Goal: Task Accomplishment & Management: Use online tool/utility

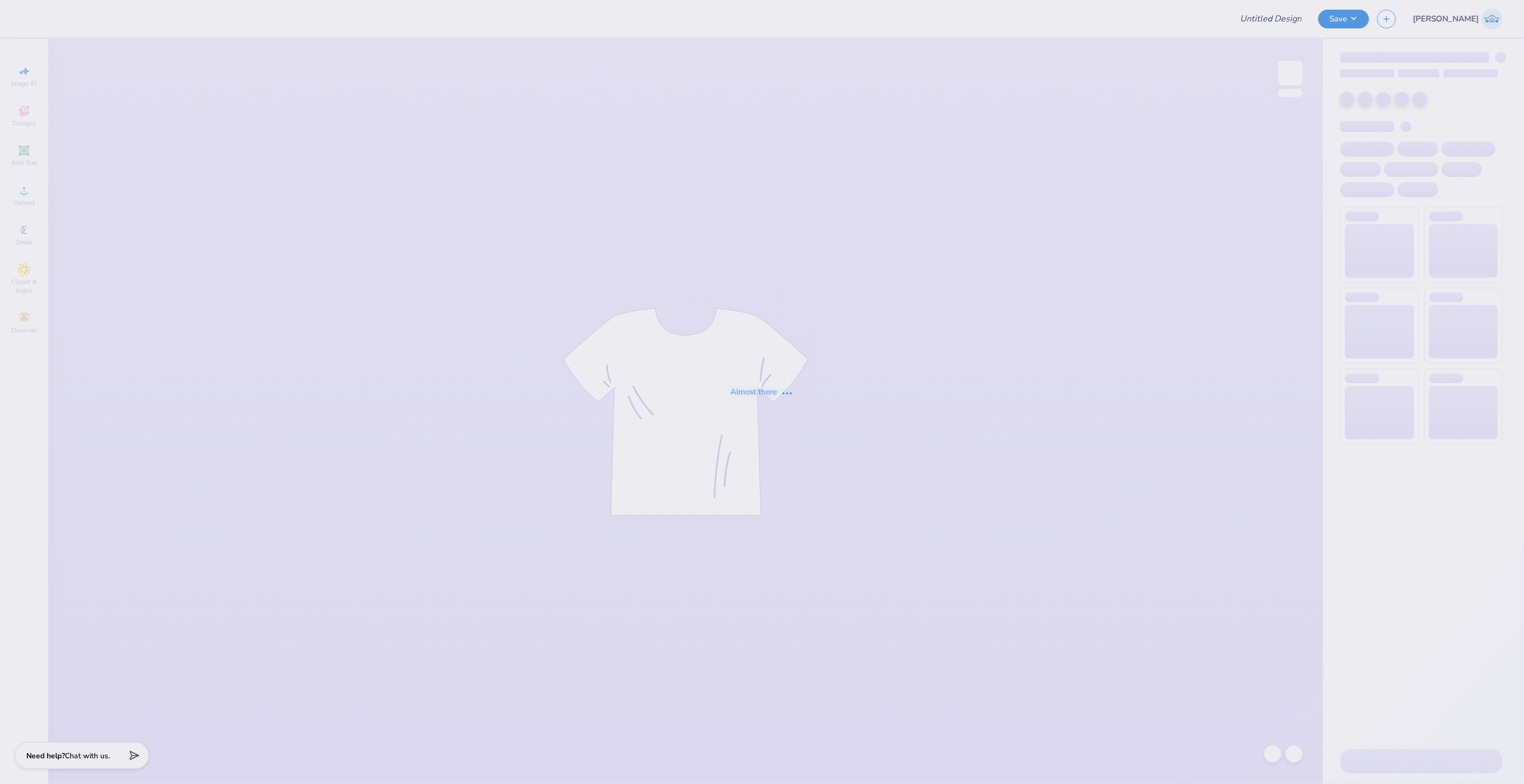
type input "ADPI DUDE'S WEEKEND MERCH"
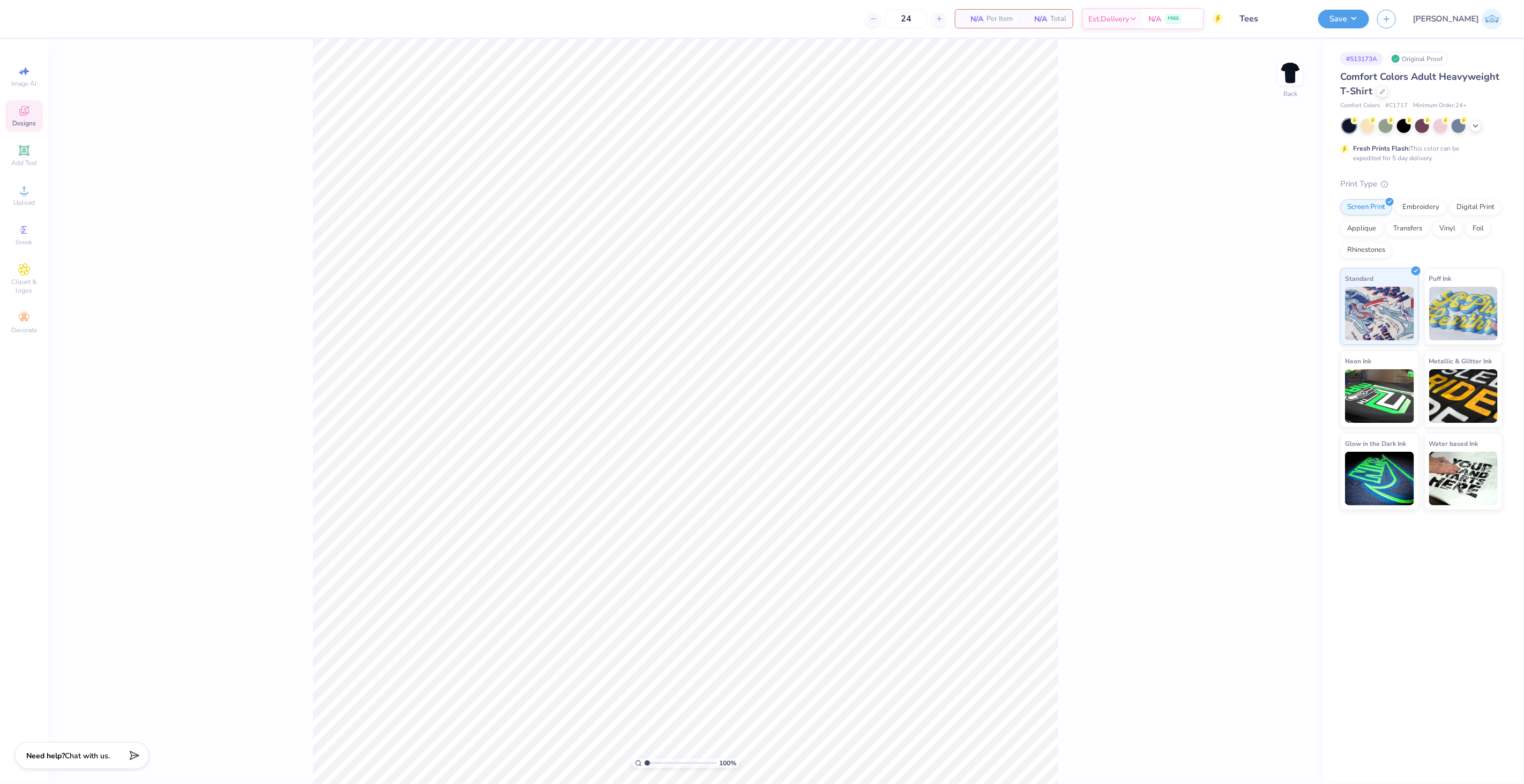
click at [29, 124] on span "Designs" at bounding box center [24, 124] width 24 height 9
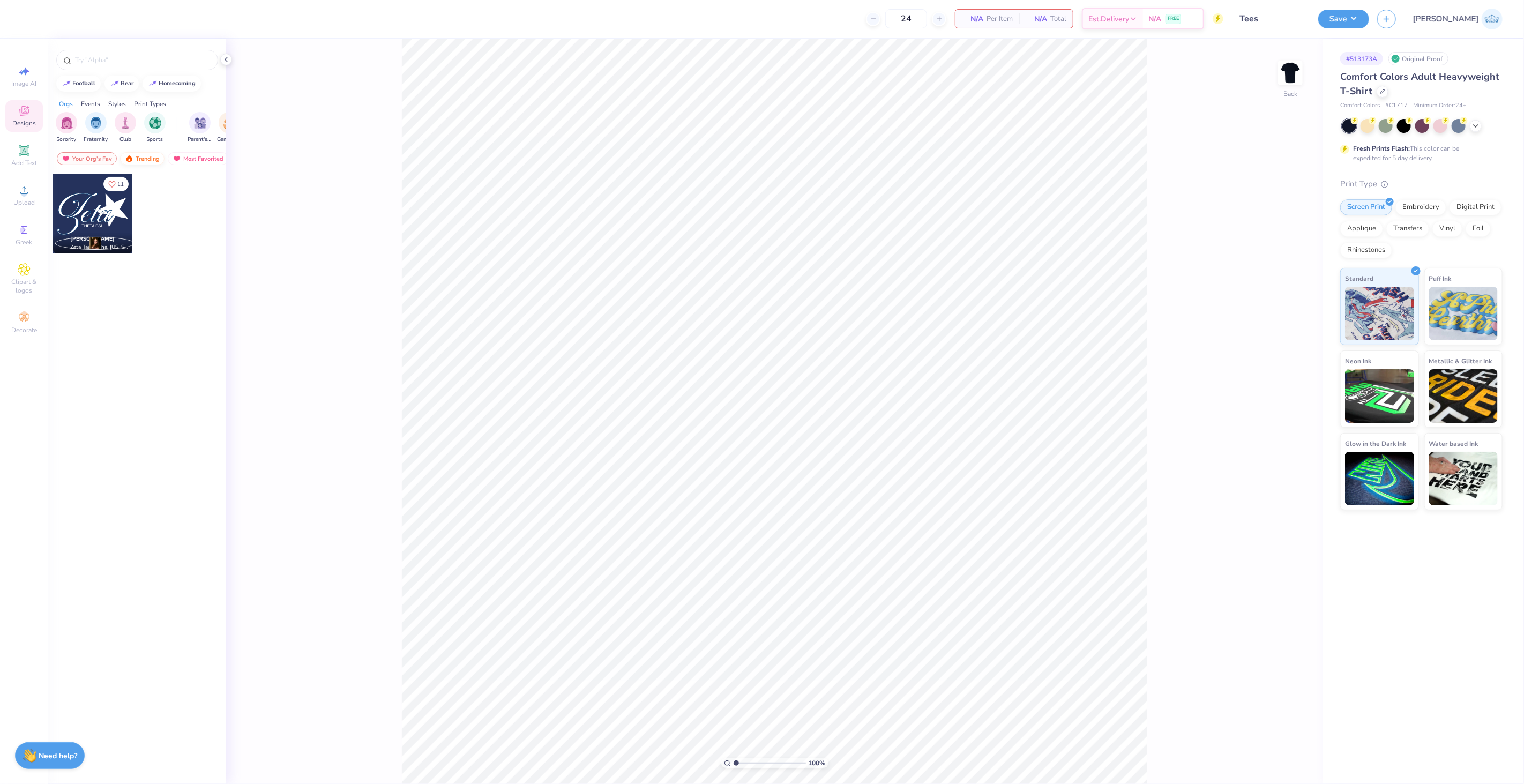
click at [140, 156] on div "Trending" at bounding box center [142, 159] width 44 height 13
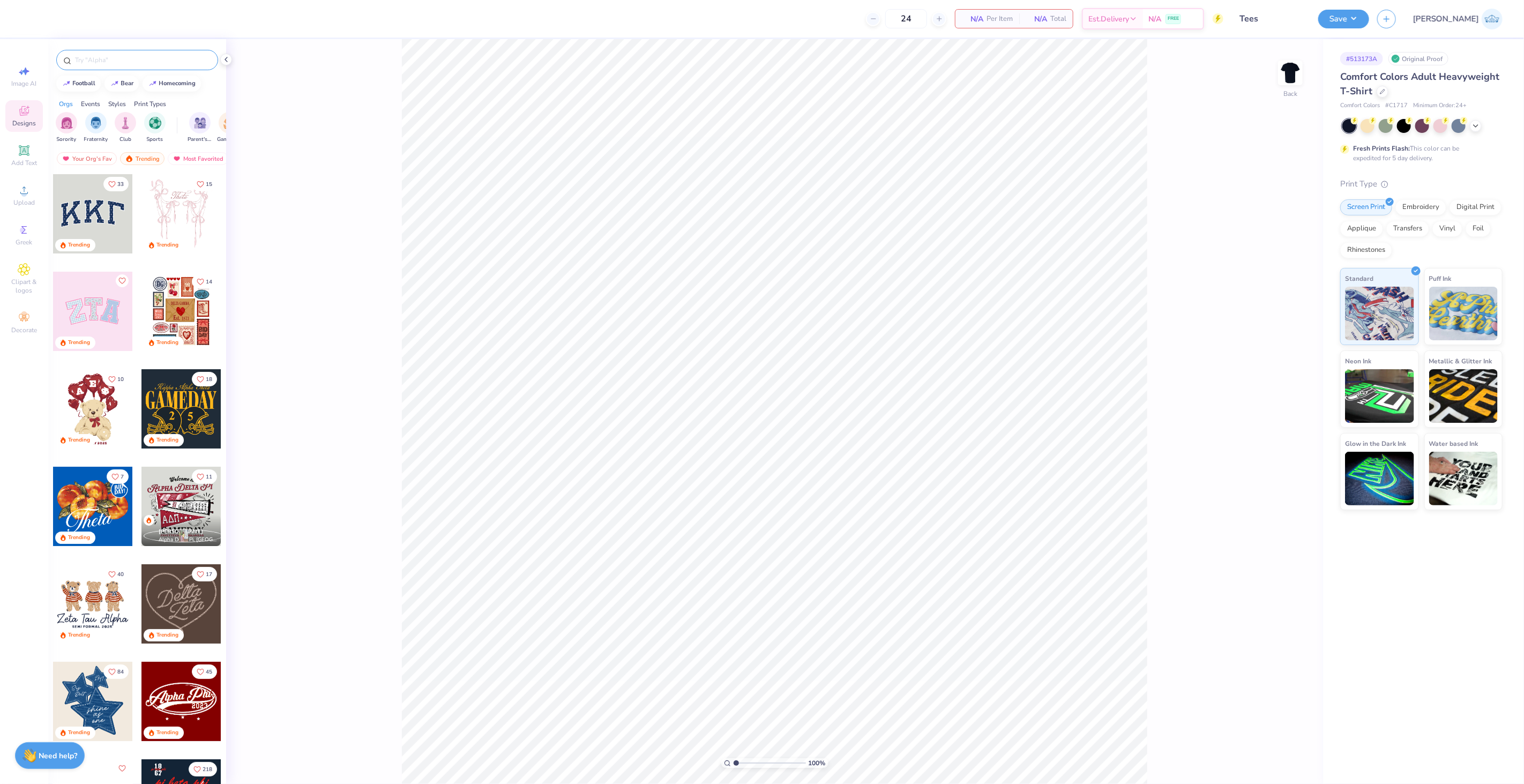
click at [103, 63] on input "text" at bounding box center [142, 60] width 137 height 10
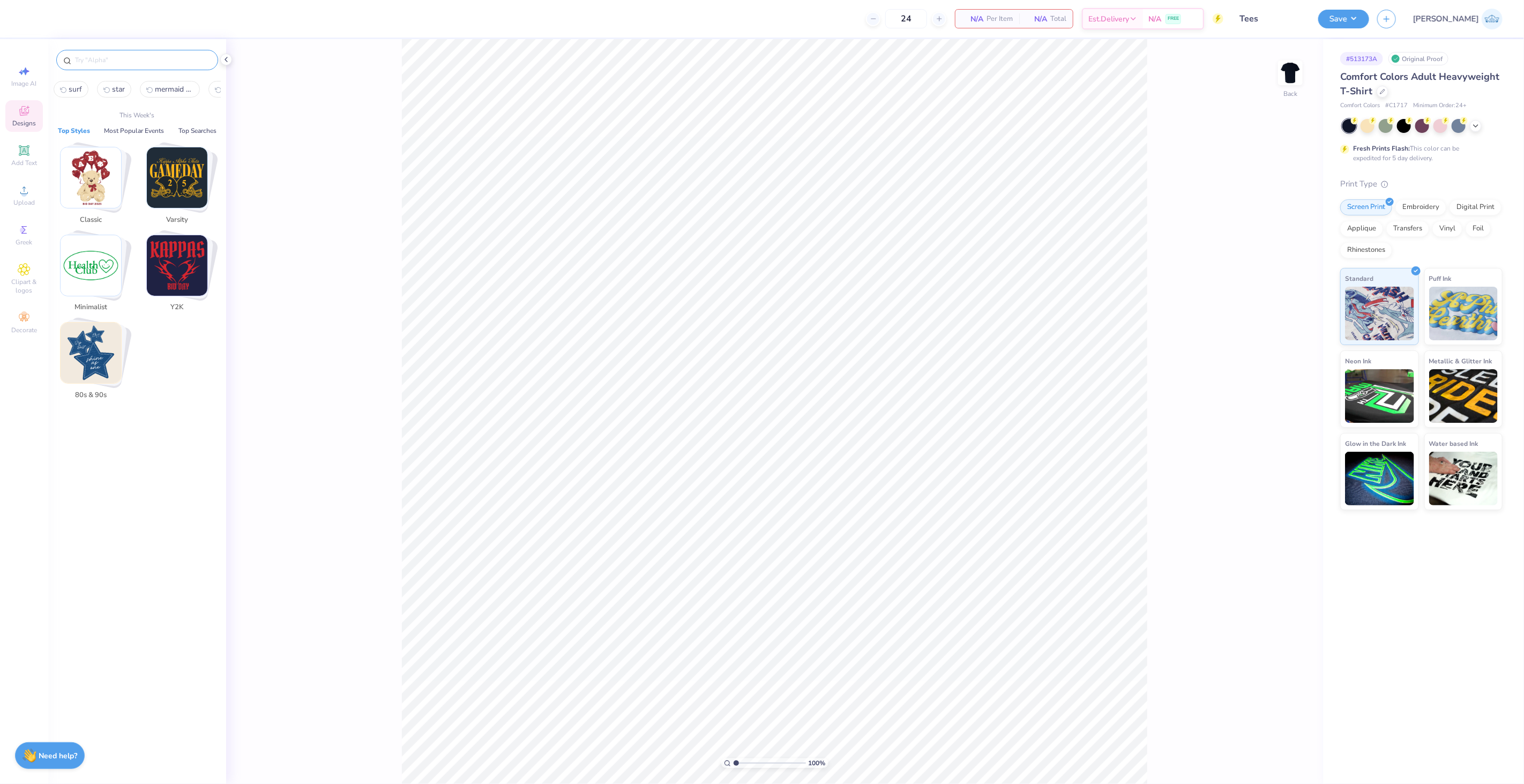
click at [103, 63] on input "text" at bounding box center [142, 60] width 137 height 10
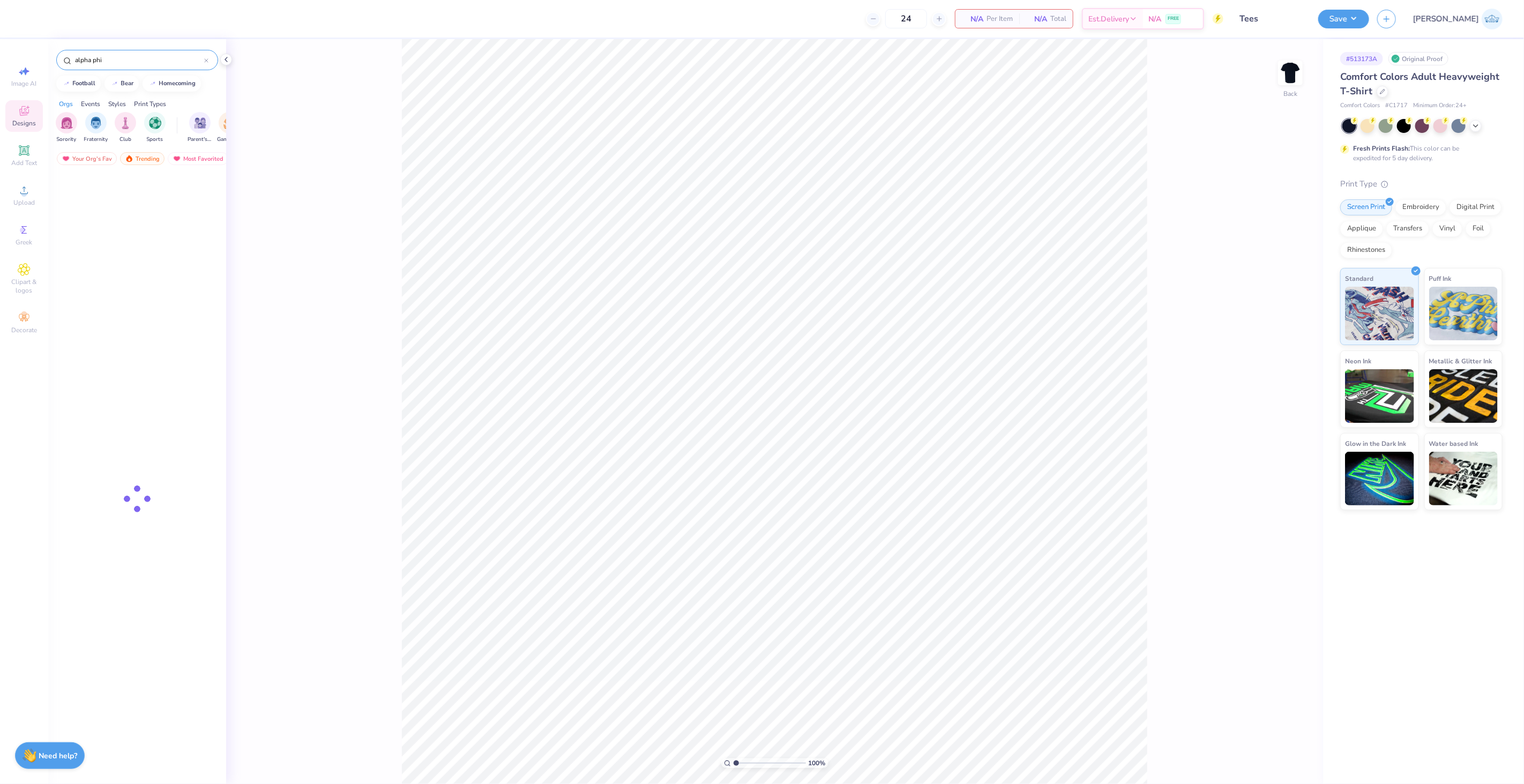
type input "alpha phi"
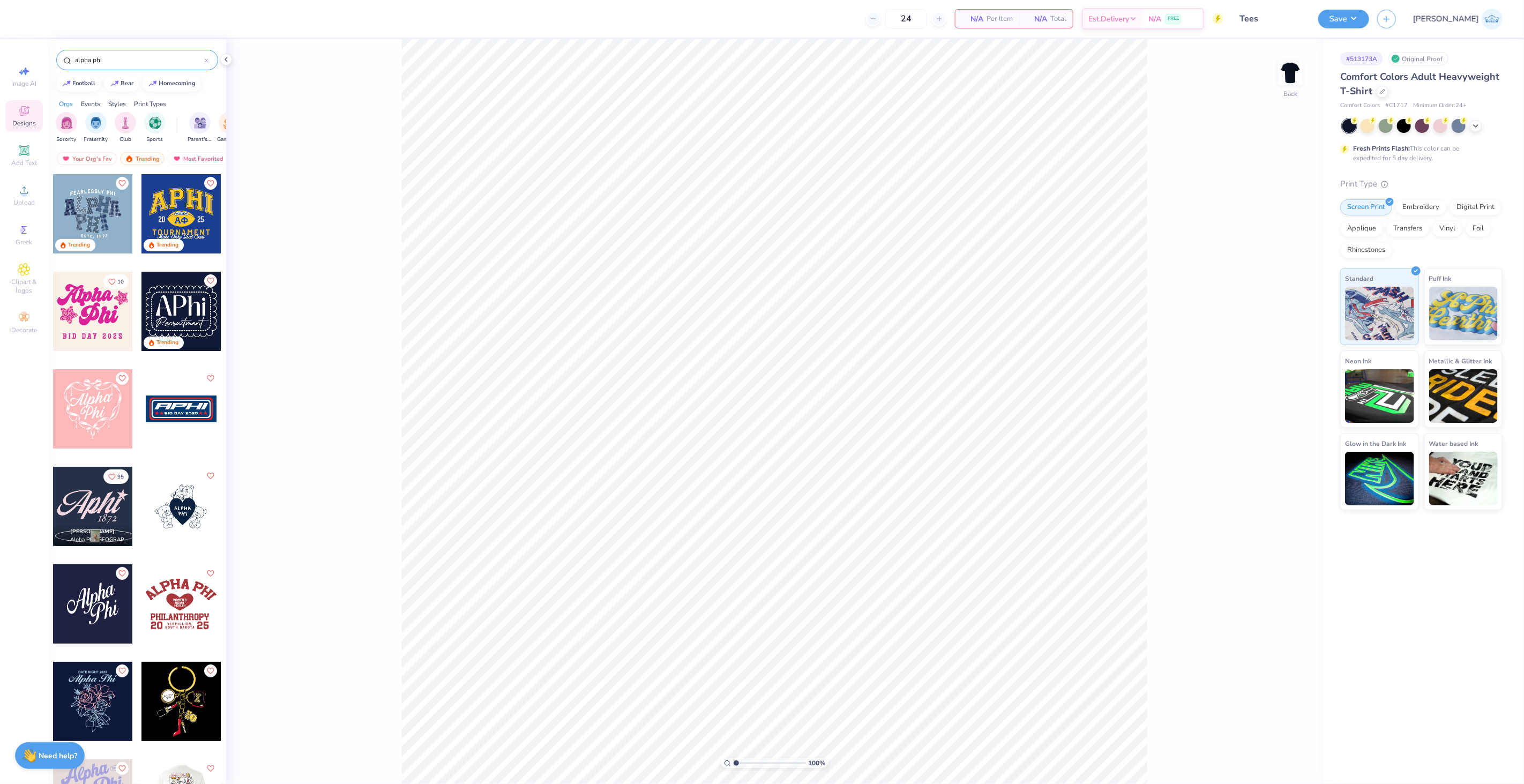
click at [87, 627] on div at bounding box center [92, 604] width 79 height 79
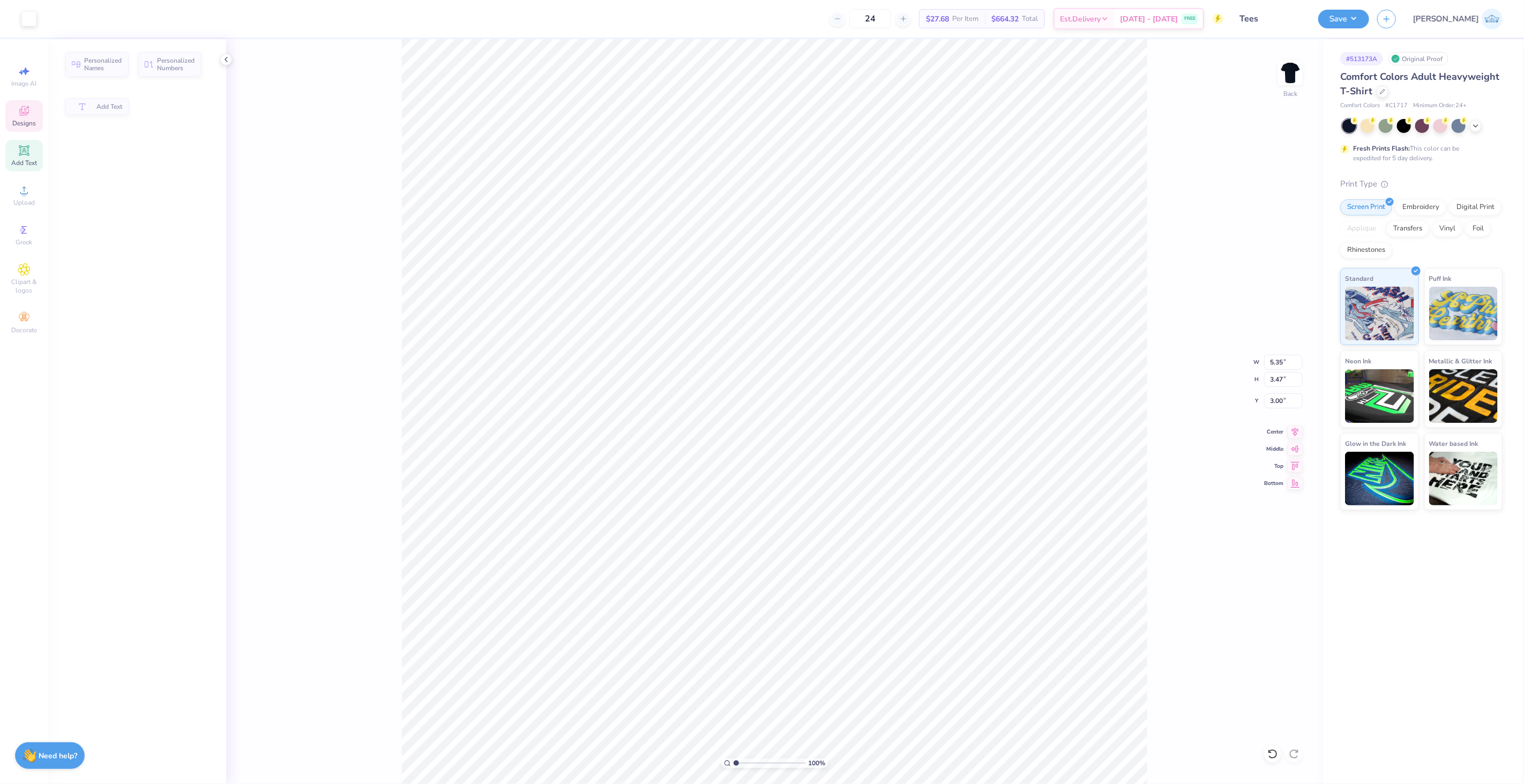
type input "5.35"
type input "3.47"
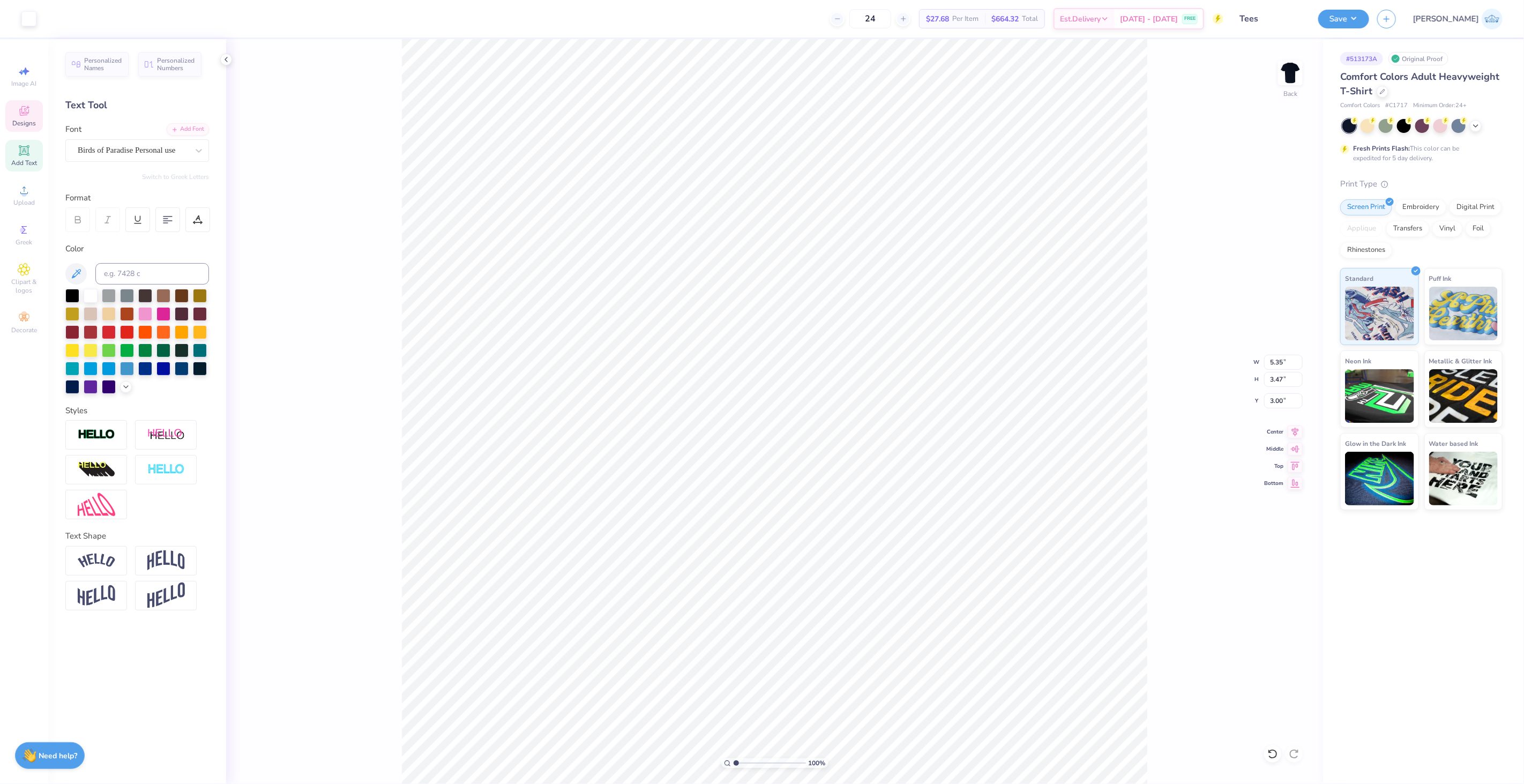
scroll to position [9, 1]
paste textarea "ggie"
type textarea "Aggie"
type textarea "Sisters"
click at [828, 385] on li "Duplicate" at bounding box center [832, 381] width 85 height 21
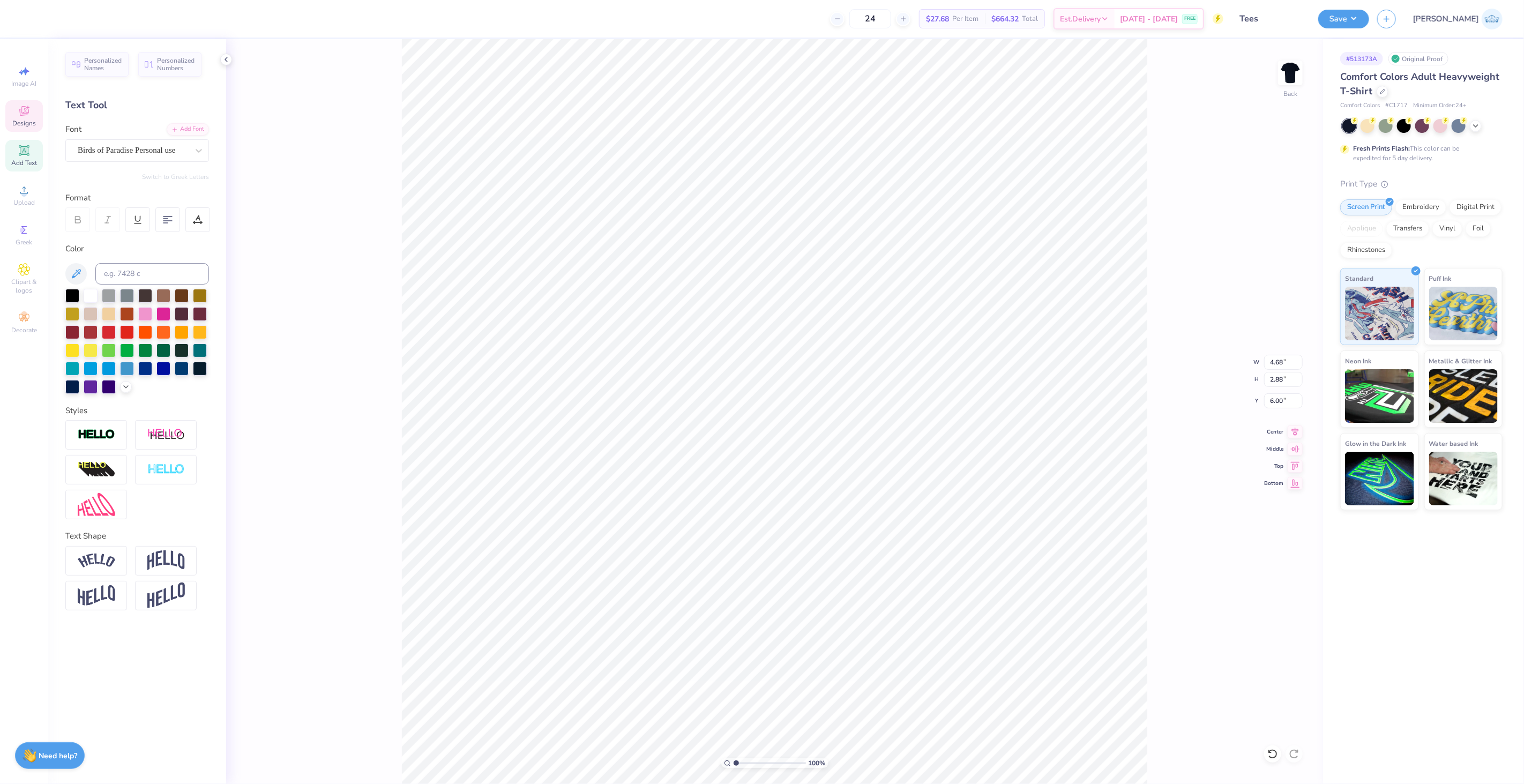
type input "7.55"
type textarea "in"
click at [856, 436] on li "Duplicate" at bounding box center [858, 430] width 85 height 21
type input "8.25"
paste textarea "Healthcare"
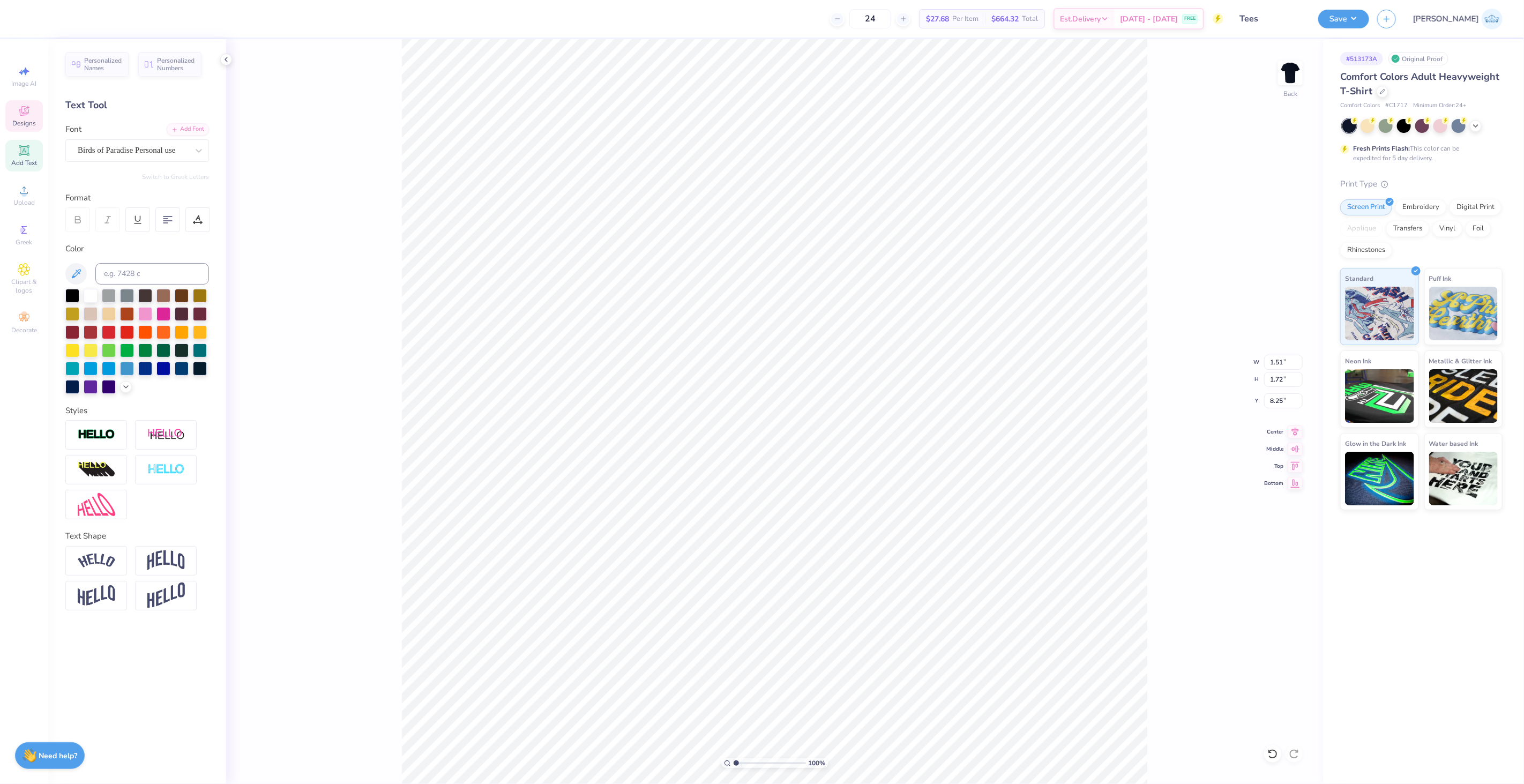
type textarea "Healthcare"
type input "5.21"
type input "2.67"
type input "8.27"
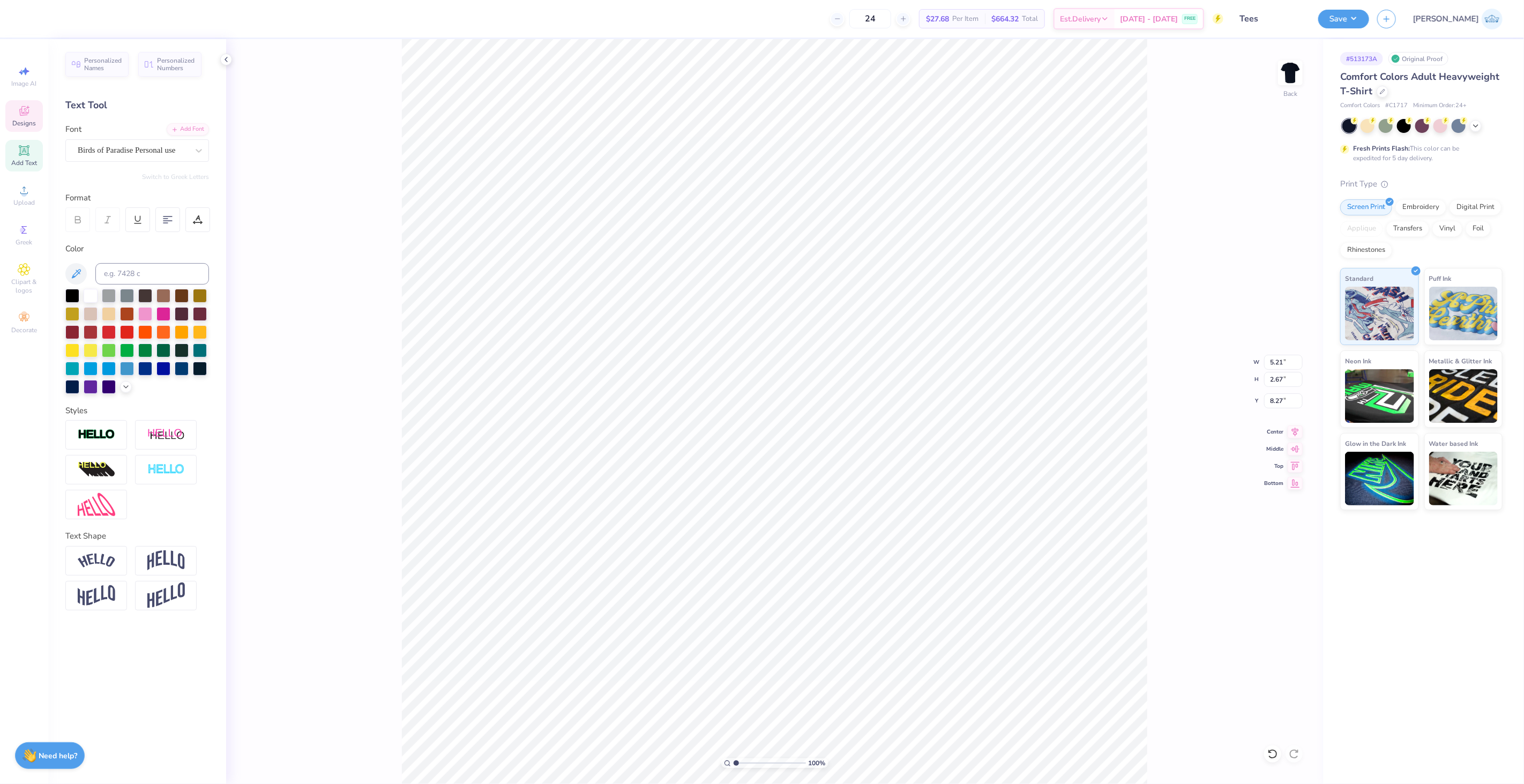
type input "1.51"
type input "1.72"
type input "7.25"
type textarea "Sisters in"
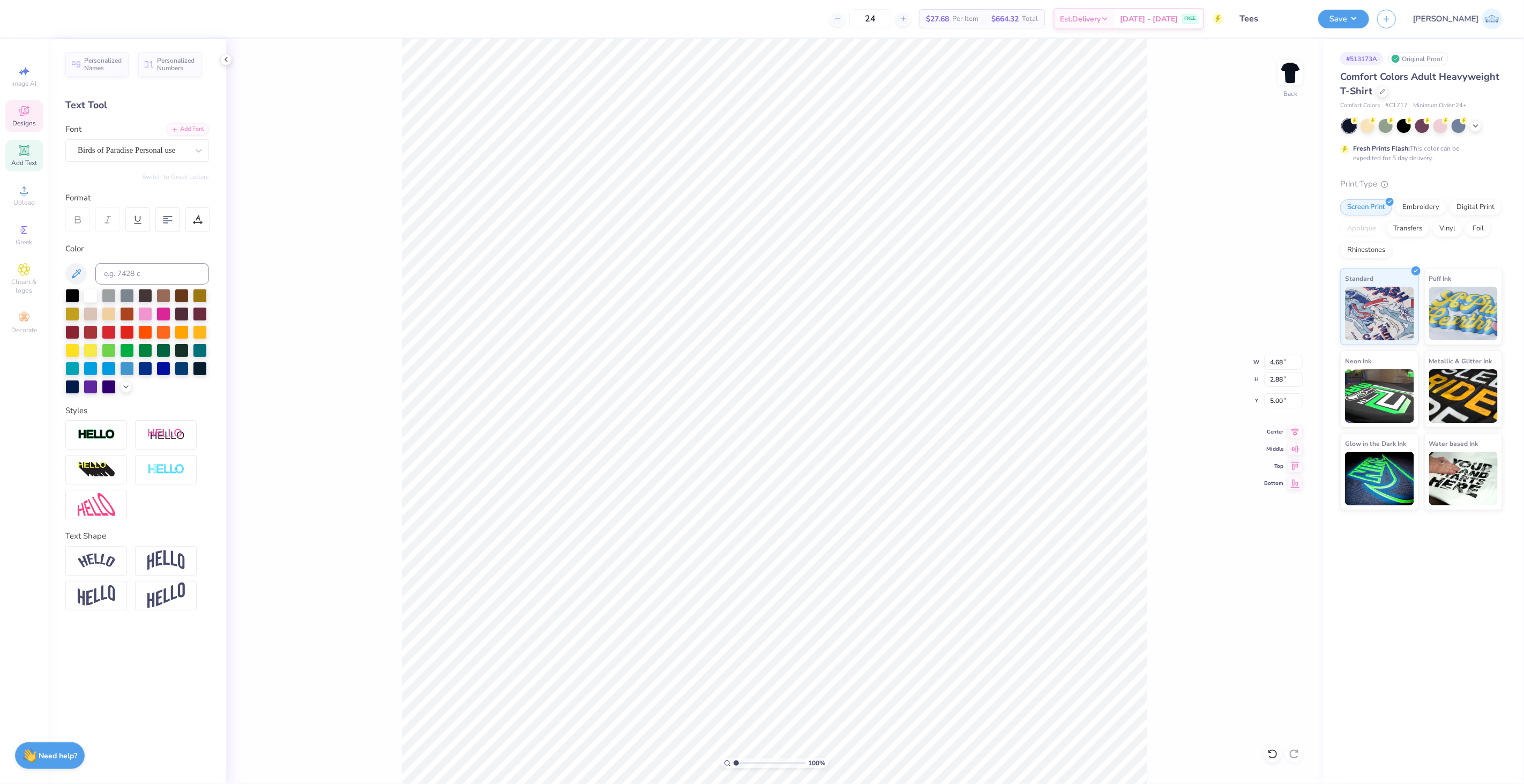
scroll to position [9, 2]
type input "7.71"
type input "7.27"
type input "3.72"
type input "6.69"
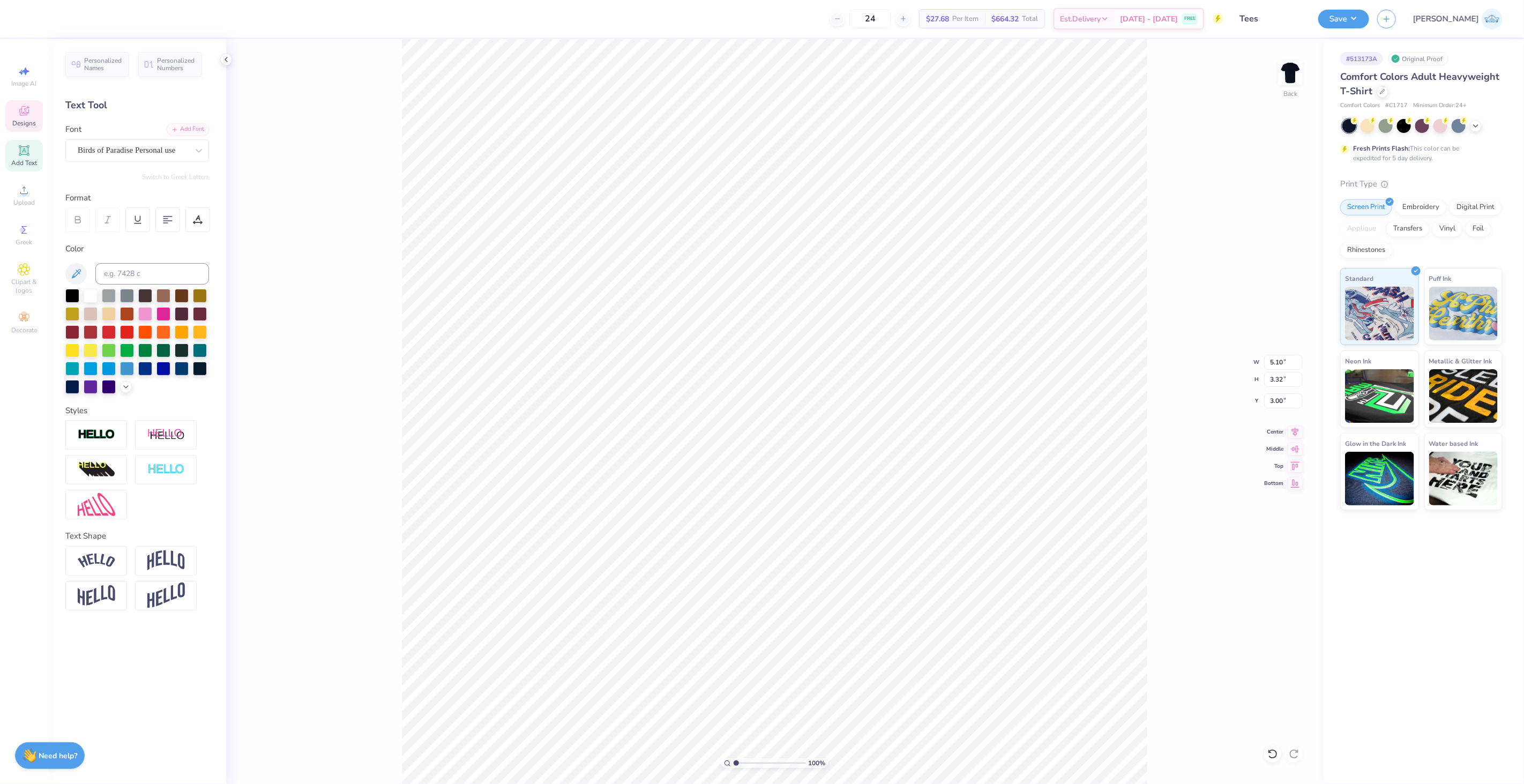
type input "3.00"
type input "7.27"
type input "3.72"
type input "6.69"
click at [824, 335] on li "Duplicate" at bounding box center [833, 332] width 85 height 21
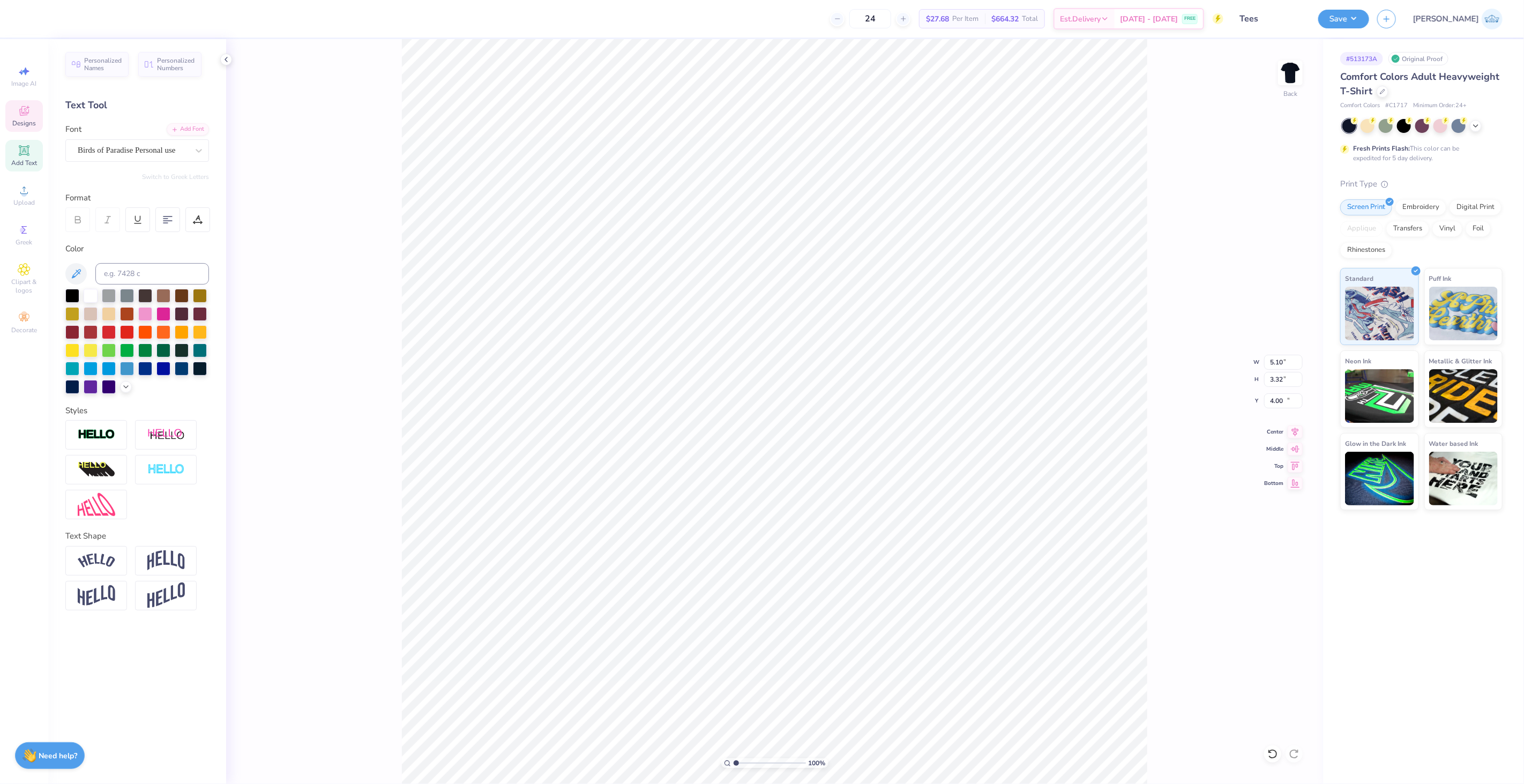
type input "13.75"
type textarea "TM"
type input "1.09"
type input "1.05"
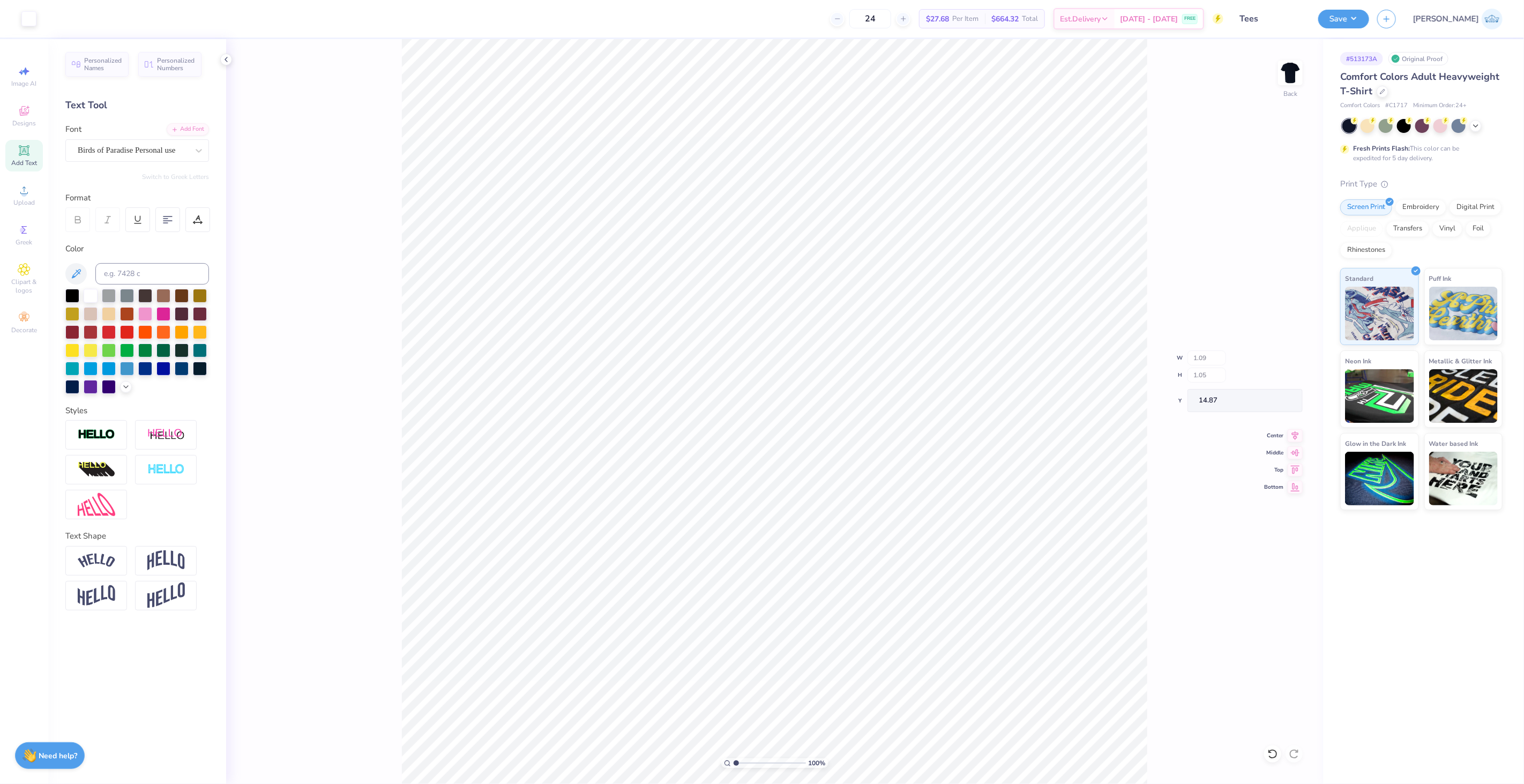
type input "14.87"
type input "2.71"
type input "0.74"
type input "0.71"
type input "3.07"
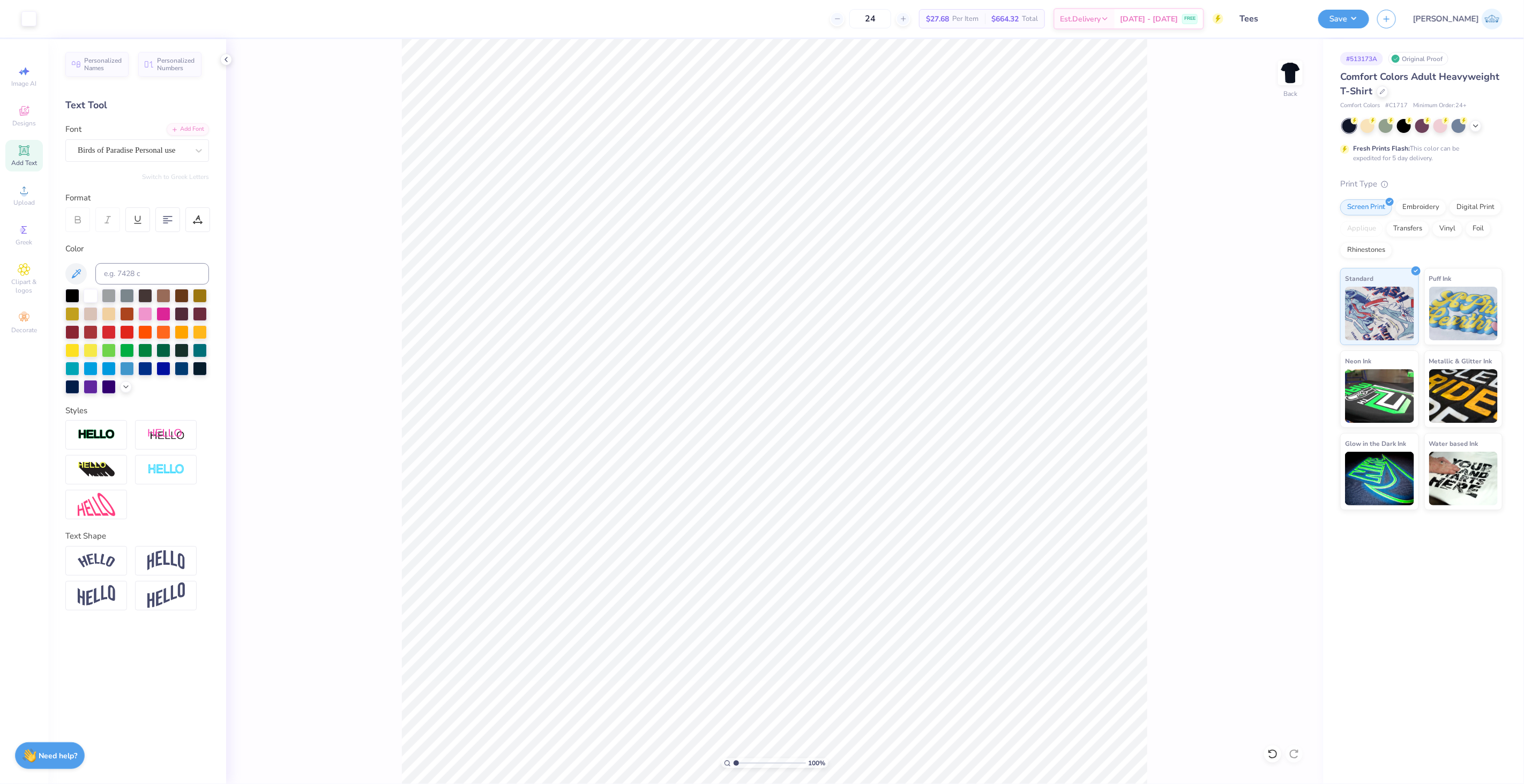
click at [742, 758] on div "100 %" at bounding box center [774, 411] width 745 height 745
click at [739, 761] on input "range" at bounding box center [769, 762] width 72 height 10
drag, startPoint x: 738, startPoint y: 763, endPoint x: 744, endPoint y: 763, distance: 6.0
type input "2.13"
click at [744, 763] on input "range" at bounding box center [769, 762] width 72 height 10
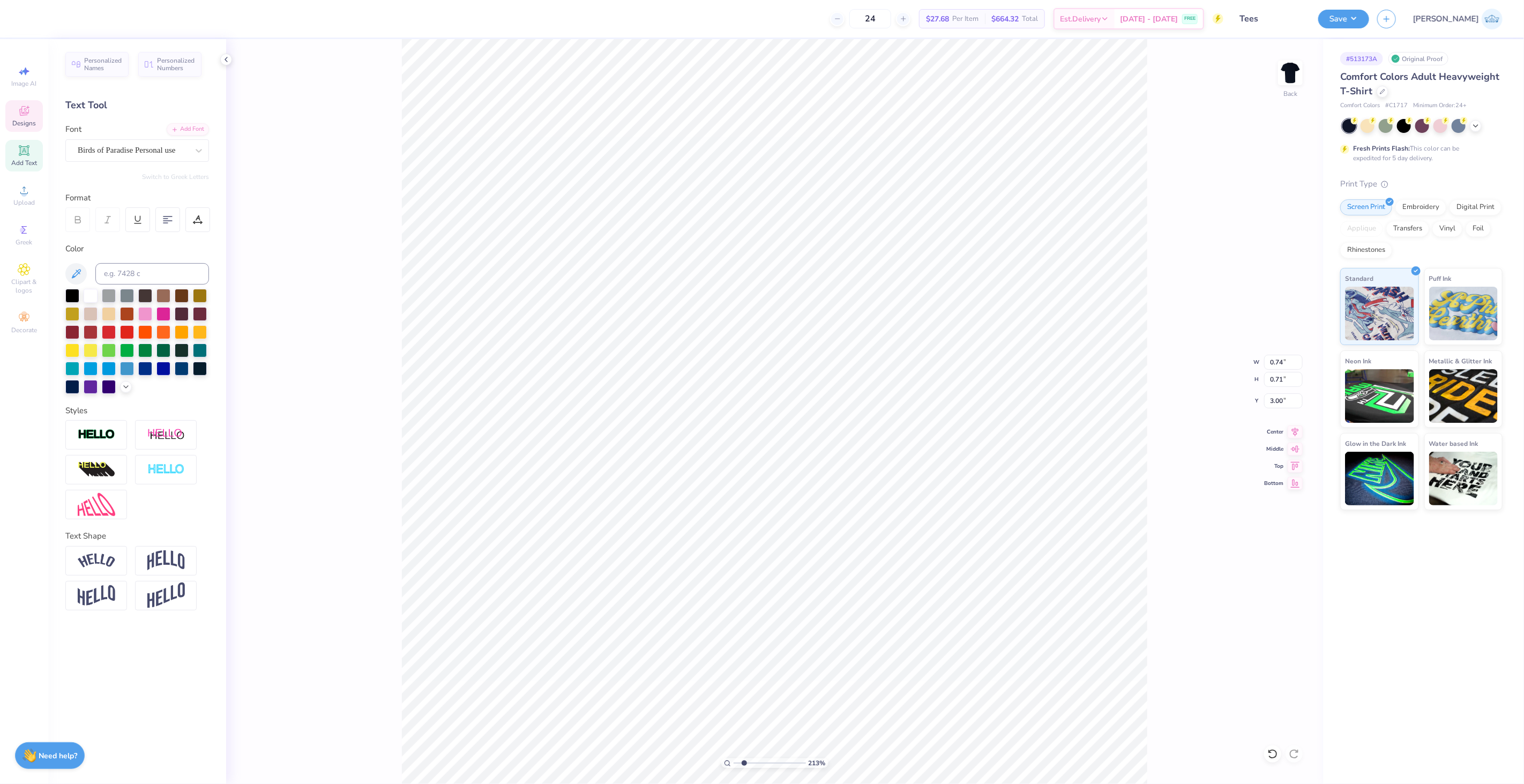
type input "3.00"
click at [179, 139] on div "Birds of Paradise Personal use" at bounding box center [137, 151] width 144 height 23
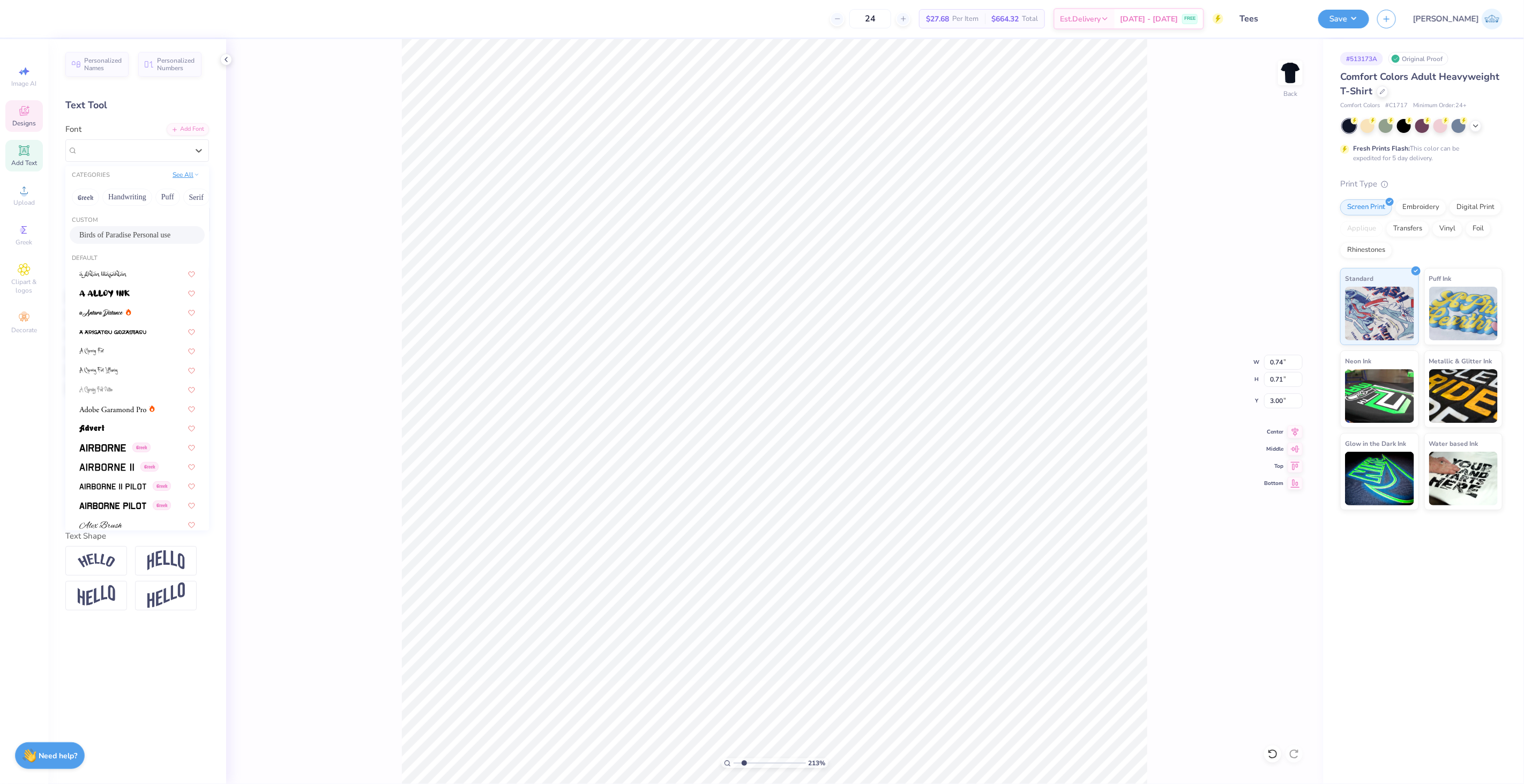
click at [183, 177] on button "See All" at bounding box center [186, 174] width 33 height 10
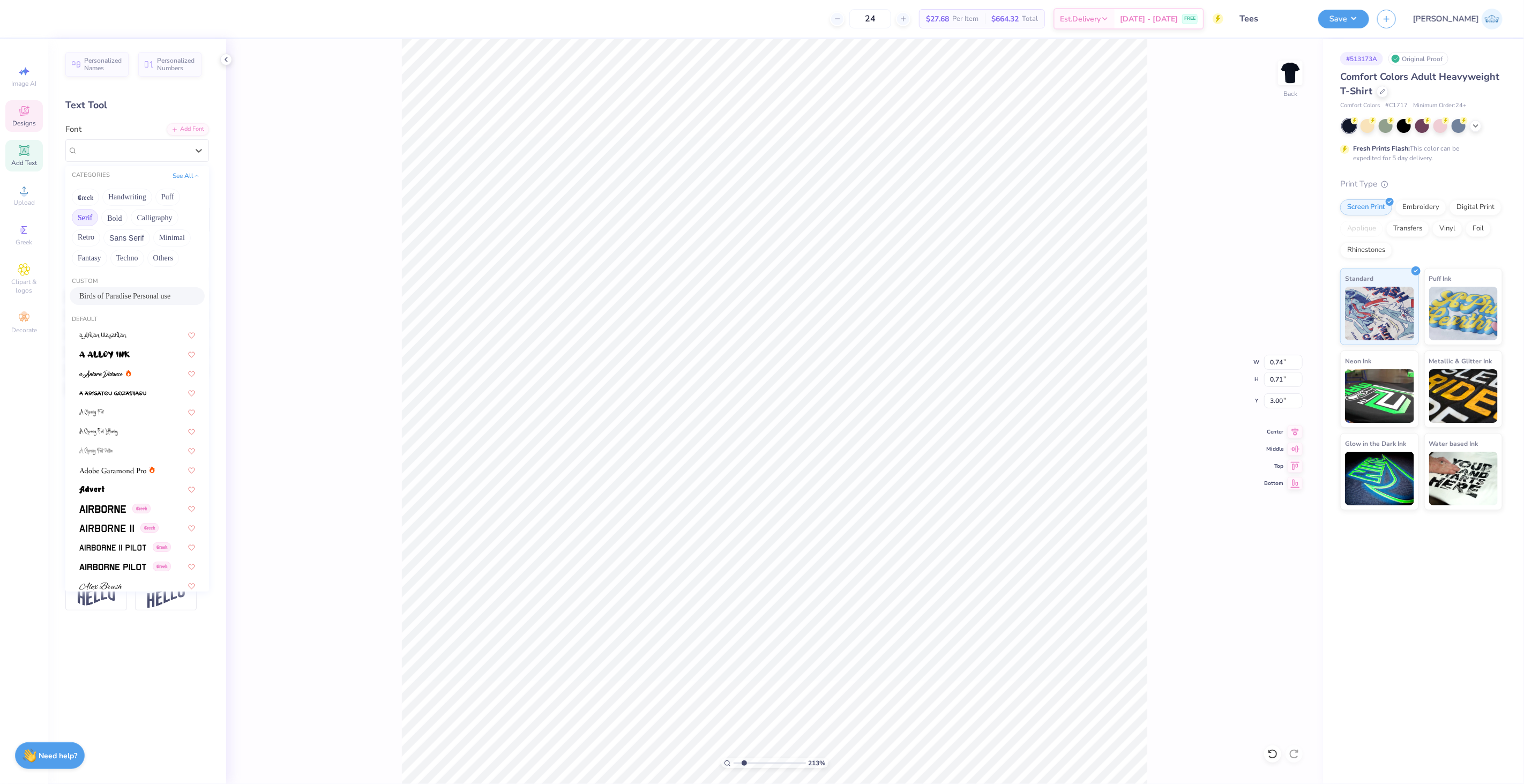
click at [85, 216] on button "Serif" at bounding box center [85, 218] width 26 height 17
click at [95, 301] on span at bounding box center [112, 295] width 67 height 11
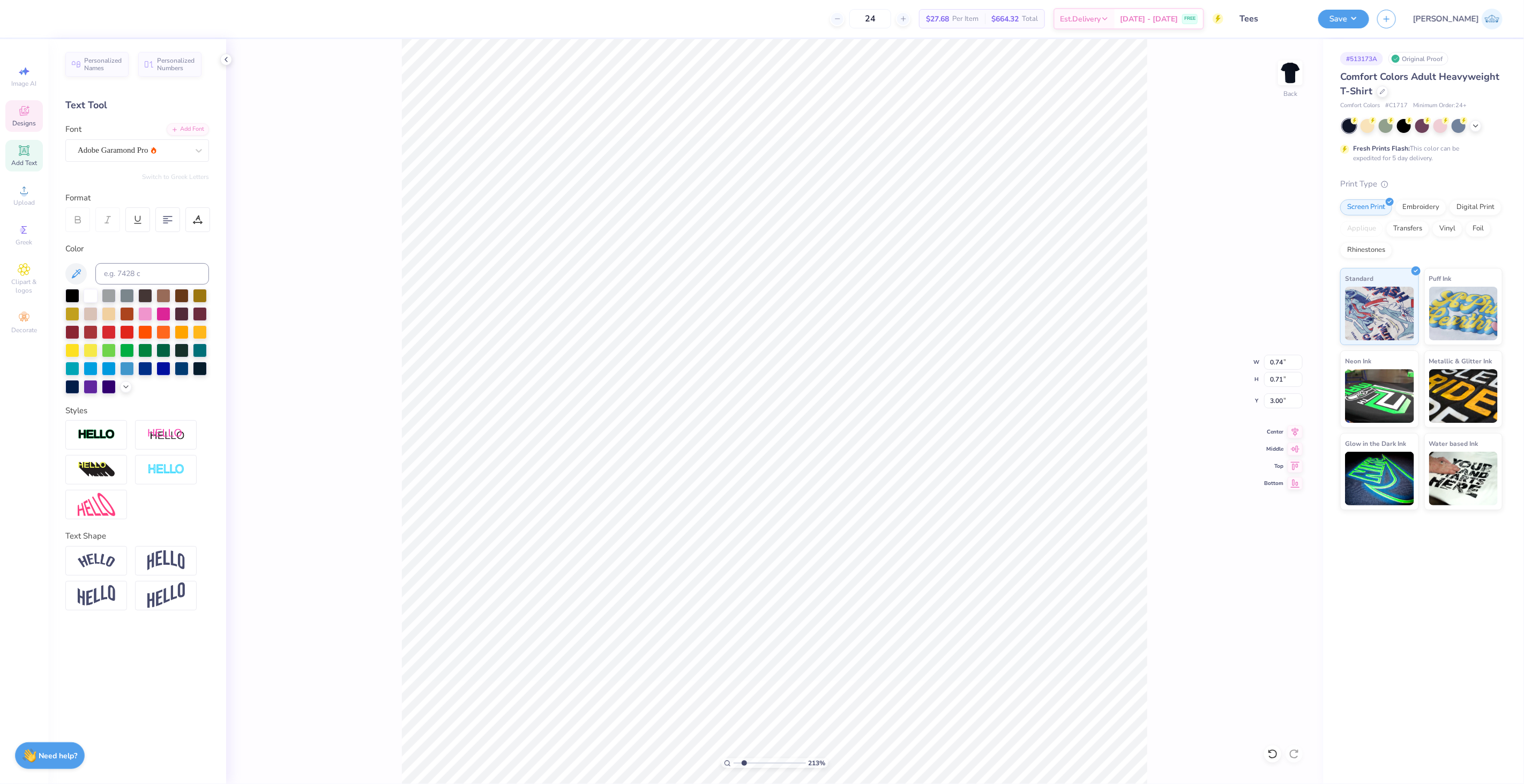
type input "0.52"
type input "3.10"
click at [136, 146] on div "Adobe Garamond Pro" at bounding box center [132, 150] width 112 height 17
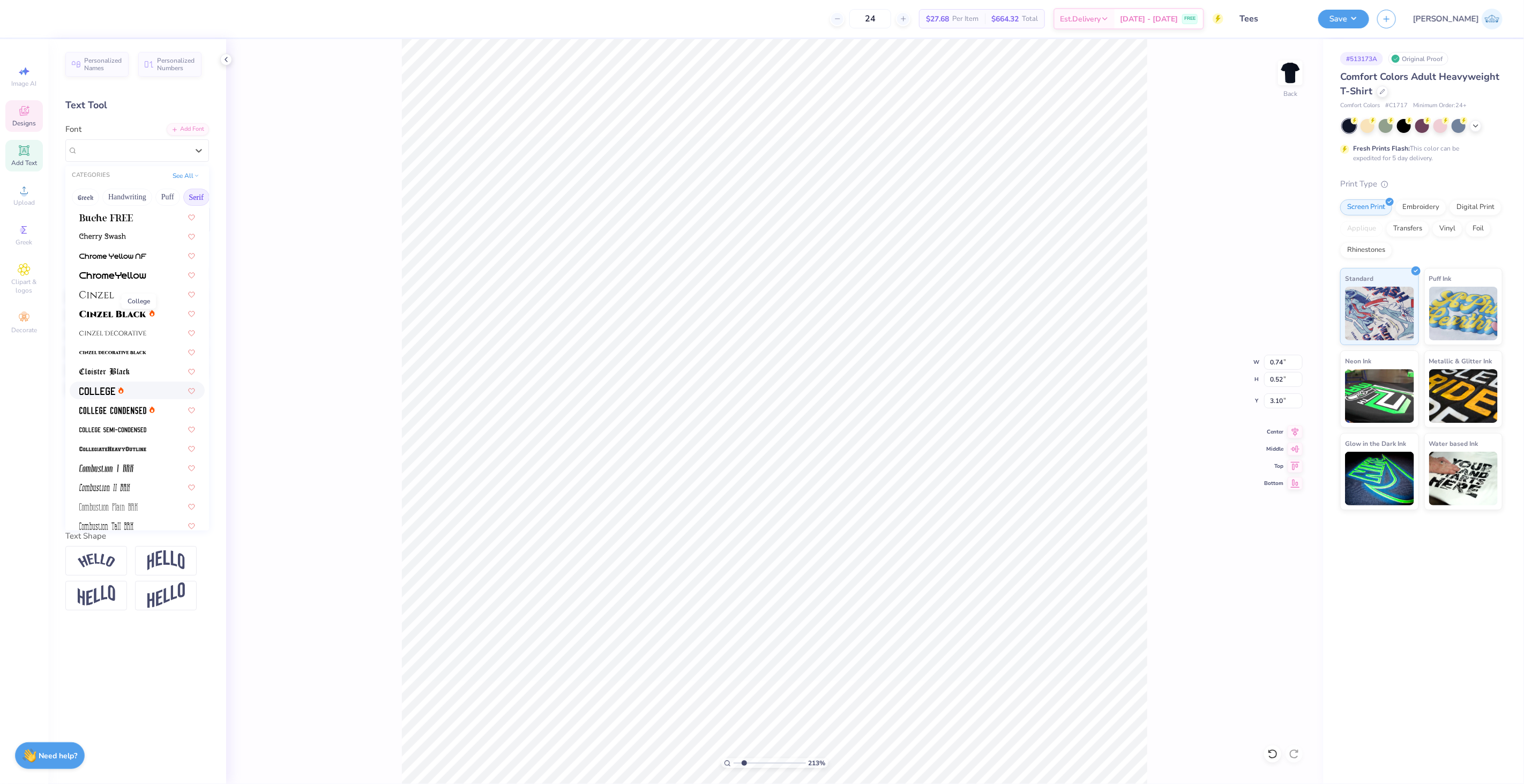
scroll to position [119, 0]
click at [122, 323] on span at bounding box center [112, 328] width 67 height 11
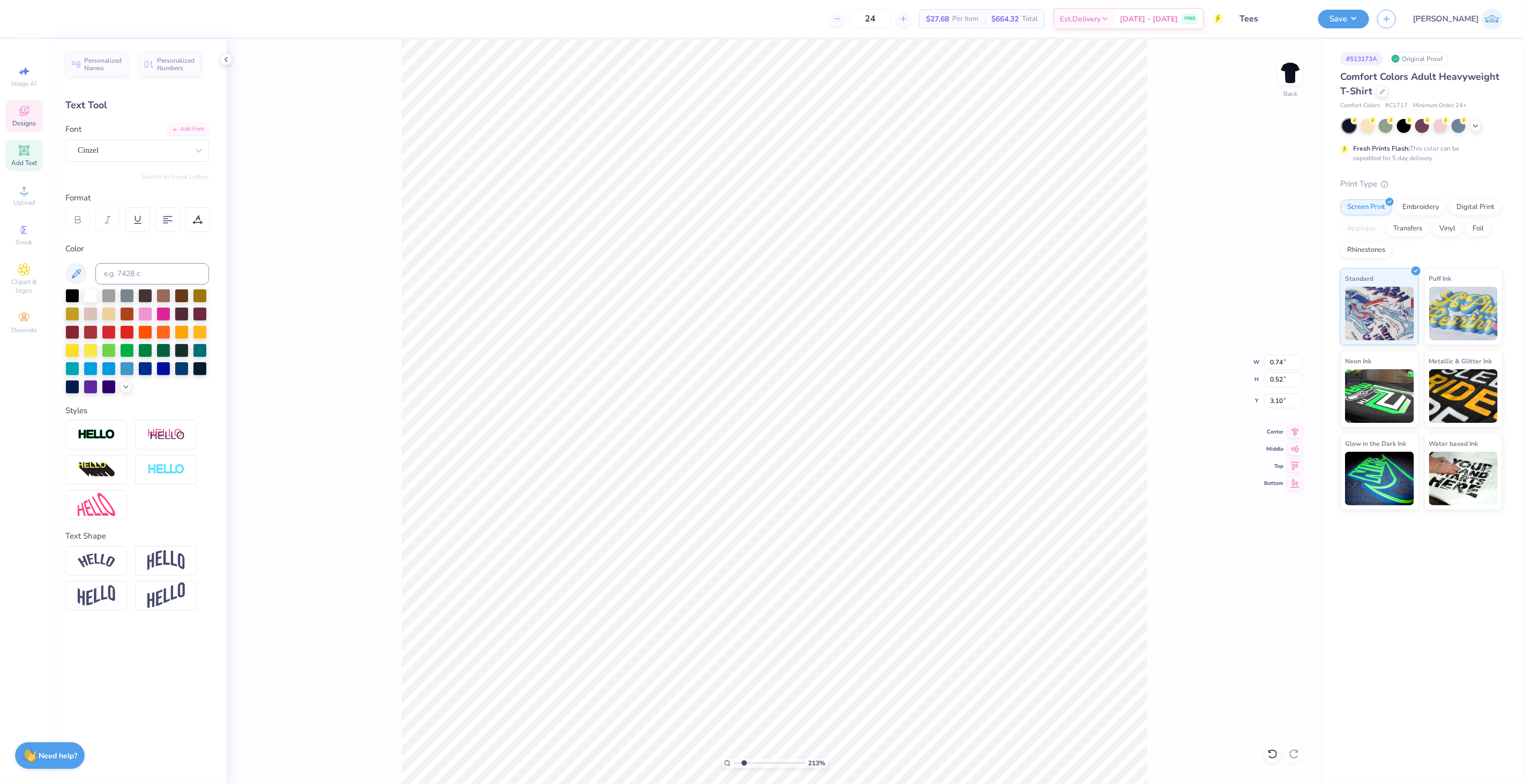
type input "0.82"
type input "0.54"
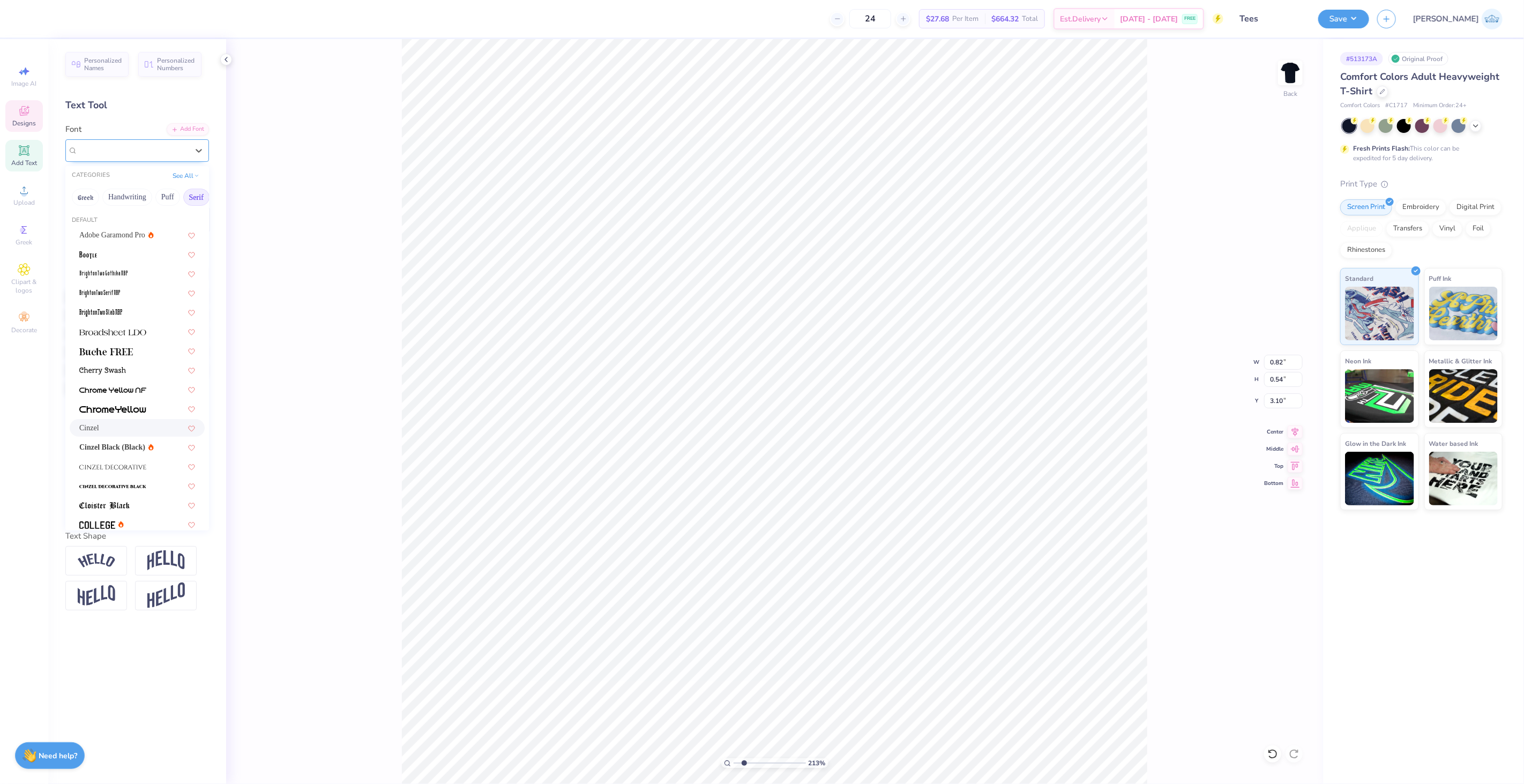
click at [121, 147] on div "Cinzel" at bounding box center [132, 150] width 112 height 17
click at [144, 397] on img at bounding box center [112, 400] width 67 height 8
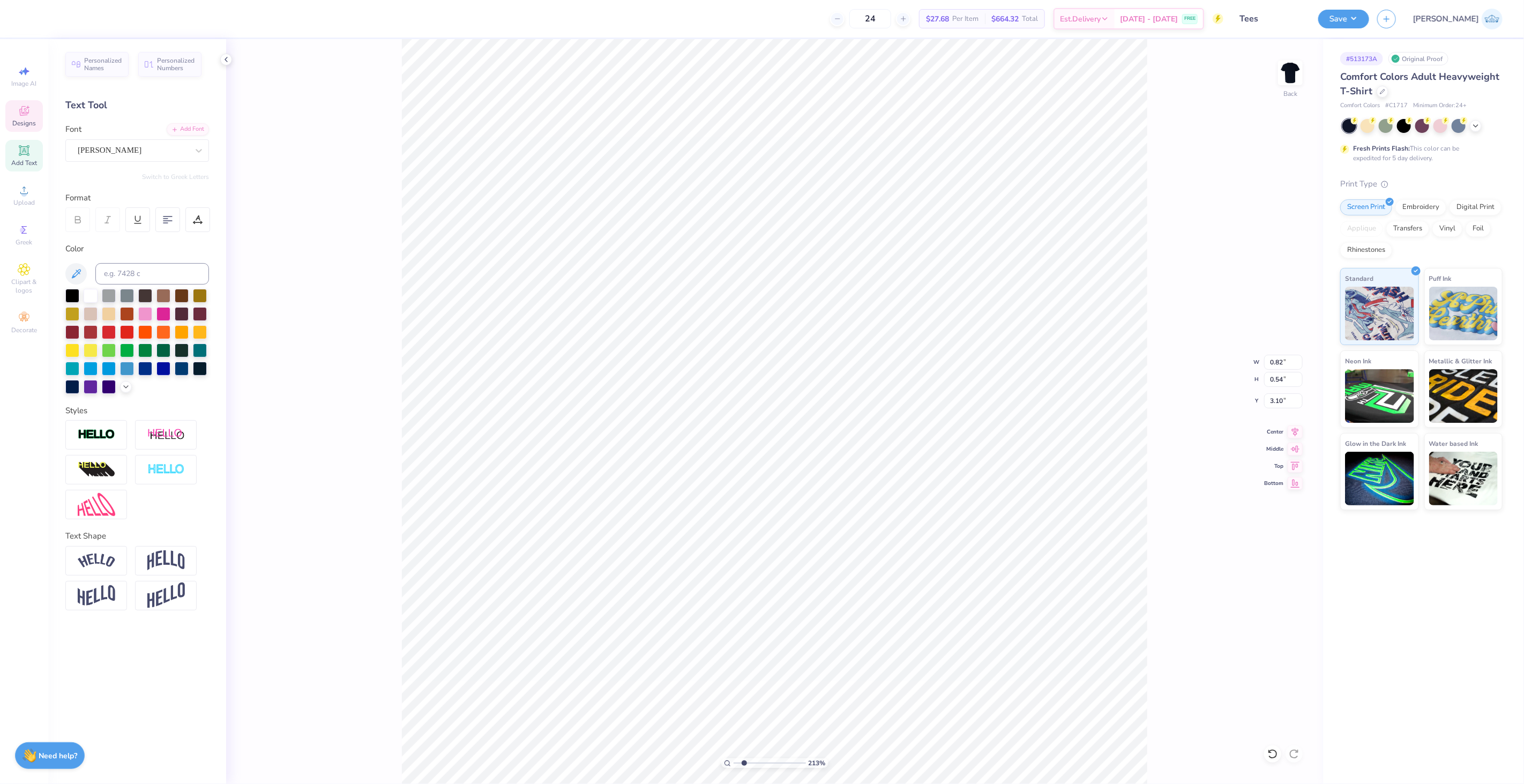
type input "0.74"
type input "0.52"
click at [174, 153] on div "Tribal Garamond" at bounding box center [132, 150] width 112 height 17
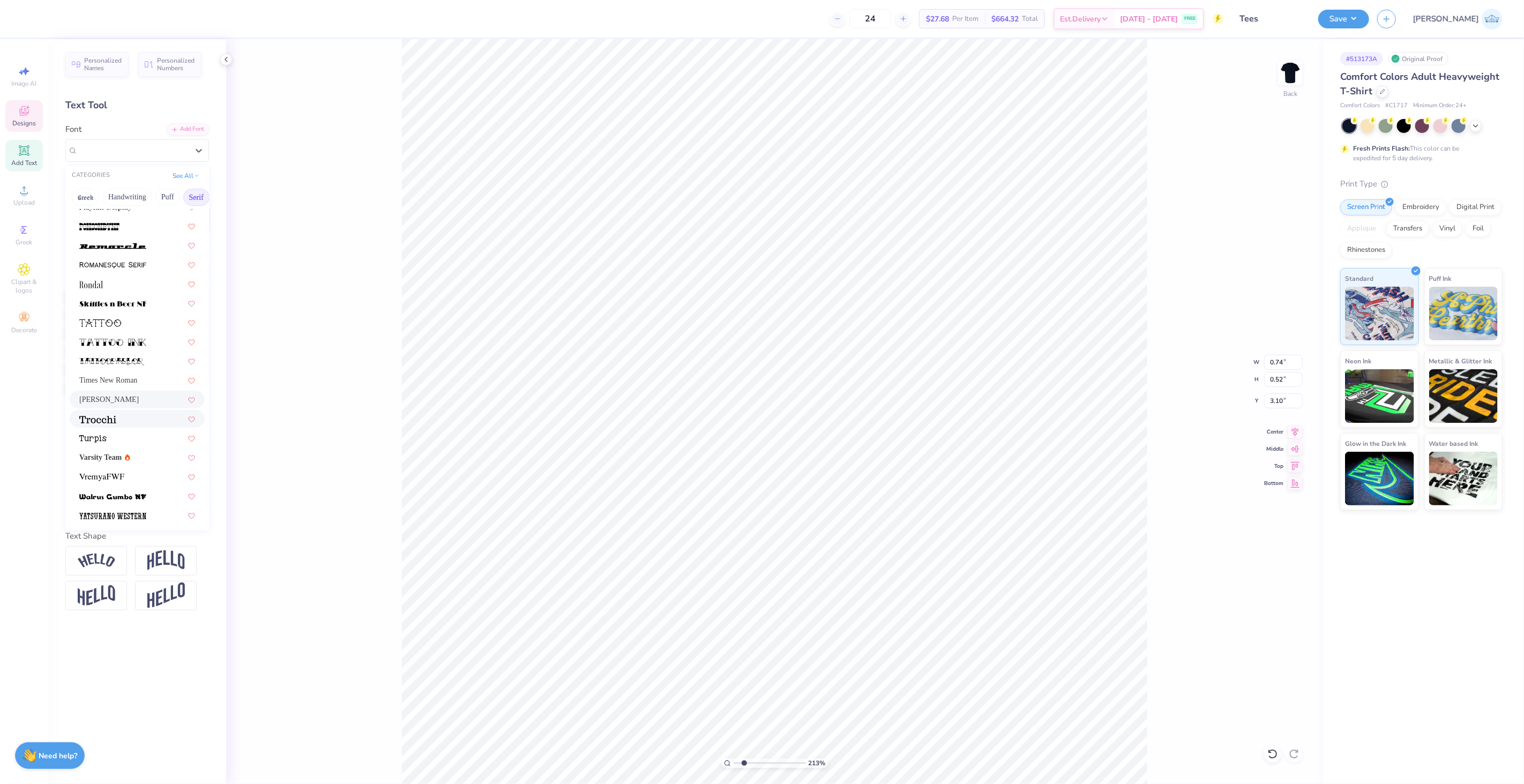
click at [121, 421] on div at bounding box center [137, 418] width 116 height 11
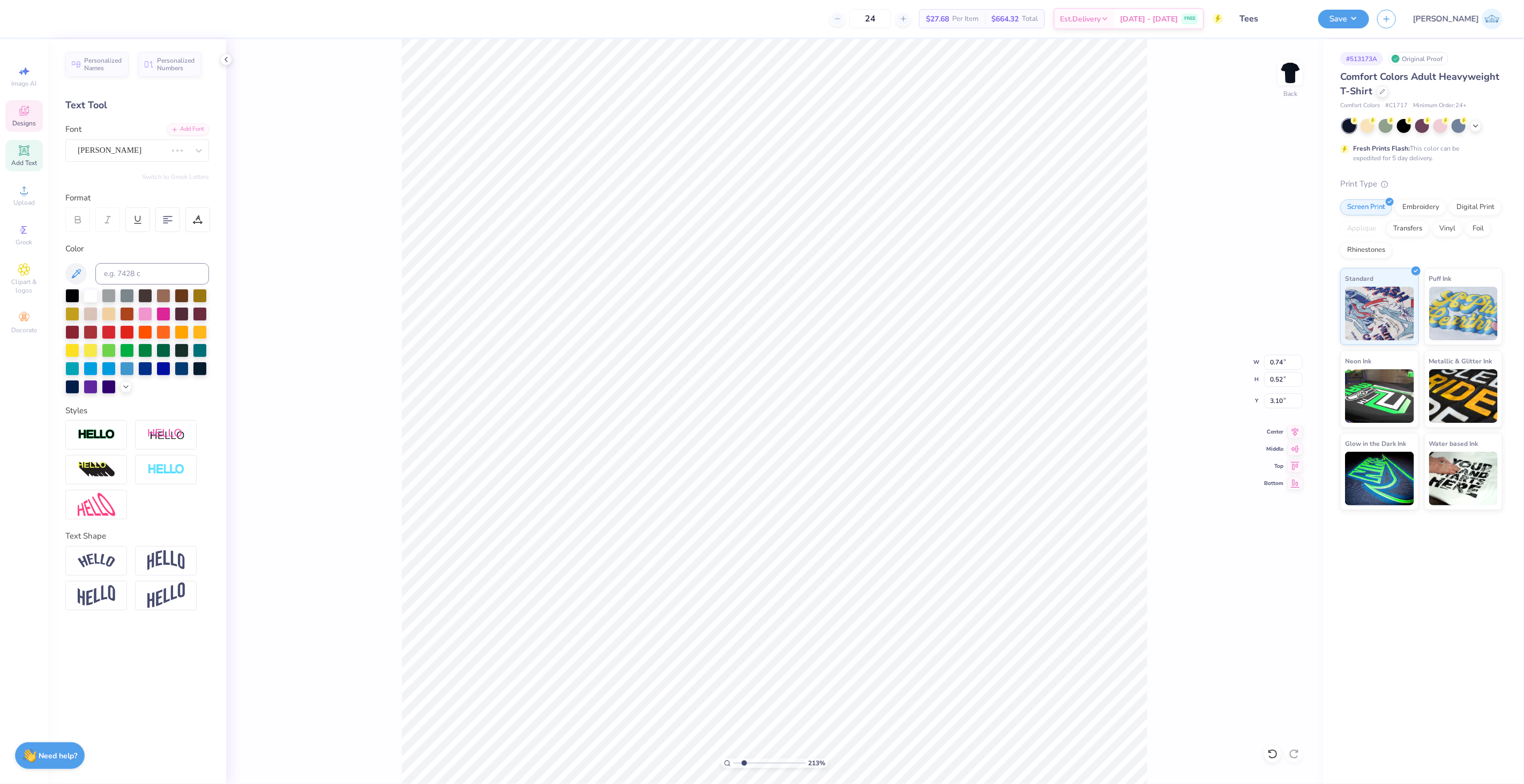
click at [139, 133] on div "Font Tribal Garamond" at bounding box center [137, 142] width 144 height 38
type input "0.80"
type input "0.57"
type input "3.07"
click at [139, 139] on div "Trocchi" at bounding box center [137, 151] width 144 height 23
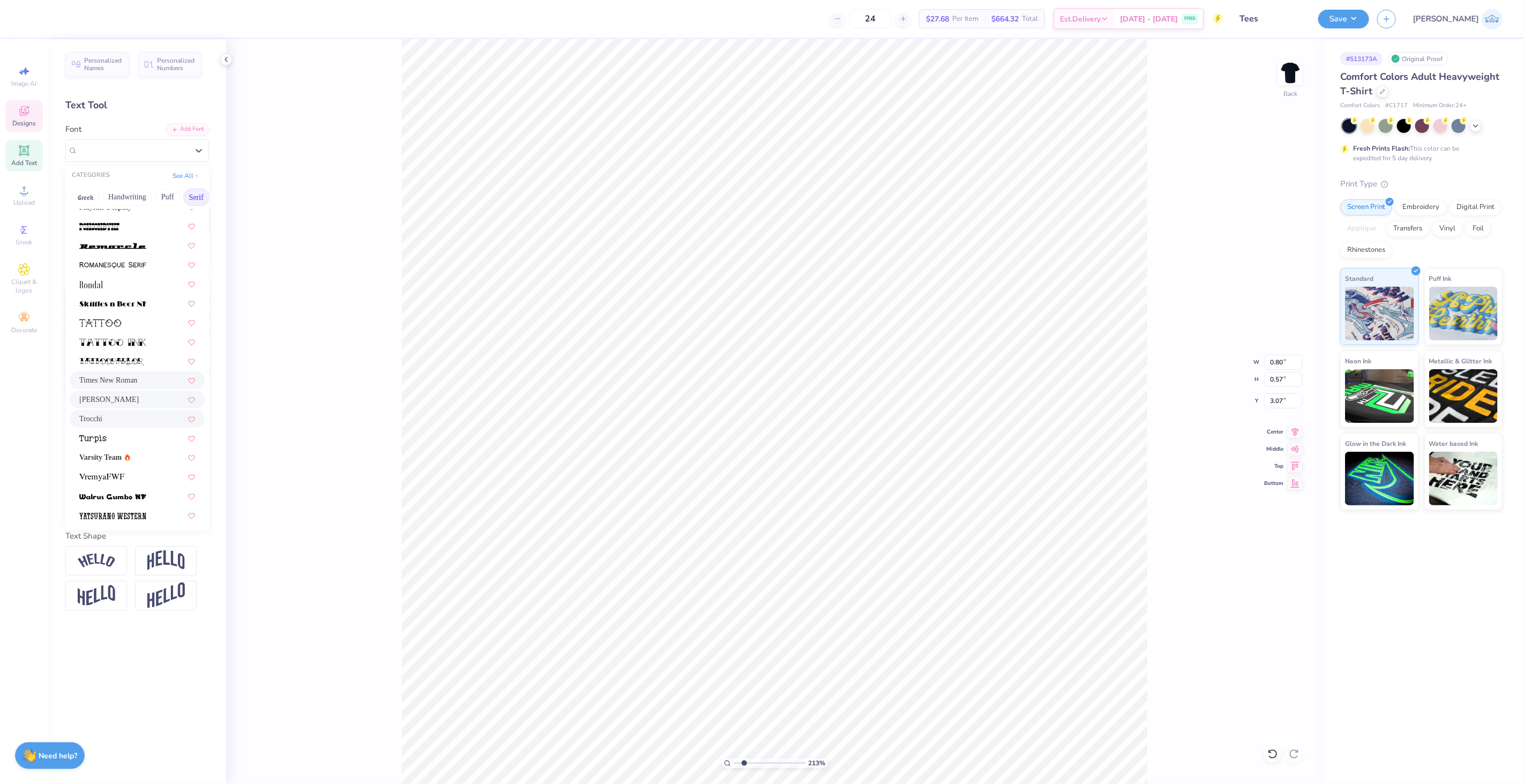
click at [139, 379] on div "Times New Roman" at bounding box center [137, 380] width 116 height 11
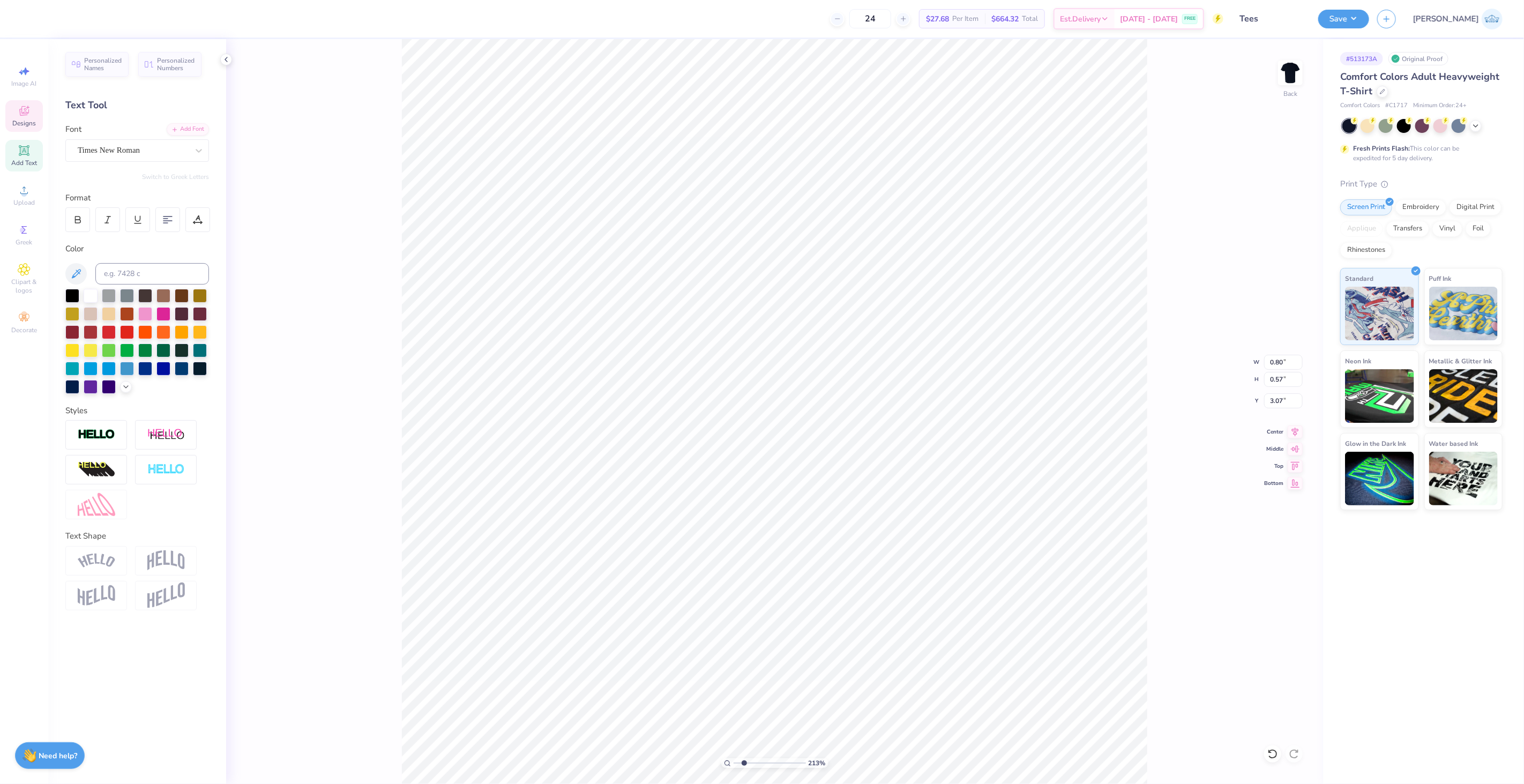
type input "0.74"
type input "0.53"
type input "0.71"
type input "0.42"
type input "3.08"
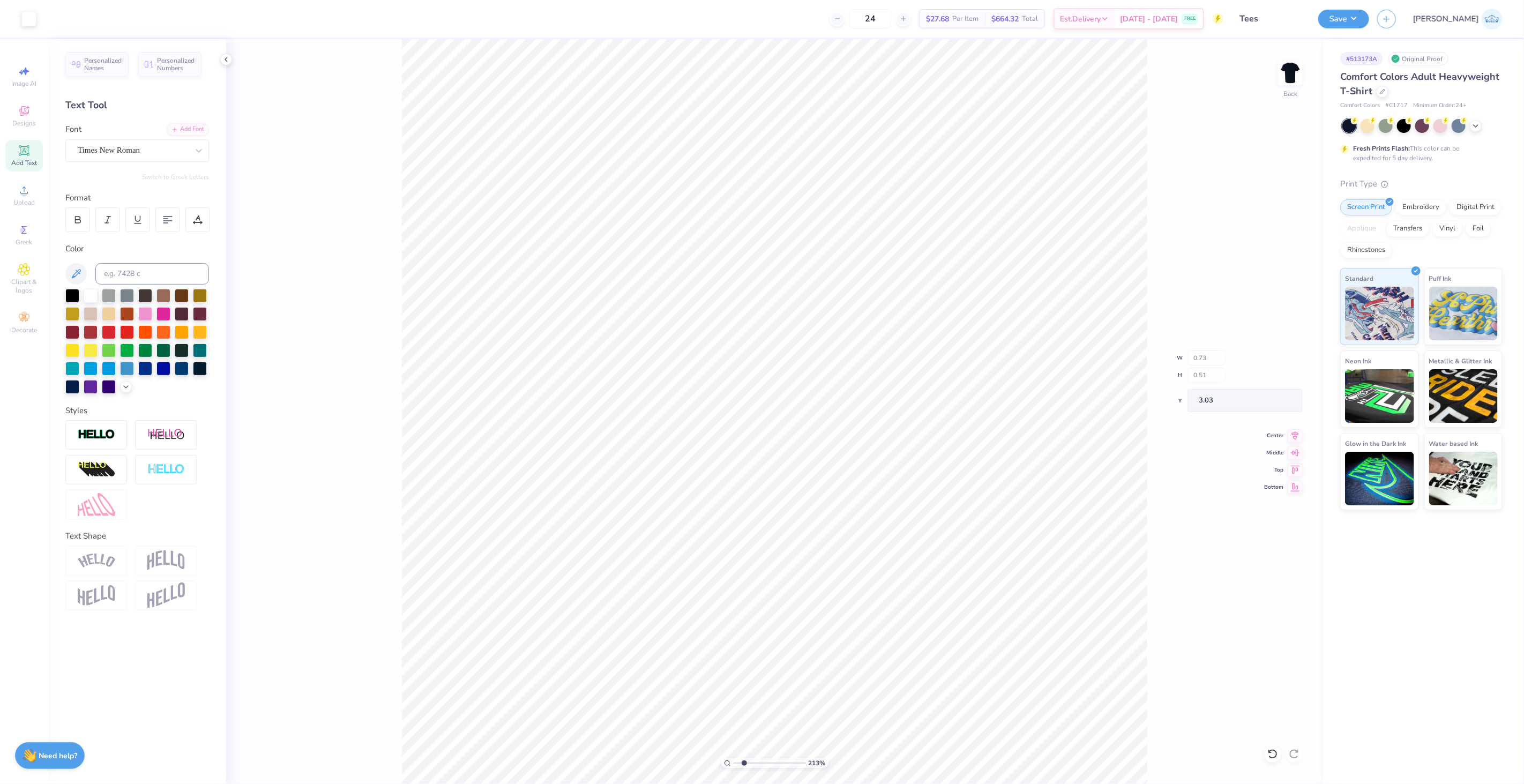
type input "0.73"
type input "0.51"
type input "3.03"
type input "0.48"
type input "3.08"
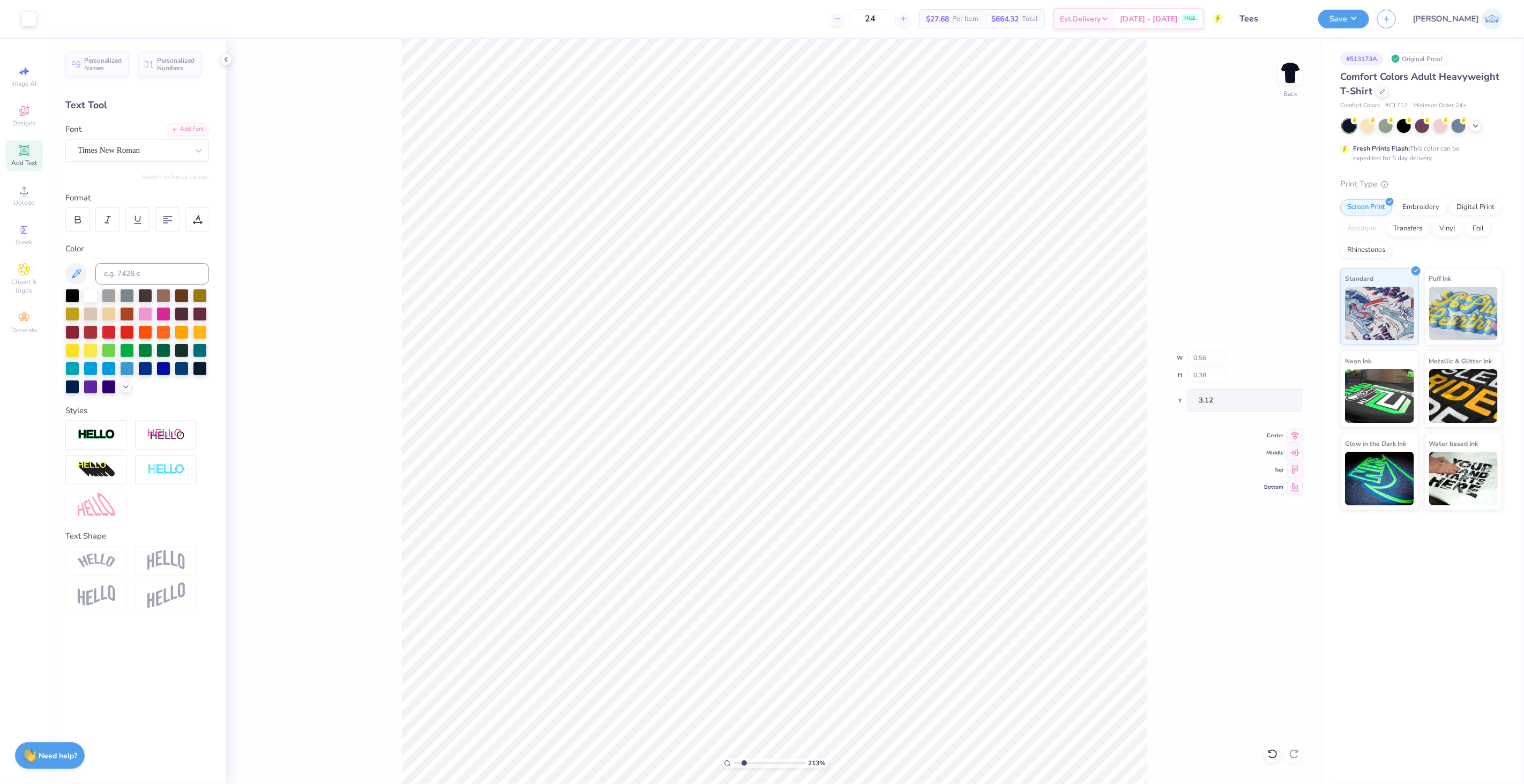
type input "0.56"
type input "0.38"
type input "3.12"
type input "3.09"
type input "6.64"
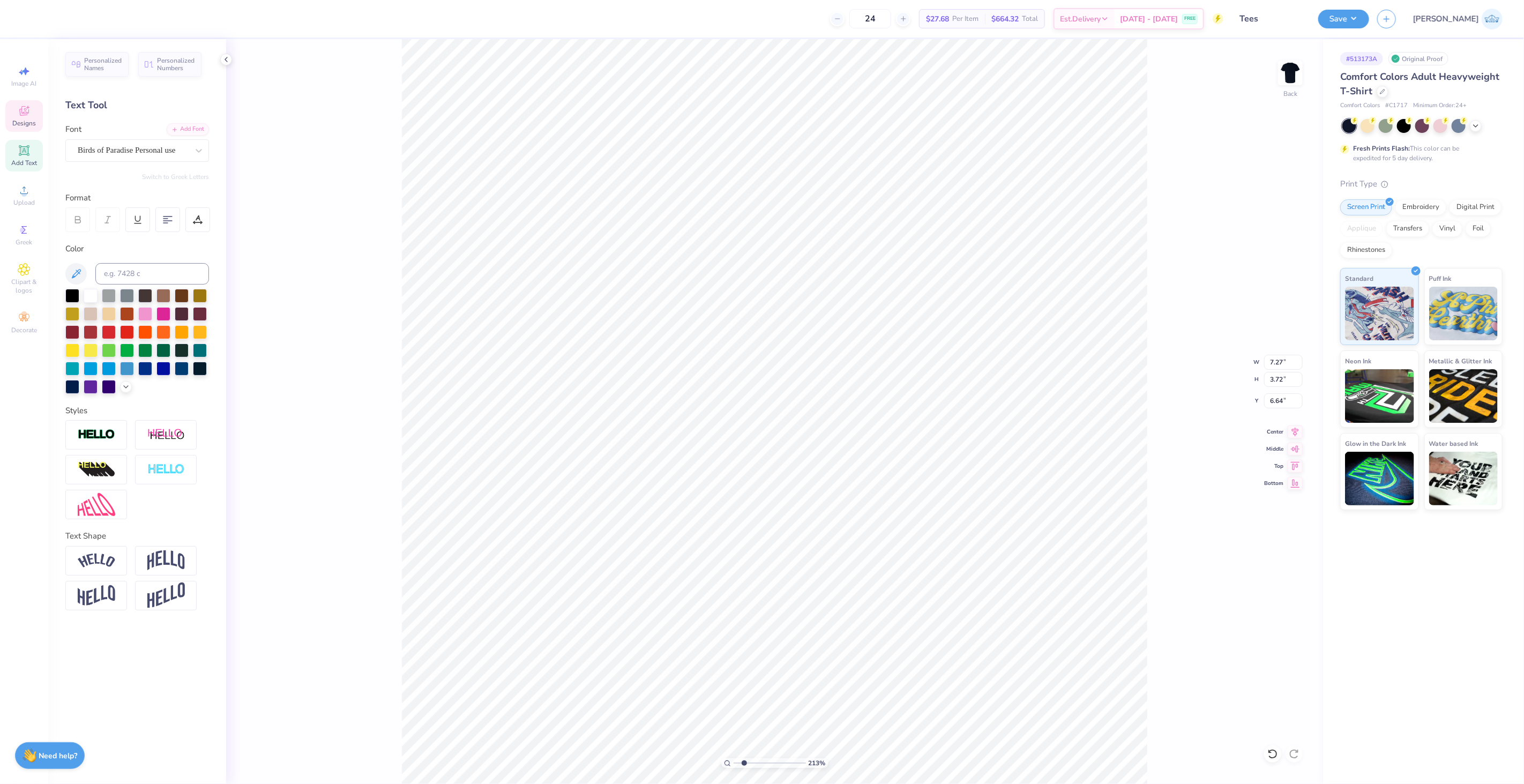
type input "1"
type input "6.71"
drag, startPoint x: 709, startPoint y: 763, endPoint x: 690, endPoint y: 763, distance: 19.0
type input "1"
click at [734, 763] on input "range" at bounding box center [769, 762] width 72 height 10
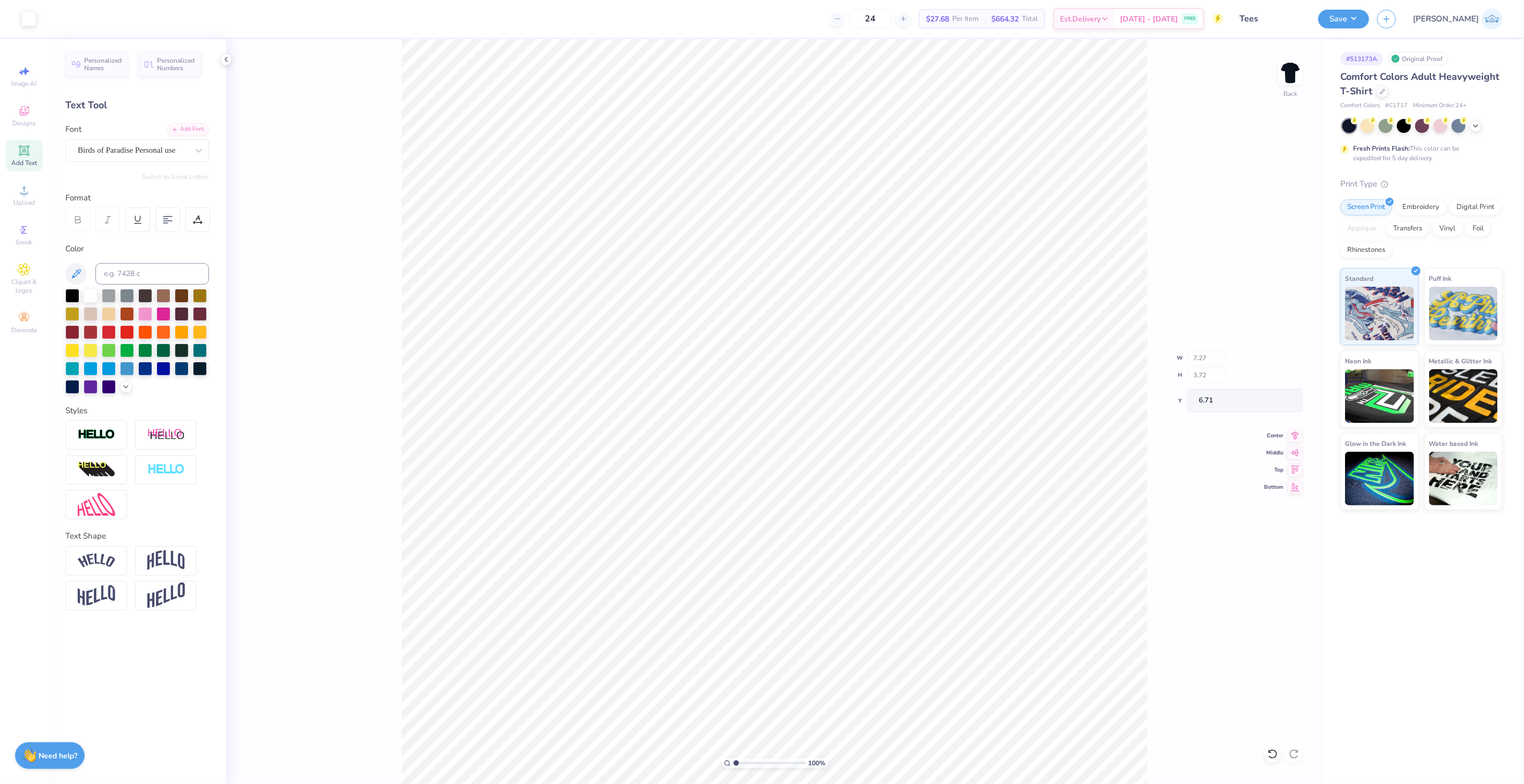
type input "8.21"
type input "7.44"
type input "3.00"
click at [1269, 362] on input "8.21" at bounding box center [1284, 362] width 38 height 15
type input "8.00"
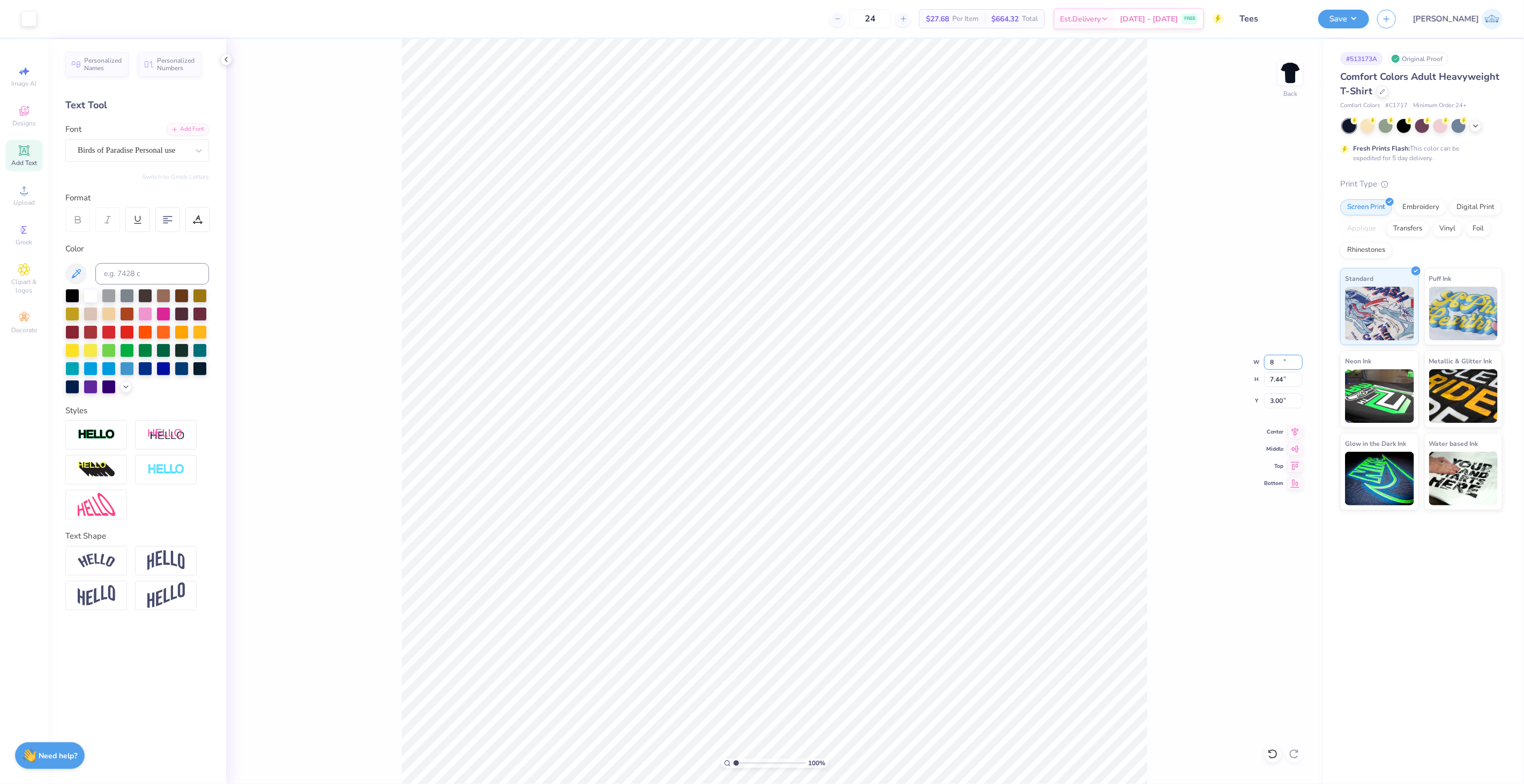
type input "7.24"
click at [1271, 403] on input "3.10" at bounding box center [1284, 400] width 38 height 15
type input "3.00"
click at [1292, 432] on icon at bounding box center [1295, 429] width 15 height 13
type input "7.08"
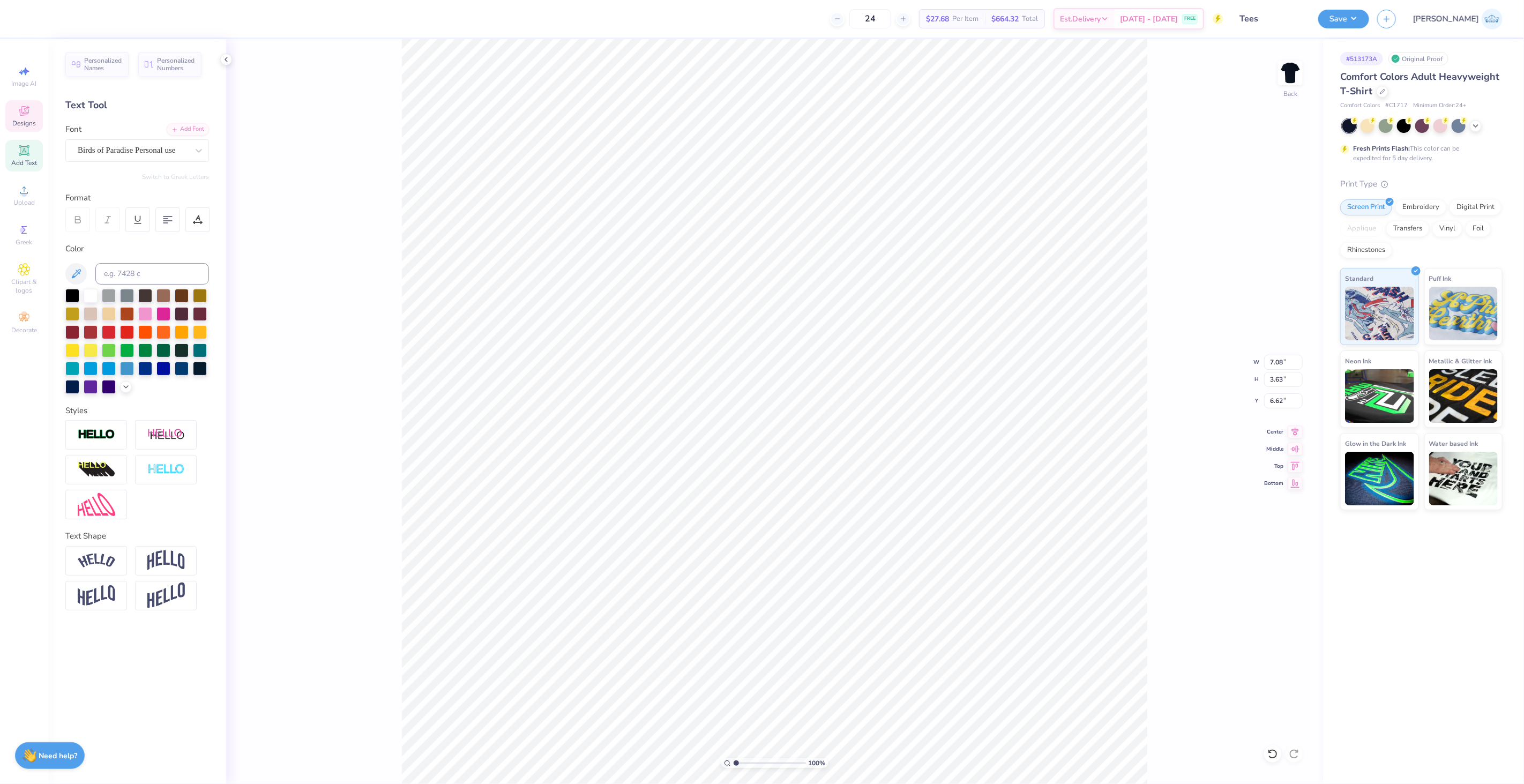
type input "3.63"
type input "6.62"
click at [1280, 754] on div at bounding box center [1273, 754] width 17 height 17
click at [1269, 756] on icon at bounding box center [1273, 754] width 10 height 10
drag, startPoint x: 737, startPoint y: 759, endPoint x: 748, endPoint y: 762, distance: 11.4
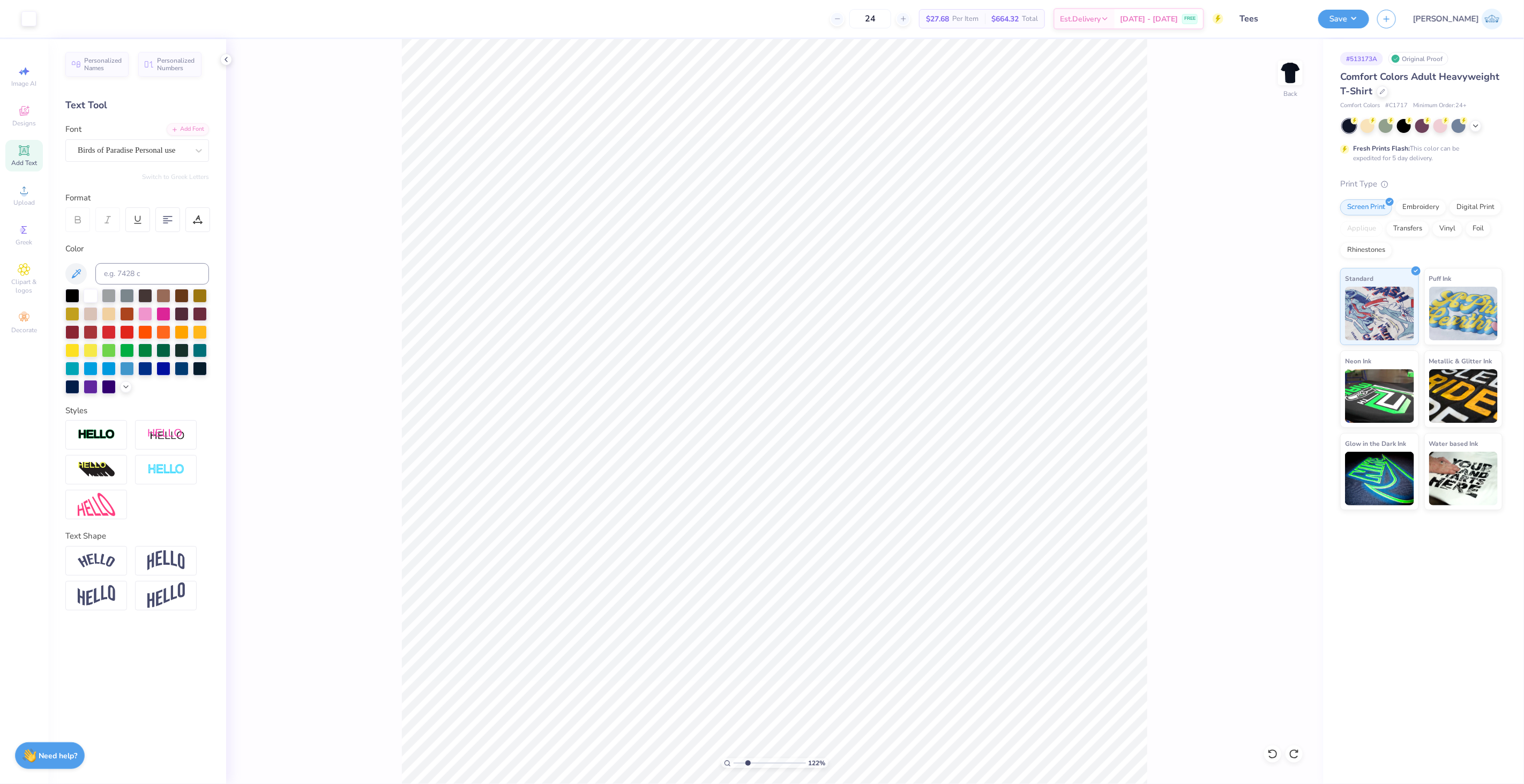
type input "2.63"
click at [748, 762] on input "range" at bounding box center [769, 762] width 72 height 10
click at [83, 498] on img at bounding box center [96, 504] width 37 height 23
click at [98, 508] on img at bounding box center [96, 504] width 37 height 23
type input "0.50"
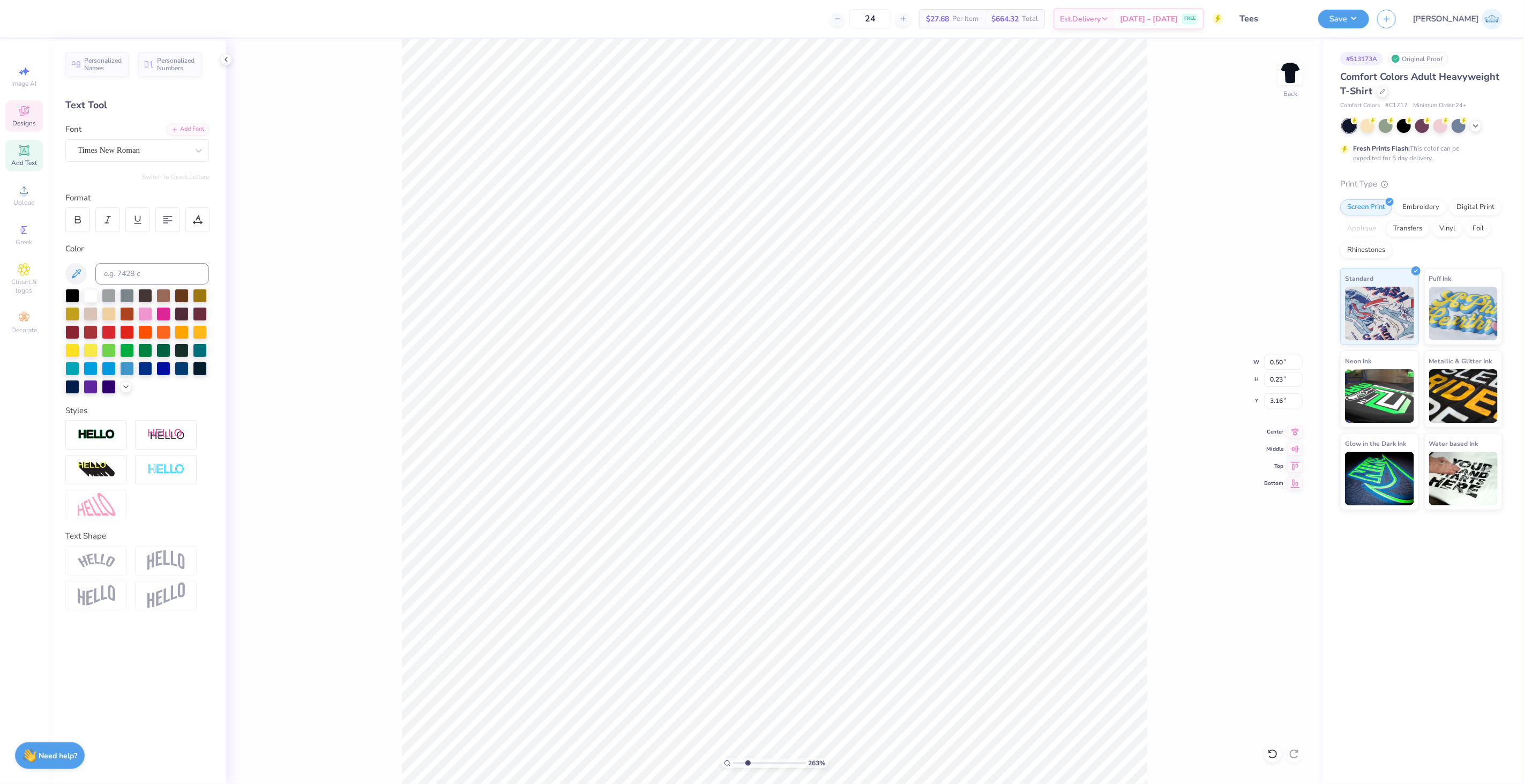
type input "0.23"
type input "3.16"
click at [85, 520] on div "Personalized Names Personalized Numbers Text Tool Add Font Font Times New Roman…" at bounding box center [137, 411] width 178 height 745
type input "4.96"
type input "3.23"
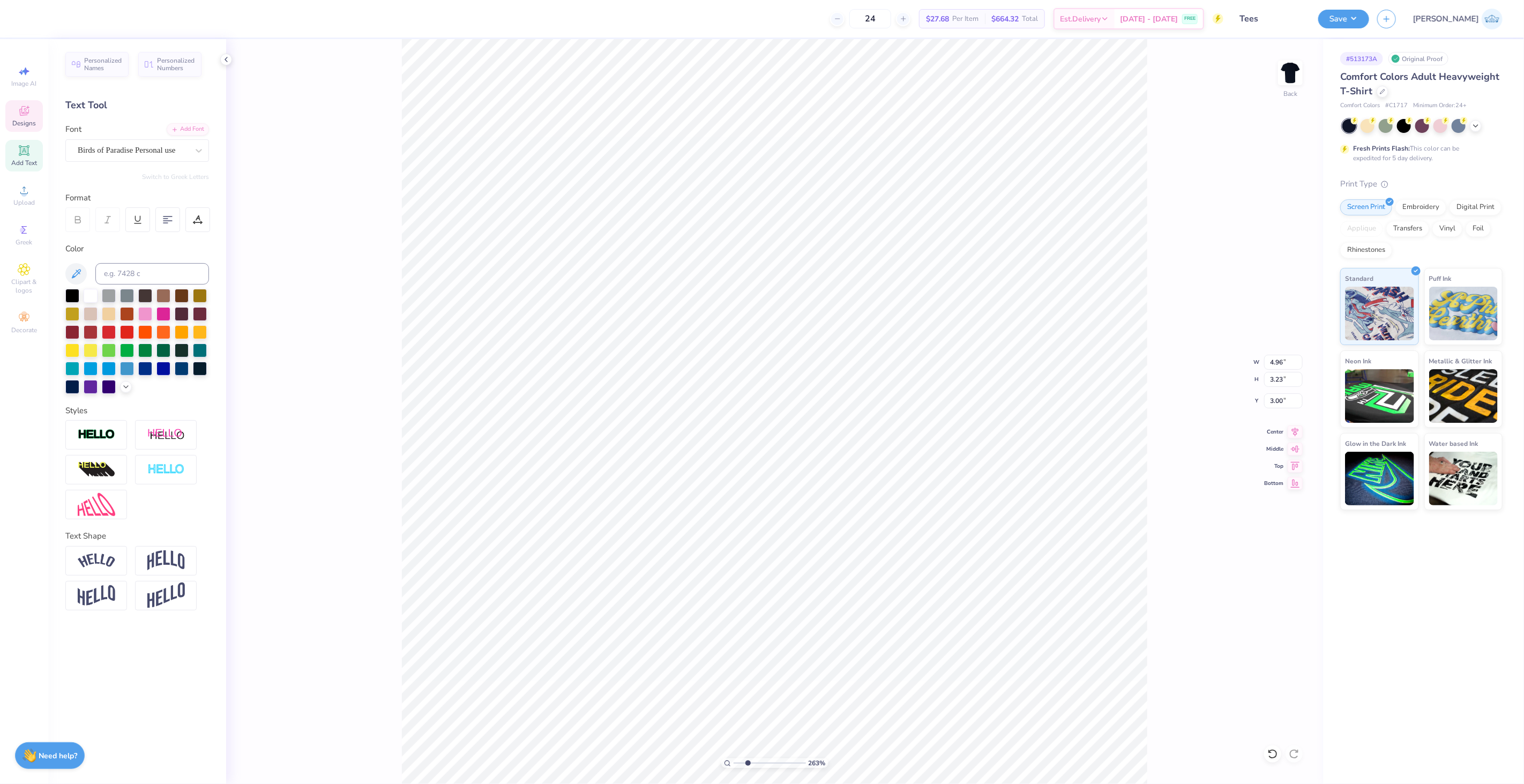
type input "3.00"
type input "0.50"
type input "0.23"
type input "3.16"
click at [20, 154] on icon at bounding box center [24, 151] width 10 height 10
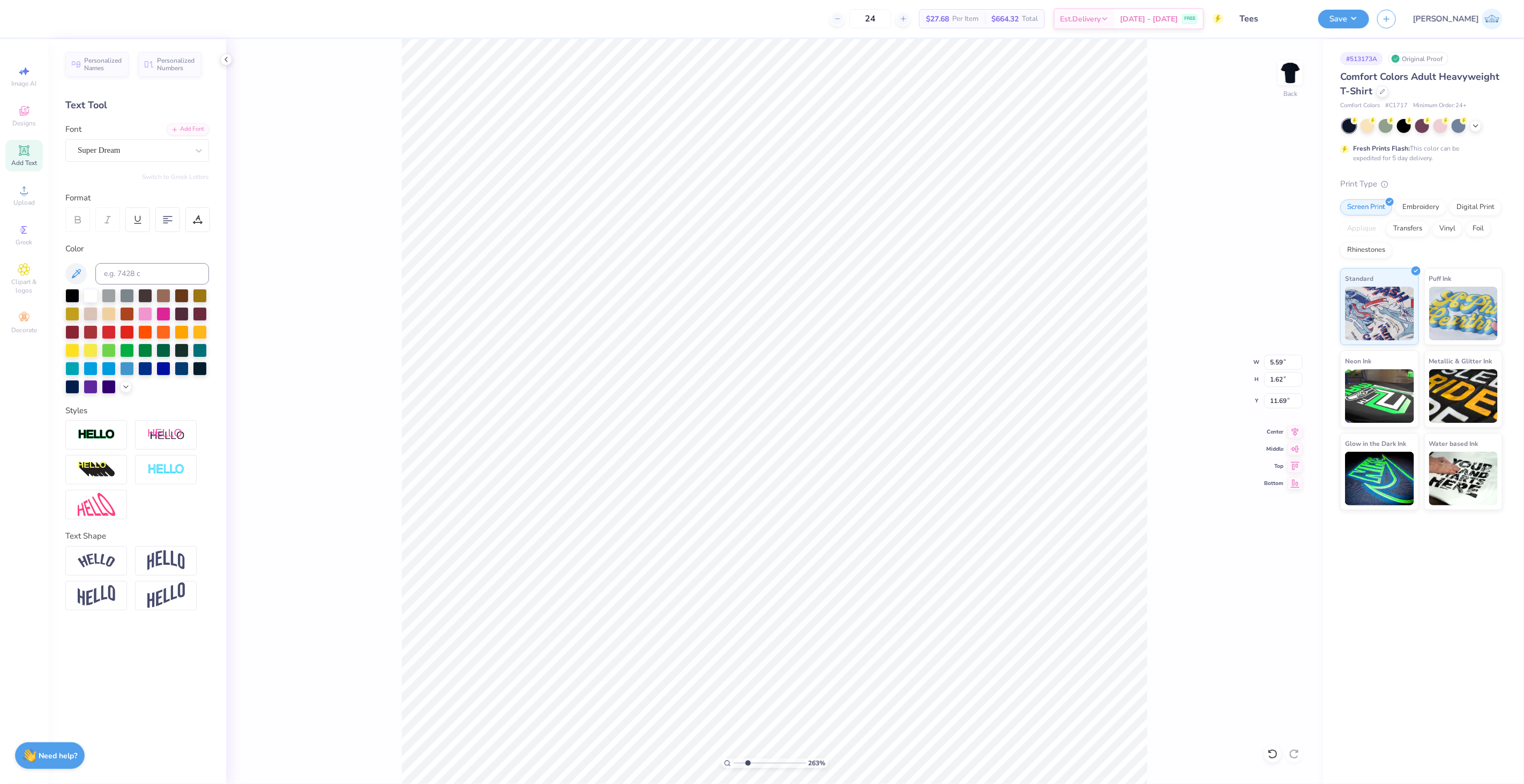
scroll to position [9, 1]
type textarea "TM"
type input "0.50"
type input "0.23"
type input "3.16"
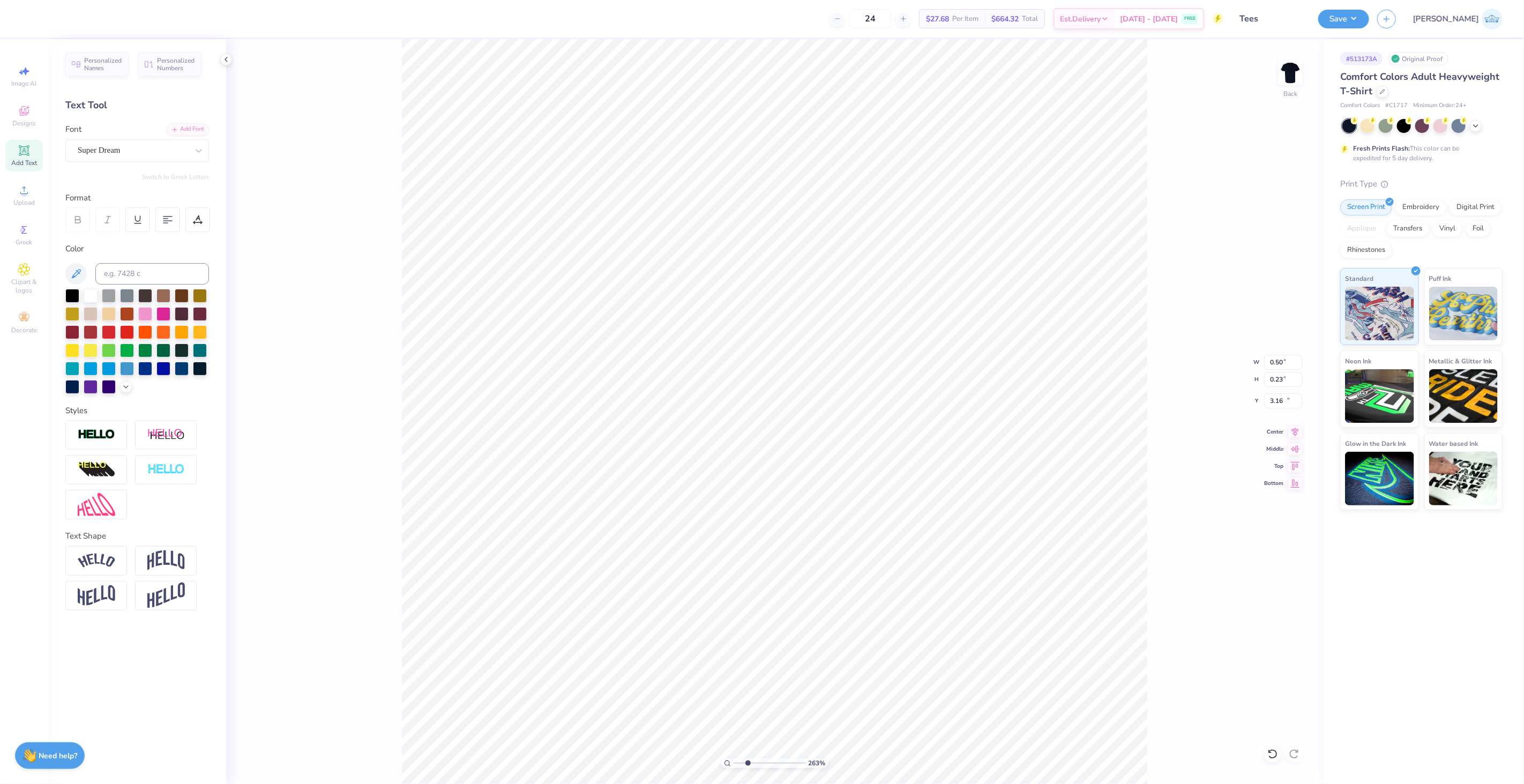
type input "3.04"
type input "1.62"
type input "2.92"
type input "0.44"
type input "0.23"
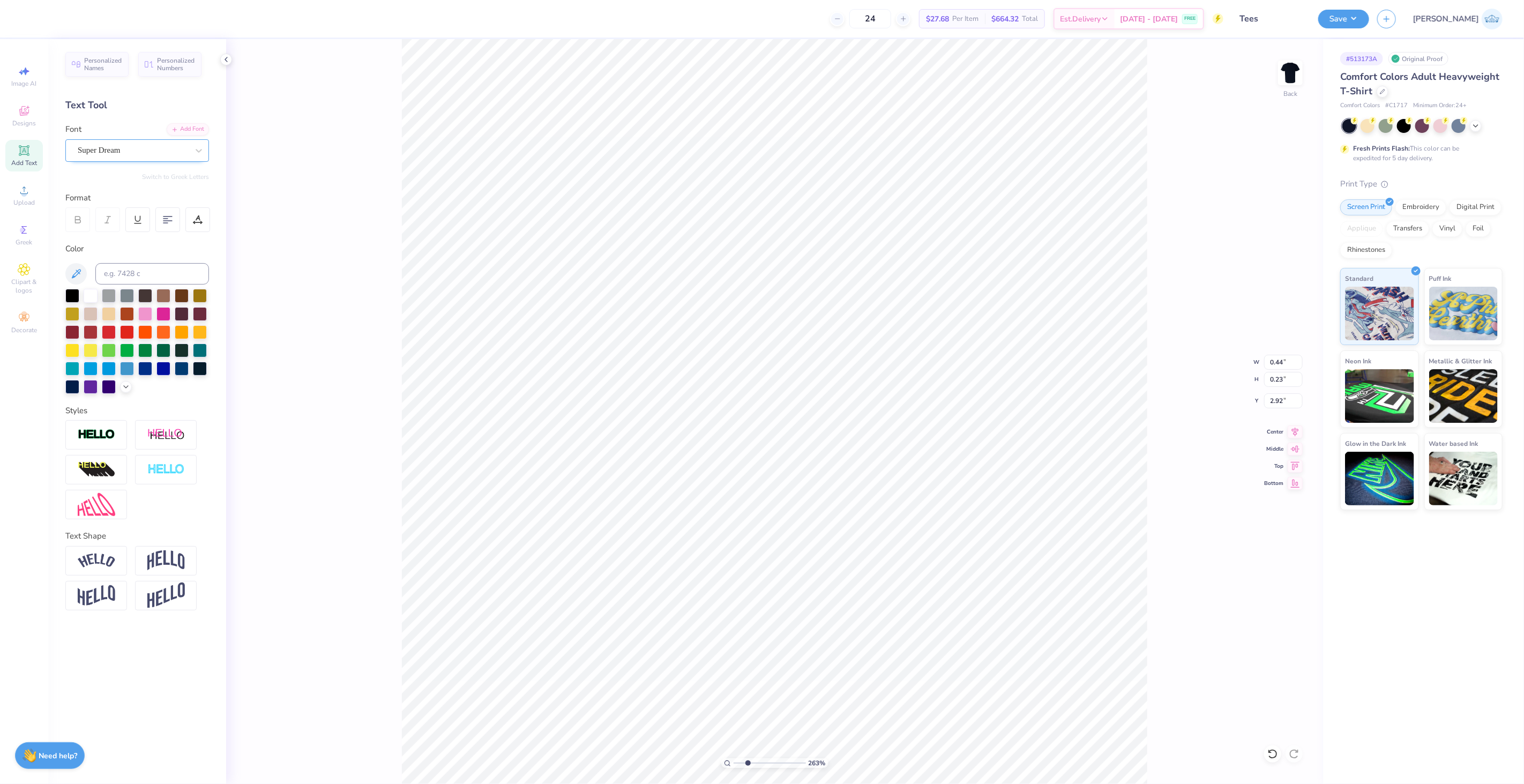
click at [134, 147] on div "Super Dream" at bounding box center [132, 150] width 112 height 17
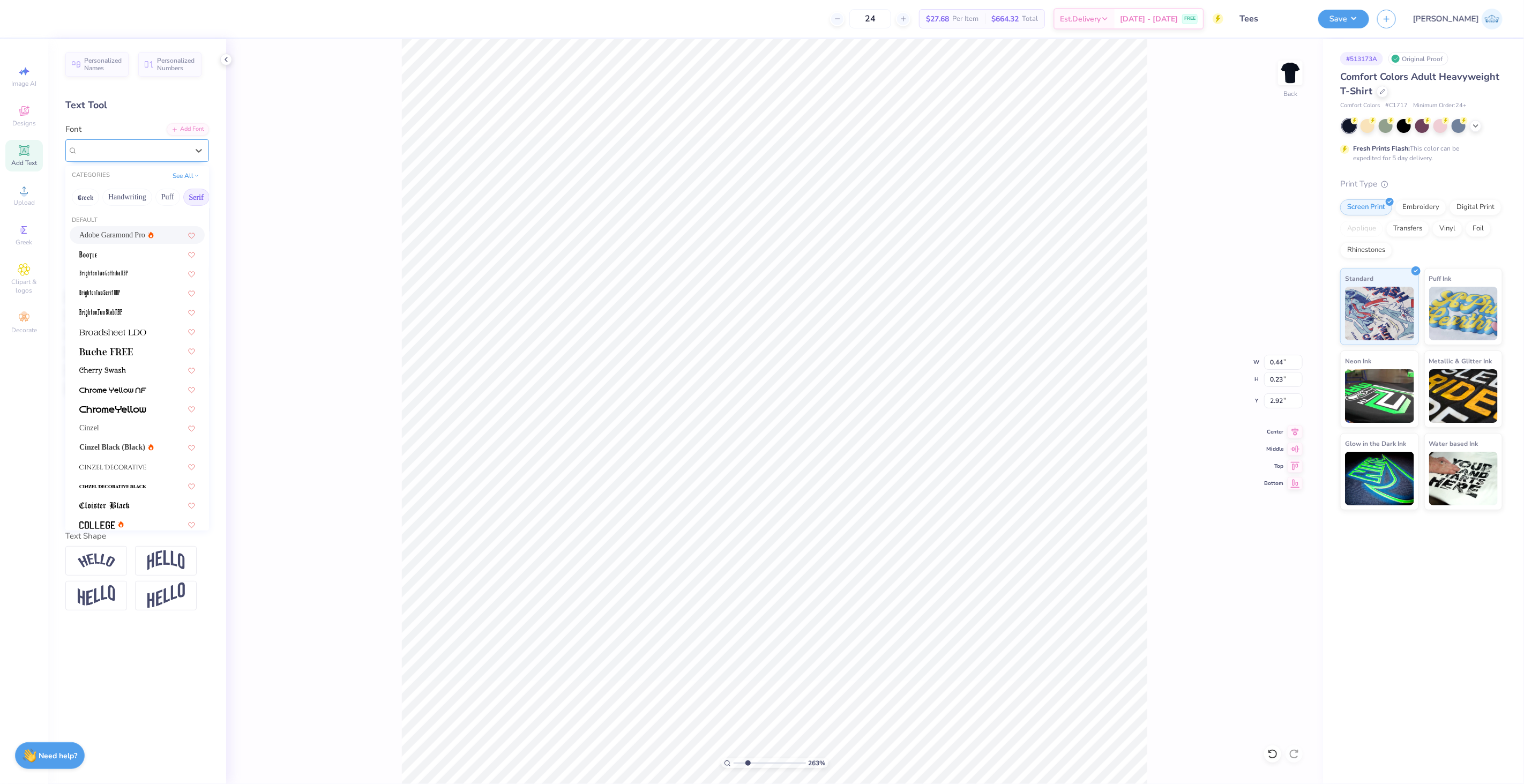
type input "3.14"
click at [115, 232] on span "Adobe Garamond Pro" at bounding box center [112, 234] width 66 height 11
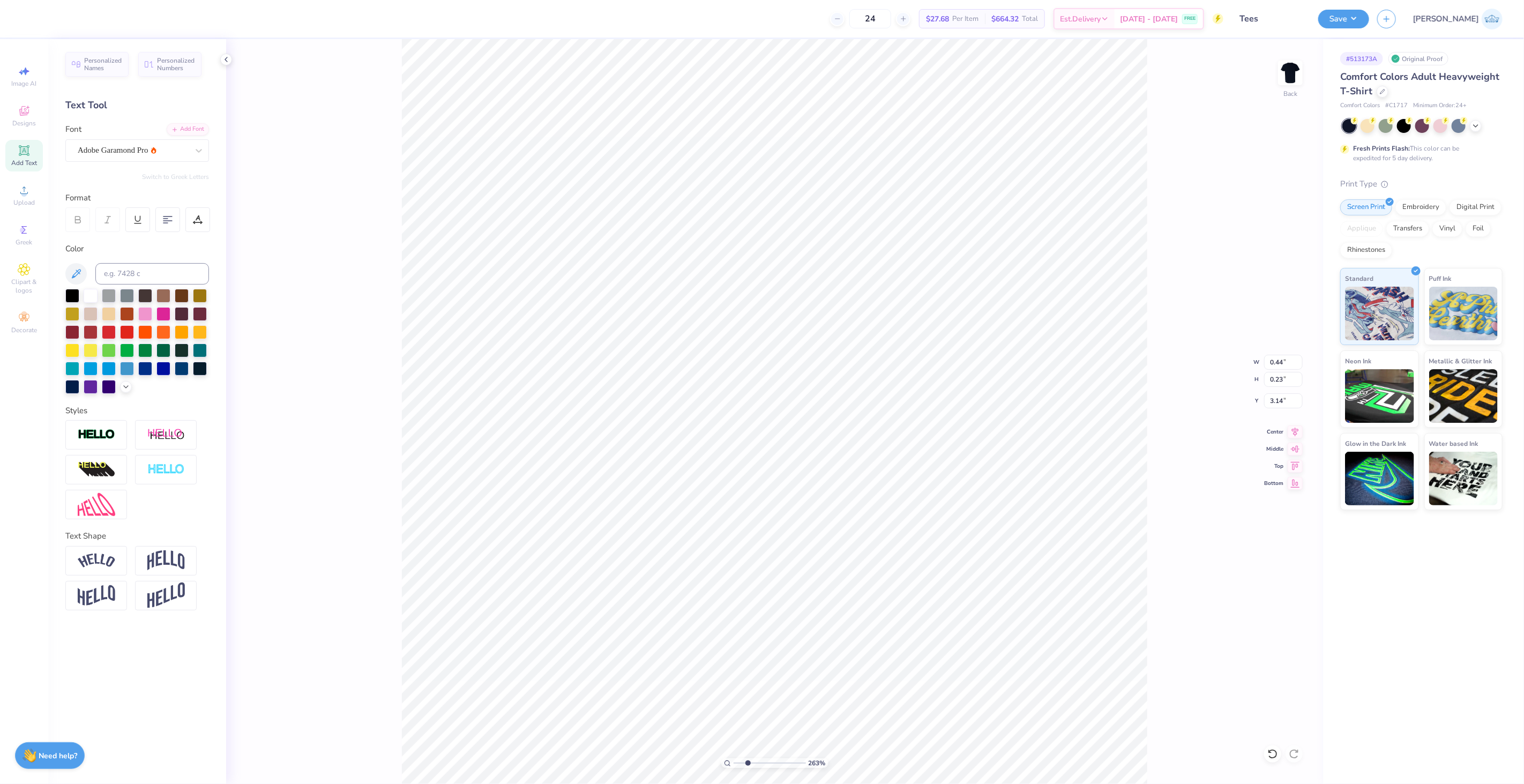
type input "0.51"
click at [80, 514] on img at bounding box center [96, 504] width 37 height 23
type input "0.29"
type input "3.12"
type input "0.33"
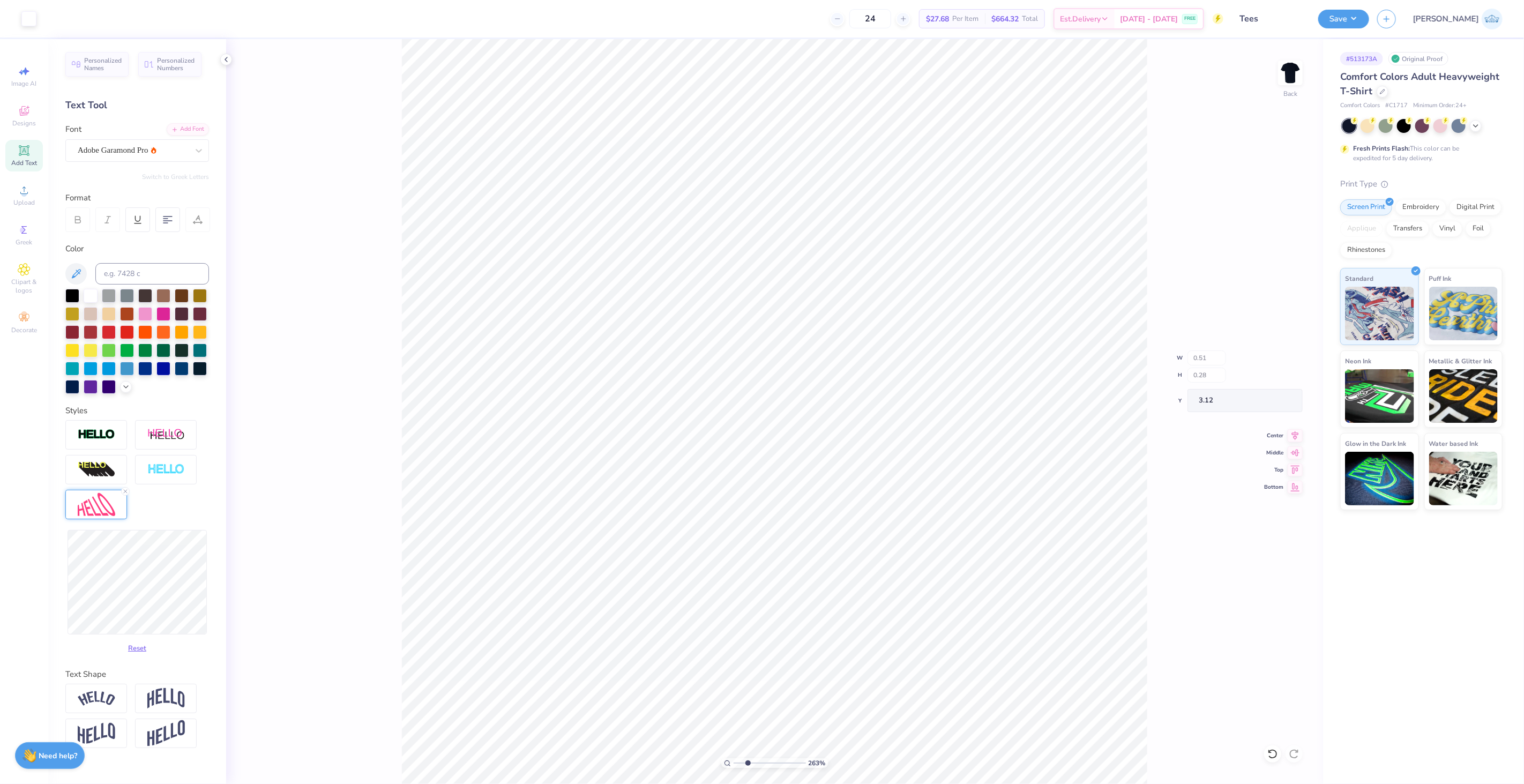
type input "3.09"
type input "0.39"
type input "3.06"
type input "0.48"
type input "3.06"
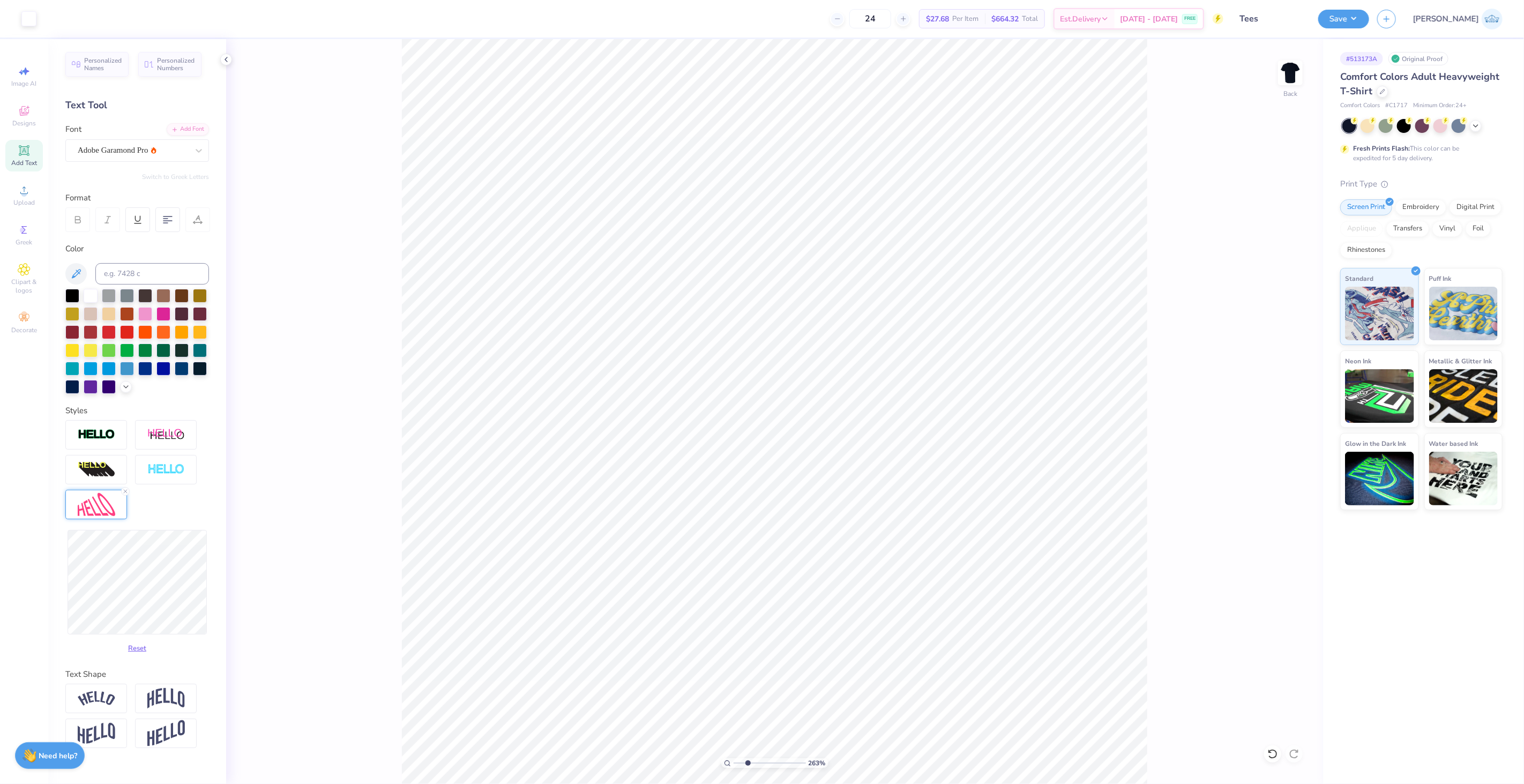
click at [746, 763] on input "range" at bounding box center [769, 762] width 72 height 10
drag, startPoint x: 746, startPoint y: 763, endPoint x: 682, endPoint y: 754, distance: 64.6
click at [734, 758] on input "range" at bounding box center [769, 762] width 72 height 10
drag, startPoint x: 742, startPoint y: 763, endPoint x: 747, endPoint y: 764, distance: 5.1
click at [747, 764] on input "range" at bounding box center [769, 762] width 72 height 10
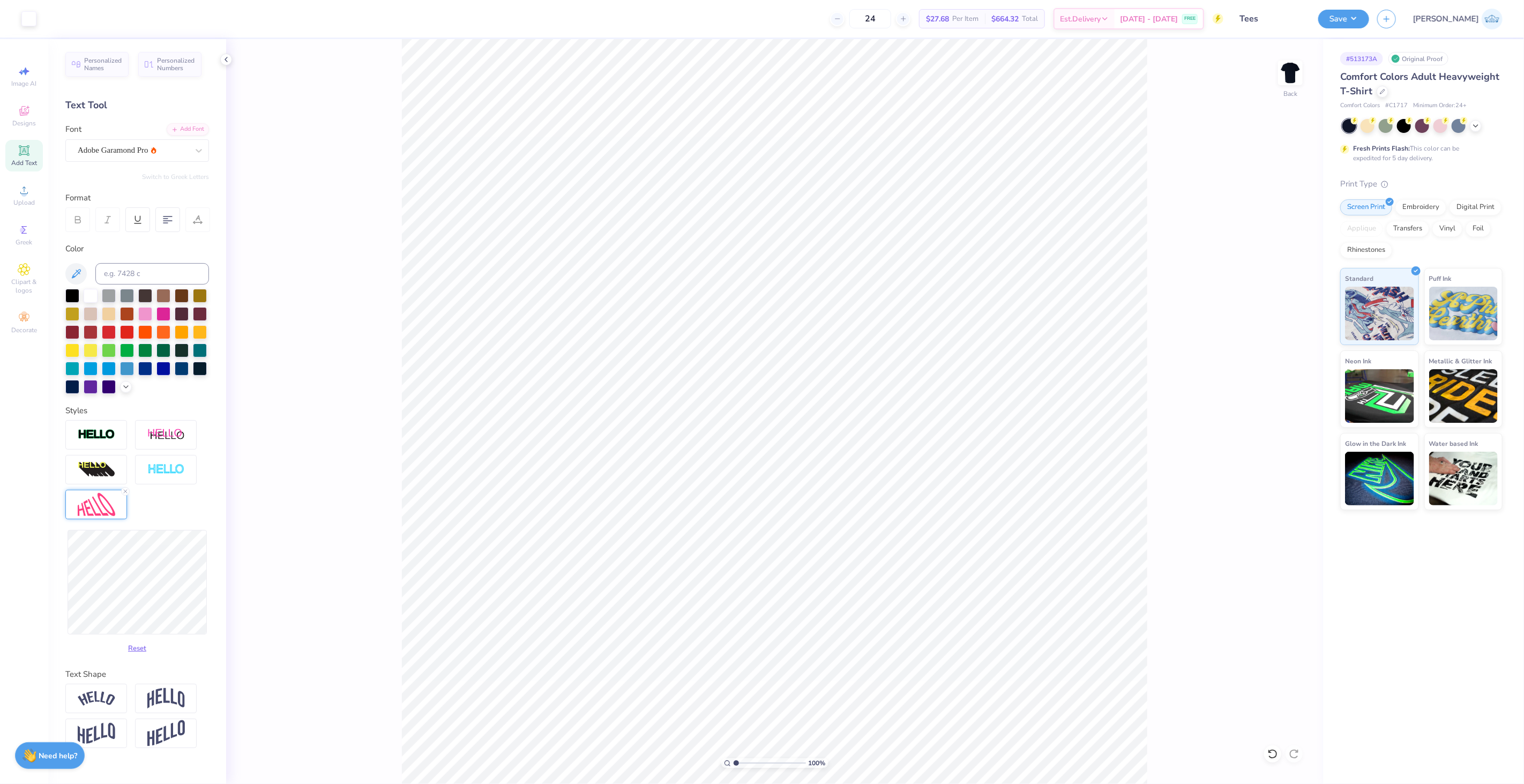
type input "1"
click at [734, 758] on input "range" at bounding box center [769, 762] width 72 height 10
click at [876, 470] on li "Group" at bounding box center [889, 465] width 85 height 21
drag, startPoint x: 733, startPoint y: 763, endPoint x: 687, endPoint y: 762, distance: 46.0
click at [734, 762] on input "range" at bounding box center [769, 762] width 72 height 10
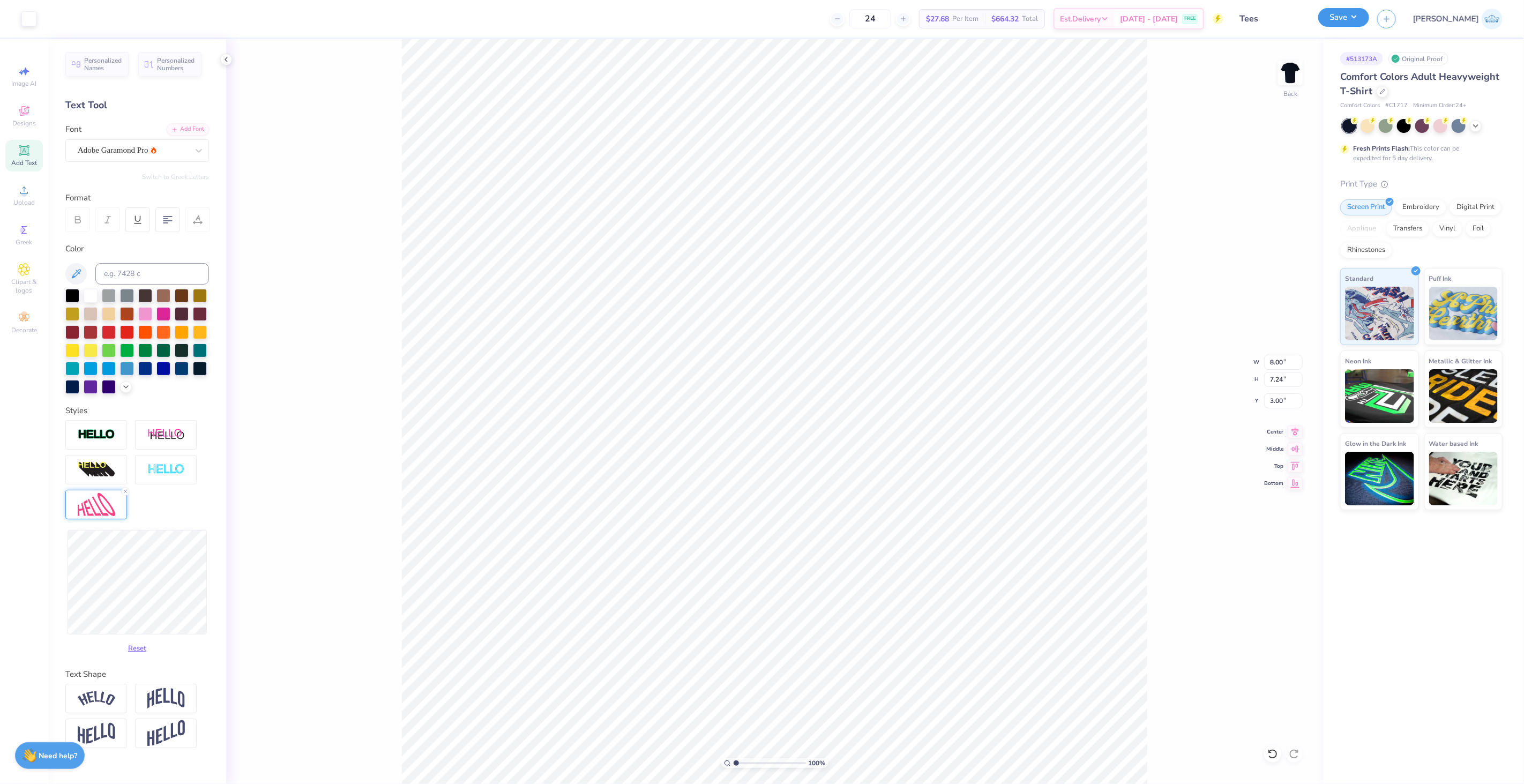
click at [1369, 24] on button "Save" at bounding box center [1344, 17] width 51 height 19
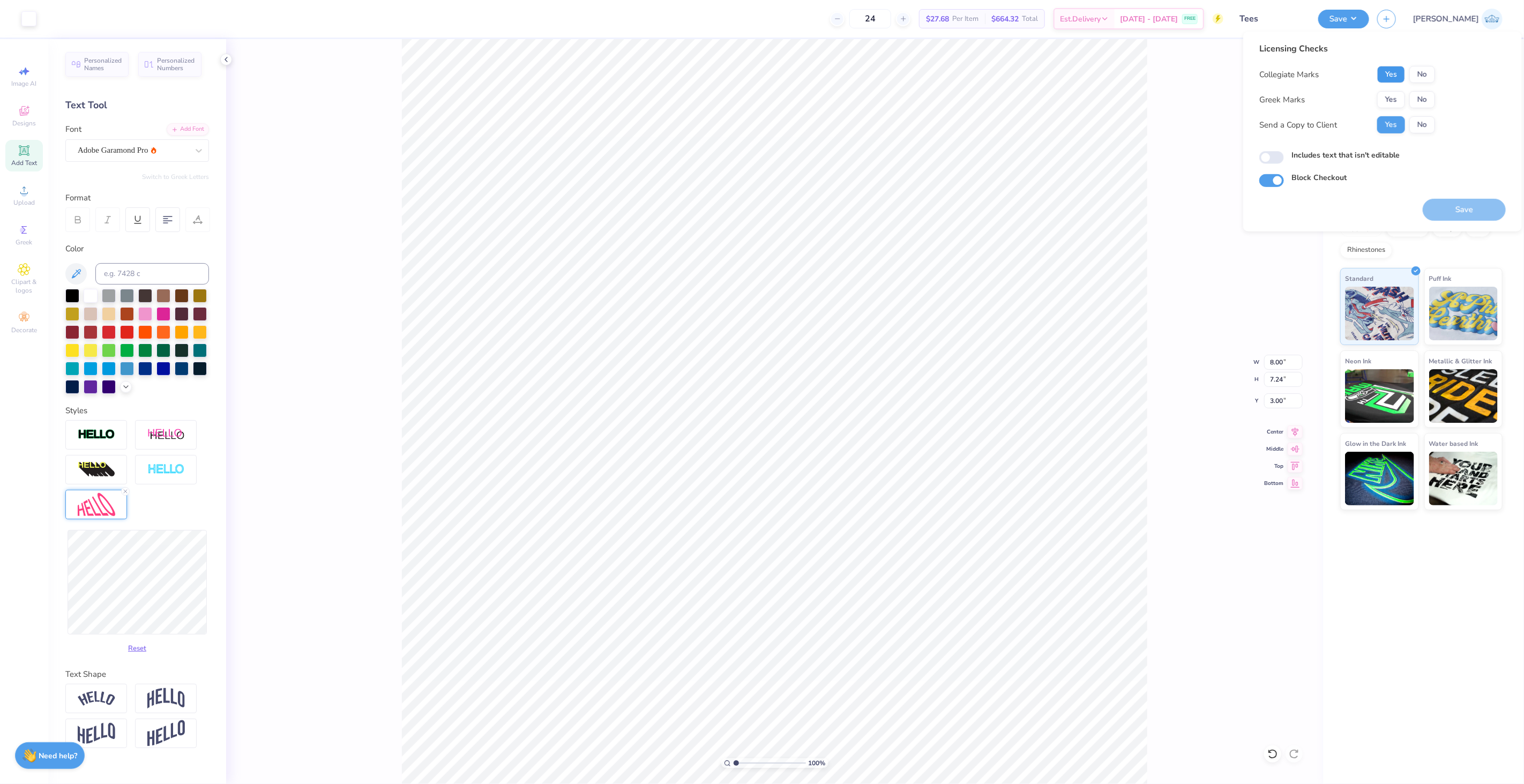
click at [1391, 73] on button "Yes" at bounding box center [1392, 75] width 28 height 17
click at [1422, 95] on button "No" at bounding box center [1423, 100] width 26 height 17
click at [1460, 208] on button "Save" at bounding box center [1464, 209] width 83 height 22
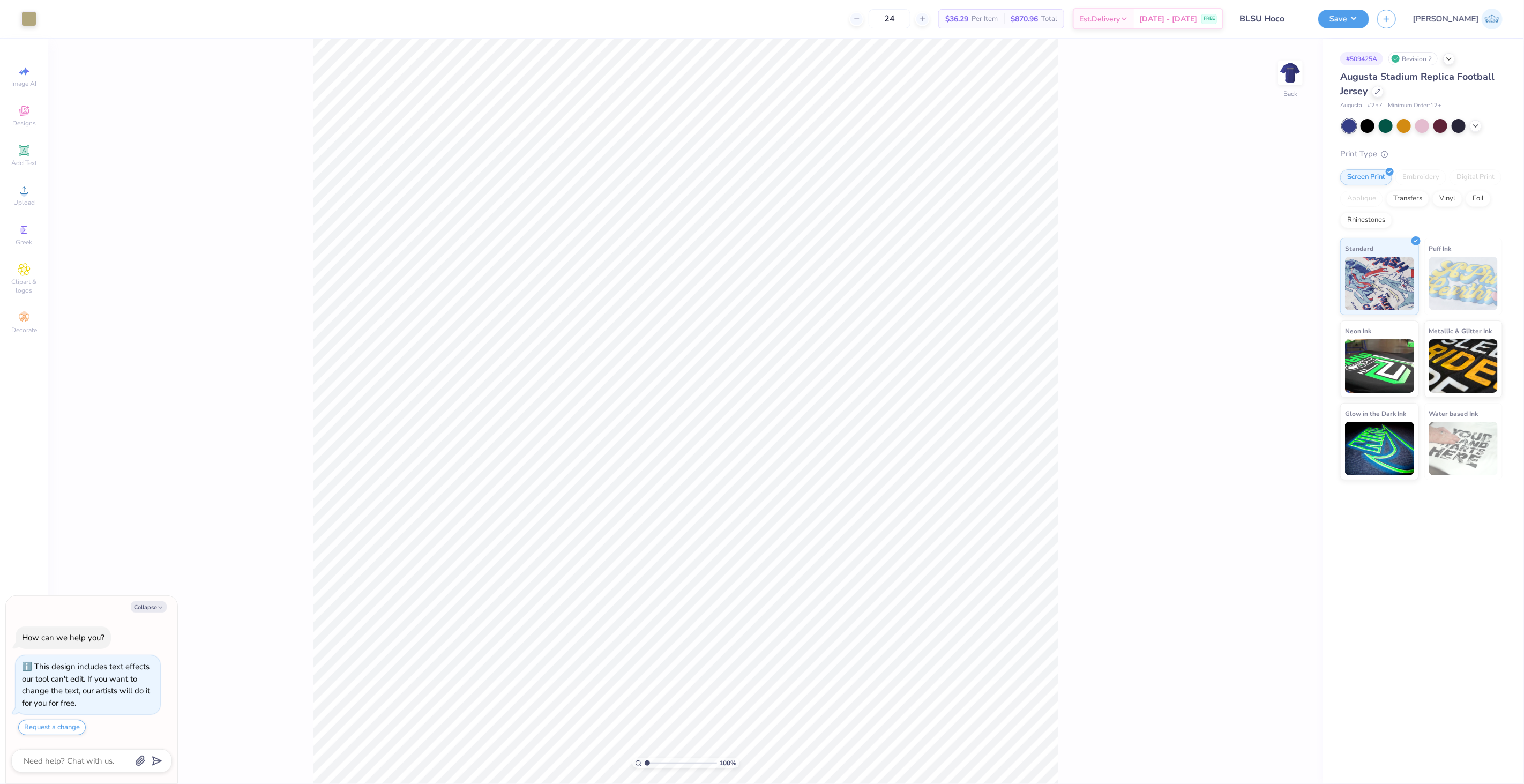
click at [1290, 68] on img at bounding box center [1290, 72] width 22 height 22
click at [1297, 71] on img at bounding box center [1290, 72] width 43 height 43
click at [1282, 57] on div "100 % Back" at bounding box center [685, 411] width 1275 height 745
click at [1285, 70] on img at bounding box center [1290, 72] width 43 height 43
click at [1276, 69] on div "100 % Front" at bounding box center [685, 411] width 1275 height 745
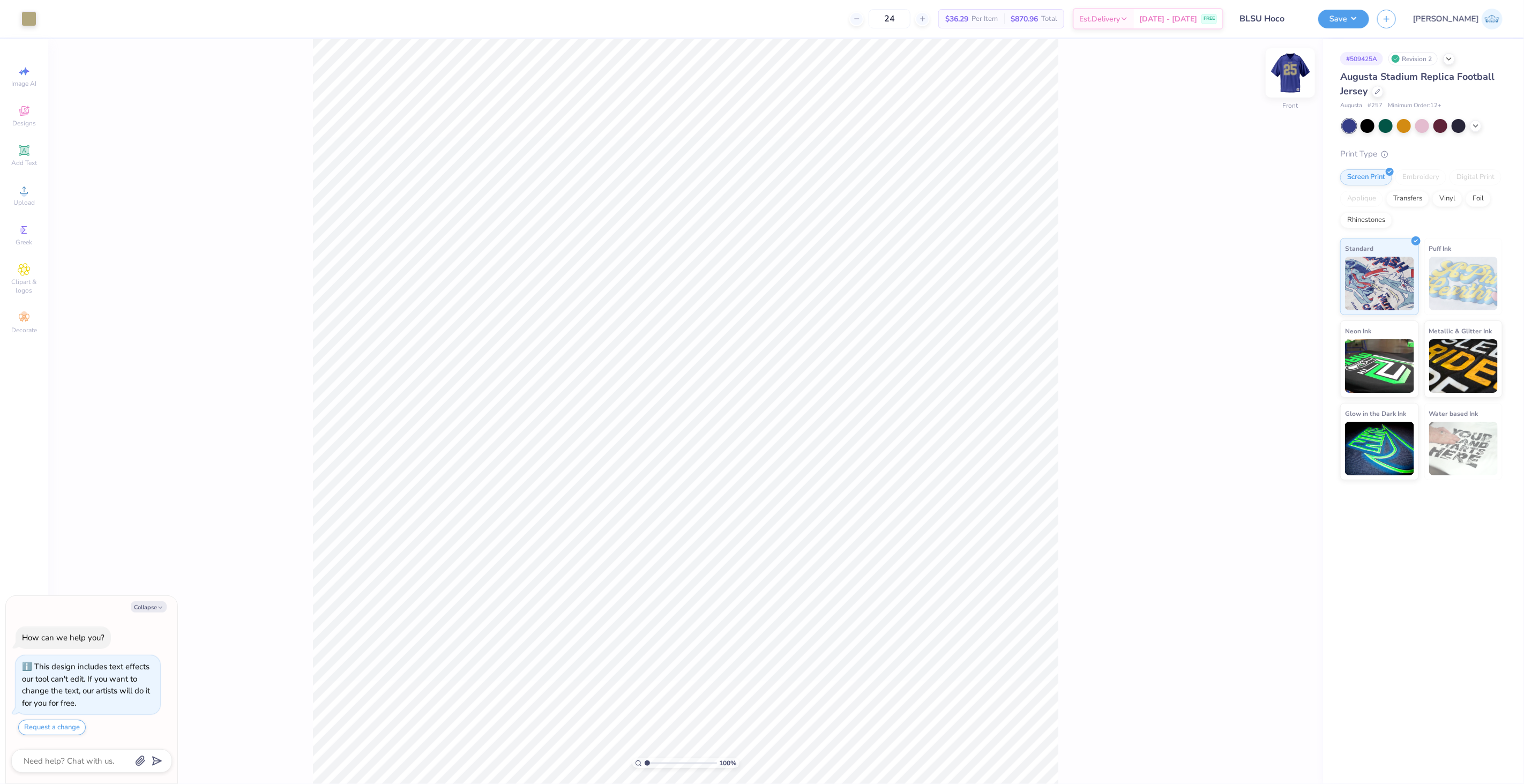
click at [1285, 71] on img at bounding box center [1290, 72] width 43 height 43
click at [766, 504] on li "Group" at bounding box center [767, 498] width 85 height 21
type textarea "x"
type input "3.30"
type input "1.24"
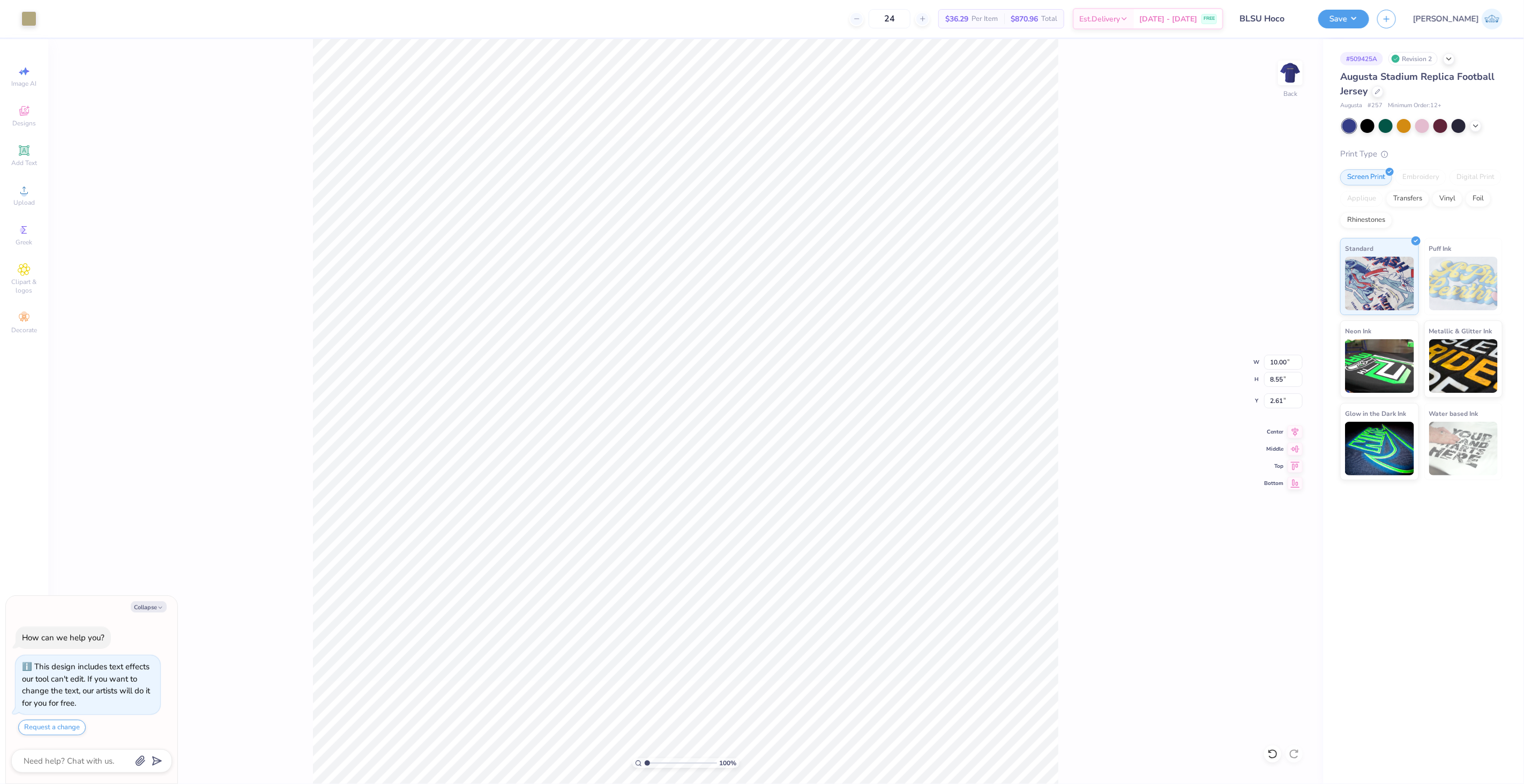
type input "1.00"
click at [758, 423] on li "Group" at bounding box center [756, 416] width 85 height 21
type textarea "x"
type input "10.00"
type input "8.55"
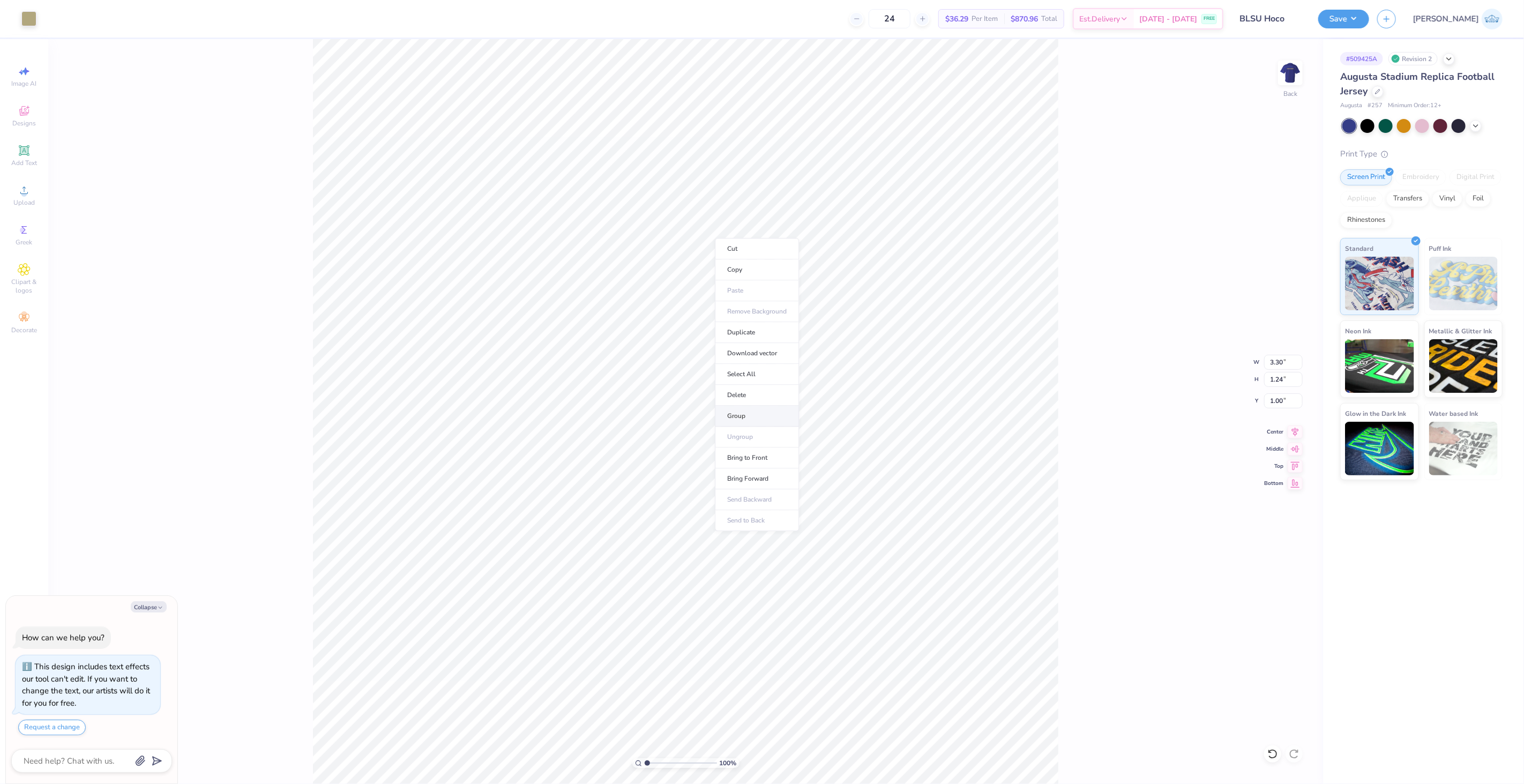
type input "2.61"
click at [772, 504] on li "Group" at bounding box center [773, 502] width 85 height 21
click at [654, 512] on li "Group" at bounding box center [658, 514] width 85 height 21
type textarea "x"
type input "10.00"
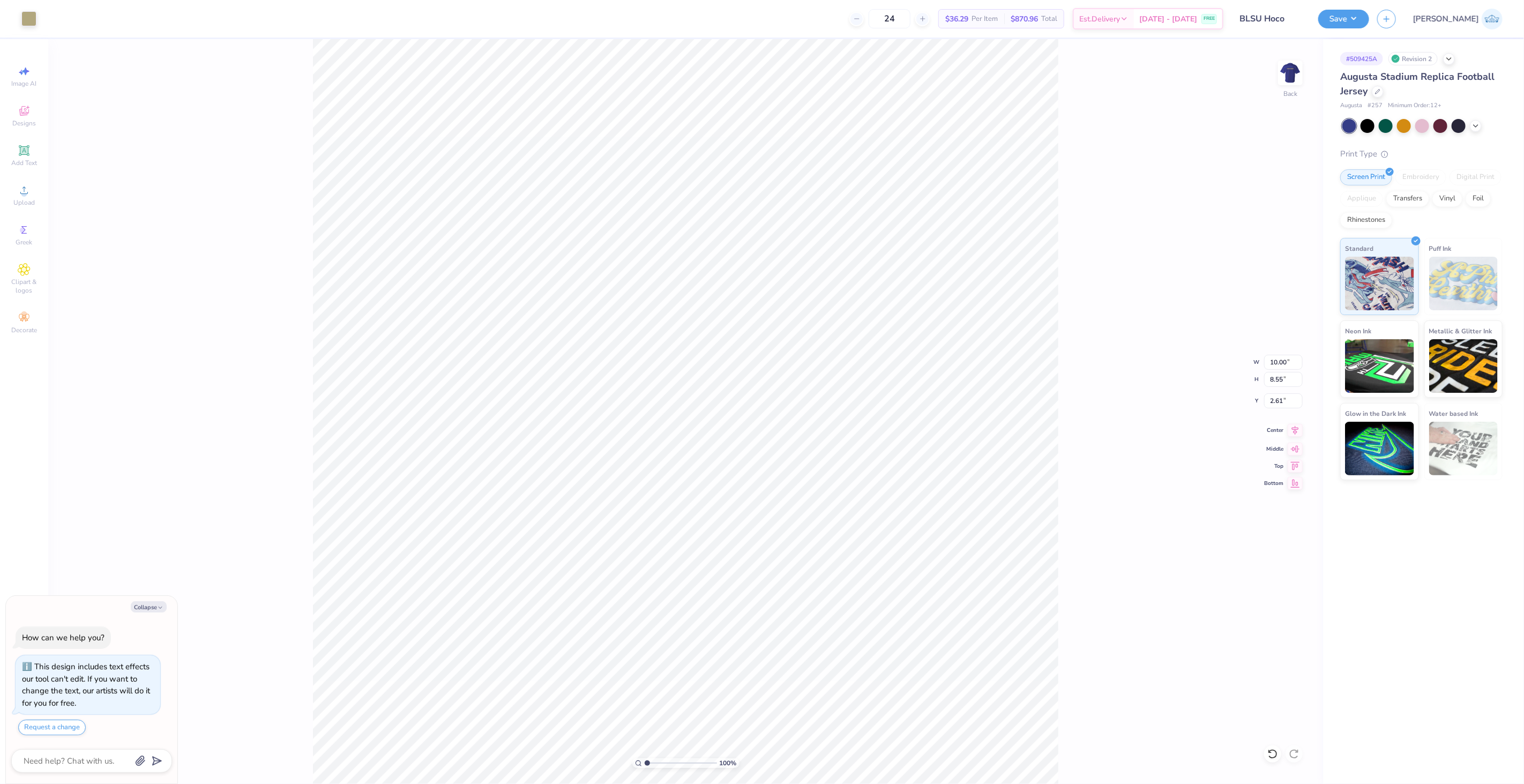
click at [1295, 432] on icon at bounding box center [1296, 429] width 7 height 9
type textarea "x"
type input "10.16"
type input "1.00"
click at [741, 488] on li "Group" at bounding box center [741, 490] width 85 height 21
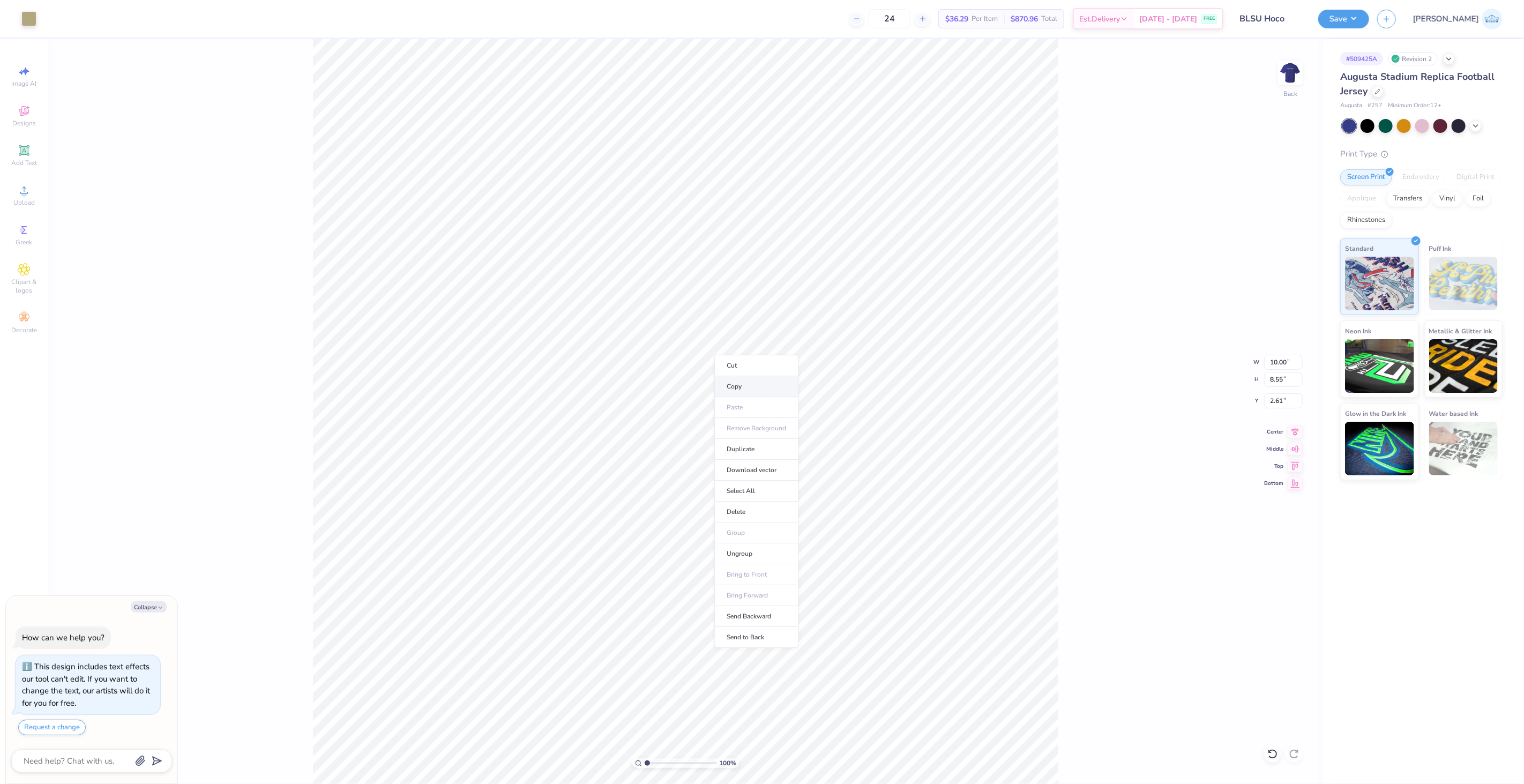
click at [753, 388] on li "Copy" at bounding box center [756, 387] width 85 height 21
click at [1282, 72] on img at bounding box center [1290, 72] width 43 height 43
click at [729, 413] on li "Paste" at bounding box center [735, 412] width 85 height 21
type textarea "x"
type input "2.97"
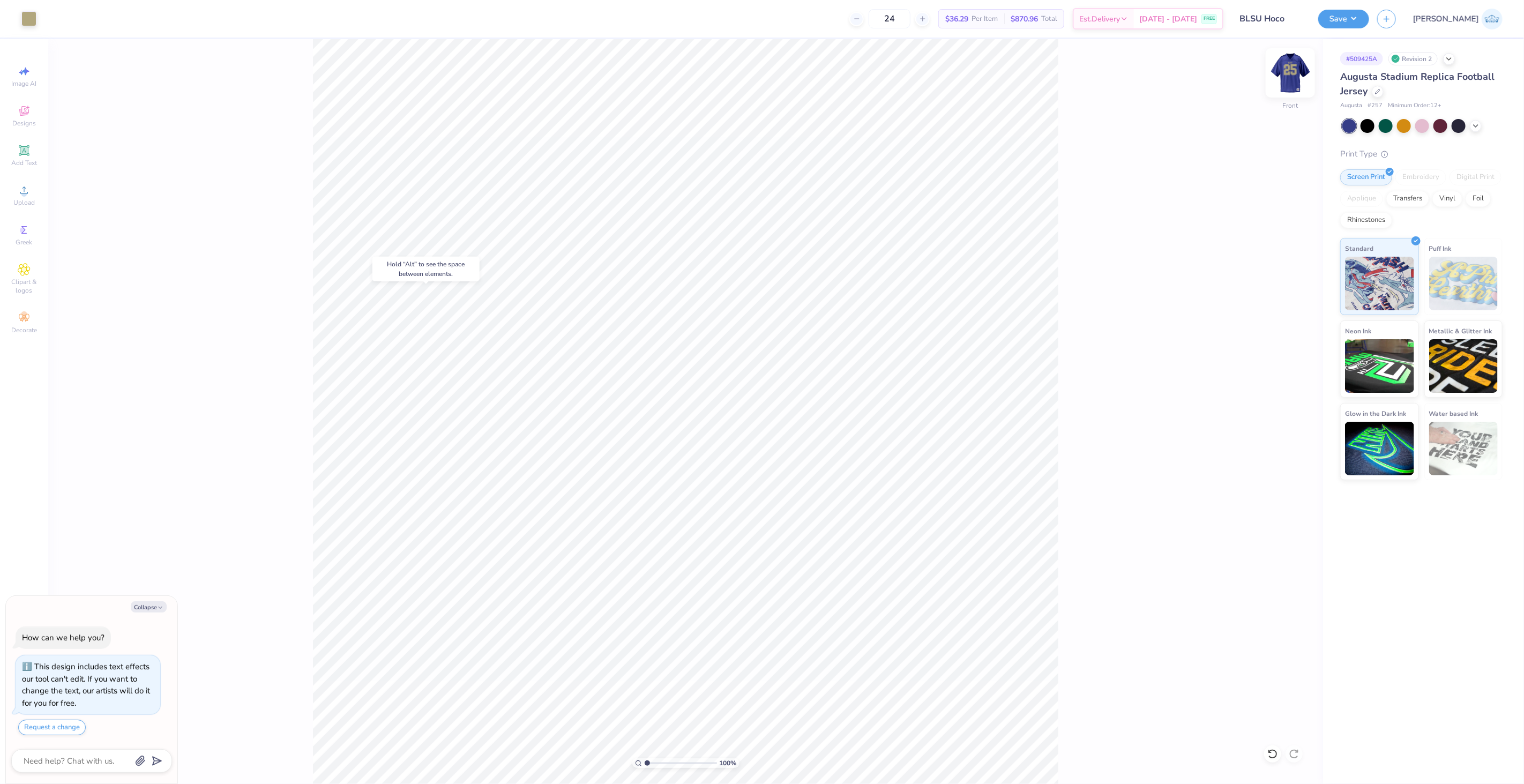
click at [1287, 70] on img at bounding box center [1290, 72] width 43 height 43
click at [1279, 78] on img at bounding box center [1290, 72] width 43 height 43
type textarea "x"
type input "10.75"
type input "1.00"
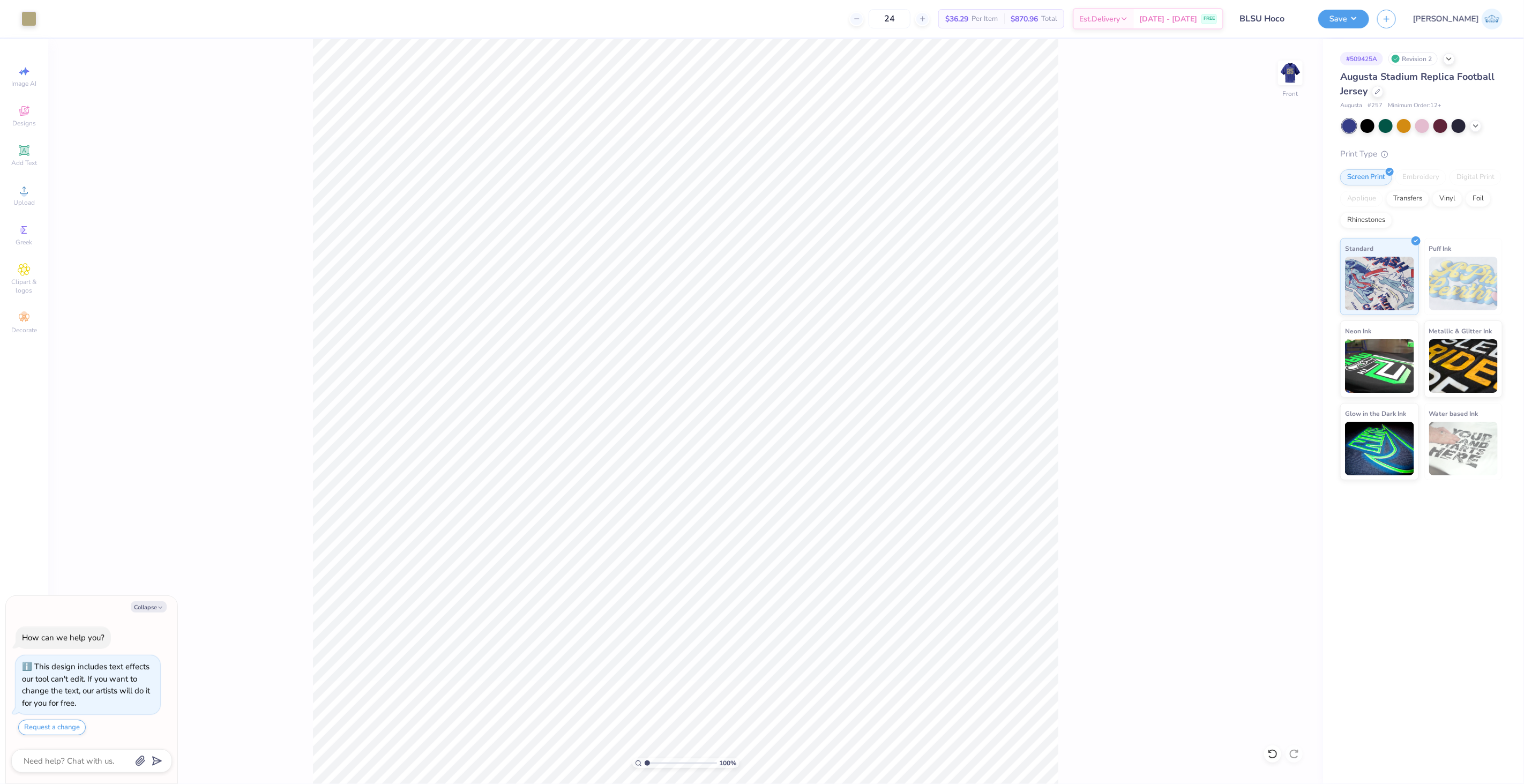
type textarea "x"
click at [1285, 355] on input "10.26" at bounding box center [1284, 362] width 38 height 15
type input "10"
type textarea "x"
type input "10.00"
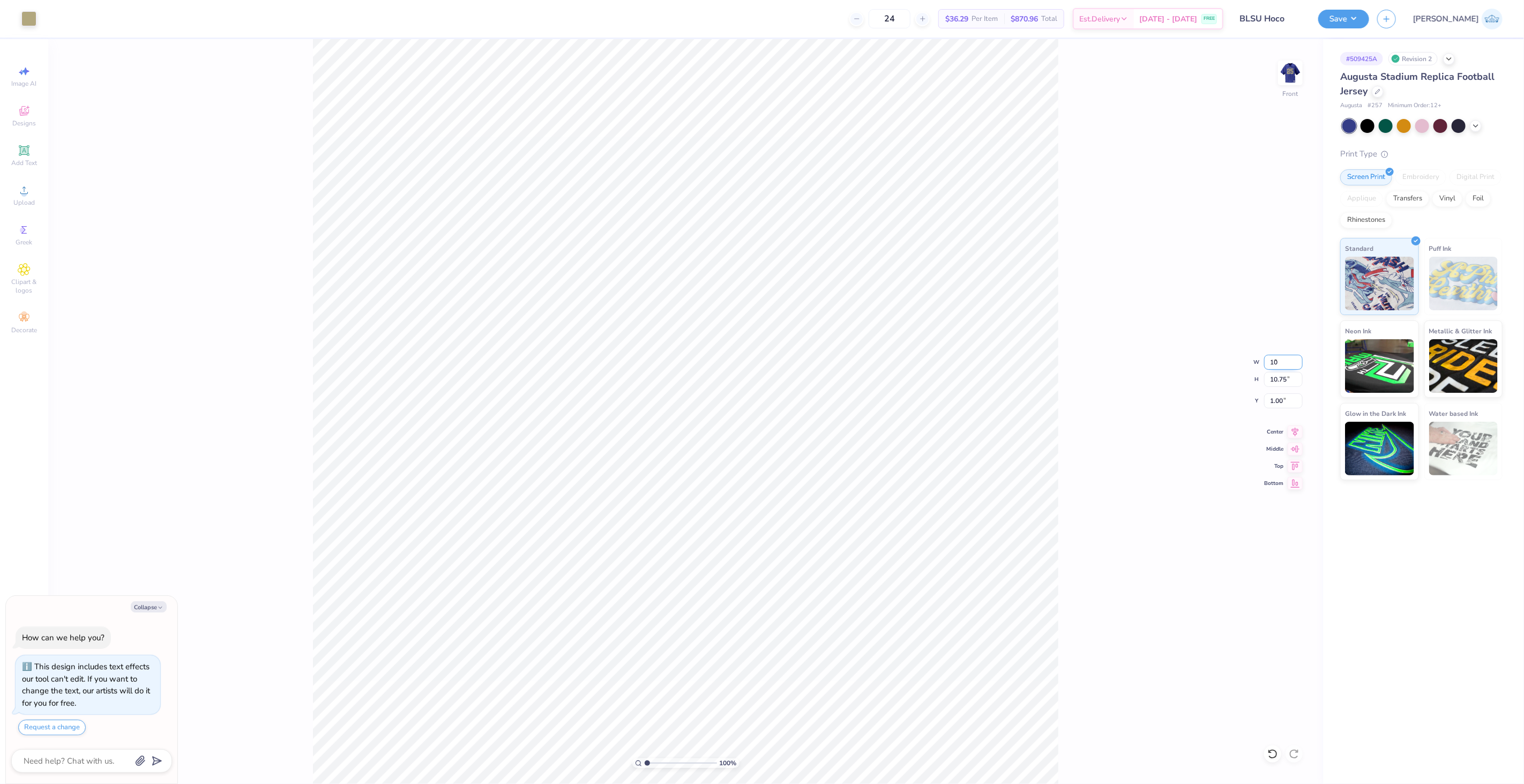
type input "10.47"
type input "1.14"
click at [1289, 78] on img at bounding box center [1290, 72] width 43 height 43
click at [1285, 61] on img at bounding box center [1290, 72] width 43 height 43
type textarea "x"
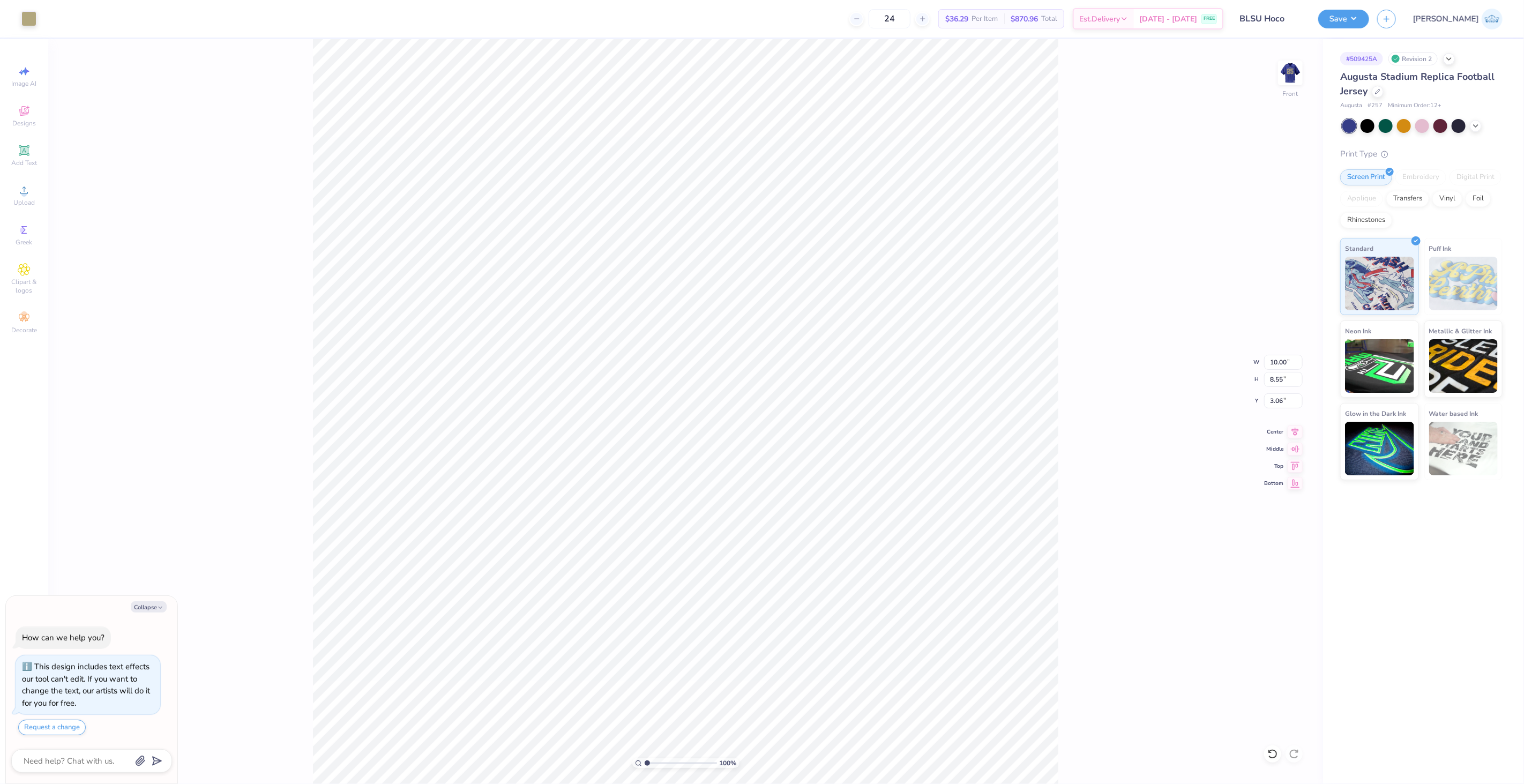
type input "2.95"
type textarea "x"
type input "10.36"
type input "1.14"
click at [1298, 83] on img at bounding box center [1290, 72] width 43 height 43
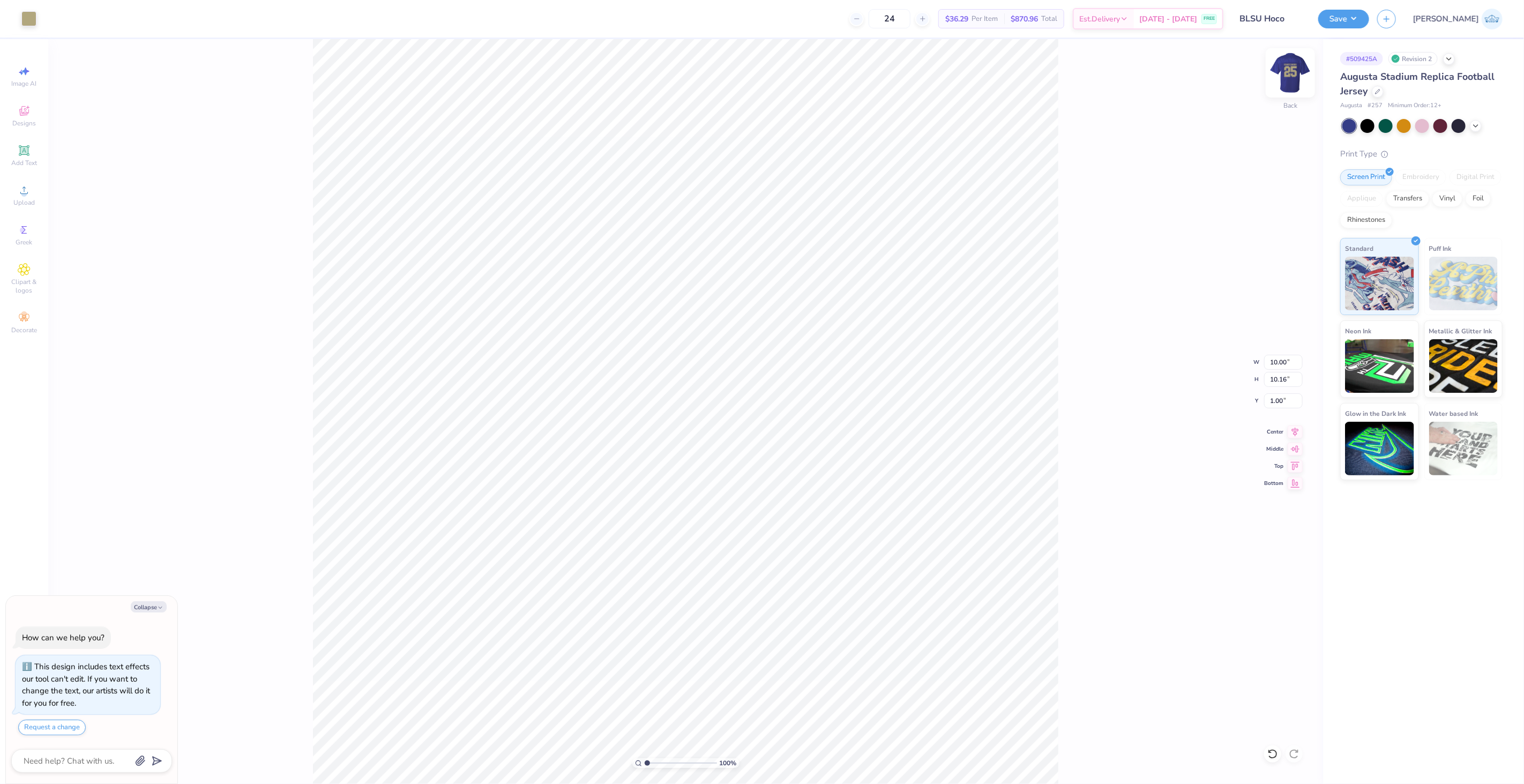
click at [1294, 67] on img at bounding box center [1290, 72] width 43 height 43
type textarea "x"
type input "2.79"
type textarea "x"
type input "10.20"
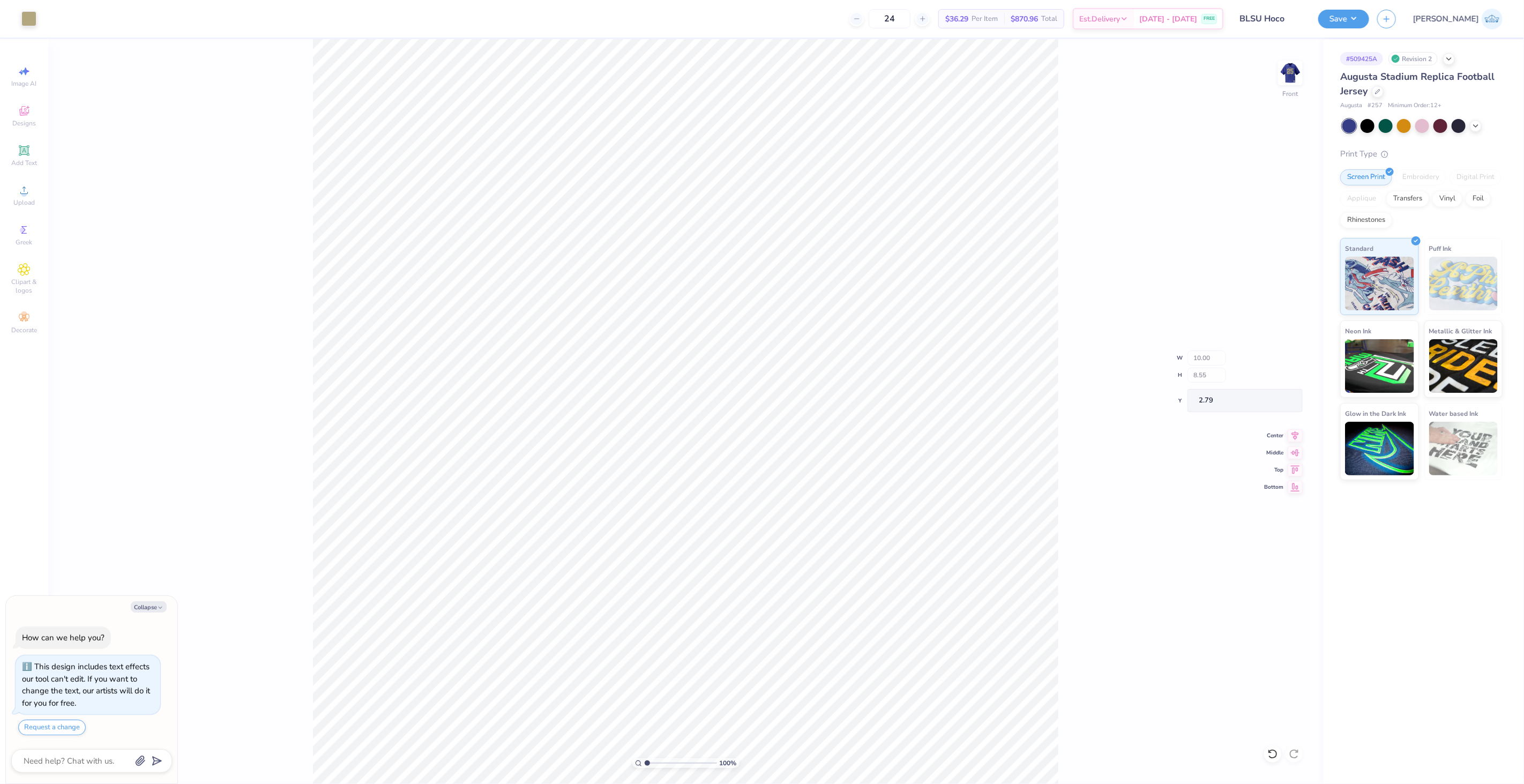
type input "1.14"
type textarea "x"
type input "2.76"
click at [574, 247] on div "100 % Front" at bounding box center [685, 411] width 1275 height 745
type textarea "x"
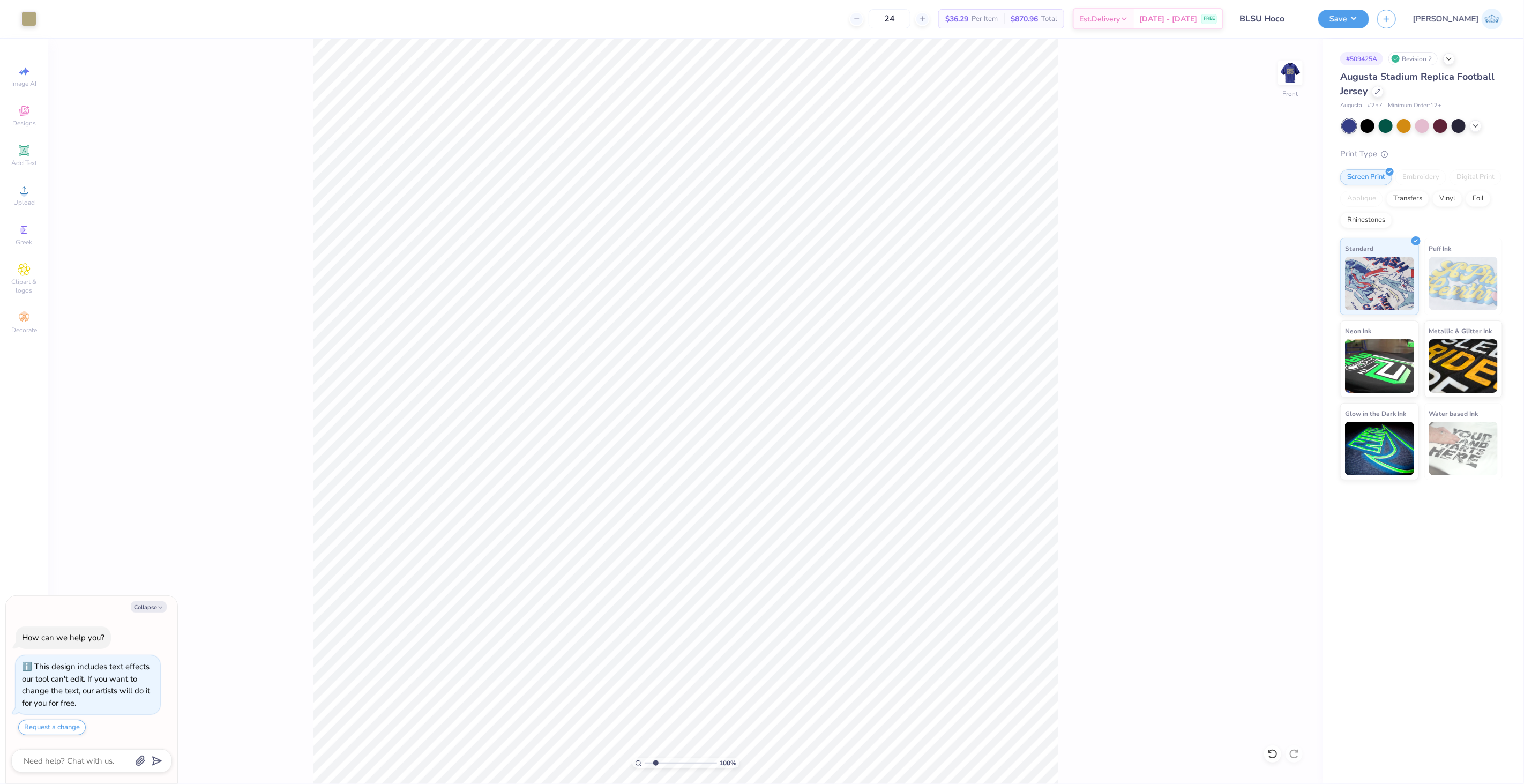
type input "2.16"
click at [655, 763] on input "range" at bounding box center [681, 762] width 72 height 10
click at [1277, 432] on span "Center" at bounding box center [1274, 430] width 19 height 8
type textarea "x"
type input "9.74"
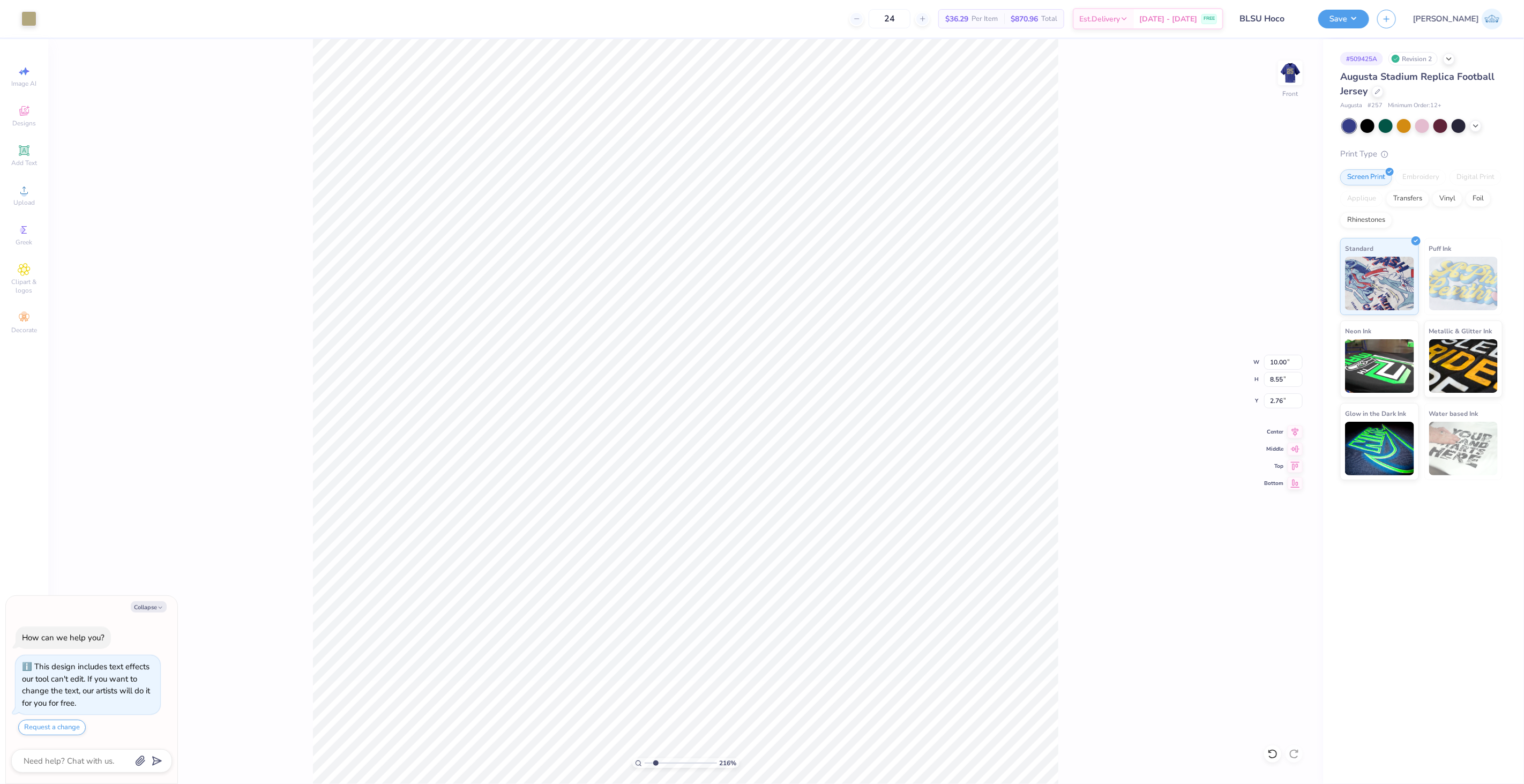
type input "1.42"
type input "1.14"
click at [1279, 430] on span "Center" at bounding box center [1274, 430] width 19 height 8
type textarea "x"
type input "10.00"
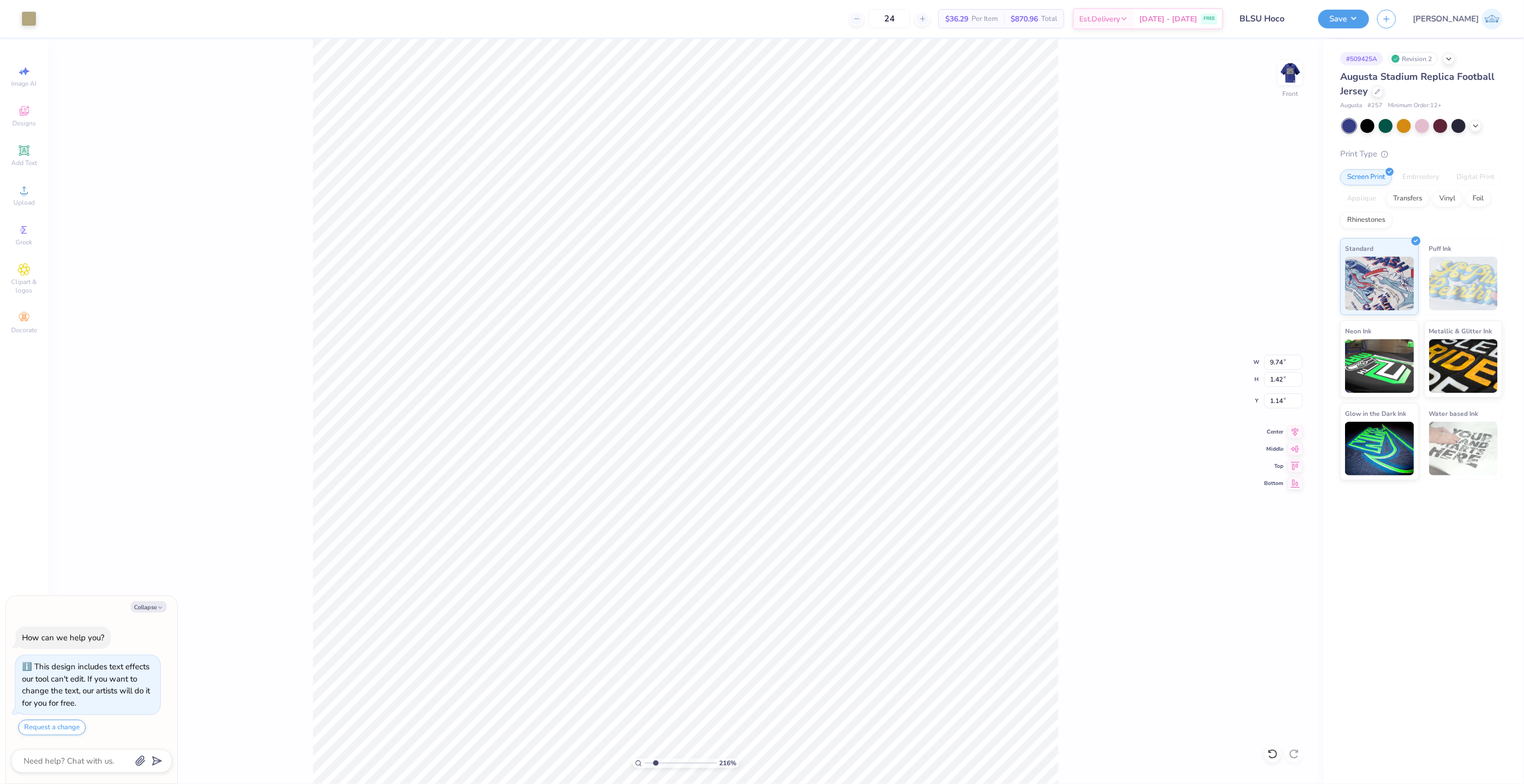
type input "8.55"
type input "2.76"
type textarea "x"
type input "2.71"
type textarea "x"
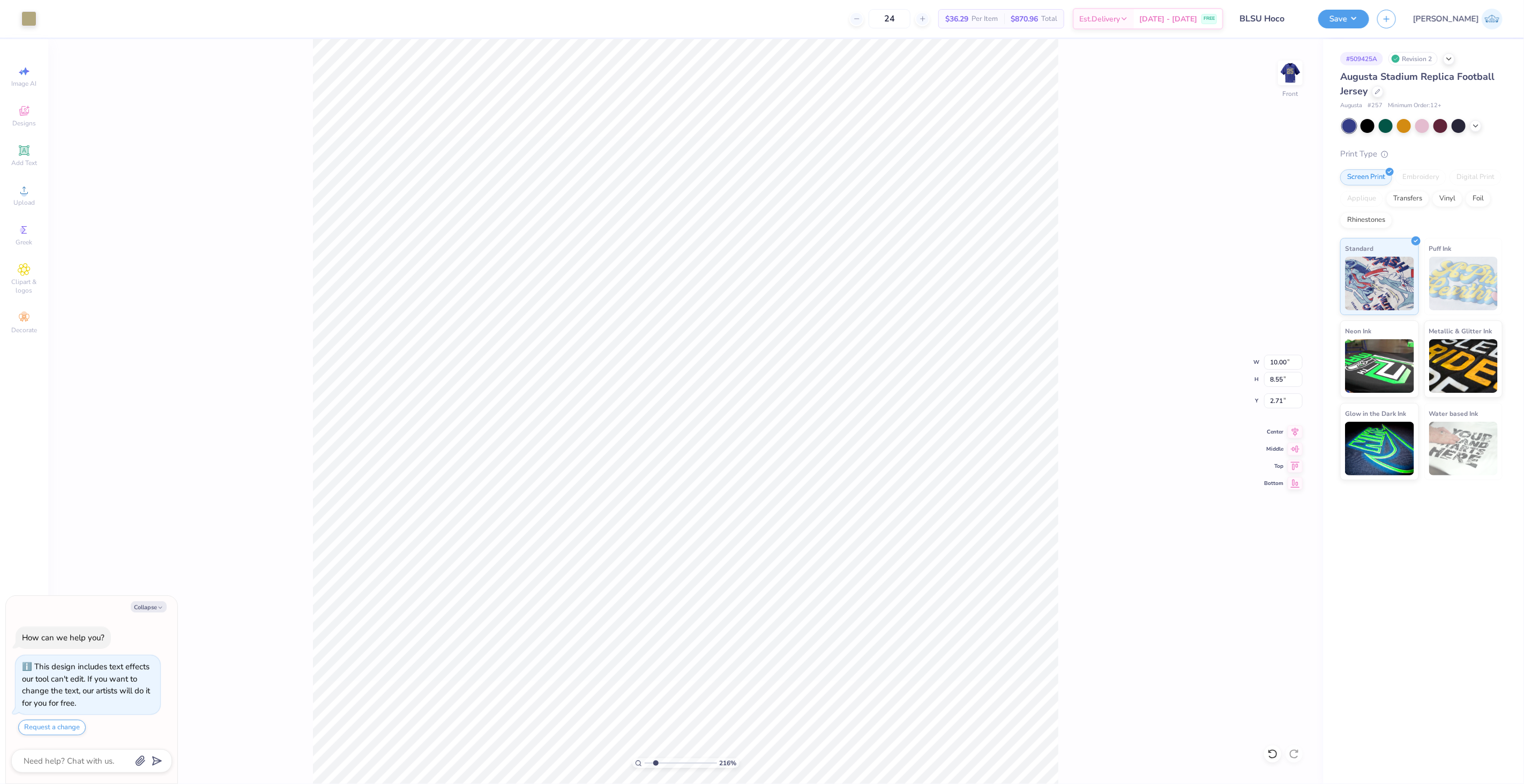
type input "2.76"
type textarea "x"
type input "10.18"
click at [1284, 402] on input "1.14" at bounding box center [1284, 400] width 38 height 15
type input "1.15"
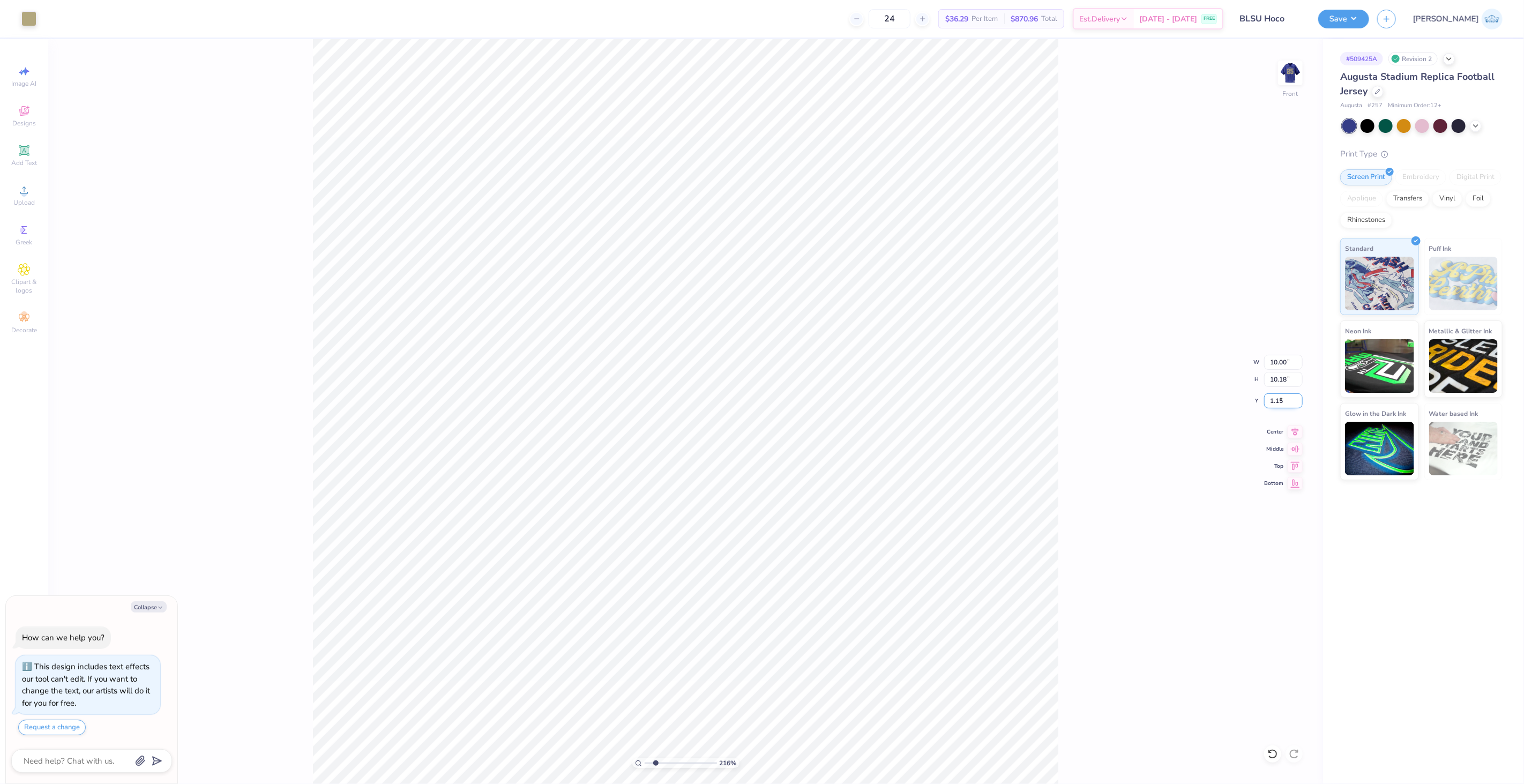
type textarea "x"
type input "1.14"
type textarea "x"
click at [1280, 403] on input "2.78" at bounding box center [1284, 400] width 38 height 15
type input "2.79"
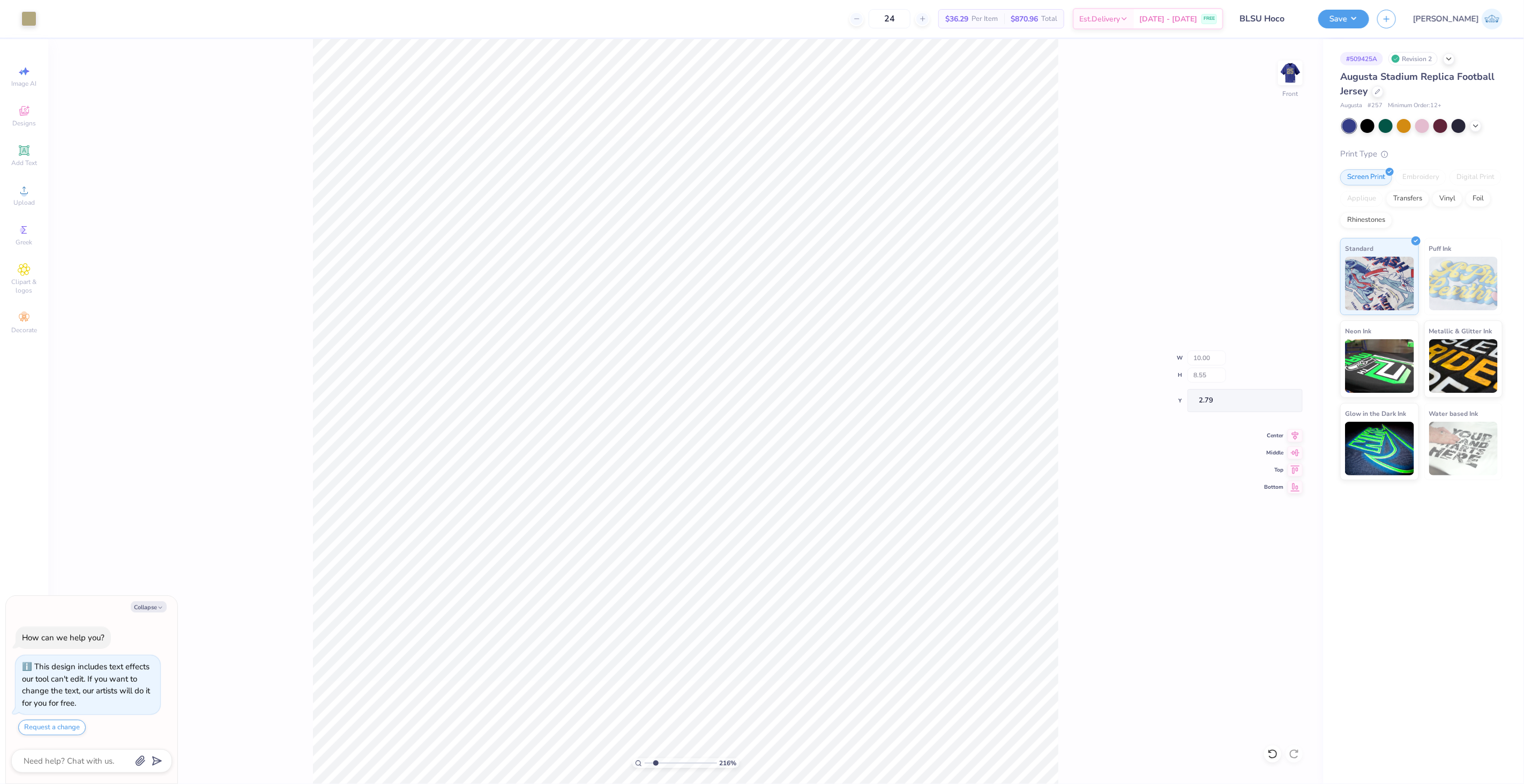
type textarea "x"
type input "10.19"
type input "1.15"
type textarea "x"
click at [1278, 397] on input "2.79" at bounding box center [1284, 400] width 38 height 15
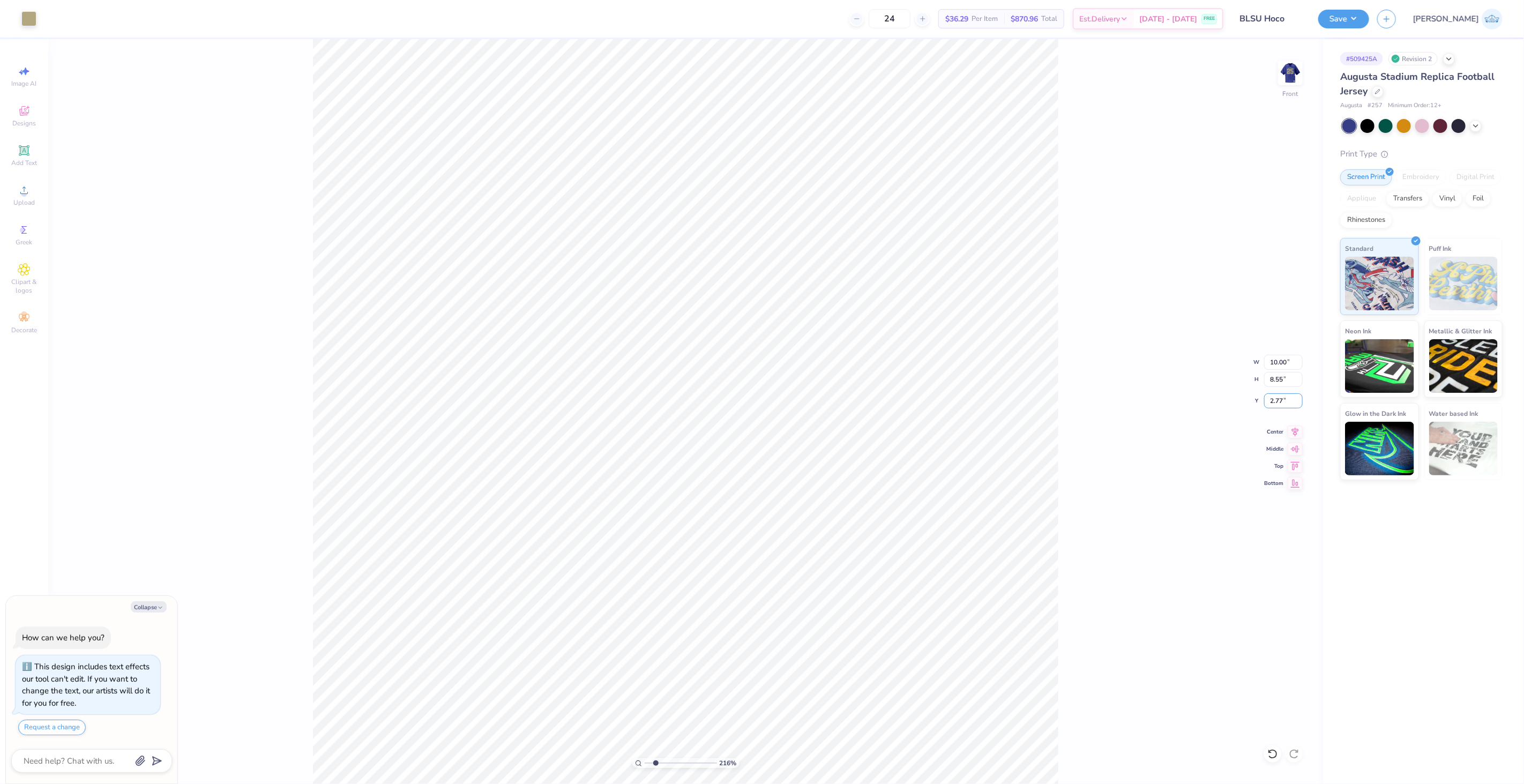
type input "2.77"
type textarea "x"
click at [1282, 401] on input "2.77" at bounding box center [1284, 400] width 38 height 15
type input "2.76"
type textarea "x"
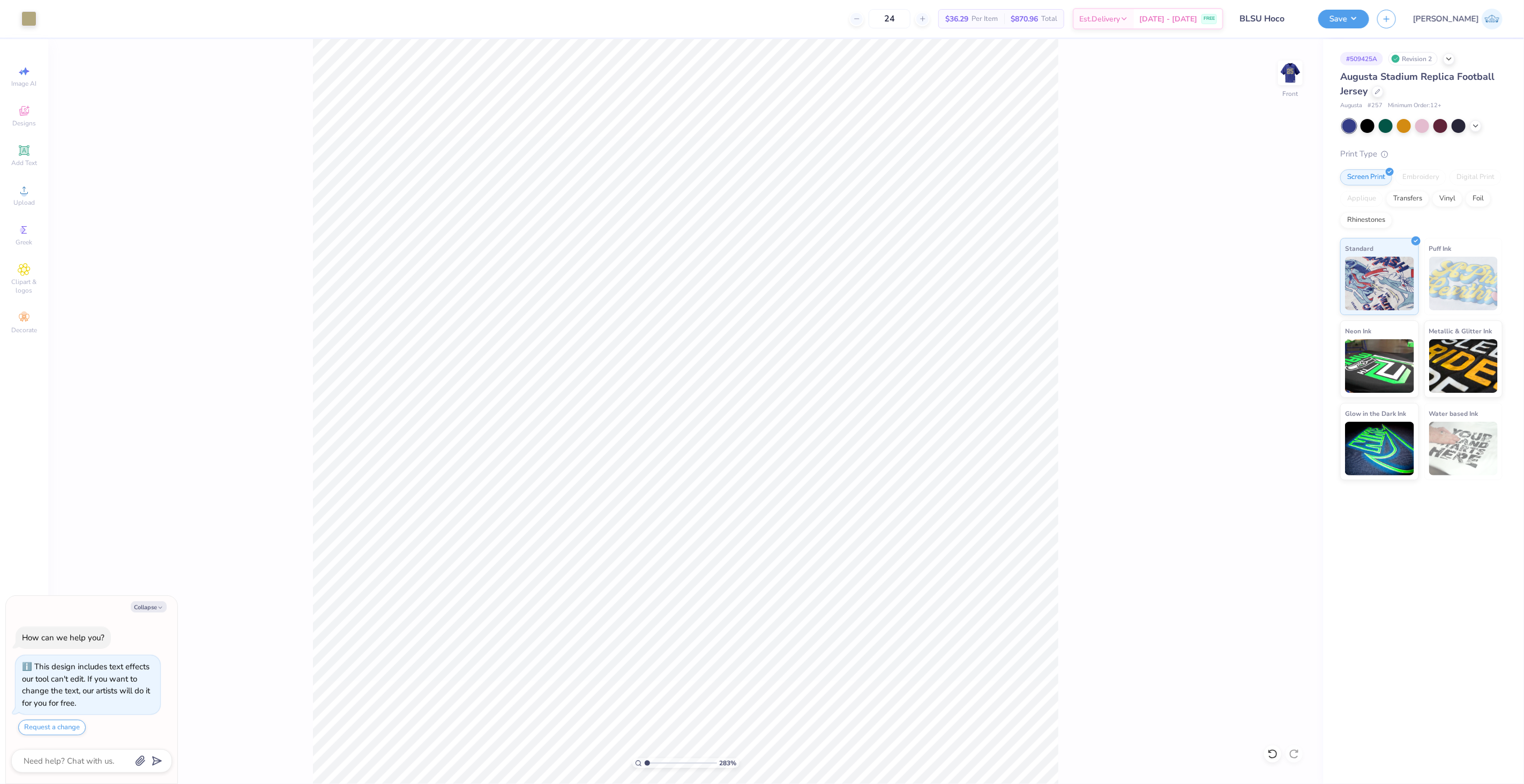
drag, startPoint x: 660, startPoint y: 765, endPoint x: 565, endPoint y: 754, distance: 95.6
type input "1"
click at [645, 758] on input "range" at bounding box center [681, 762] width 72 height 10
type textarea "x"
type input "9.73"
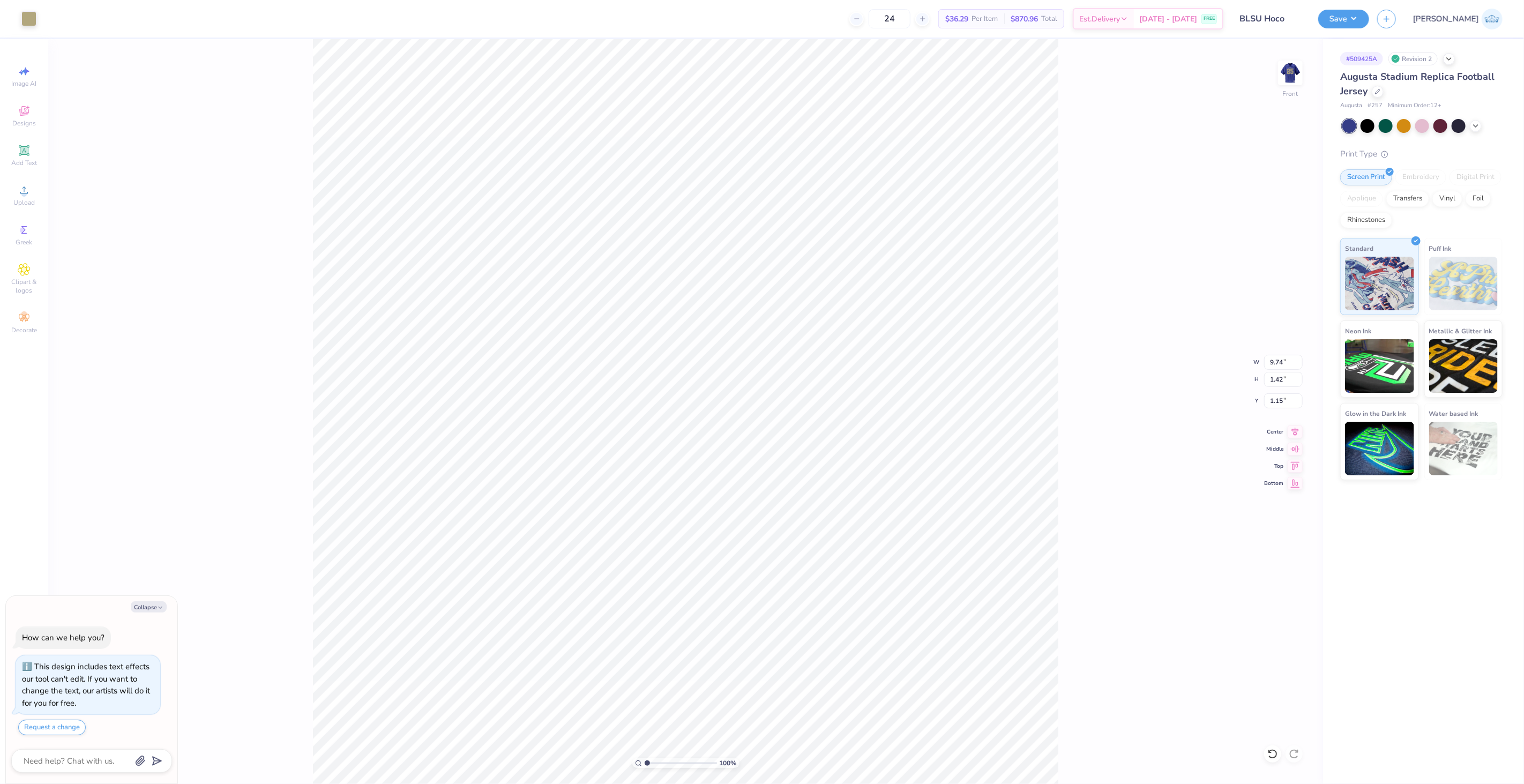
type input "4.41"
type textarea "x"
type input "0.63"
click at [1276, 742] on div "100 % Front W 10.00 10.00 " H 8.55 8.55 " Y 0.63 0.63 " Center Middle Top Bottom" at bounding box center [685, 411] width 1275 height 745
click at [1276, 751] on icon at bounding box center [1272, 754] width 9 height 10
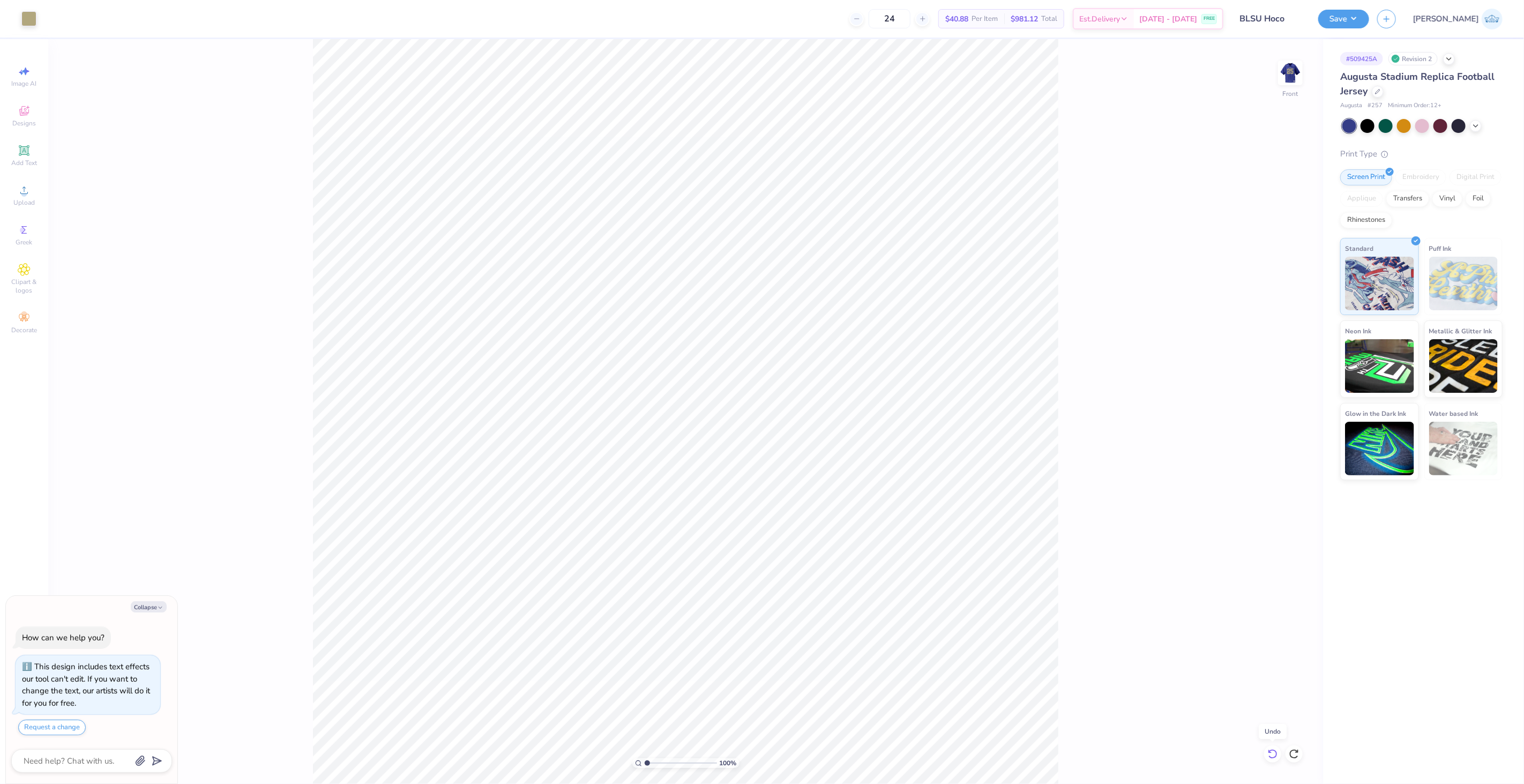
click at [1276, 751] on icon at bounding box center [1272, 754] width 9 height 10
click at [1311, 76] on div "100 % Front" at bounding box center [685, 411] width 1275 height 745
click at [1289, 73] on img at bounding box center [1290, 72] width 43 height 43
click at [1290, 427] on icon at bounding box center [1295, 429] width 15 height 13
type textarea "x"
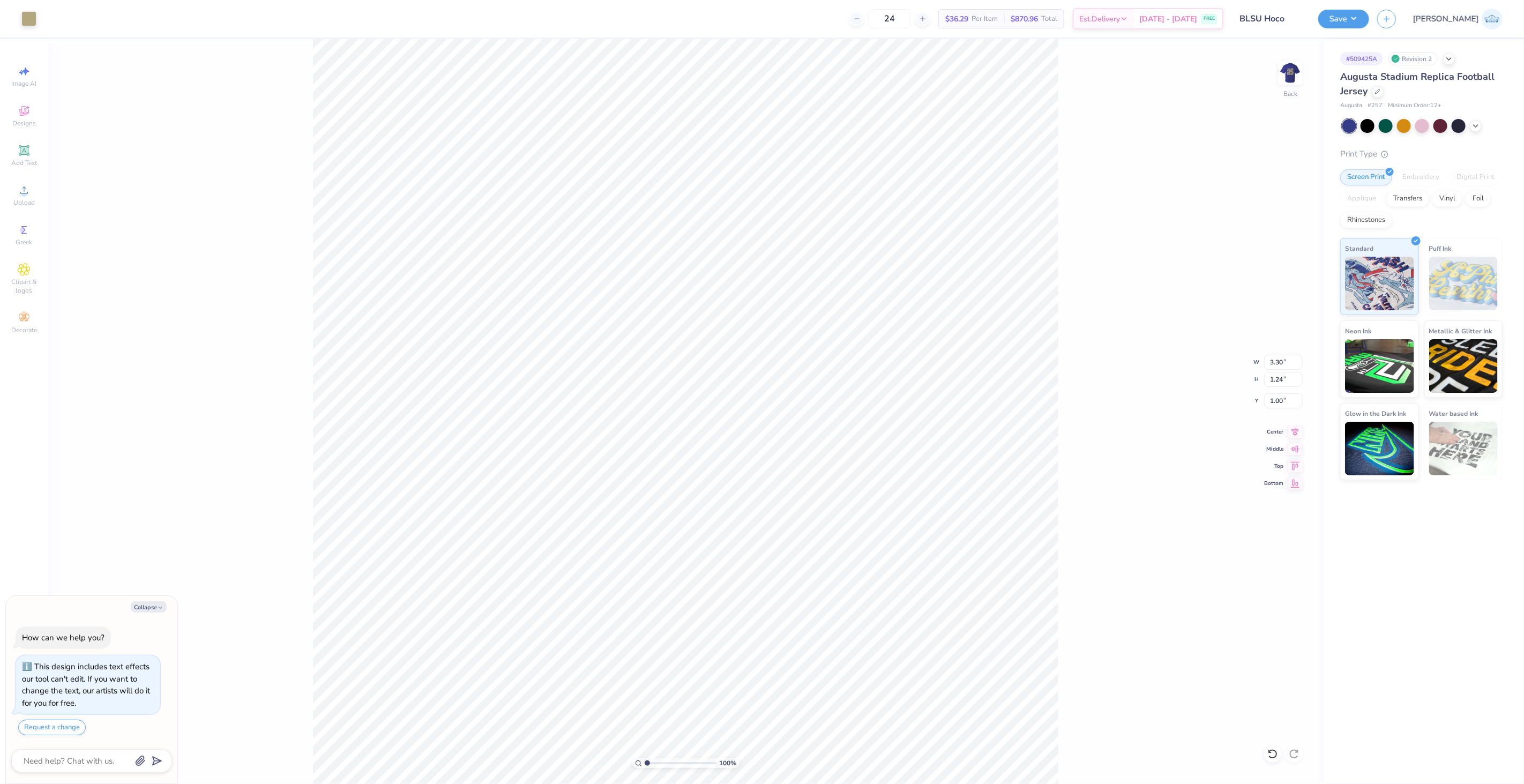
type input "10.00"
type input "8.55"
type input "2.61"
click at [1301, 431] on icon at bounding box center [1295, 429] width 15 height 13
type textarea "x"
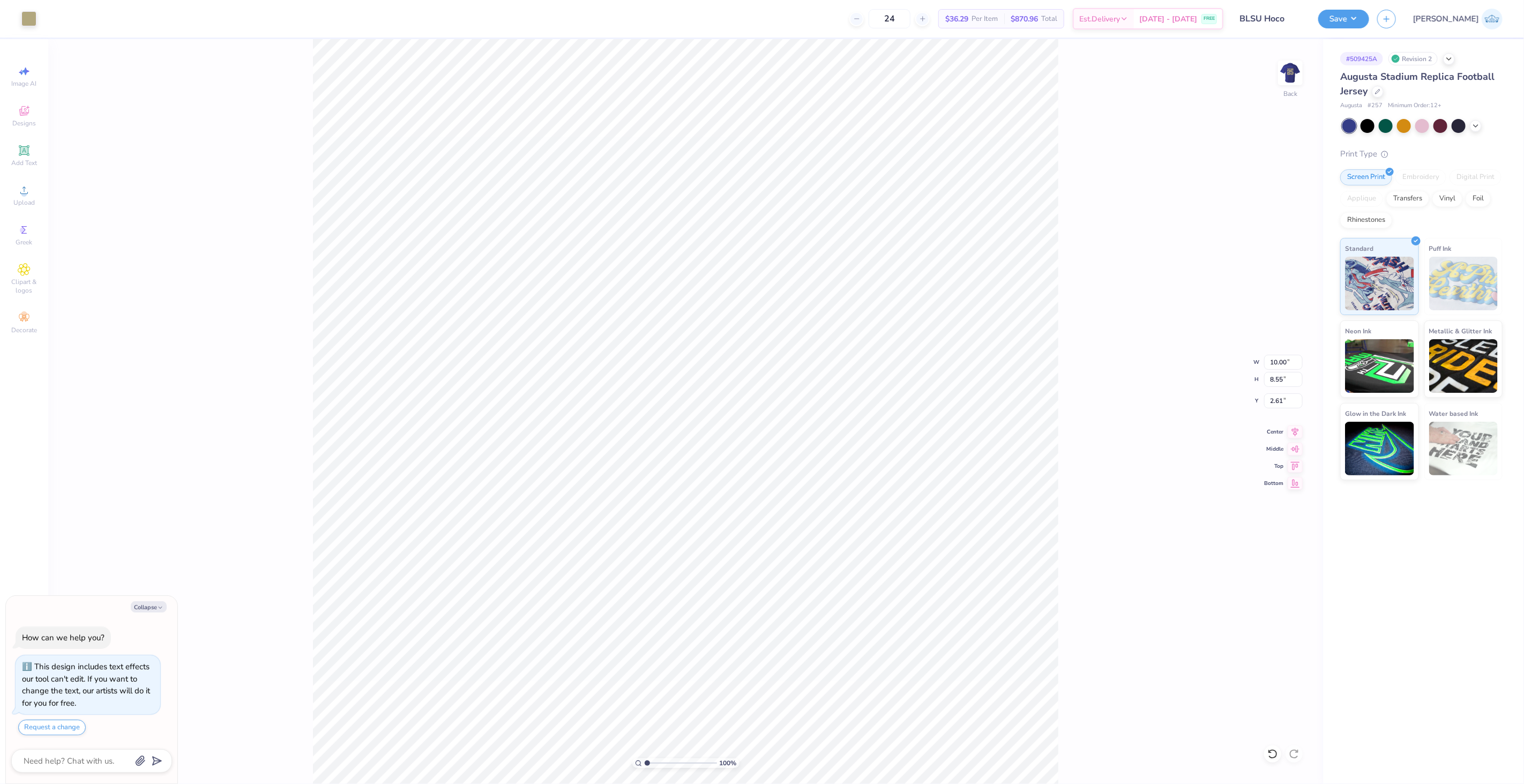
type input "10.16"
type input "1.00"
click at [1288, 57] on div "100 % Back W 10.00 10.00 " H 10.16 10.16 " Y 1.00 1.00 " Center Middle Top Bott…" at bounding box center [685, 411] width 1275 height 745
click at [1287, 76] on img at bounding box center [1290, 72] width 43 height 43
type textarea "x"
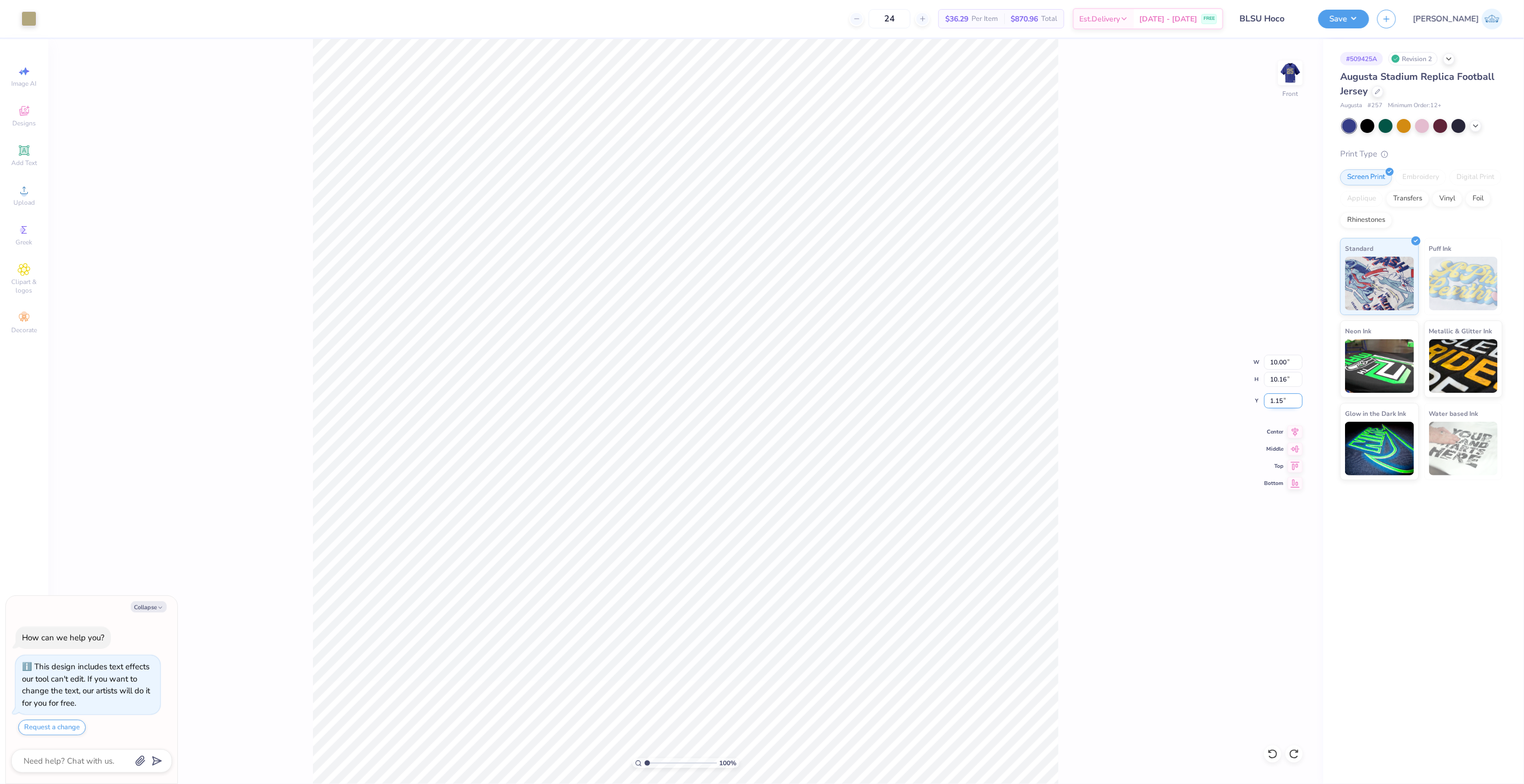
click at [1271, 400] on input "1.15" at bounding box center [1284, 400] width 38 height 15
type input "1.00"
click at [776, 511] on li "Group" at bounding box center [758, 512] width 85 height 21
click at [1283, 67] on img at bounding box center [1290, 72] width 43 height 43
click at [726, 507] on li "Group" at bounding box center [716, 506] width 85 height 21
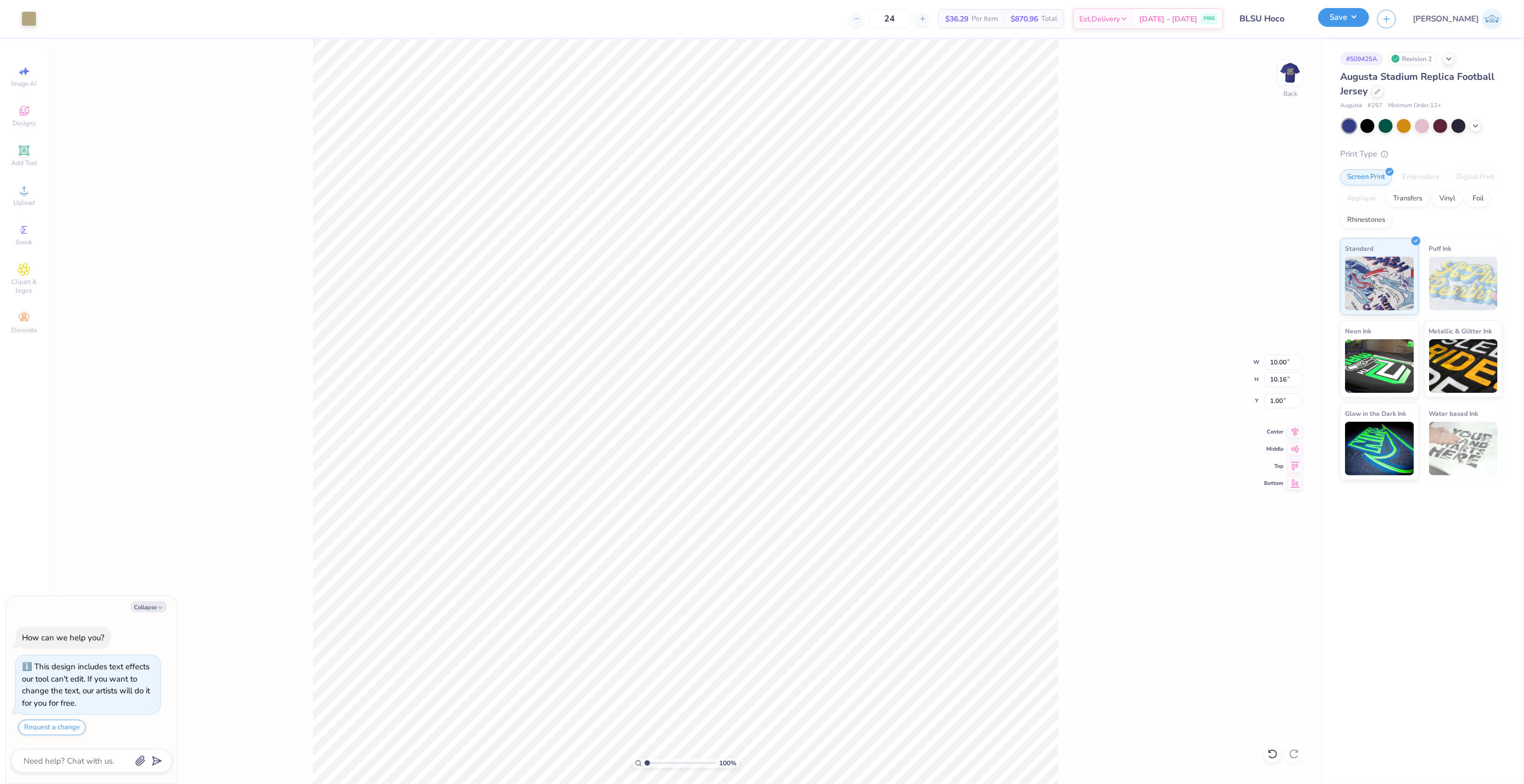
click at [1369, 20] on button "Save" at bounding box center [1344, 17] width 51 height 19
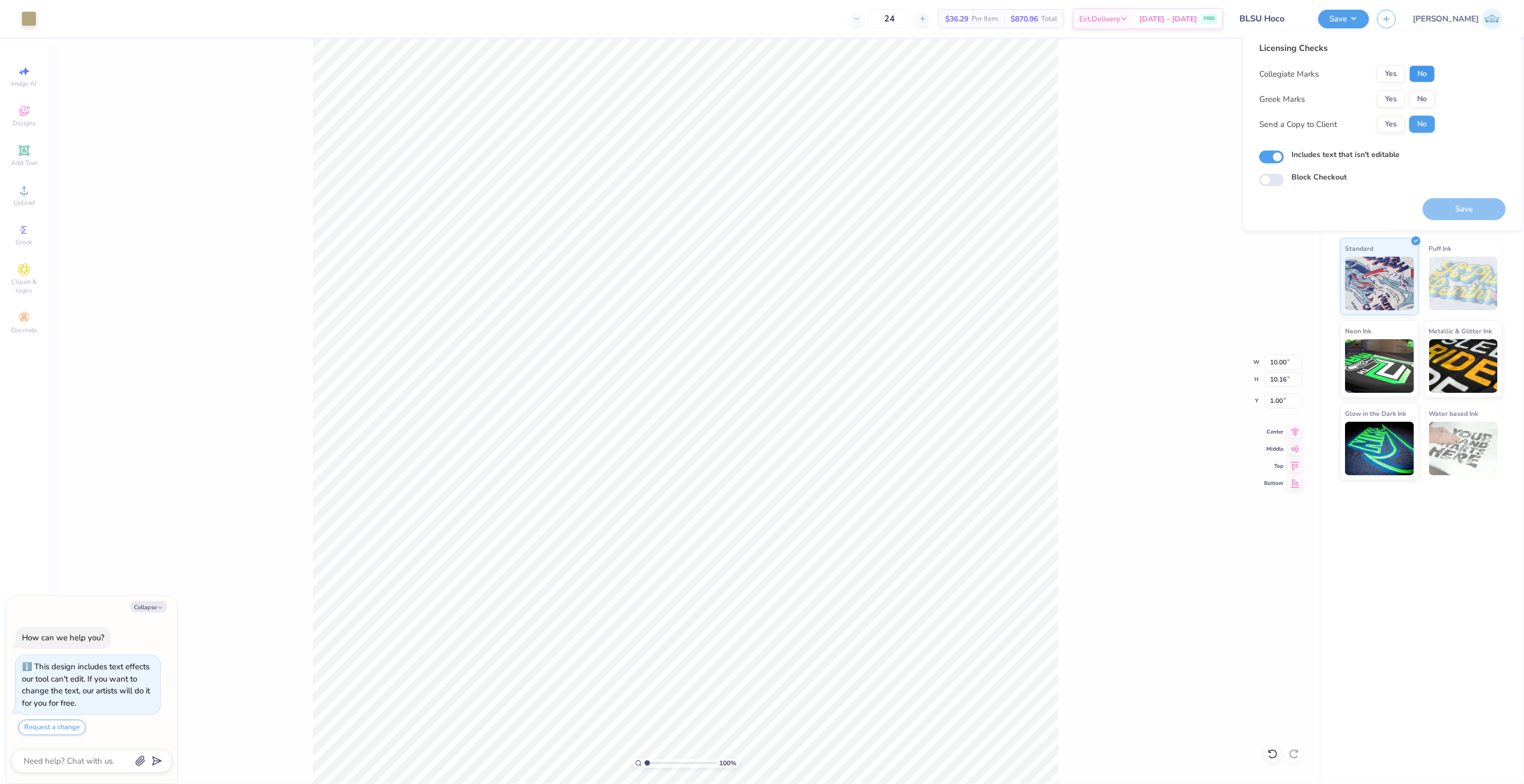
click at [1412, 67] on button "No" at bounding box center [1423, 74] width 26 height 17
click at [1417, 93] on button "No" at bounding box center [1423, 99] width 26 height 17
click at [1392, 120] on button "Yes" at bounding box center [1392, 125] width 28 height 17
click at [1445, 218] on button "Save" at bounding box center [1464, 209] width 83 height 22
type textarea "x"
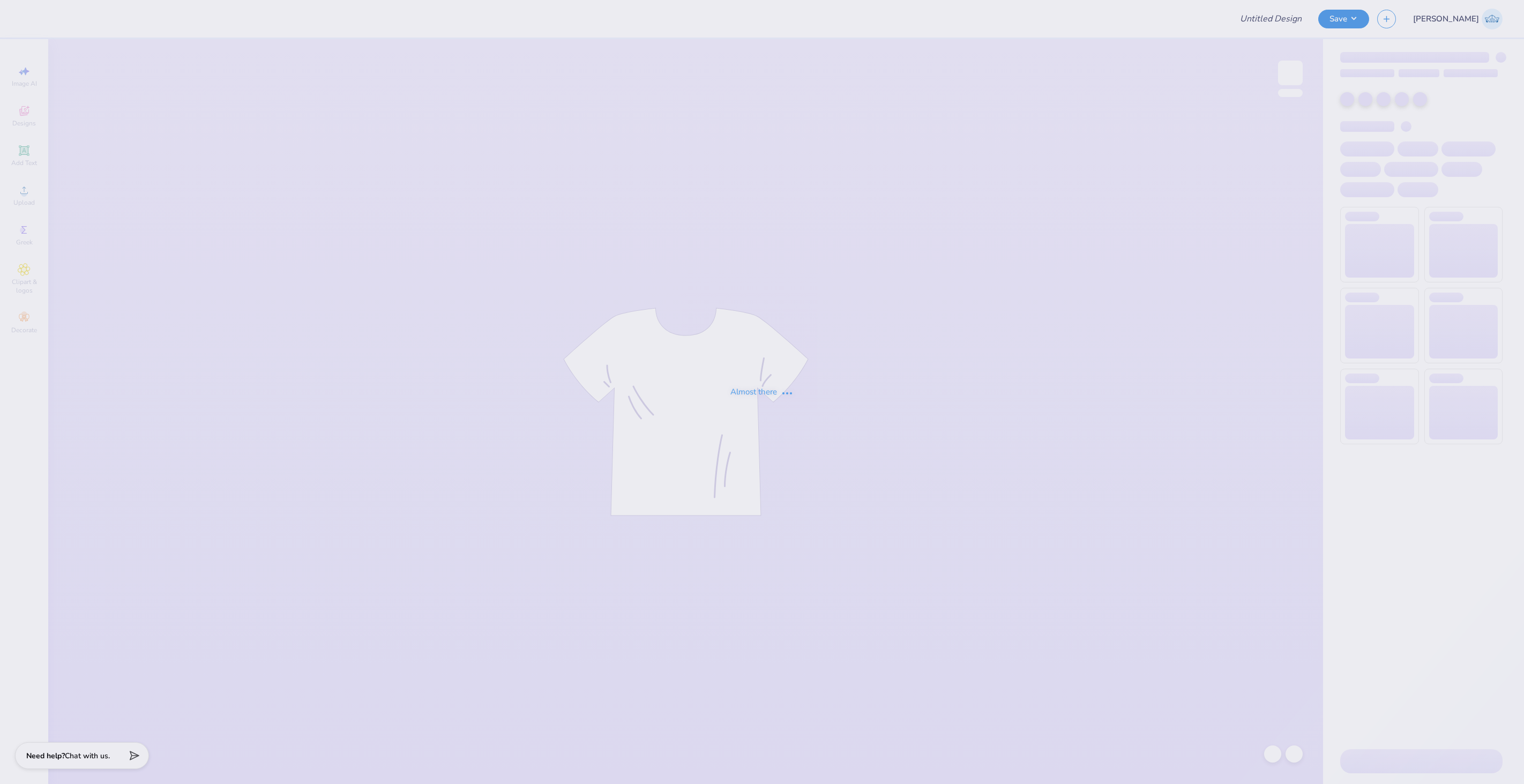
type input "Eclipse Summer Sweatshirt - Penn State"
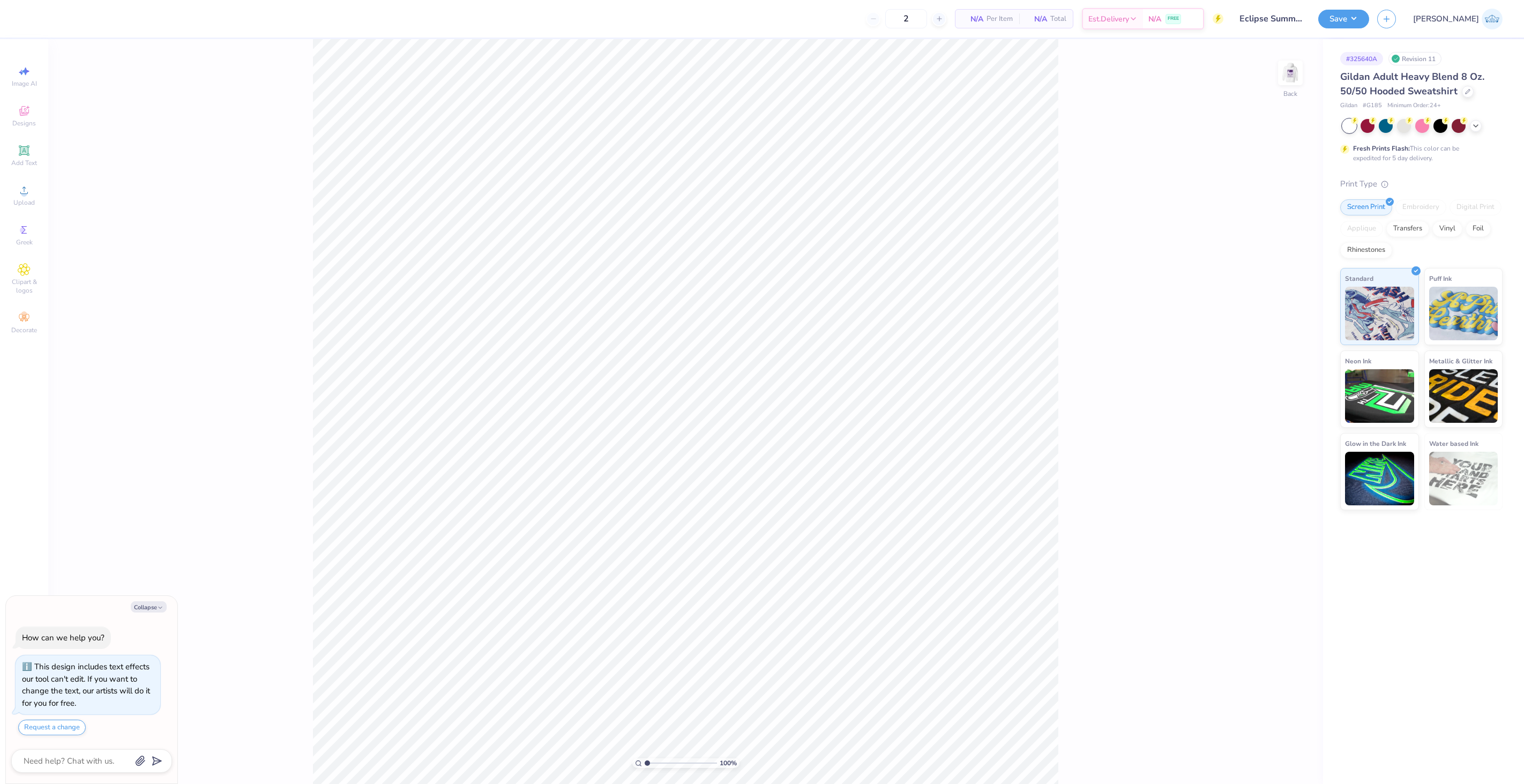
type textarea "x"
click at [14, 196] on div "Upload" at bounding box center [24, 195] width 37 height 31
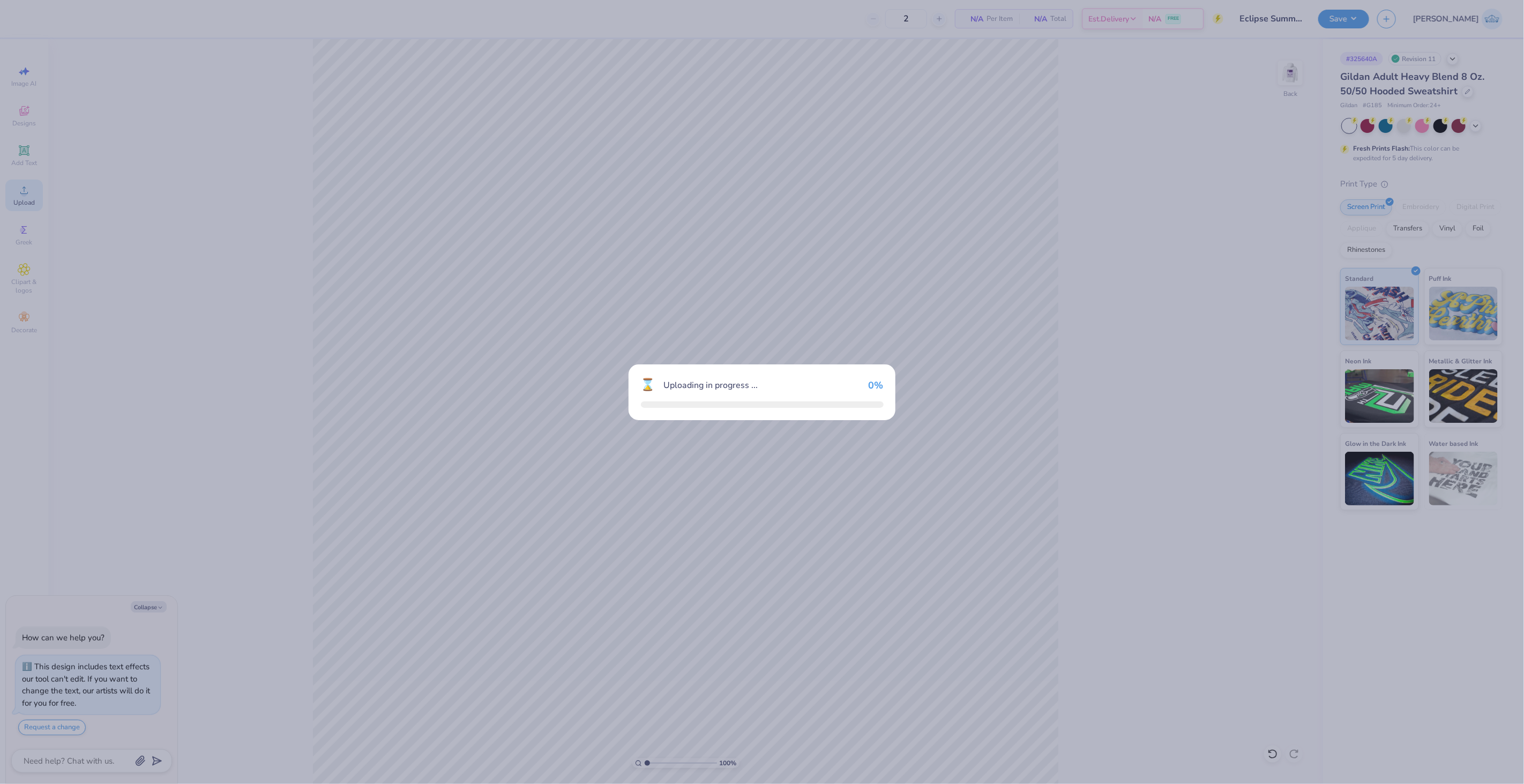
type textarea "x"
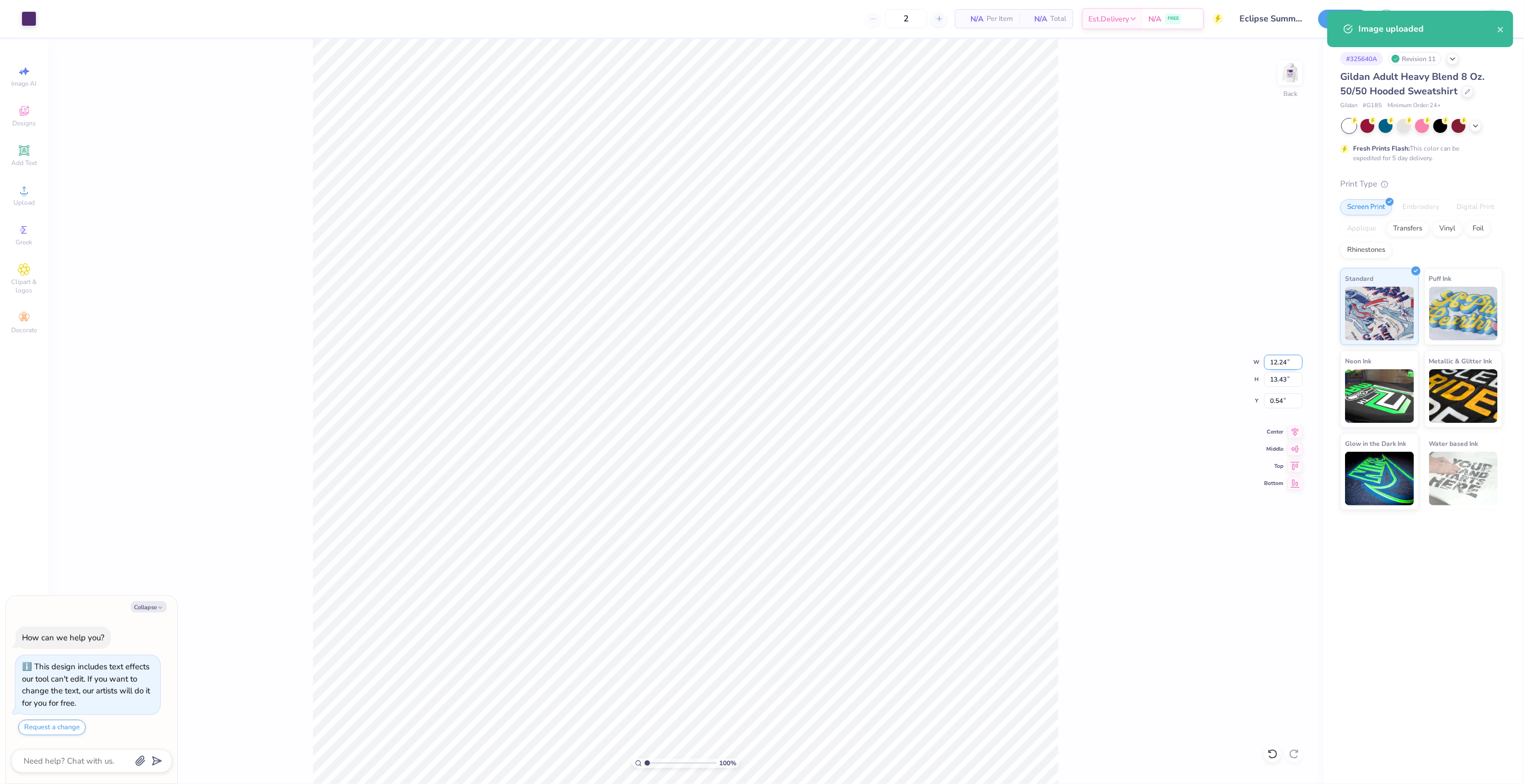
click at [1282, 365] on input "12.24" at bounding box center [1284, 362] width 38 height 15
click at [1282, 375] on input "13.43" at bounding box center [1284, 379] width 38 height 15
type input "4.00"
type textarea "x"
type input "3.65"
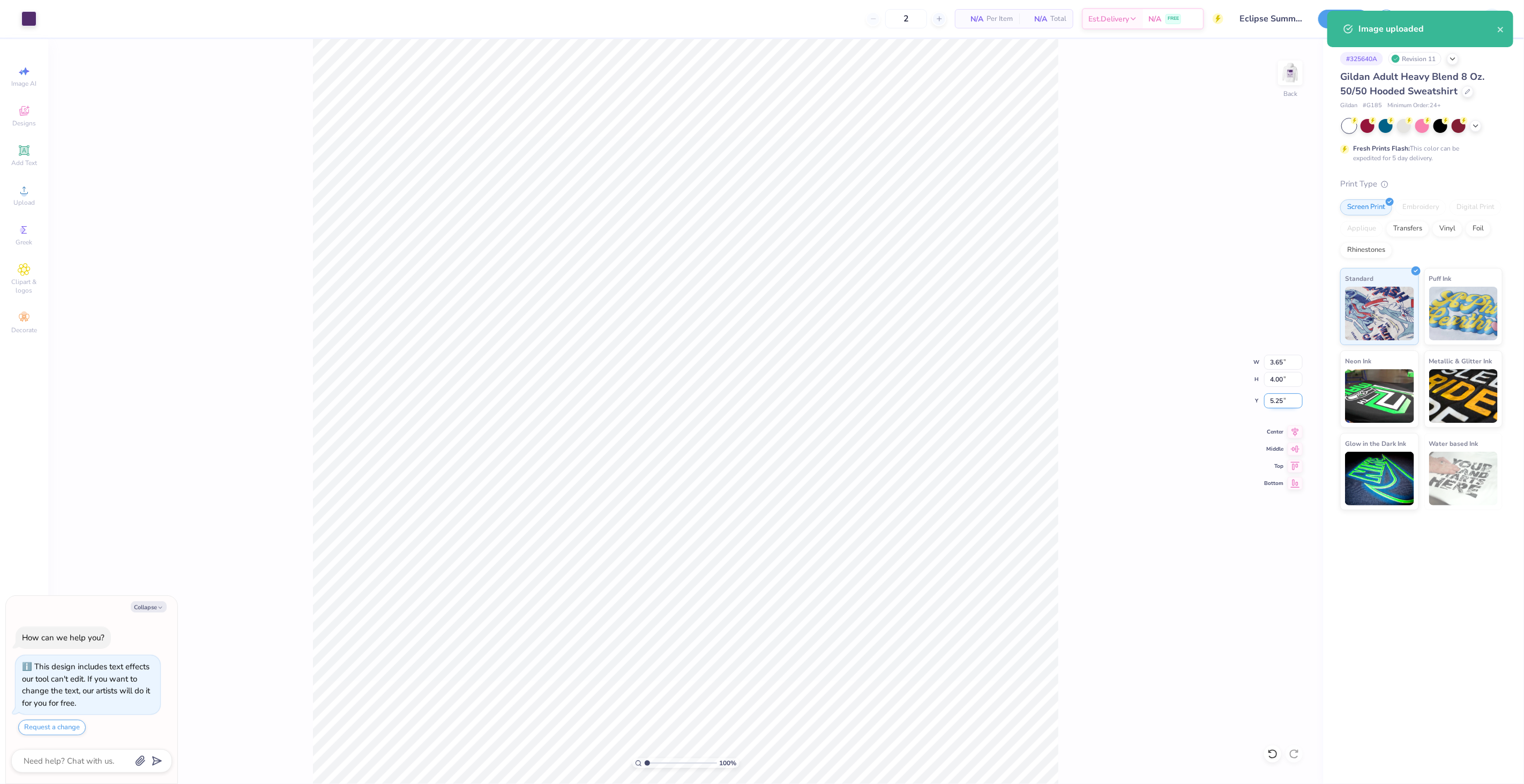
click at [1282, 404] on input "5.25" at bounding box center [1284, 400] width 38 height 15
type input "3"
type textarea "x"
type input "3.00"
click at [1308, 81] on div "100 % Back" at bounding box center [685, 411] width 1275 height 745
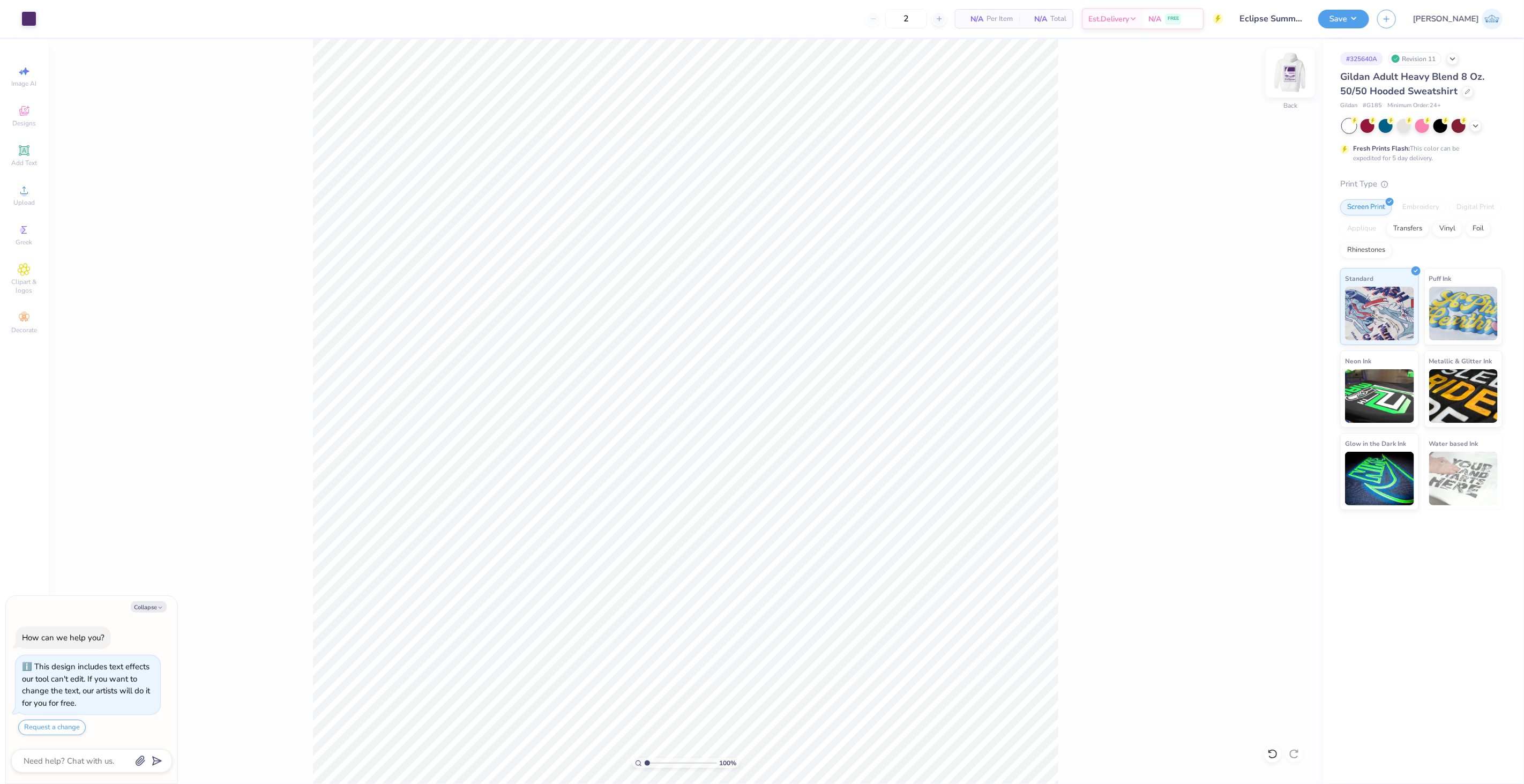
click at [1298, 79] on img at bounding box center [1290, 72] width 43 height 43
click at [1369, 22] on button "Save" at bounding box center [1344, 17] width 51 height 19
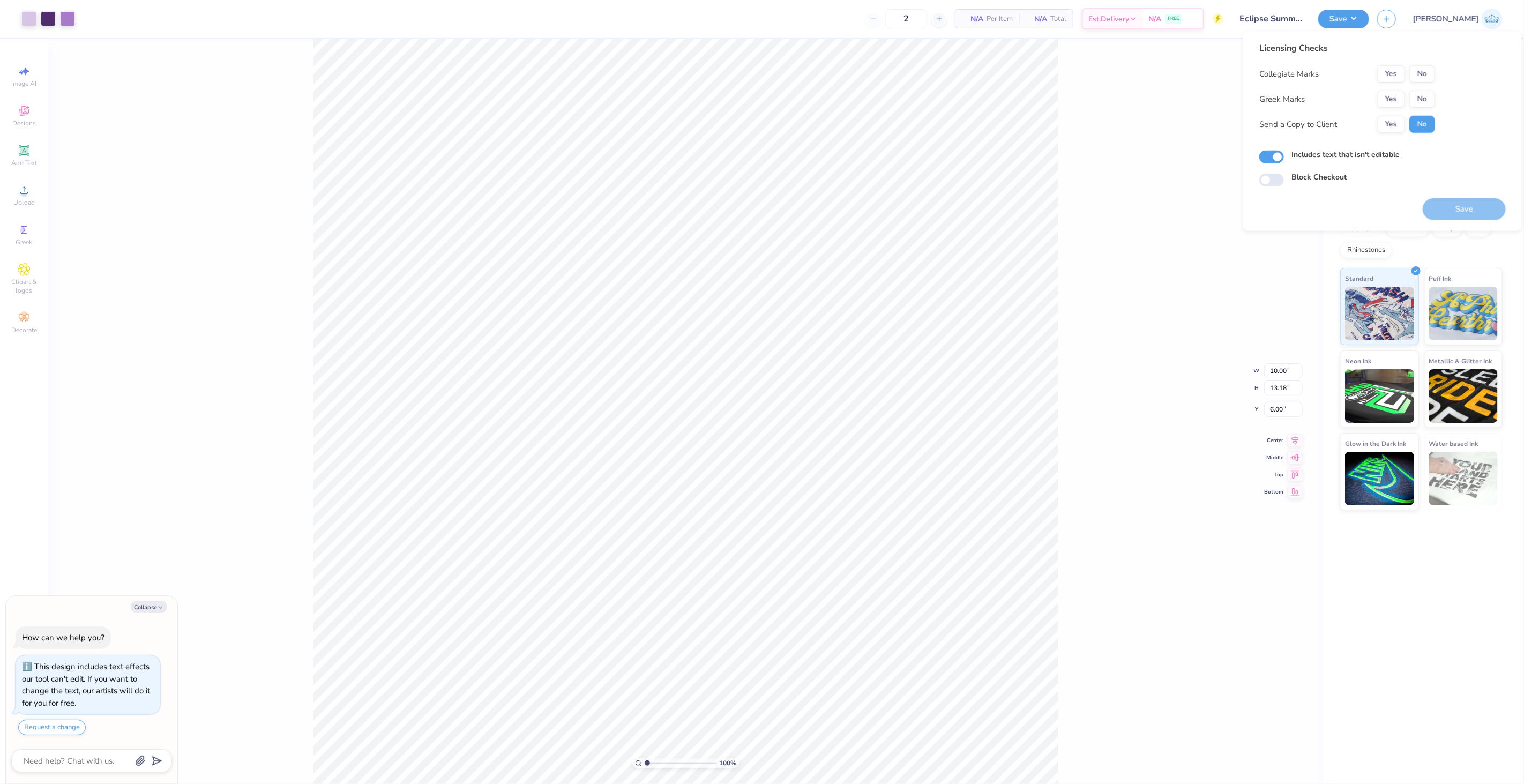
click at [1425, 59] on div "Licensing Checks Collegiate Marks Yes No Greek Marks Yes No Send a Copy to Clie…" at bounding box center [1347, 91] width 176 height 99
click at [1427, 75] on button "No" at bounding box center [1423, 74] width 26 height 17
click at [1428, 107] on button "No" at bounding box center [1423, 99] width 26 height 17
click at [1392, 130] on button "Yes" at bounding box center [1392, 125] width 28 height 17
type textarea "x"
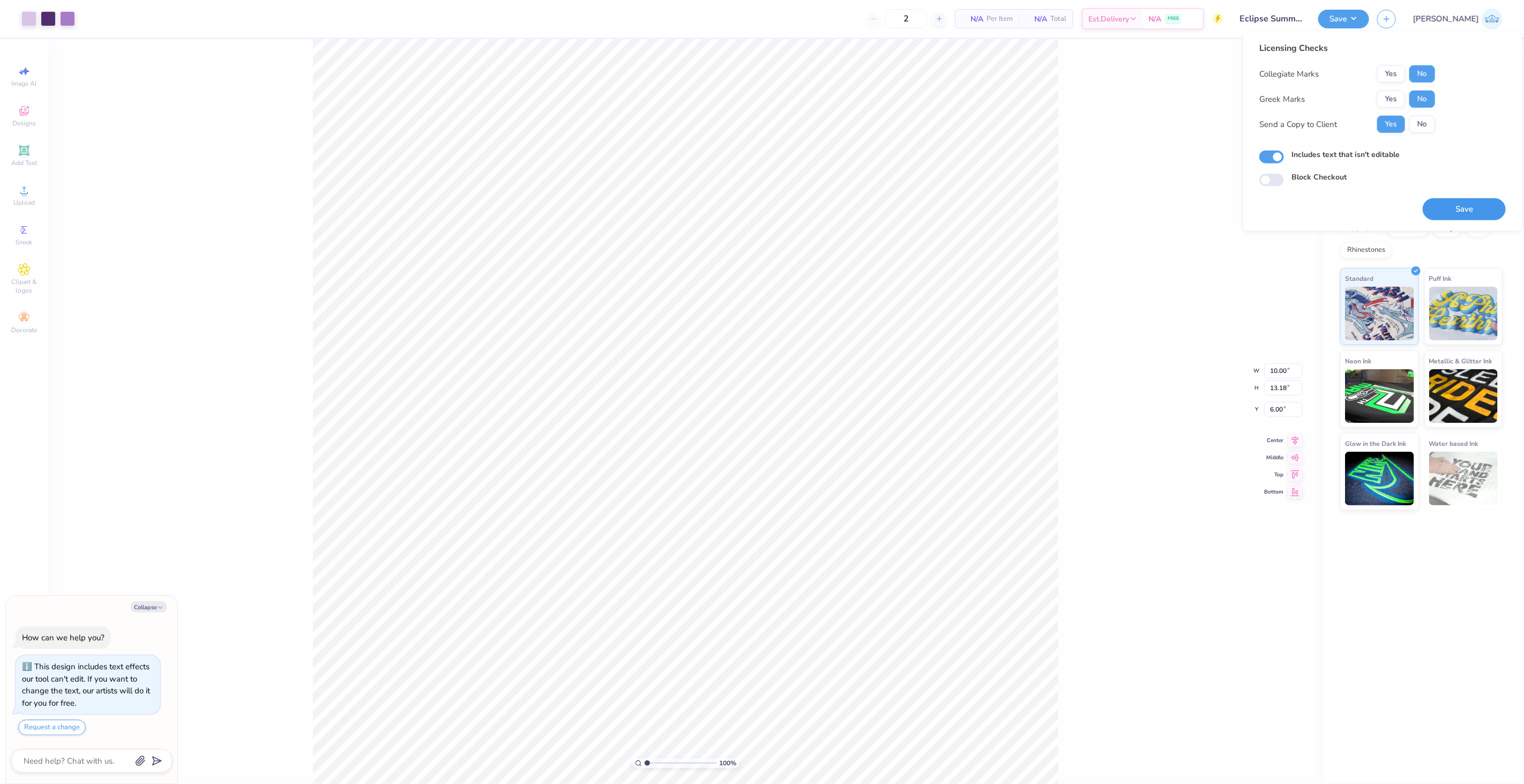
click at [1434, 201] on button "Save" at bounding box center [1464, 209] width 83 height 22
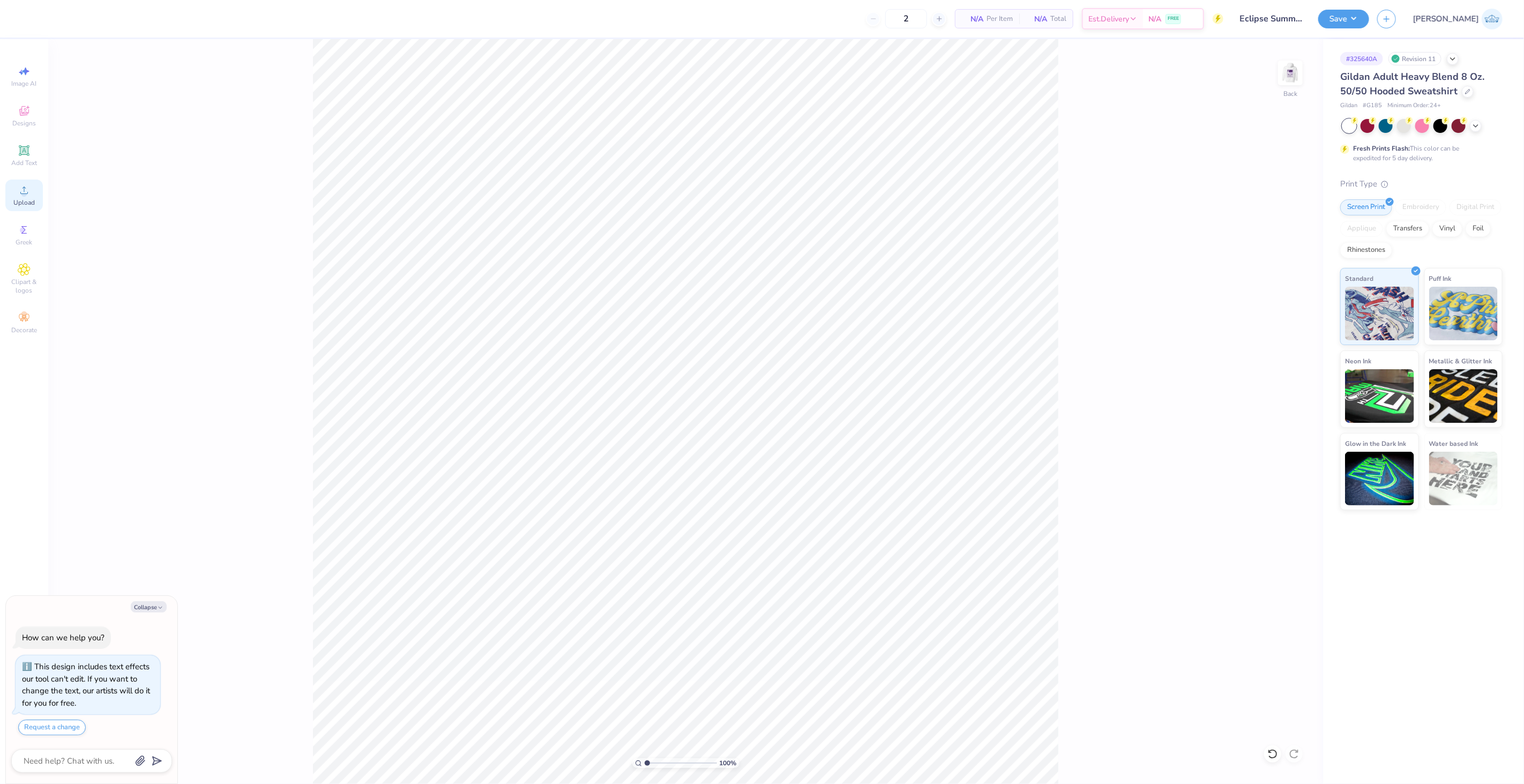
click at [34, 209] on div "Upload" at bounding box center [24, 195] width 37 height 31
type textarea "x"
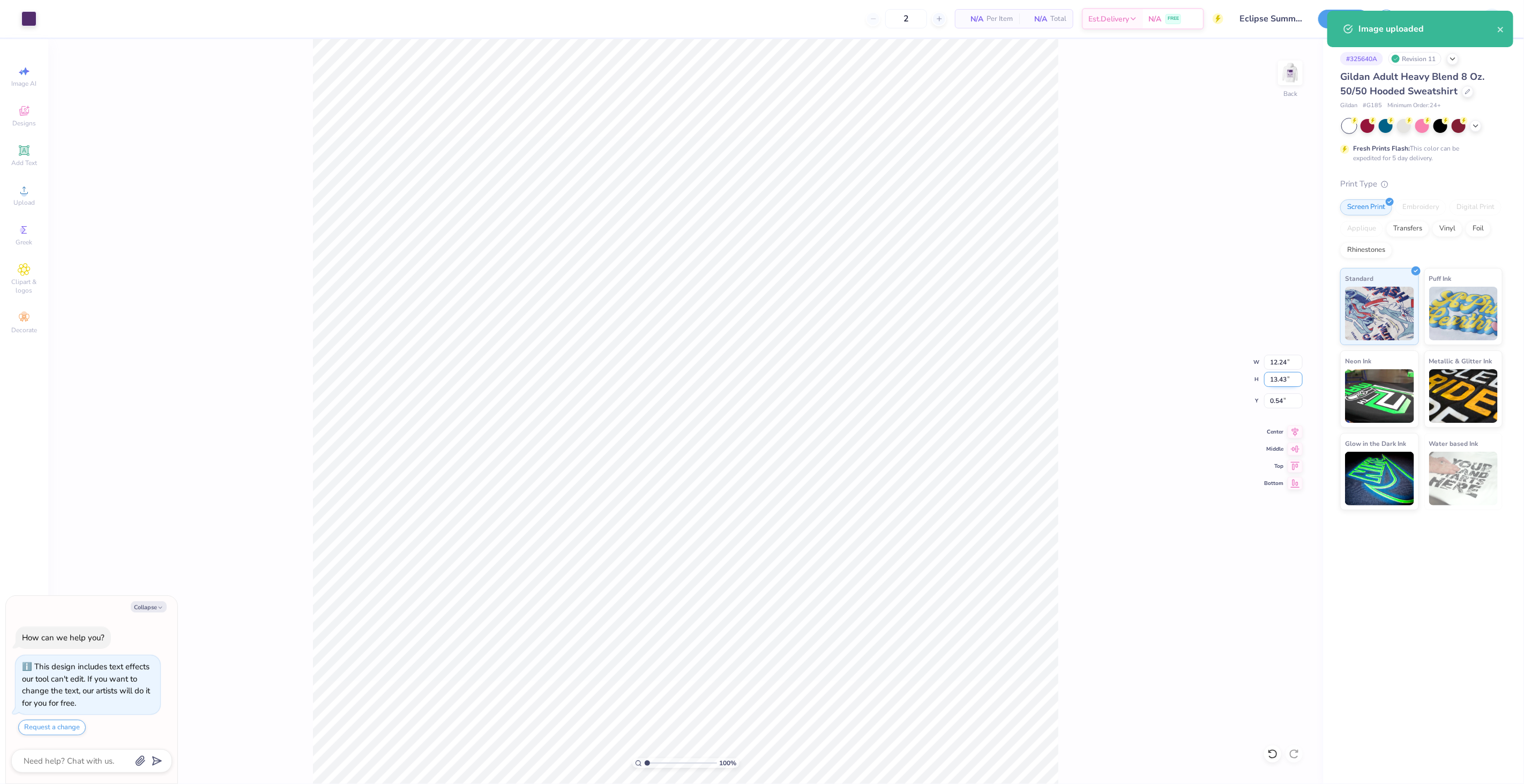
click at [1268, 379] on input "13.43" at bounding box center [1284, 379] width 38 height 15
type input "4.00"
type textarea "x"
type input "3.65"
click at [1277, 395] on input "5.25" at bounding box center [1284, 400] width 38 height 15
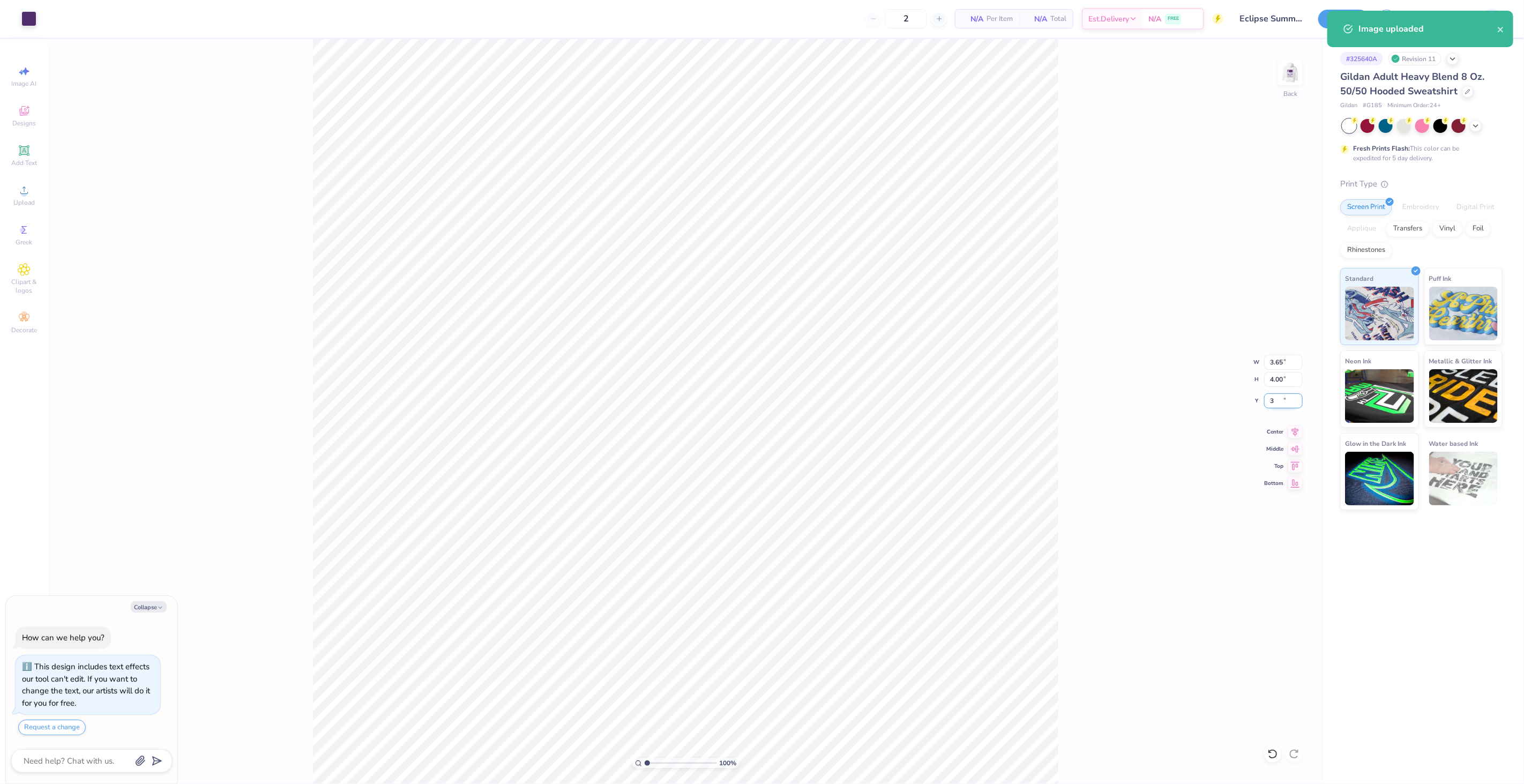
type input "3"
type textarea "x"
type input "3.00"
click at [1369, 20] on button "Save" at bounding box center [1344, 17] width 51 height 19
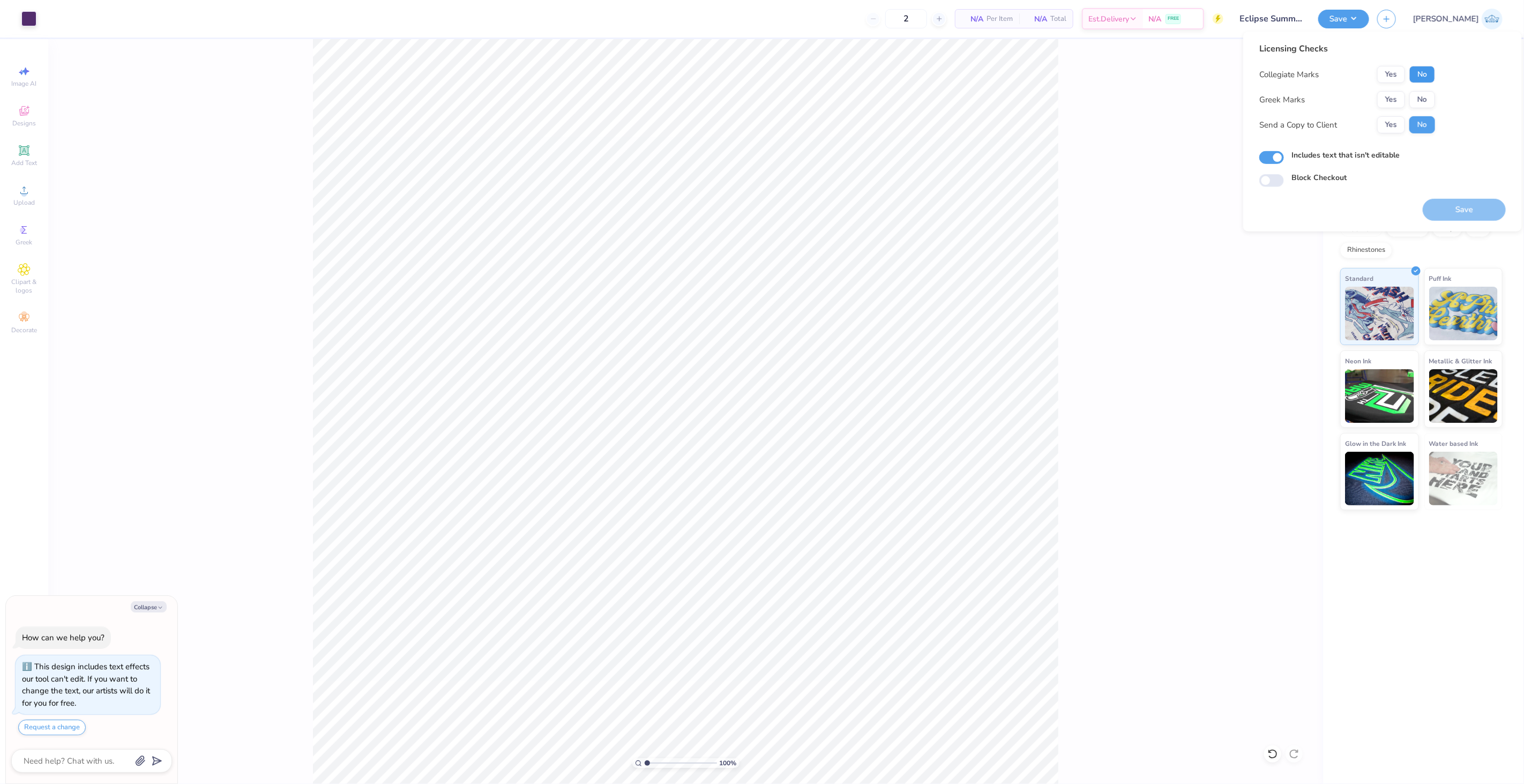
click at [1413, 71] on button "No" at bounding box center [1423, 75] width 26 height 17
click at [1418, 91] on div "Yes No" at bounding box center [1406, 100] width 58 height 17
click at [1417, 102] on button "No" at bounding box center [1423, 100] width 26 height 17
click at [1396, 122] on button "Yes" at bounding box center [1392, 125] width 28 height 17
click at [1439, 217] on button "Save" at bounding box center [1464, 209] width 83 height 22
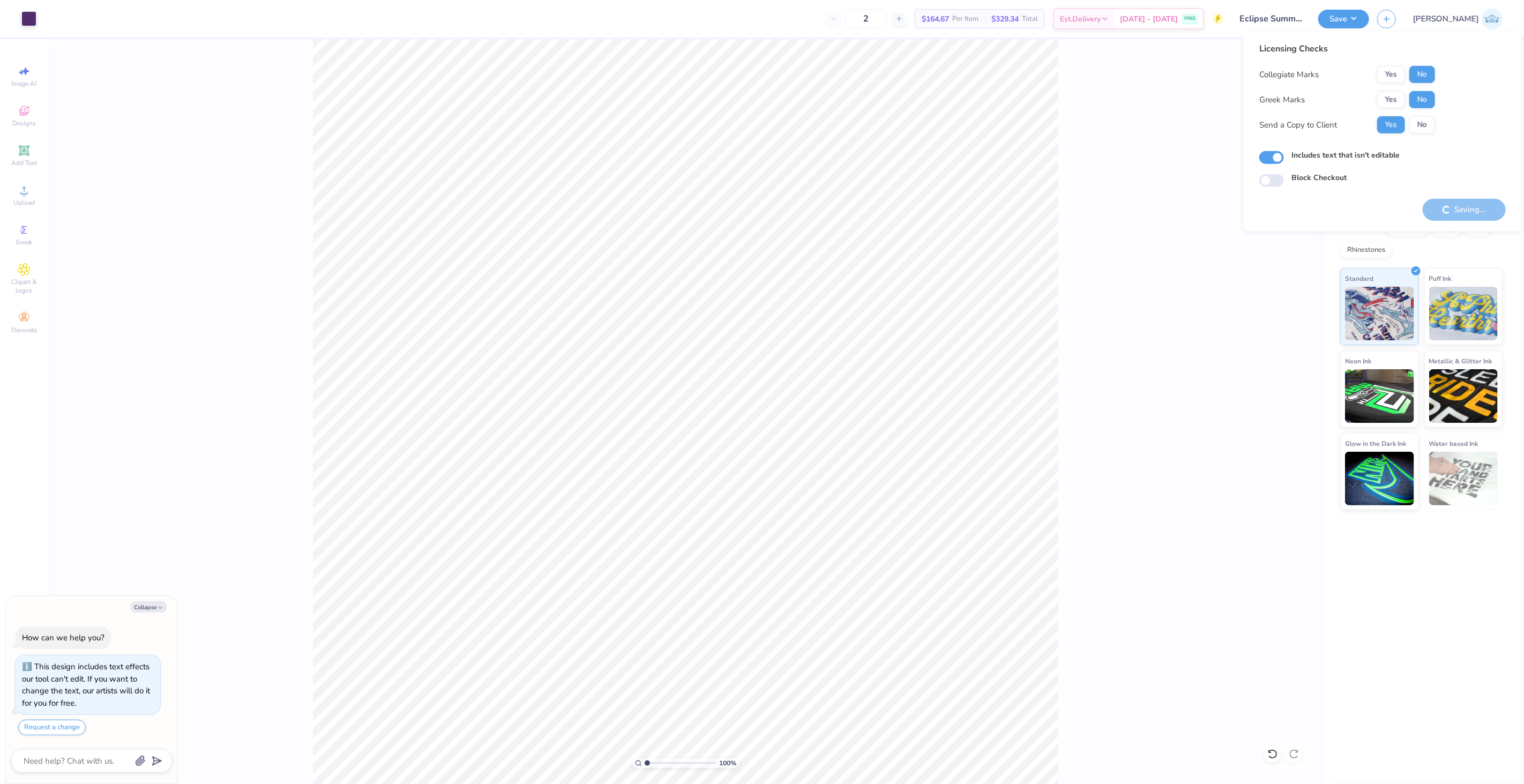
type textarea "x"
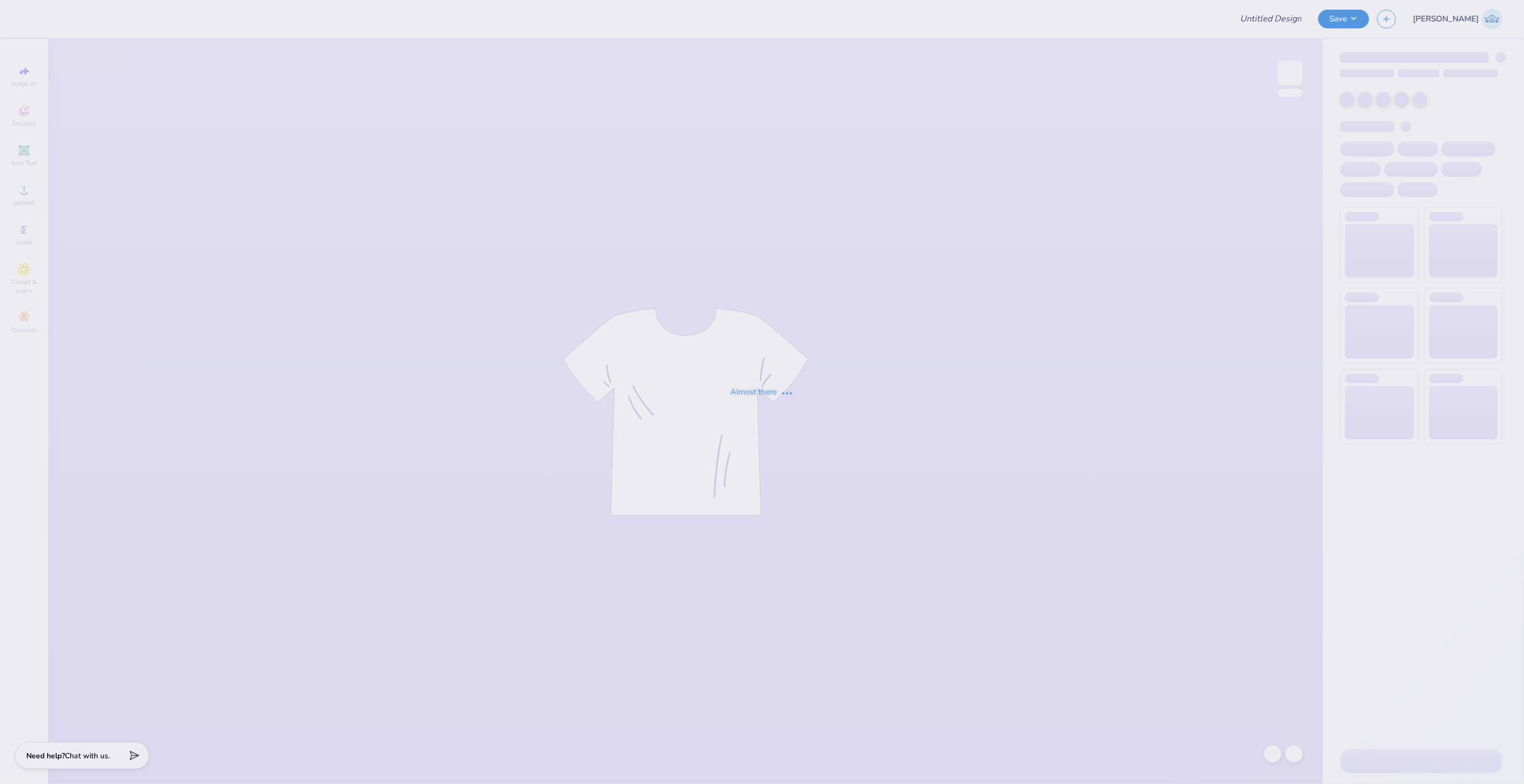
type input "ZTA x ATO Hoco"
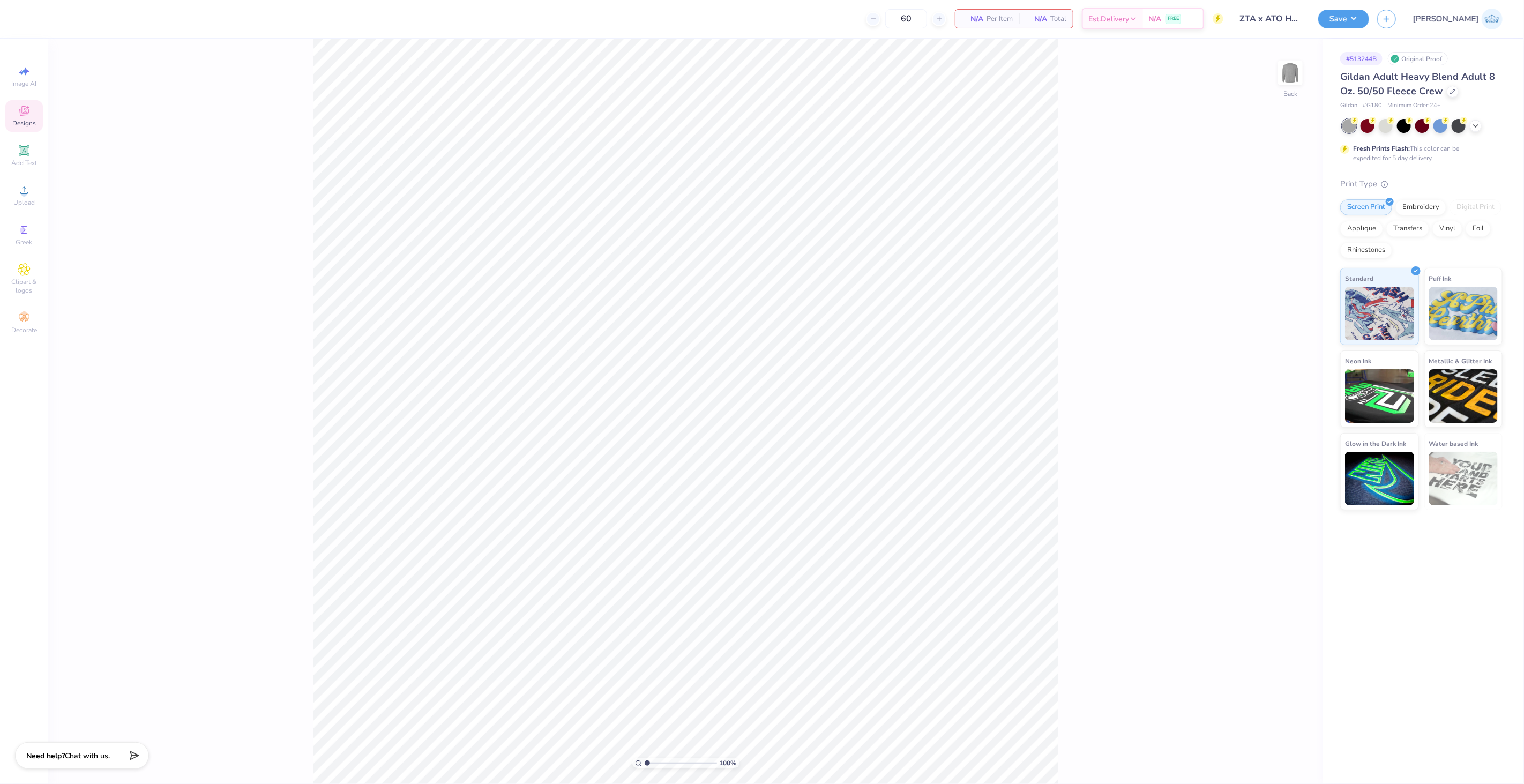
click at [27, 119] on span "Designs" at bounding box center [24, 124] width 24 height 9
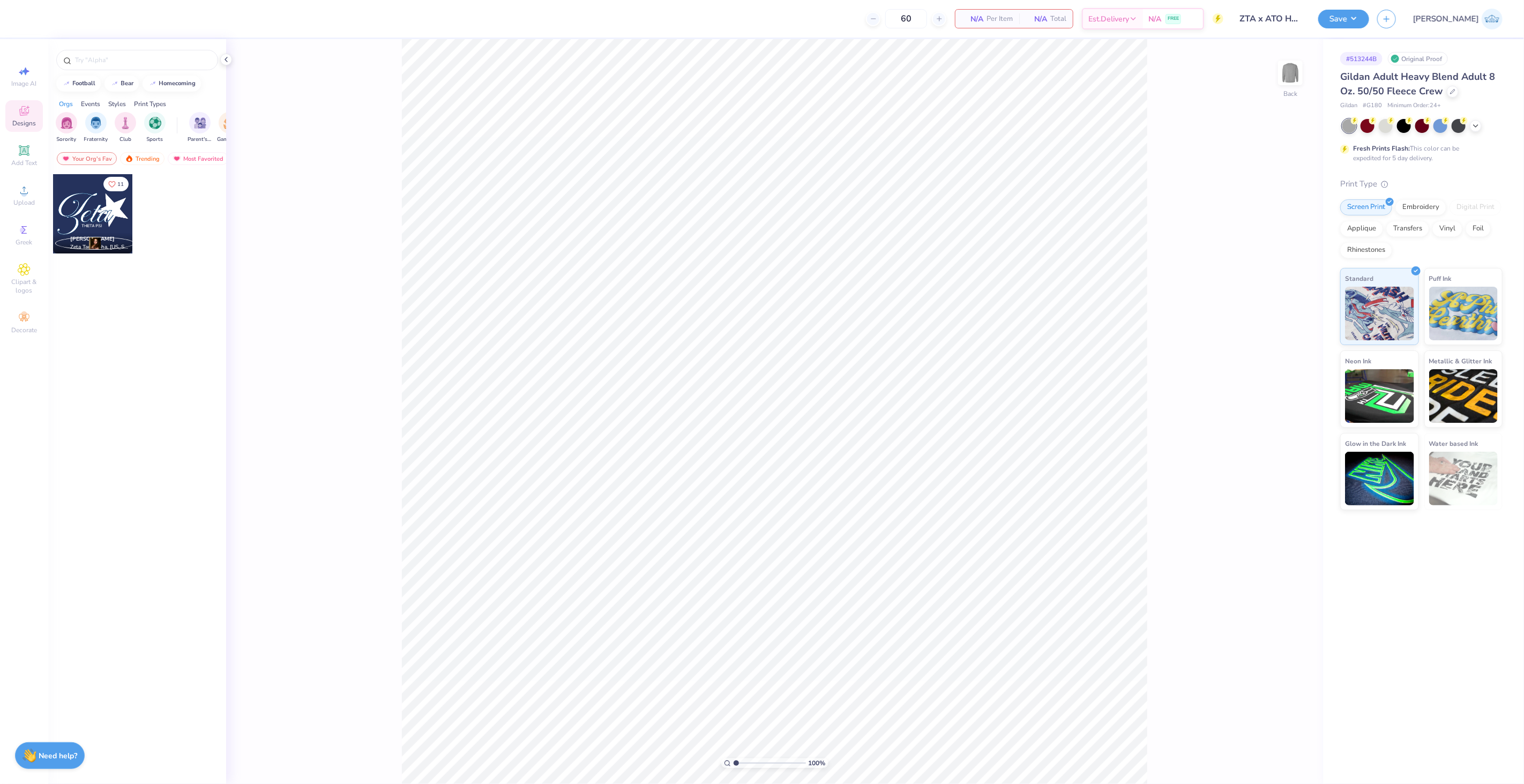
click at [90, 43] on div at bounding box center [137, 57] width 178 height 37
click at [97, 51] on div at bounding box center [138, 59] width 162 height 20
click at [104, 57] on input "text" at bounding box center [142, 60] width 137 height 10
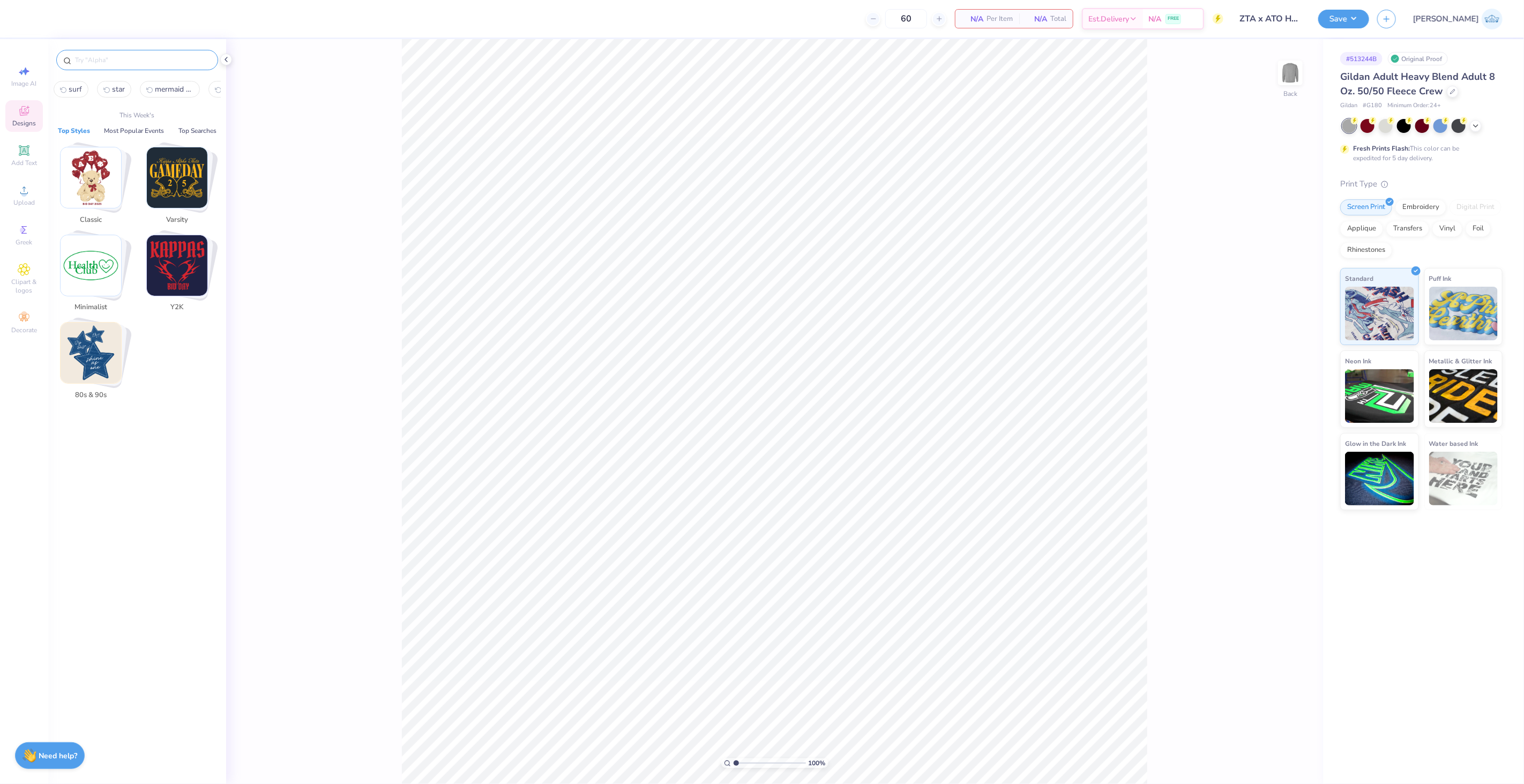
click at [104, 57] on input "text" at bounding box center [142, 60] width 137 height 10
paste input "Simple Football Helmet Homecoming Sweater"
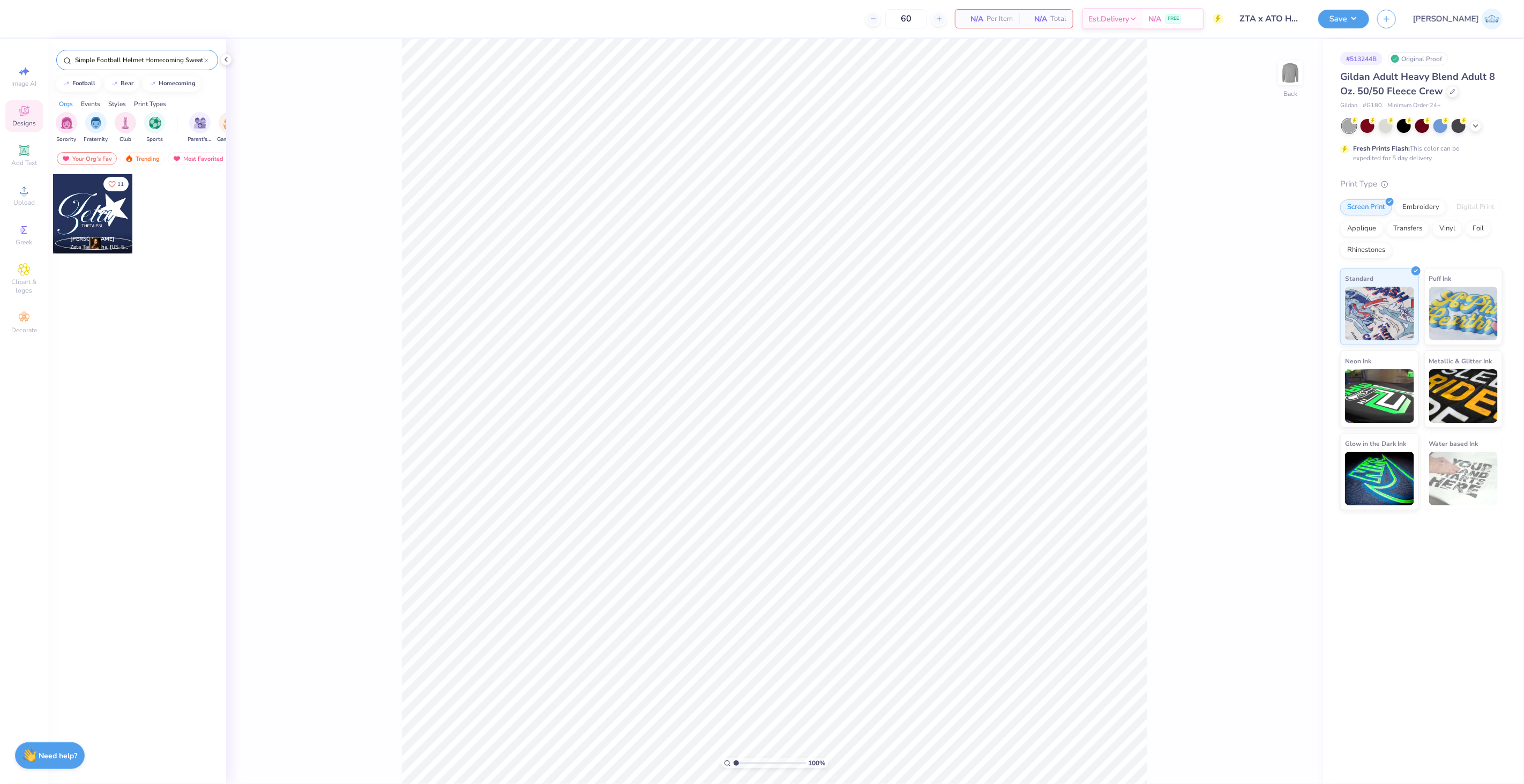
scroll to position [0, 6]
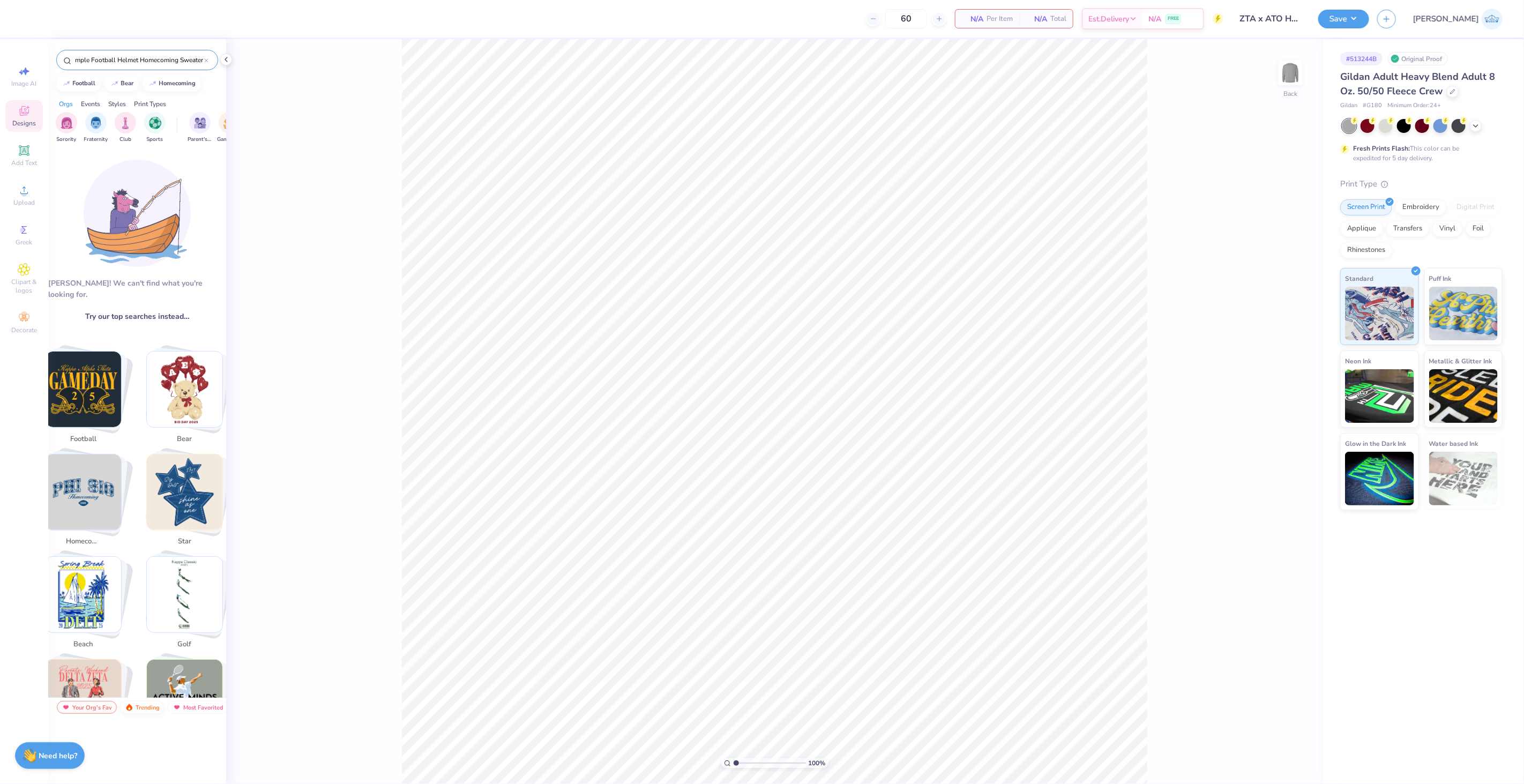
type input "Simple Football Helmet Homecoming Sweater"
click at [137, 710] on div "Trending" at bounding box center [142, 706] width 44 height 13
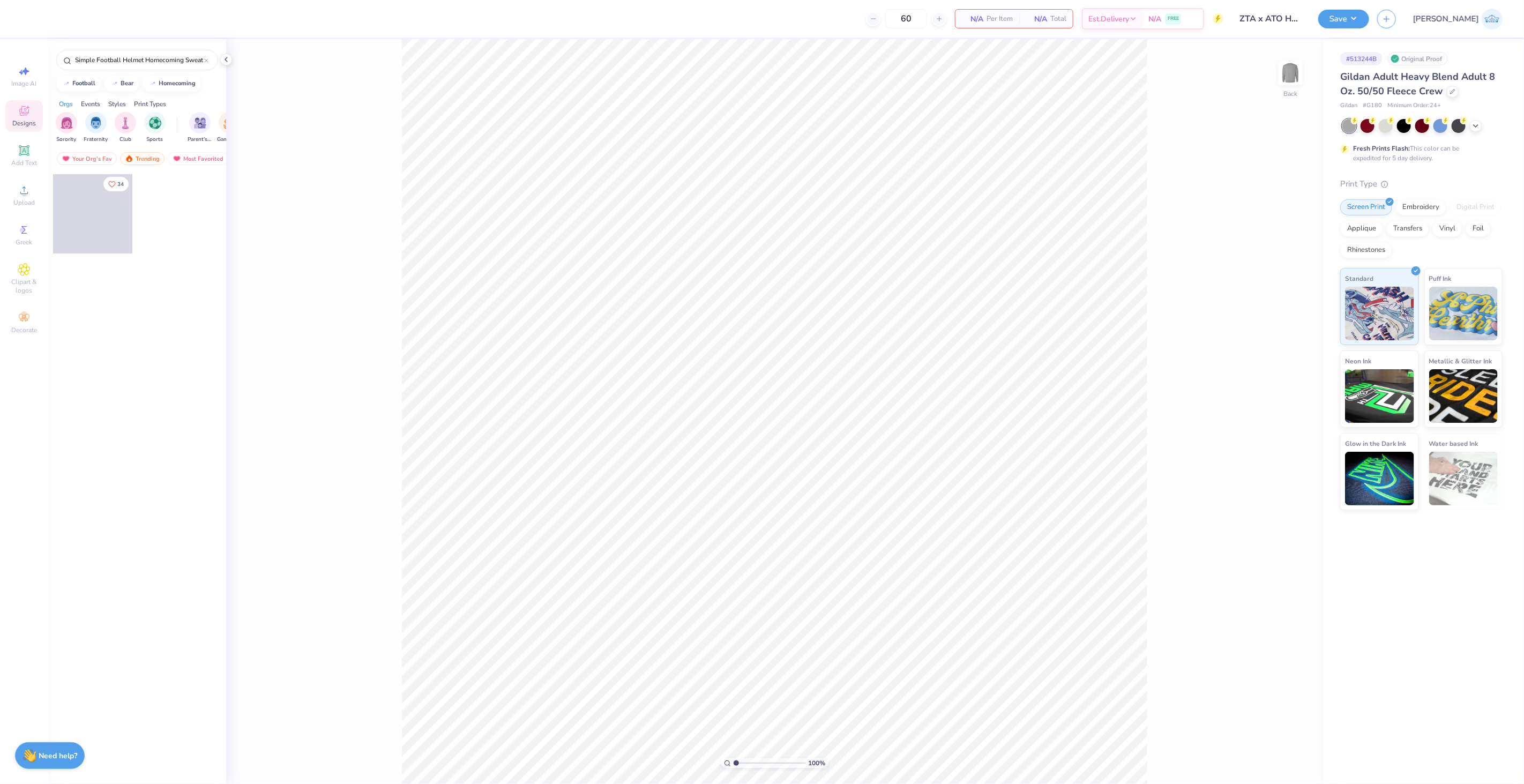
click at [91, 226] on span at bounding box center [92, 213] width 79 height 79
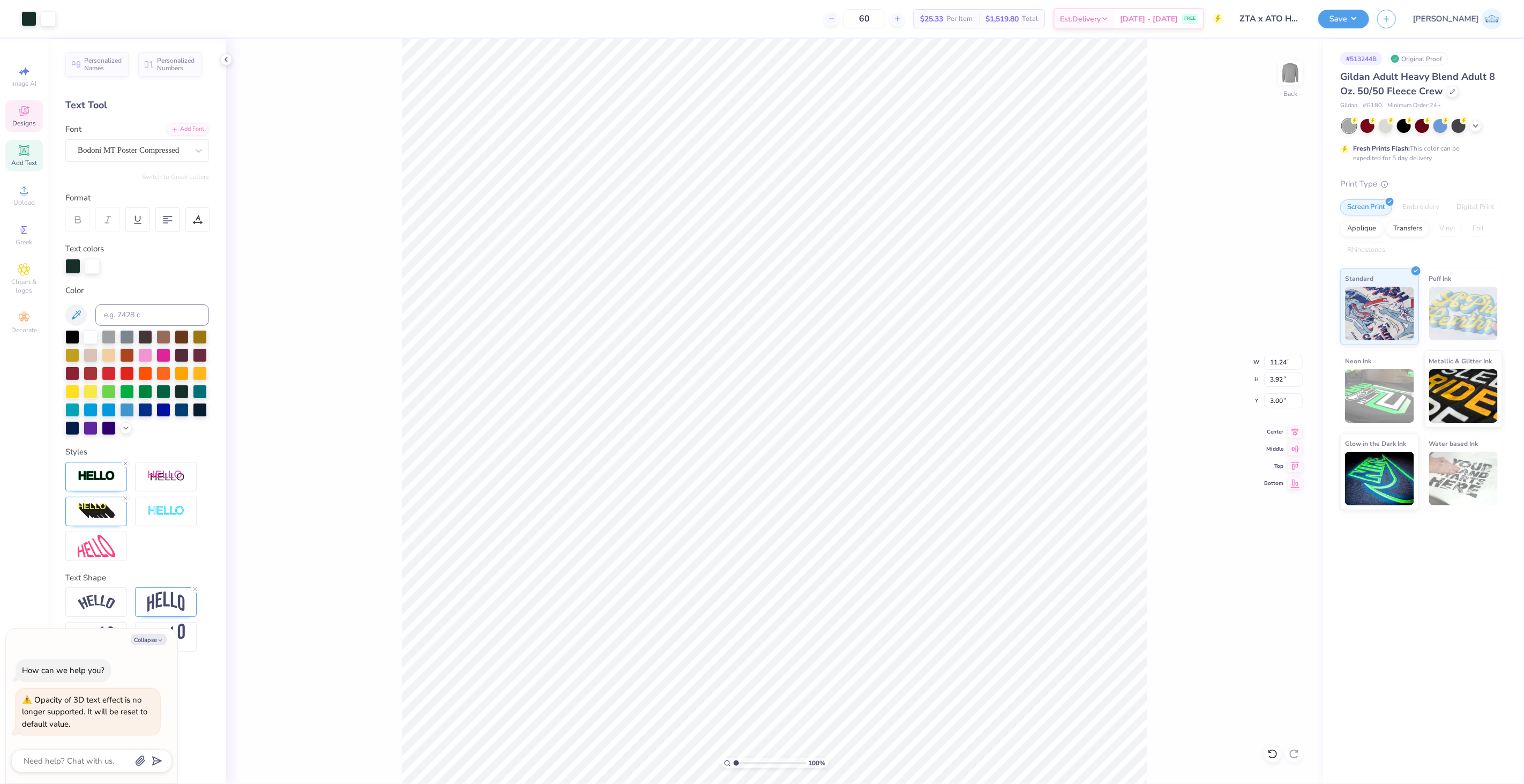
type textarea "x"
type textarea "Zeta Tau Alpha x Alpha Tau Omega"
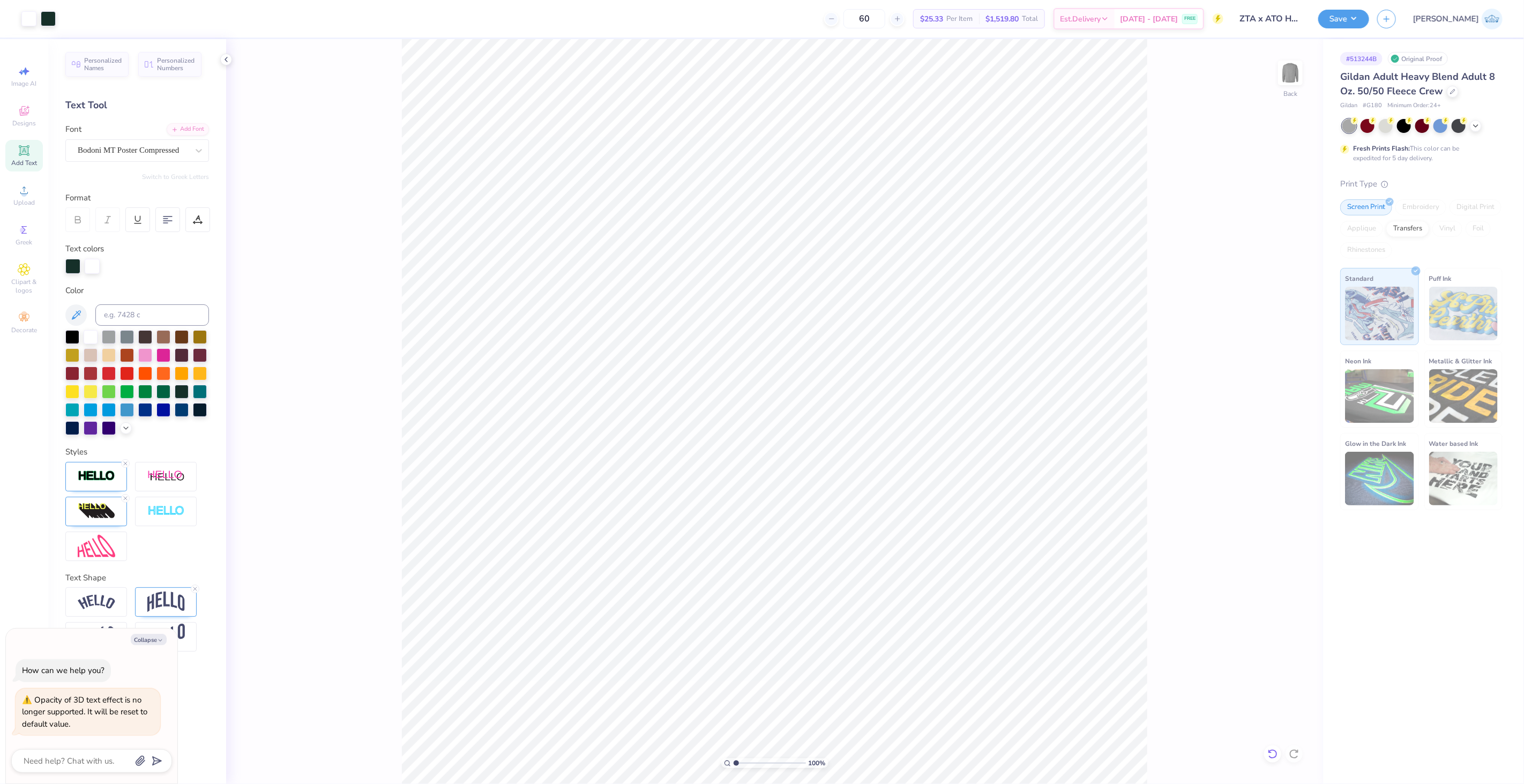
click at [1273, 749] on icon at bounding box center [1273, 754] width 10 height 10
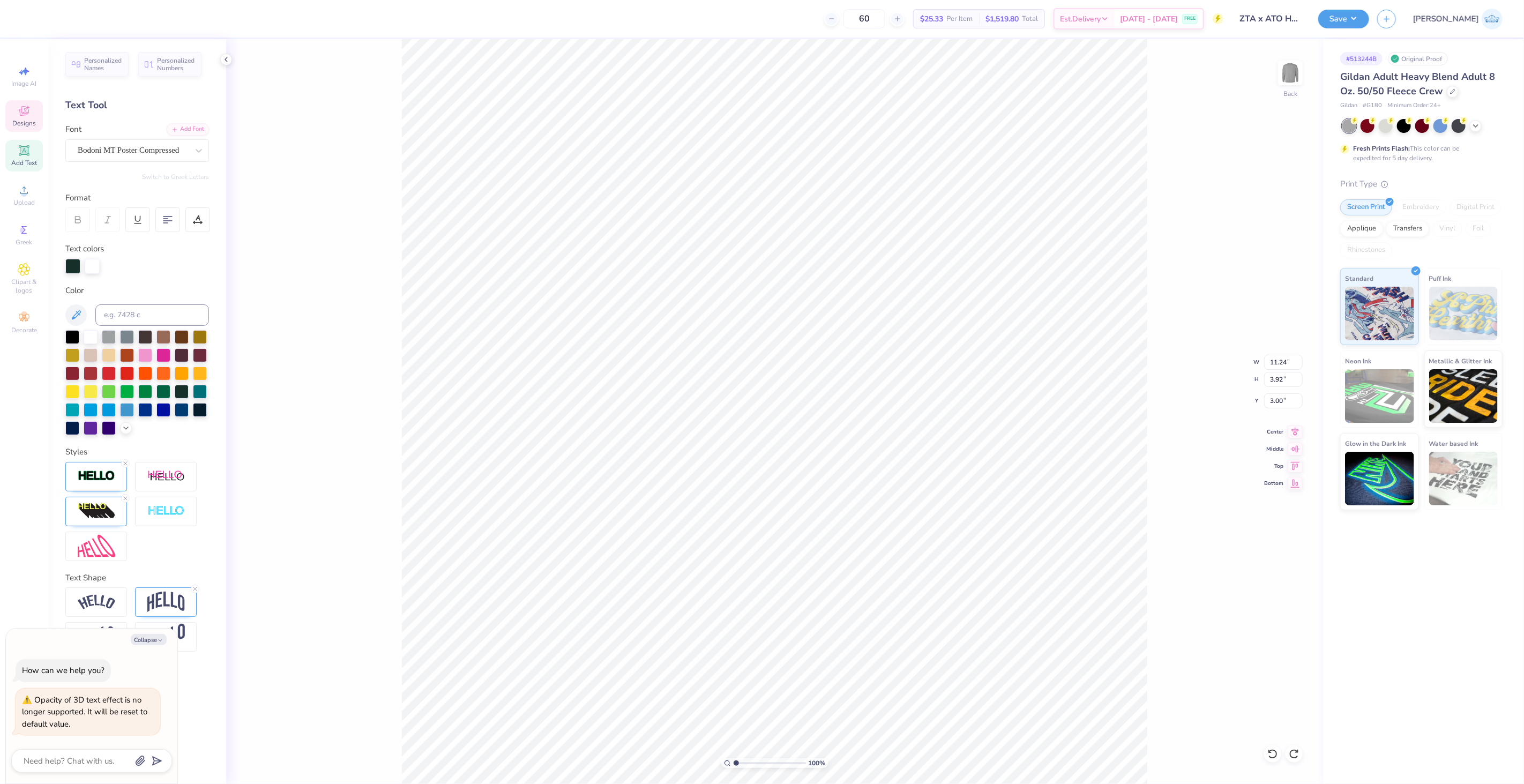
type textarea "x"
type textarea "Zeta Tau Alpha"
type textarea "x"
type input "8.86"
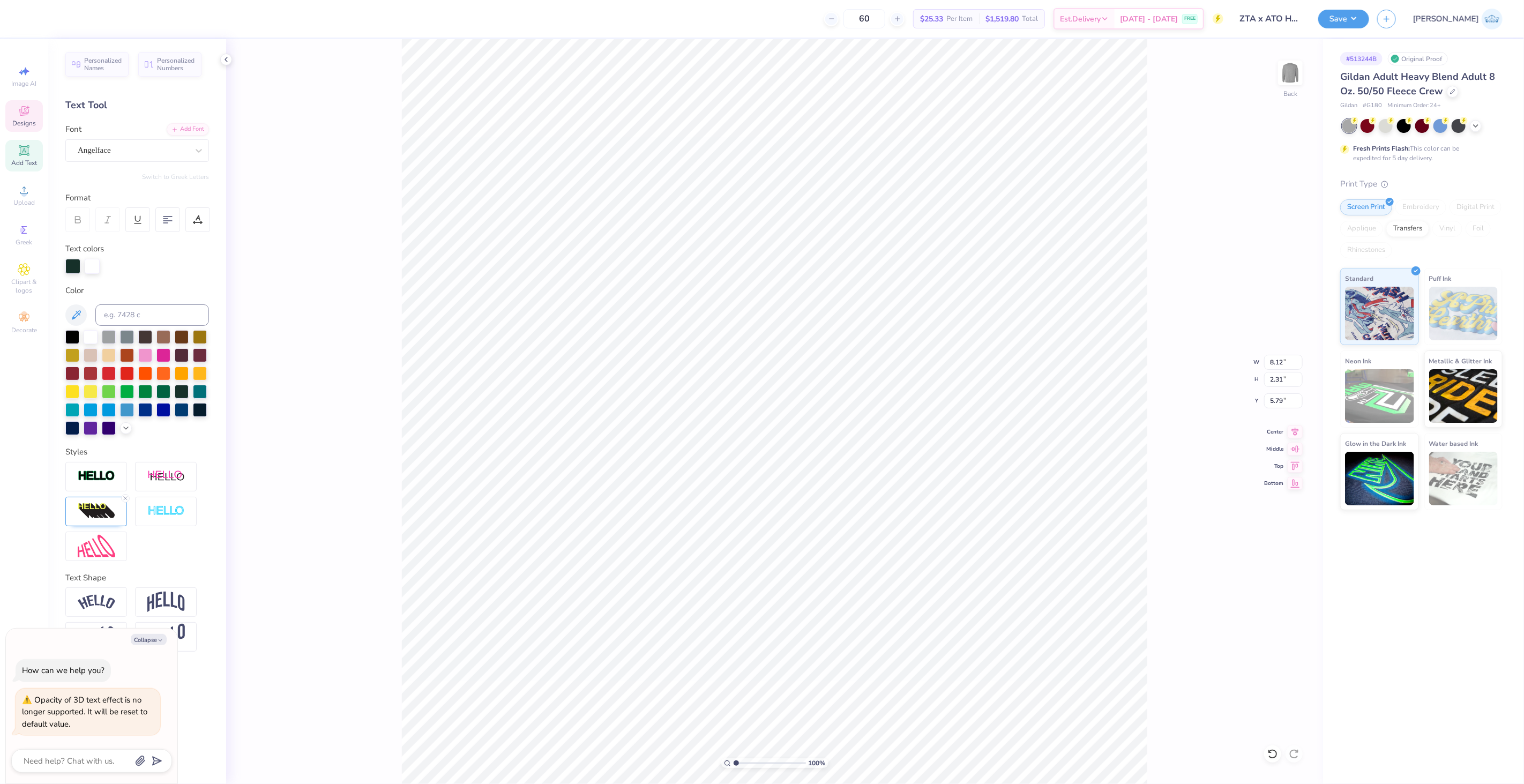
type input "9.06"
type input "6.30"
type textarea "x"
type input "13.19"
click at [797, 348] on li "Duplicate" at bounding box center [792, 352] width 85 height 21
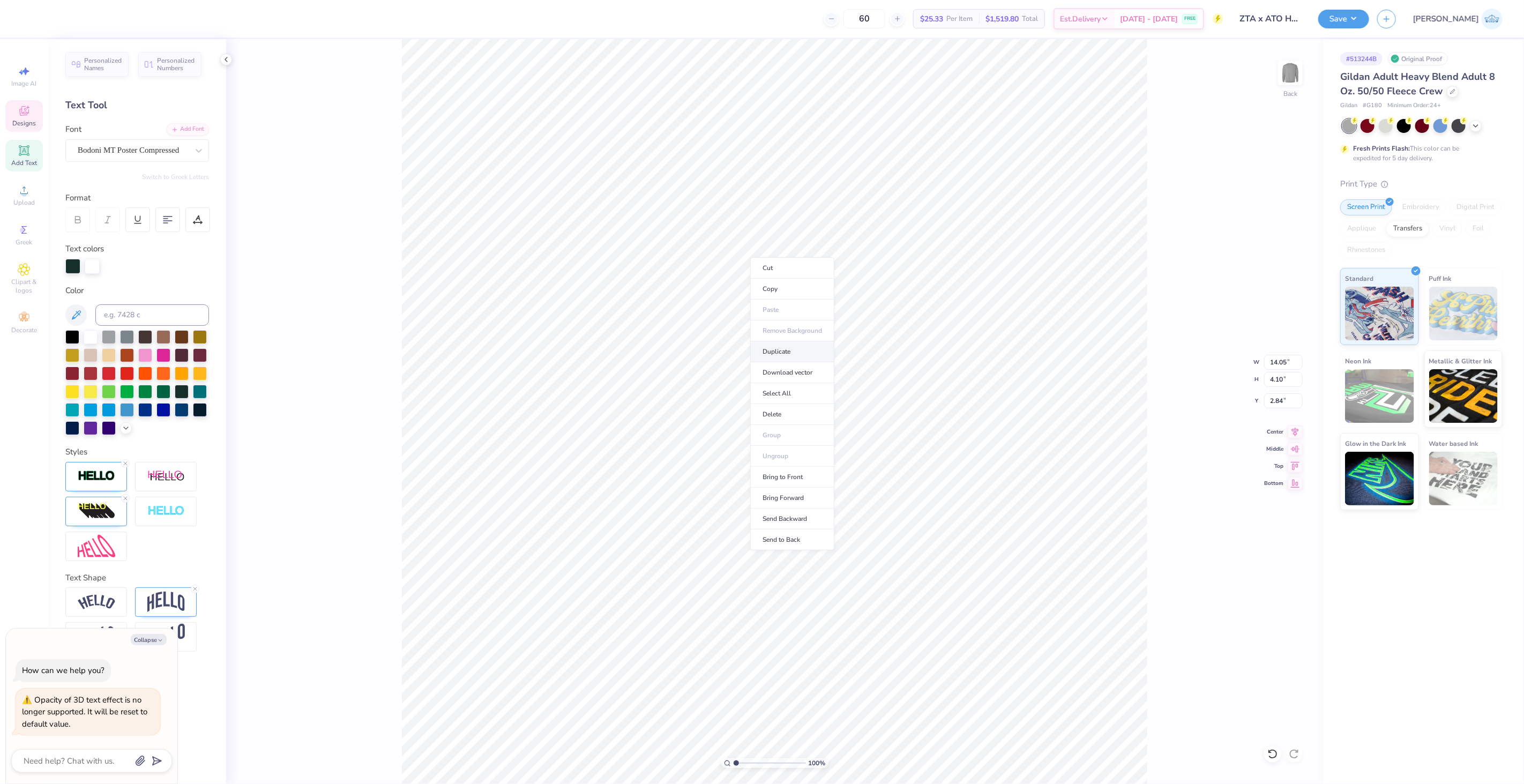
type textarea "x"
type input "3.84"
type textarea "x"
type input "6.50"
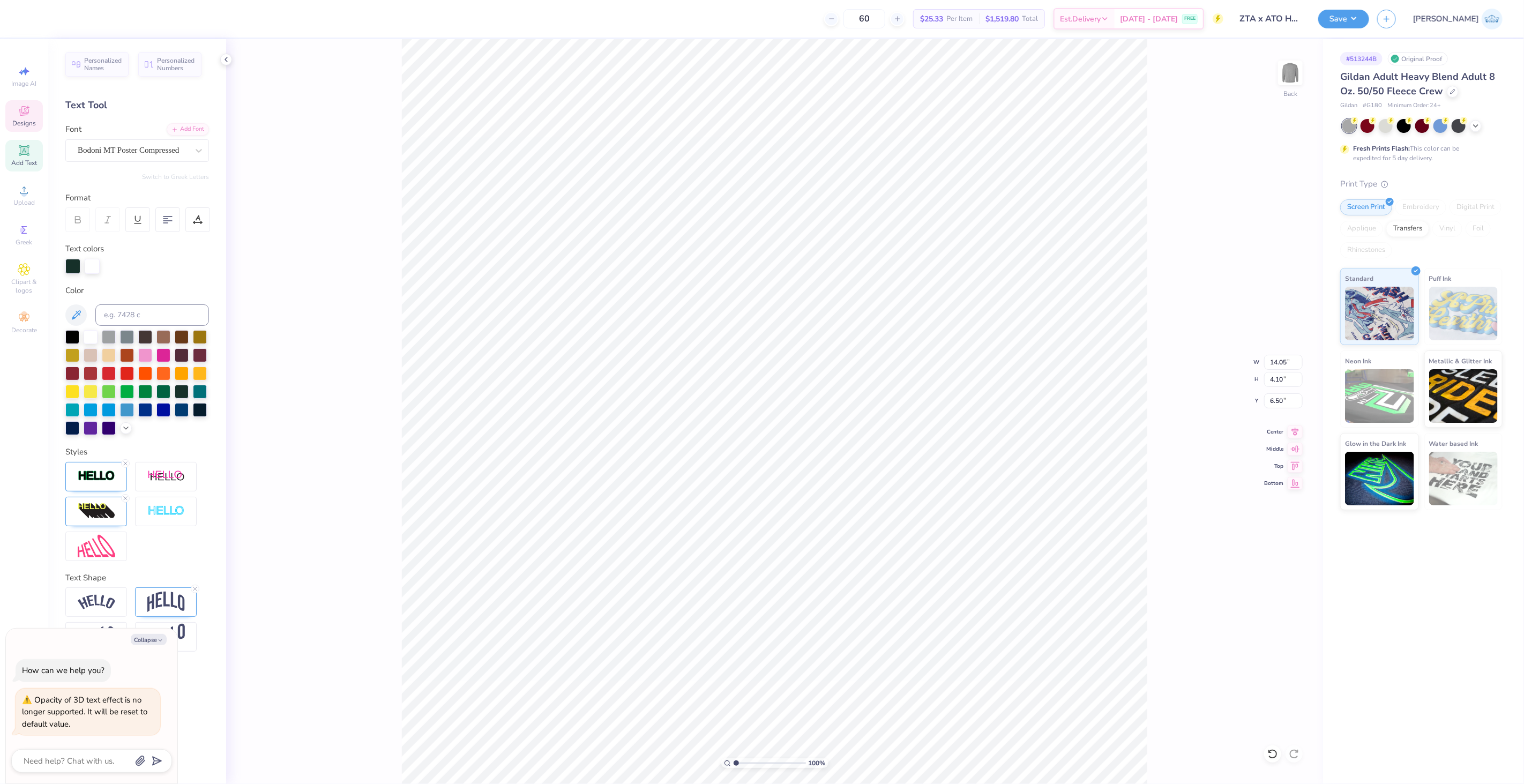
type textarea "x"
type textarea "X"
type textarea "x"
type textarea "X"
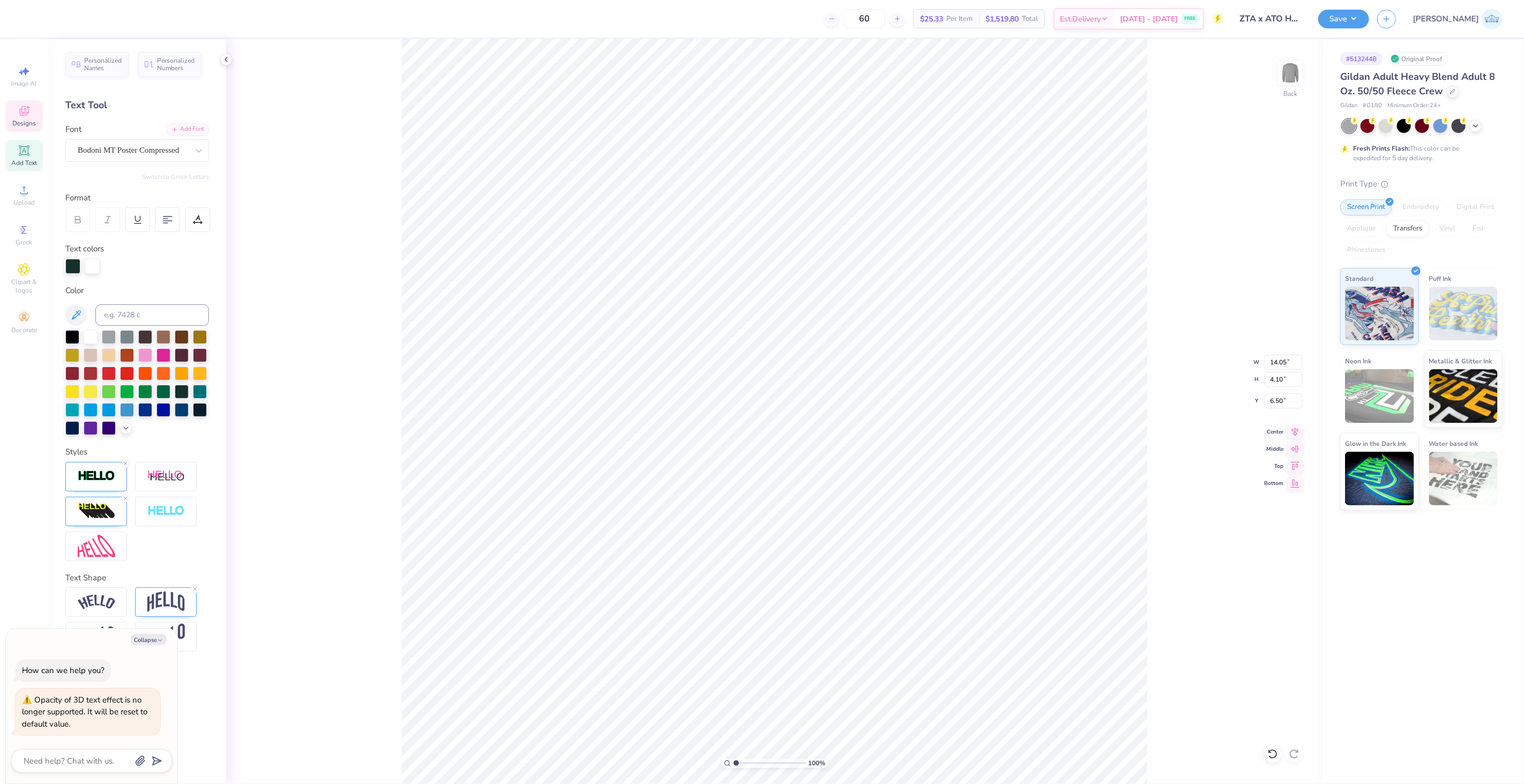
type textarea "x"
type input "1"
drag, startPoint x: 746, startPoint y: 763, endPoint x: 708, endPoint y: 779, distance: 41.2
click at [734, 767] on input "range" at bounding box center [769, 762] width 72 height 10
click at [792, 345] on li "Duplicate" at bounding box center [795, 341] width 85 height 21
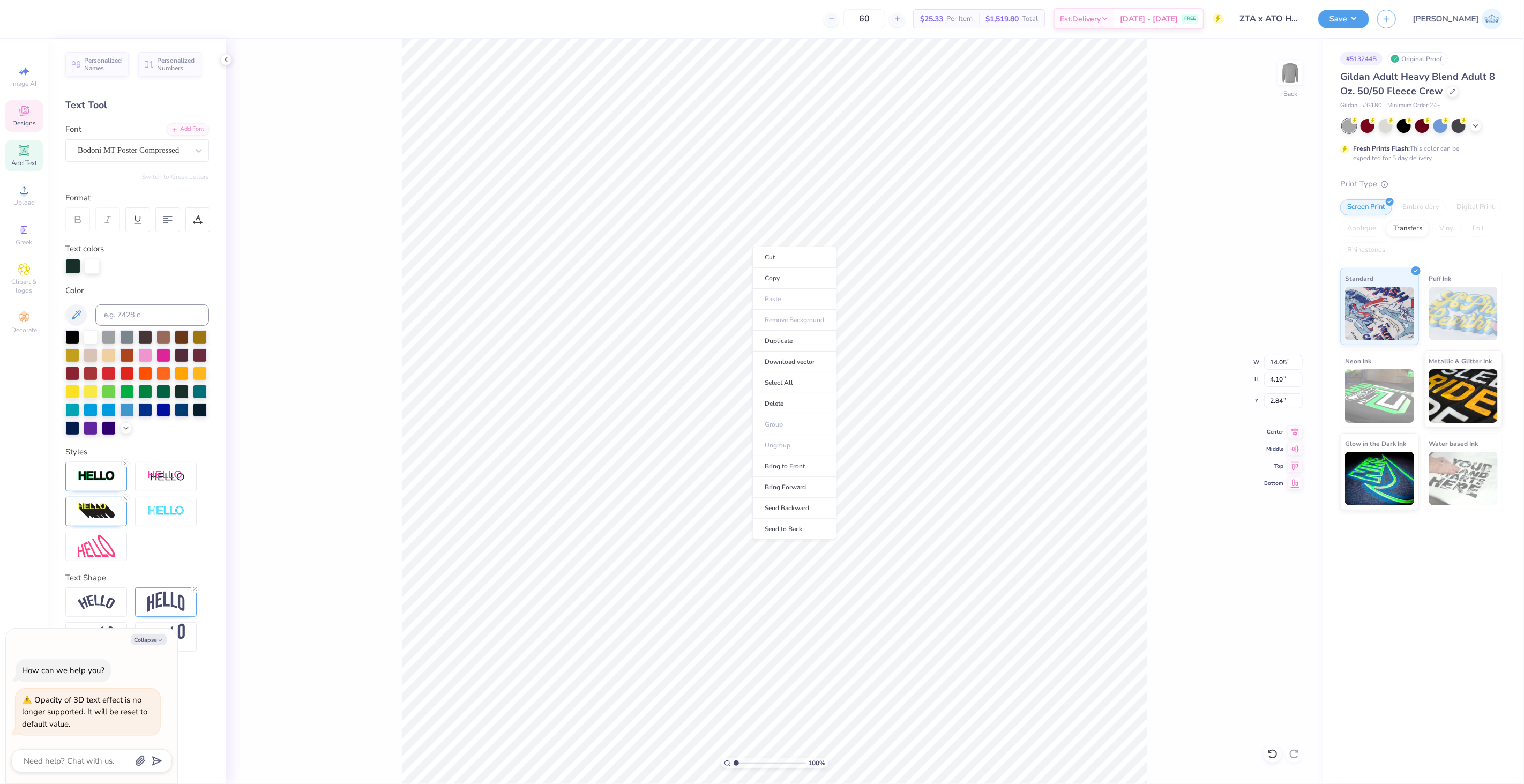
type textarea "x"
type input "3.84"
type textarea "x"
type input "8.90"
type textarea "x"
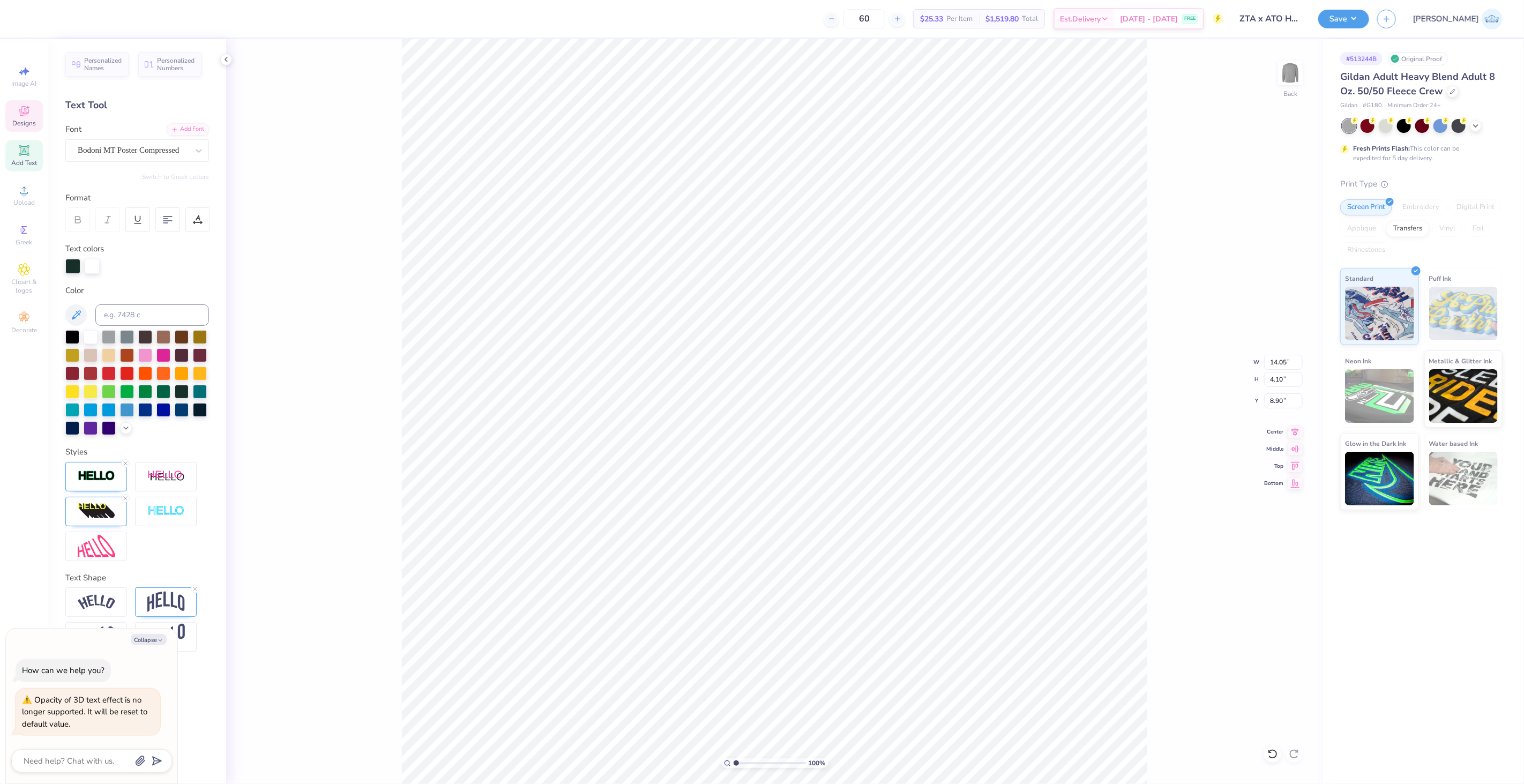
type textarea "Alpha Tau Omega"
type textarea "x"
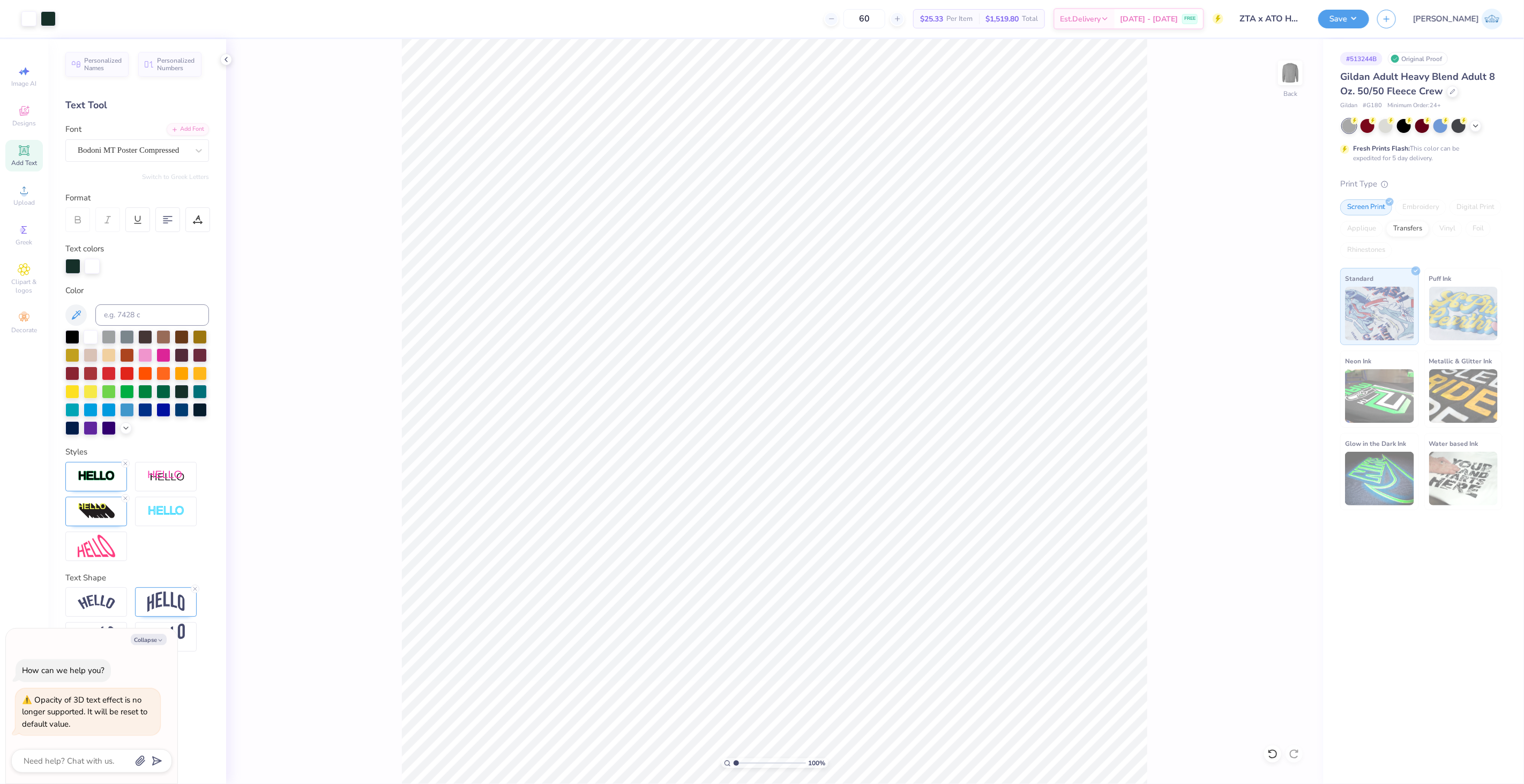
drag, startPoint x: 737, startPoint y: 762, endPoint x: 751, endPoint y: 767, distance: 14.9
type input "3.12"
click at [751, 767] on input "range" at bounding box center [769, 762] width 72 height 10
click at [95, 480] on img at bounding box center [96, 476] width 37 height 12
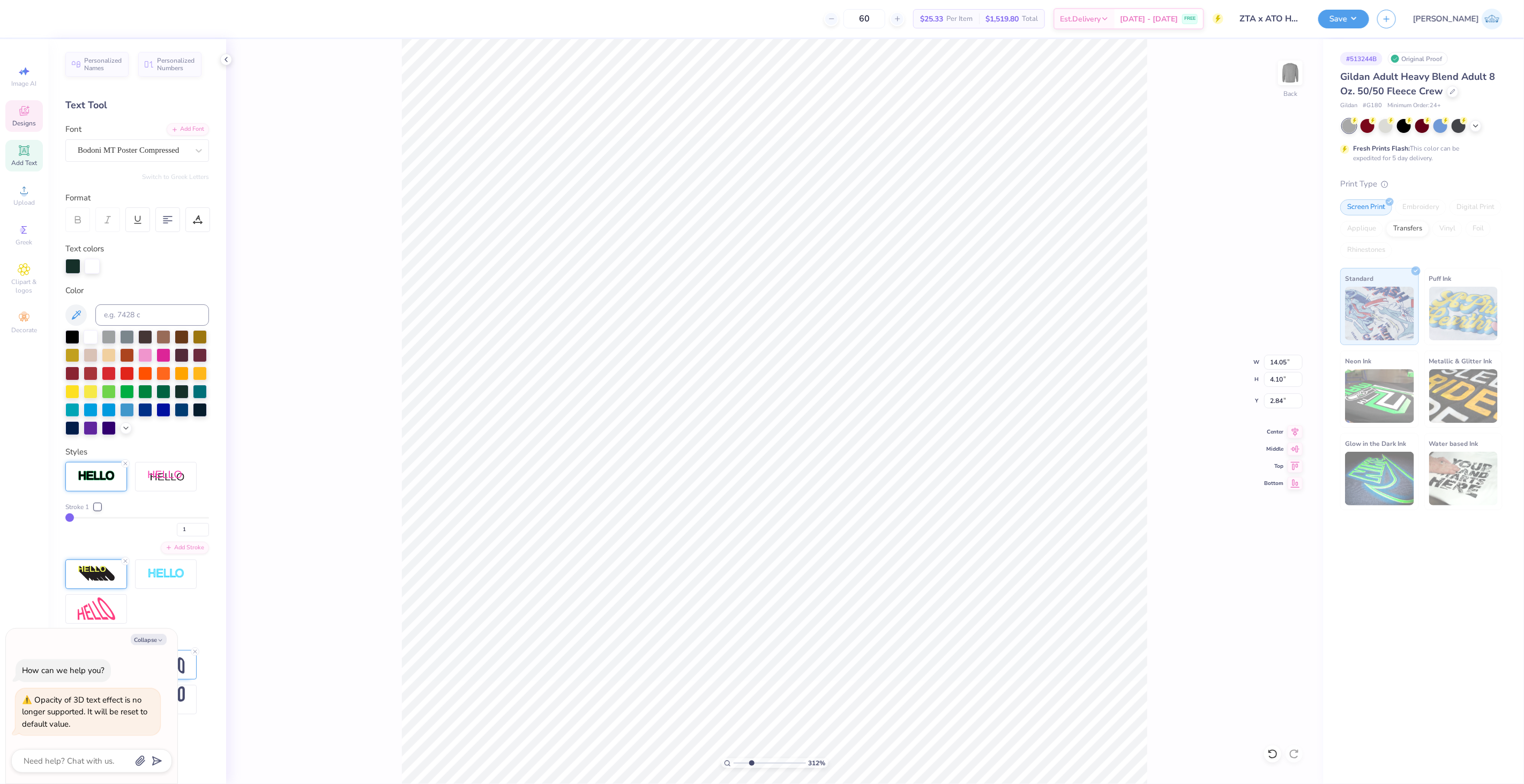
click at [99, 585] on div at bounding box center [96, 574] width 62 height 30
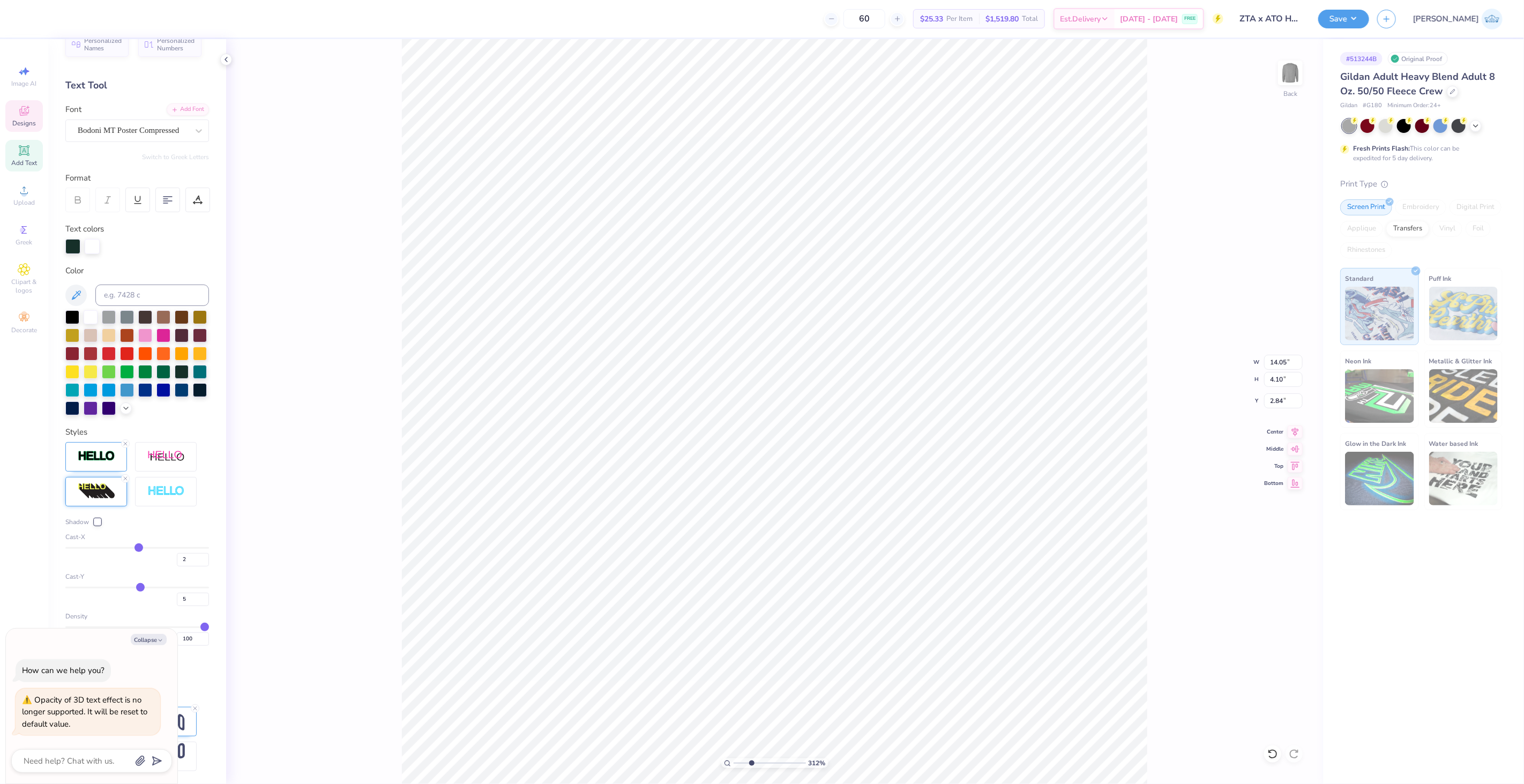
scroll to position [38, 0]
click at [159, 640] on icon "button" at bounding box center [159, 639] width 6 height 6
type textarea "x"
drag, startPoint x: 183, startPoint y: 641, endPoint x: 153, endPoint y: 636, distance: 30.4
click at [153, 636] on div "100" at bounding box center [137, 636] width 144 height 19
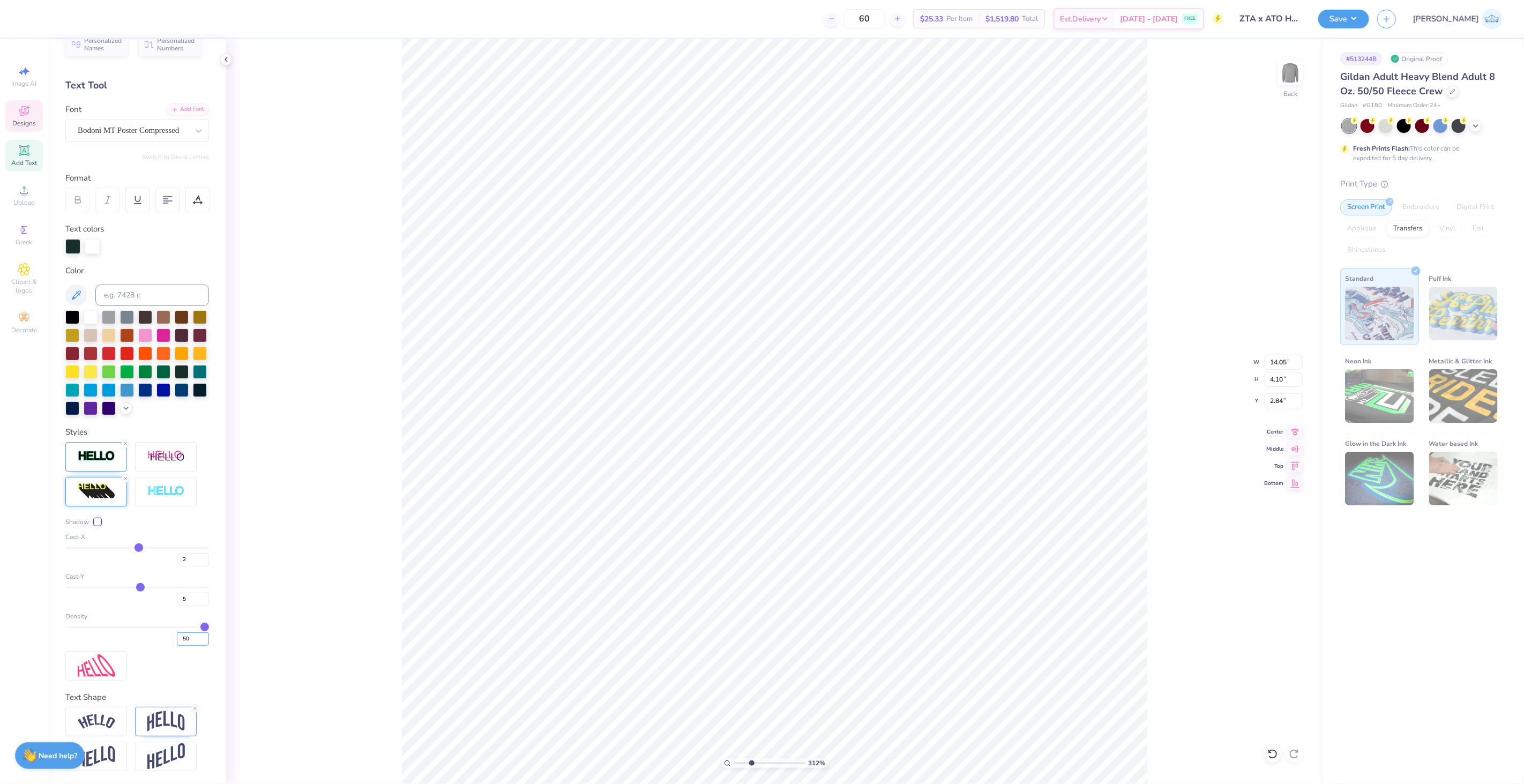
type input "50"
click at [183, 639] on input "50" at bounding box center [193, 639] width 32 height 13
type input "200"
type input "100"
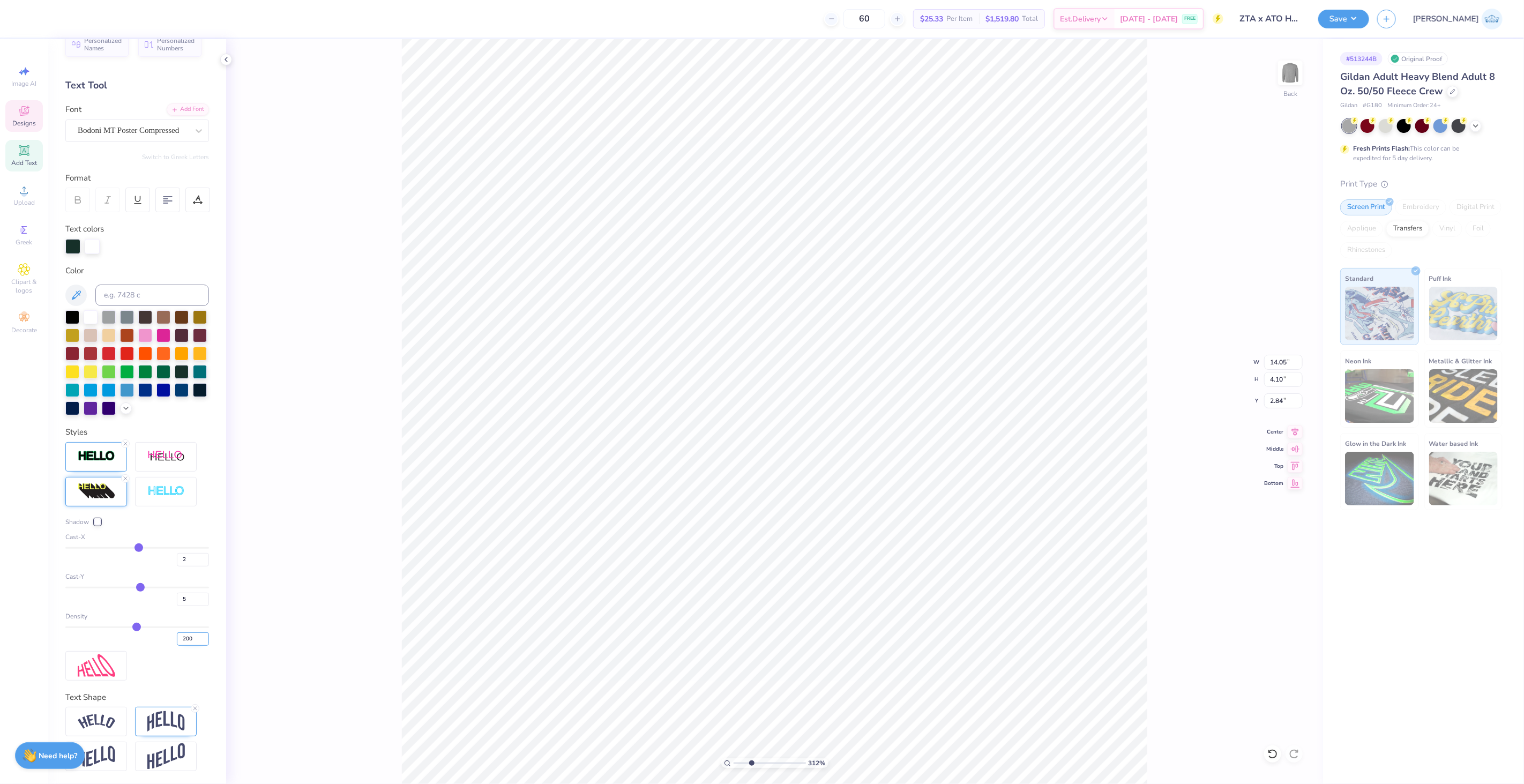
type input "100"
drag, startPoint x: 754, startPoint y: 762, endPoint x: 687, endPoint y: 769, distance: 67.4
click at [734, 767] on input "range" at bounding box center [769, 762] width 72 height 10
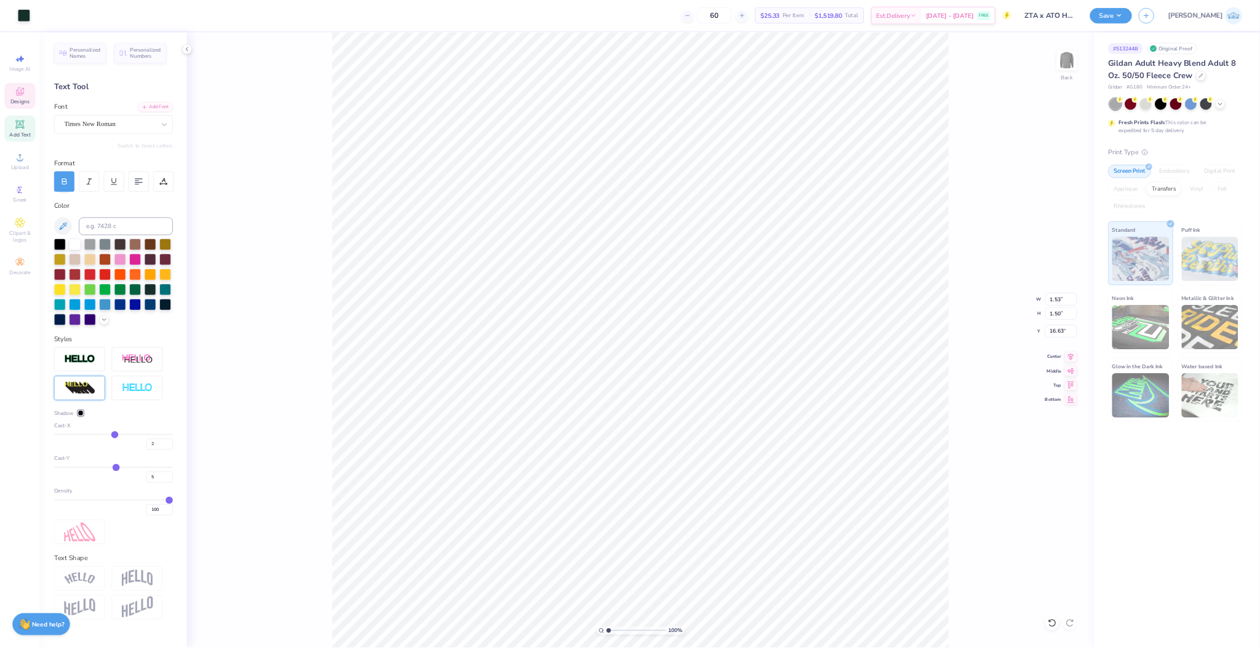
scroll to position [0, 0]
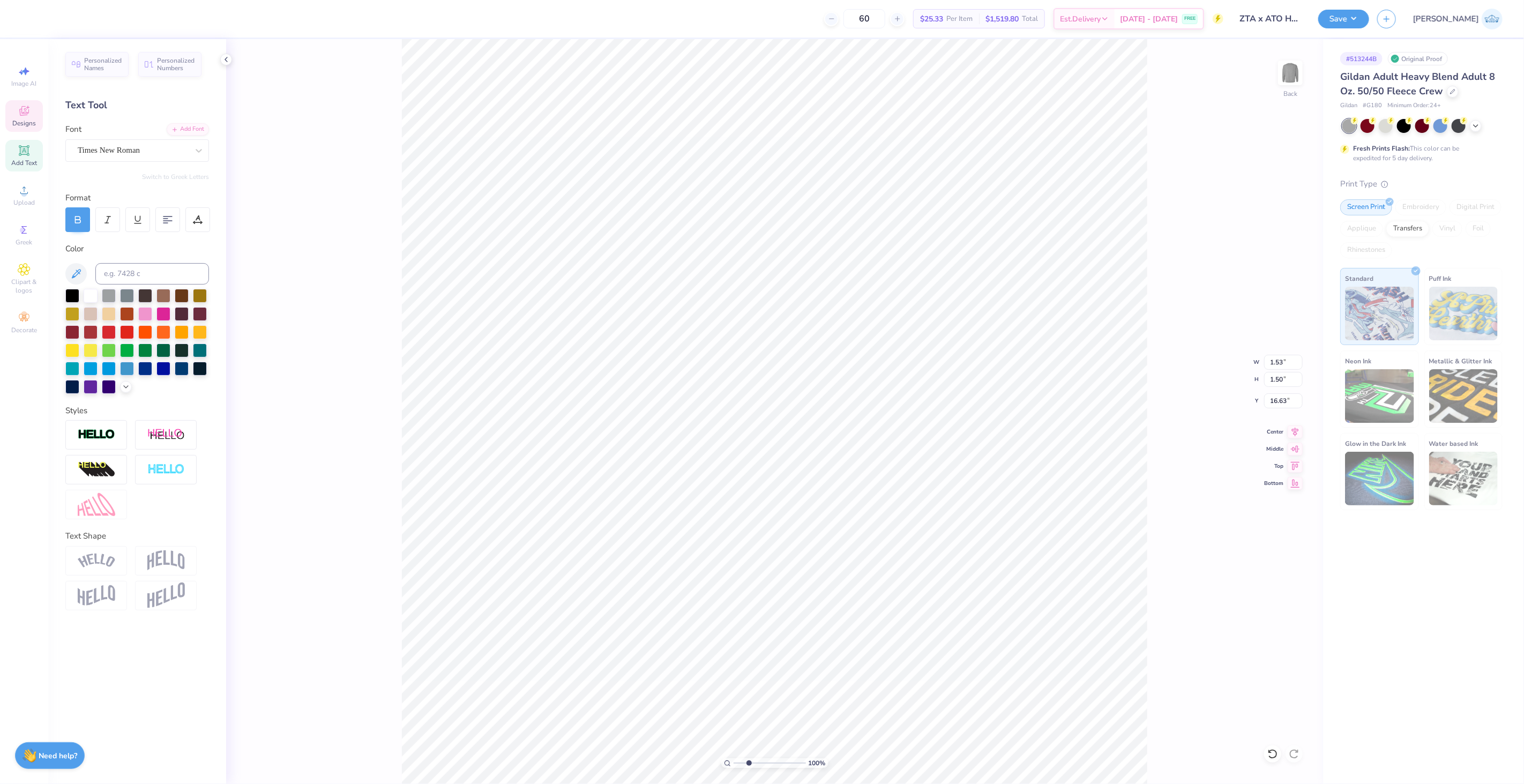
click at [748, 767] on input "range" at bounding box center [769, 762] width 72 height 10
type input "1"
click at [734, 765] on input "range" at bounding box center [769, 762] width 72 height 10
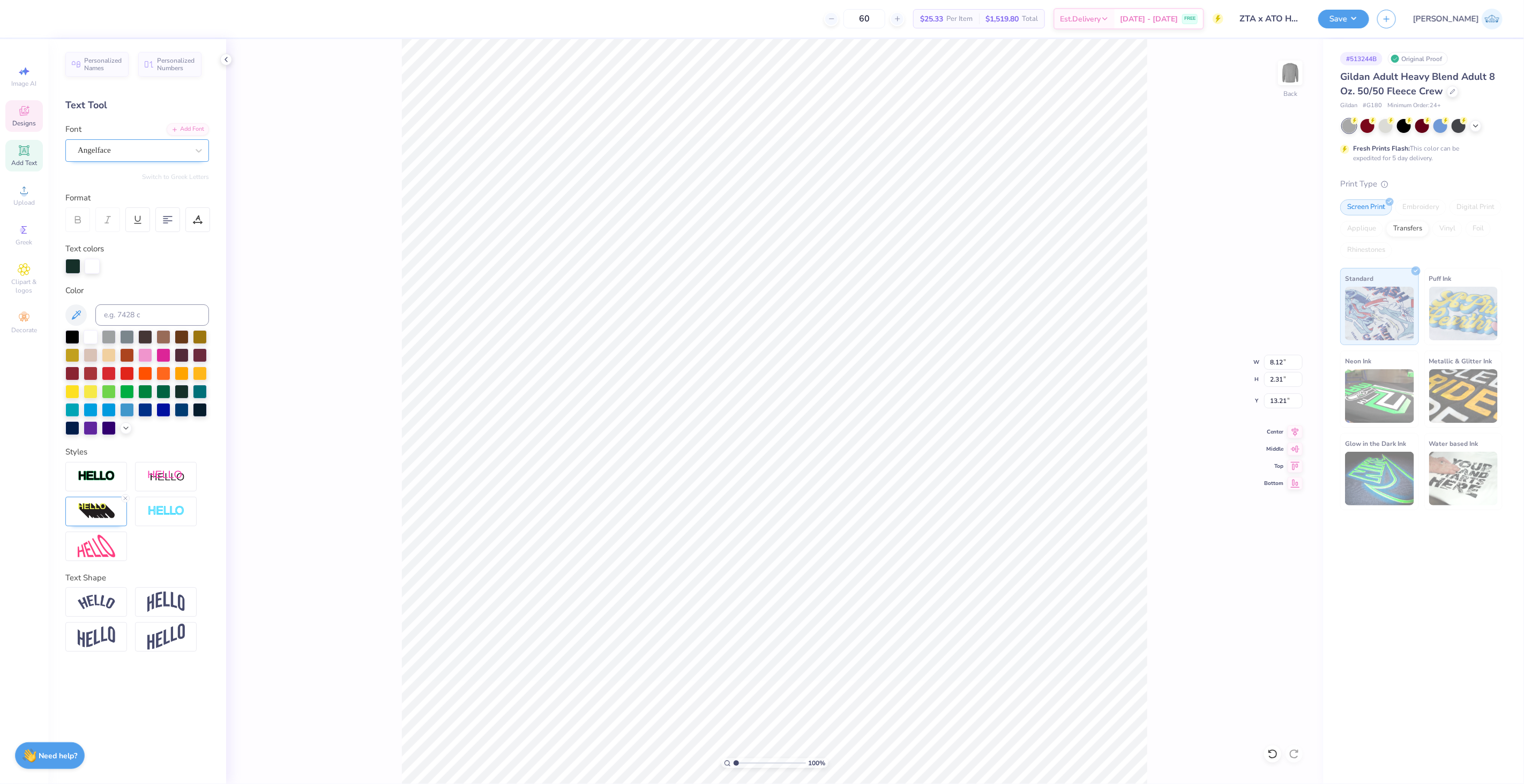
click at [140, 153] on div "Angelface" at bounding box center [132, 150] width 112 height 17
click at [285, 227] on div "100 % Back W 8.12 8.12 " H 2.31 2.31 " Y 13.21 13.21 " Center Middle Top Bottom" at bounding box center [775, 411] width 1097 height 745
click at [102, 159] on div "Angelface" at bounding box center [137, 151] width 144 height 23
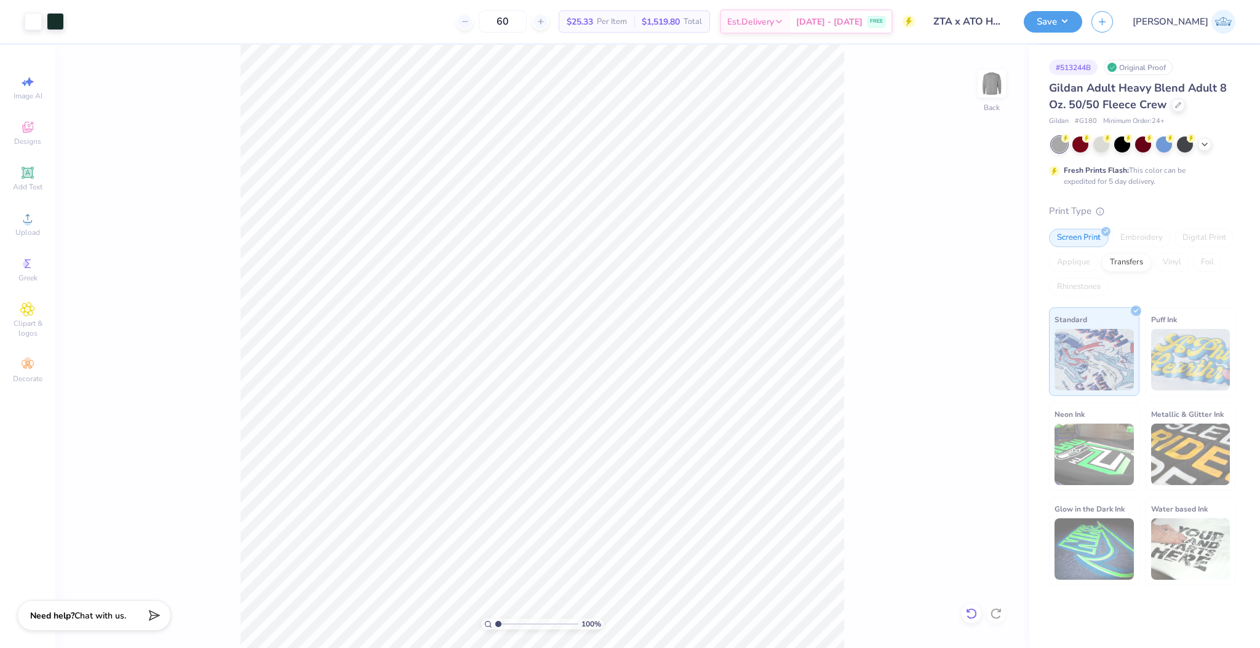
click at [969, 610] on icon at bounding box center [971, 614] width 12 height 12
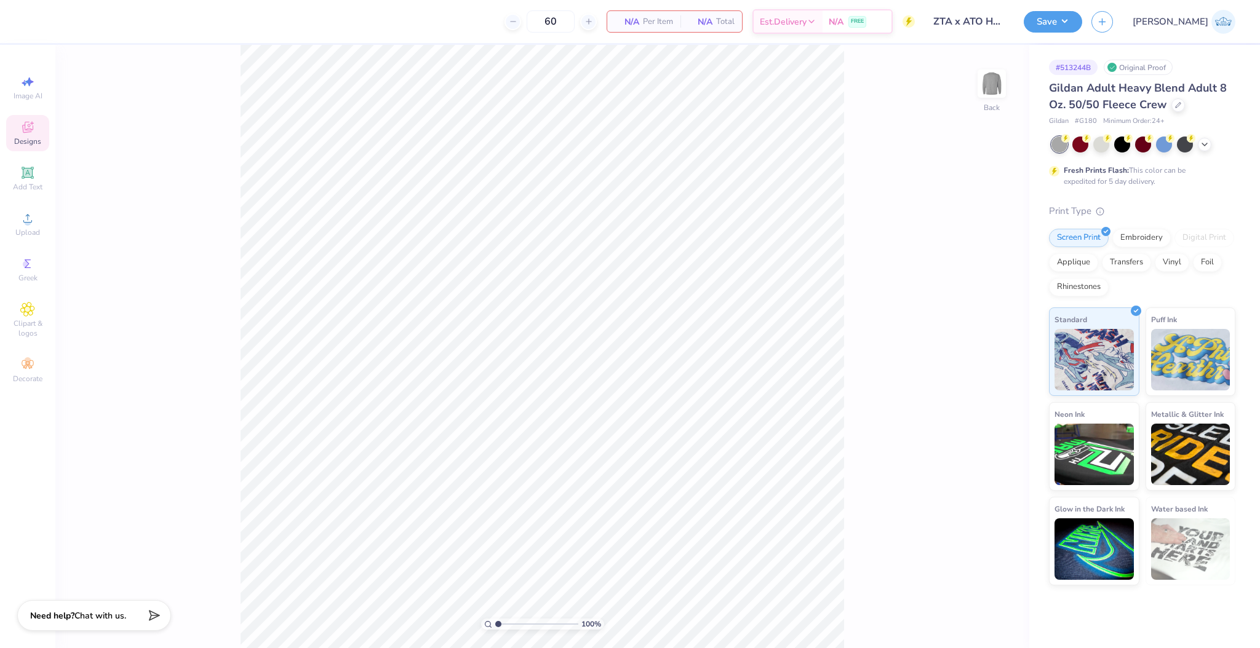
click at [34, 133] on icon at bounding box center [27, 127] width 15 height 15
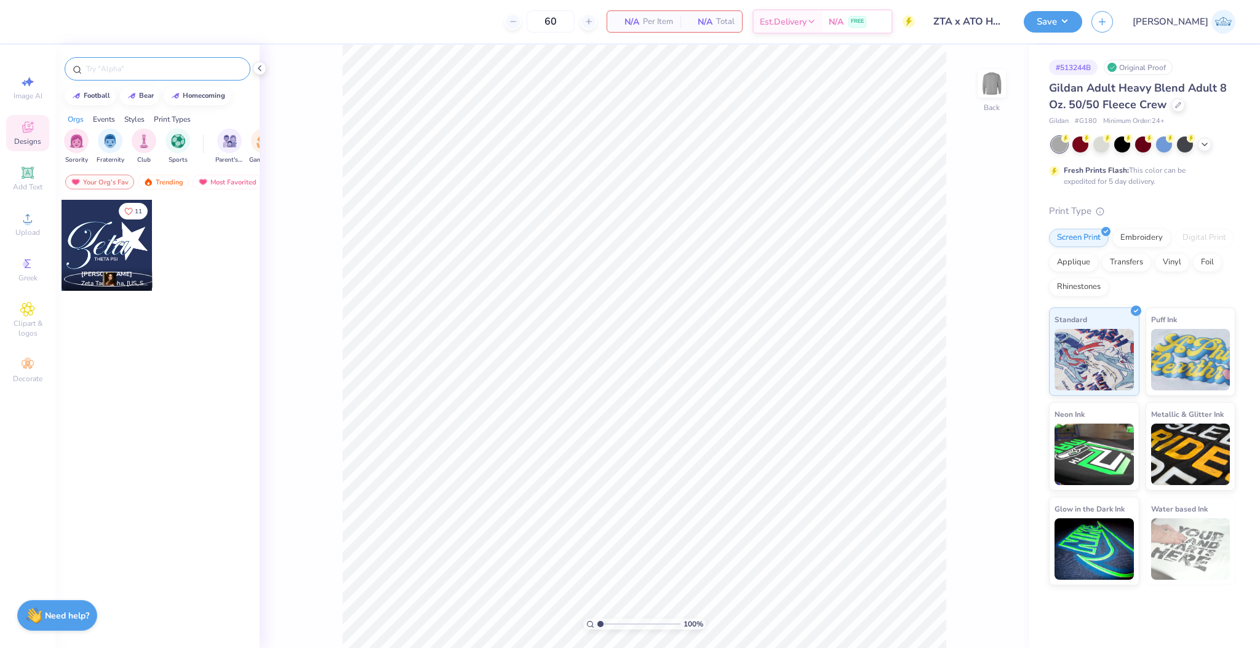
click at [108, 73] on input "text" at bounding box center [163, 69] width 157 height 12
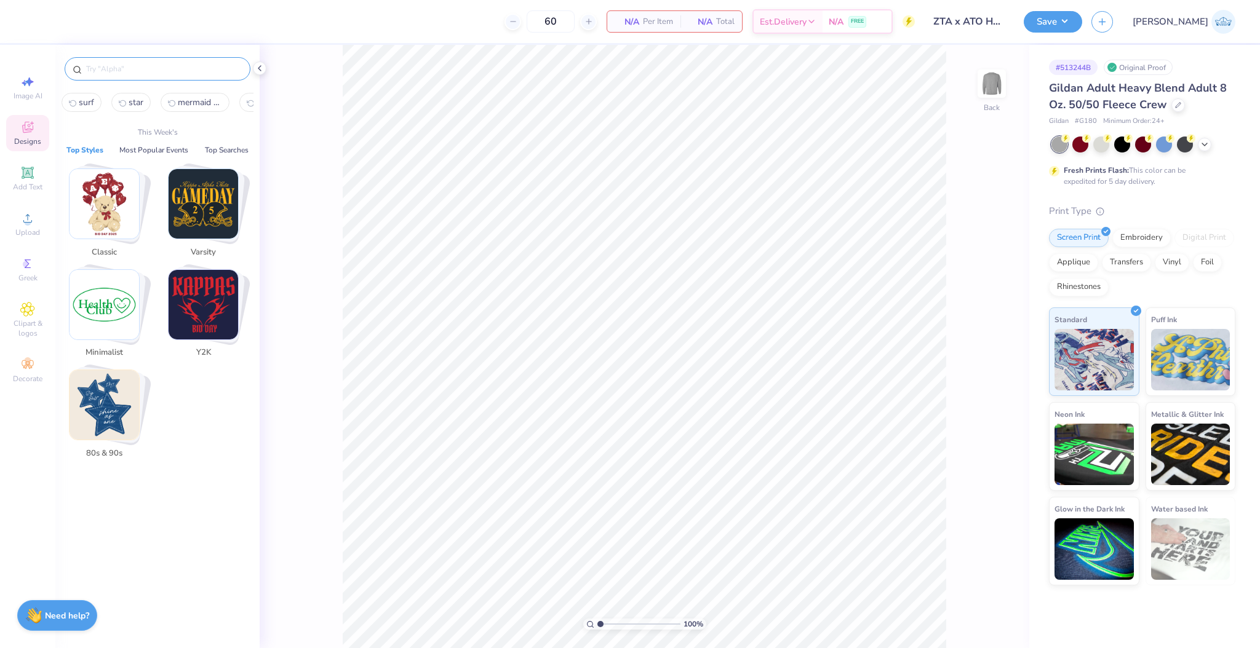
paste input "Simple Football Helmet Homecoming Sweater"
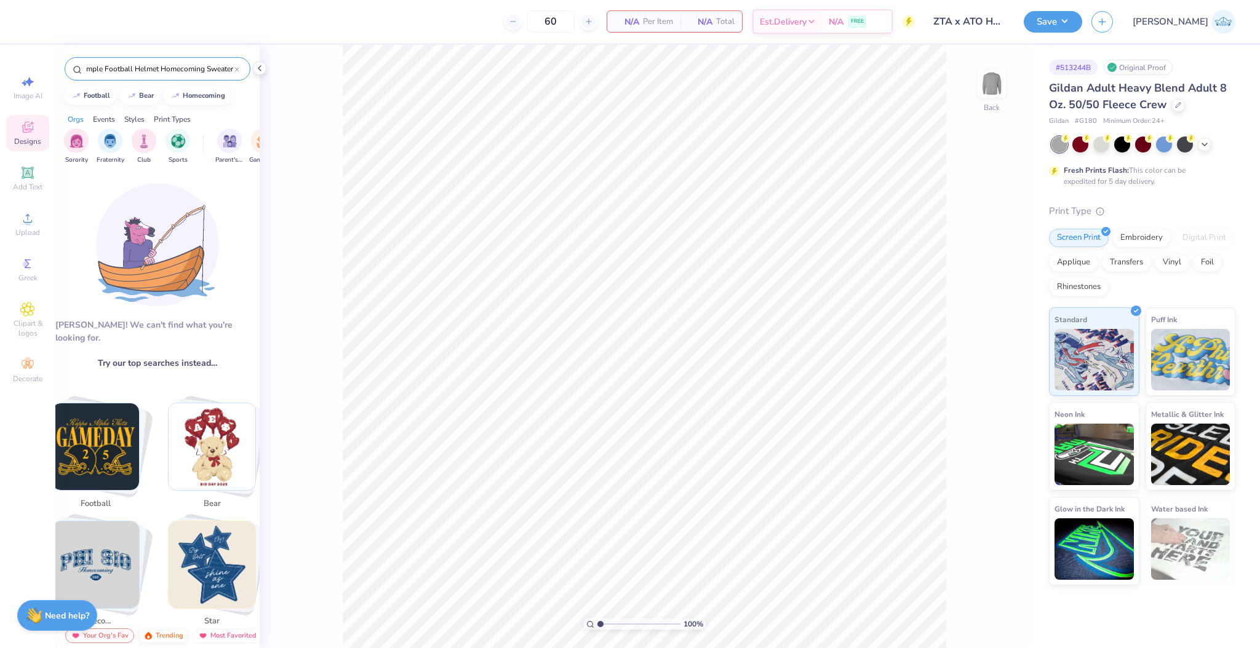
type input "Simple Football Helmet Homecoming Sweater"
click at [159, 632] on div "Trending" at bounding box center [163, 636] width 51 height 15
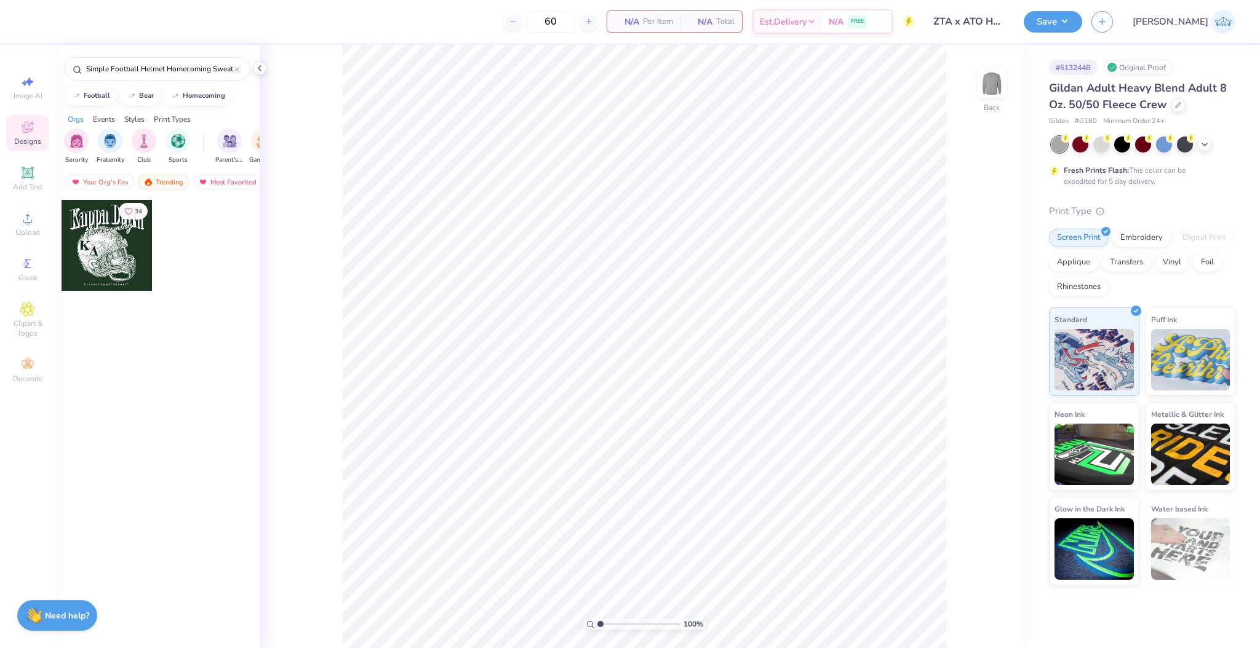
click at [112, 250] on div at bounding box center [107, 245] width 91 height 91
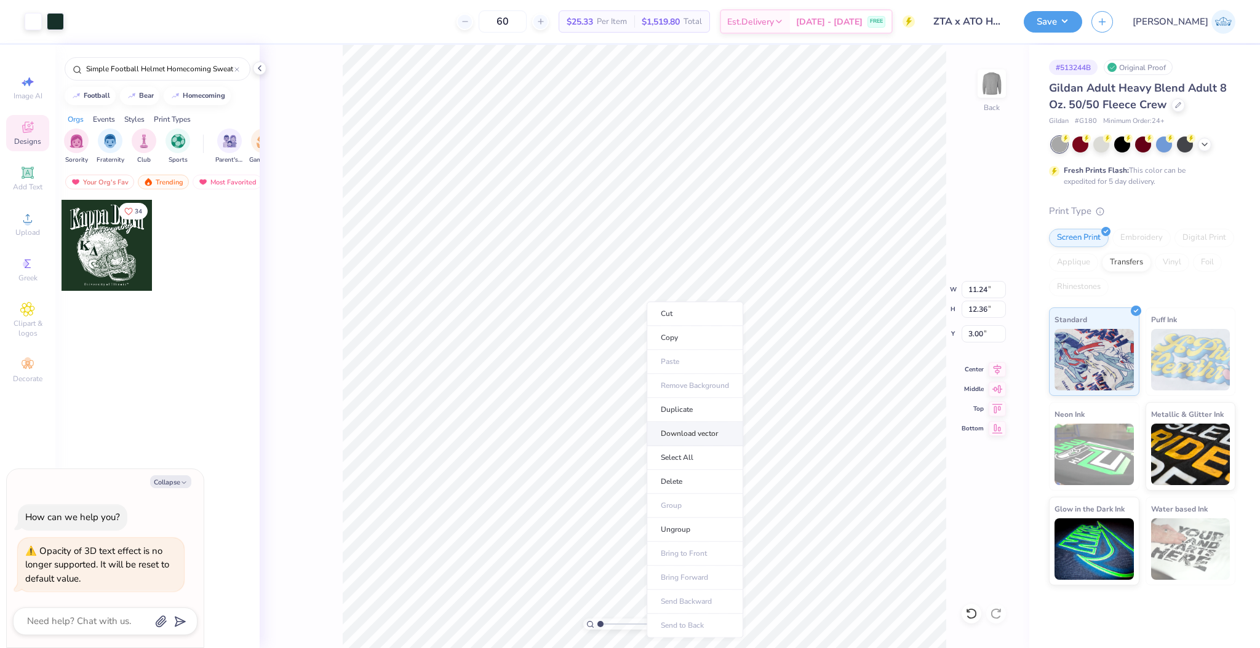
click at [709, 430] on li "Download vector" at bounding box center [694, 434] width 97 height 24
type textarea "x"
type input "6.64"
type input "0.46"
type input "14.90"
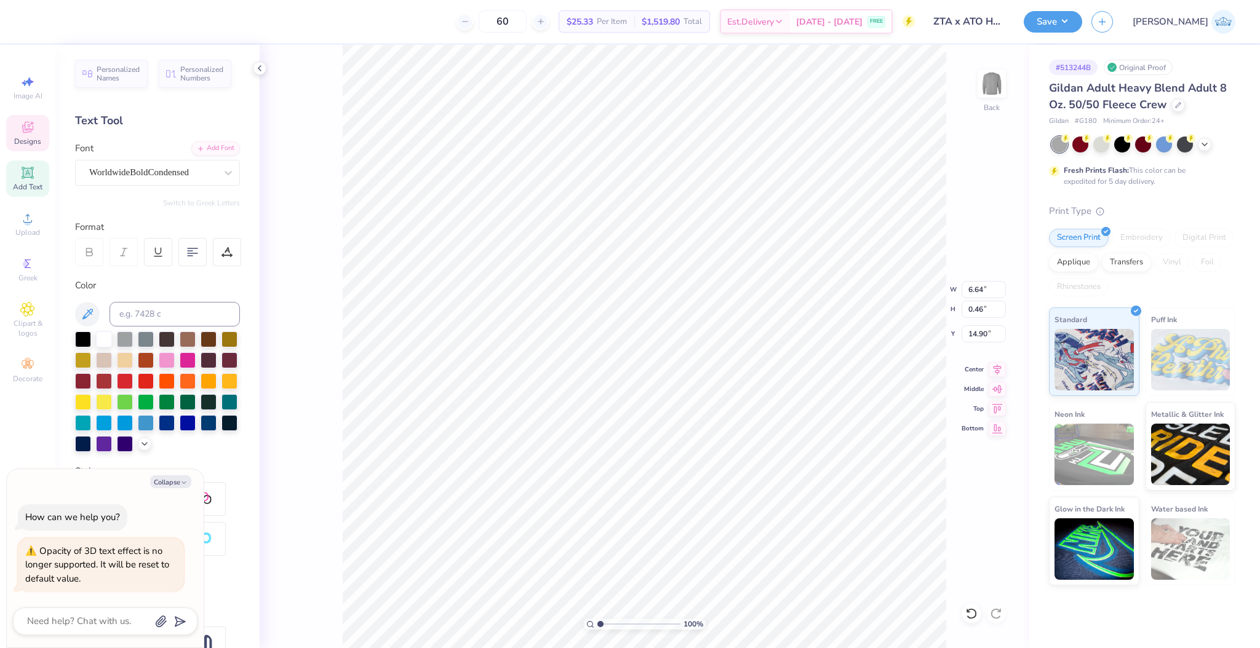
scroll to position [7, 1]
type textarea "x"
type input "1.53"
type input "1.50"
type input "9.23"
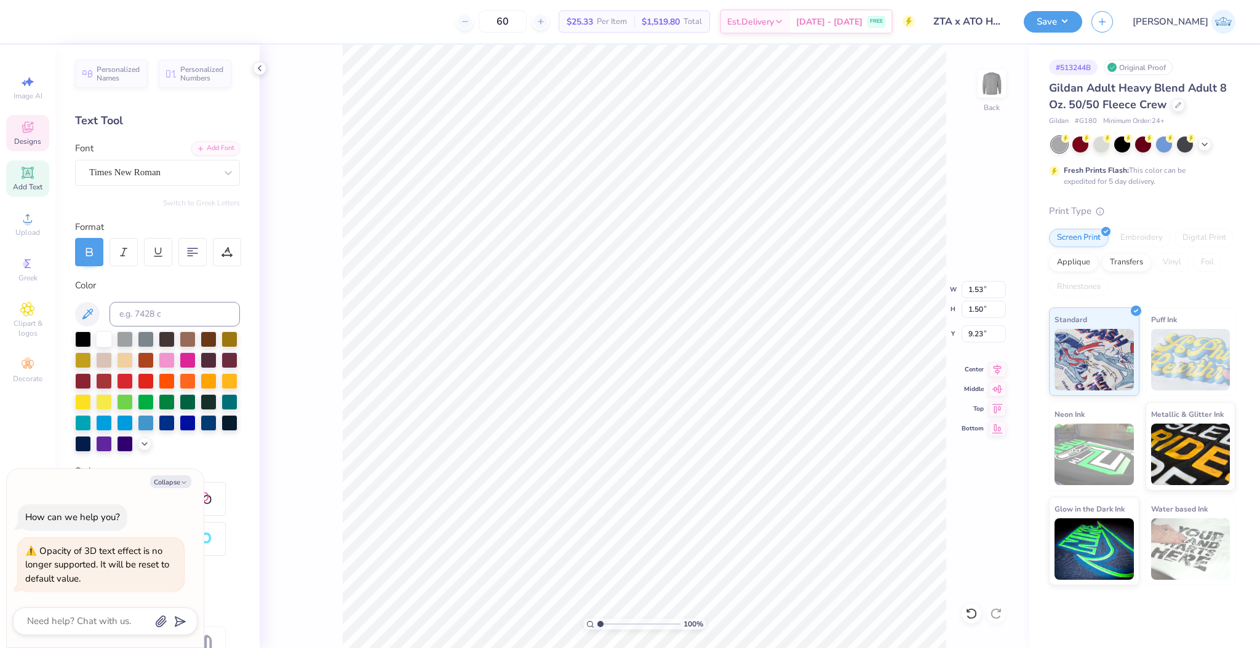
type textarea "x"
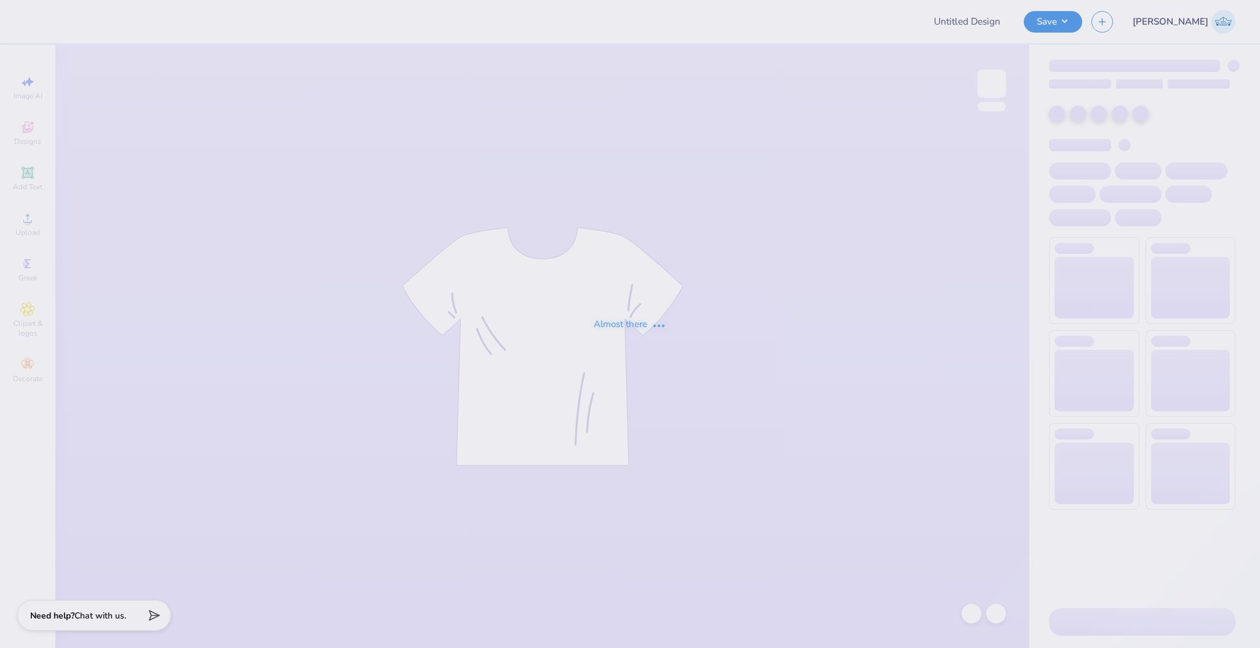
type input "ZTA x ATO Hoco"
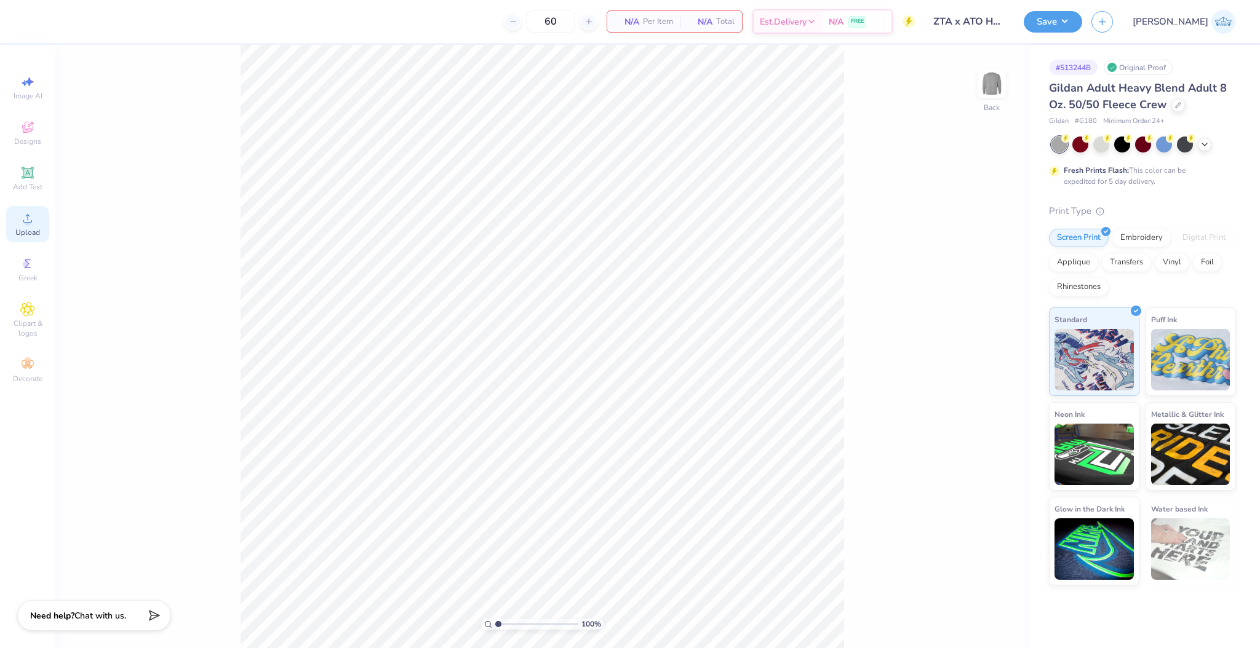
click at [46, 215] on div "Upload" at bounding box center [27, 224] width 43 height 36
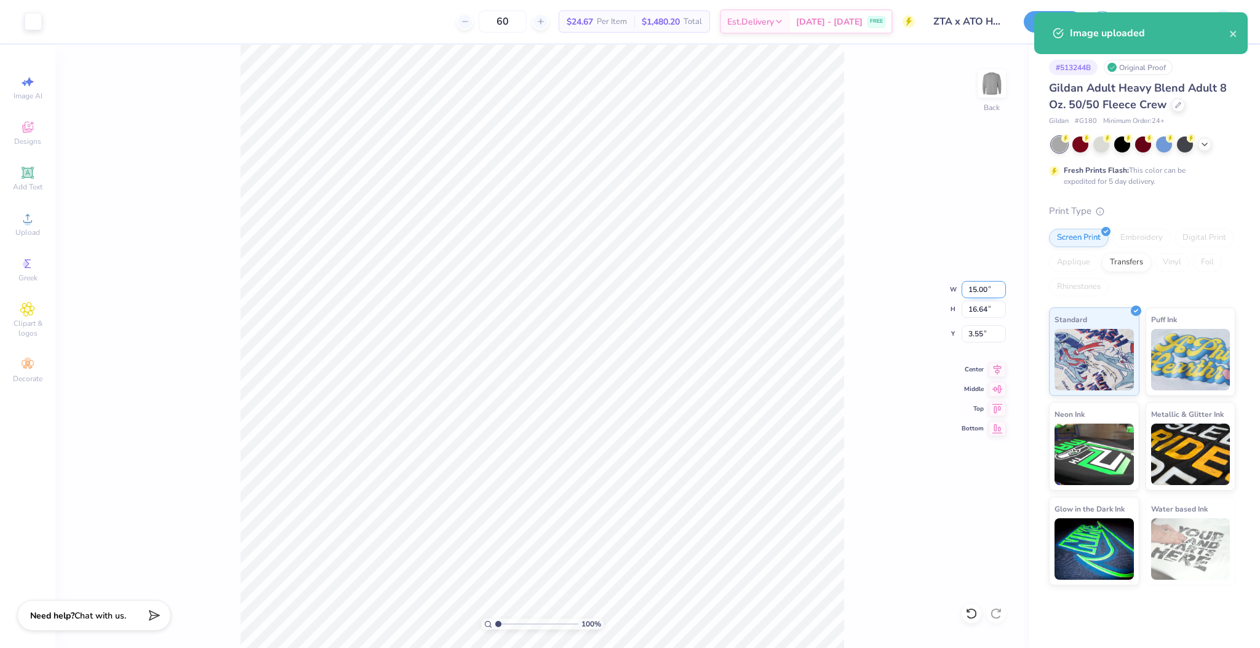
click at [974, 290] on input "15.00" at bounding box center [983, 289] width 44 height 17
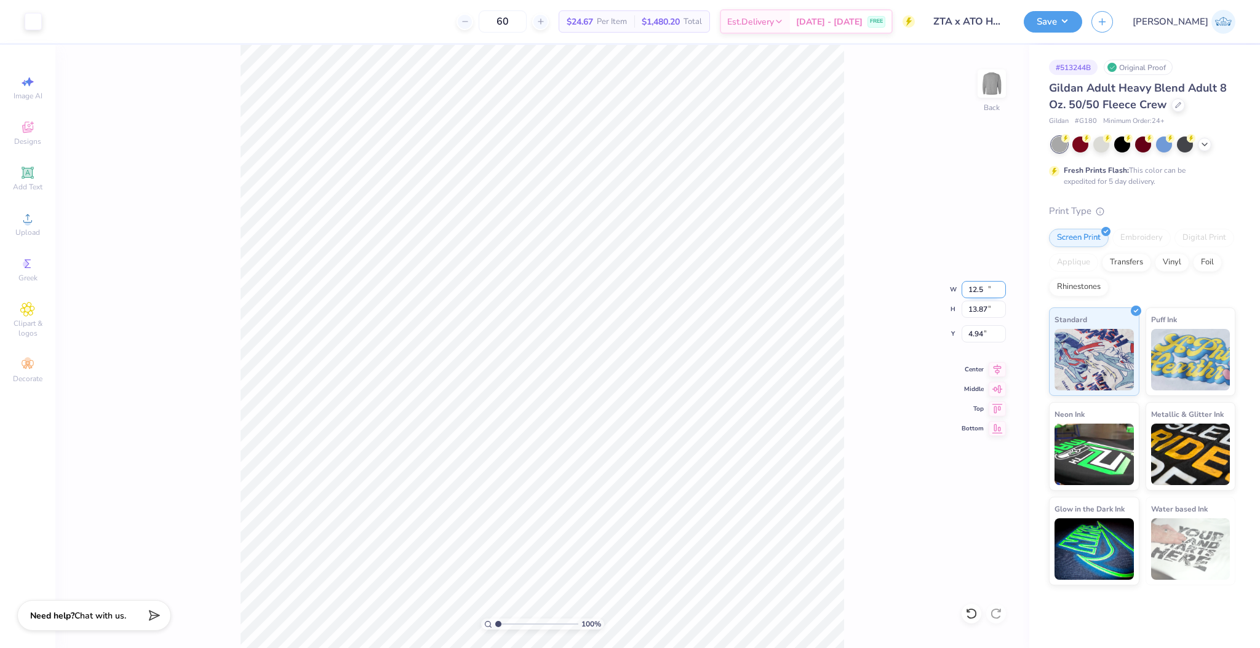
type input "12.50"
type input "13.87"
type input "4.94"
click at [972, 292] on input "12.50" at bounding box center [983, 289] width 44 height 17
type input "9.00"
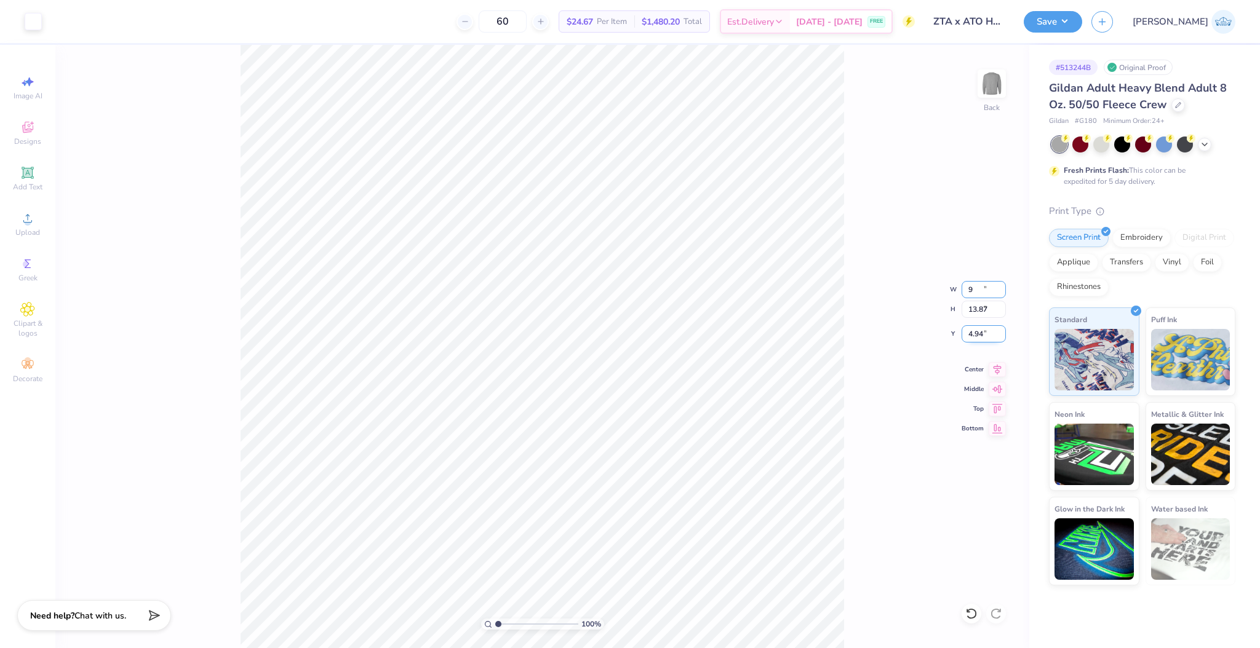
type input "9.99"
click at [971, 339] on input "6.88" at bounding box center [983, 333] width 44 height 17
type input "2.00"
click at [31, 130] on icon at bounding box center [28, 129] width 10 height 8
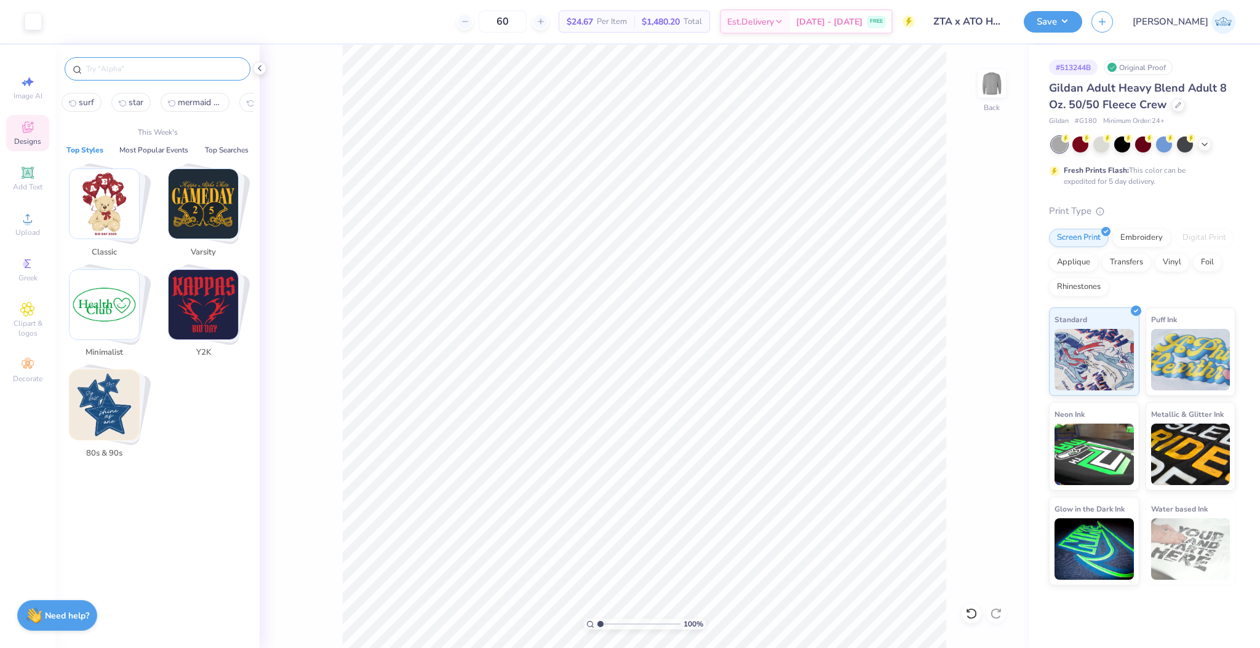
click at [111, 71] on input "text" at bounding box center [163, 69] width 157 height 12
paste input "Simple Football Helmet Homecoming Sweater"
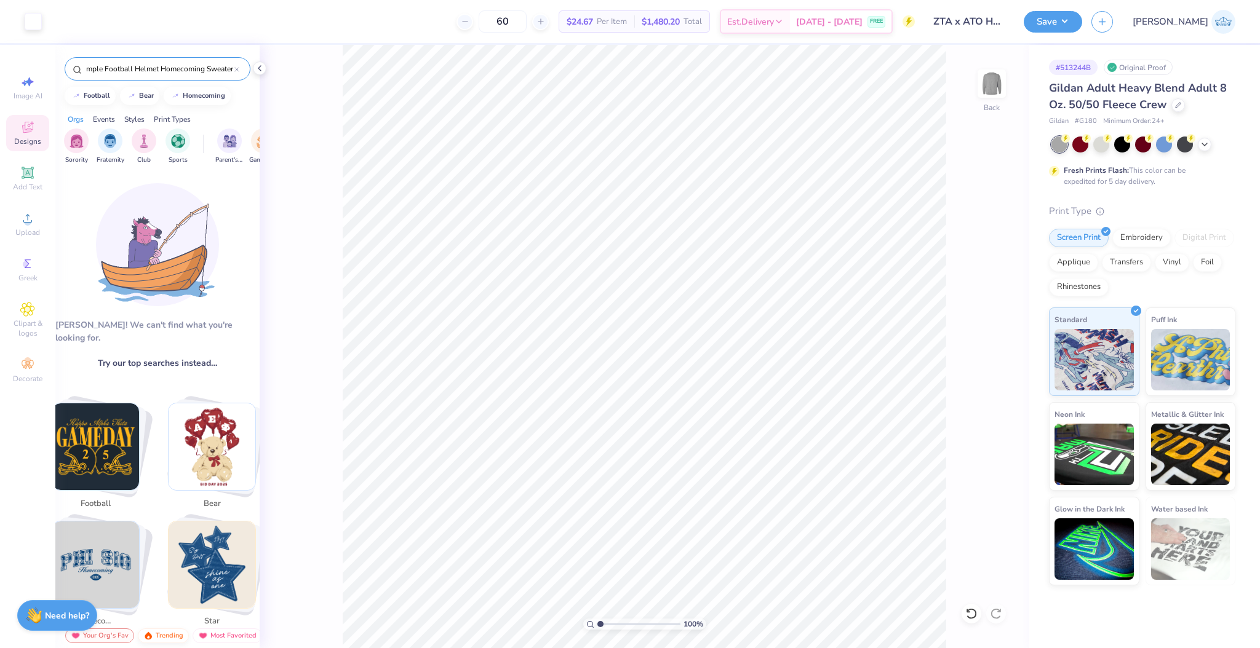
type input "Simple Football Helmet Homecoming Sweater"
click at [148, 636] on img at bounding box center [148, 636] width 10 height 9
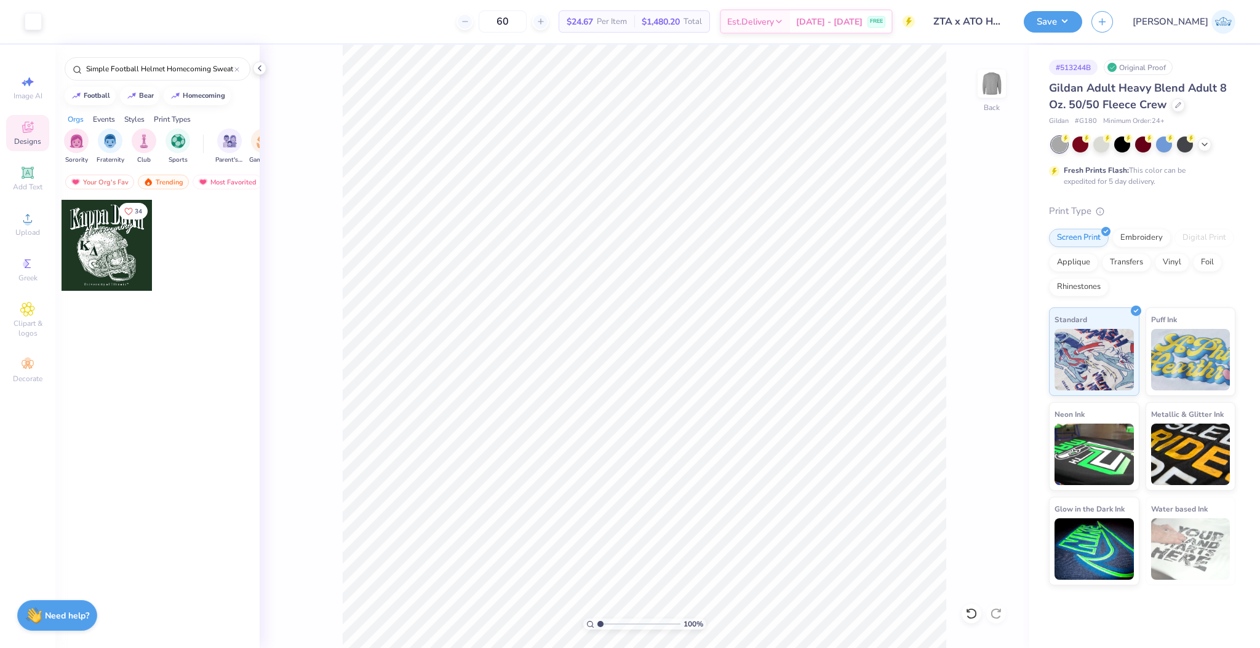
click at [137, 236] on div at bounding box center [107, 245] width 91 height 91
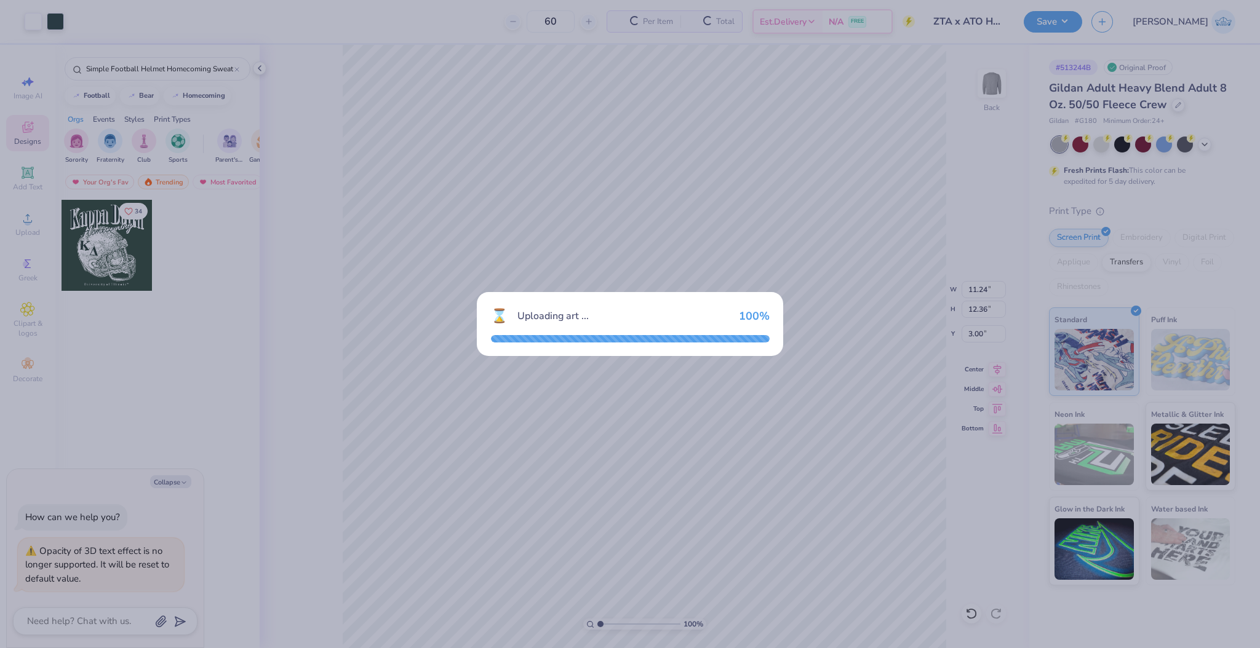
type textarea "x"
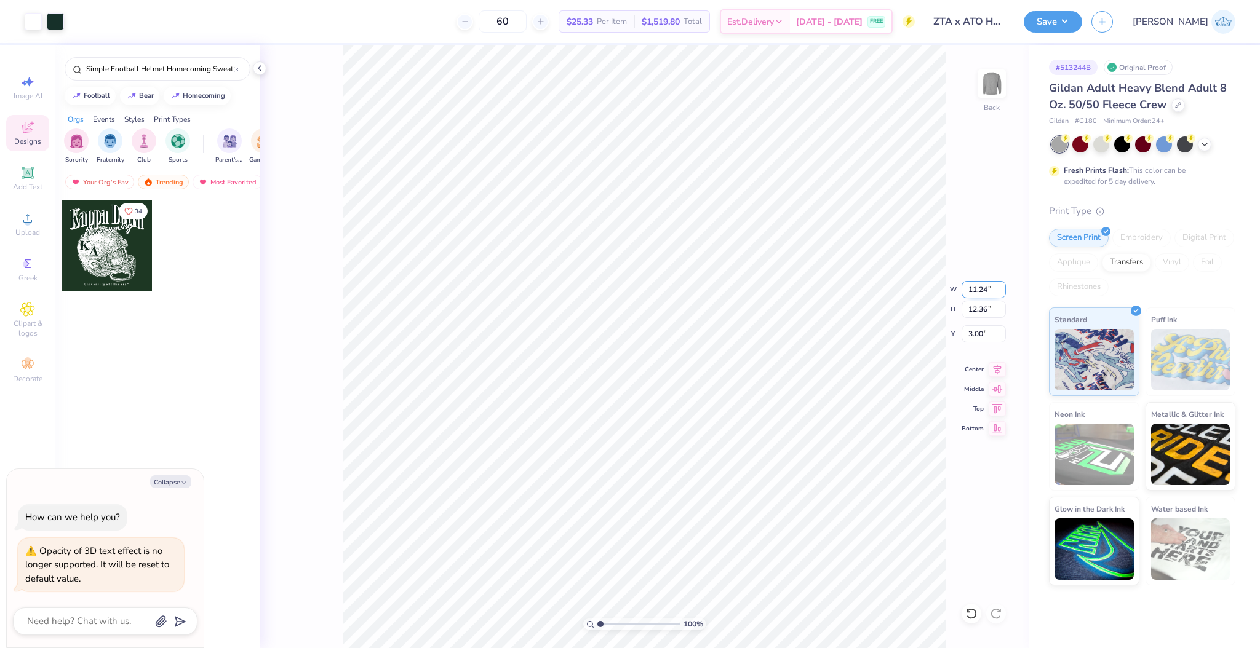
click at [975, 289] on input "11.24" at bounding box center [983, 289] width 44 height 17
type input "9"
type textarea "x"
type input "9.00"
type input "9.89"
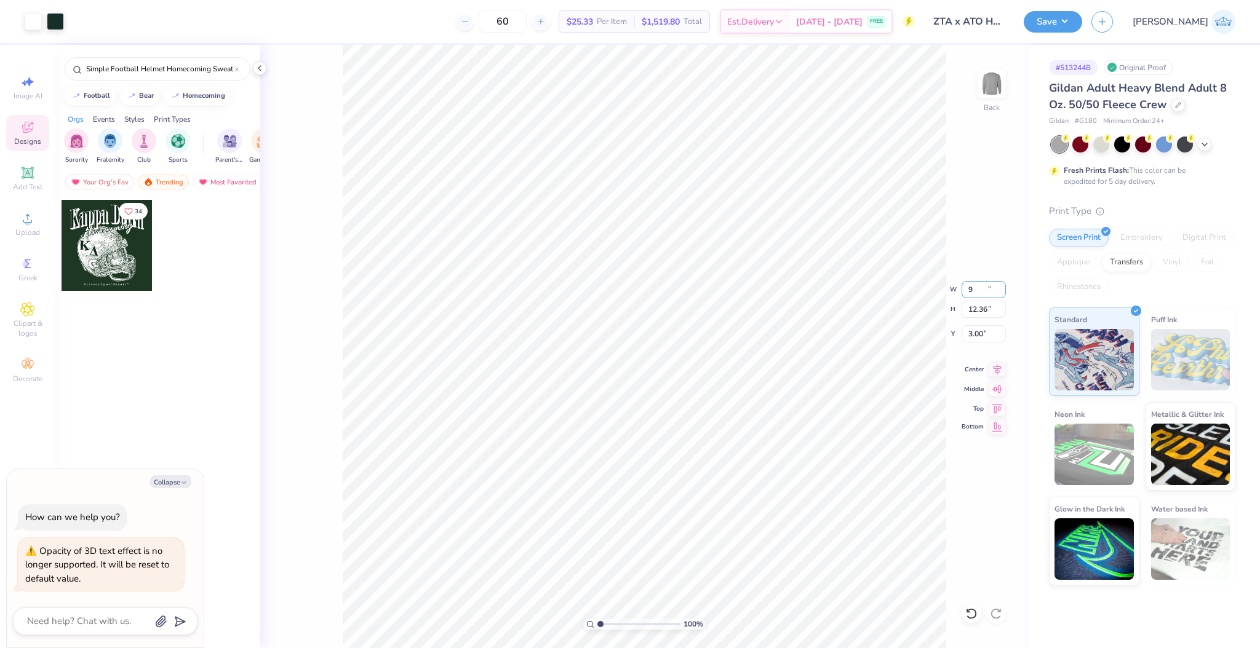
type input "4.23"
click at [996, 429] on icon at bounding box center [996, 426] width 17 height 15
type textarea "x"
type input "13.36"
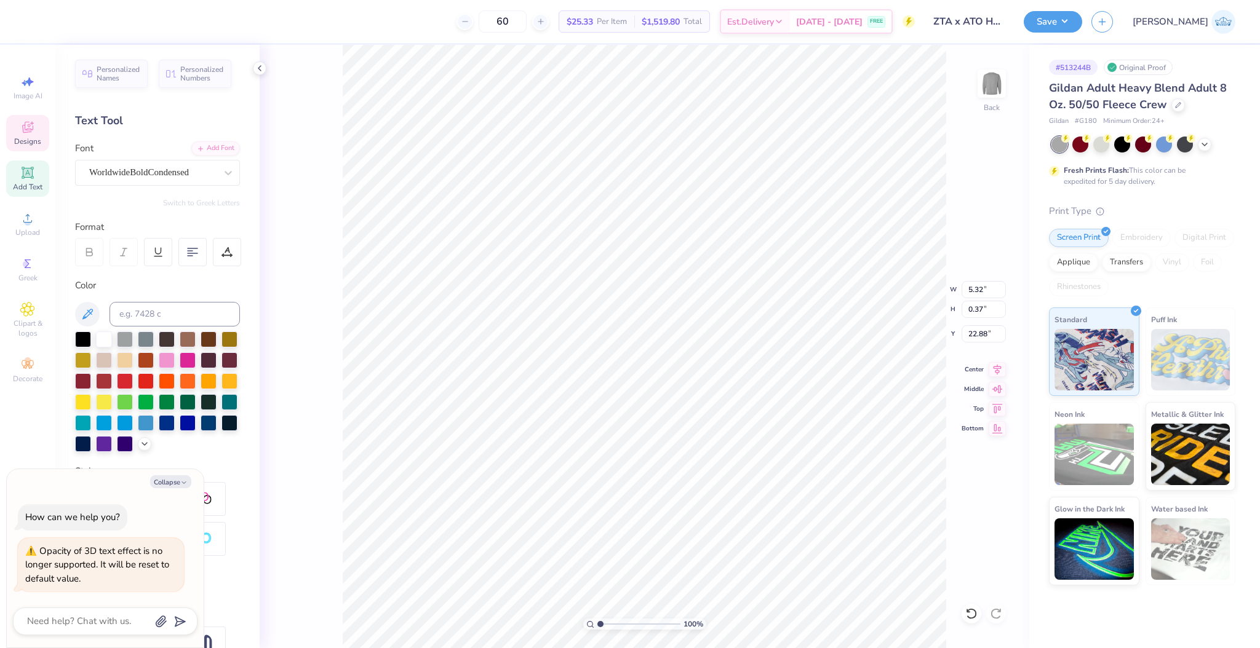
type textarea "x"
type textarea "[GEOGRAPHIC_DATA], [GEOGRAPHIC_DATA]"
type input "1.34"
type textarea "x"
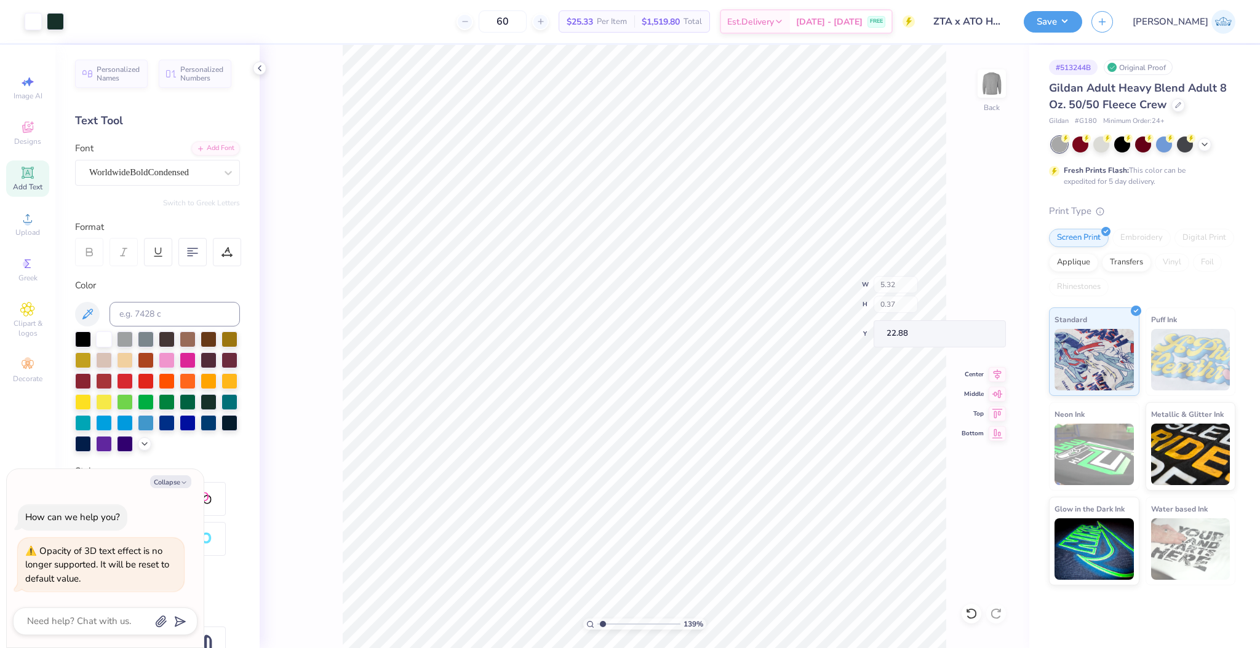
type input "1.39"
type textarea "x"
type input "1.39"
click at [603, 624] on input "range" at bounding box center [638, 624] width 83 height 11
click at [972, 609] on icon at bounding box center [971, 614] width 12 height 12
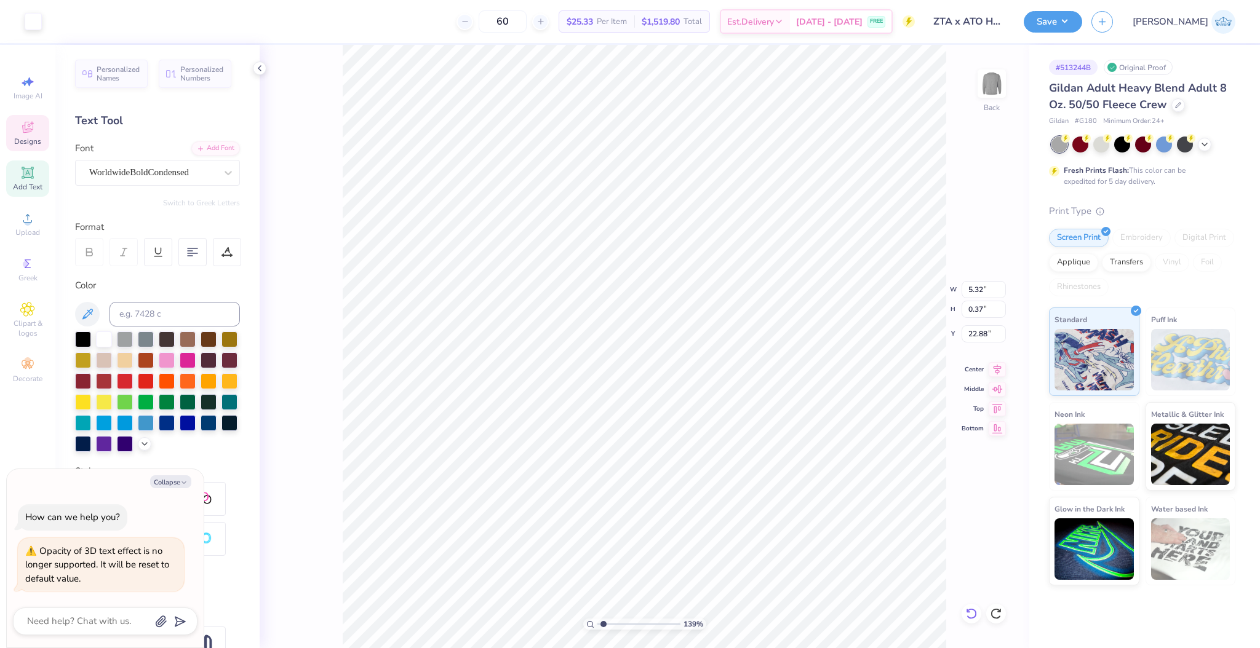
scroll to position [7, 1]
type textarea "x"
type textarea "U n i v e r s i t y o f I l l i n o i s ™"
type textarea "x"
paste textarea "[GEOGRAPHIC_DATA], [GEOGRAPHIC_DATA]"
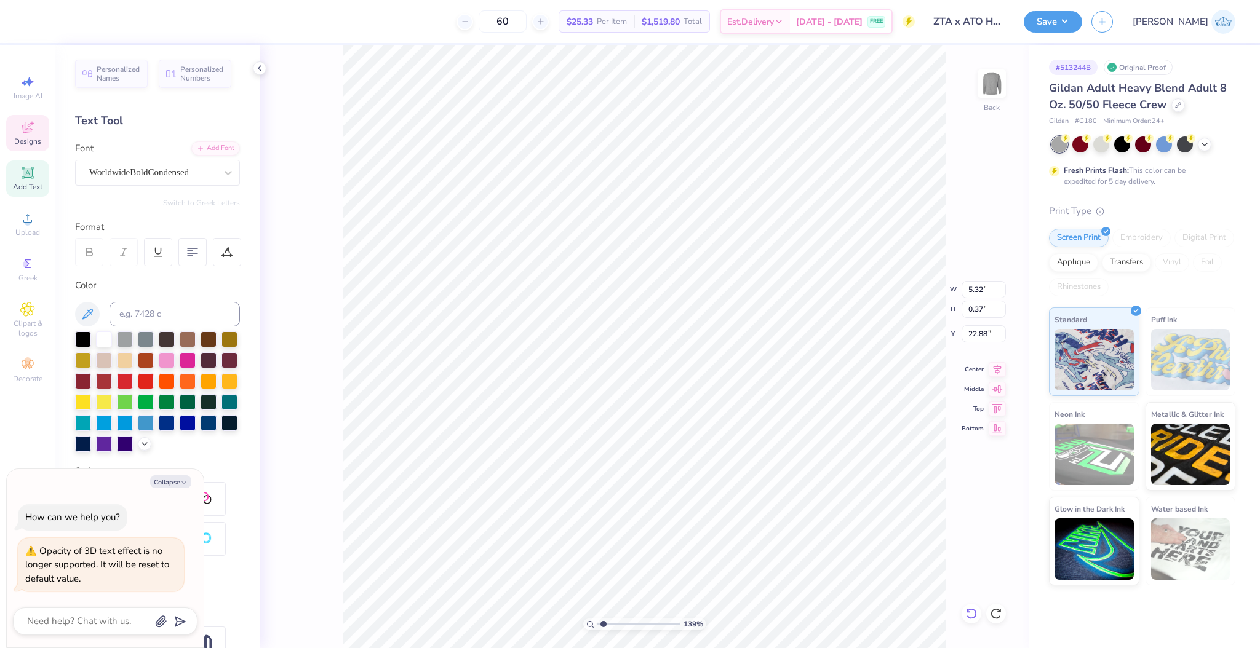
type textarea "[GEOGRAPHIC_DATA], [GEOGRAPHIC_DATA]"
type textarea "x"
type textarea "[GEOGRAPHIC_DATA], [GEOGRAPHIC_DATA]"
type textarea "x"
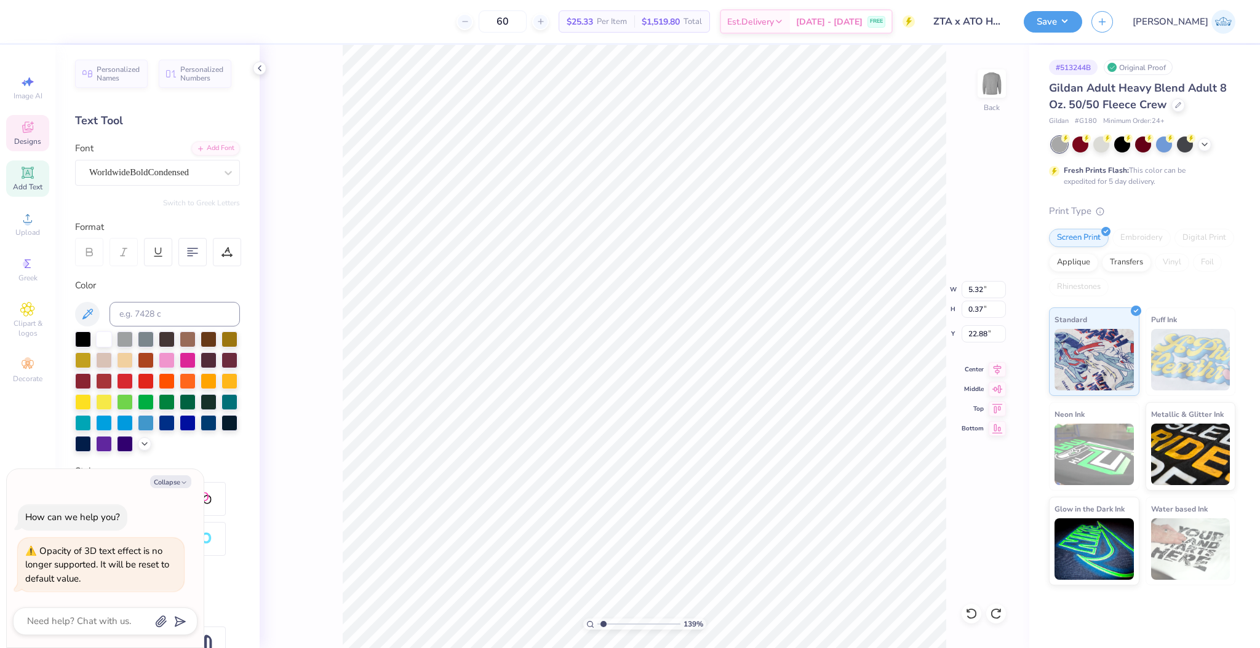
type textarea "W est [GEOGRAPHIC_DATA], [GEOGRAPHIC_DATA]"
type textarea "x"
type textarea "W e s t Chester, [GEOGRAPHIC_DATA]"
type textarea "x"
type textarea "W e s t Chester, [GEOGRAPHIC_DATA]"
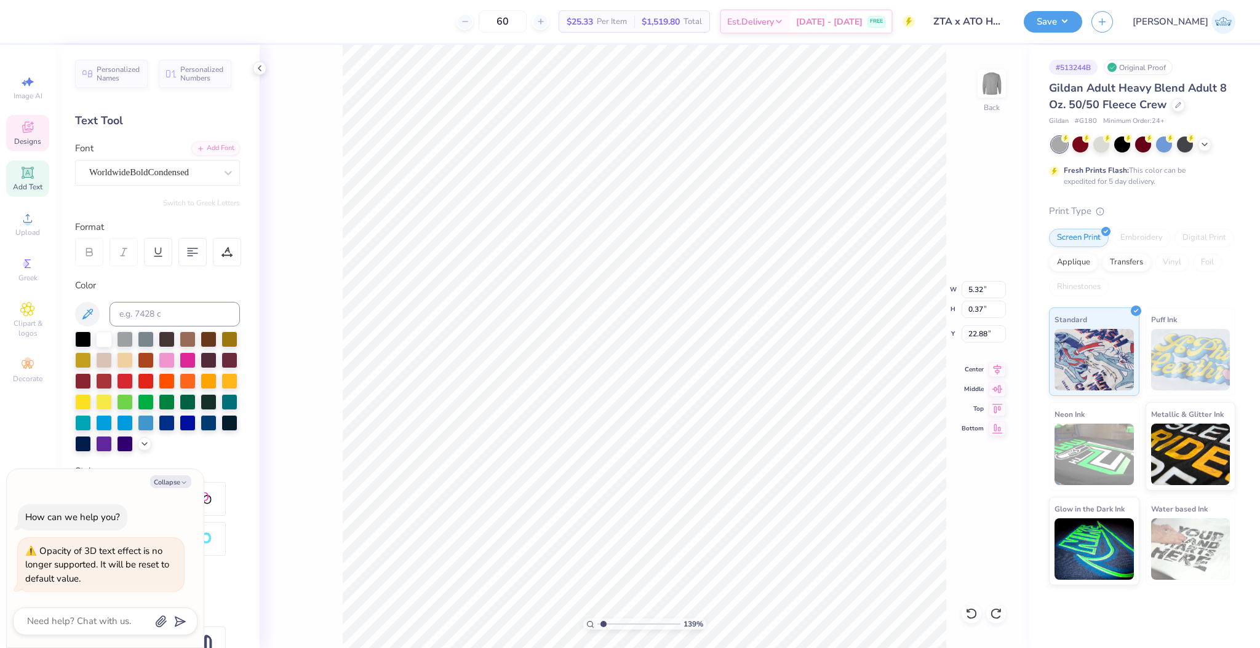
scroll to position [7, 2]
type textarea "x"
type textarea "W e s t C [PERSON_NAME], [GEOGRAPHIC_DATA]"
type textarea "x"
type textarea "W e s t C h e ster, PA"
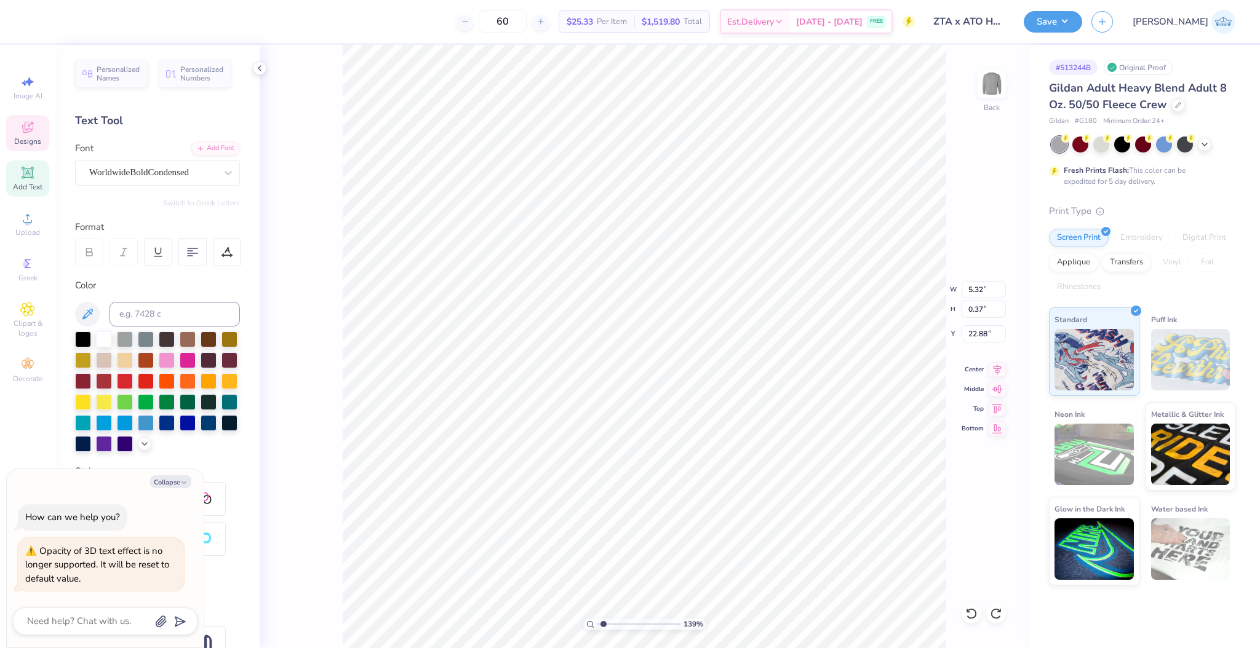
type textarea "x"
type textarea "W e s t C h e s ter, PA"
type textarea "x"
type textarea "W e s t C [PERSON_NAME], PA"
type textarea "x"
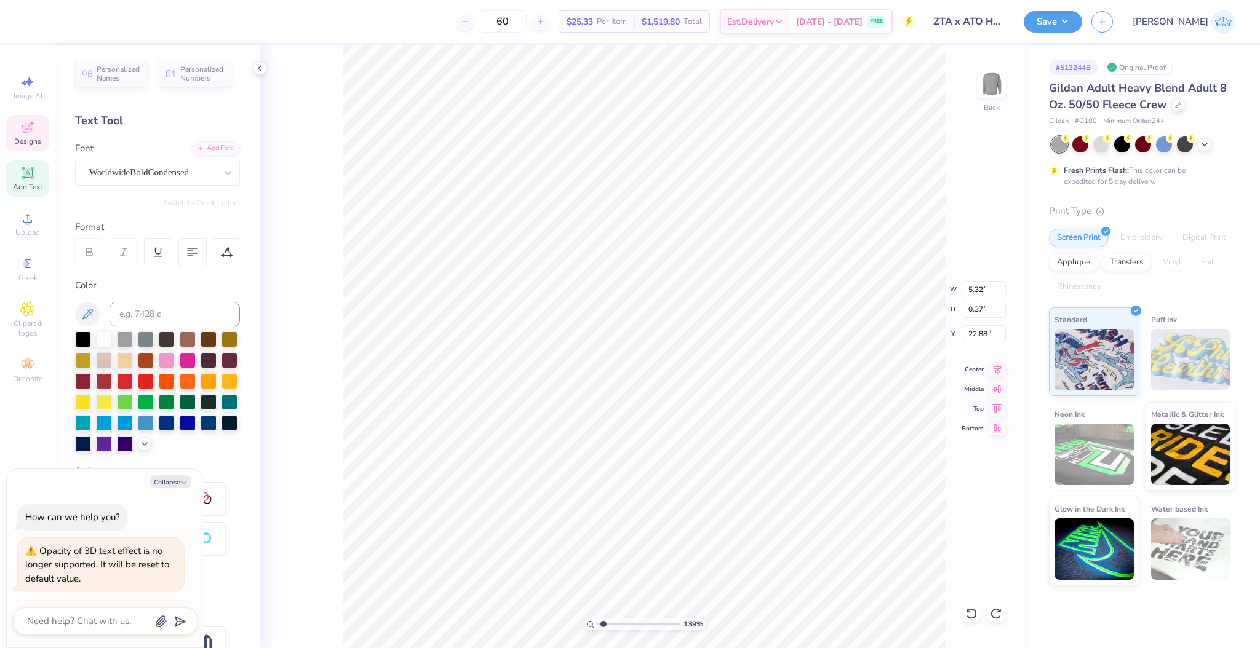
type textarea "W e s t C [PERSON_NAME] , PA"
type textarea "x"
type textarea "W e s t C h e s t e r , PA"
type textarea "x"
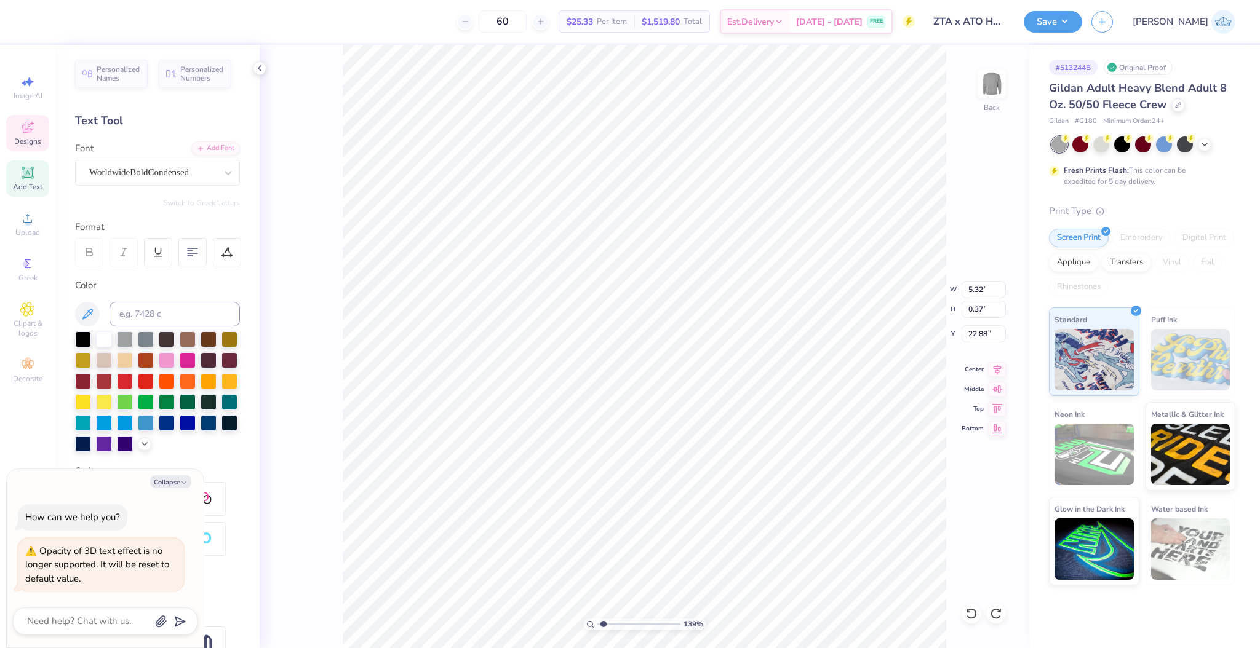
type textarea "W e s t C h e s t e r , P A"
type textarea "x"
type input "12.19"
type textarea "x"
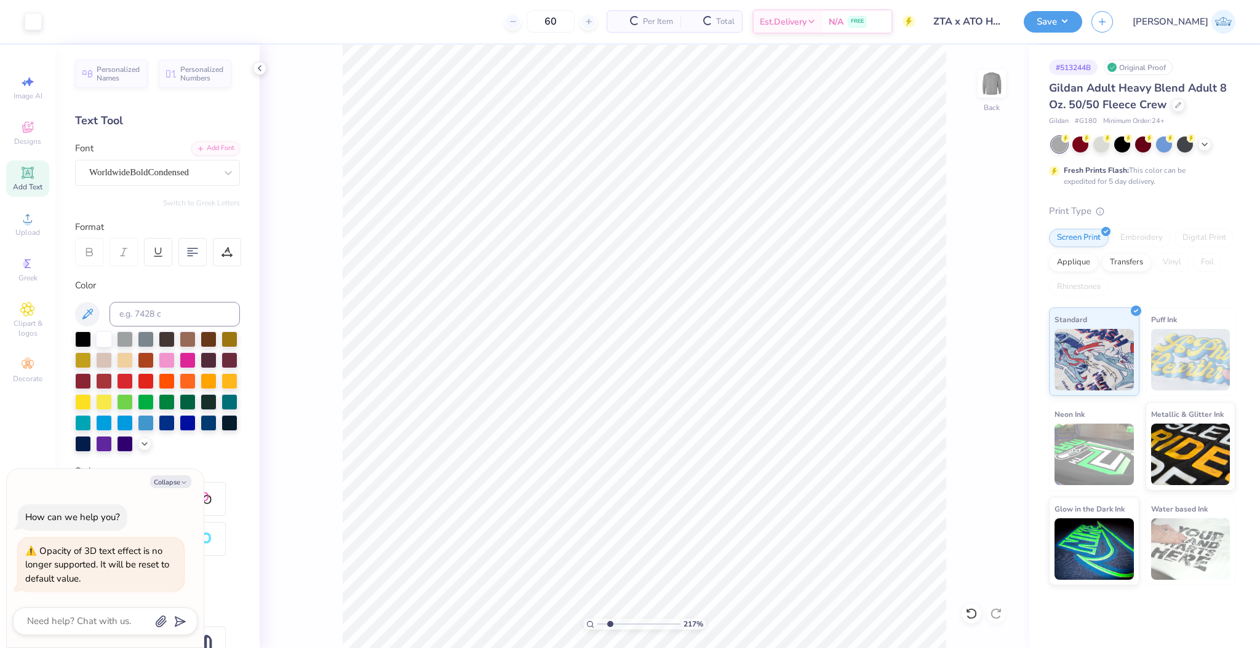
drag, startPoint x: 603, startPoint y: 621, endPoint x: 610, endPoint y: 622, distance: 7.0
type input "2.29"
click at [610, 622] on input "range" at bounding box center [638, 624] width 83 height 11
type textarea "x"
drag, startPoint x: 608, startPoint y: 622, endPoint x: 555, endPoint y: 621, distance: 52.3
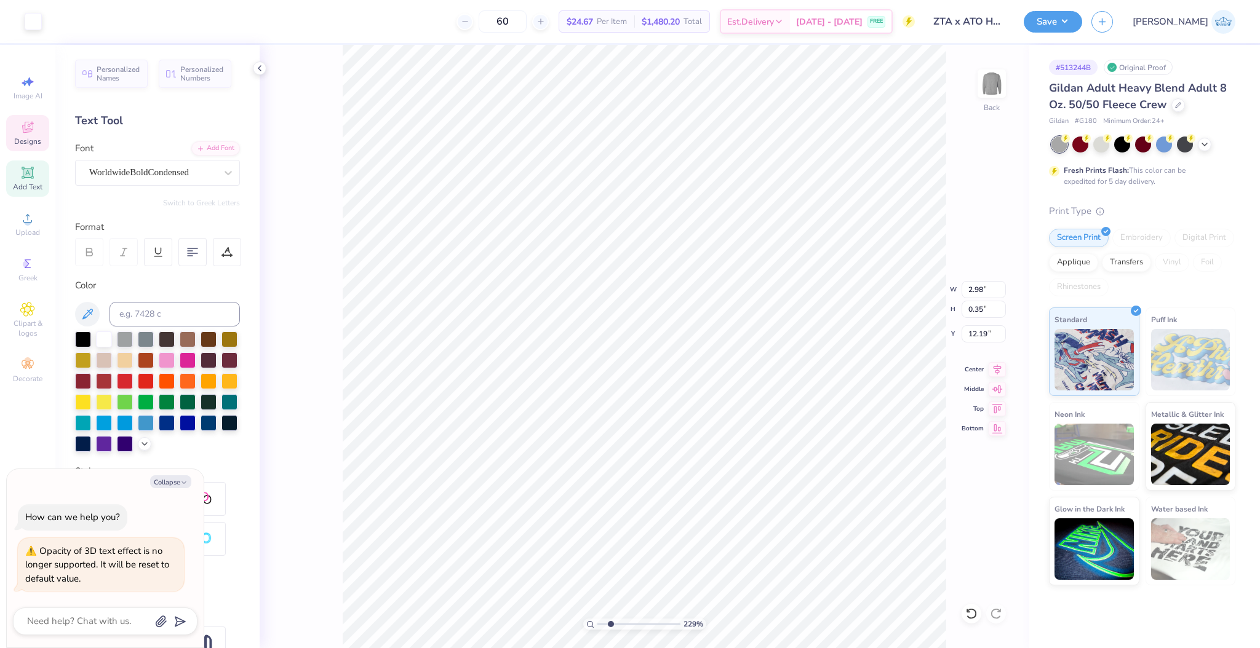
type input "1"
click at [597, 621] on input "range" at bounding box center [638, 624] width 83 height 11
type textarea "x"
type input "12.11"
type textarea "x"
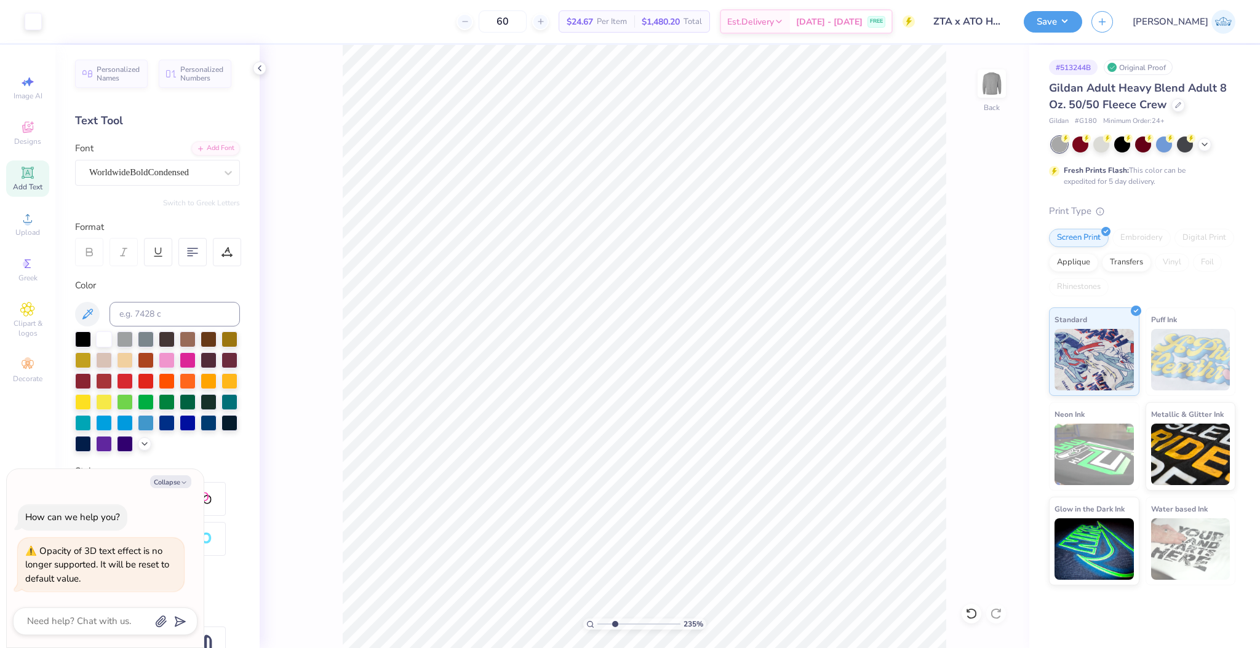
drag, startPoint x: 611, startPoint y: 627, endPoint x: 620, endPoint y: 633, distance: 11.1
type input "3.48"
click at [620, 630] on input "range" at bounding box center [638, 624] width 83 height 11
type textarea "x"
type input "12.19"
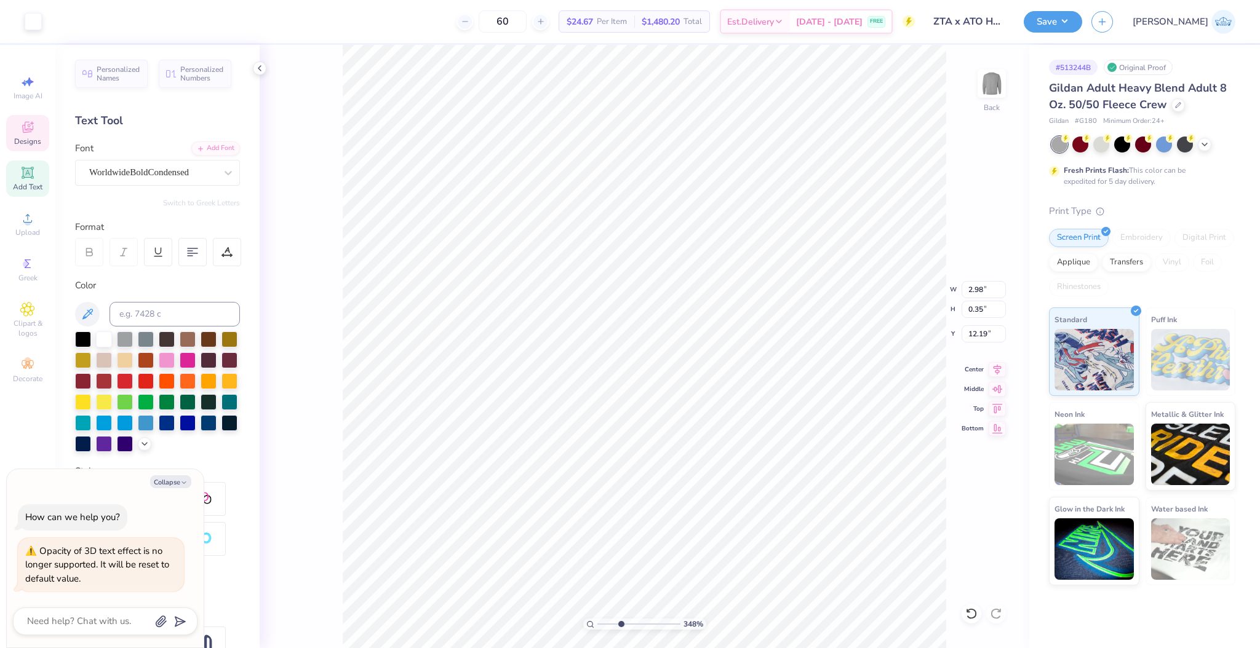
type textarea "x"
click at [982, 335] on input "12.19" at bounding box center [983, 333] width 44 height 17
type input "12.18"
type textarea "x"
click at [987, 332] on input "12.18" at bounding box center [983, 333] width 44 height 17
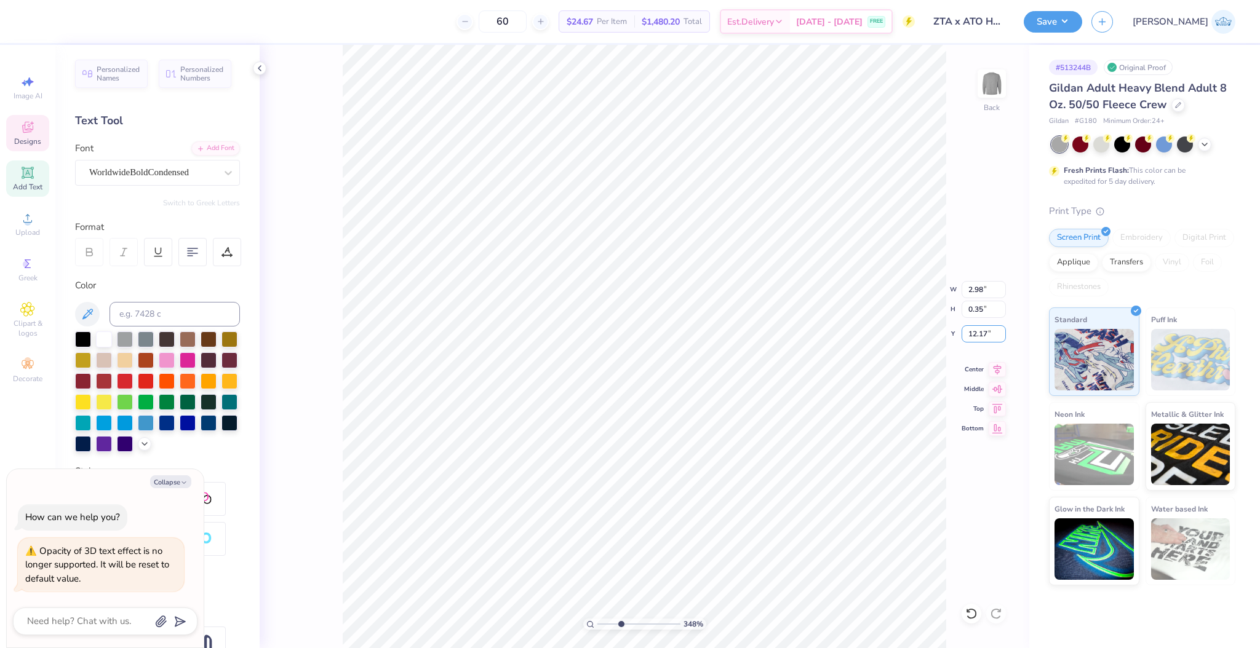
type input "12.17"
type textarea "x"
click at [983, 332] on input "12.17" at bounding box center [983, 333] width 44 height 17
type input "12.16"
type textarea "x"
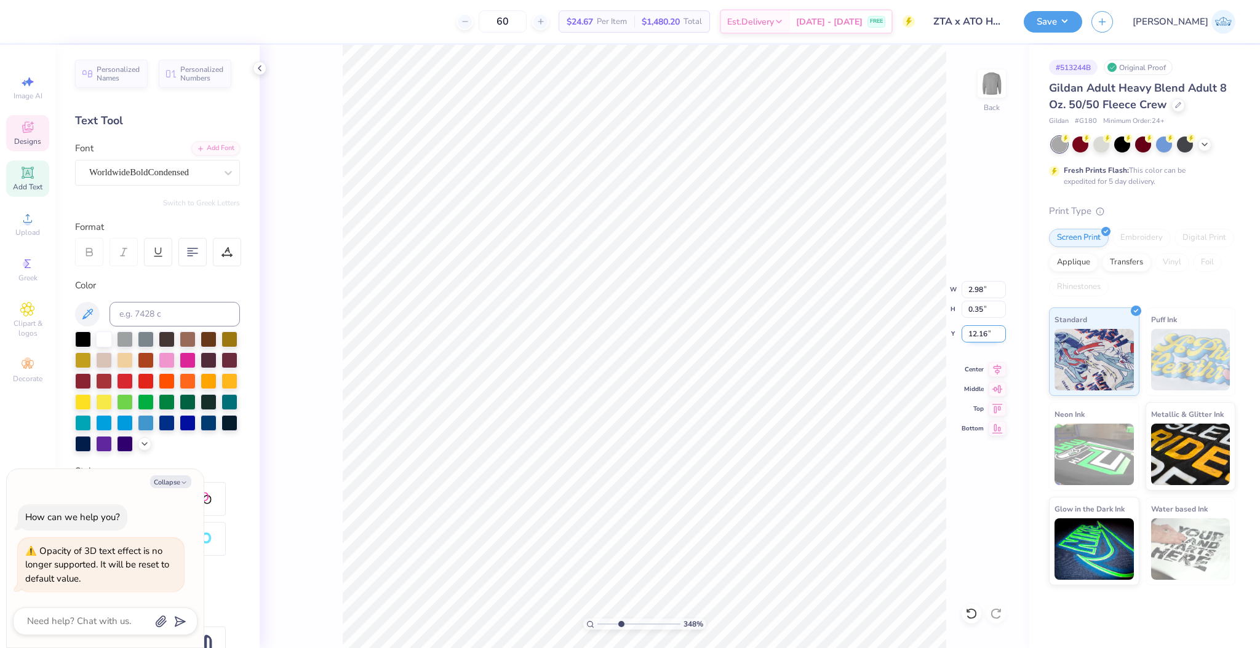
click at [986, 330] on input "12.16" at bounding box center [983, 333] width 44 height 17
type input "12.15"
type textarea "x"
click at [987, 332] on input "12.16" at bounding box center [983, 333] width 44 height 17
type input "12.15"
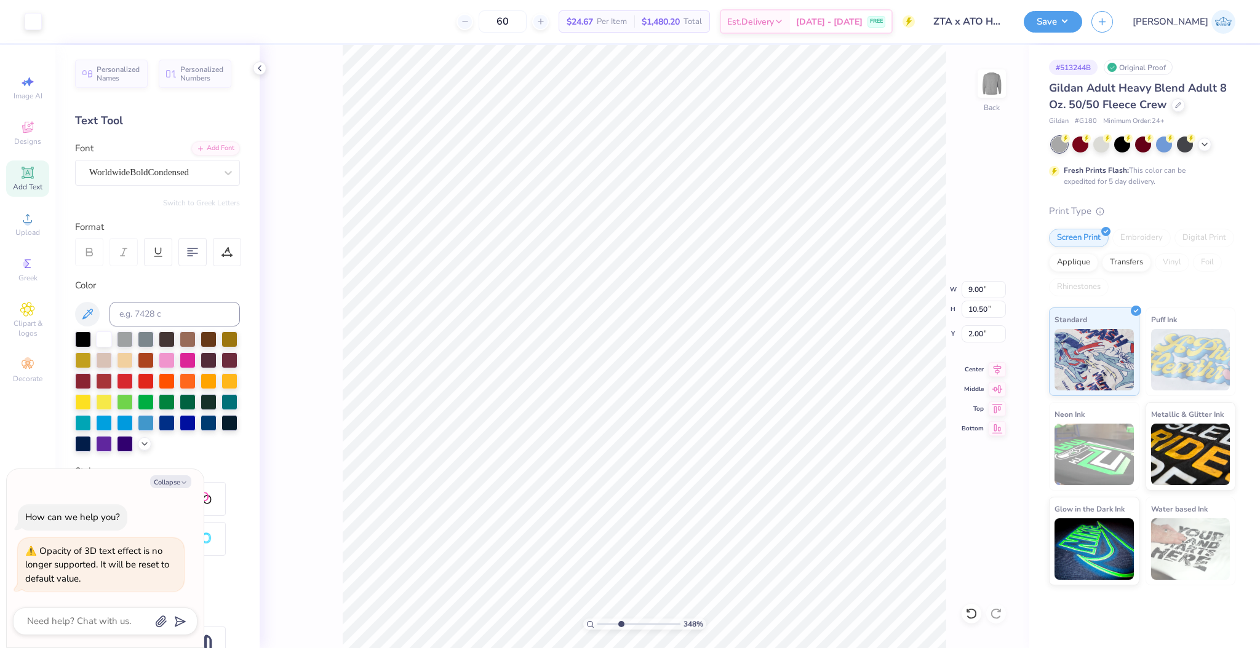
type textarea "x"
drag, startPoint x: 615, startPoint y: 622, endPoint x: 538, endPoint y: 625, distance: 76.9
type input "1"
click at [597, 625] on input "range" at bounding box center [638, 624] width 83 height 11
type textarea "x"
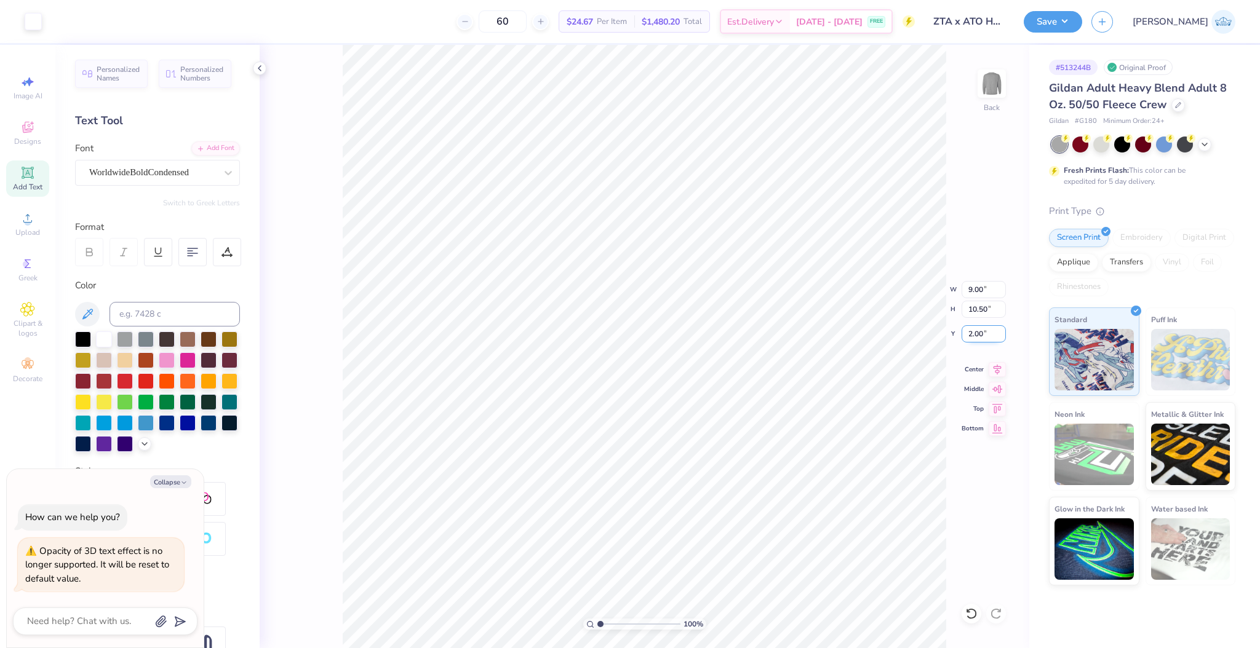
click at [979, 338] on input "2.00" at bounding box center [983, 333] width 44 height 17
type input "3"
type textarea "x"
type input "3"
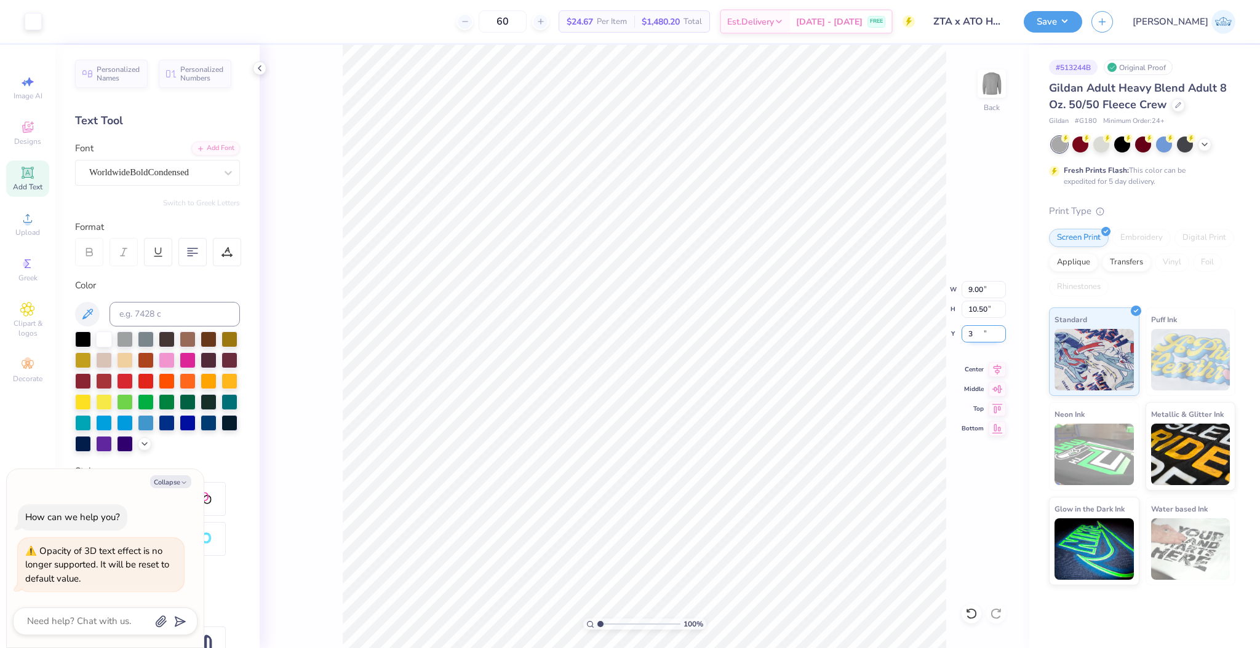
type textarea "x"
type input "3.00"
click at [1082, 20] on button "Save" at bounding box center [1052, 20] width 58 height 22
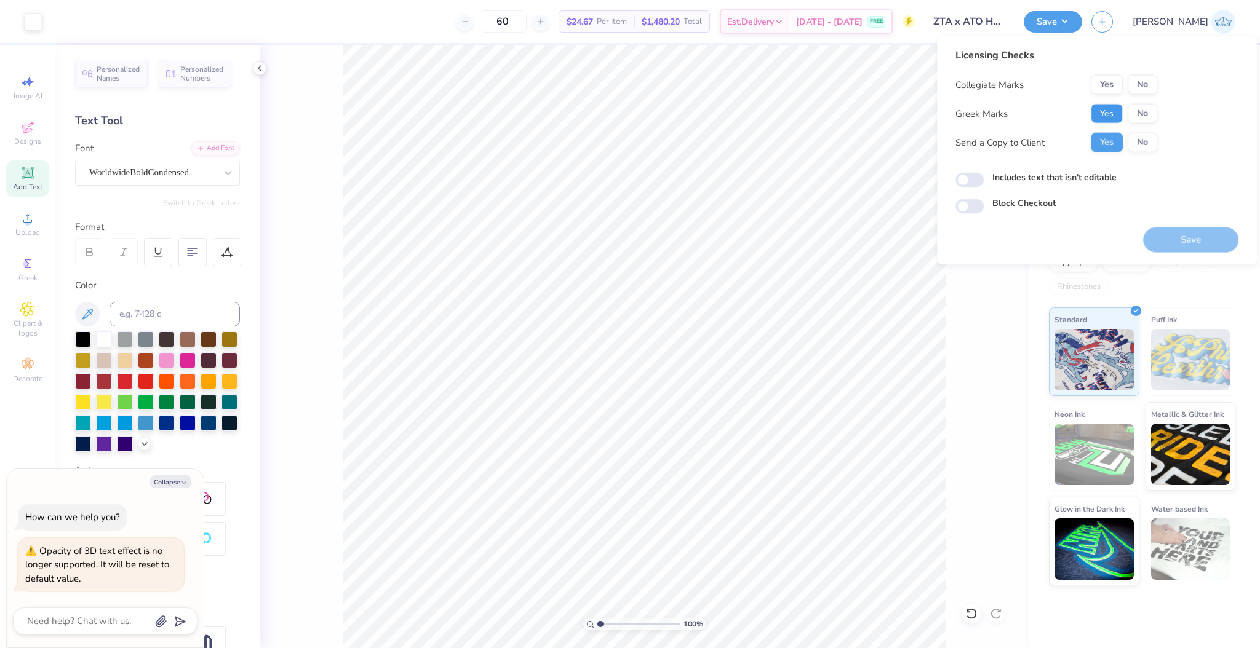
click at [1098, 114] on button "Yes" at bounding box center [1106, 114] width 32 height 20
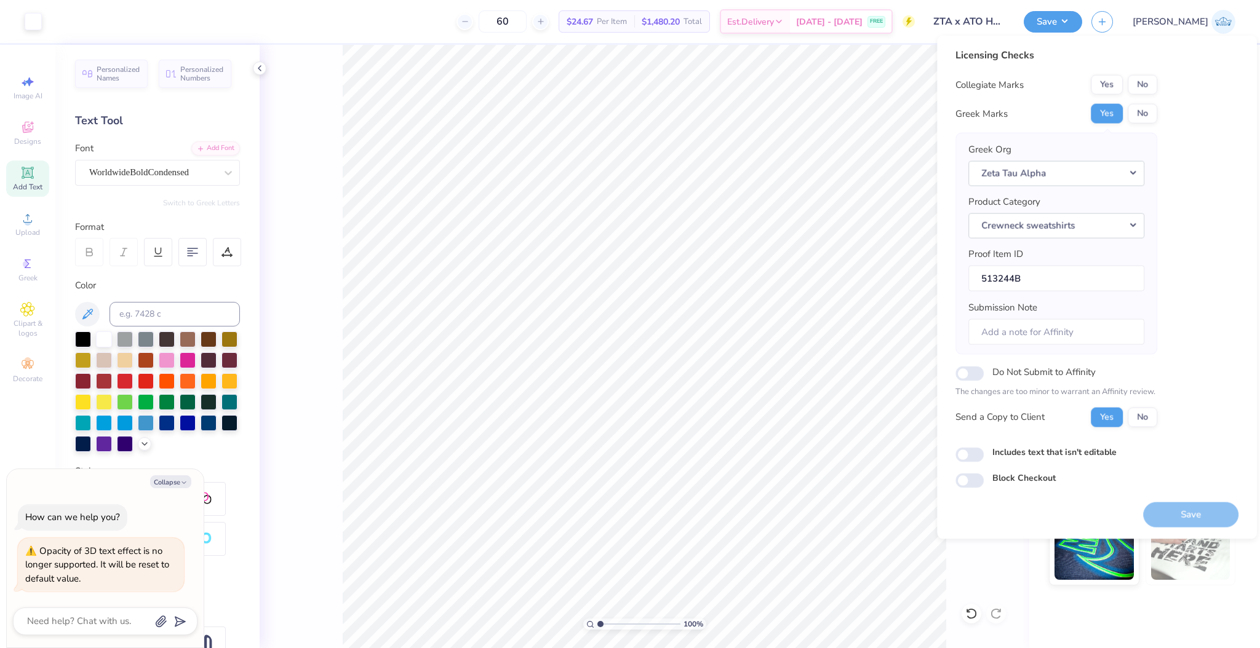
click at [1124, 87] on div "Yes No" at bounding box center [1123, 85] width 66 height 20
click at [1136, 86] on button "No" at bounding box center [1142, 85] width 30 height 20
type textarea "x"
click at [974, 460] on input "Includes text that isn't editable" at bounding box center [969, 454] width 28 height 15
checkbox input "true"
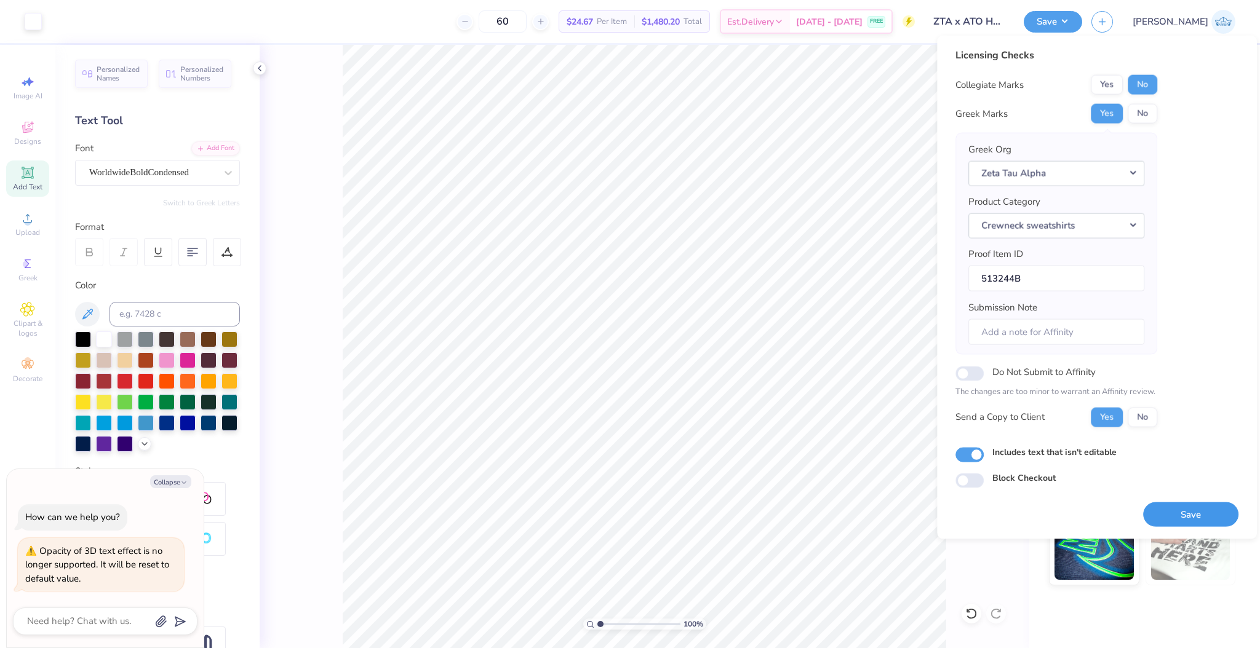
click at [1171, 514] on button "Save" at bounding box center [1190, 514] width 95 height 25
click at [1014, 18] on input "ZTA x ATO Hoco" at bounding box center [954, 21] width 121 height 25
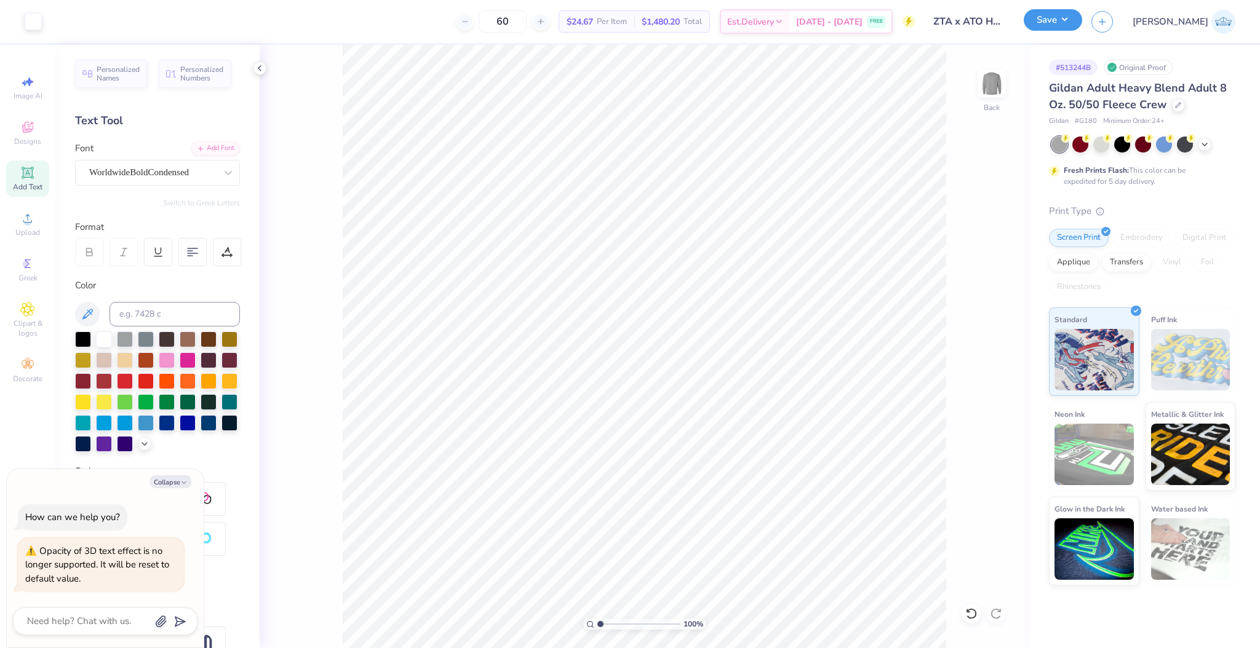
click at [1082, 21] on button "Save" at bounding box center [1052, 20] width 58 height 22
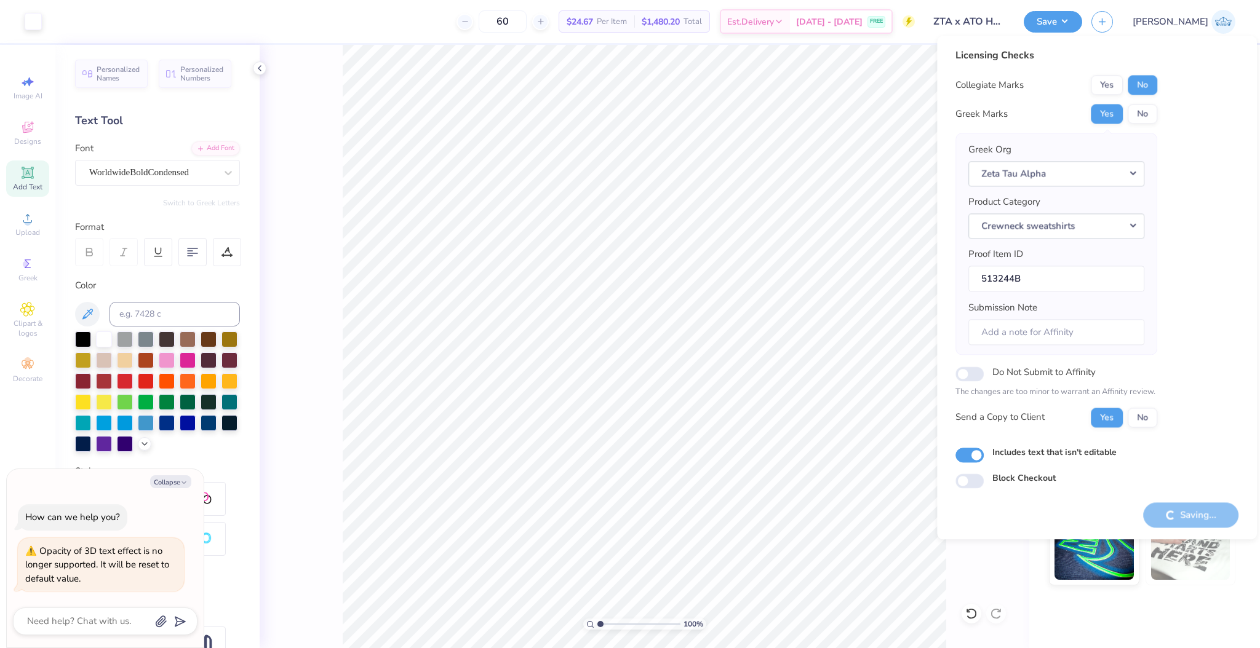
type textarea "x"
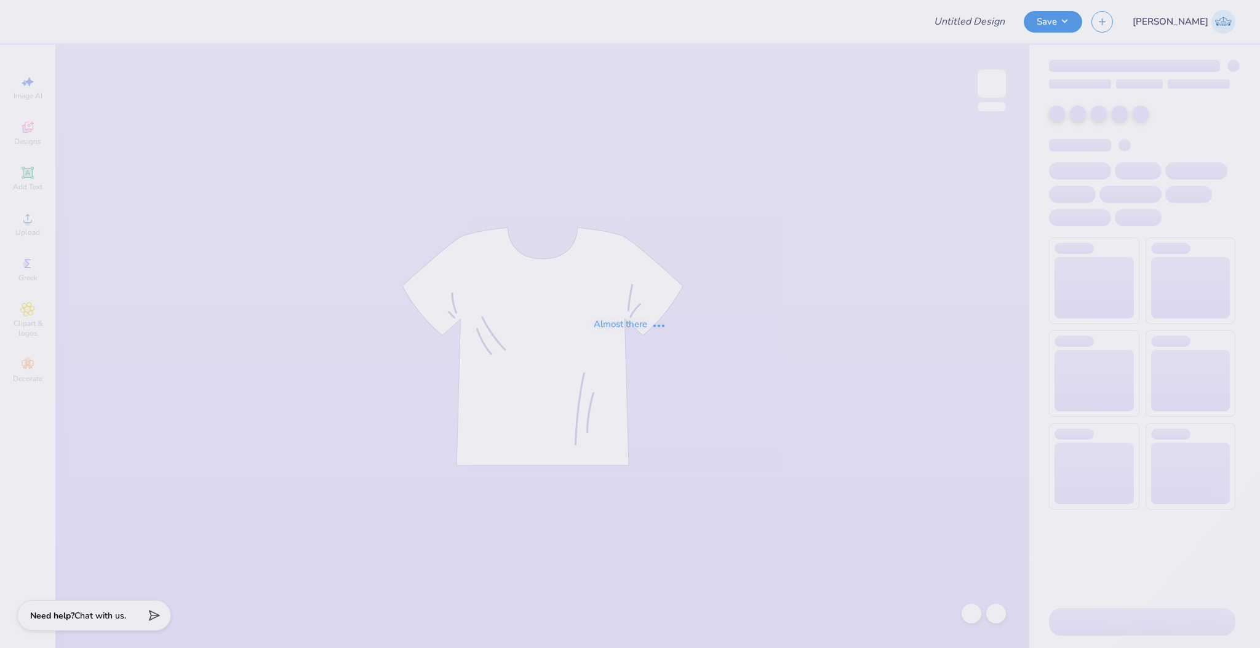
type input "Gamma Phi Beta Viva [GEOGRAPHIC_DATA] 2025"
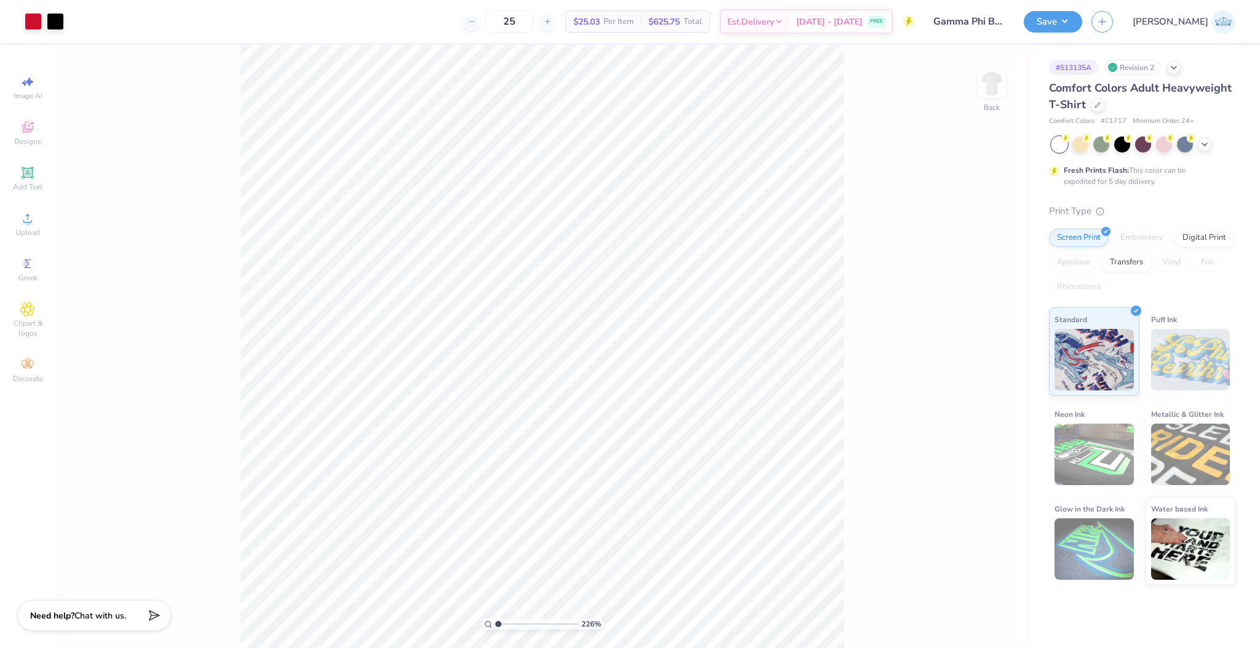
drag, startPoint x: 506, startPoint y: 625, endPoint x: 486, endPoint y: 625, distance: 19.7
click at [495, 625] on input "range" at bounding box center [536, 624] width 83 height 11
type input "2.02"
click at [506, 625] on input "range" at bounding box center [536, 624] width 83 height 11
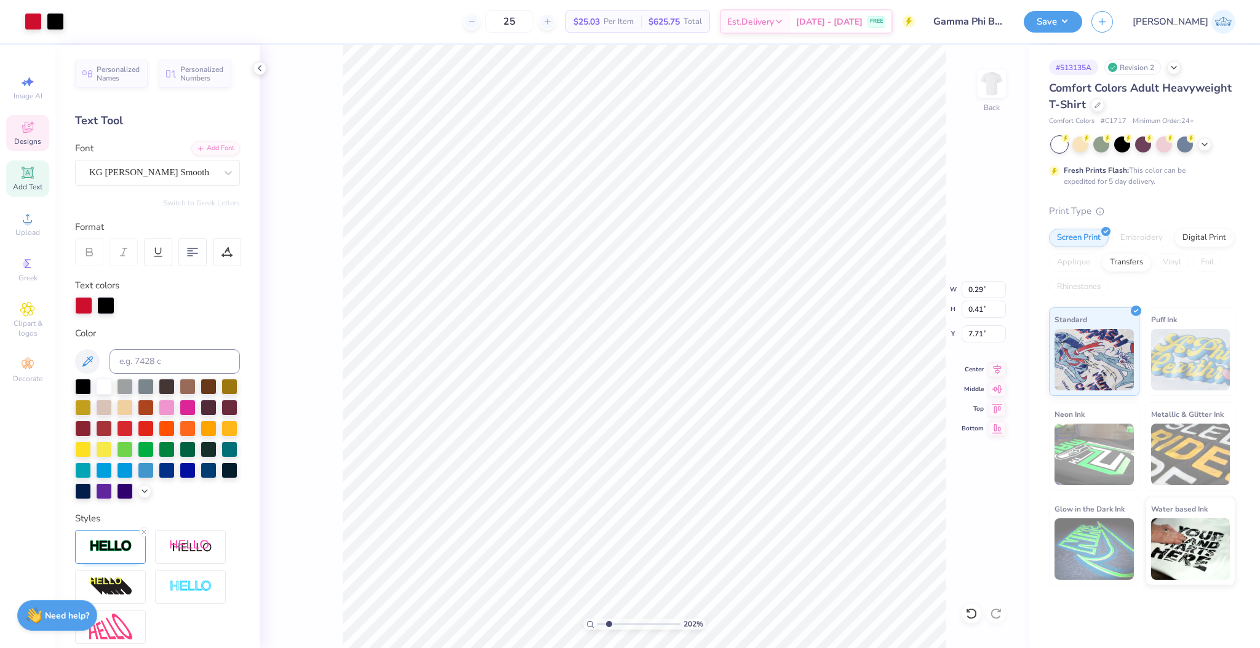
scroll to position [7, 1]
type input "6.12"
type input "0.61"
type input "9.12"
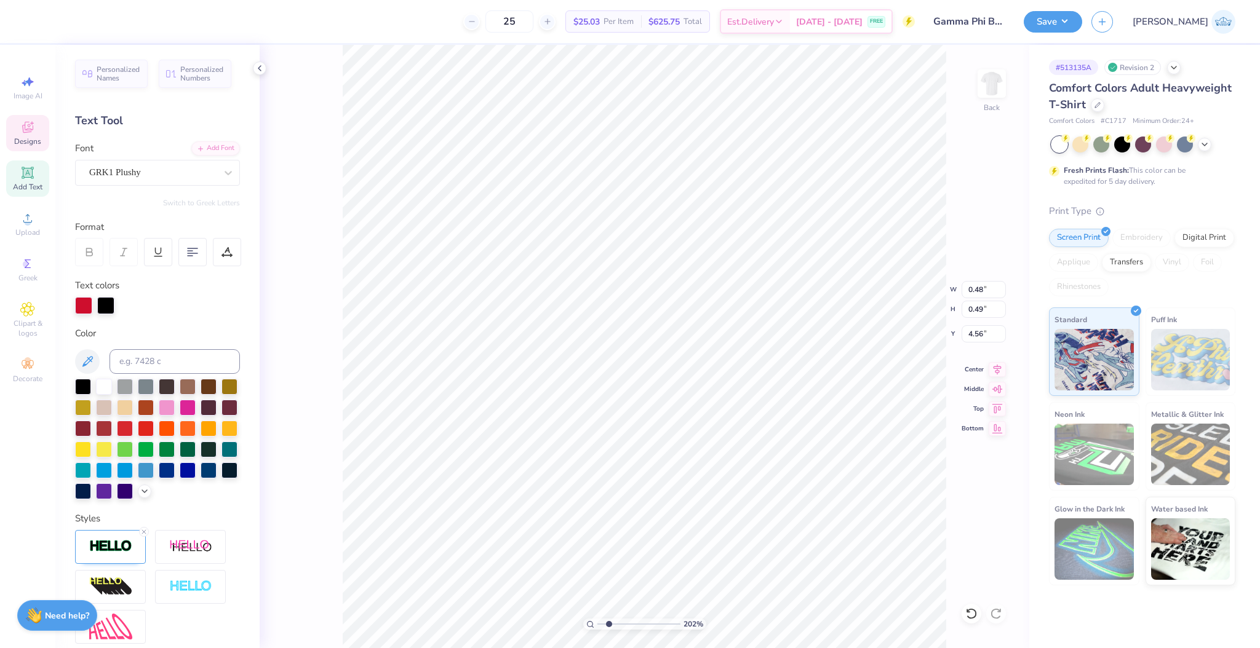
type input "1"
click at [597, 629] on input "range" at bounding box center [638, 624] width 83 height 11
click at [30, 141] on span "Designs" at bounding box center [27, 142] width 27 height 10
click at [18, 132] on div "Designs" at bounding box center [27, 133] width 43 height 36
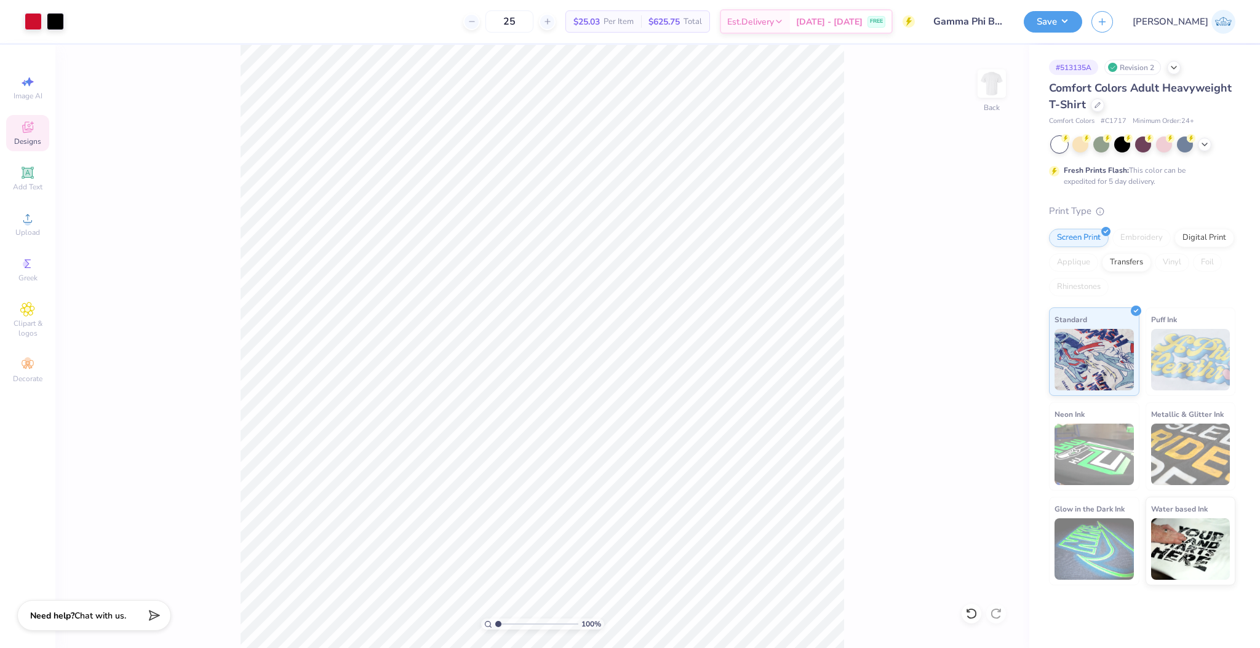
click at [25, 138] on span "Designs" at bounding box center [27, 142] width 27 height 10
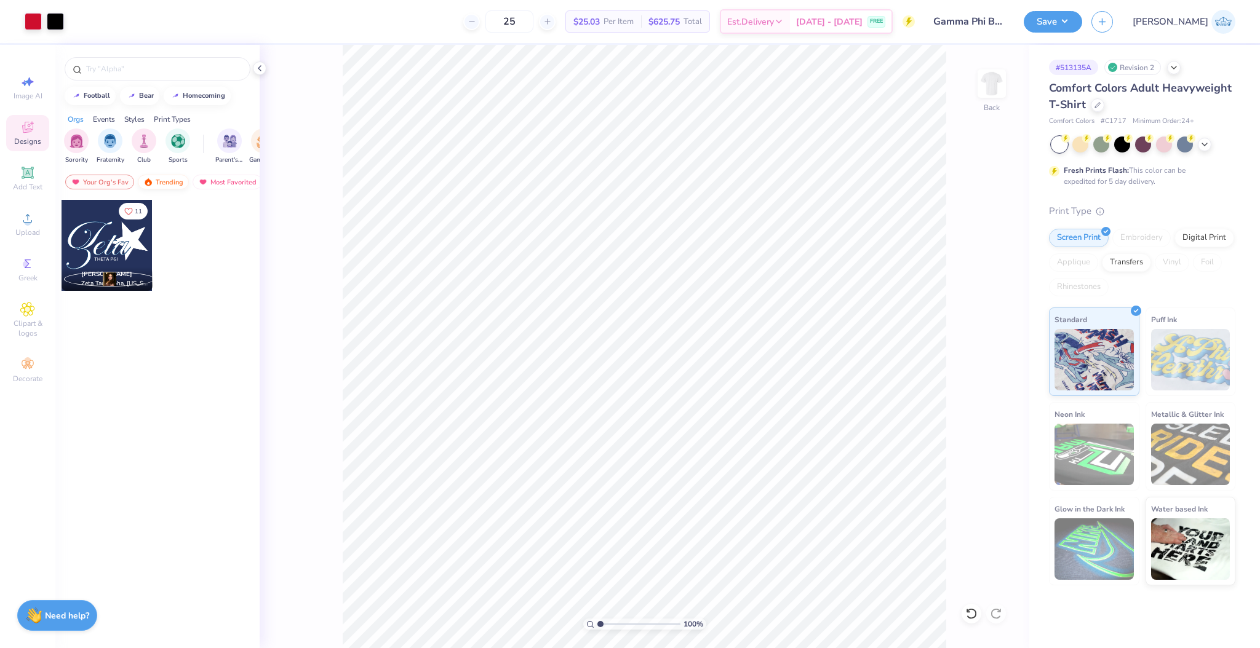
click at [162, 177] on div "Trending" at bounding box center [163, 182] width 51 height 15
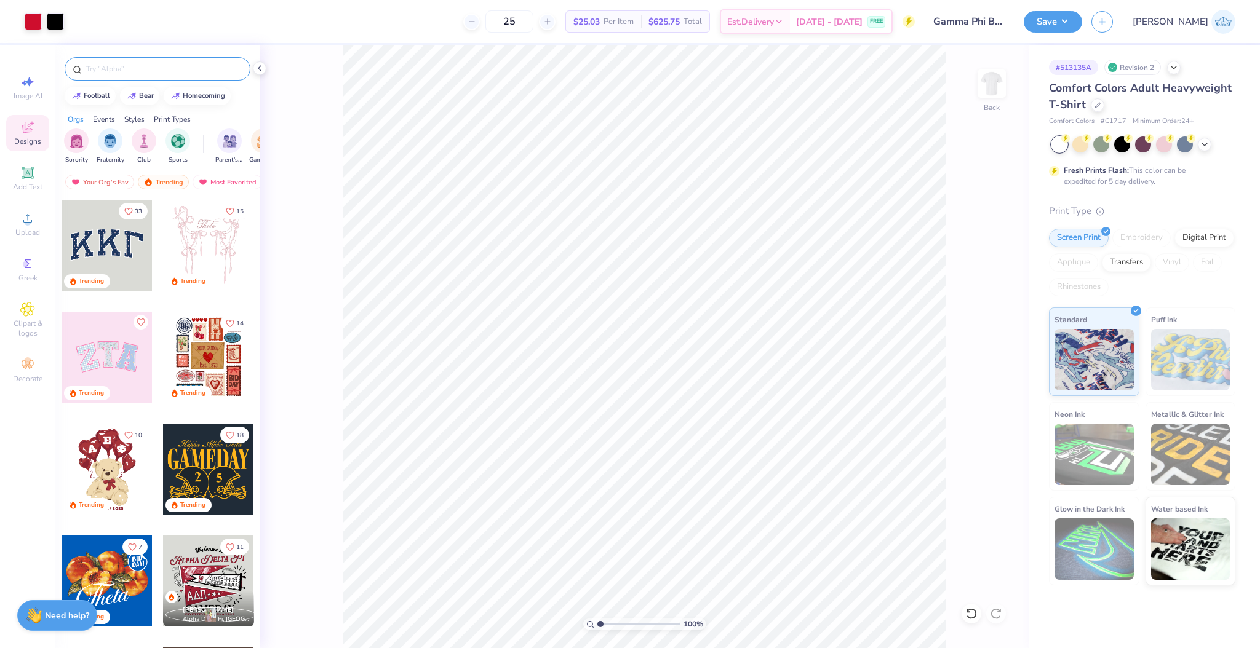
click at [122, 74] on input "text" at bounding box center [163, 69] width 157 height 12
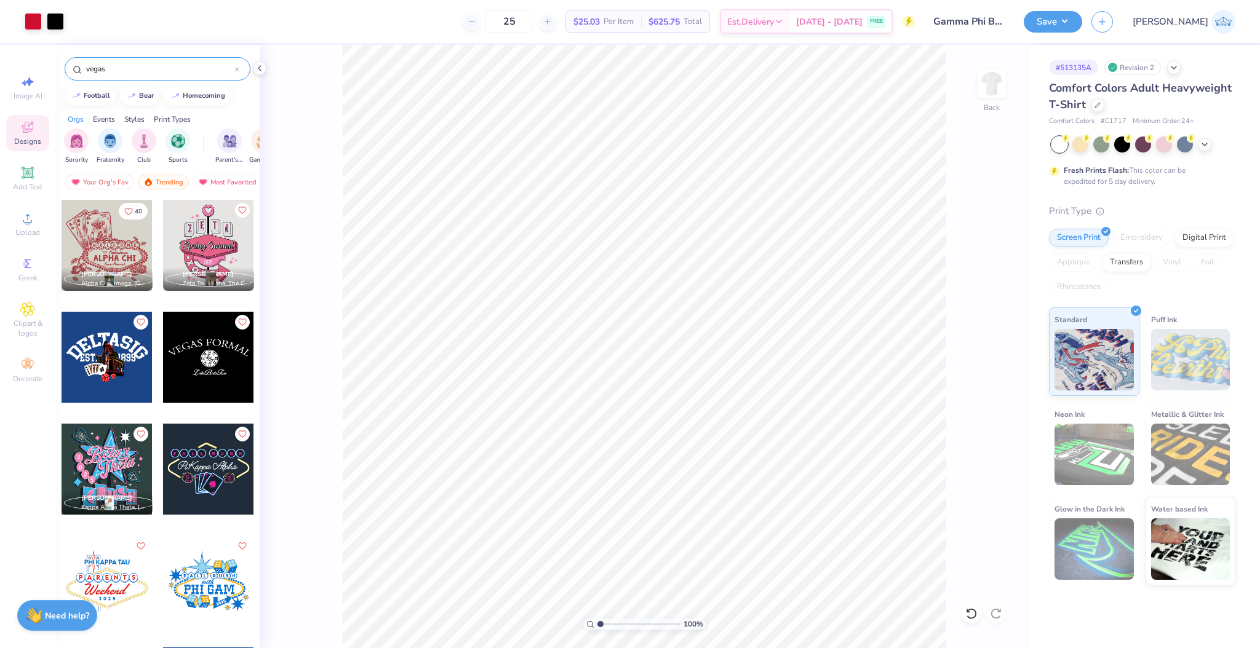
type input "vegas"
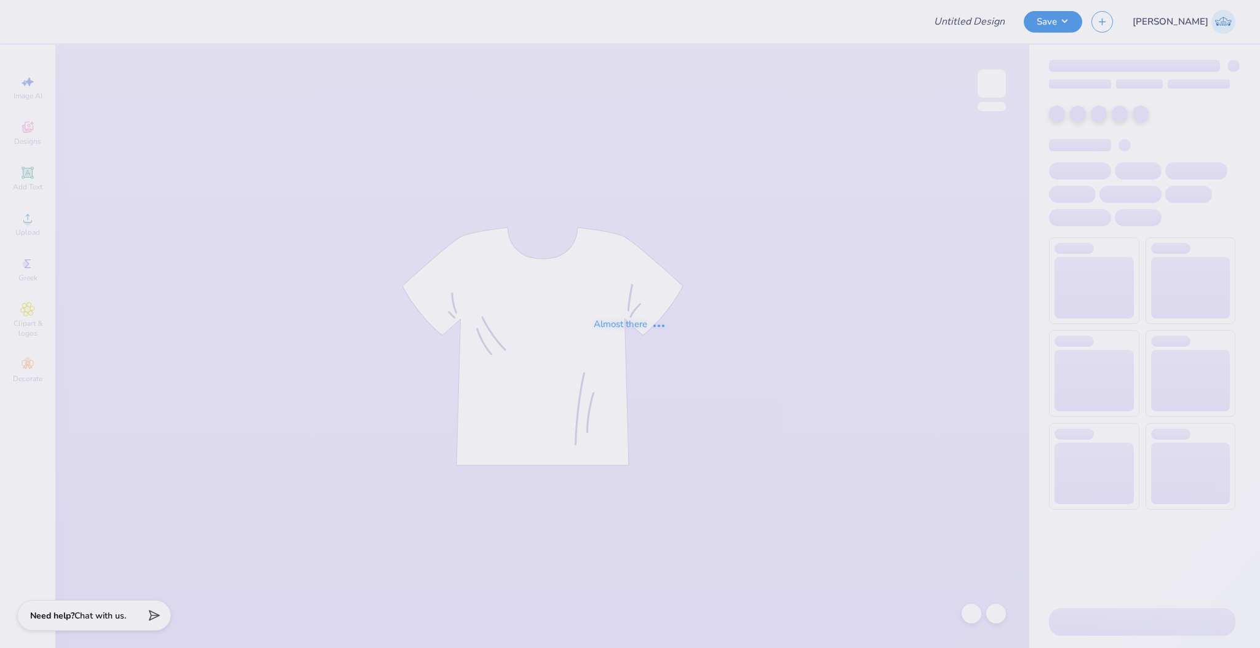
type input "Gamma Phi Beta Viva [GEOGRAPHIC_DATA] 2025"
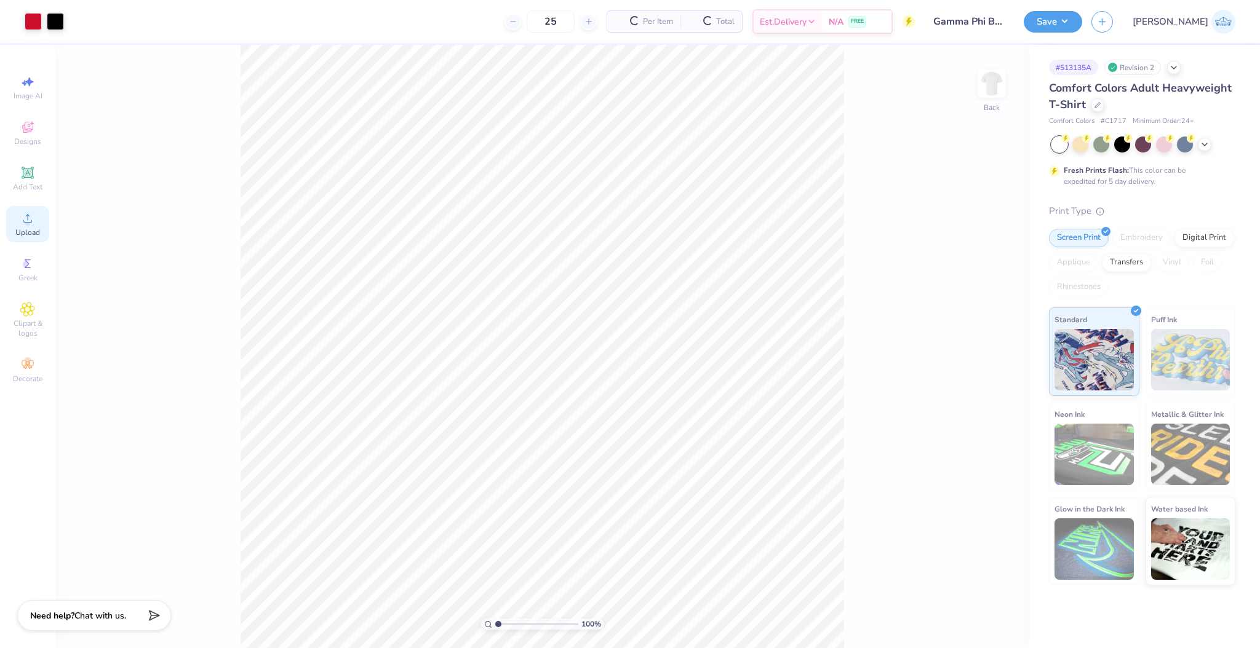
click at [36, 220] on div "Upload" at bounding box center [27, 224] width 43 height 36
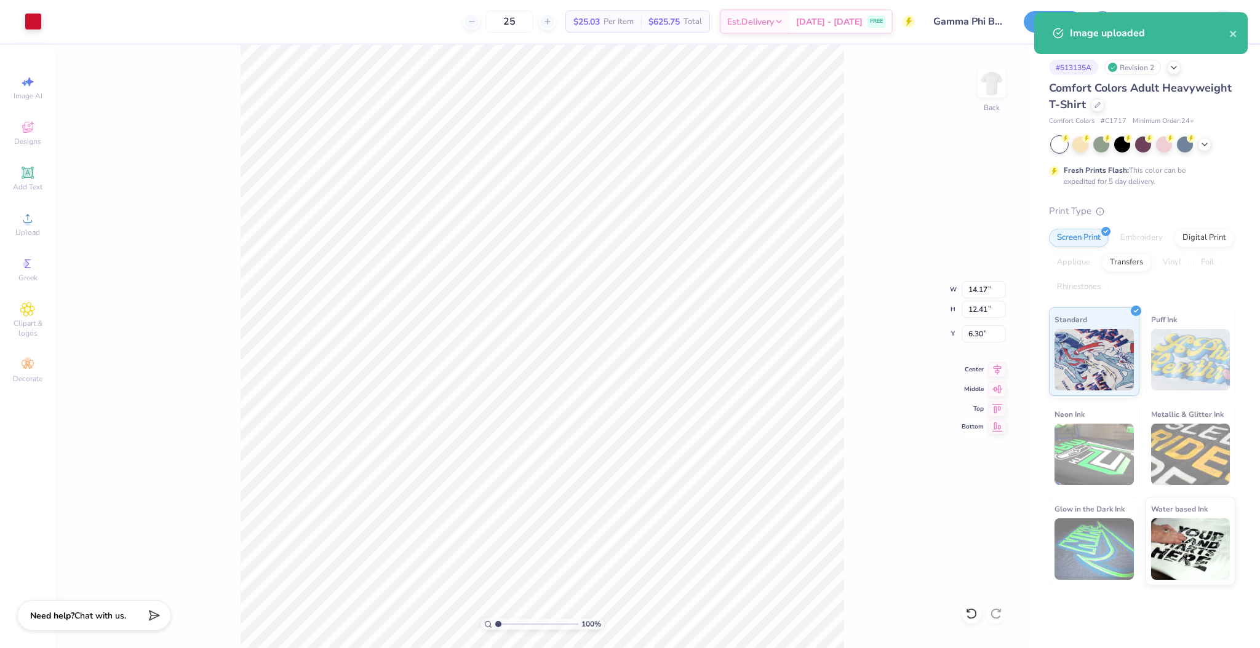
click at [995, 431] on icon at bounding box center [997, 427] width 10 height 9
type input "12.09"
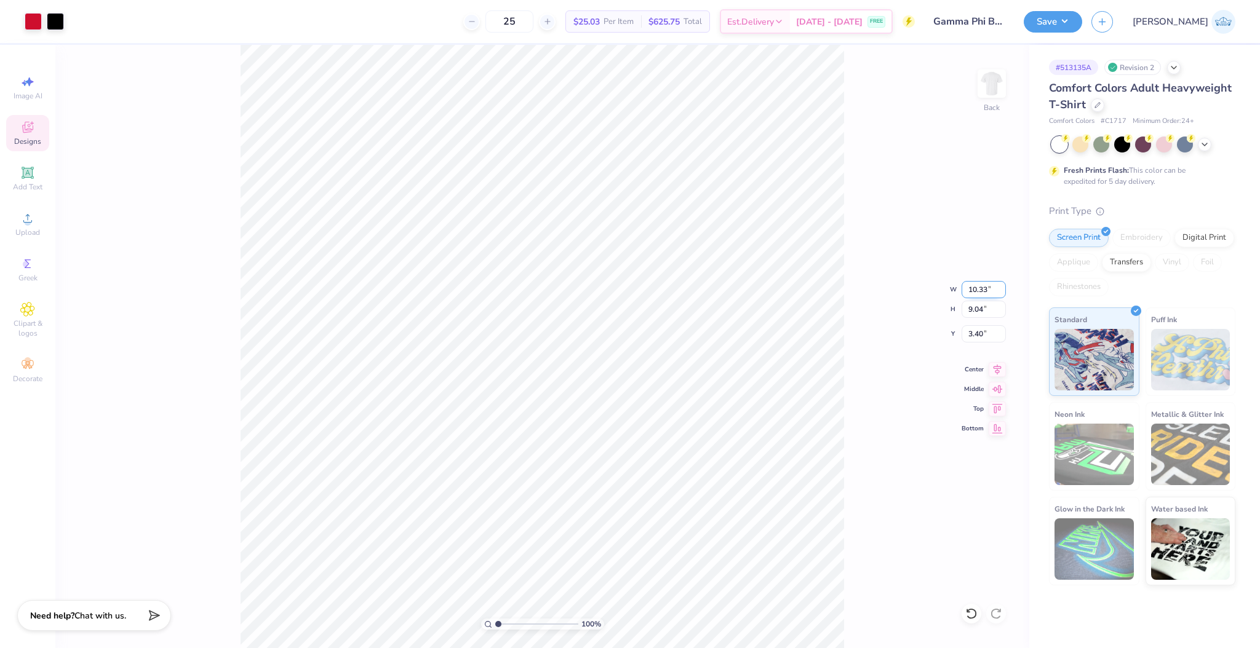
click at [975, 295] on input "10.33" at bounding box center [983, 289] width 44 height 17
click at [974, 290] on input "14.17" at bounding box center [983, 289] width 44 height 17
paste input "0.33"
type input "10.33"
type input "9.04"
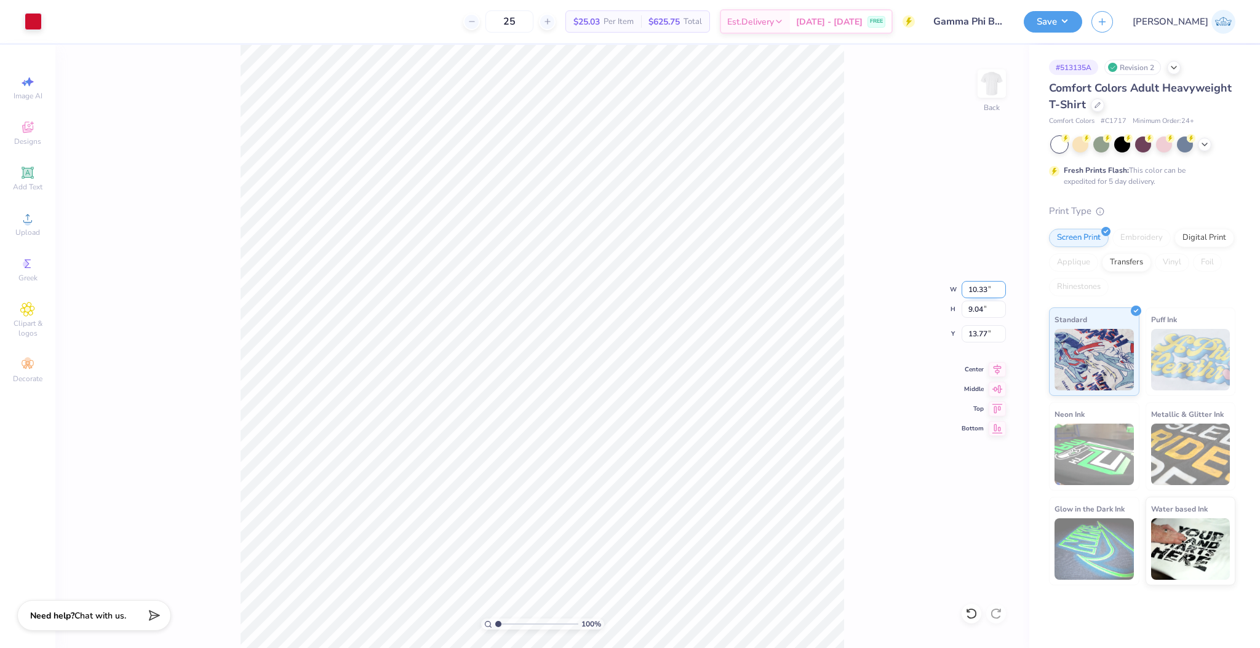
type input "13.77"
click at [999, 367] on icon at bounding box center [996, 367] width 17 height 15
type input "13.77"
click at [989, 370] on icon at bounding box center [996, 369] width 17 height 15
type input "2.08"
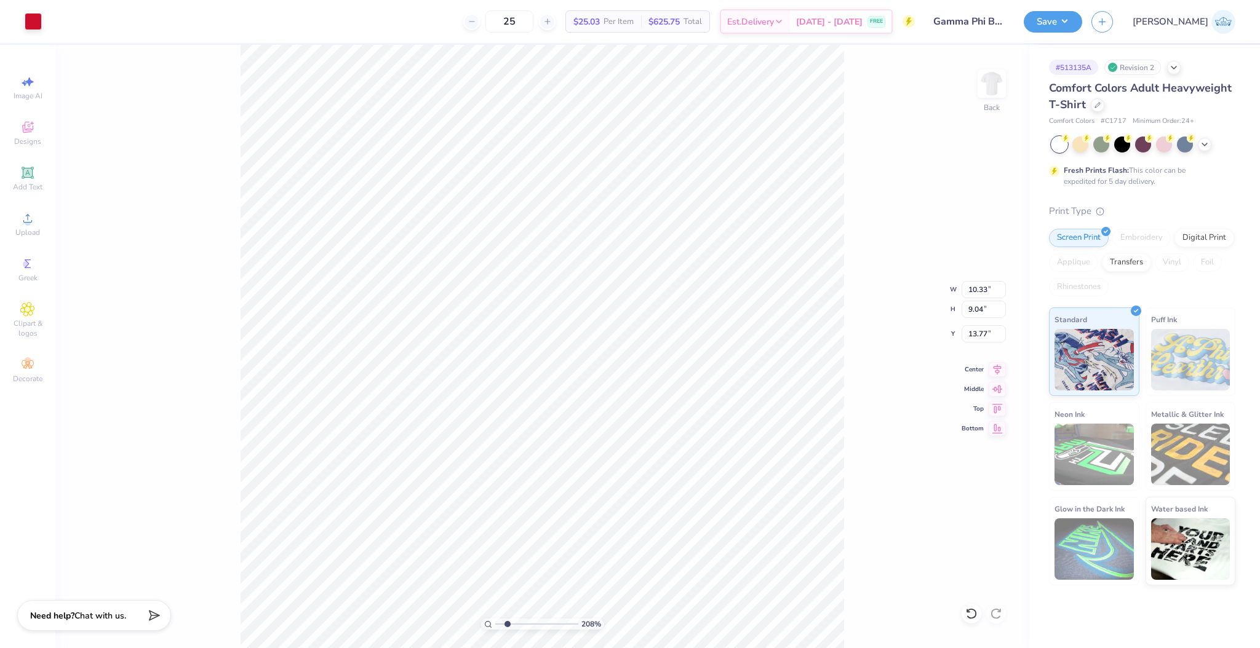
click at [507, 624] on input "range" at bounding box center [536, 624] width 83 height 11
type input "3.90"
click at [971, 616] on icon at bounding box center [971, 614] width 12 height 12
click at [974, 332] on input "3.90" at bounding box center [983, 333] width 44 height 17
type input "10.33"
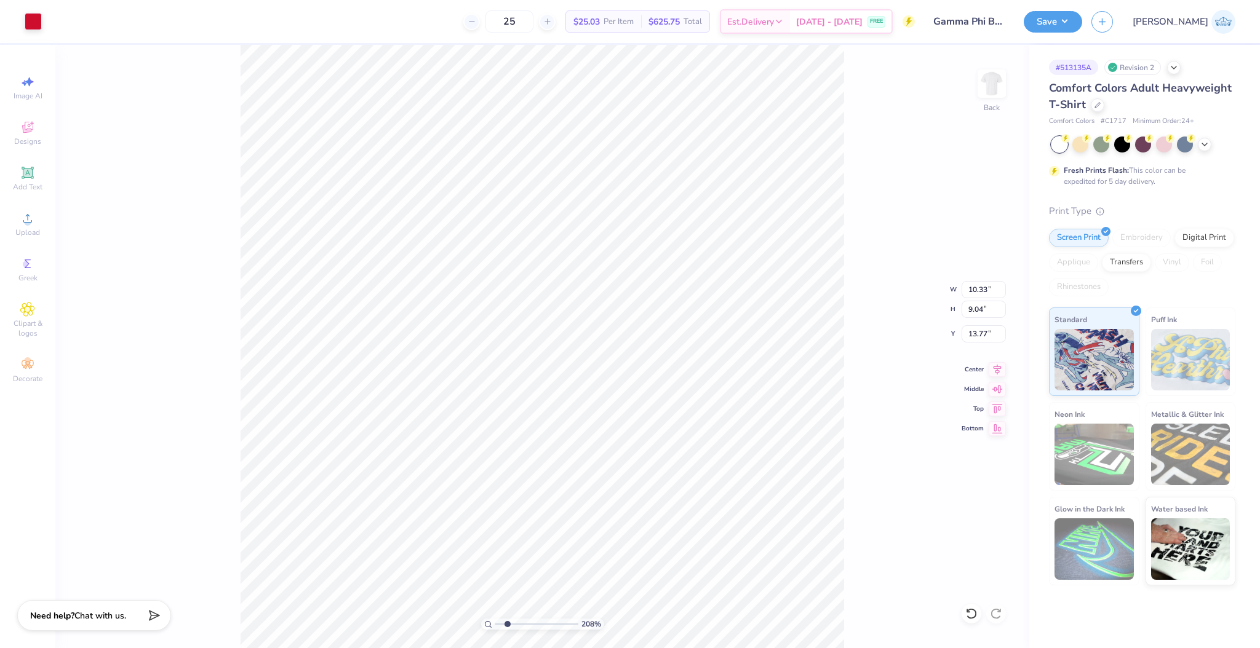
type input "9.04"
type input "13.77"
click at [971, 324] on div "208 % Back W 10.33 10.33 " H 9.04 9.04 " Y 13.77 13.77 " Center Middle Top Bott…" at bounding box center [542, 346] width 974 height 603
click at [977, 335] on div "208 % Back W 10.33 10.33 " H 9.04 9.04 " Y 13.77 13.77 " Center Middle Top Bott…" at bounding box center [542, 346] width 974 height 603
click at [979, 336] on input "13.77" at bounding box center [983, 333] width 44 height 17
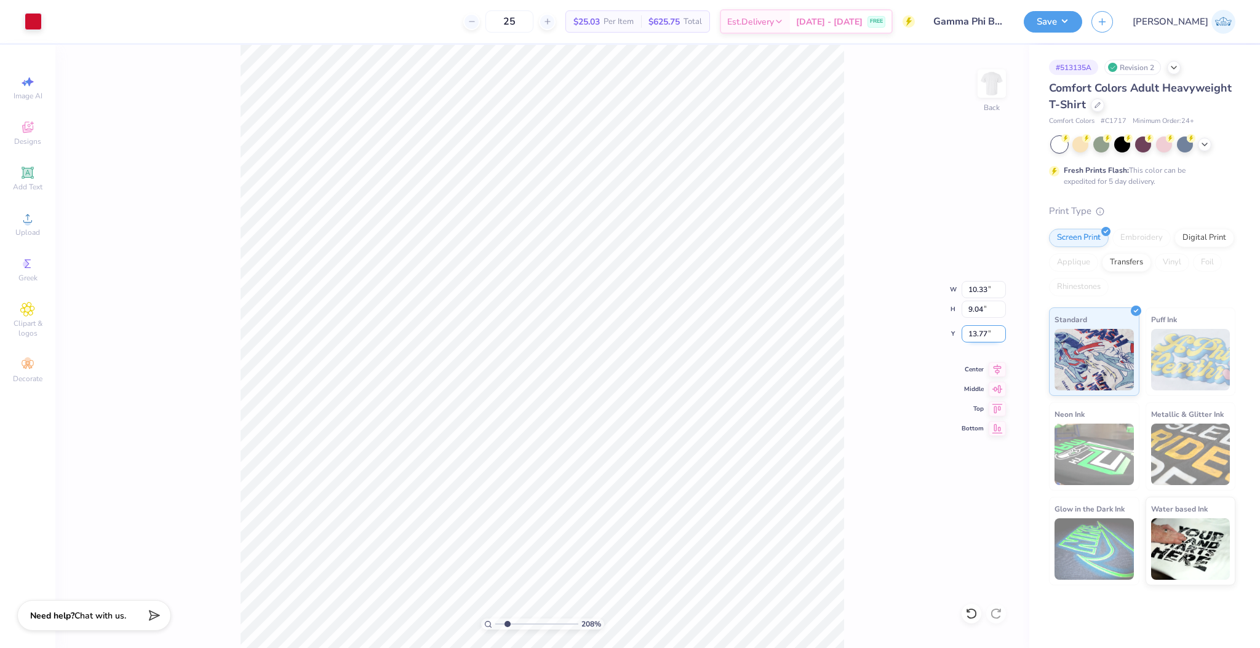
paste input "3.90"
type input "3.90"
drag, startPoint x: 494, startPoint y: 624, endPoint x: 502, endPoint y: 624, distance: 8.0
click at [502, 624] on input "range" at bounding box center [536, 624] width 83 height 11
drag, startPoint x: 502, startPoint y: 625, endPoint x: 405, endPoint y: 627, distance: 97.8
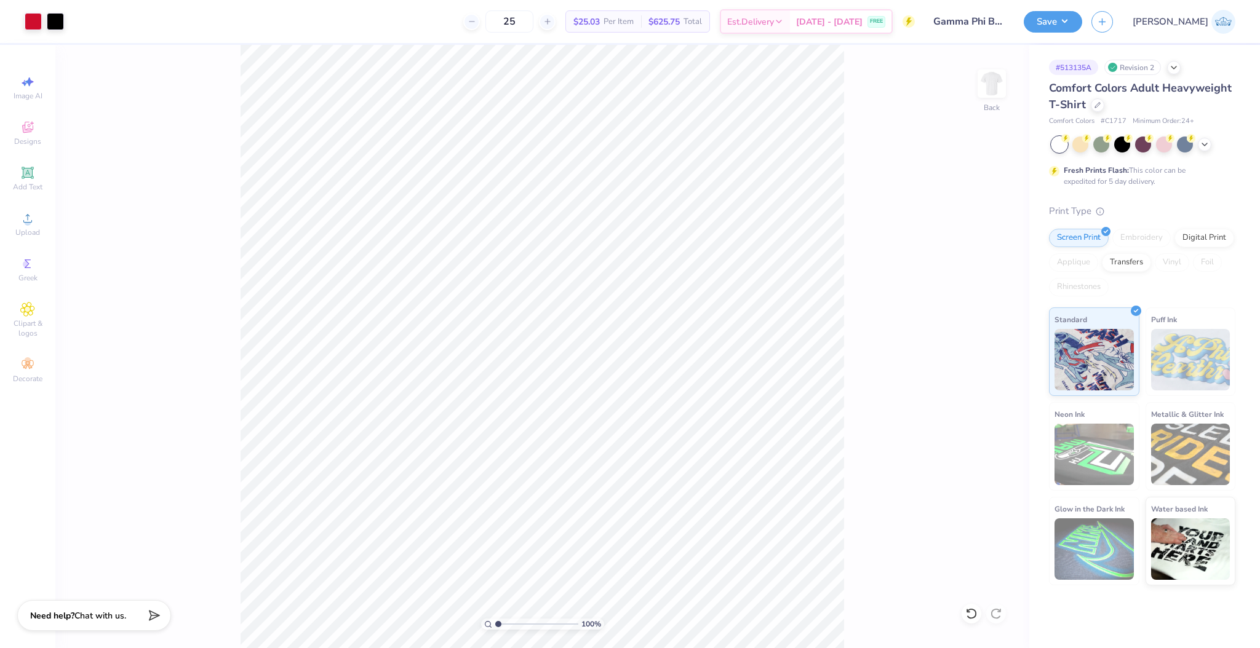
type input "1"
click at [495, 627] on input "range" at bounding box center [536, 624] width 83 height 11
click at [968, 288] on input "10.33" at bounding box center [983, 289] width 44 height 17
type input "11.00"
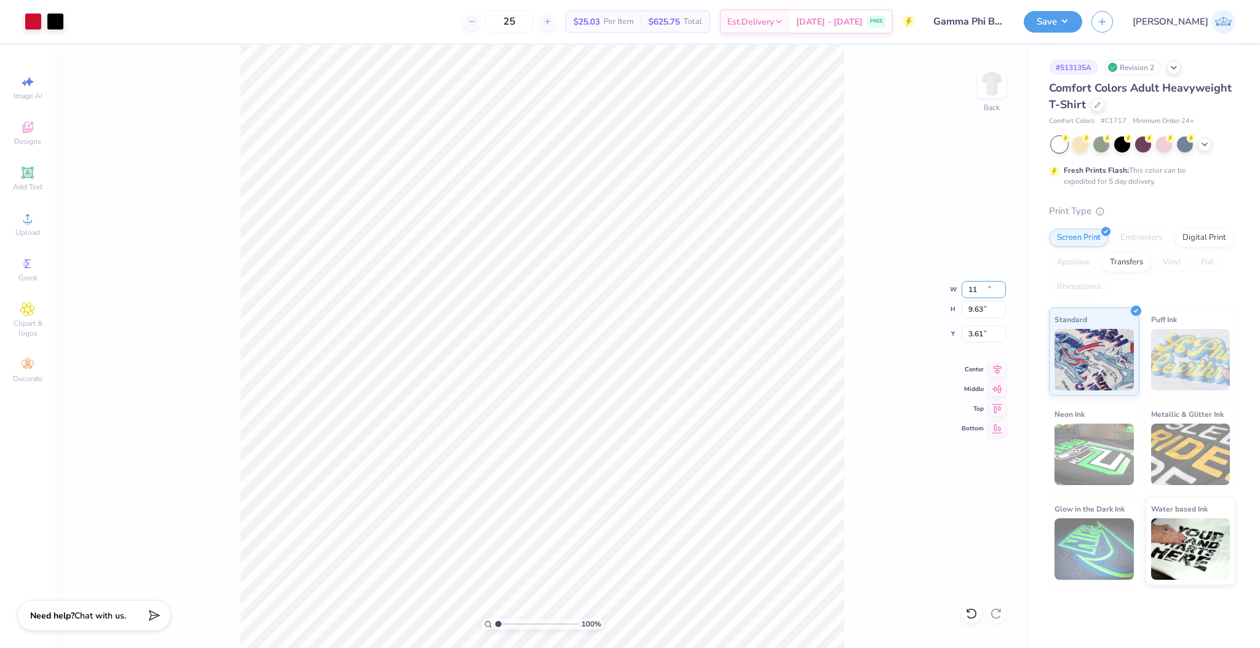
type input "9.63"
click at [974, 337] on input "3.61" at bounding box center [983, 333] width 44 height 17
type input "3.00"
click at [1082, 22] on button "Save" at bounding box center [1052, 20] width 58 height 22
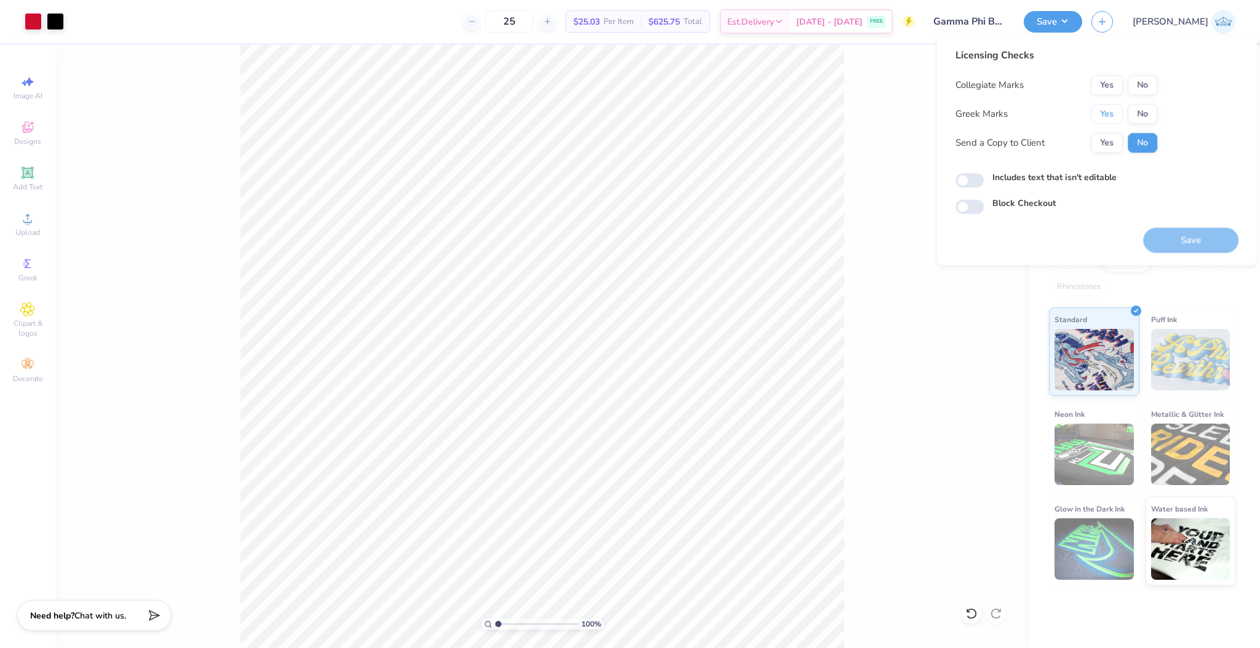
drag, startPoint x: 1096, startPoint y: 116, endPoint x: 1119, endPoint y: 100, distance: 28.3
click at [1100, 114] on button "Yes" at bounding box center [1106, 114] width 32 height 20
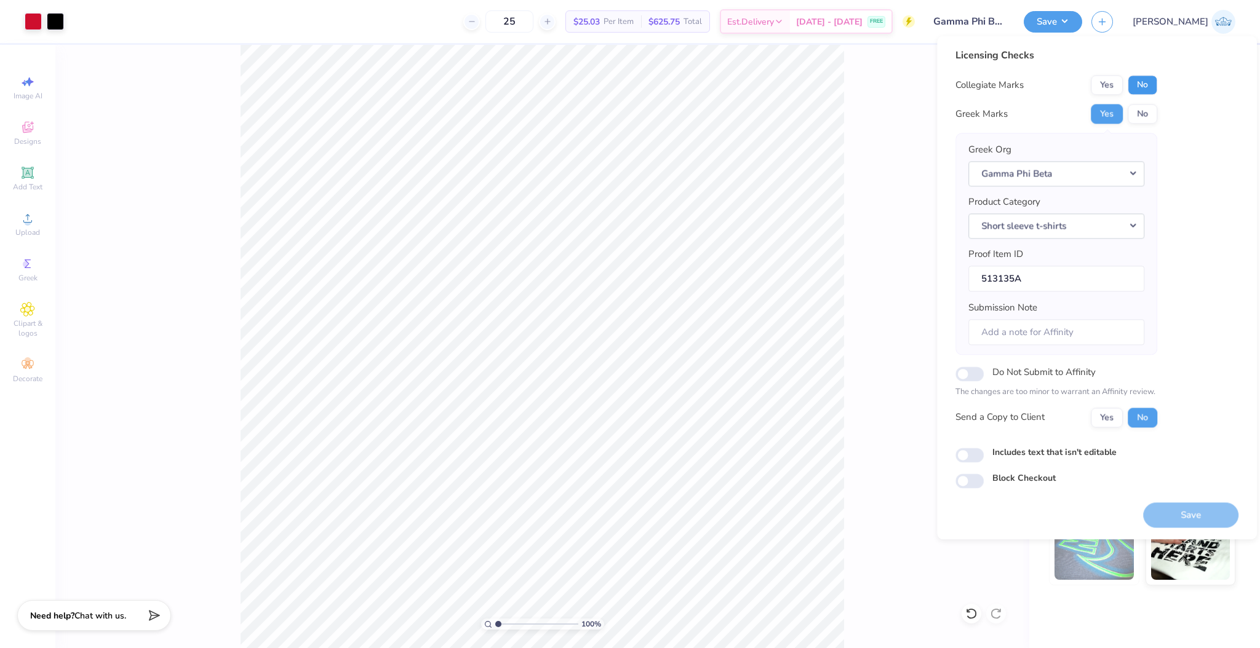
click at [1135, 85] on button "No" at bounding box center [1142, 85] width 30 height 20
click at [1091, 412] on button "Yes" at bounding box center [1106, 418] width 32 height 20
click at [972, 459] on input "Includes text that isn't editable" at bounding box center [969, 455] width 28 height 15
checkbox input "true"
click at [1176, 517] on button "Save" at bounding box center [1190, 514] width 95 height 25
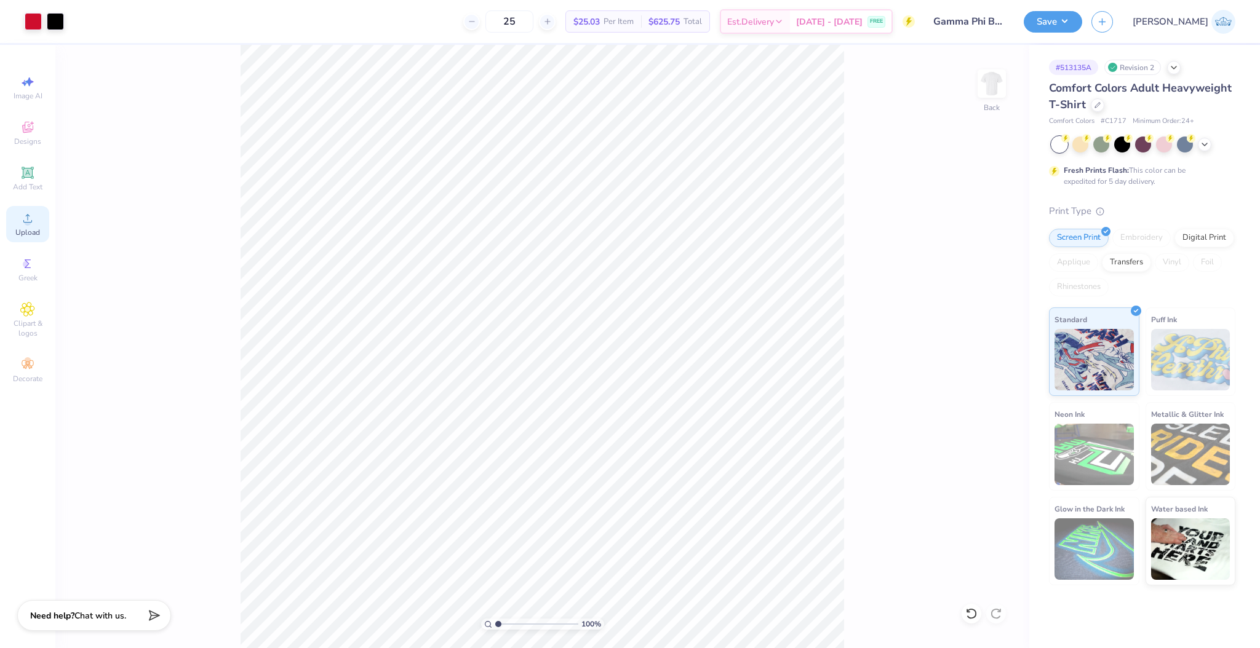
click at [40, 226] on div "Upload" at bounding box center [27, 224] width 43 height 36
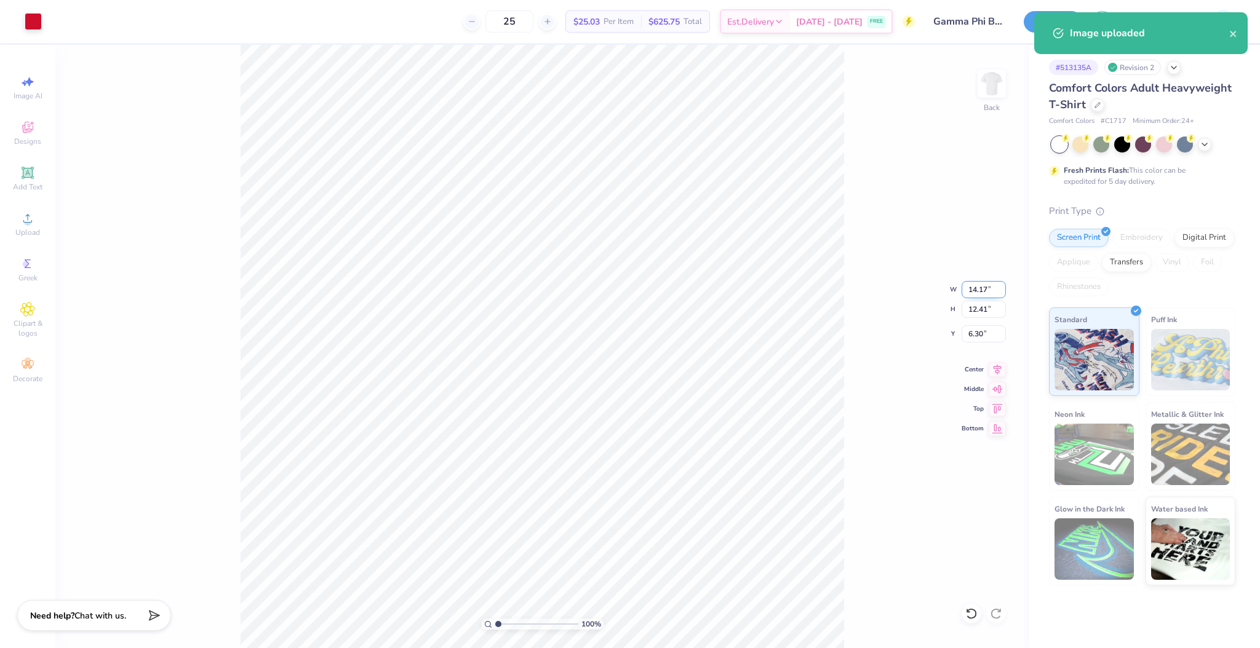
click at [975, 290] on input "14.17" at bounding box center [983, 289] width 44 height 17
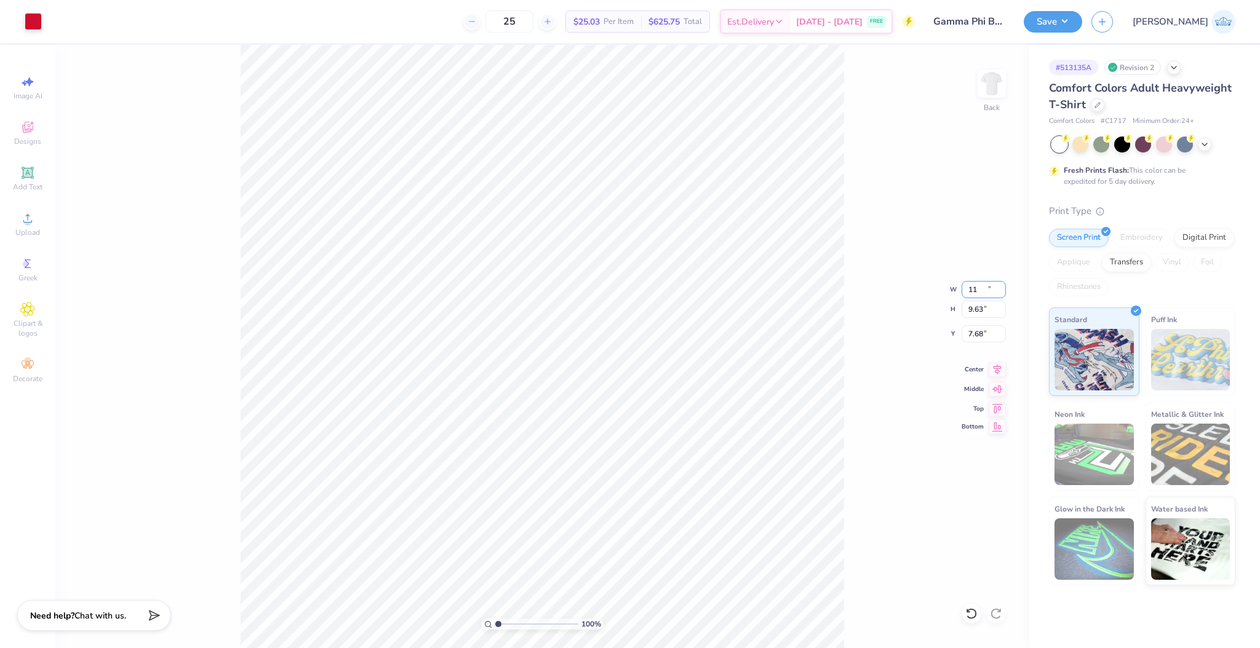
type input "11.00"
type input "9.63"
click at [994, 428] on icon at bounding box center [997, 427] width 10 height 9
type input "14.87"
click at [860, 361] on div "100 % Back W 11.00 11.00 " H 9.63 9.63 " Y 3.00 3.00 " Center Middle Top Bottom" at bounding box center [542, 346] width 974 height 603
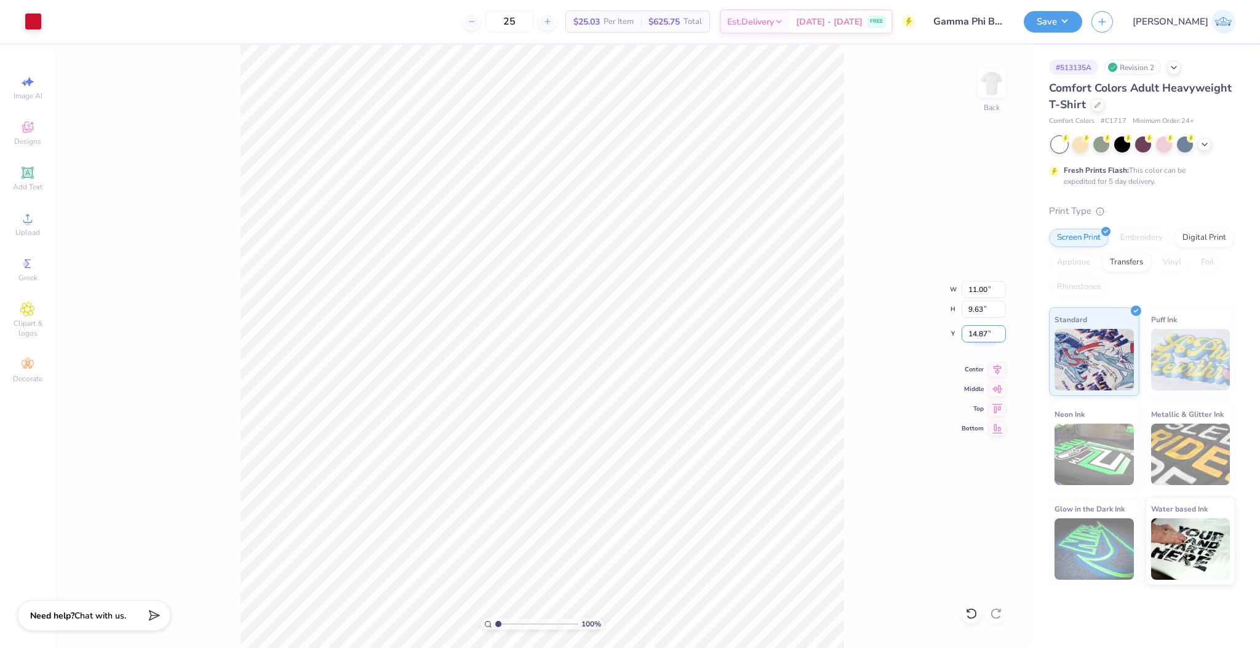
click at [976, 340] on input "14.87" at bounding box center [983, 333] width 44 height 17
type input "3.00"
click at [1082, 30] on button "Save" at bounding box center [1052, 20] width 58 height 22
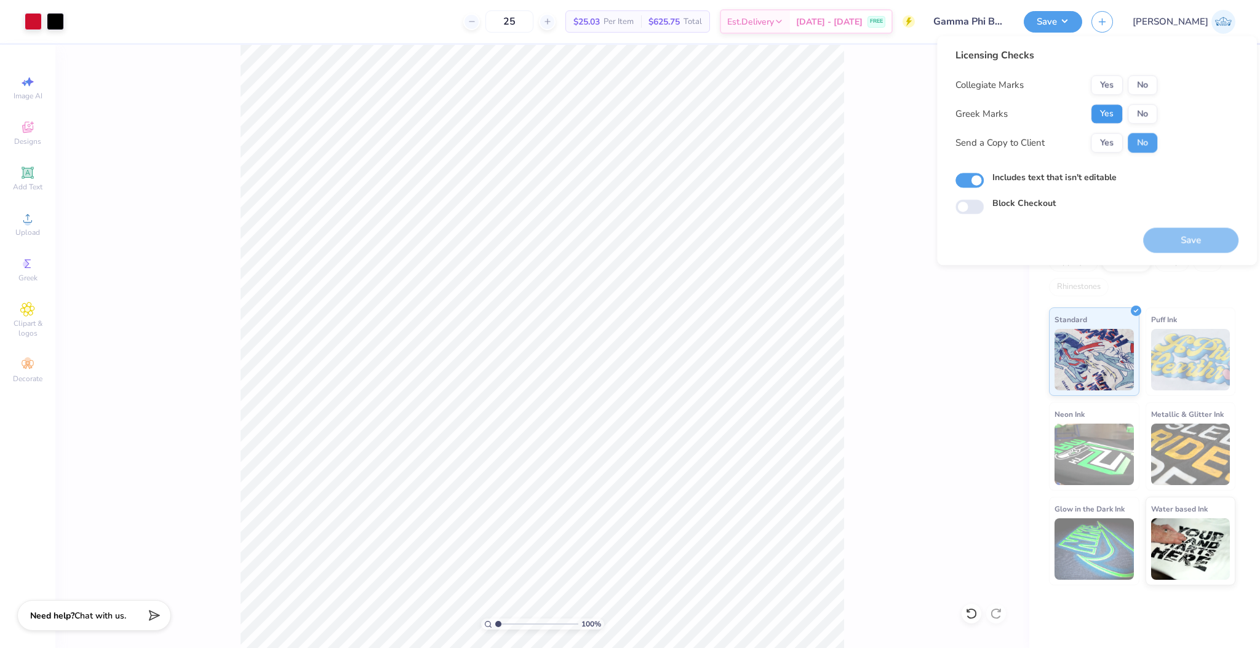
click at [1105, 106] on button "Yes" at bounding box center [1106, 114] width 32 height 20
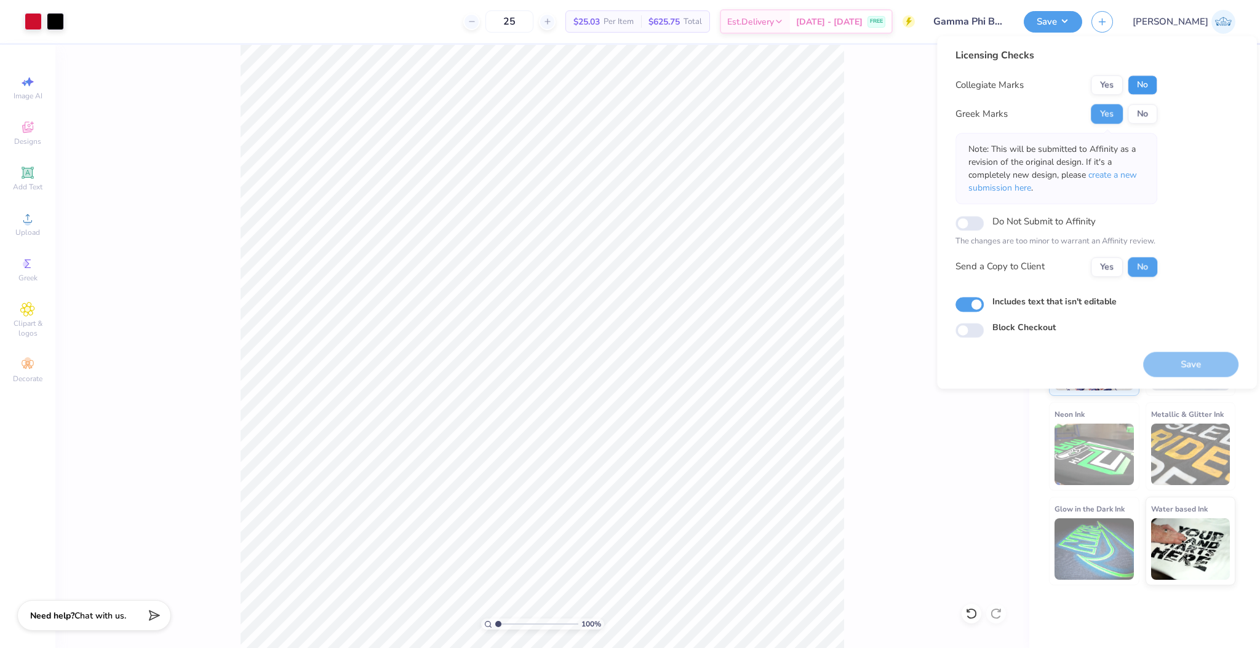
click at [1146, 86] on button "No" at bounding box center [1142, 85] width 30 height 20
click at [1103, 273] on button "Yes" at bounding box center [1106, 267] width 32 height 20
click at [1170, 374] on button "Save" at bounding box center [1190, 364] width 95 height 25
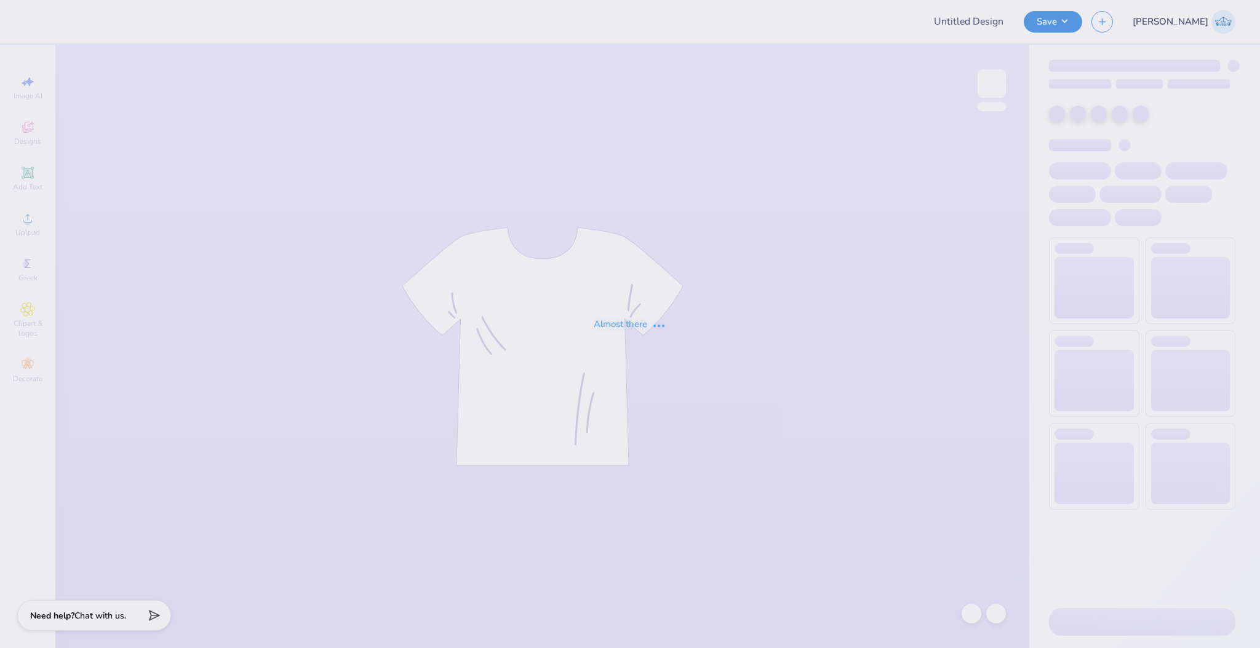
type input "Gamma Phi Beta Viva [GEOGRAPHIC_DATA] 2025"
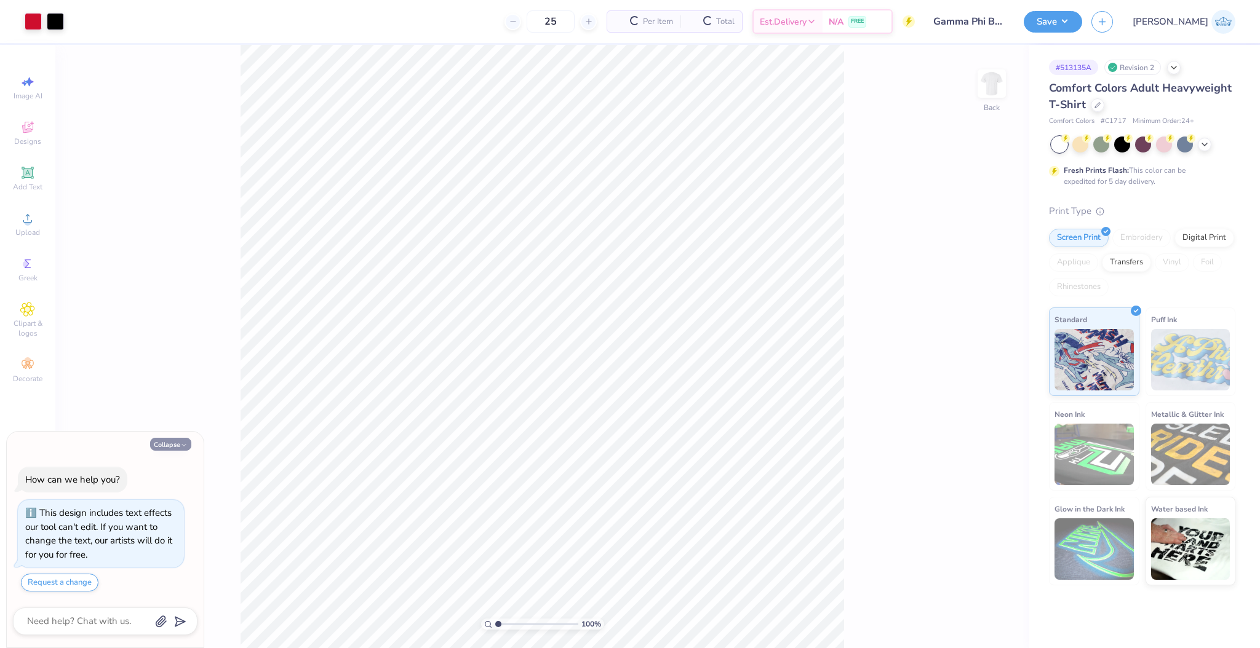
drag, startPoint x: 186, startPoint y: 453, endPoint x: 183, endPoint y: 443, distance: 10.3
click at [186, 451] on div "Collapse How can we help you? This design includes text effects our tool can't …" at bounding box center [105, 540] width 197 height 216
click at [183, 443] on icon "button" at bounding box center [183, 445] width 7 height 7
type textarea "x"
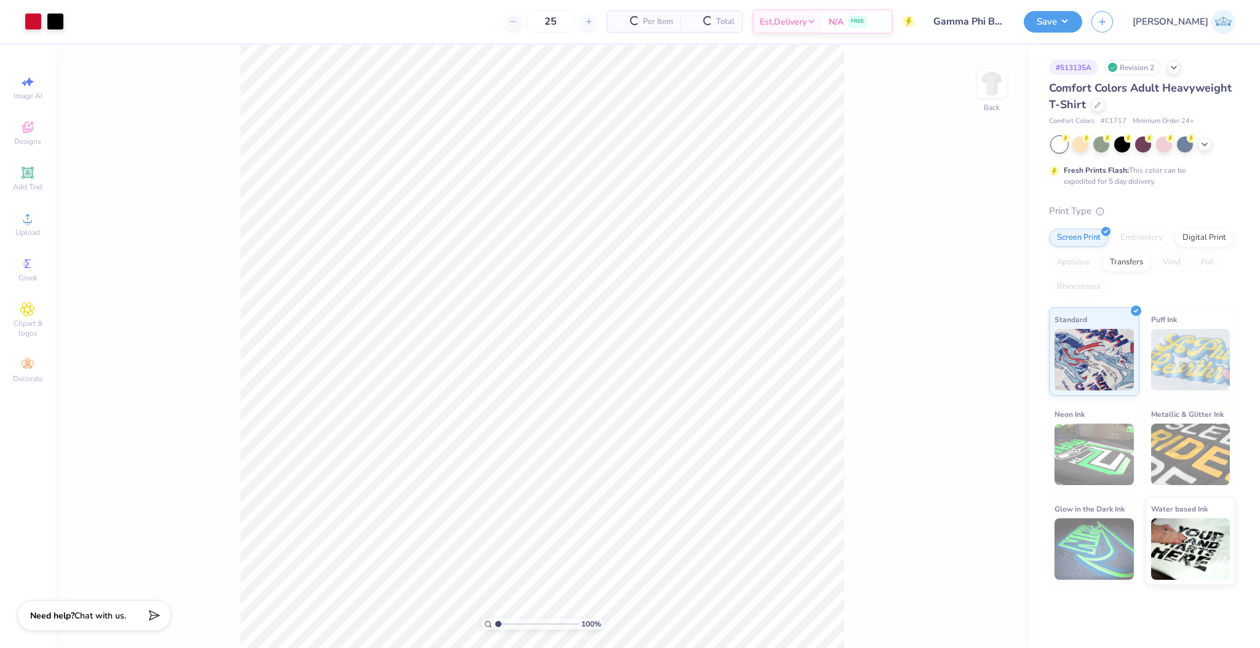
type input "2.91"
click at [514, 629] on input "range" at bounding box center [536, 624] width 83 height 11
type input "9.46"
type input "6.68"
type input "3.91"
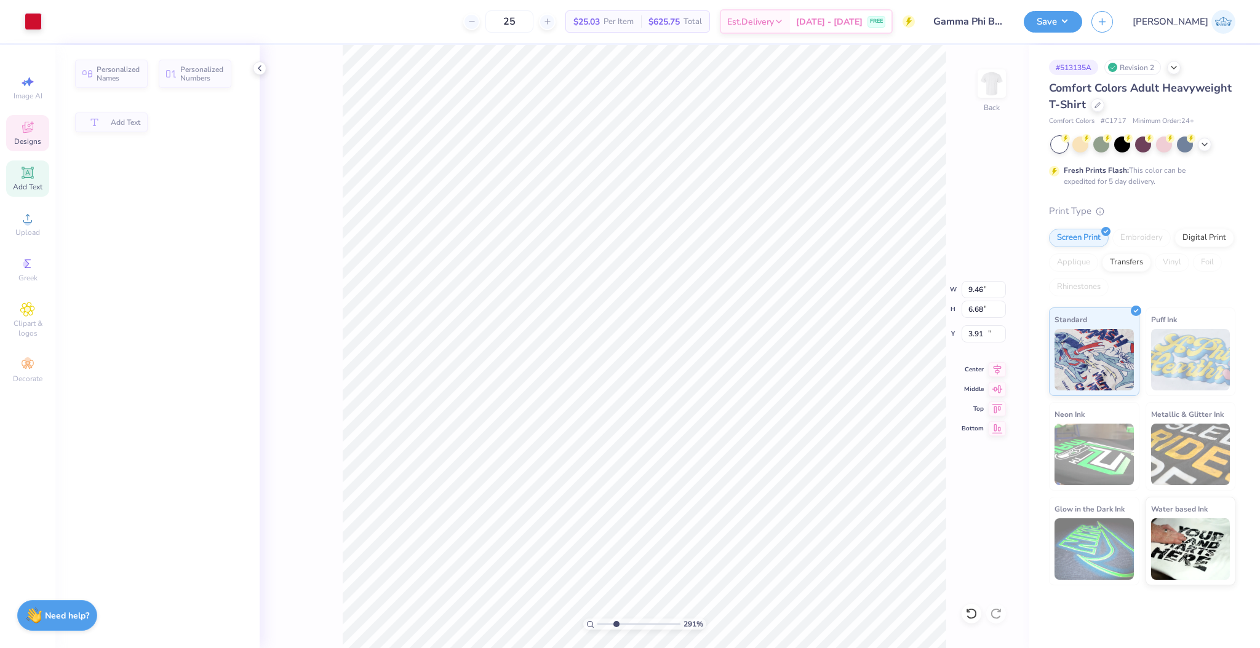
type input "2.51"
type input "0.60"
type input "10.00"
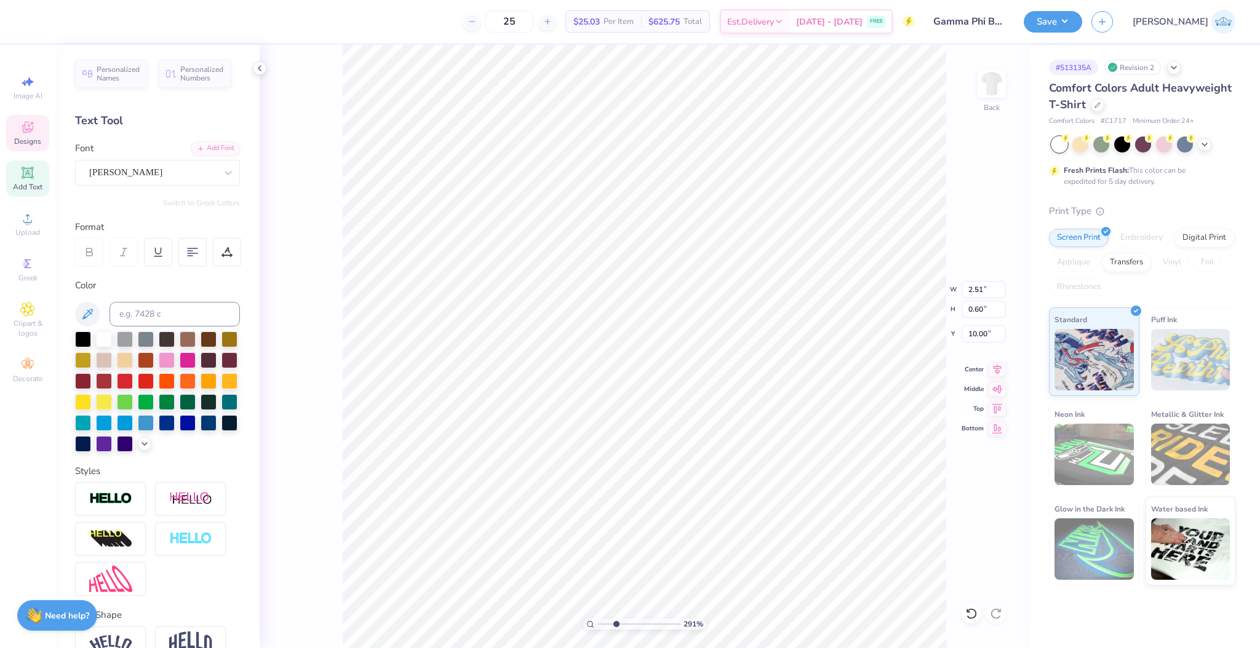
scroll to position [7, 2]
type textarea "Date Party"
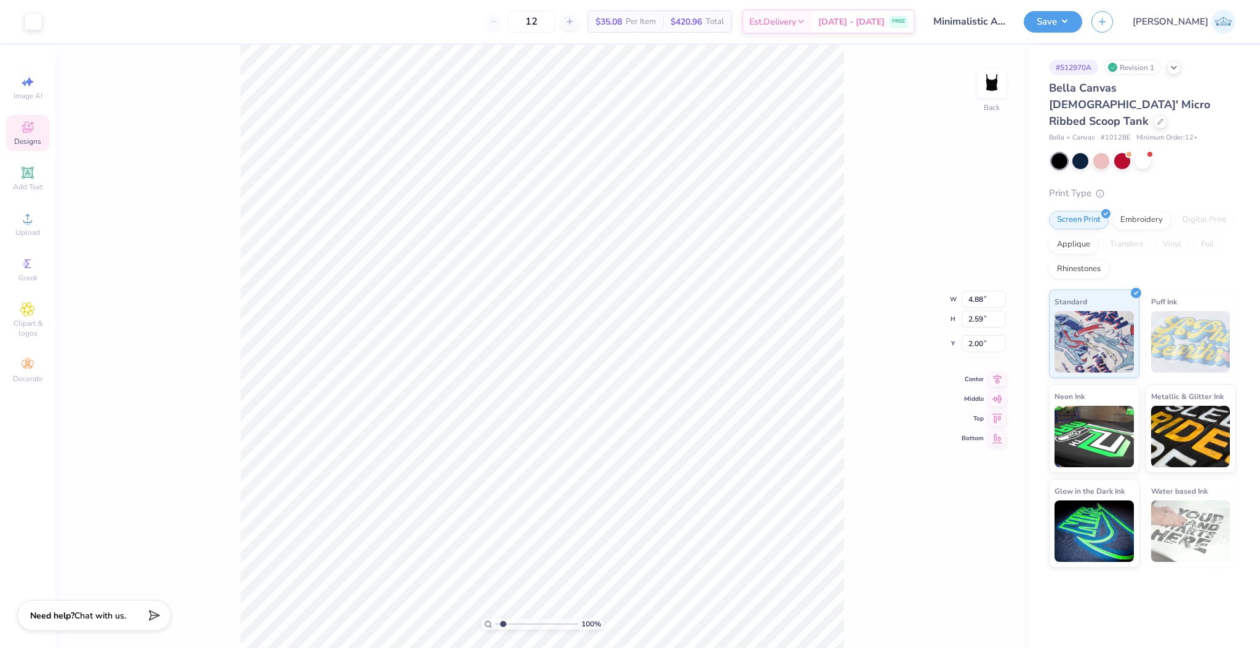
type input "1.96"
click at [506, 628] on input "range" at bounding box center [536, 624] width 83 height 11
type input "3.62"
type input "0.61"
type input "3.98"
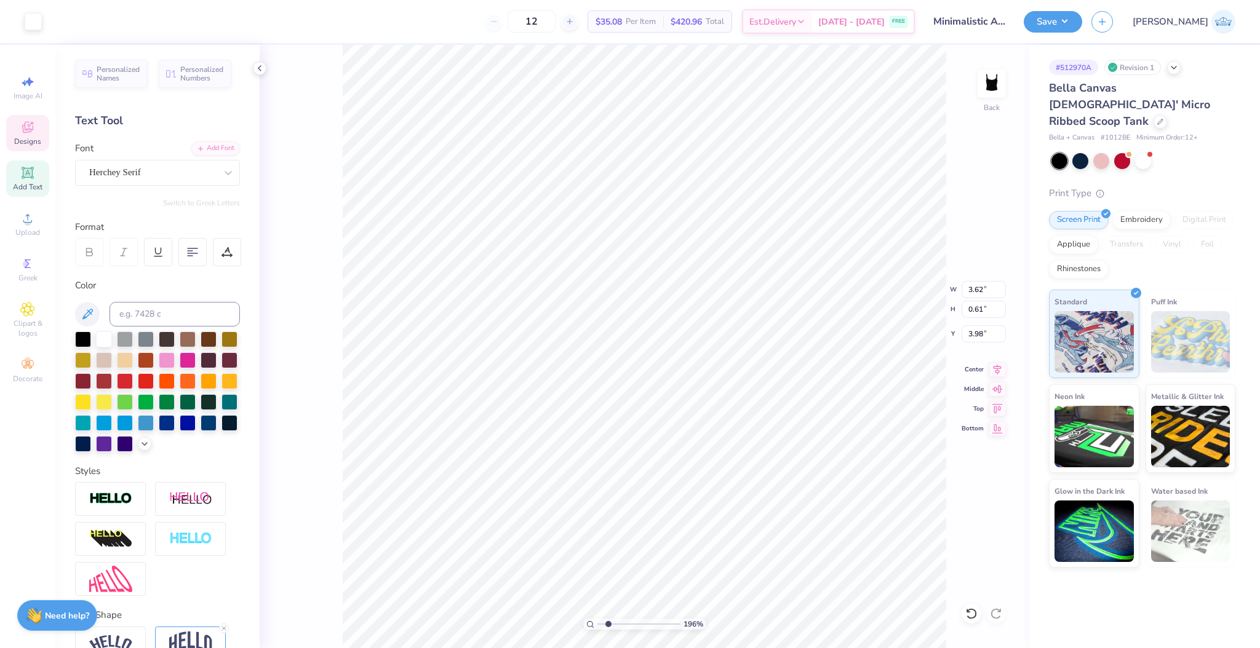
scroll to position [7, 1]
type textarea "ATUC San Diego"
type textarea "AT UC San Diego"
type input "3.89"
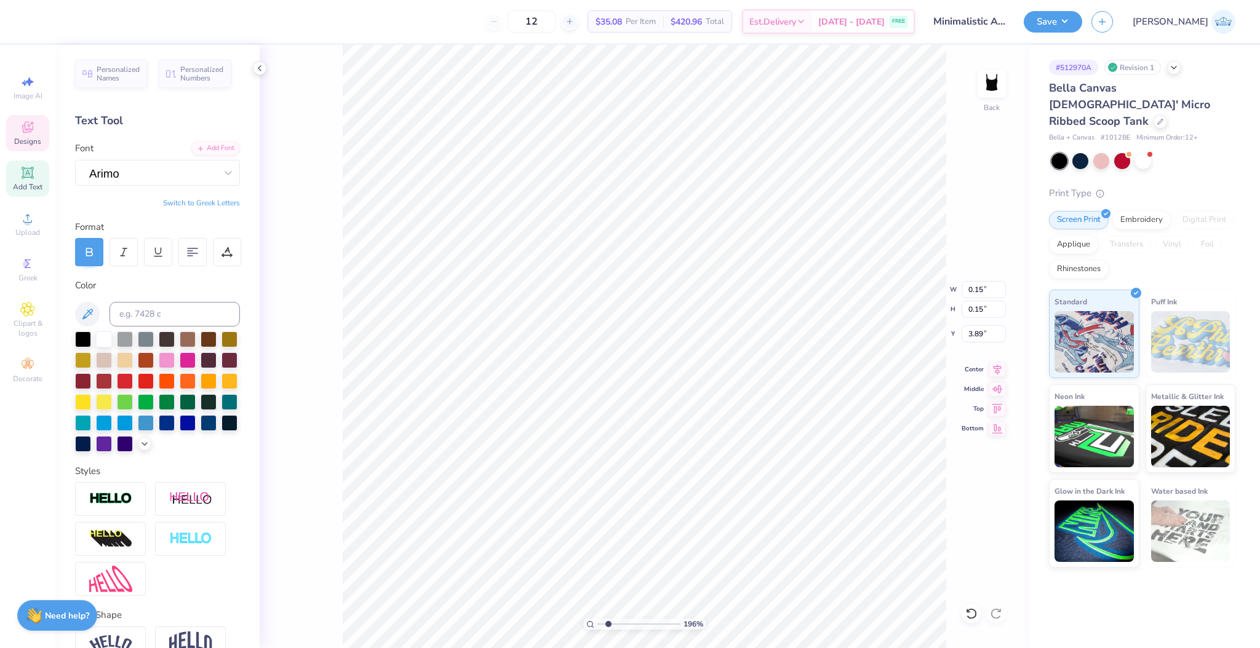
scroll to position [7, 1]
type textarea "t"
type textarea "TM"
click at [979, 291] on input "5.03" at bounding box center [983, 289] width 44 height 17
type input "5.00"
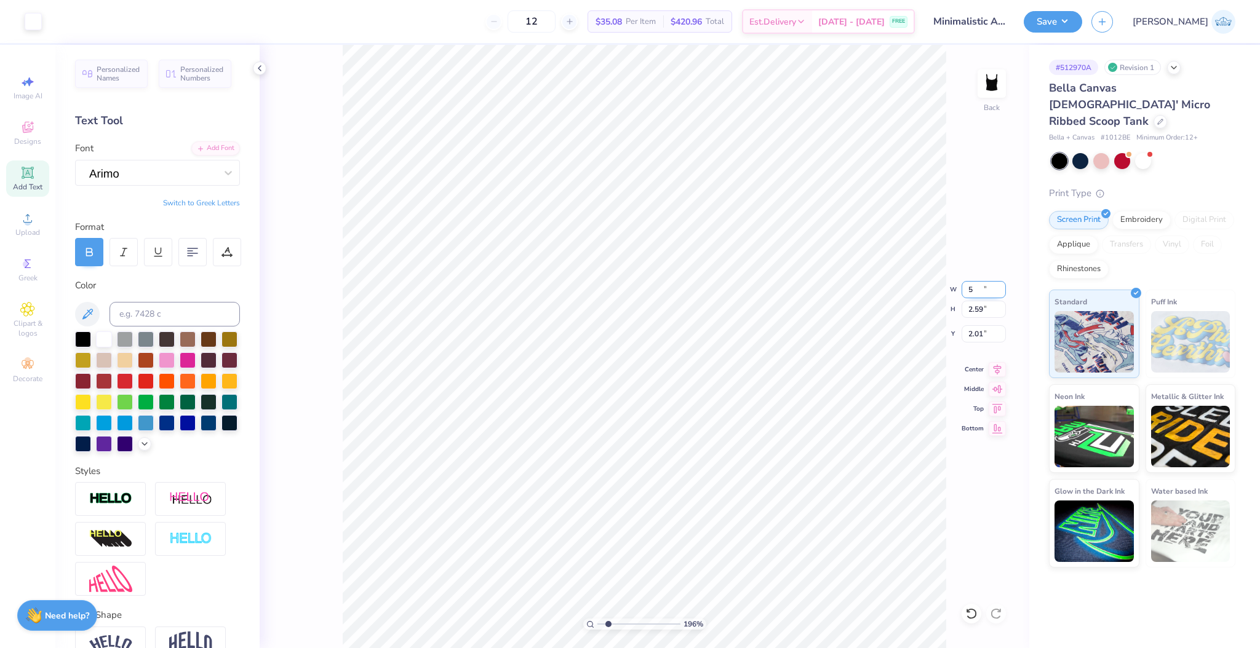
type input "2.59"
type input "2.01"
type input "3.88"
drag, startPoint x: 615, startPoint y: 625, endPoint x: 624, endPoint y: 624, distance: 8.8
type input "3.48"
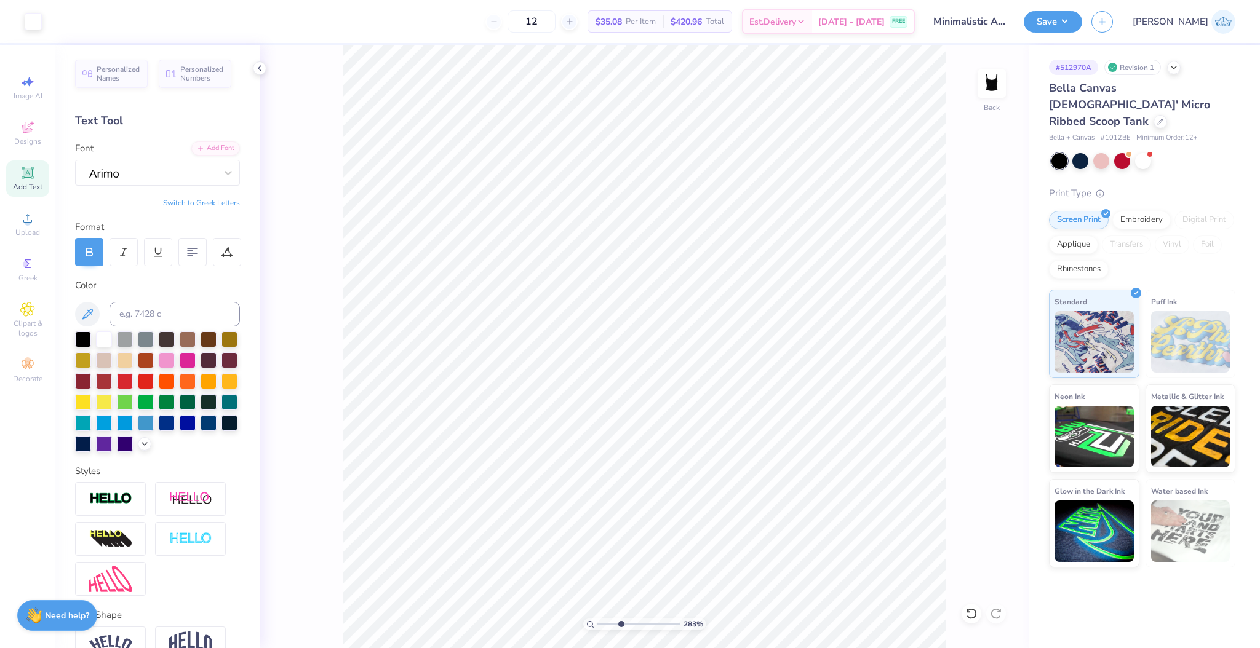
click at [620, 625] on input "range" at bounding box center [638, 624] width 83 height 11
type input "3.97"
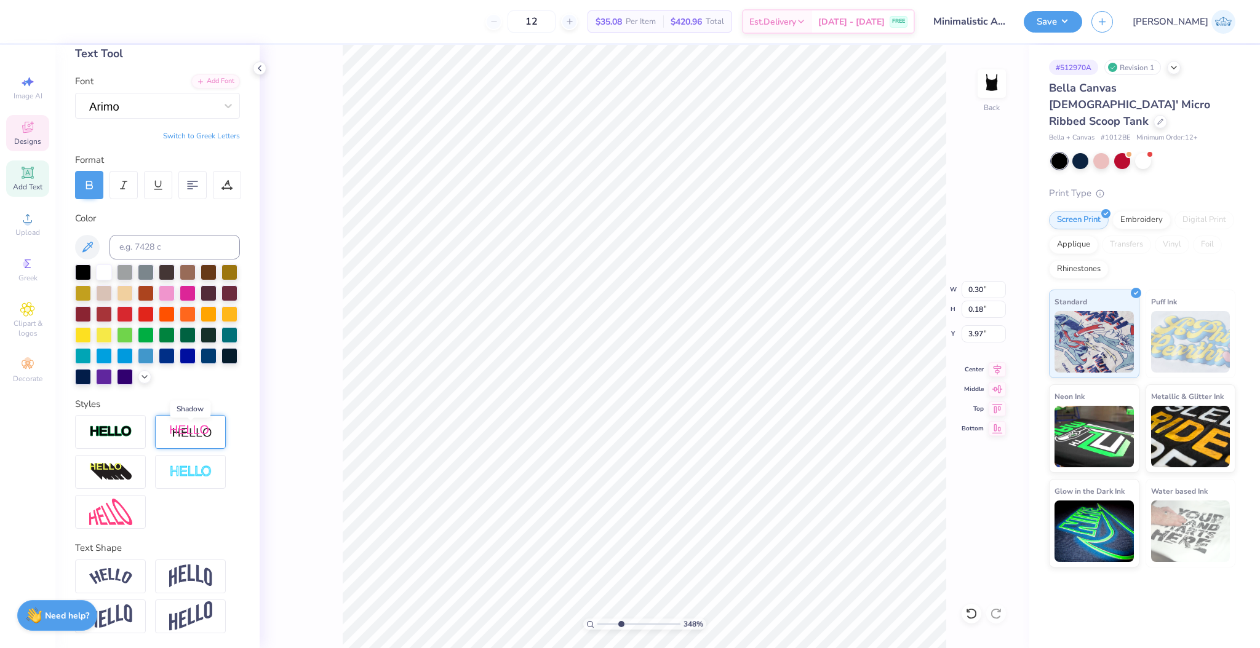
scroll to position [87, 0]
click at [175, 579] on img at bounding box center [190, 576] width 43 height 23
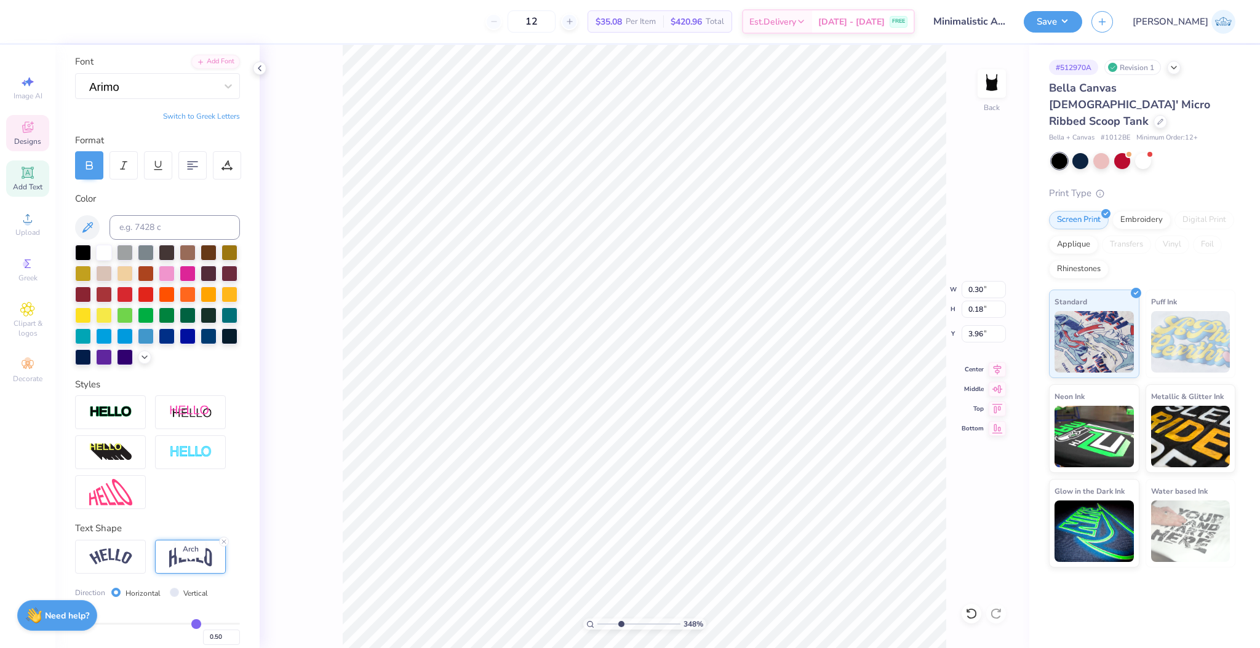
type input "3.96"
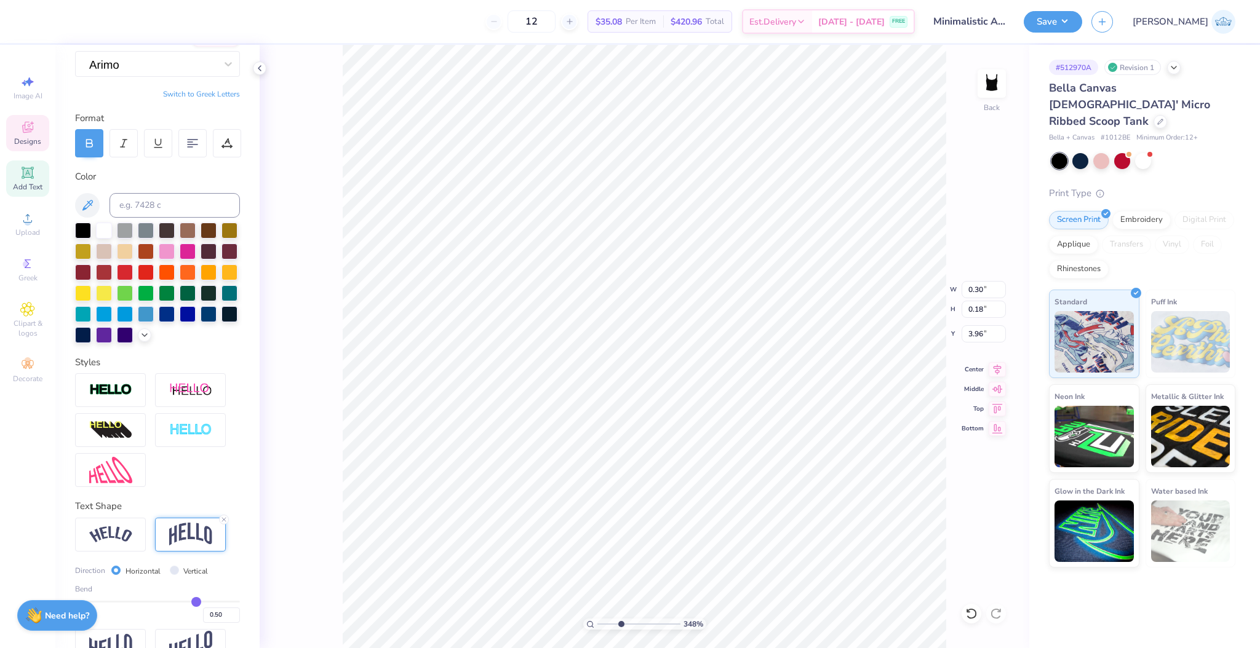
scroll to position [158, 0]
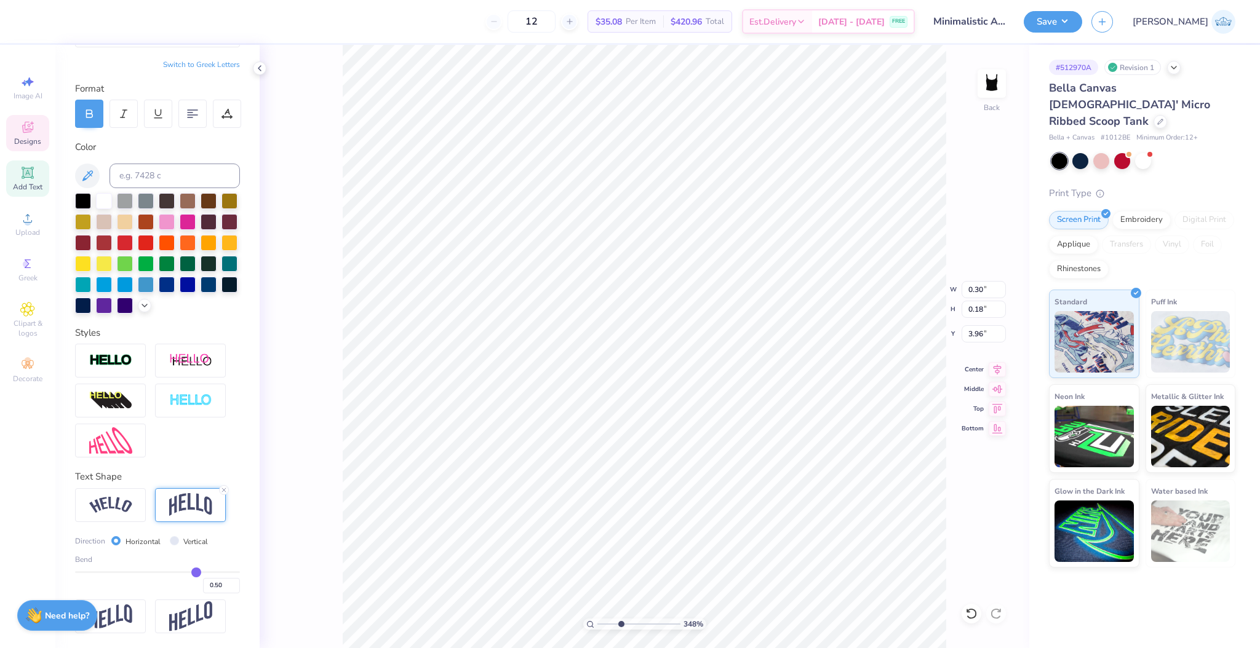
type input "0.26"
type input "0.24"
type input "0.2"
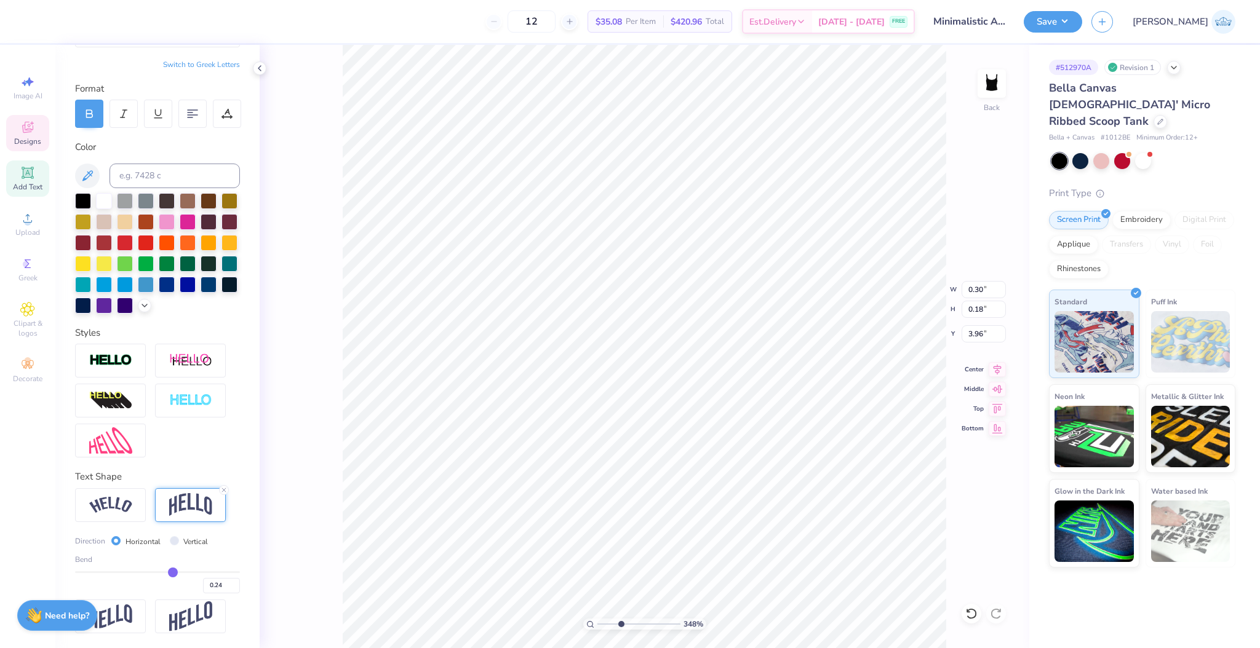
type input "0.20"
type input "0.16"
type input "0.1"
type input "0.10"
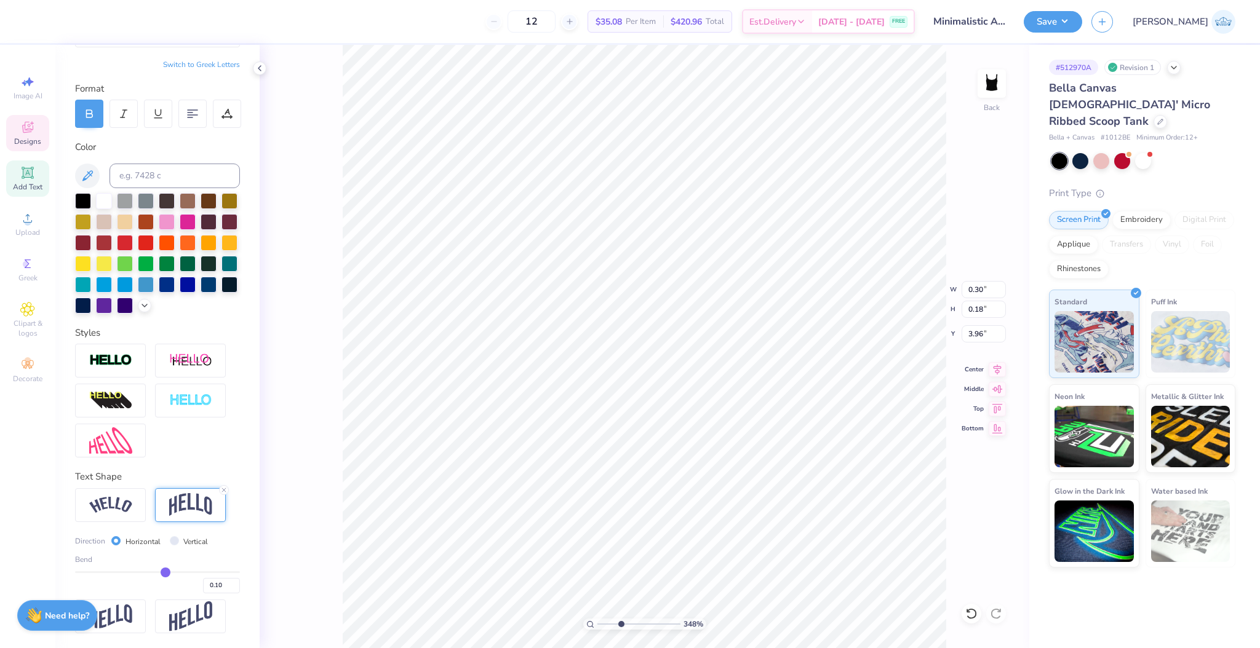
type input "0.05"
type input "0"
type input "0.00"
type input "-0.03"
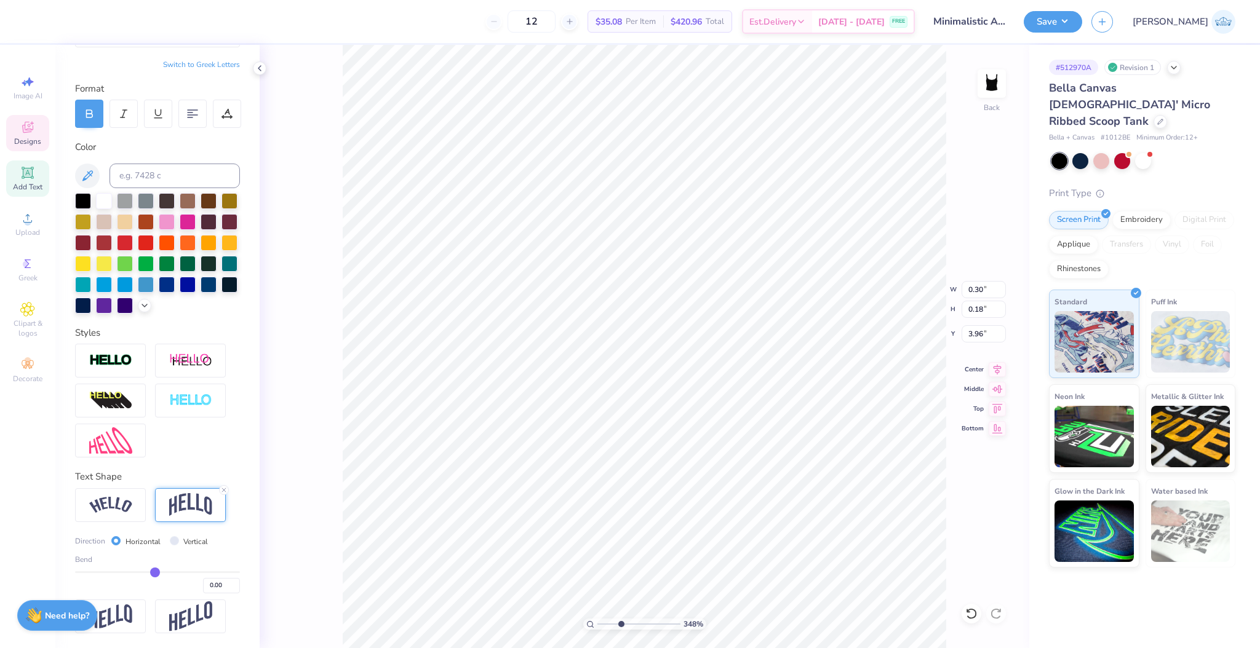
type input "-0.03"
type input "-0.06"
type input "-0.08"
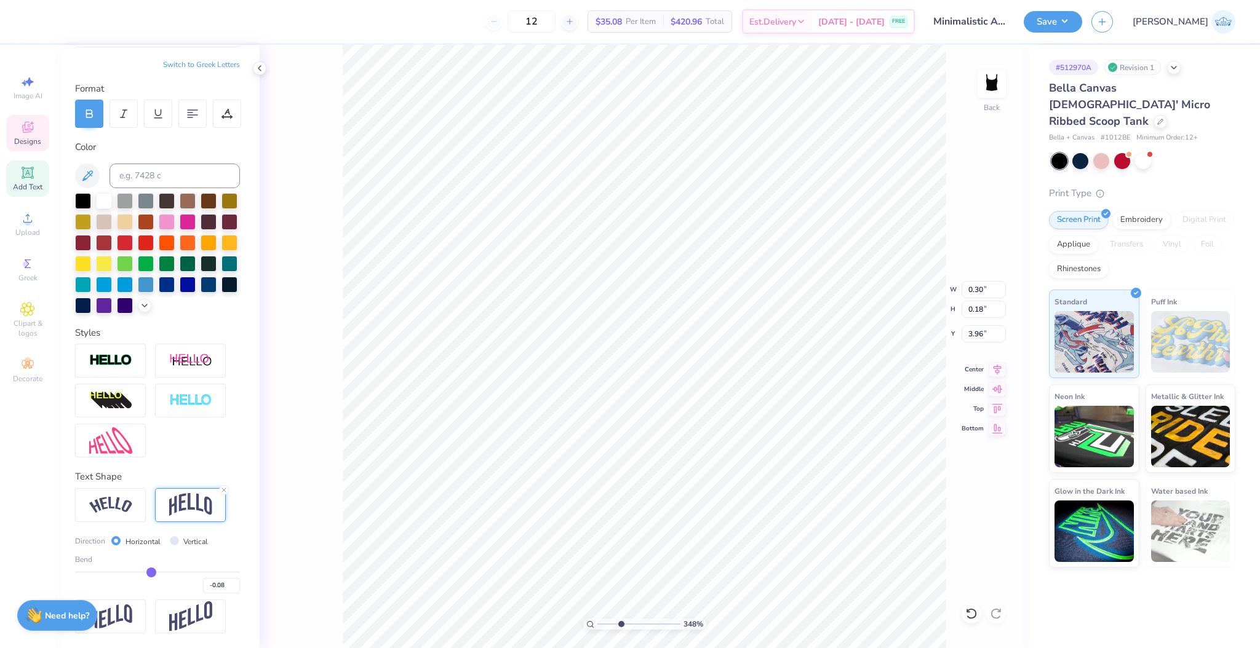
type input "-0.1"
type input "-0.10"
type input "-0.11"
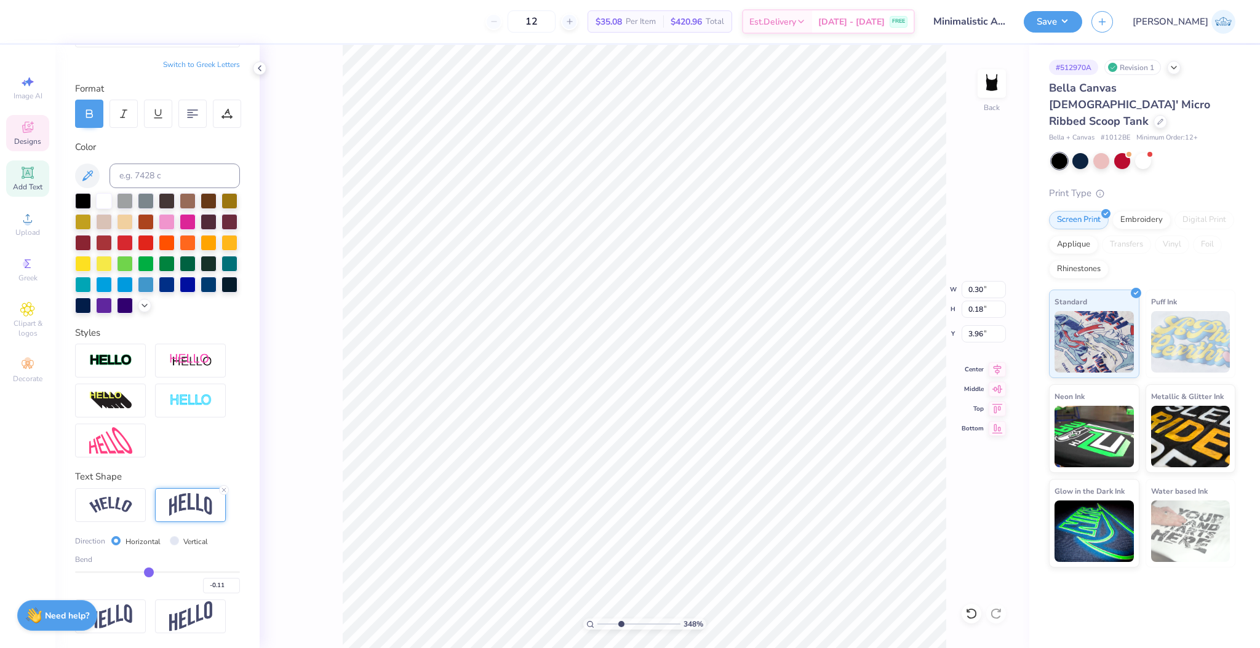
click at [145, 573] on input "range" at bounding box center [157, 572] width 165 height 2
click at [220, 490] on div at bounding box center [224, 490] width 10 height 10
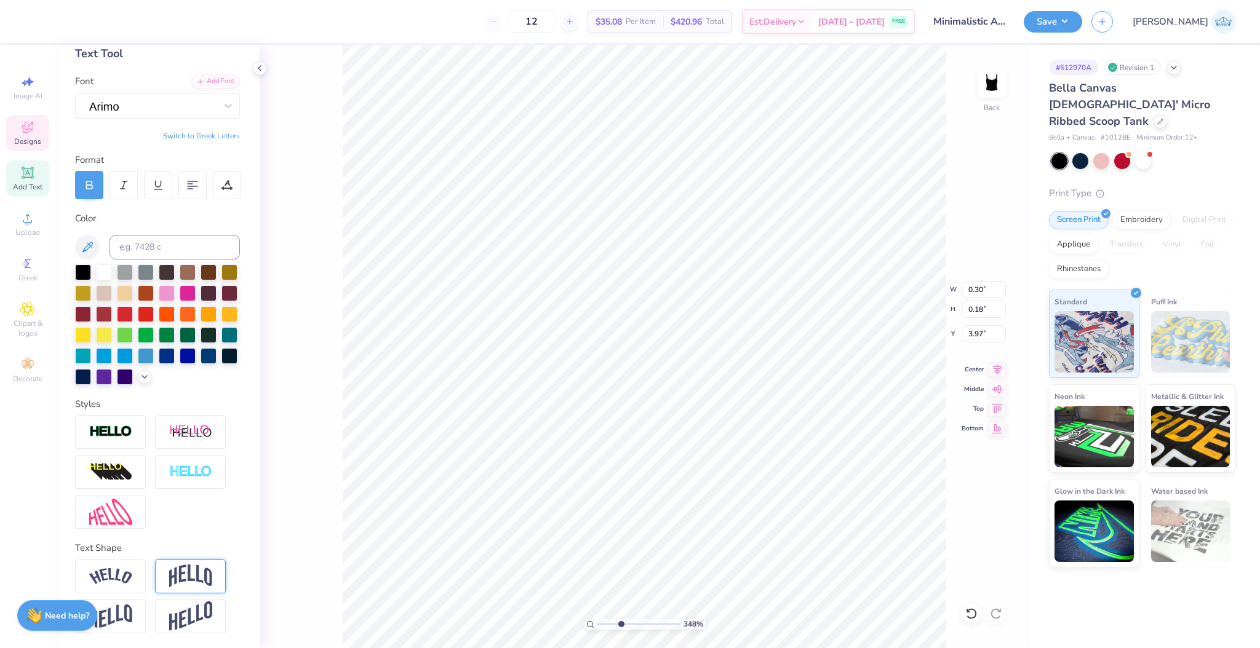
scroll to position [87, 0]
type input "3.92"
type input "0.23"
type input "0.14"
type input "3.93"
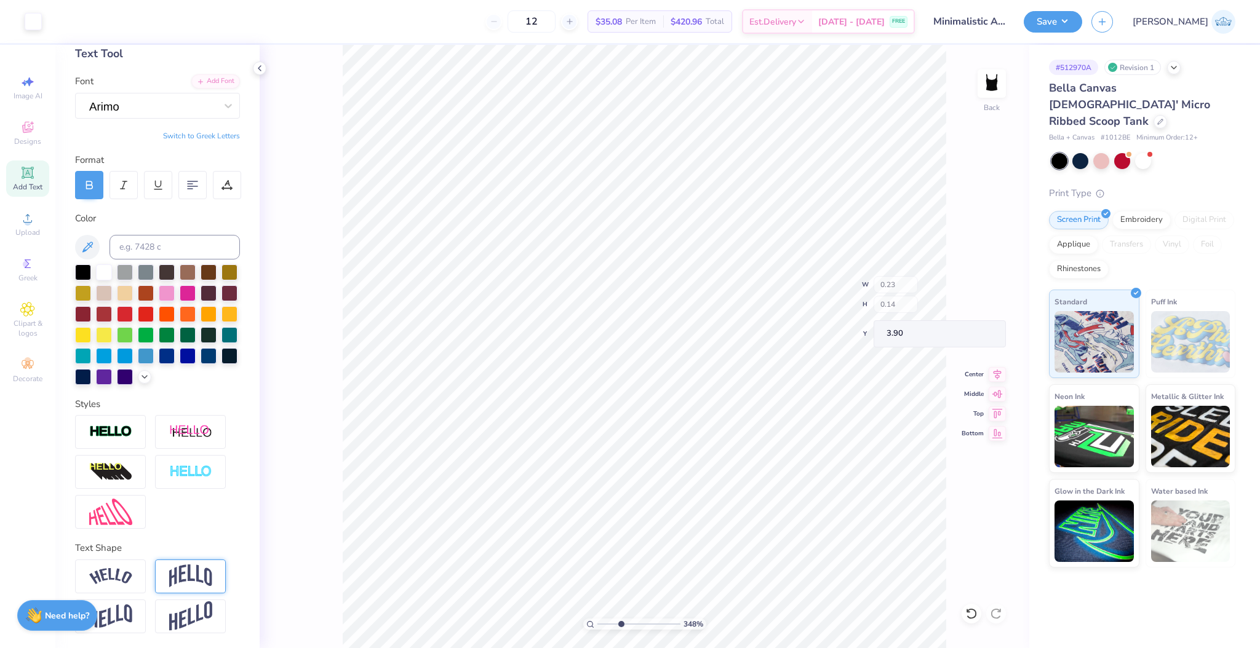
type input "3.90"
type input "3.97"
type input "4.67"
click at [630, 623] on input "range" at bounding box center [638, 624] width 83 height 11
type input "0.13"
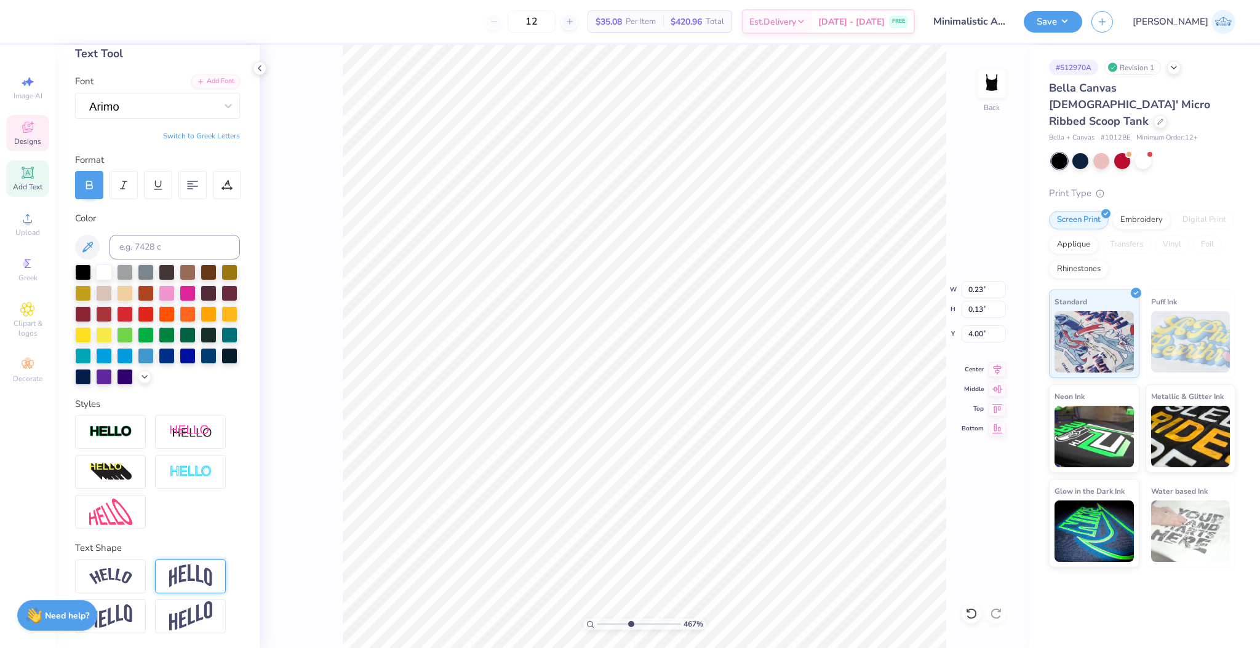
type input "4.00"
type input "0.24"
type input "0.15"
type input "3.99"
type input "3.93"
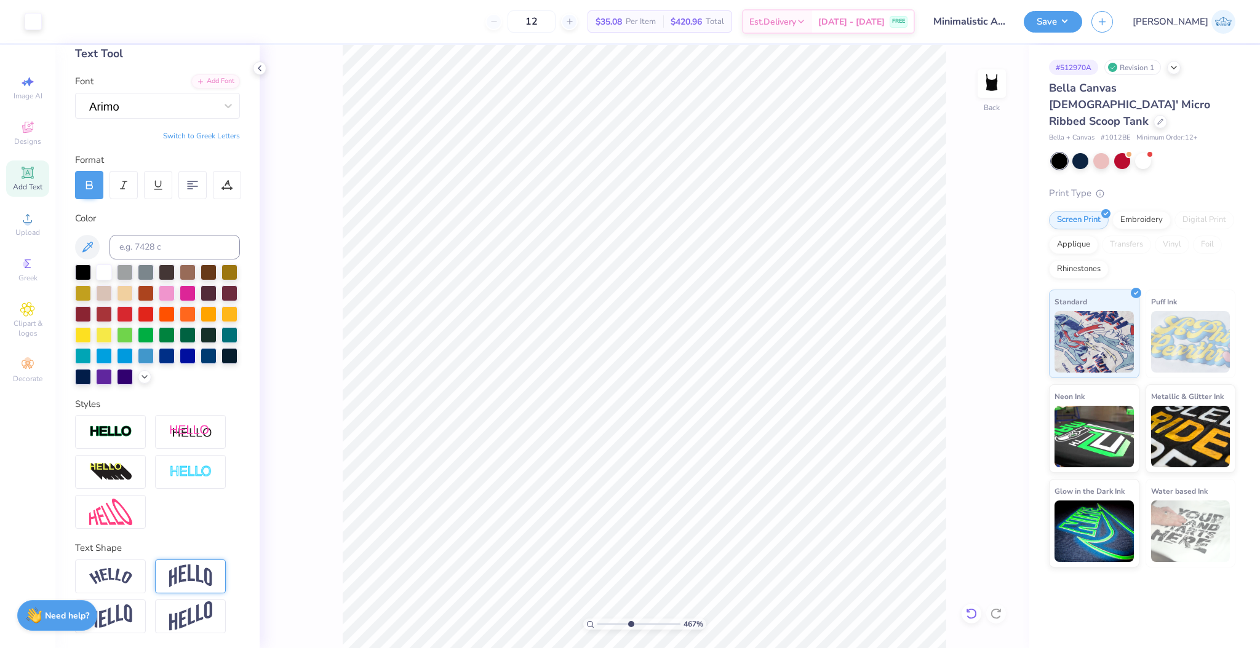
click at [967, 617] on icon at bounding box center [971, 614] width 12 height 12
click at [608, 624] on input "range" at bounding box center [638, 624] width 83 height 11
type input "3.24"
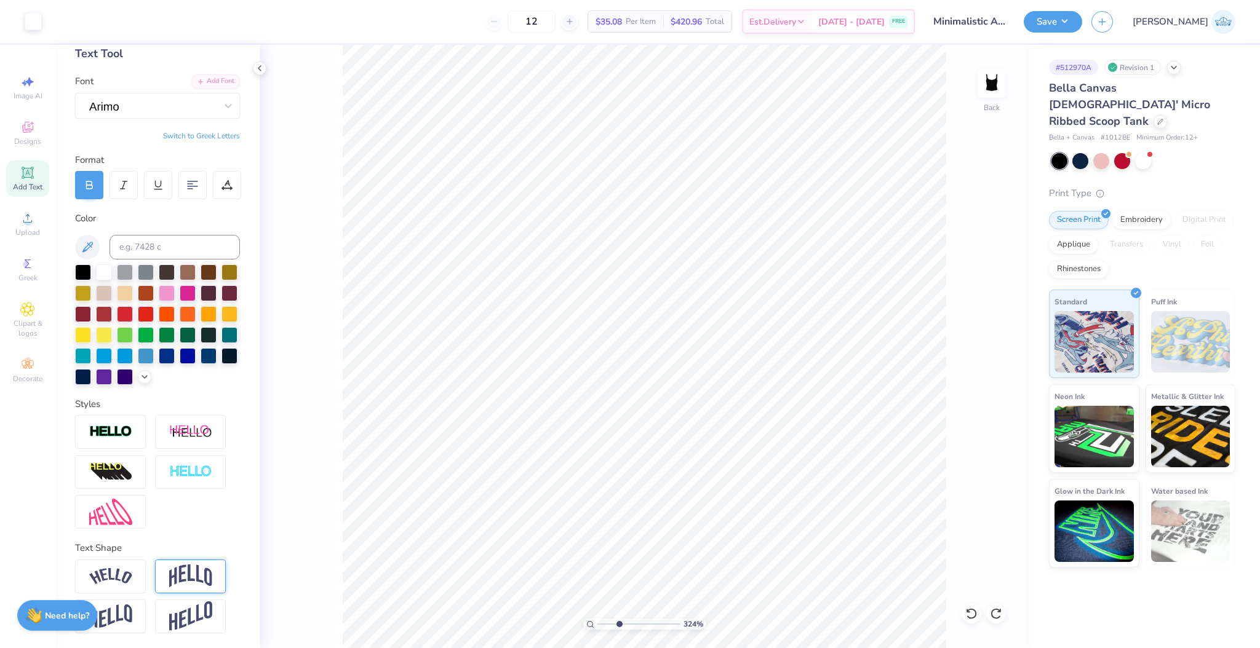
click at [618, 626] on input "range" at bounding box center [638, 624] width 83 height 11
type input "0.22"
type input "0.12"
click at [968, 610] on icon at bounding box center [971, 613] width 10 height 11
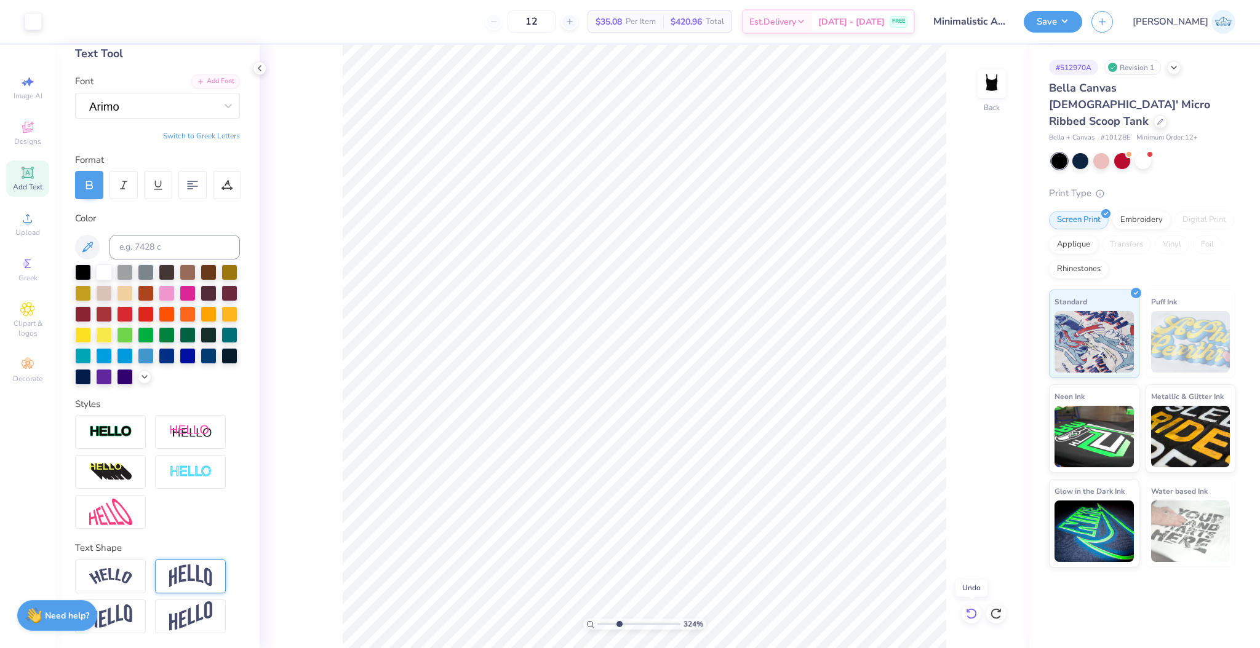
click at [968, 610] on icon at bounding box center [971, 613] width 10 height 11
click at [980, 309] on input "0.13" at bounding box center [983, 309] width 44 height 17
type input "0.15"
type input "0.26"
type input "3.96"
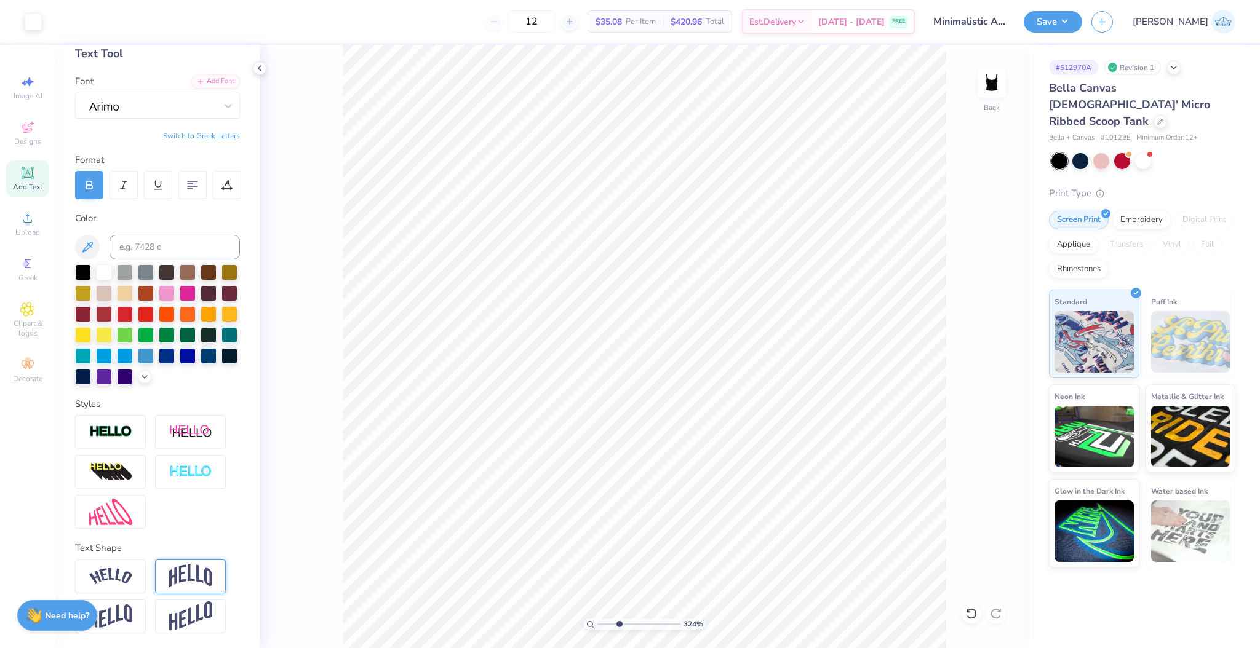
click at [330, 281] on div "324 % Back" at bounding box center [644, 346] width 769 height 603
click at [968, 288] on input "4.93" at bounding box center [983, 289] width 44 height 17
type input "5.00"
type input "2.63"
click at [977, 336] on input "1.99" at bounding box center [983, 333] width 44 height 17
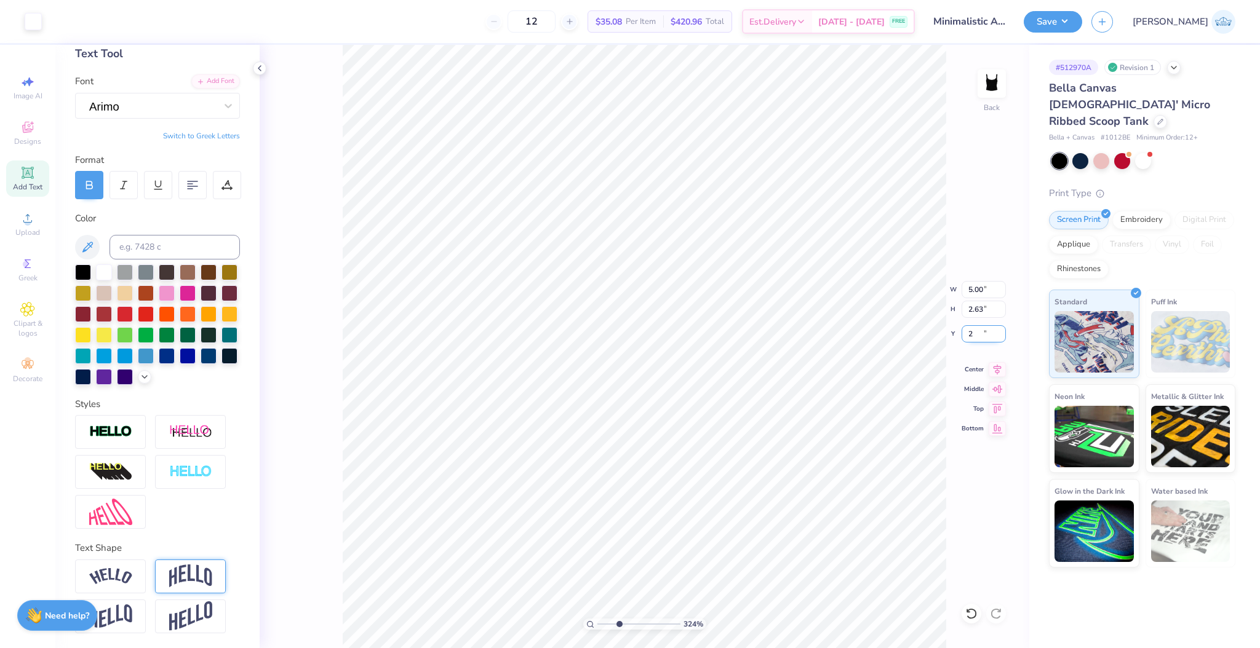
type input "2.00"
type input "3.95"
type input "3.99"
click at [224, 290] on div "Art colors 12 $35.08 Per Item $420.96 Total Est. Delivery Sep 12 - 15 FREE Desi…" at bounding box center [630, 324] width 1260 height 648
type input "3.96"
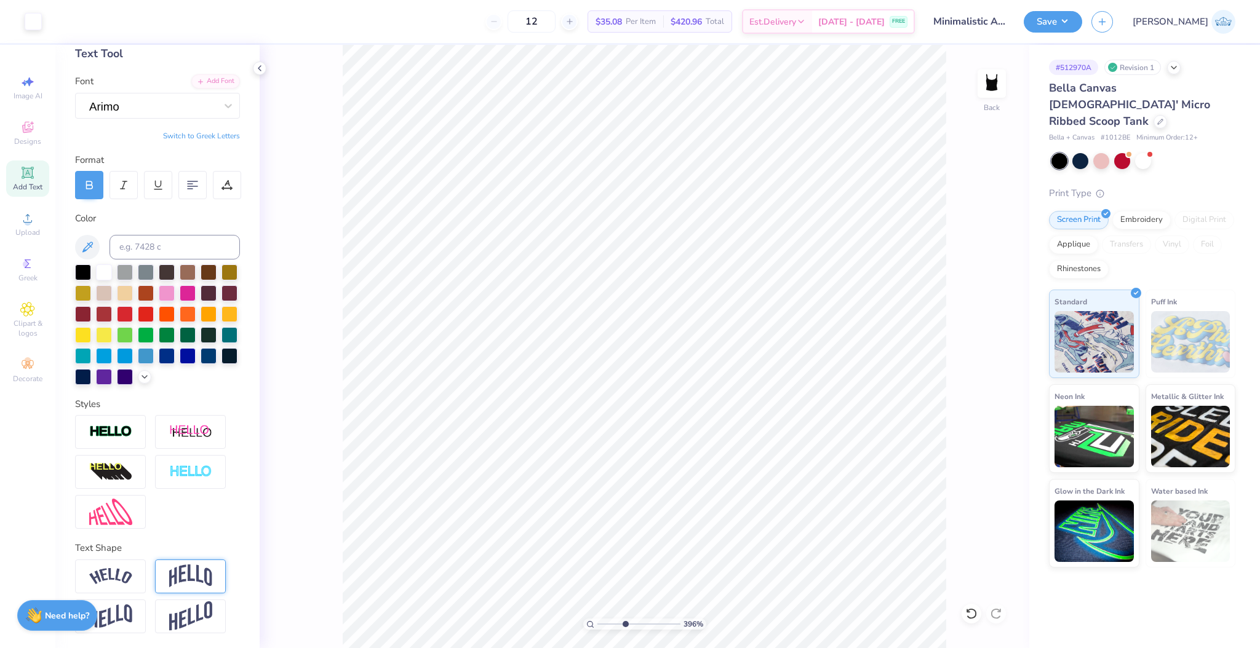
click at [624, 624] on input "range" at bounding box center [638, 624] width 83 height 11
type input "3.95"
drag, startPoint x: 614, startPoint y: 621, endPoint x: 567, endPoint y: 622, distance: 47.4
type input "1"
click at [597, 622] on input "range" at bounding box center [638, 624] width 83 height 11
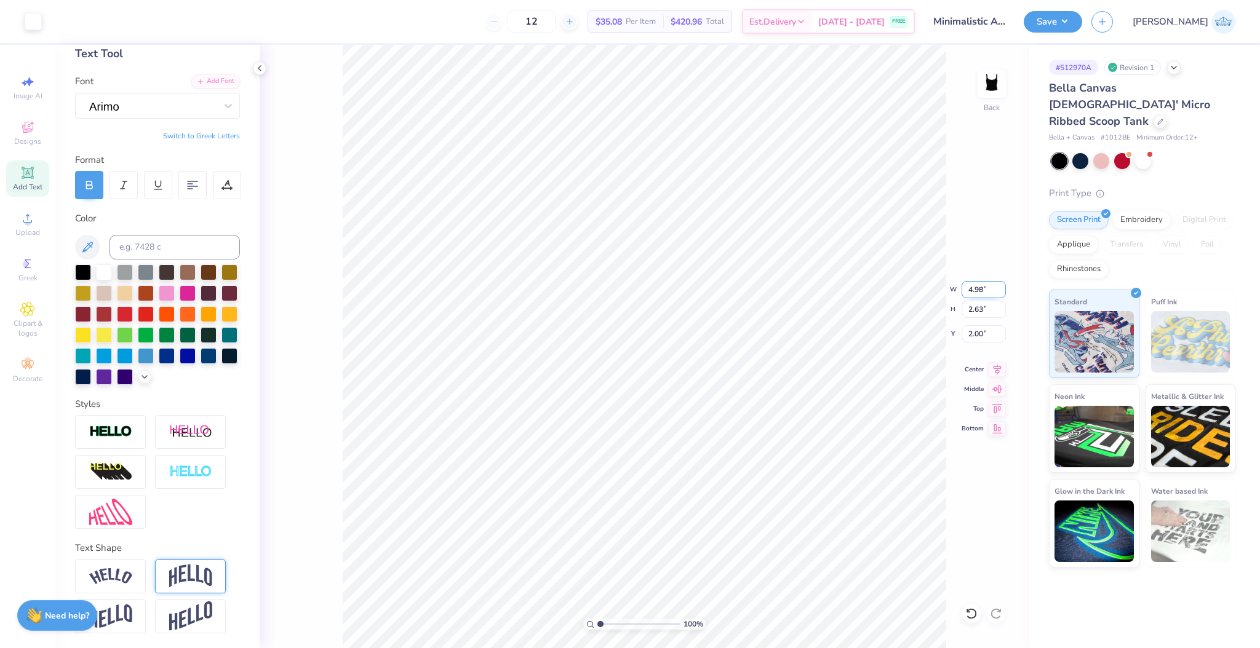
click at [983, 283] on input "4.98" at bounding box center [983, 289] width 44 height 17
type input "5.00"
type input "2.64"
click at [982, 332] on input "1.99" at bounding box center [983, 333] width 44 height 17
type input "2.00"
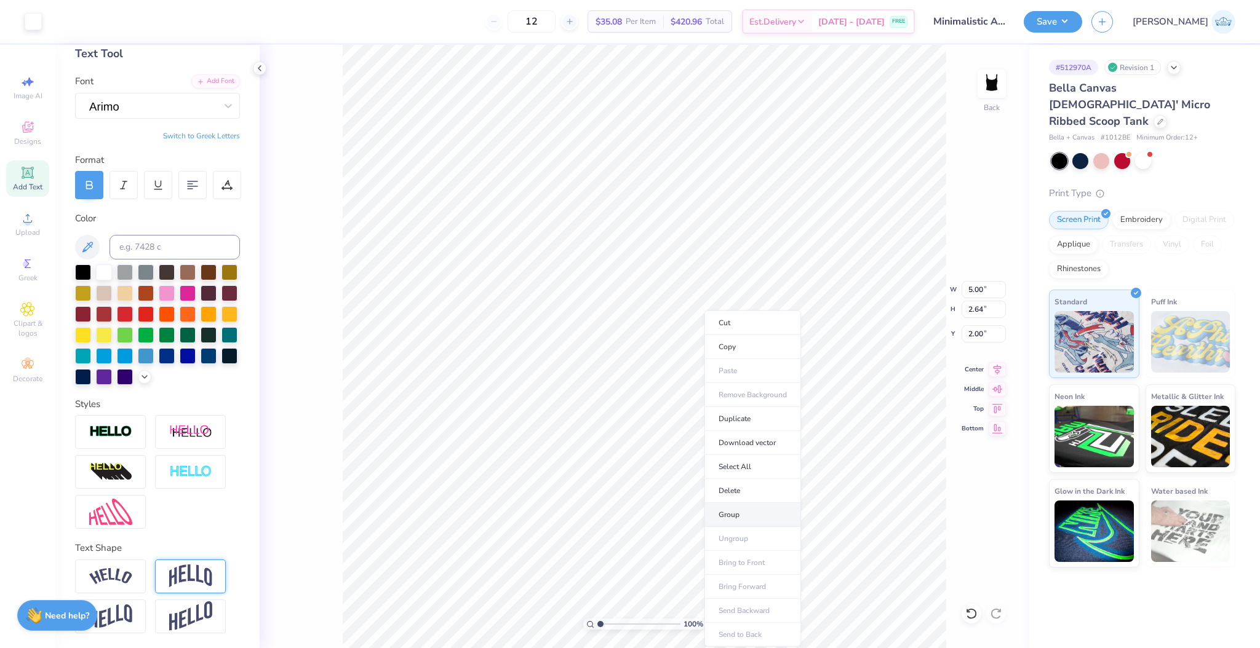
click at [721, 517] on li "Group" at bounding box center [752, 515] width 97 height 24
drag, startPoint x: 611, startPoint y: 625, endPoint x: 617, endPoint y: 629, distance: 7.5
type input "3.06"
click at [617, 629] on input "range" at bounding box center [638, 624] width 83 height 11
type input "0.26"
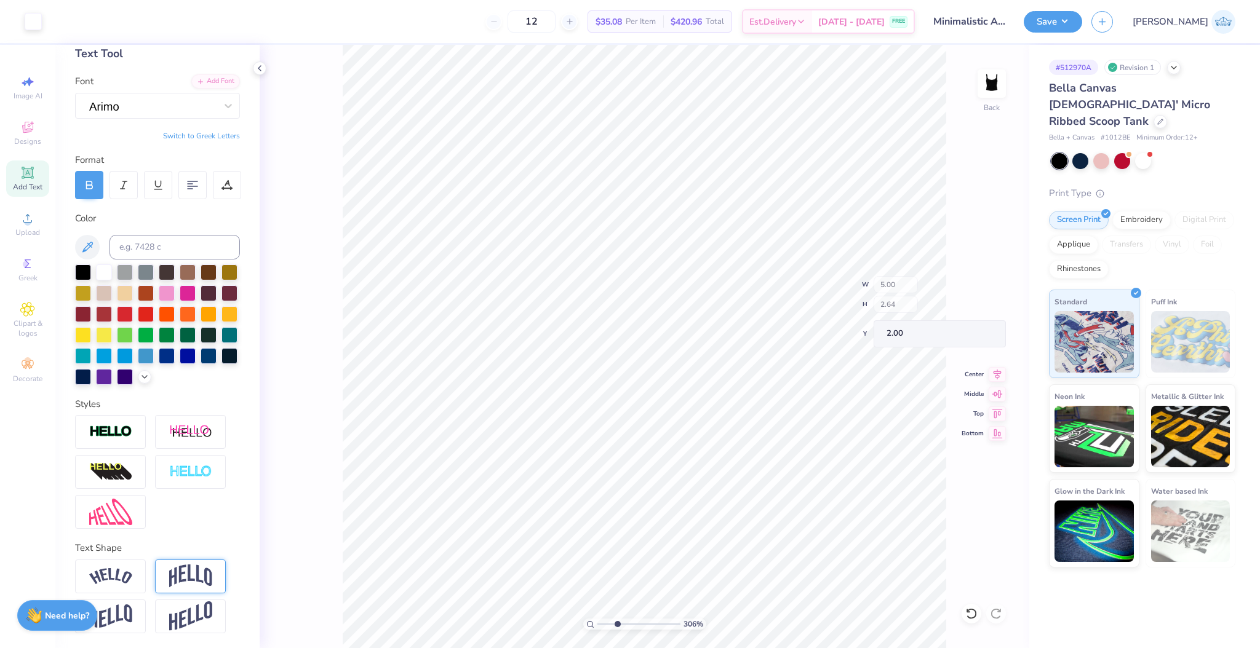
type input "0.15"
type input "3.96"
click at [112, 520] on img at bounding box center [110, 512] width 43 height 26
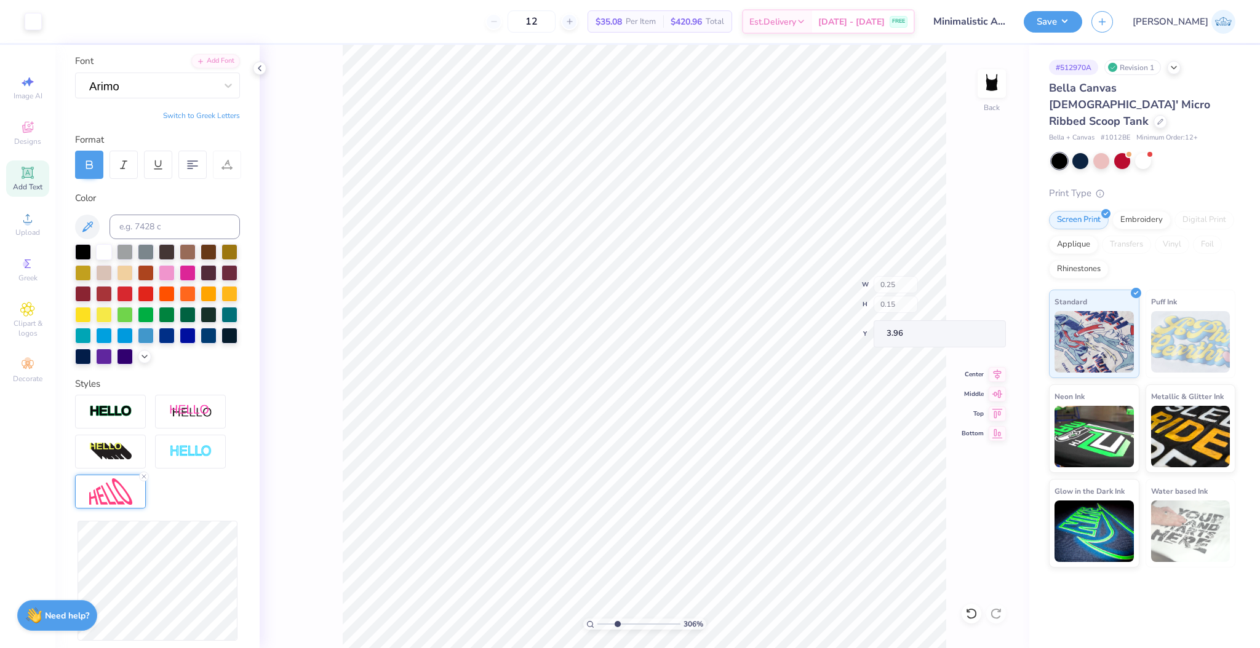
type input "0.26"
click at [146, 480] on icon at bounding box center [143, 476] width 7 height 7
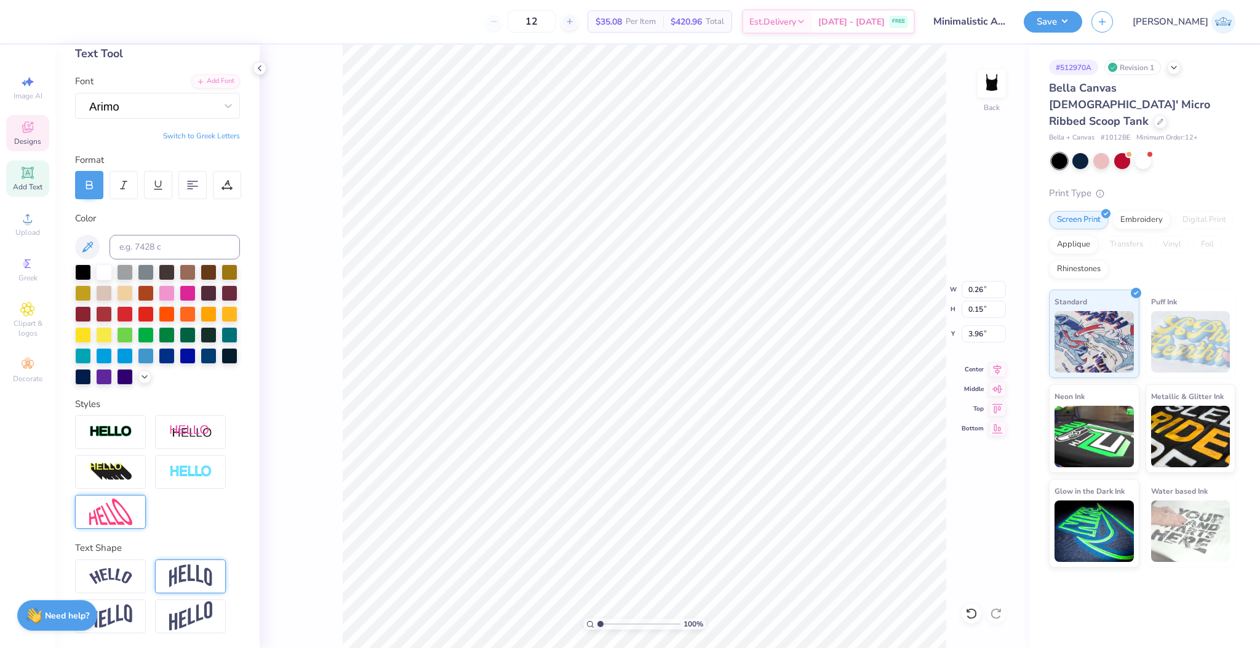
drag, startPoint x: 627, startPoint y: 625, endPoint x: 539, endPoint y: 611, distance: 89.0
type input "1"
click at [597, 619] on input "range" at bounding box center [638, 624] width 83 height 11
type input "5.00"
type input "2.64"
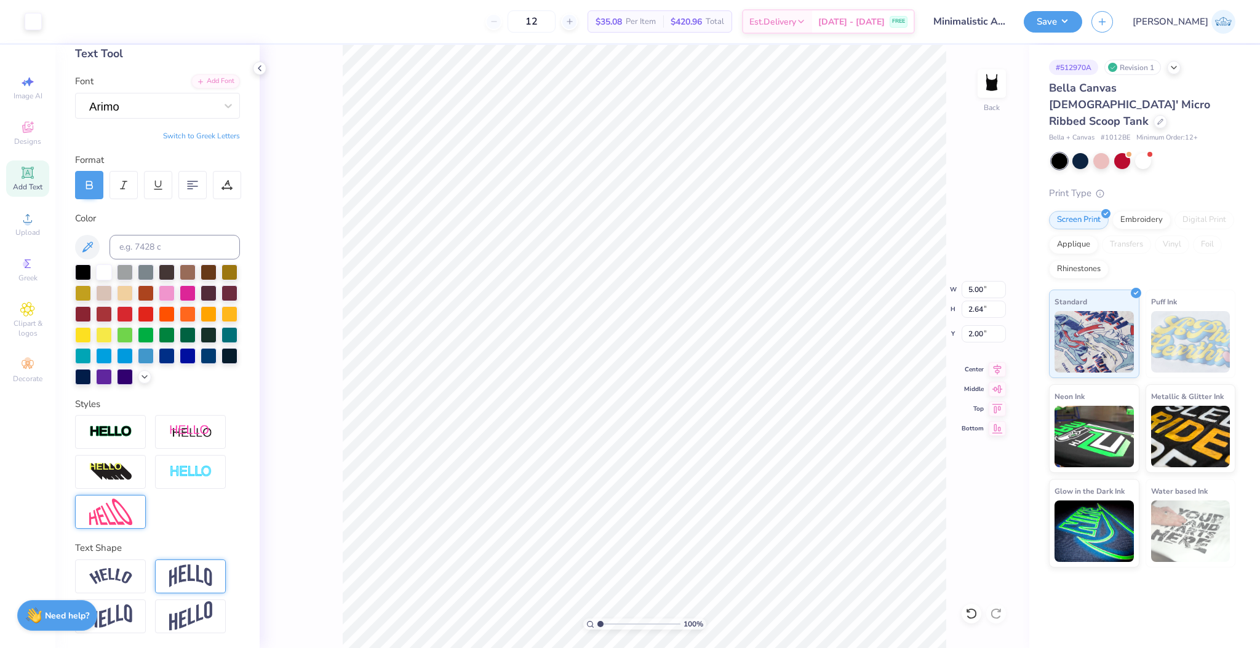
type input "2.00"
drag, startPoint x: 608, startPoint y: 625, endPoint x: 614, endPoint y: 631, distance: 8.7
type input "2.71"
click at [614, 630] on input "range" at bounding box center [638, 624] width 83 height 11
type input "0.16"
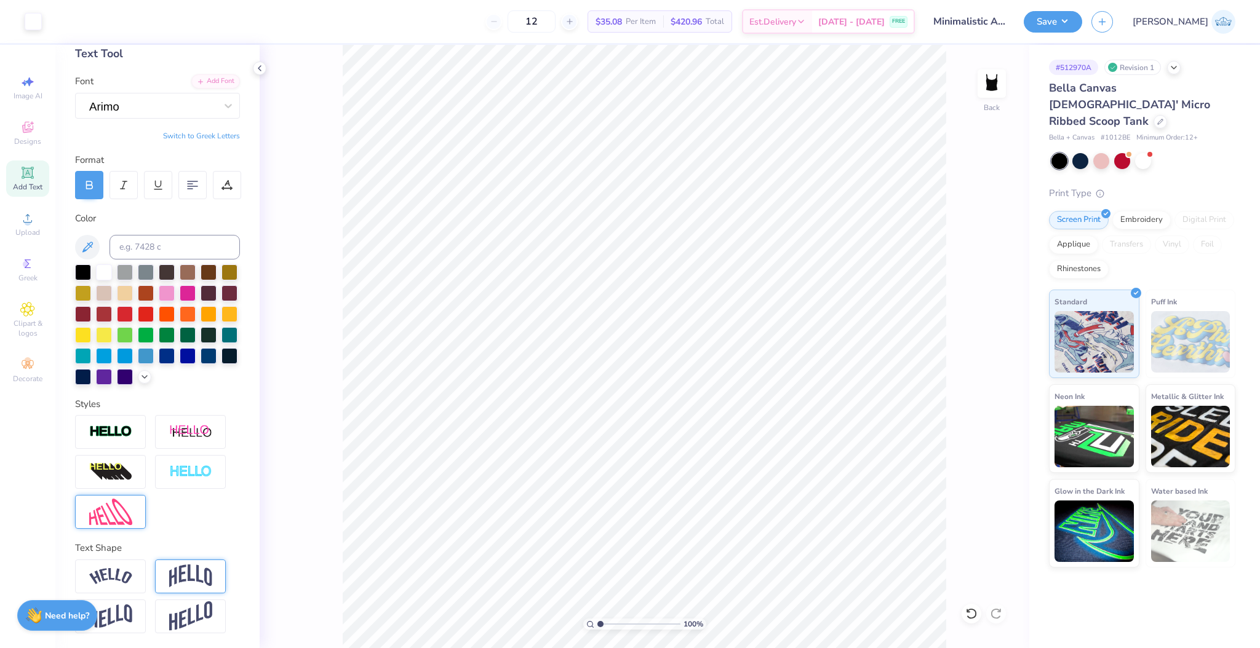
drag, startPoint x: 615, startPoint y: 620, endPoint x: 588, endPoint y: 620, distance: 27.1
type input "1"
click at [597, 620] on input "range" at bounding box center [638, 624] width 83 height 11
click at [672, 514] on li "Group" at bounding box center [711, 515] width 97 height 24
click at [1082, 29] on button "Save" at bounding box center [1052, 20] width 58 height 22
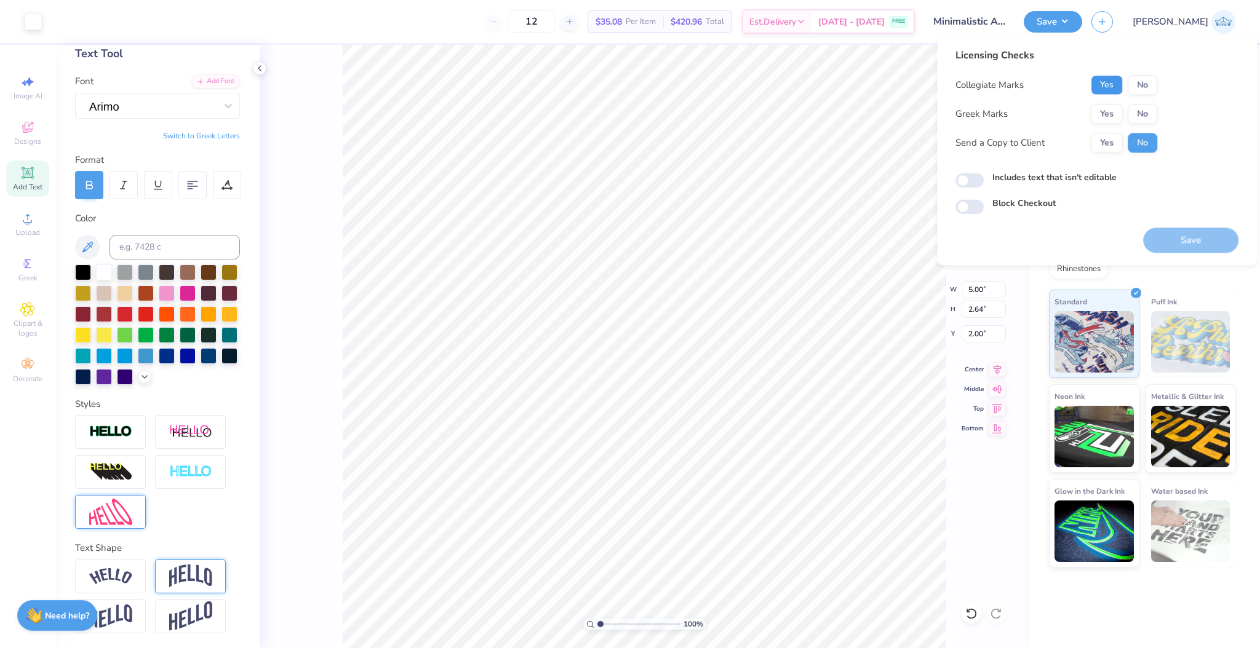
click at [1119, 89] on button "Yes" at bounding box center [1106, 85] width 32 height 20
click at [1119, 106] on button "Yes" at bounding box center [1106, 114] width 32 height 20
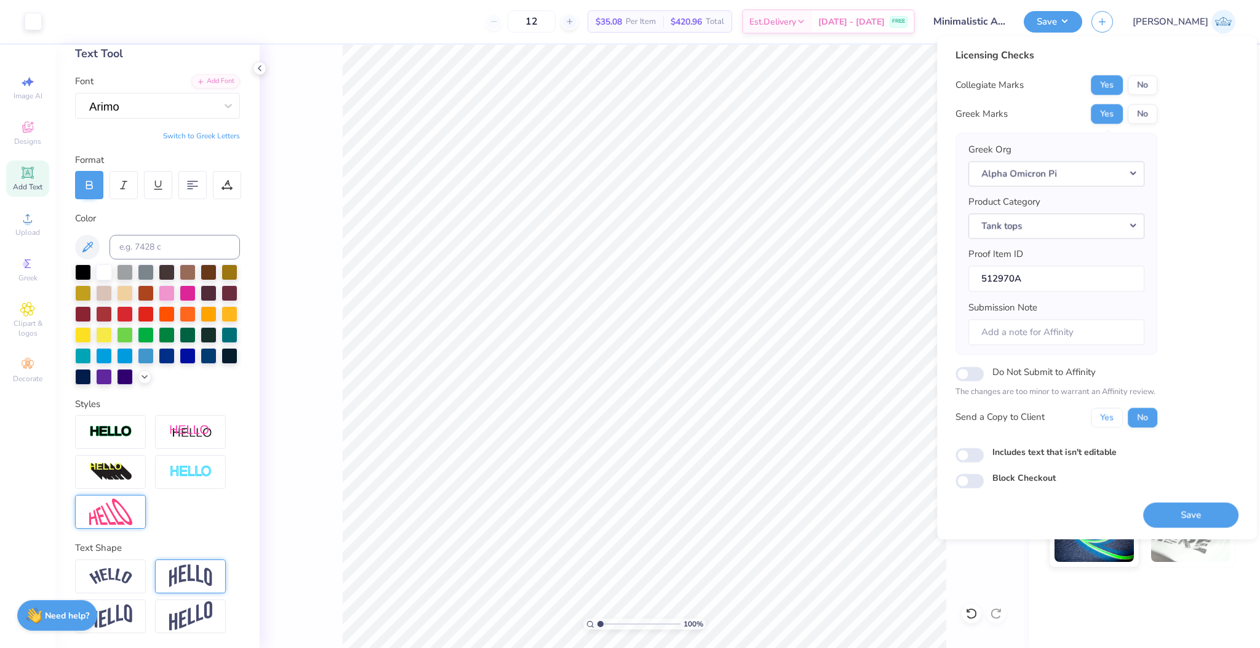
drag, startPoint x: 1117, startPoint y: 408, endPoint x: 1124, endPoint y: 432, distance: 25.1
click at [1116, 410] on button "Yes" at bounding box center [1106, 418] width 32 height 20
click at [1159, 511] on button "Save" at bounding box center [1190, 514] width 95 height 25
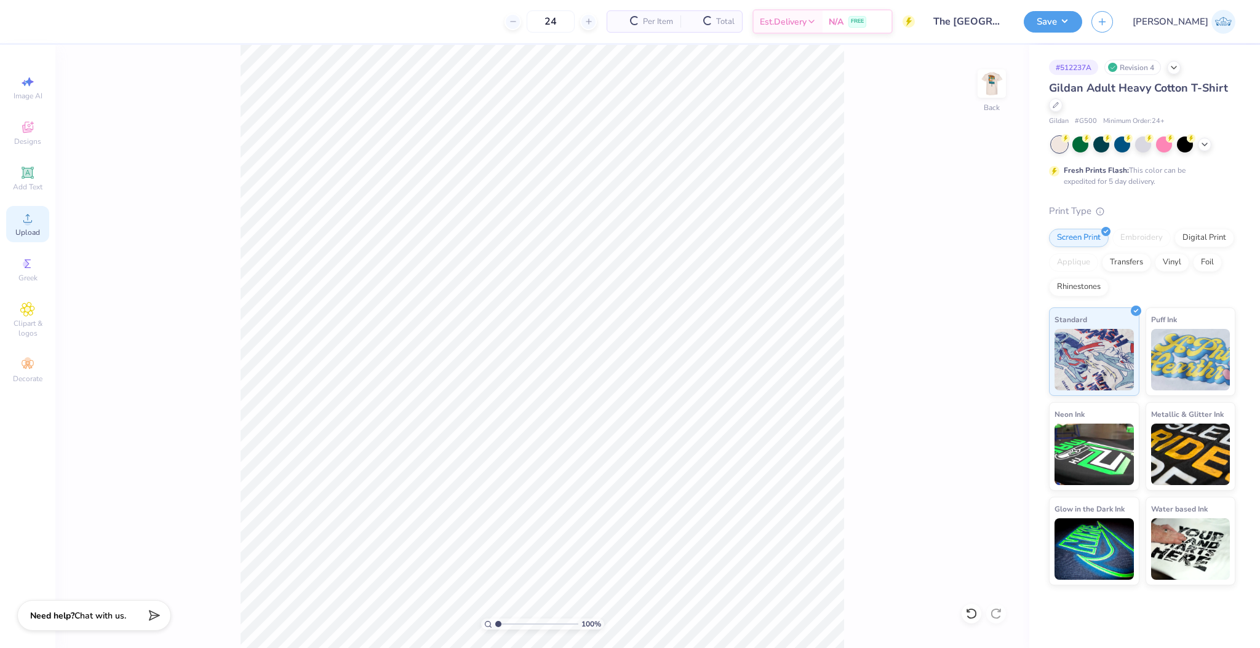
click at [32, 226] on div "Upload" at bounding box center [27, 224] width 43 height 36
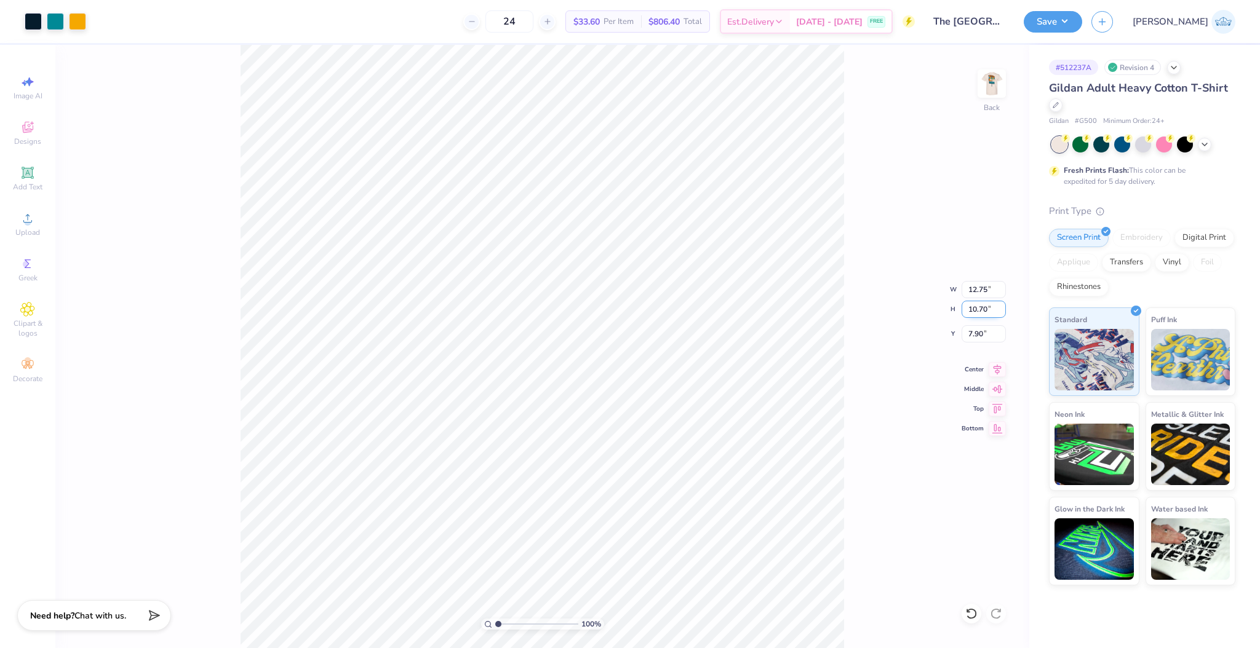
click at [969, 312] on input "10.70" at bounding box center [983, 309] width 44 height 17
click at [972, 292] on input "12.75" at bounding box center [983, 289] width 44 height 17
type input "3.50"
type input "2.94"
click at [966, 335] on input "9.97" at bounding box center [983, 333] width 44 height 17
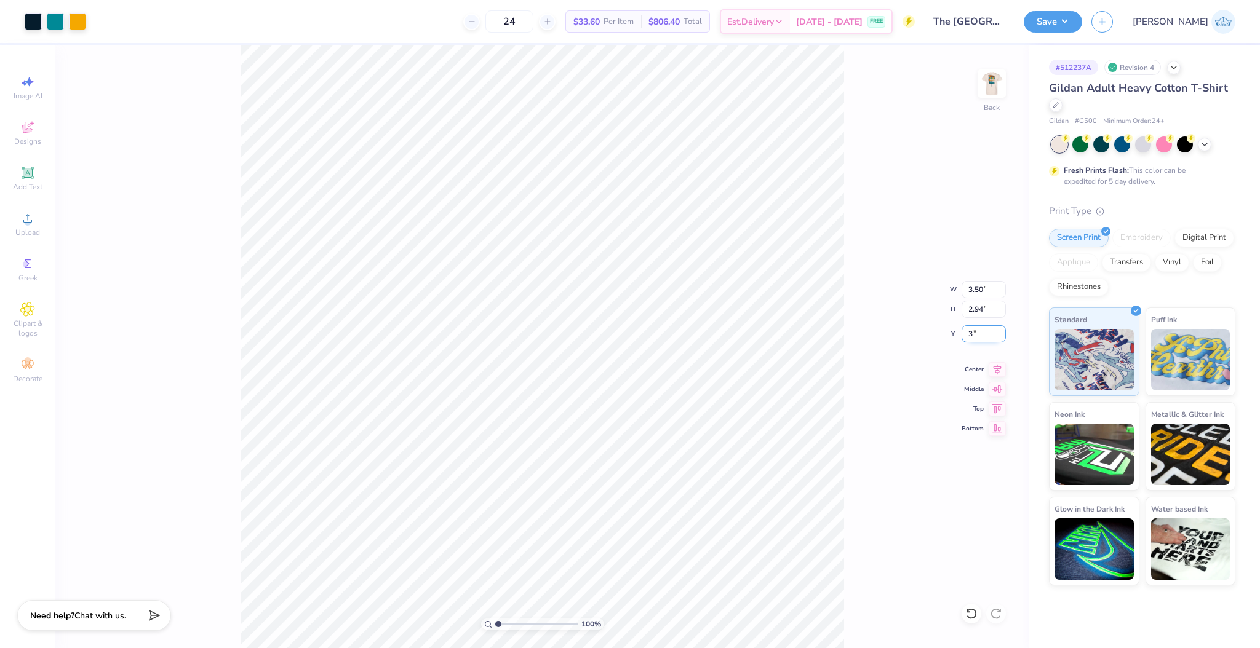
type input "3.00"
click at [990, 86] on img at bounding box center [991, 83] width 49 height 49
click at [972, 342] on input "2.77" at bounding box center [983, 343] width 44 height 17
type input "3.00"
click at [995, 369] on icon at bounding box center [997, 368] width 8 height 10
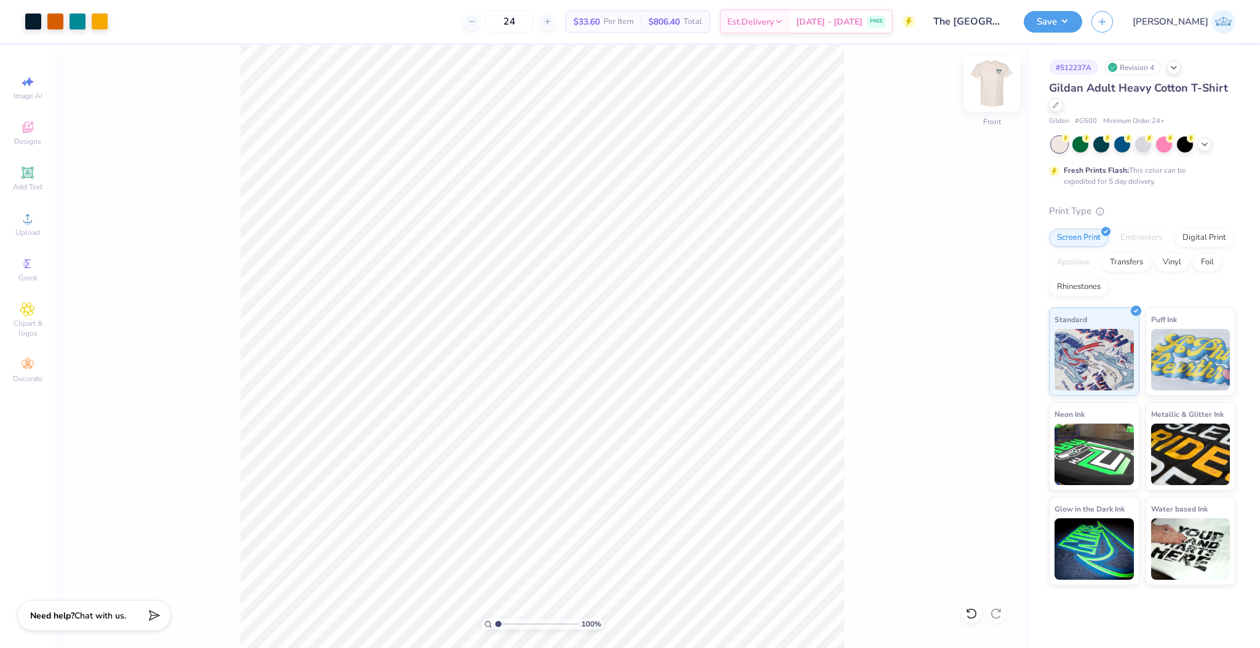
click at [996, 93] on img at bounding box center [991, 83] width 49 height 49
click at [1082, 19] on button "Save" at bounding box center [1052, 20] width 58 height 22
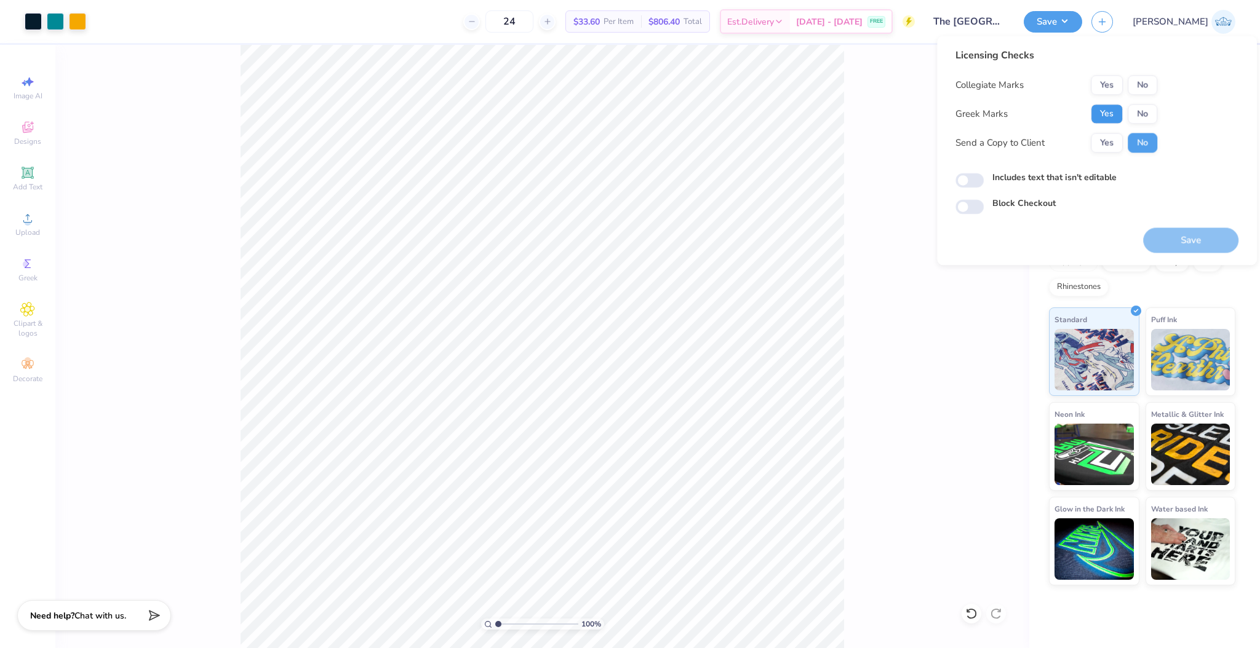
click at [1115, 110] on button "Yes" at bounding box center [1106, 114] width 32 height 20
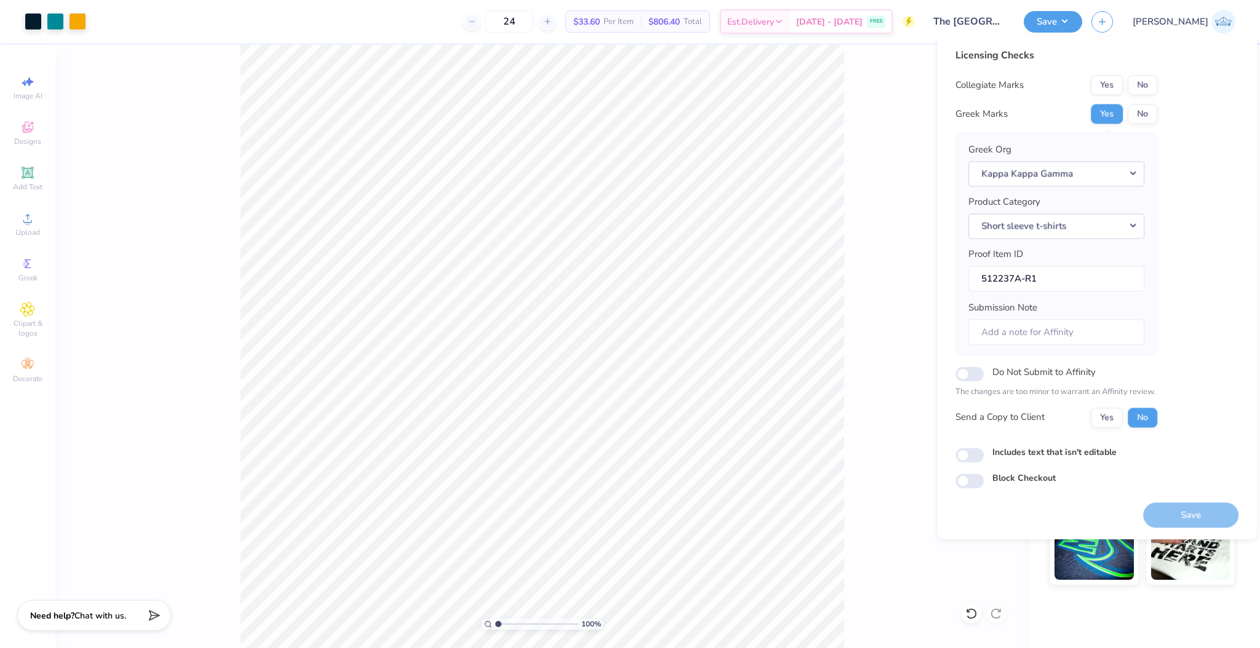
click at [1149, 86] on button "No" at bounding box center [1142, 85] width 30 height 20
click at [1103, 411] on button "Yes" at bounding box center [1106, 418] width 32 height 20
click at [979, 452] on input "Includes text that isn't editable" at bounding box center [969, 455] width 28 height 15
checkbox input "true"
click at [1169, 513] on button "Save" at bounding box center [1190, 514] width 95 height 25
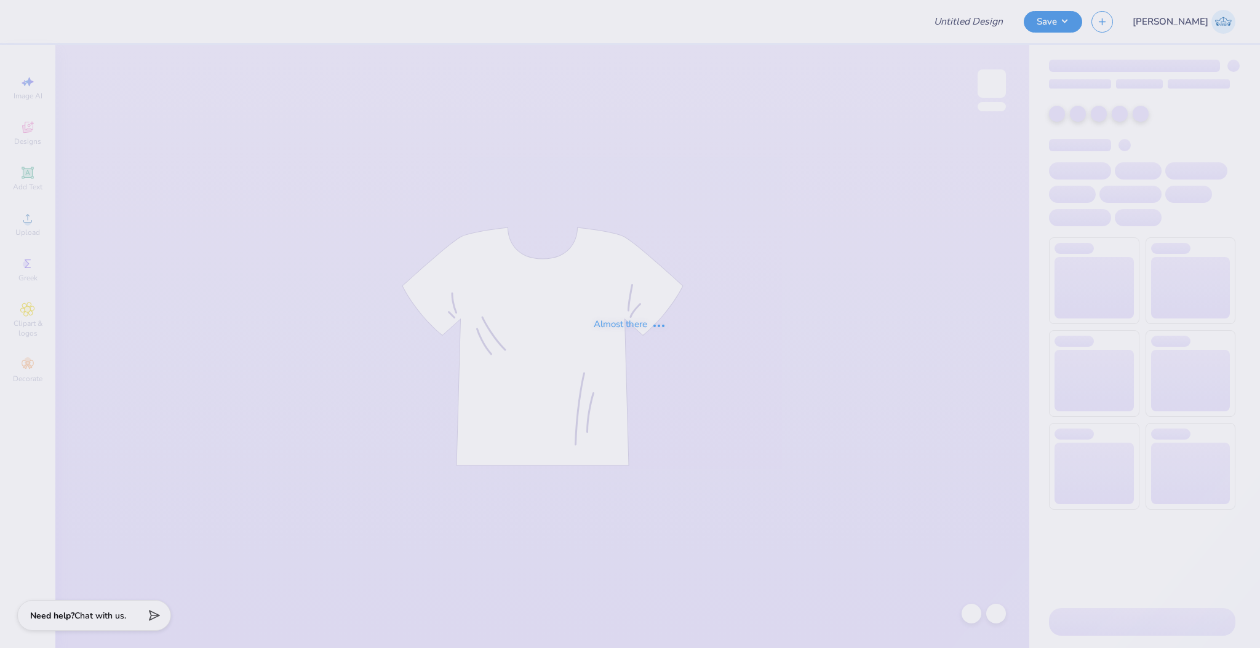
type input "Mr.AXO T-shirts F25"
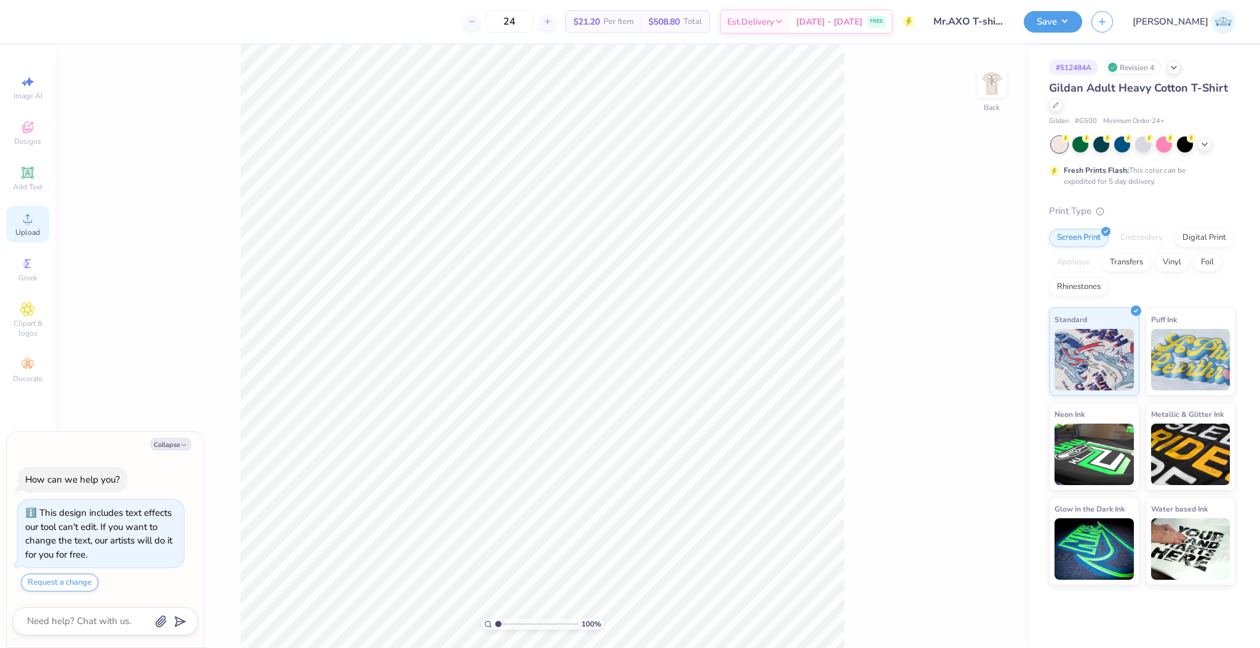
click at [29, 225] on circle at bounding box center [27, 222] width 7 height 7
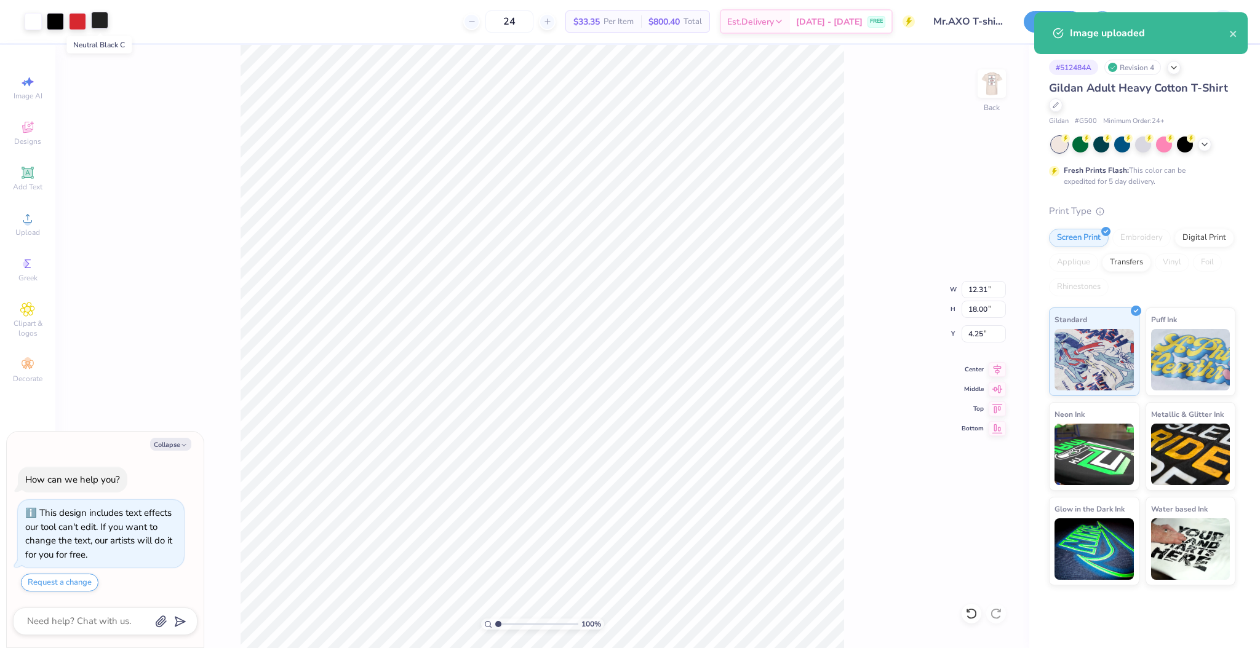
click at [108, 24] on div at bounding box center [99, 20] width 17 height 17
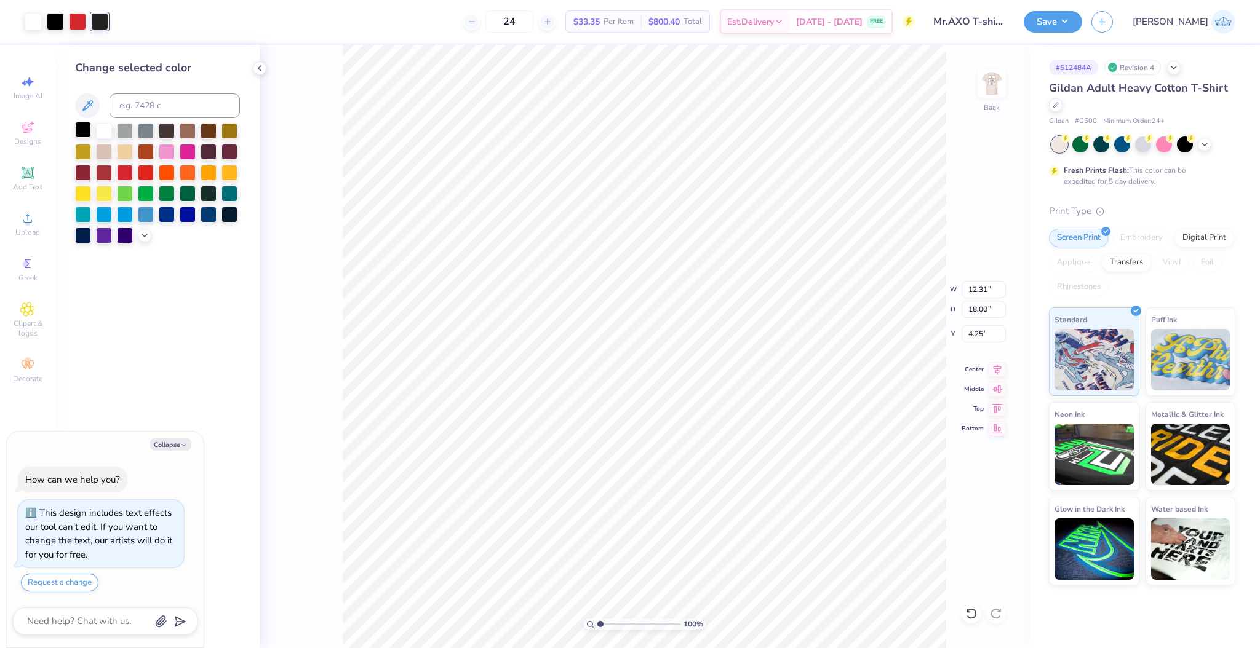
click at [84, 139] on div at bounding box center [157, 183] width 165 height 121
click at [82, 133] on div at bounding box center [83, 130] width 16 height 16
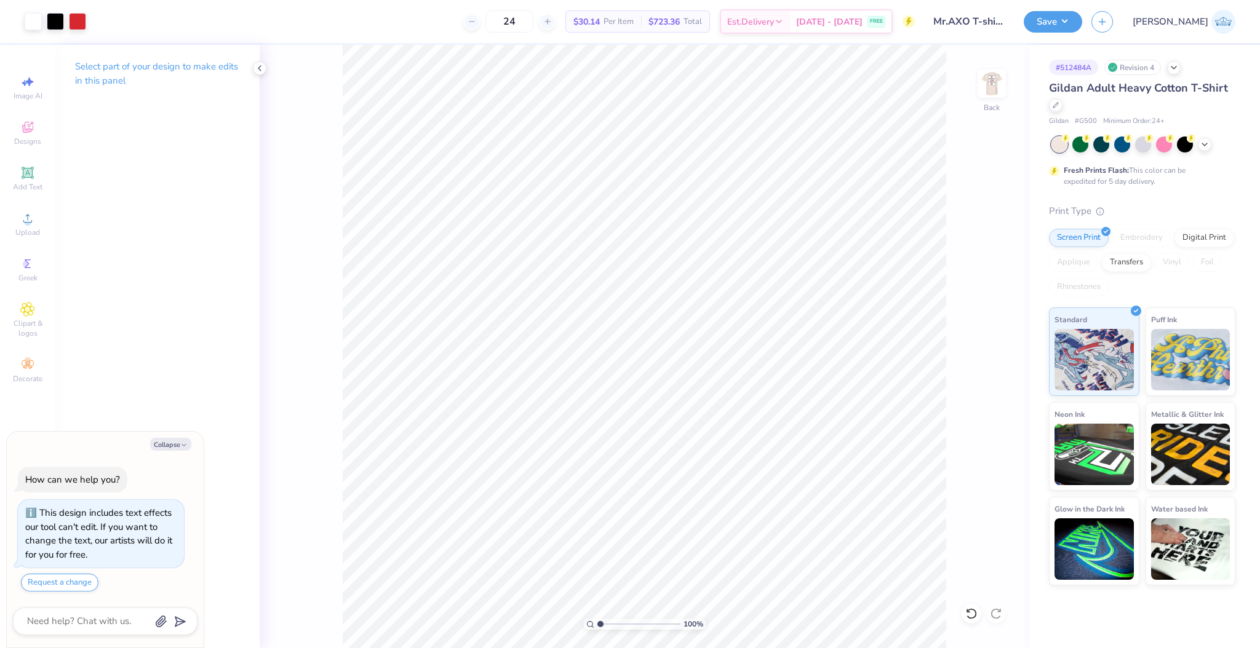
type textarea "x"
click at [977, 316] on input "18.00" at bounding box center [983, 309] width 44 height 17
type input "14"
type textarea "x"
type input "9.57"
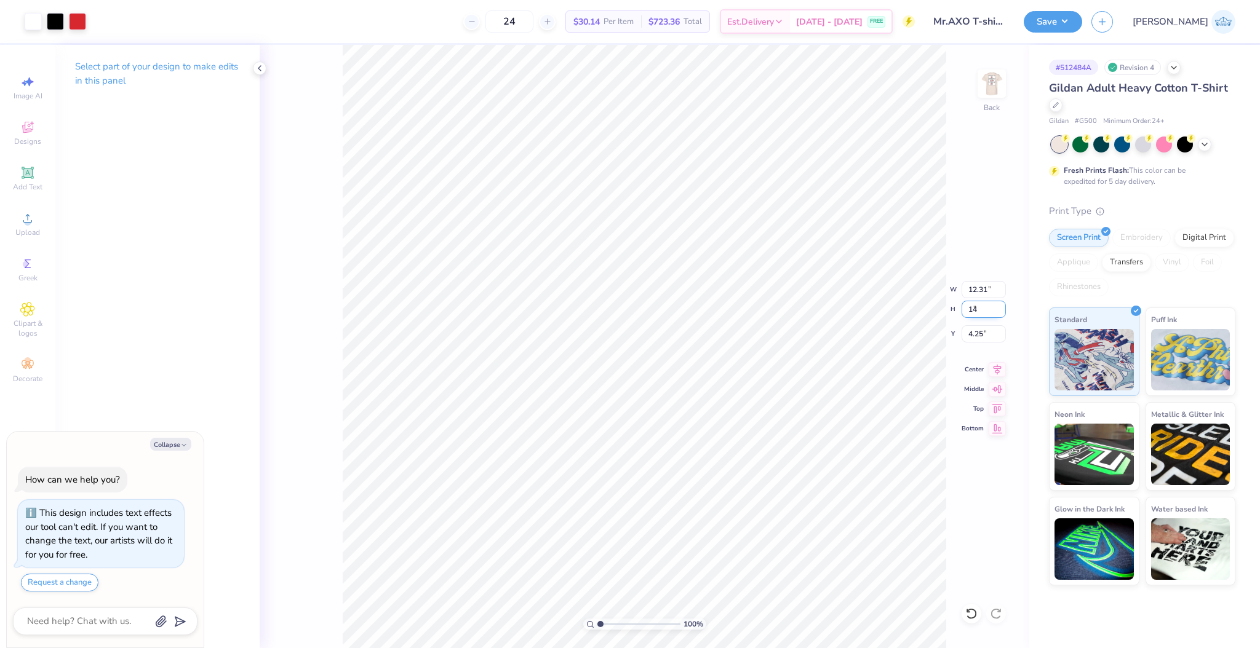
type input "14.00"
click at [979, 338] on input "6.25" at bounding box center [983, 333] width 44 height 17
type input "3"
type textarea "x"
type input "3.00"
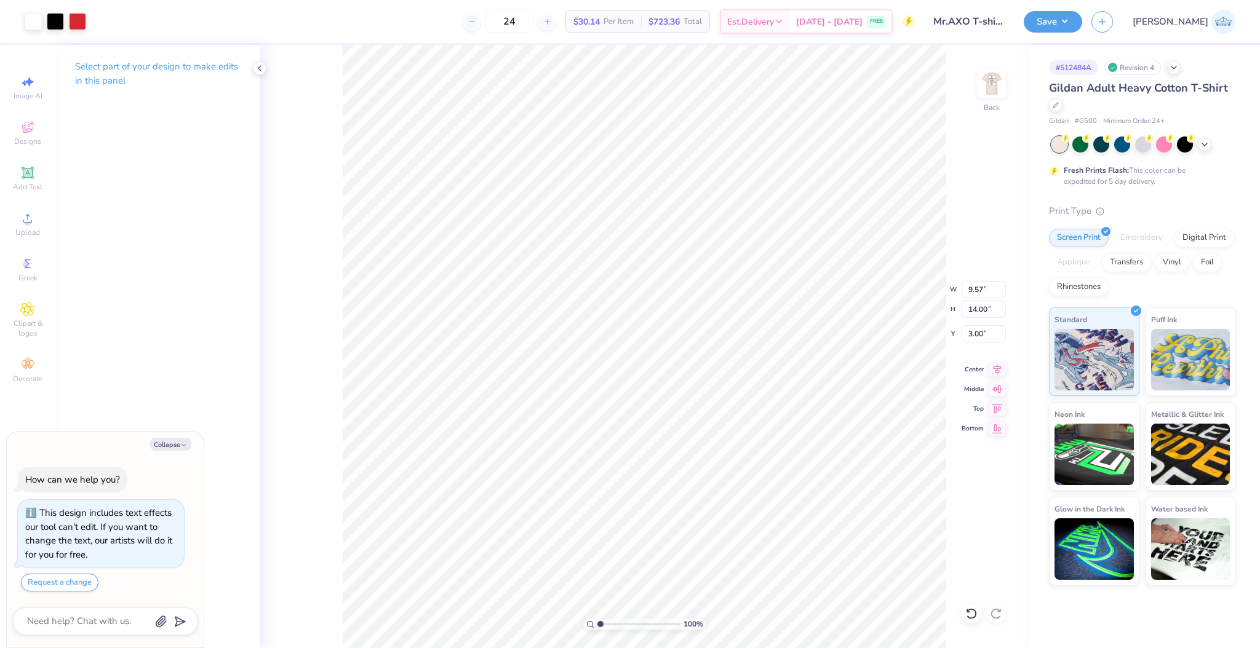
type textarea "x"
click at [604, 622] on input "range" at bounding box center [638, 624] width 83 height 11
drag, startPoint x: 604, startPoint y: 623, endPoint x: 591, endPoint y: 630, distance: 14.9
type input "1"
click at [597, 630] on input "range" at bounding box center [638, 624] width 83 height 11
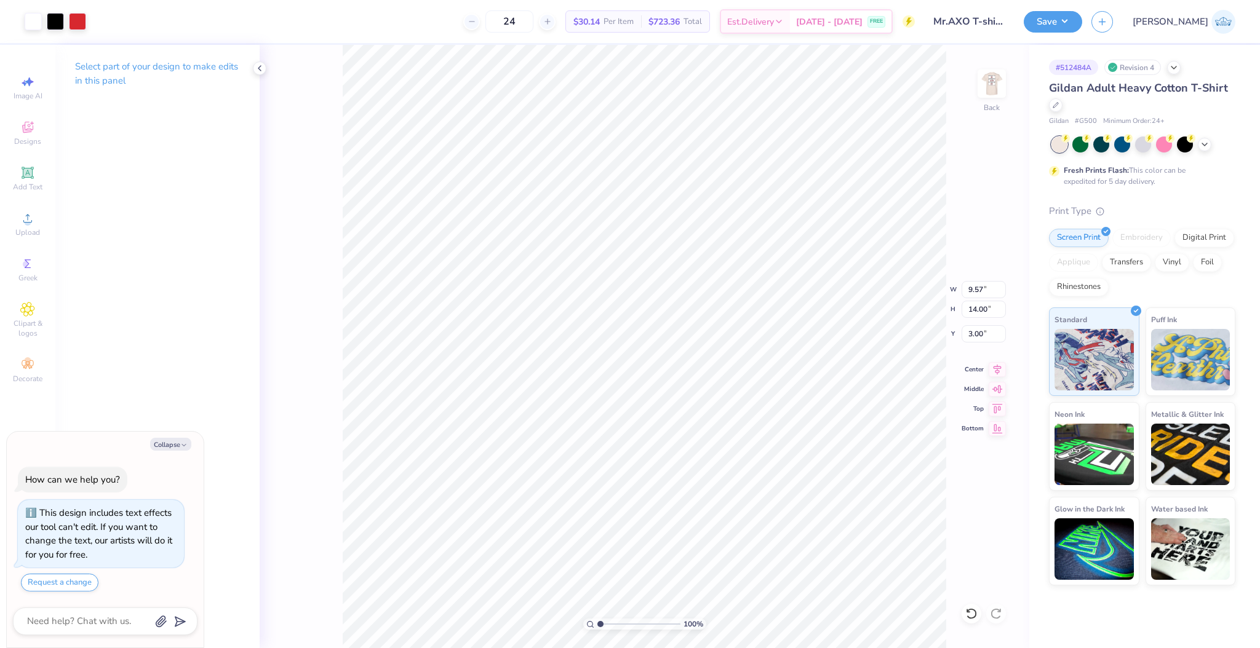
click at [1104, 34] on div "Save JA" at bounding box center [1141, 21] width 236 height 43
click at [1082, 24] on button "Save" at bounding box center [1052, 20] width 58 height 22
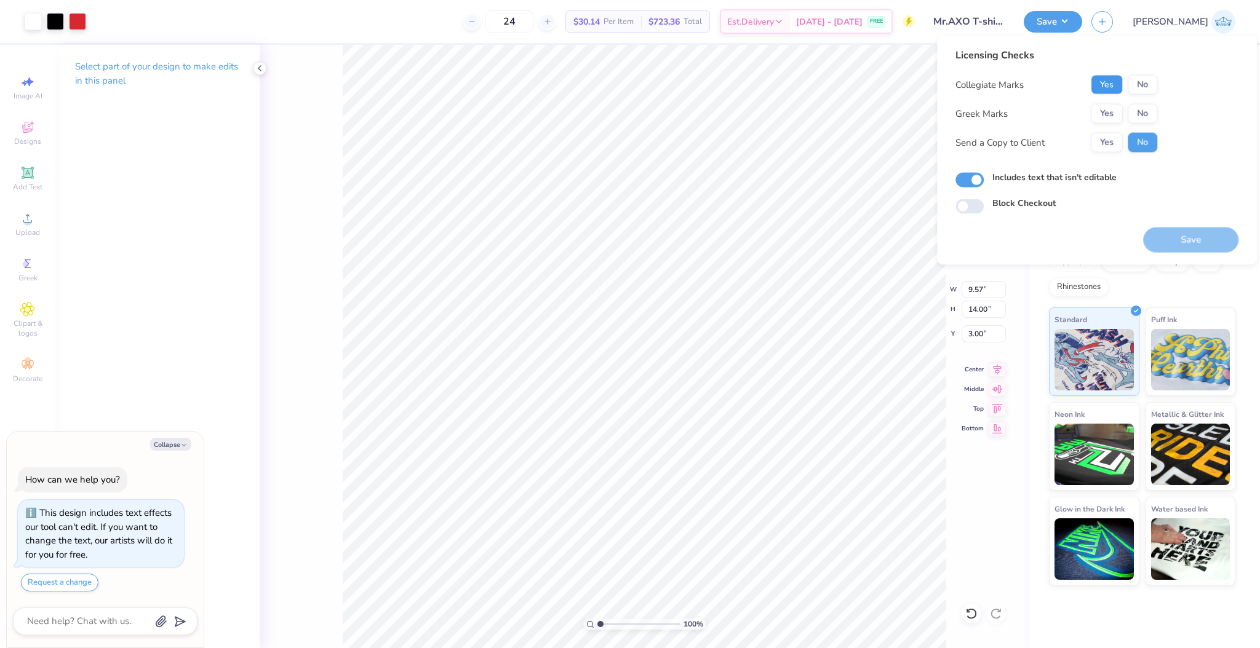
click at [1117, 82] on button "Yes" at bounding box center [1106, 85] width 32 height 20
click at [1111, 109] on button "Yes" at bounding box center [1106, 114] width 32 height 20
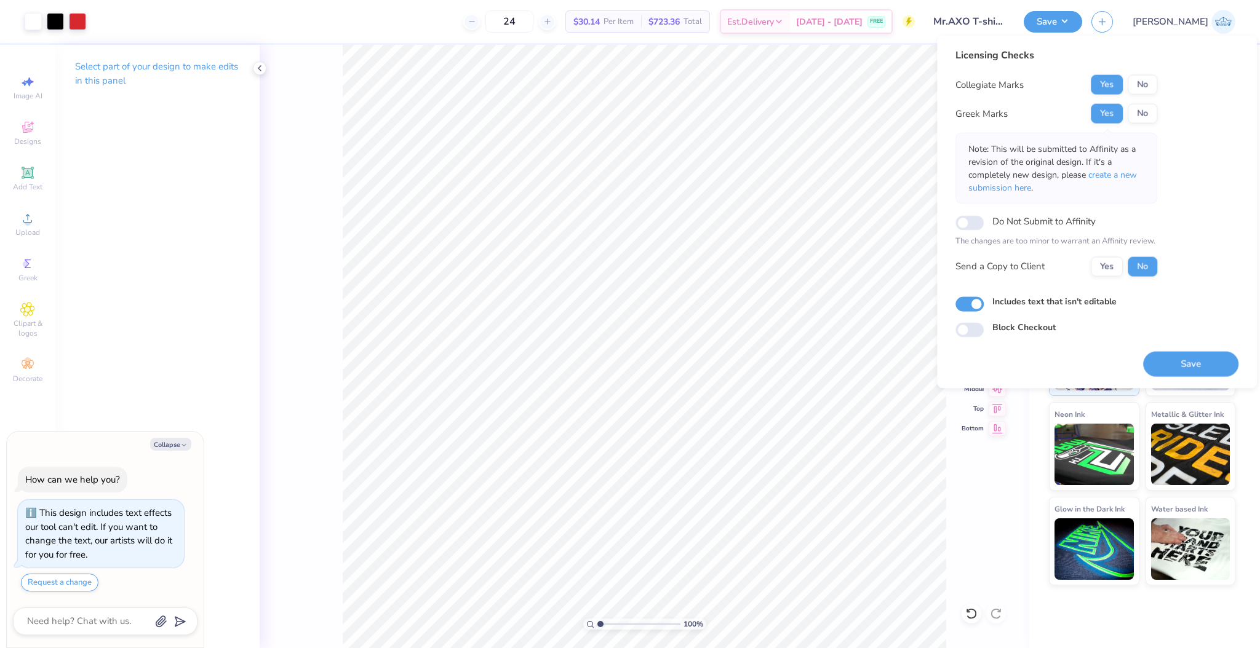
click at [1102, 253] on div "Collegiate Marks Yes No Greek Marks Yes No Note: This will be submitted to Affi…" at bounding box center [1056, 176] width 202 height 202
click at [1102, 262] on button "Yes" at bounding box center [1106, 266] width 32 height 20
click at [1176, 362] on button "Save" at bounding box center [1190, 363] width 95 height 25
type textarea "x"
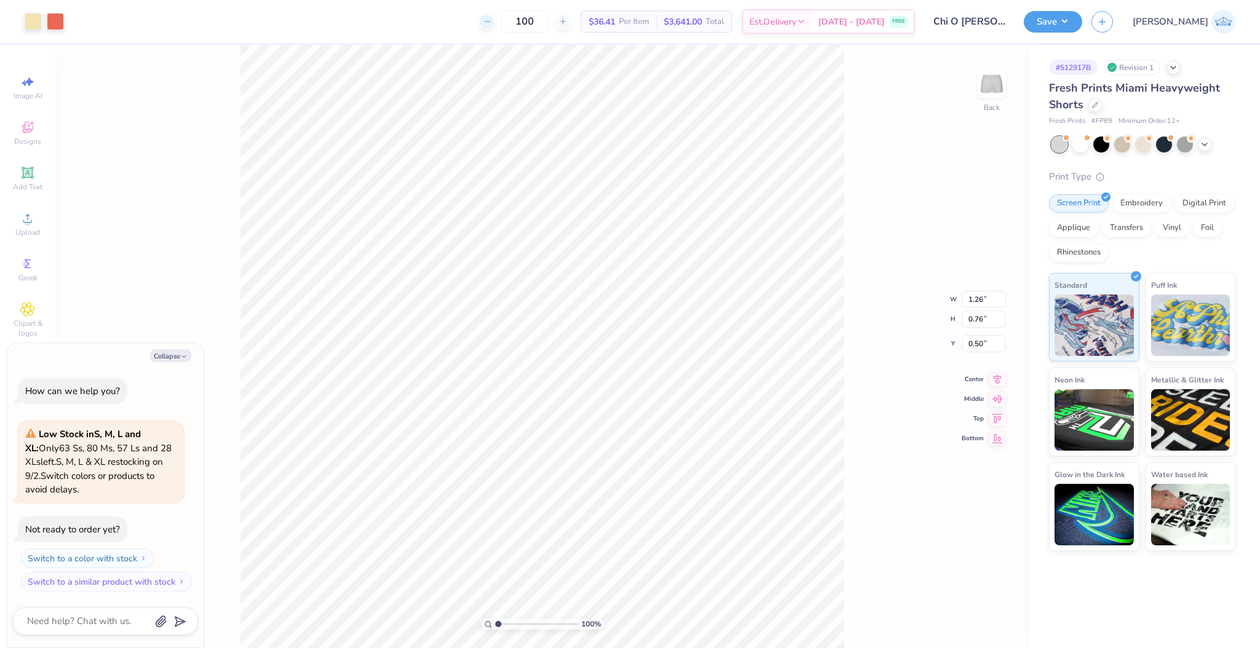
type textarea "x"
type input "3.83"
type input "2.33"
type textarea "x"
type input "4.92"
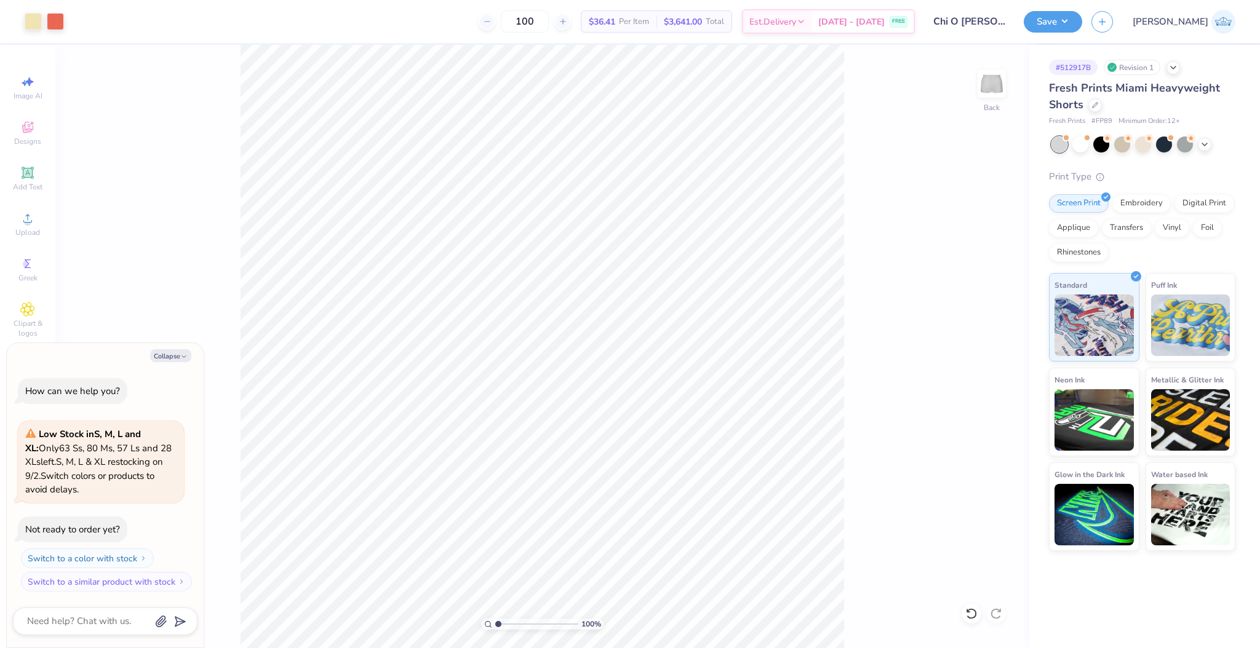
click at [872, 584] on div "100 % Back" at bounding box center [542, 346] width 974 height 603
type textarea "x"
click at [971, 285] on input "3.83" at bounding box center [983, 289] width 44 height 17
type input "3.5"
type textarea "x"
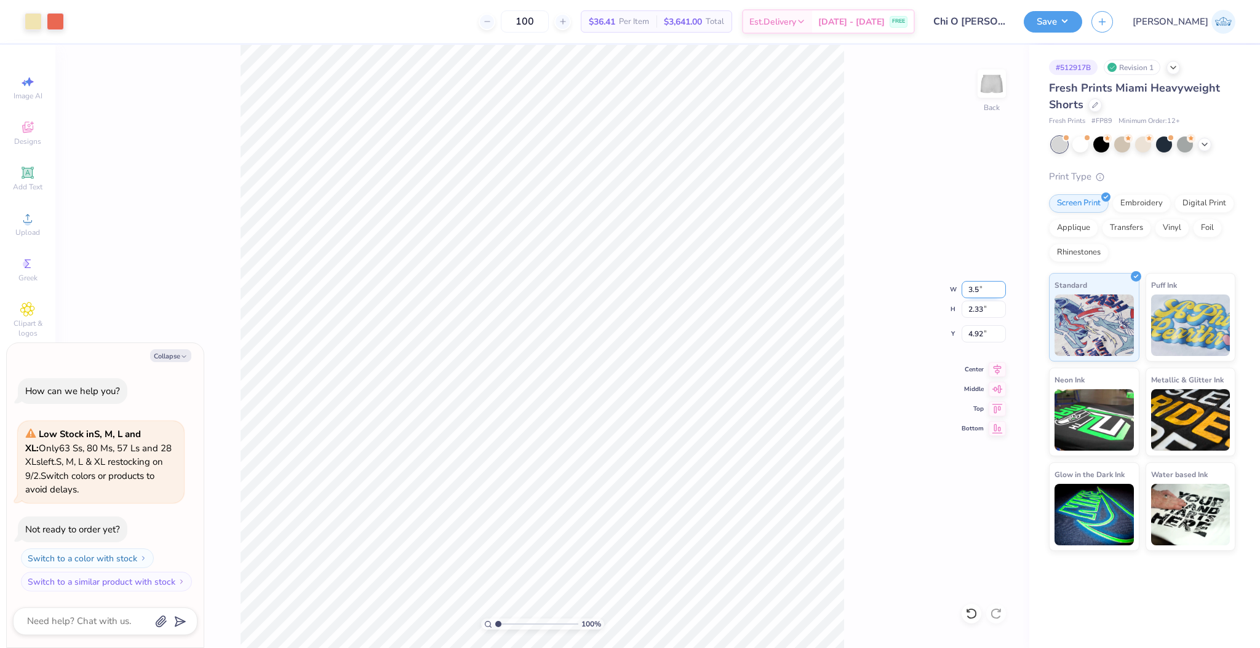
type input "3.50"
type input "2.13"
click at [974, 335] on input "5.02" at bounding box center [983, 333] width 44 height 17
type input "3.00"
click at [868, 518] on div "100 % Back" at bounding box center [542, 346] width 974 height 603
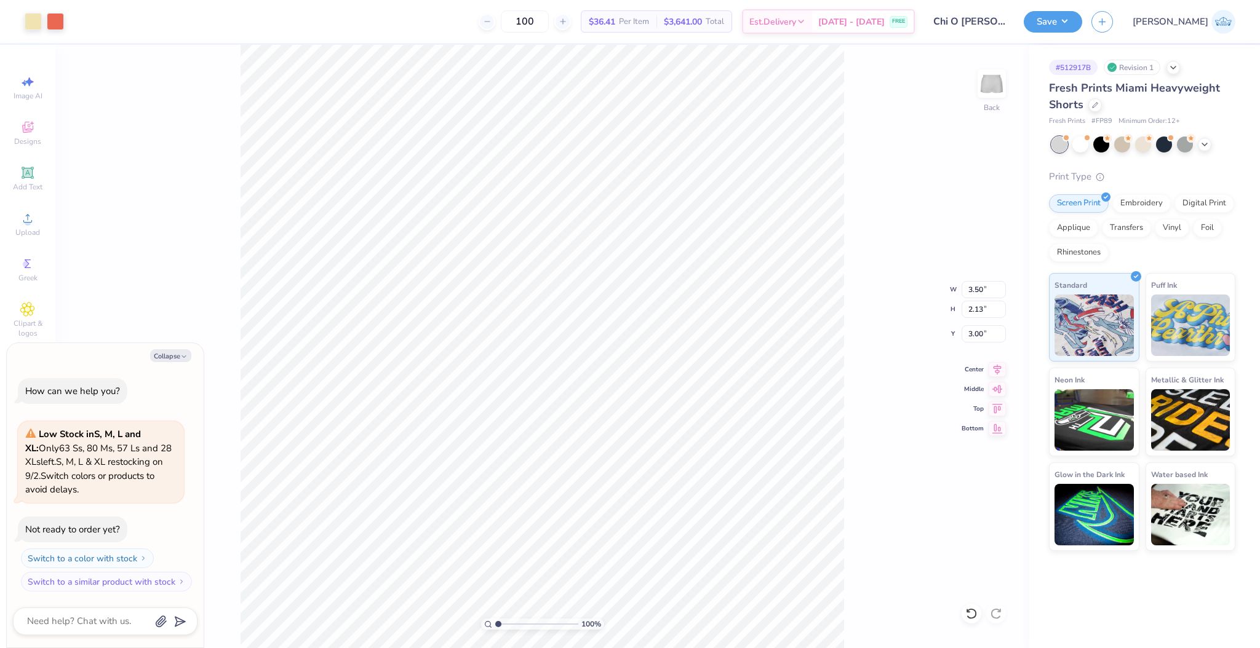
type textarea "x"
type input "1"
drag, startPoint x: 505, startPoint y: 622, endPoint x: 459, endPoint y: 621, distance: 45.5
click at [495, 621] on input "range" at bounding box center [536, 624] width 83 height 11
click at [1082, 29] on button "Save" at bounding box center [1052, 20] width 58 height 22
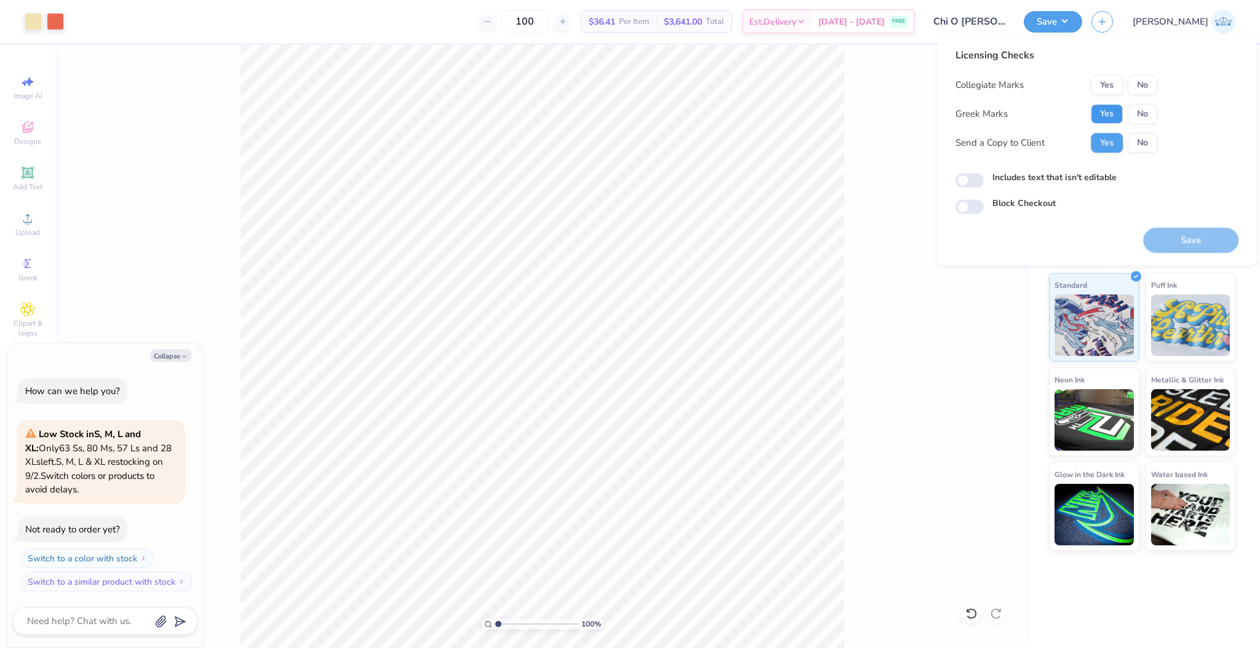
click at [1110, 115] on button "Yes" at bounding box center [1106, 114] width 32 height 20
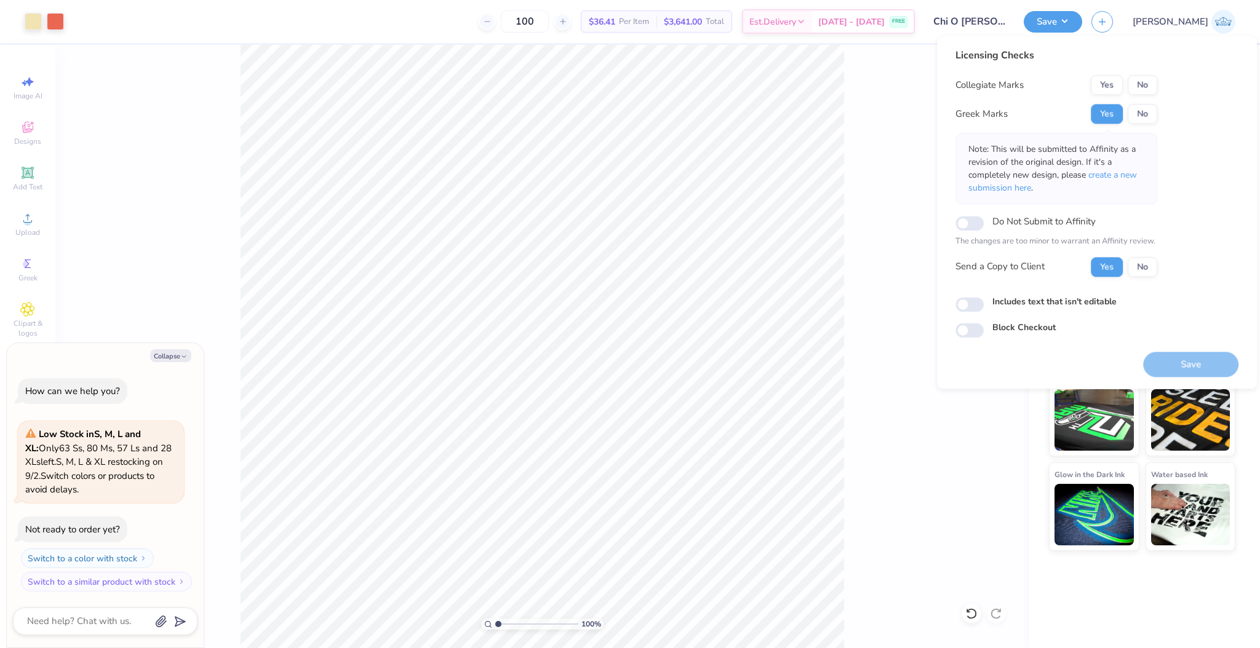
click at [1152, 81] on button "No" at bounding box center [1142, 85] width 30 height 20
type textarea "x"
click at [958, 304] on input "Includes text that isn't editable" at bounding box center [969, 304] width 28 height 15
checkbox input "true"
click at [1161, 357] on button "Save" at bounding box center [1190, 364] width 95 height 25
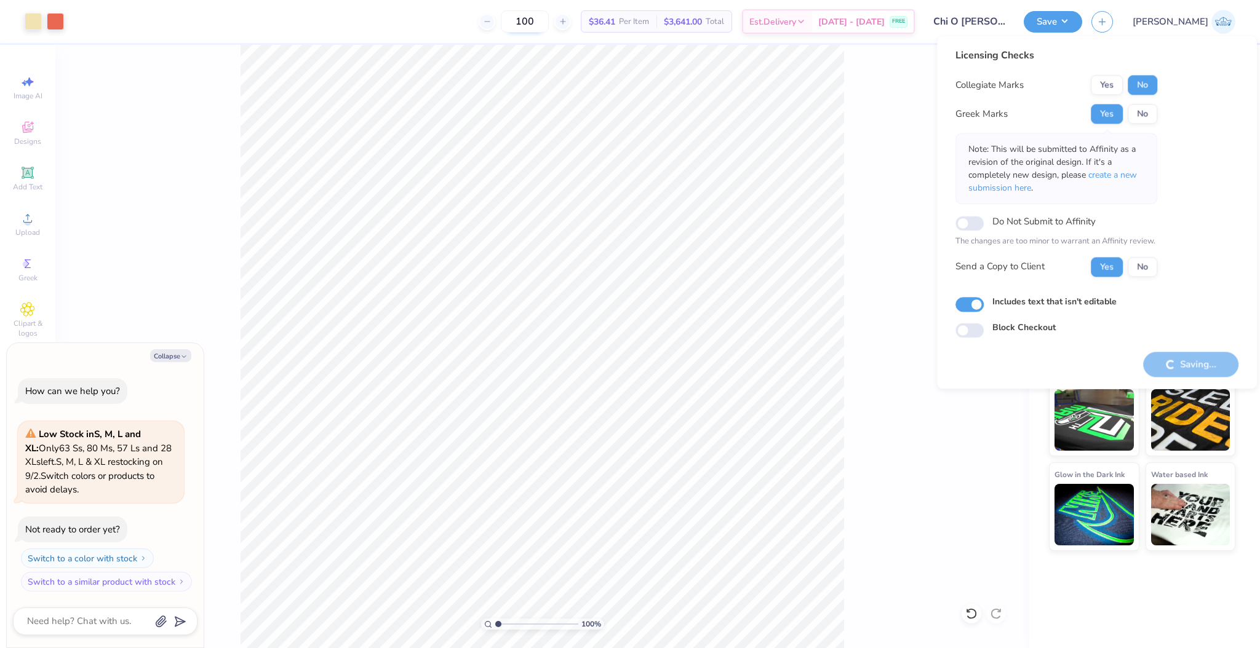
type textarea "x"
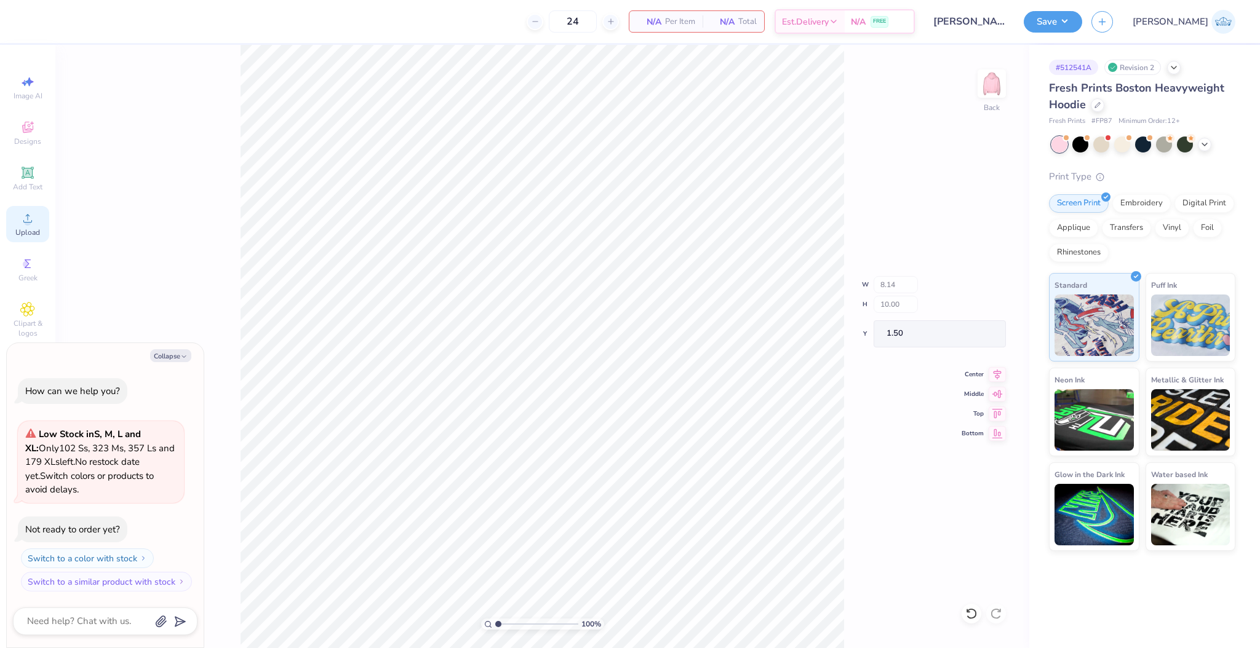
click at [32, 229] on span "Upload" at bounding box center [27, 233] width 25 height 10
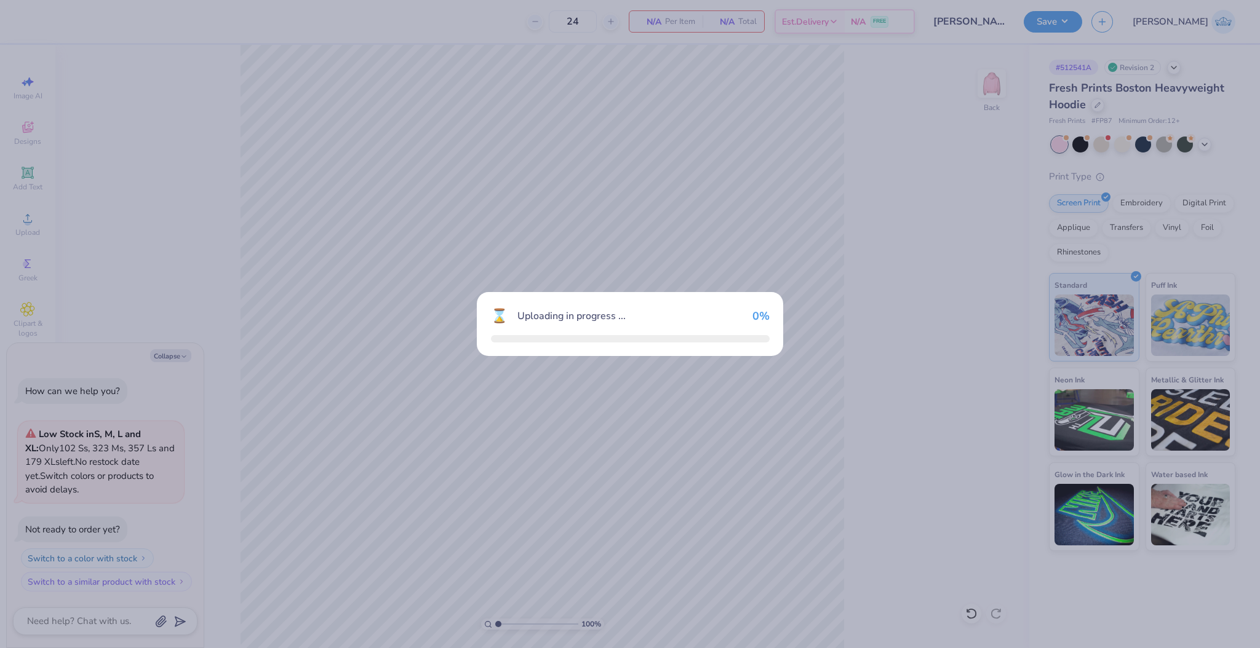
click at [178, 359] on div "⌛ Uploading in progress ... 0 %" at bounding box center [630, 324] width 1260 height 648
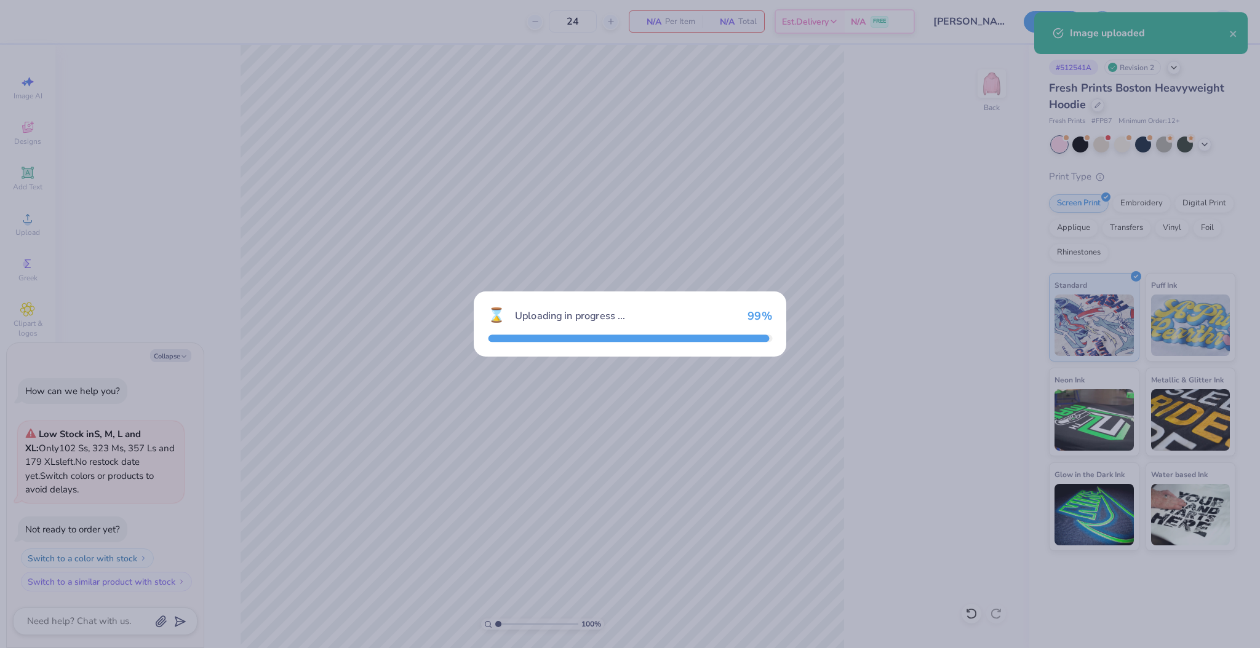
type textarea "x"
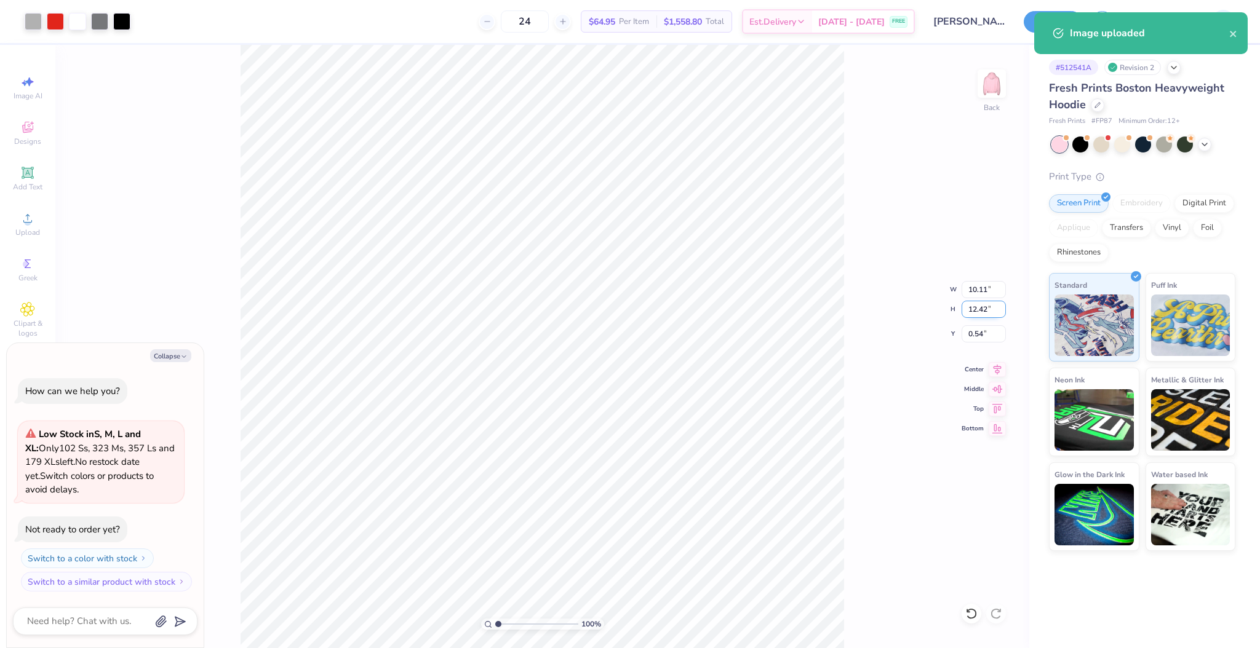
click at [973, 311] on input "12.42" at bounding box center [983, 309] width 44 height 17
type input "10"
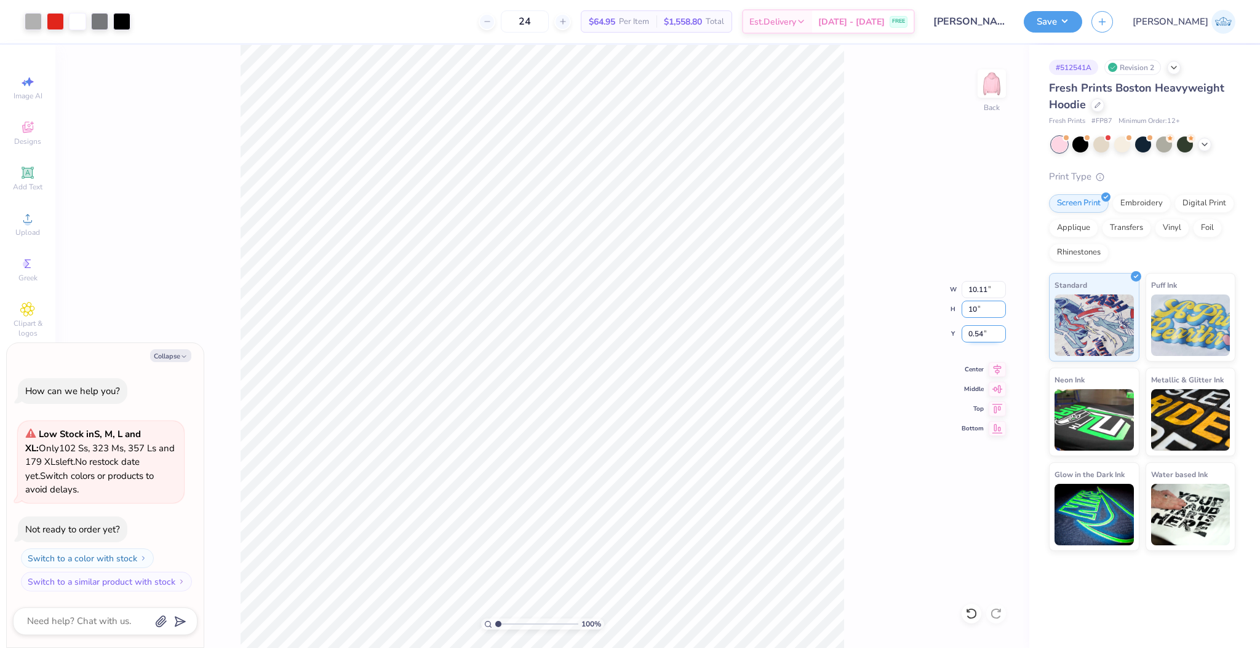
type textarea "x"
type input "8.14"
type input "10.00"
click at [979, 327] on input "1.75" at bounding box center [983, 333] width 44 height 17
type input "1.5"
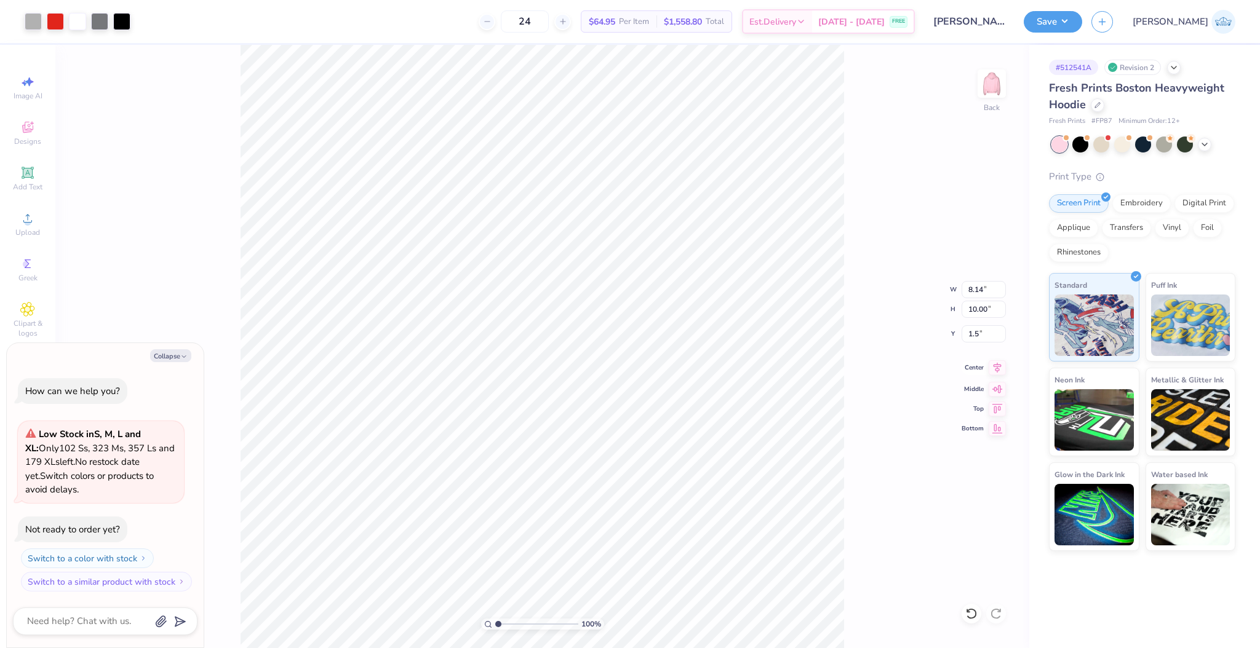
click at [991, 367] on icon at bounding box center [996, 367] width 17 height 15
type textarea "x"
type input "1.50"
click at [1082, 26] on button "Save" at bounding box center [1052, 20] width 58 height 22
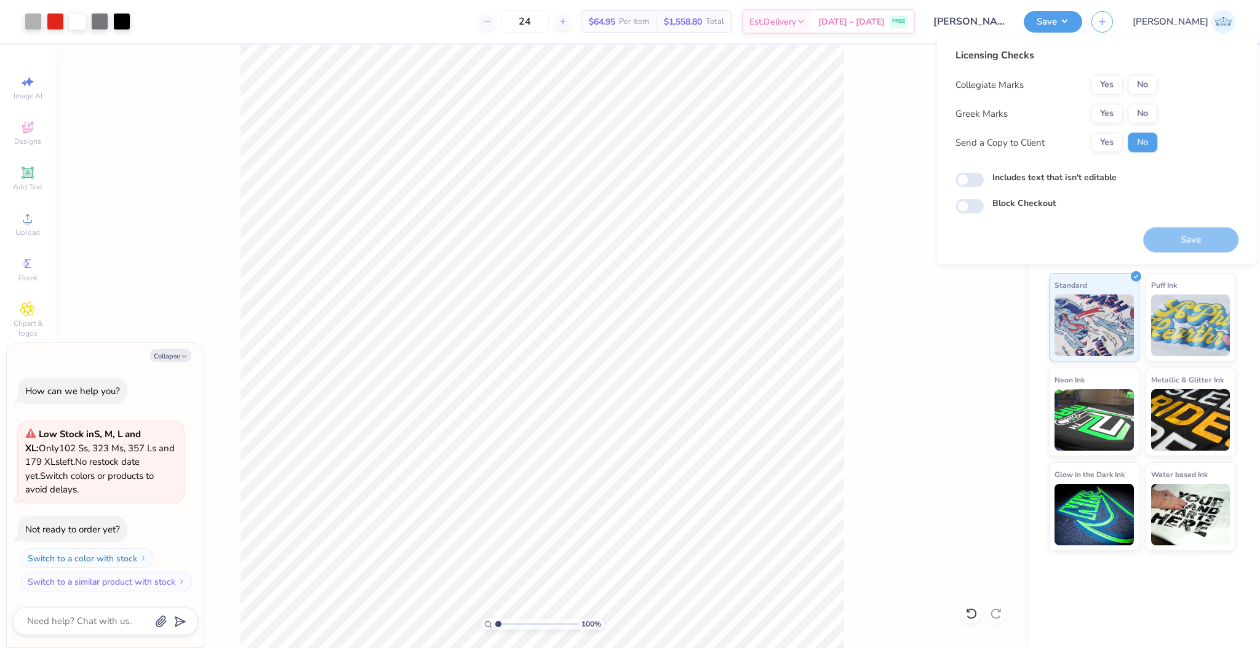
click at [1126, 114] on div "Yes No" at bounding box center [1123, 114] width 66 height 20
click at [1126, 115] on div "Yes No" at bounding box center [1123, 114] width 66 height 20
click at [1115, 111] on button "Yes" at bounding box center [1106, 114] width 32 height 20
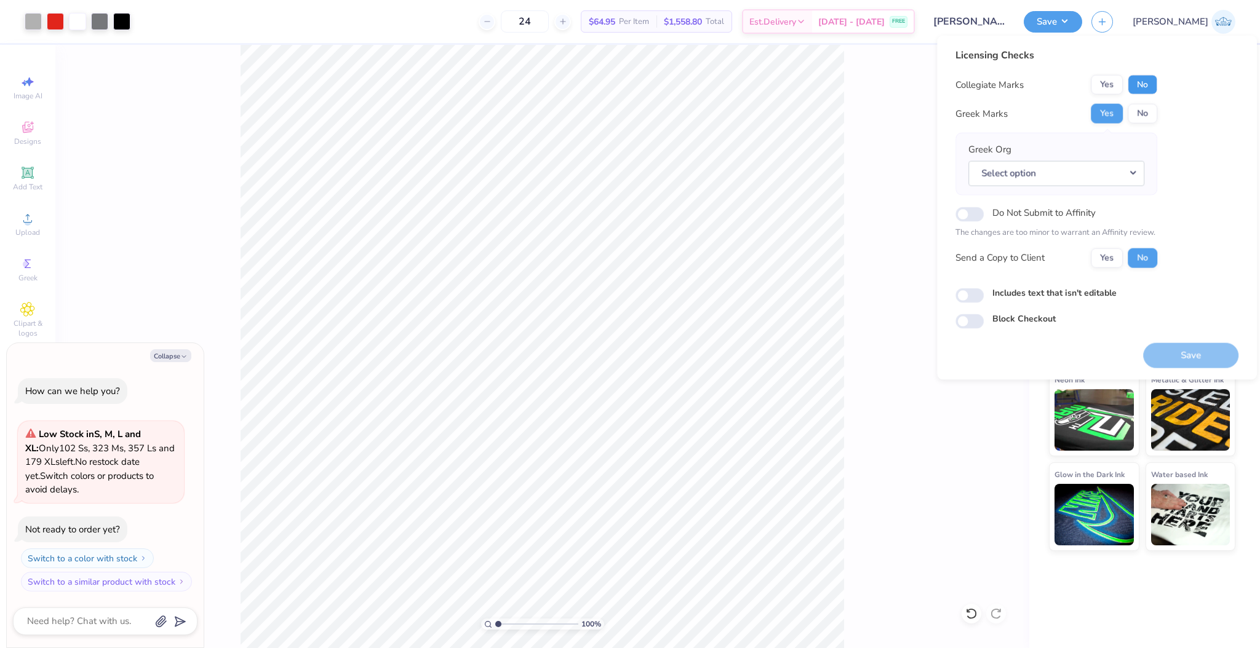
click at [1141, 92] on button "No" at bounding box center [1142, 85] width 30 height 20
click at [1100, 253] on button "Yes" at bounding box center [1106, 258] width 32 height 20
click at [1135, 122] on button "No" at bounding box center [1142, 114] width 30 height 20
type textarea "x"
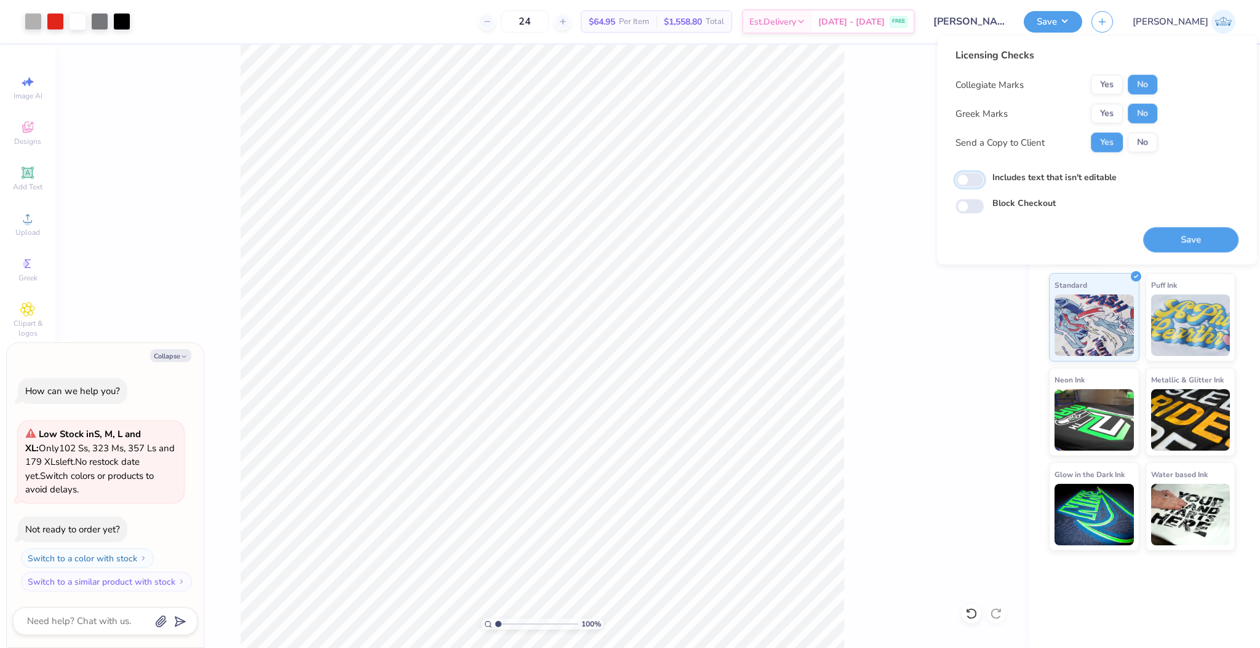
click at [963, 182] on input "Includes text that isn't editable" at bounding box center [969, 180] width 28 height 15
checkbox input "true"
click at [1233, 233] on button "Save" at bounding box center [1190, 240] width 95 height 25
type textarea "x"
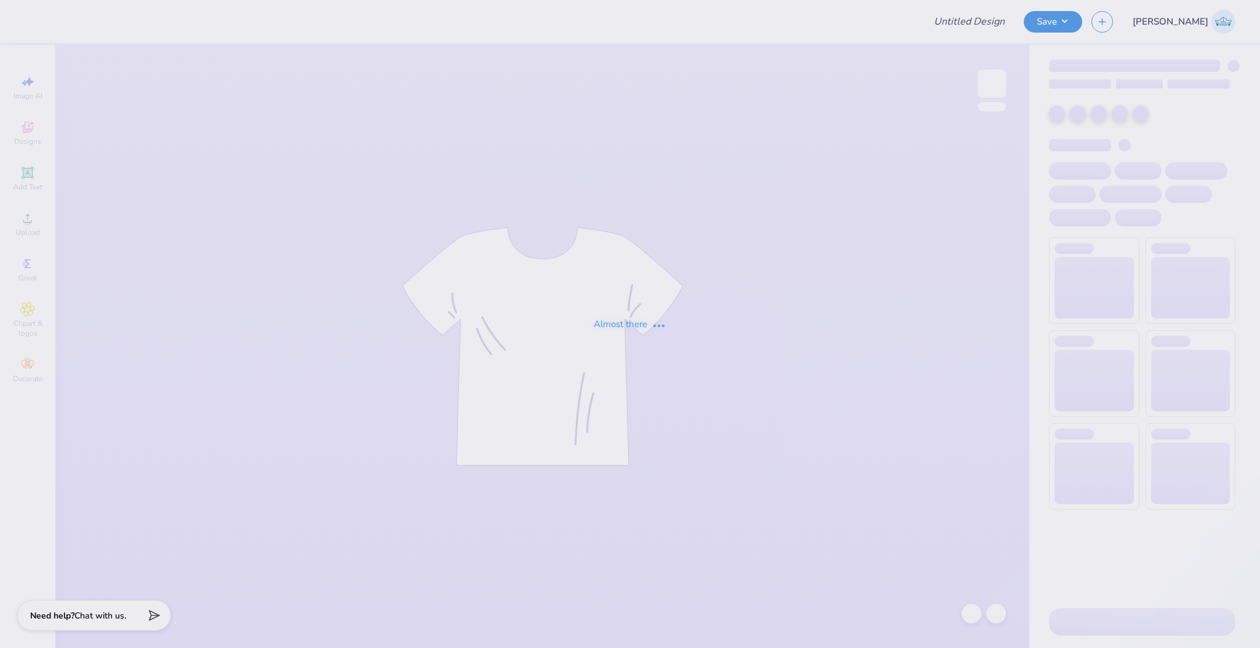
type input "mountain weekend"
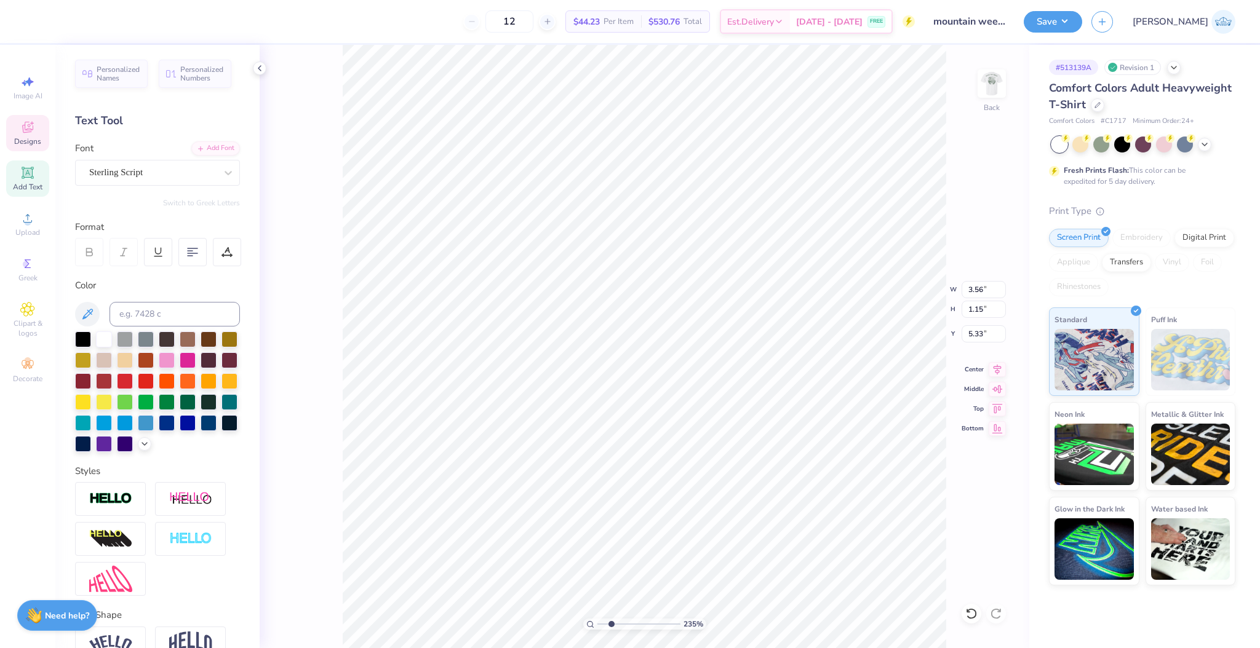
type input "2.35"
click at [611, 630] on input "range" at bounding box center [638, 624] width 83 height 11
click at [229, 253] on icon at bounding box center [227, 250] width 6 height 6
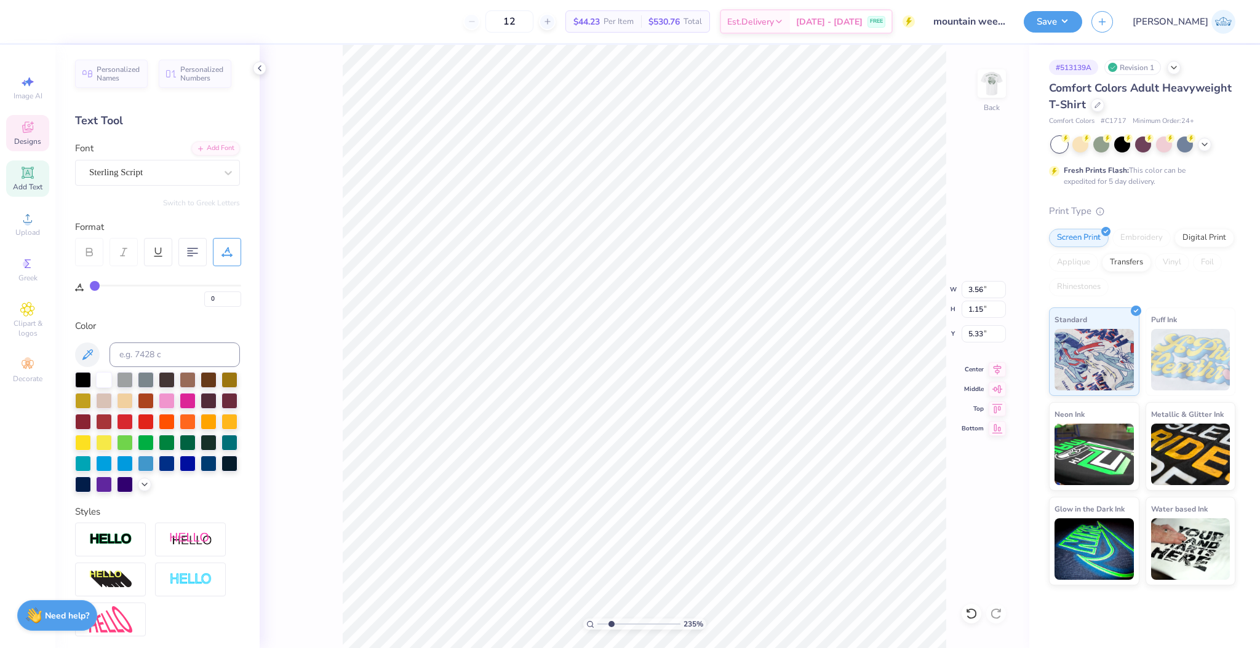
click at [106, 286] on div "0" at bounding box center [165, 296] width 151 height 22
type input "4"
type input "5"
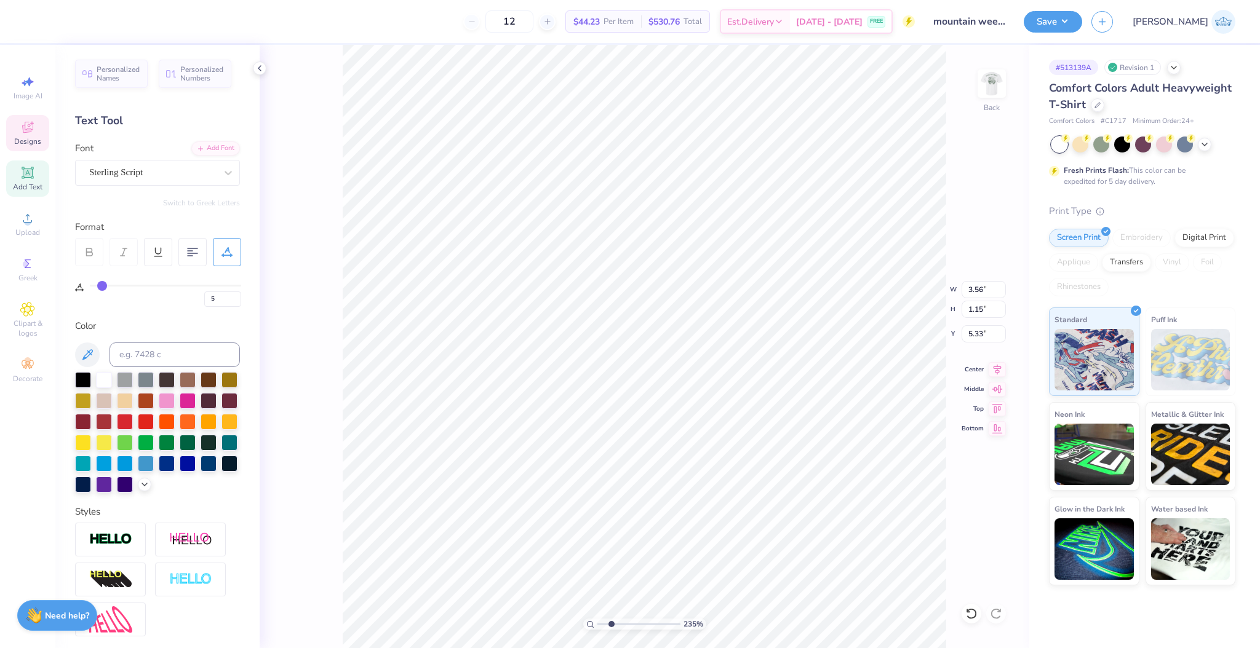
type input "6"
click at [103, 285] on input "range" at bounding box center [165, 286] width 151 height 2
type input "3.71"
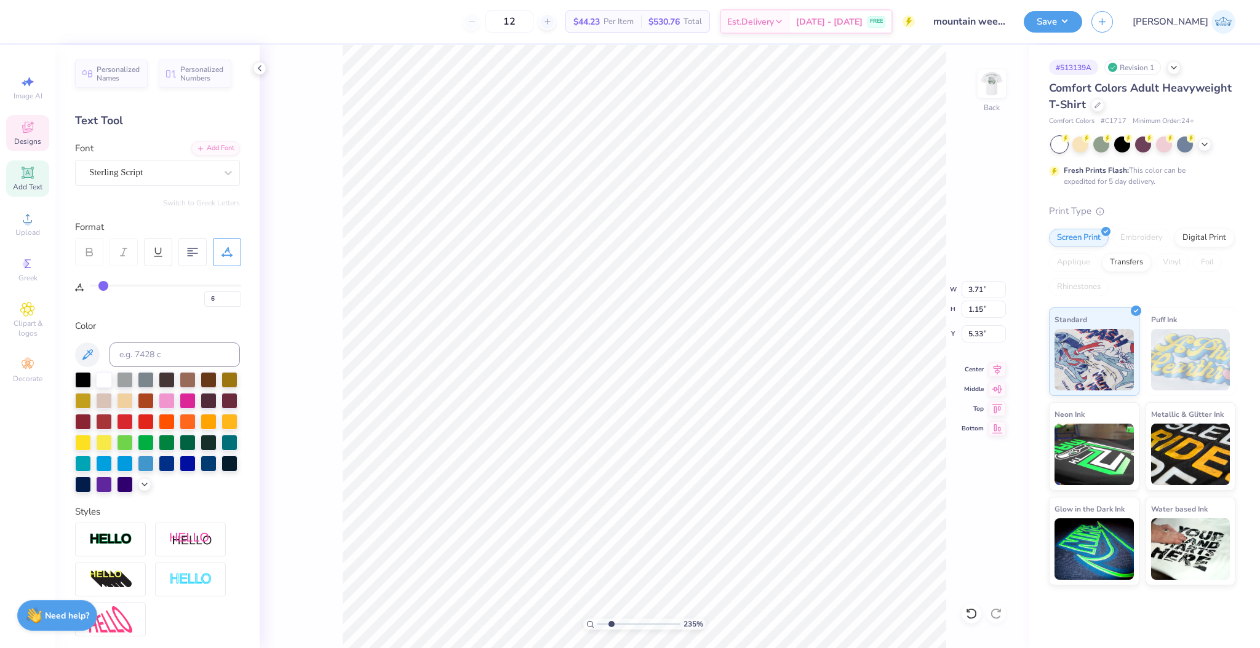
type input "7"
type input "9"
type input "10"
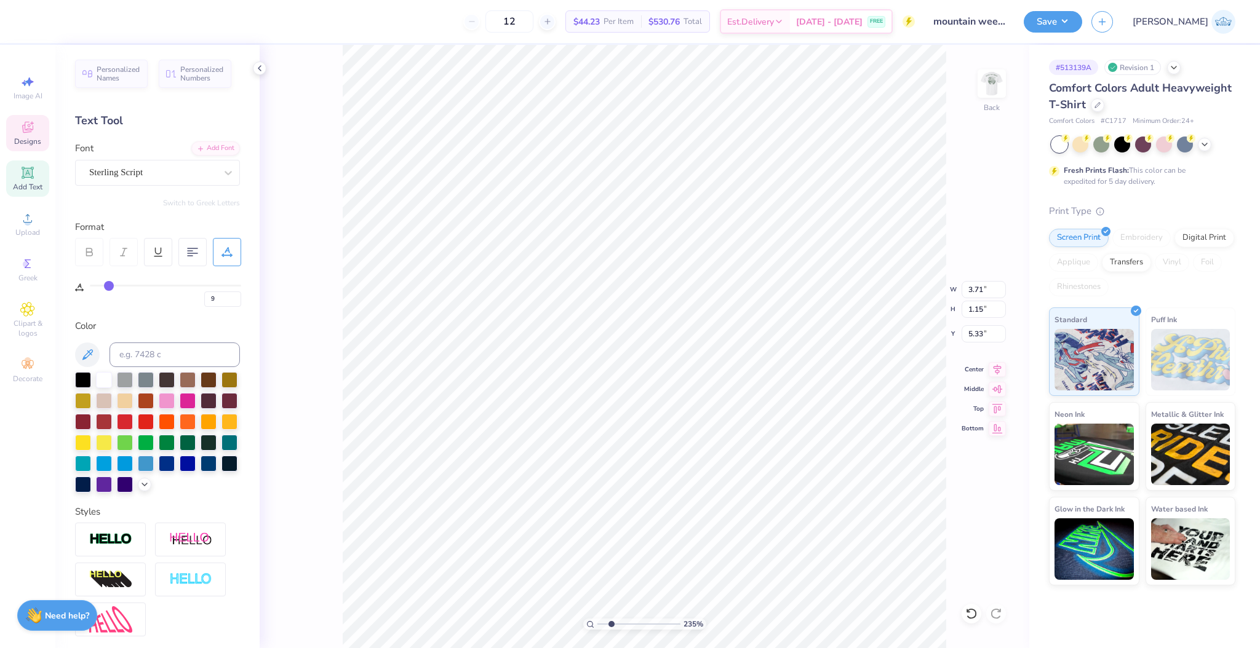
type input "10"
type input "11"
type input "12"
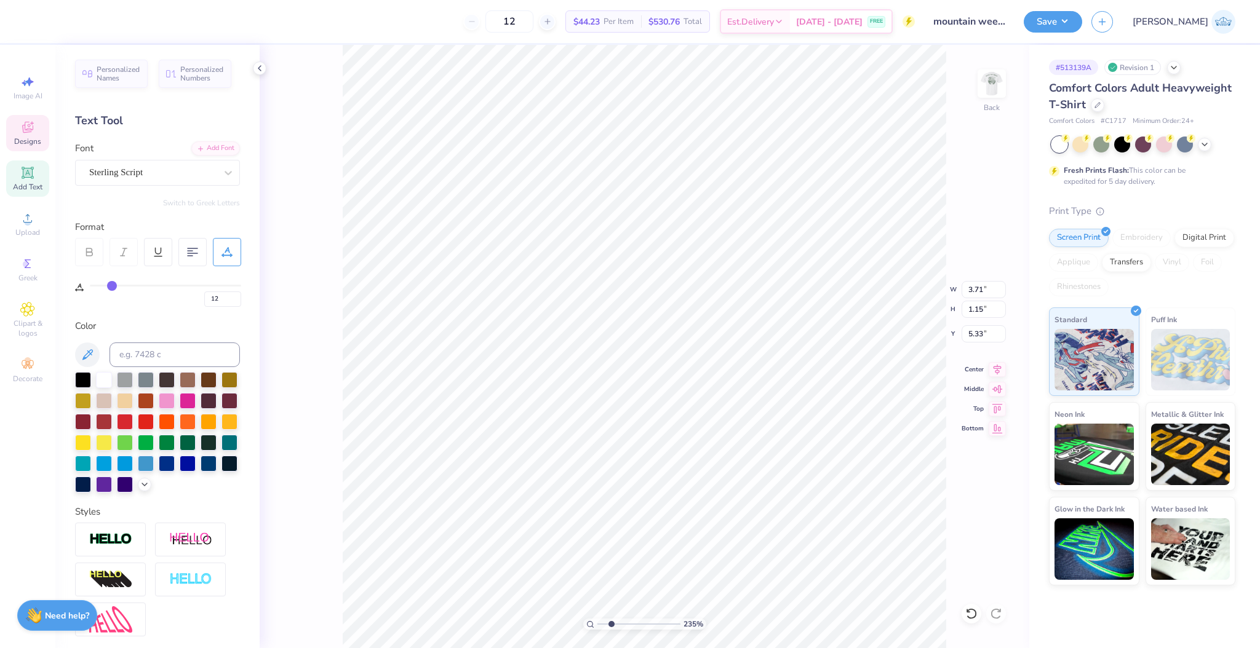
type input "13"
type input "14"
type input "15"
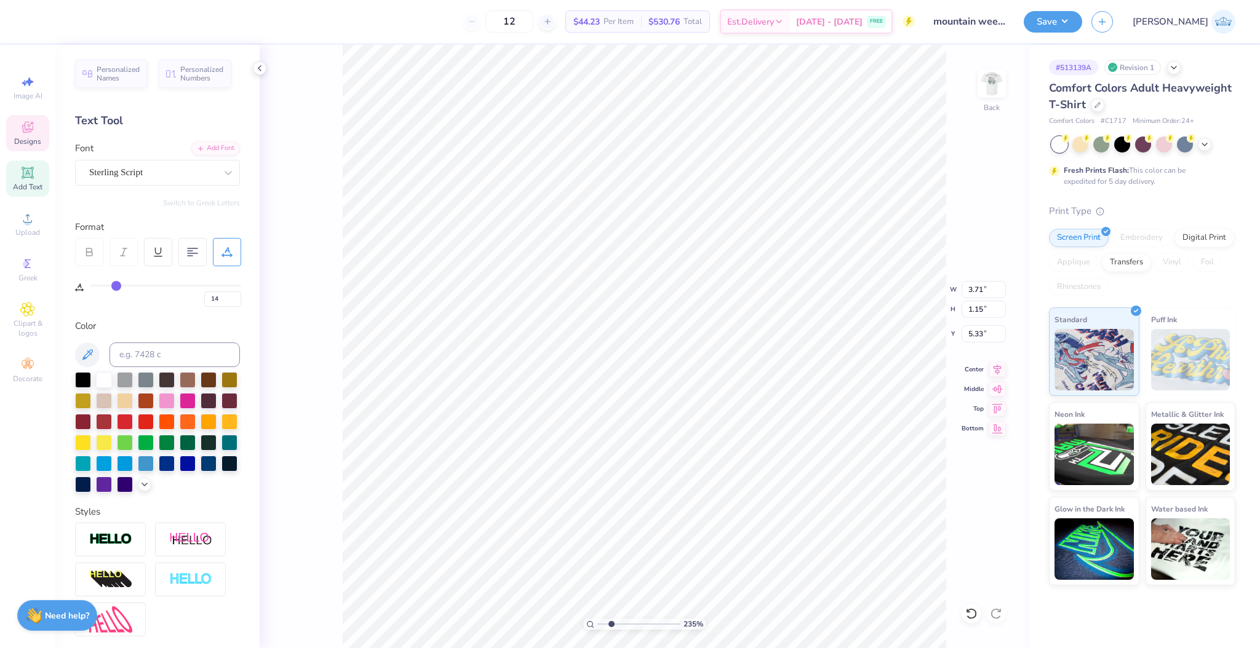
type input "15"
type input "16"
type input "18"
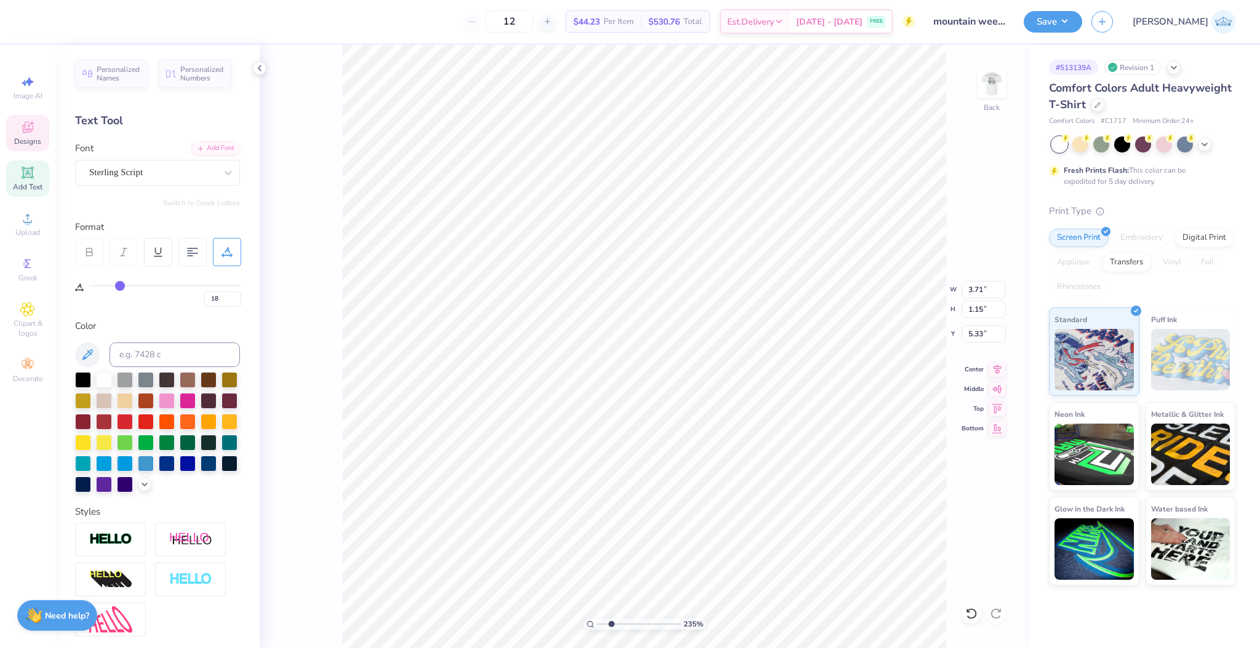
type input "19"
type input "20"
type input "21"
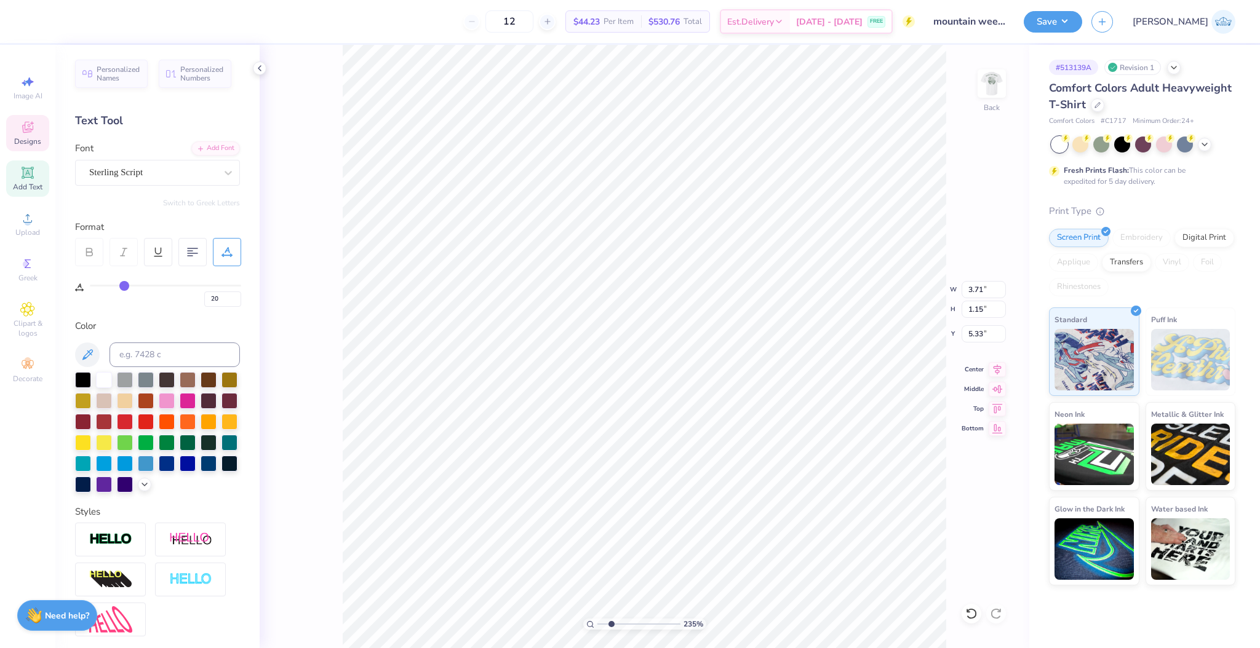
type input "21"
drag, startPoint x: 103, startPoint y: 285, endPoint x: 124, endPoint y: 287, distance: 21.0
type input "21"
click at [124, 287] on input "range" at bounding box center [165, 286] width 151 height 2
type input "4.08"
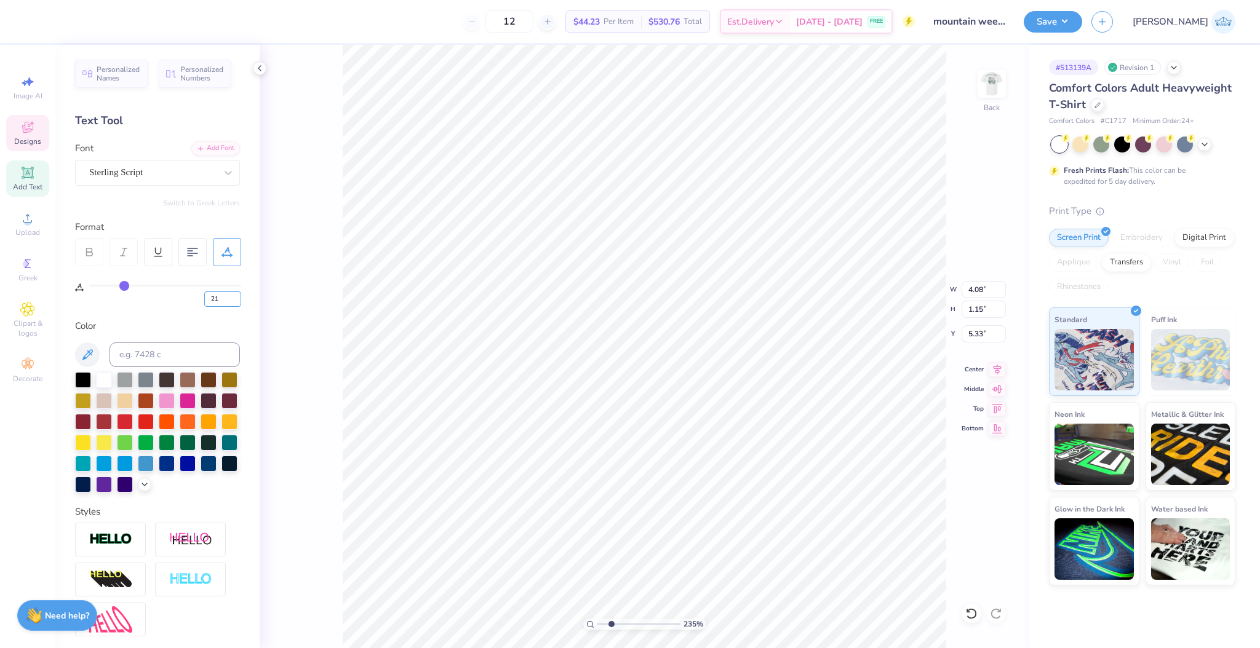
drag, startPoint x: 220, startPoint y: 301, endPoint x: 167, endPoint y: 300, distance: 53.5
click at [167, 300] on div "21" at bounding box center [165, 296] width 151 height 22
click at [221, 247] on div at bounding box center [227, 252] width 28 height 28
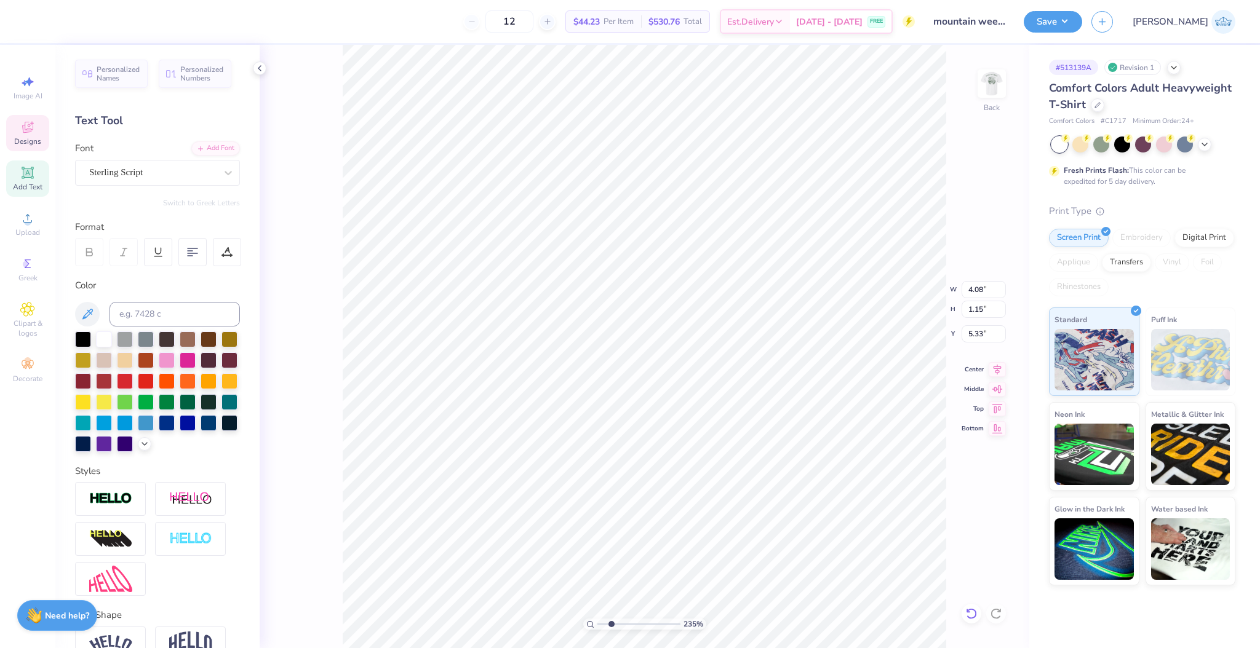
click at [967, 614] on icon at bounding box center [971, 614] width 12 height 12
type input "3.71"
click at [909, 210] on li "Duplicate" at bounding box center [923, 212] width 97 height 24
type input "6.33"
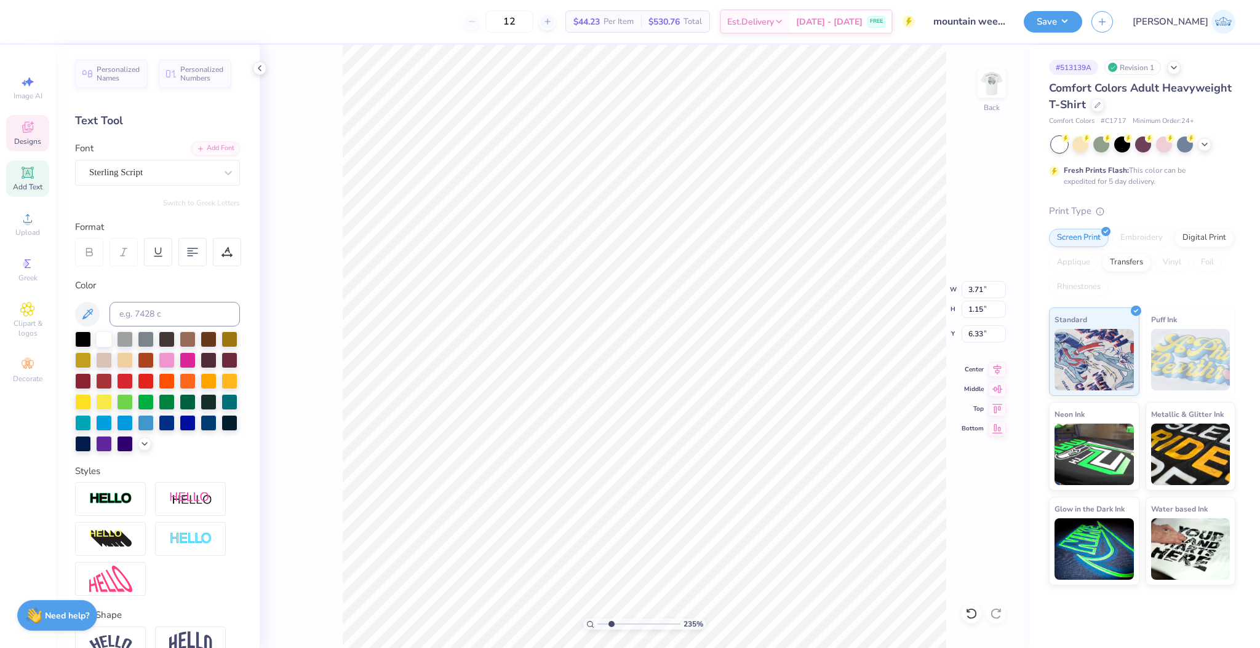
type textarea "O"
type input "5.33"
type textarea "AP"
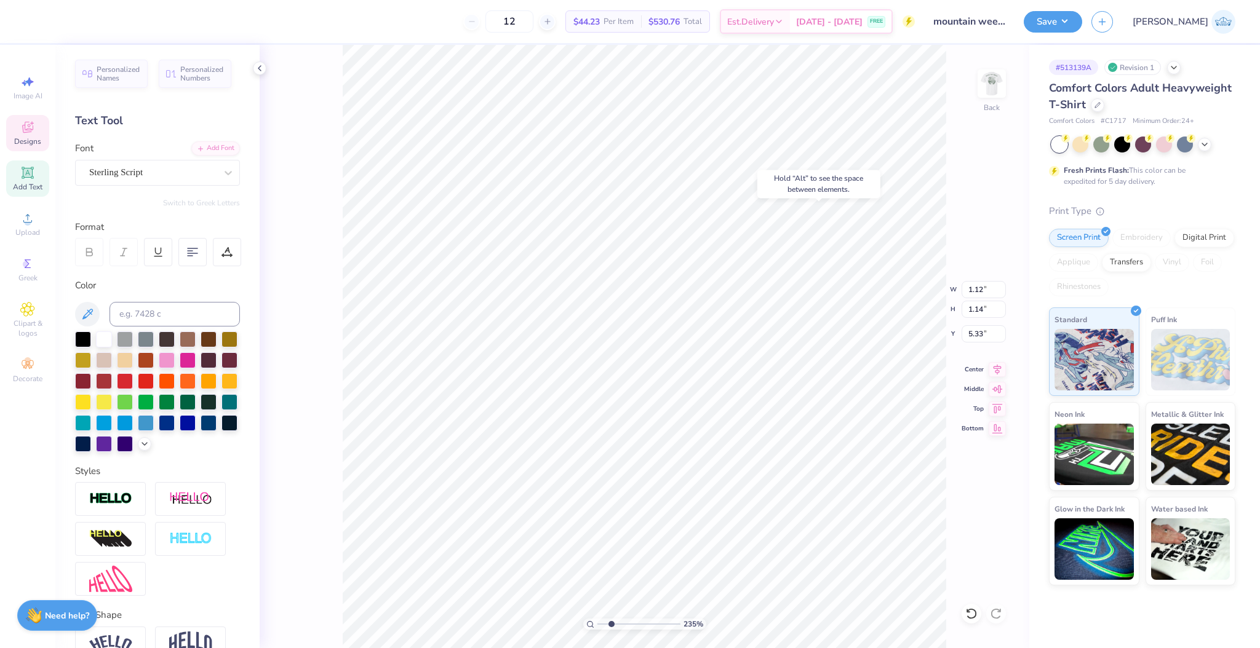
type input "5.33"
type input "3.98"
click at [899, 448] on li "Group" at bounding box center [905, 445] width 97 height 24
type input "5.36"
click at [994, 85] on img at bounding box center [991, 83] width 49 height 49
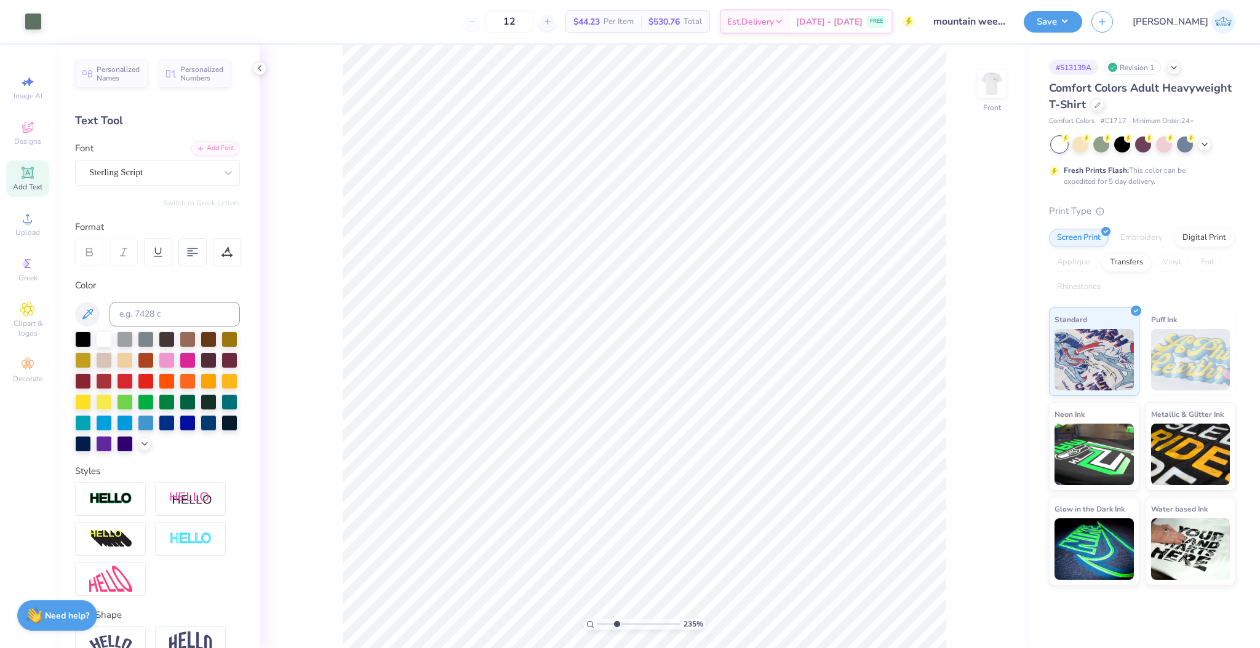
drag, startPoint x: 616, startPoint y: 622, endPoint x: 568, endPoint y: 617, distance: 48.9
type input "1"
click at [597, 619] on input "range" at bounding box center [638, 624] width 83 height 11
click at [976, 298] on input "14.53" at bounding box center [983, 299] width 44 height 17
type input "12.50"
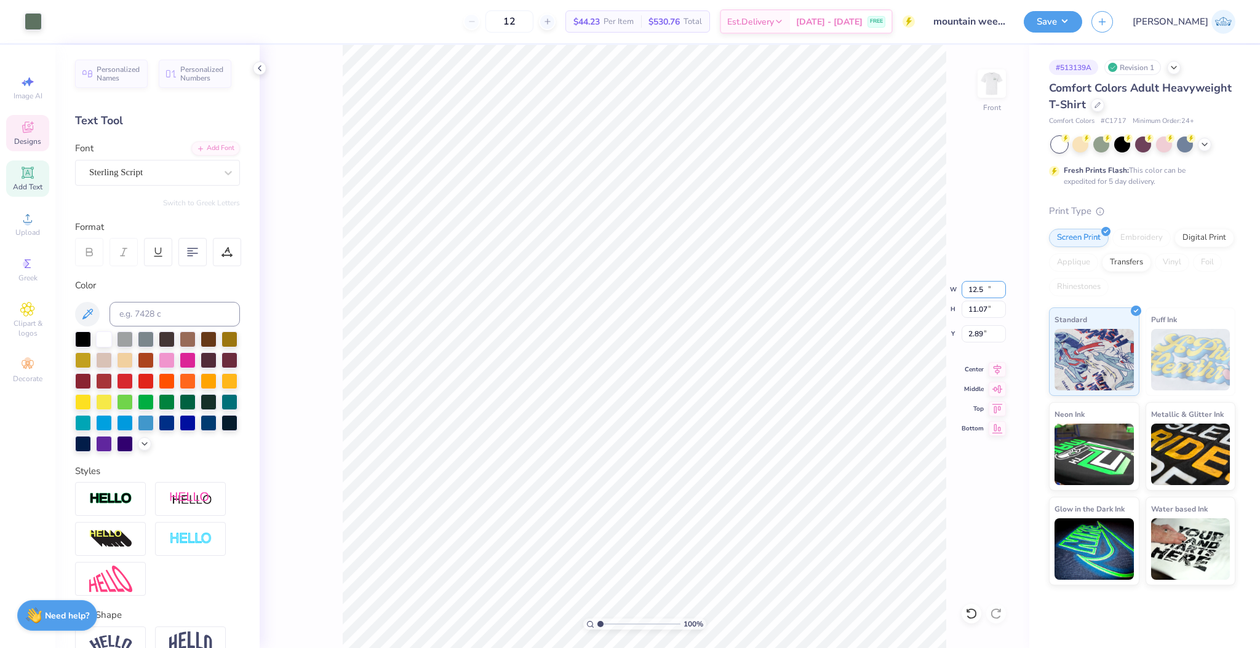
type input "11.07"
type input "2.89"
click at [974, 343] on div "100 % Front W 12.50 12.50 " H 11.07 11.07 " Y 2.89 2.89 " Center Middle Top Bot…" at bounding box center [644, 346] width 769 height 603
drag, startPoint x: 958, startPoint y: 336, endPoint x: 969, endPoint y: 336, distance: 11.7
click at [965, 336] on div "100 % Front W 12.50 12.50 " H 11.07 11.07 " Y 2.89 2.89 " Center Middle Top Bot…" at bounding box center [644, 346] width 769 height 603
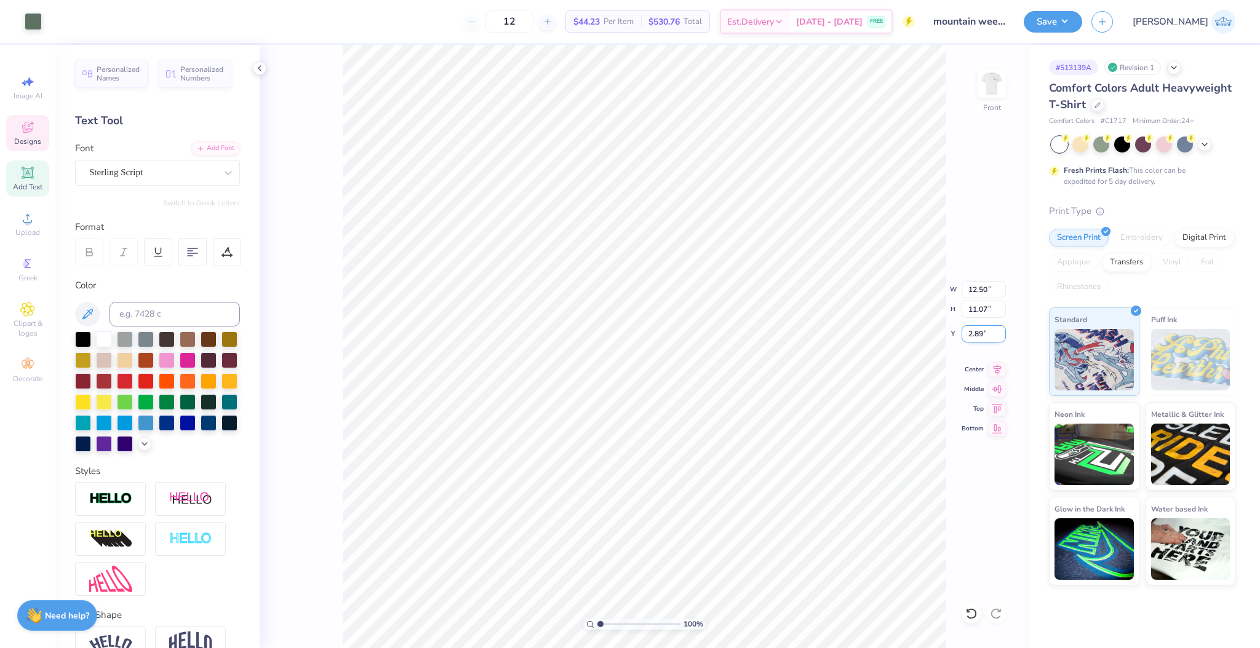
click at [970, 338] on input "2.89" at bounding box center [983, 333] width 44 height 17
type input "3.00"
click at [27, 23] on div at bounding box center [33, 20] width 17 height 17
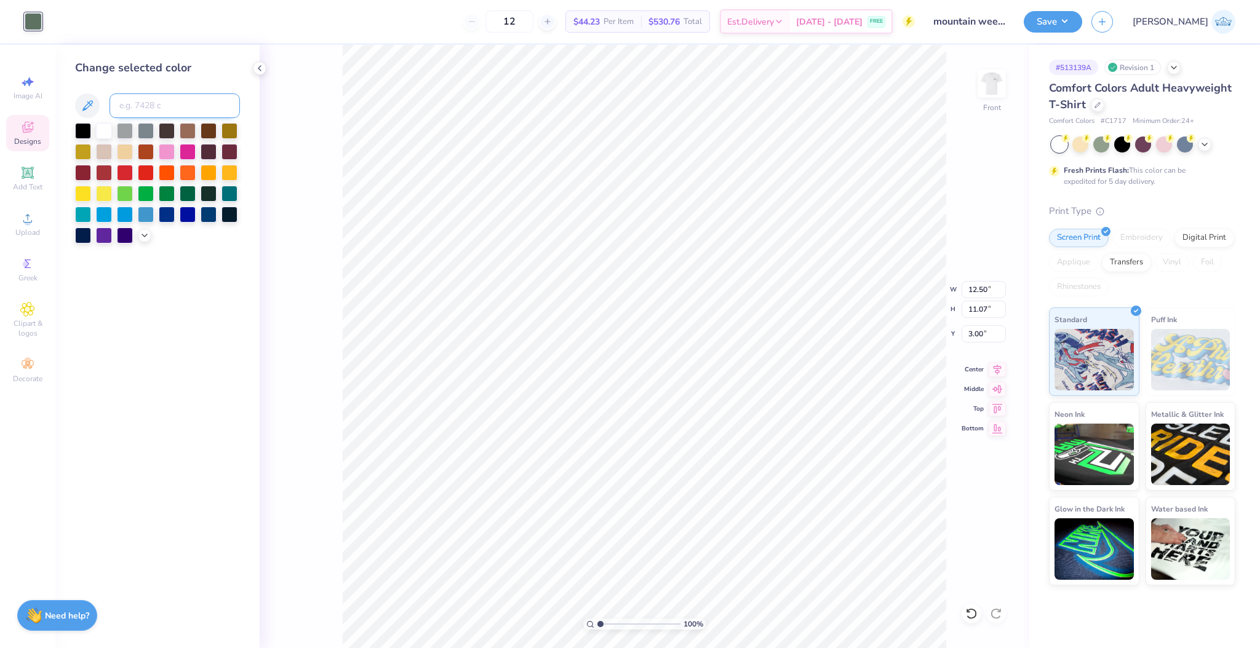
click at [150, 95] on input at bounding box center [174, 105] width 130 height 25
type input "3425"
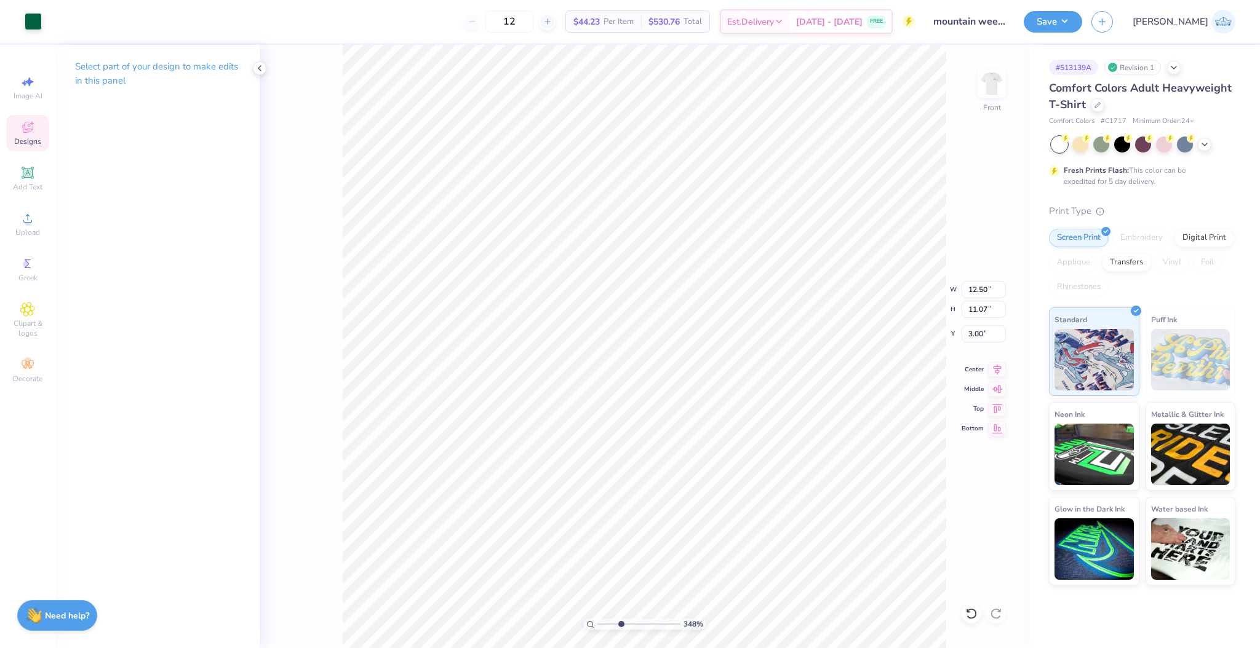
type input "1"
drag, startPoint x: 602, startPoint y: 625, endPoint x: 522, endPoint y: 595, distance: 85.7
click at [597, 619] on input "range" at bounding box center [638, 624] width 83 height 11
click at [992, 79] on img at bounding box center [991, 83] width 49 height 49
click at [971, 293] on input "3.98" at bounding box center [983, 289] width 44 height 17
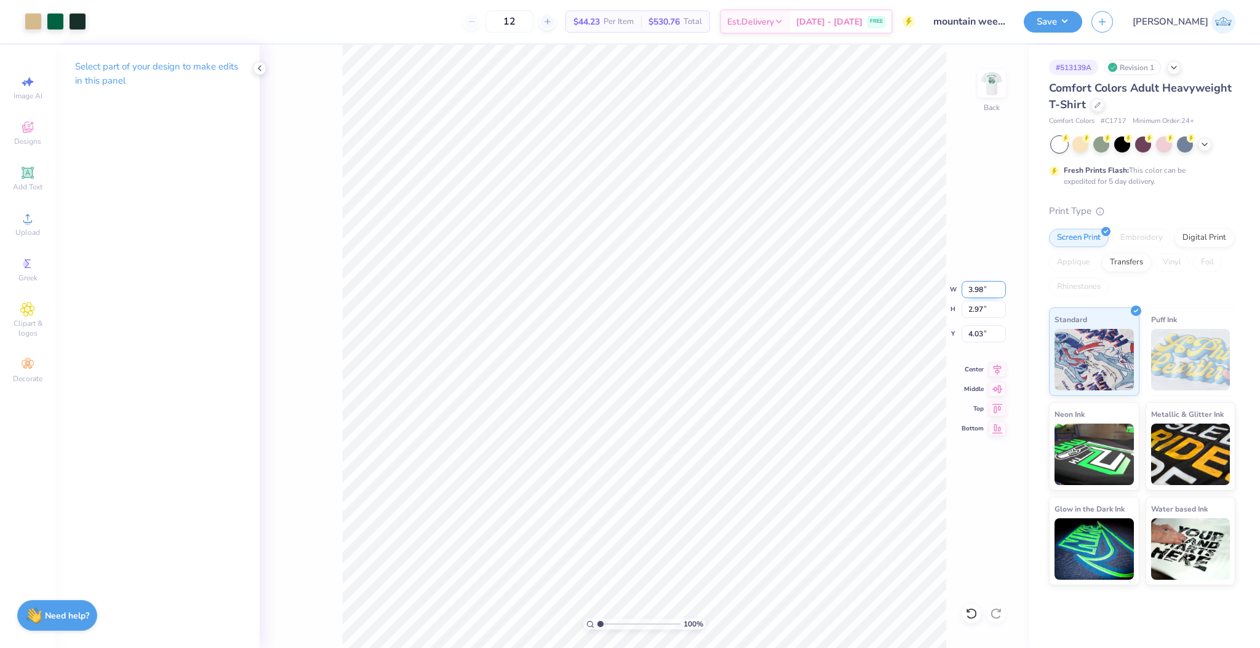
type input "4"
type input "3.50"
type input "2.61"
click at [969, 335] on input "4.21" at bounding box center [983, 333] width 44 height 17
type input "3.00"
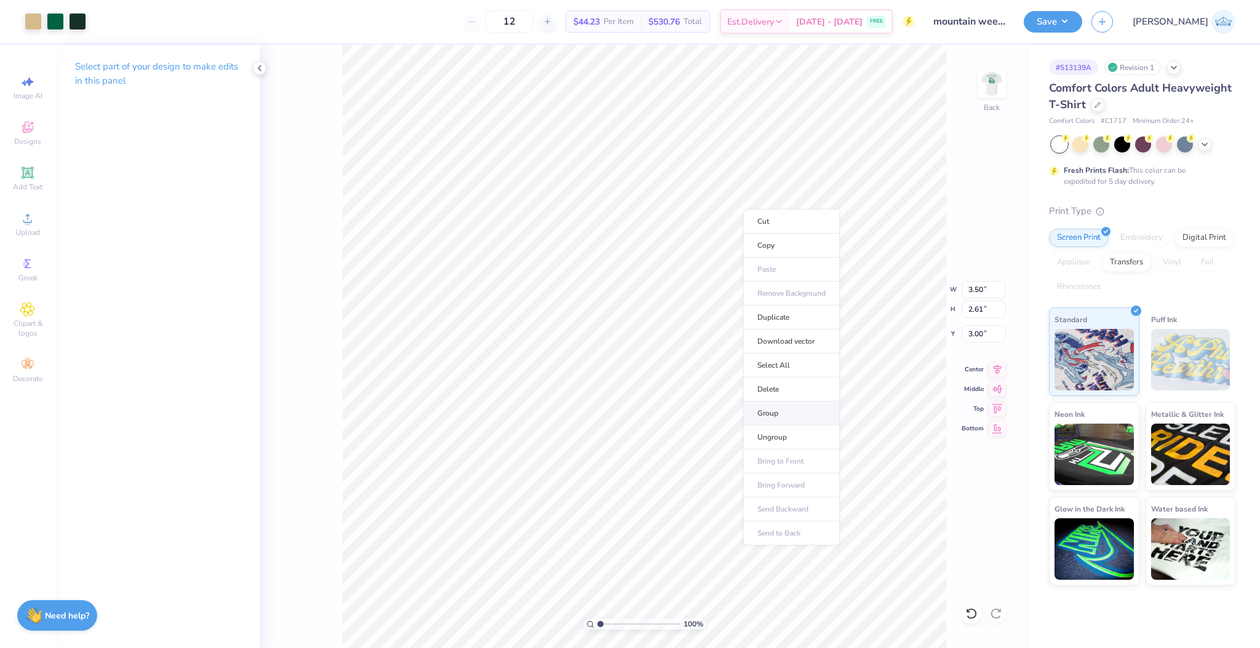
click at [780, 414] on li "Group" at bounding box center [791, 414] width 97 height 24
click at [1082, 23] on button "Save" at bounding box center [1052, 20] width 58 height 22
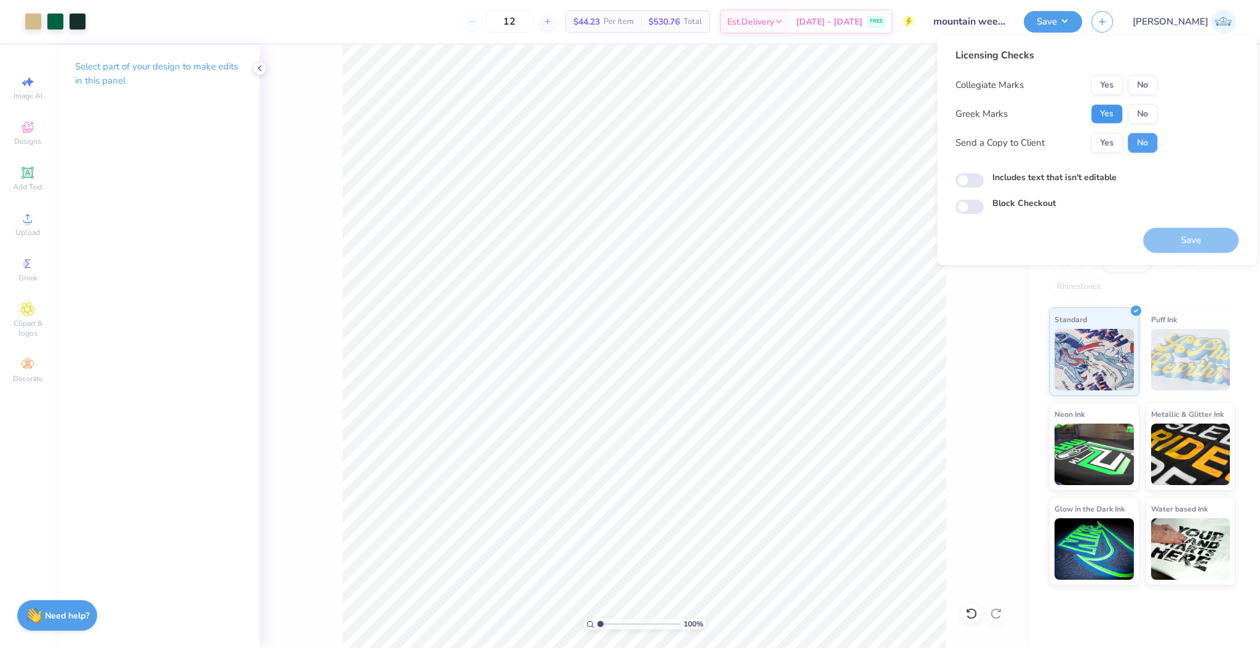
click at [1100, 122] on button "Yes" at bounding box center [1106, 114] width 32 height 20
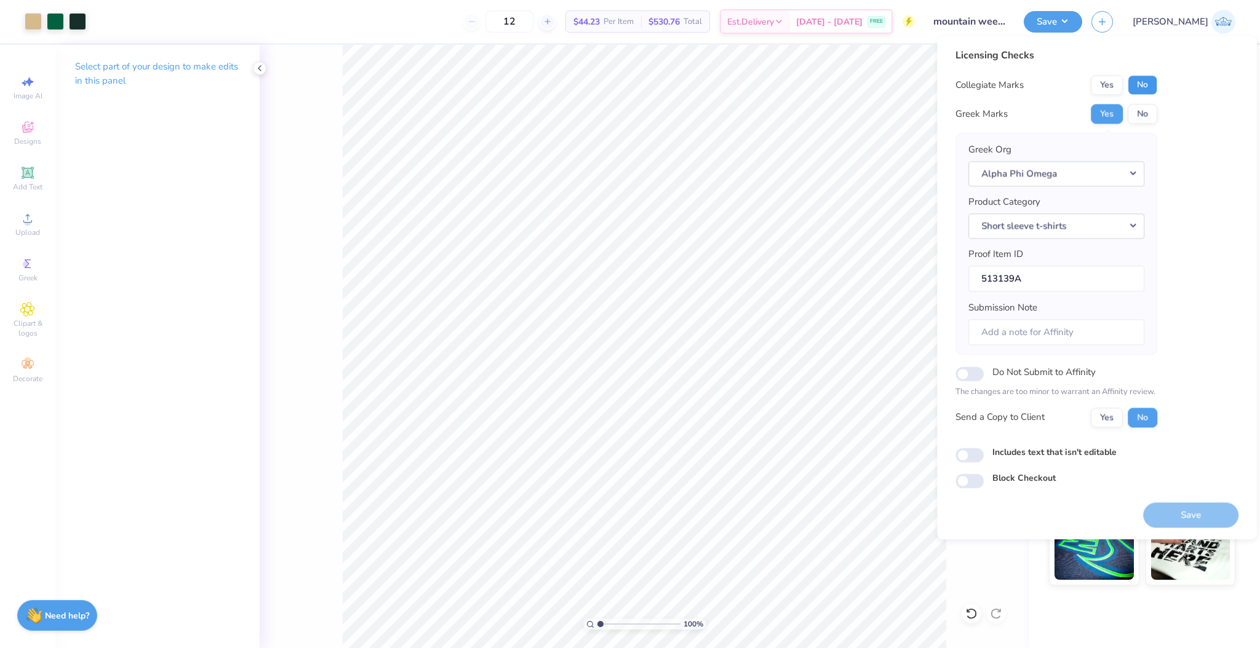
click at [1146, 93] on button "No" at bounding box center [1142, 85] width 30 height 20
click at [1107, 423] on button "Yes" at bounding box center [1106, 418] width 32 height 20
click at [977, 455] on input "Includes text that isn't editable" at bounding box center [969, 455] width 28 height 15
checkbox input "true"
click at [1223, 522] on button "Save" at bounding box center [1190, 514] width 95 height 25
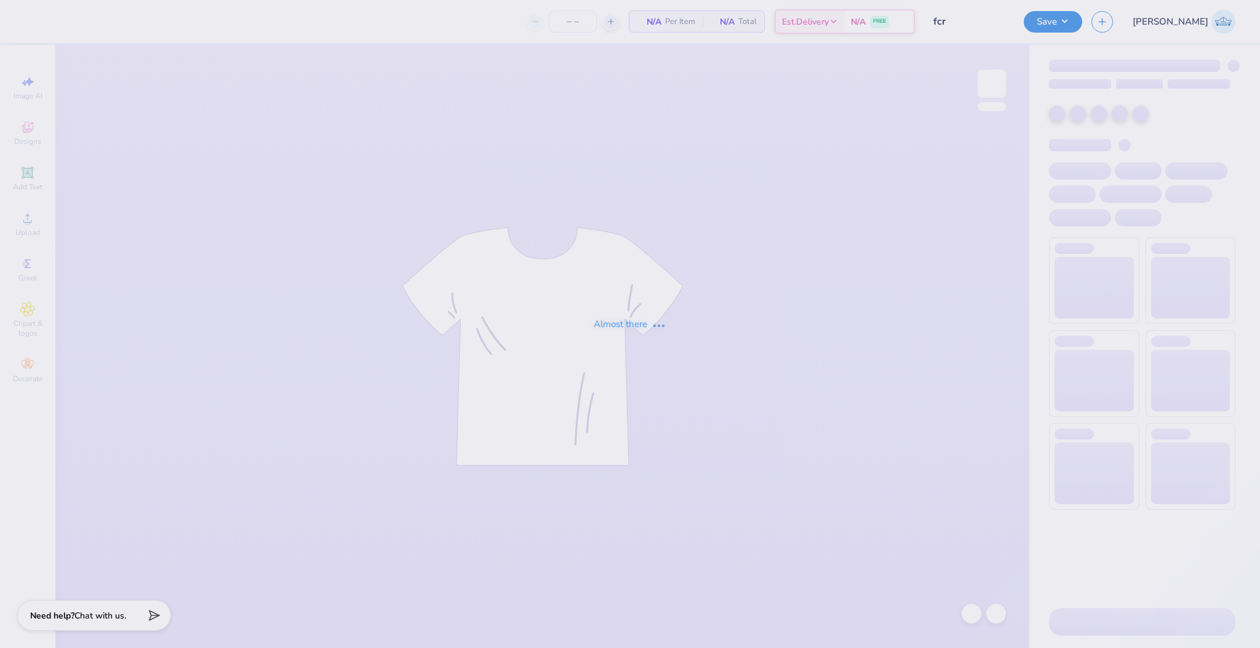
type input "50"
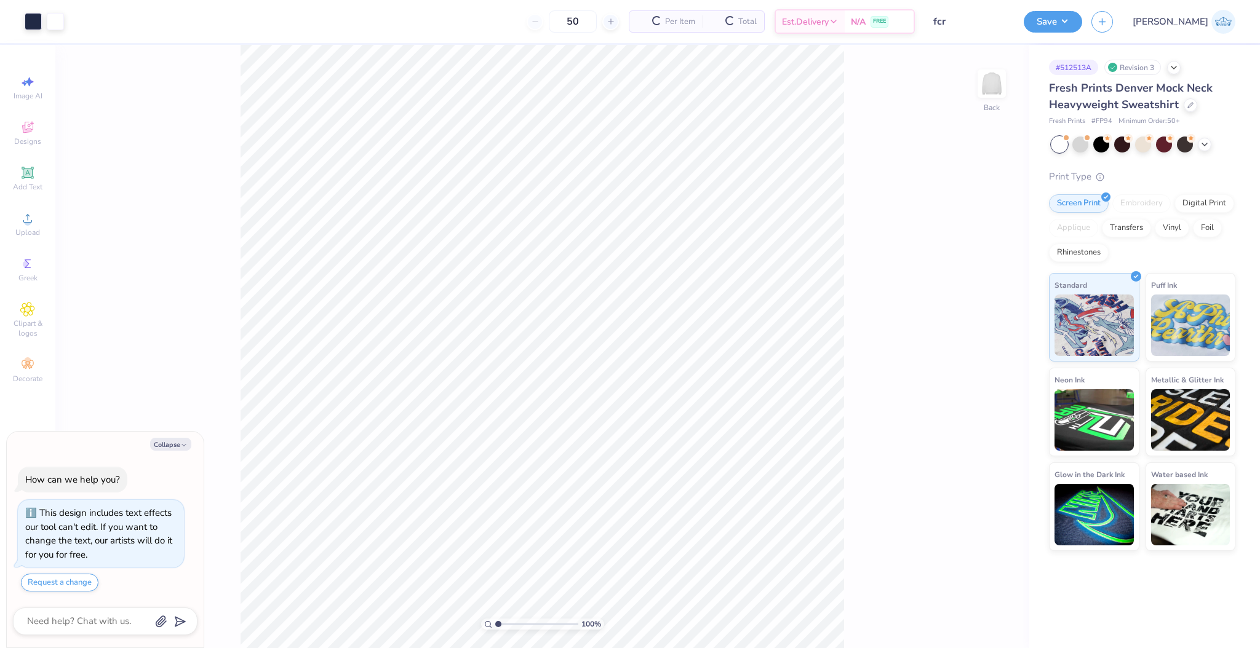
scroll to position [34, 0]
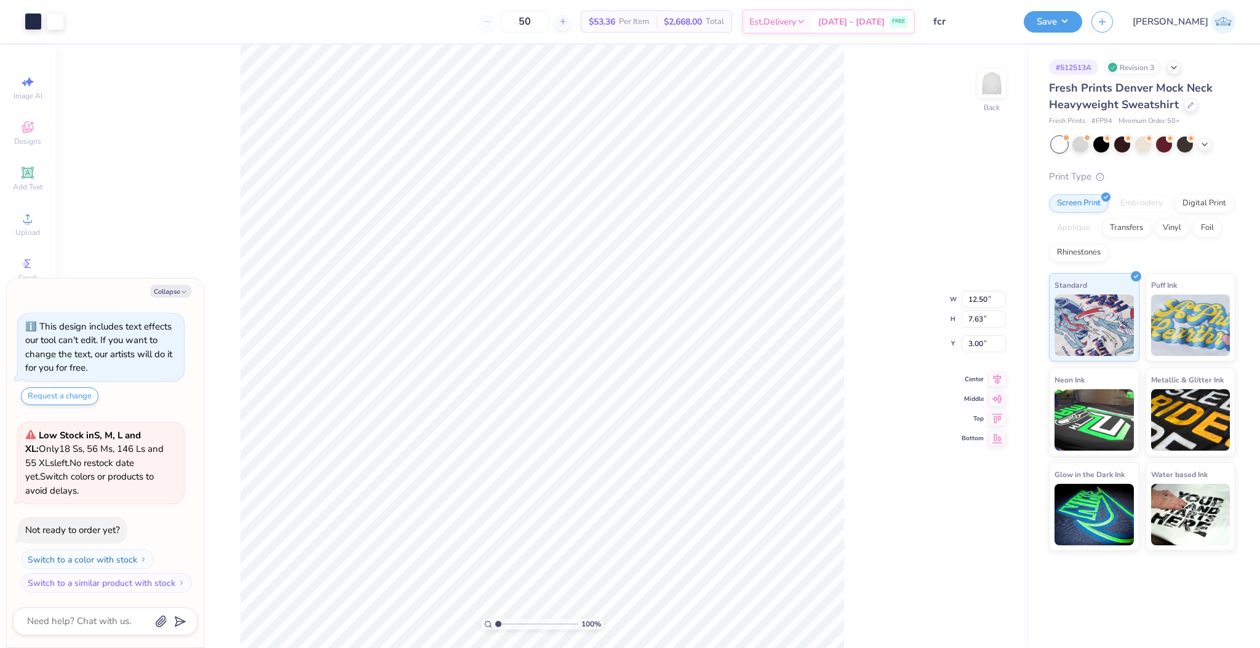
type textarea "x"
type input "5.75"
type textarea "x"
type input "8.79"
type input "6.45"
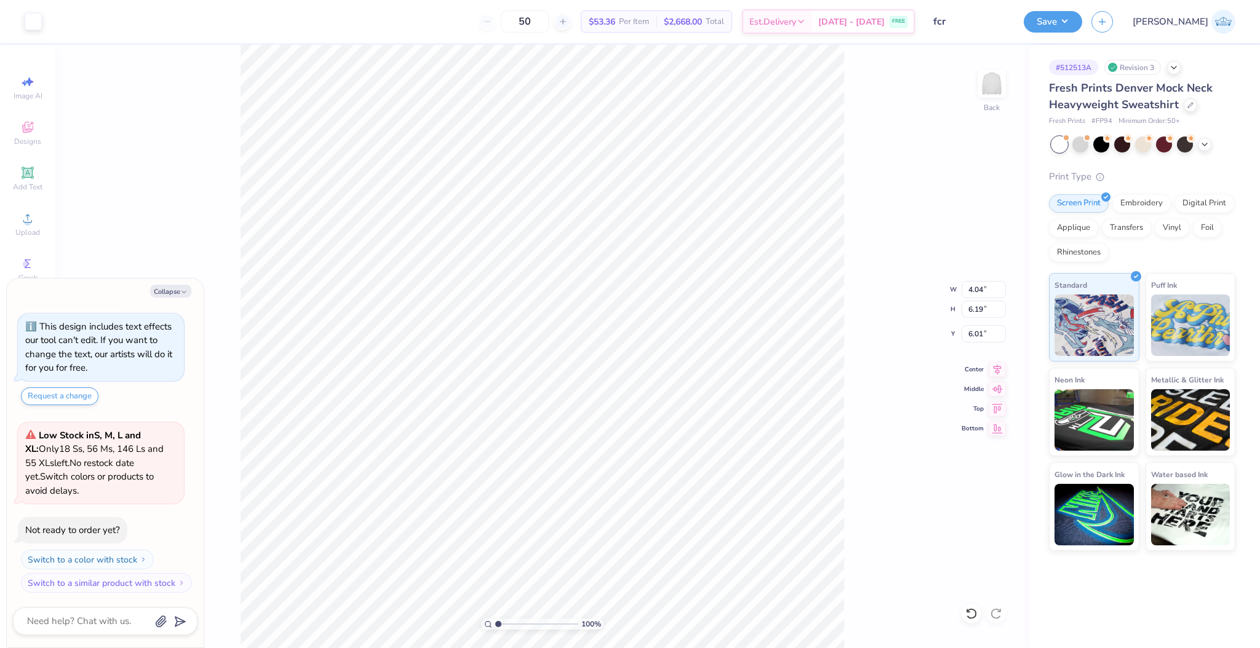
type input "5.75"
click at [562, 509] on li "Group" at bounding box center [567, 515] width 97 height 24
type textarea "x"
type input "12.50"
type textarea "x"
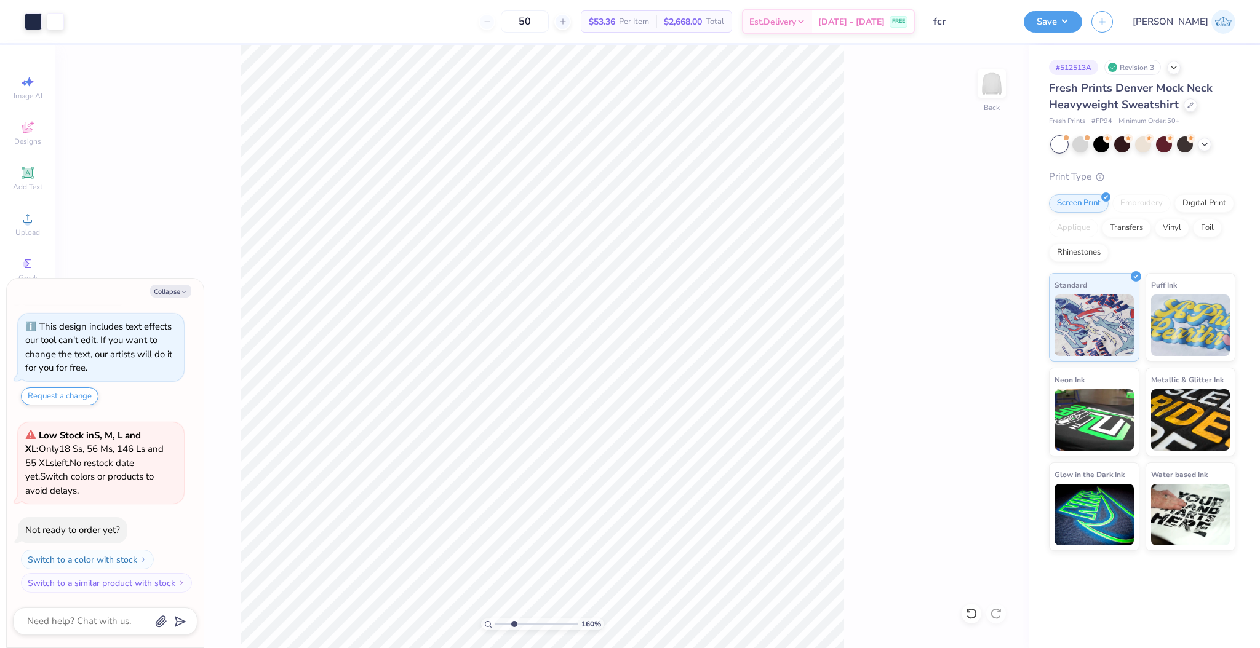
drag, startPoint x: 502, startPoint y: 622, endPoint x: 514, endPoint y: 627, distance: 12.1
type input "2.91"
click at [514, 627] on input "range" at bounding box center [536, 624] width 83 height 11
click at [629, 515] on li "Group" at bounding box center [637, 515] width 97 height 24
type textarea "x"
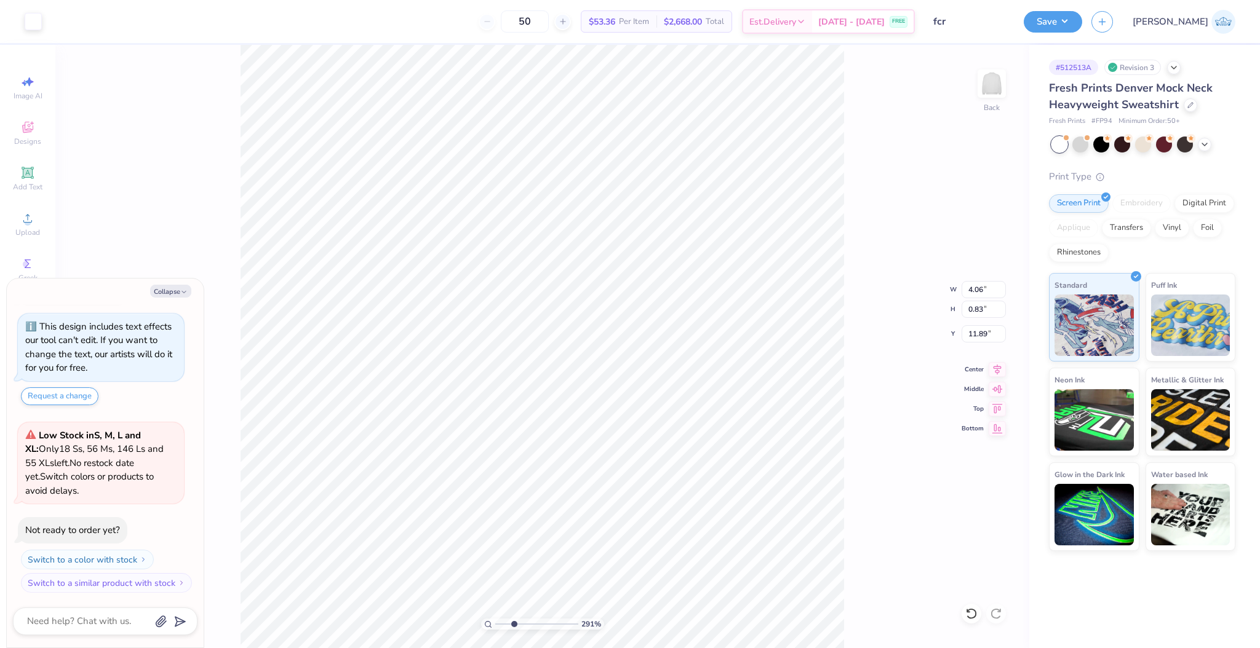
type input "12.50"
type input "6.45"
type input "5.75"
type textarea "x"
type input "6.98"
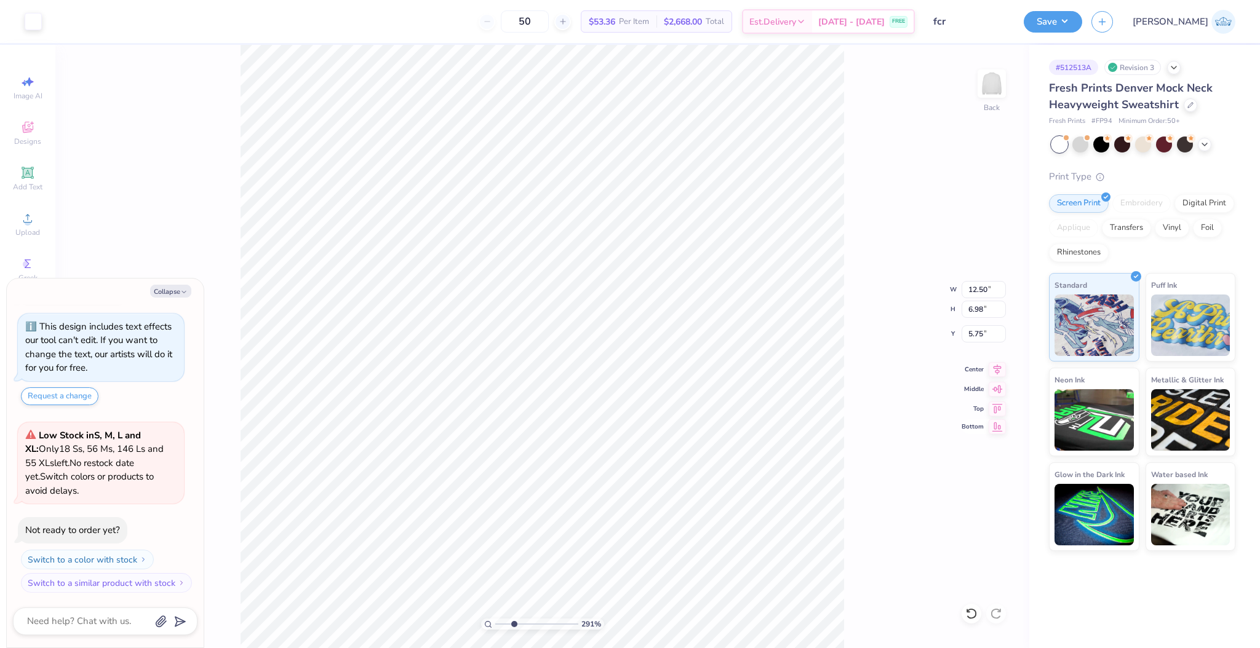
click at [995, 428] on icon at bounding box center [996, 426] width 17 height 15
type textarea "x"
type input "12.52"
type textarea "x"
type input "3.45"
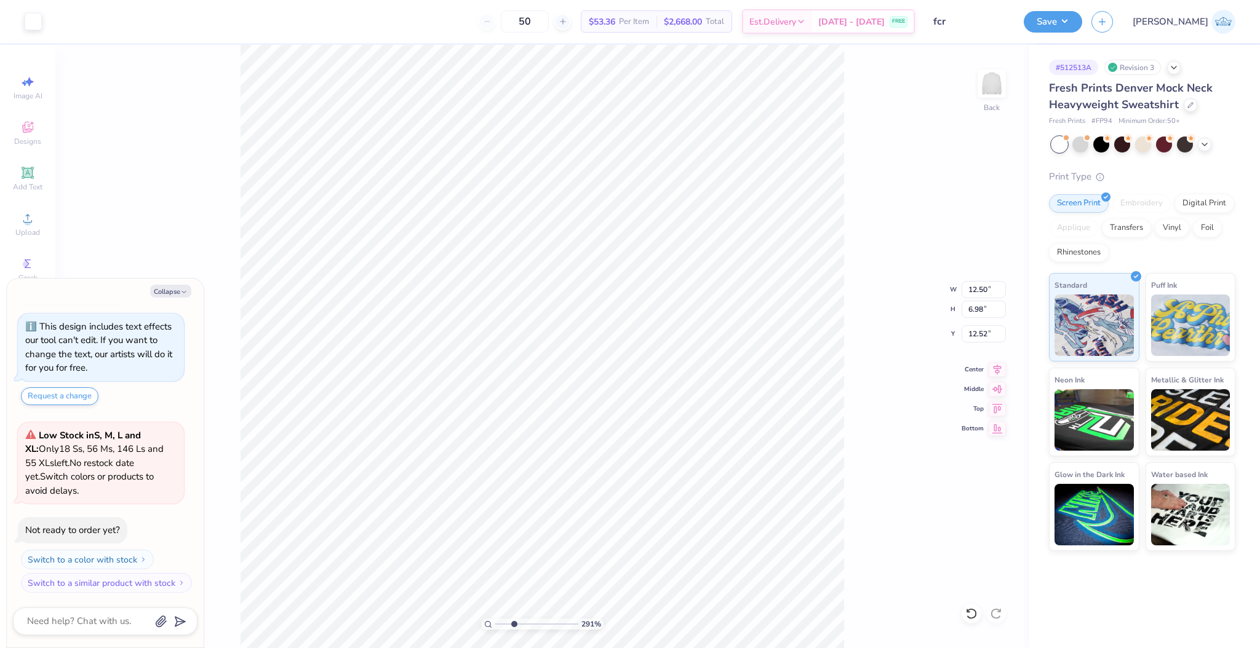
type input "5.17"
type input "5.75"
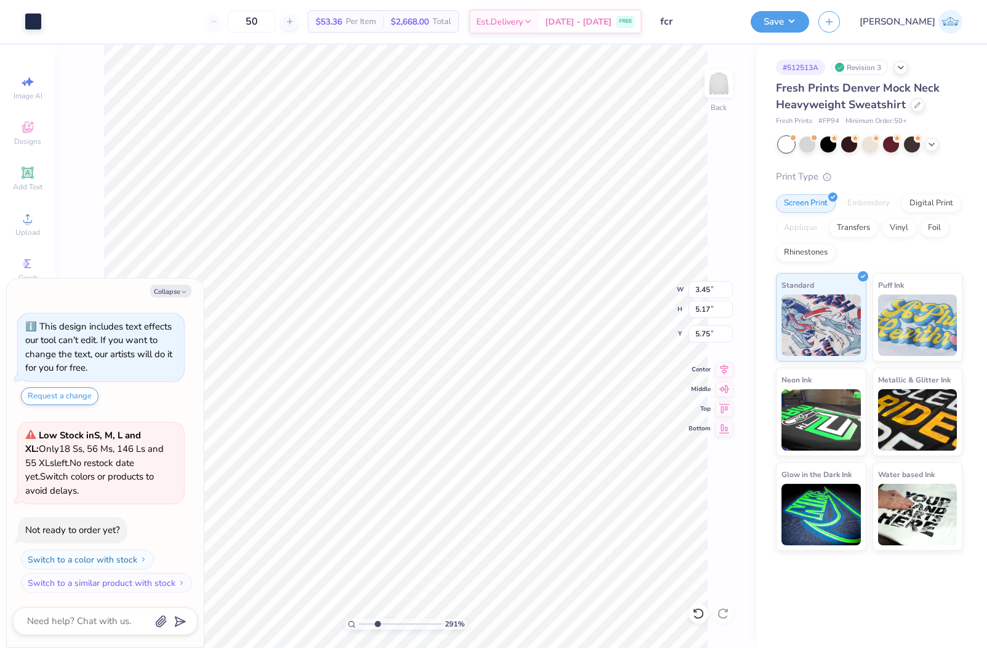
type textarea "x"
type input "3.67"
type input "6.26"
type input "5.94"
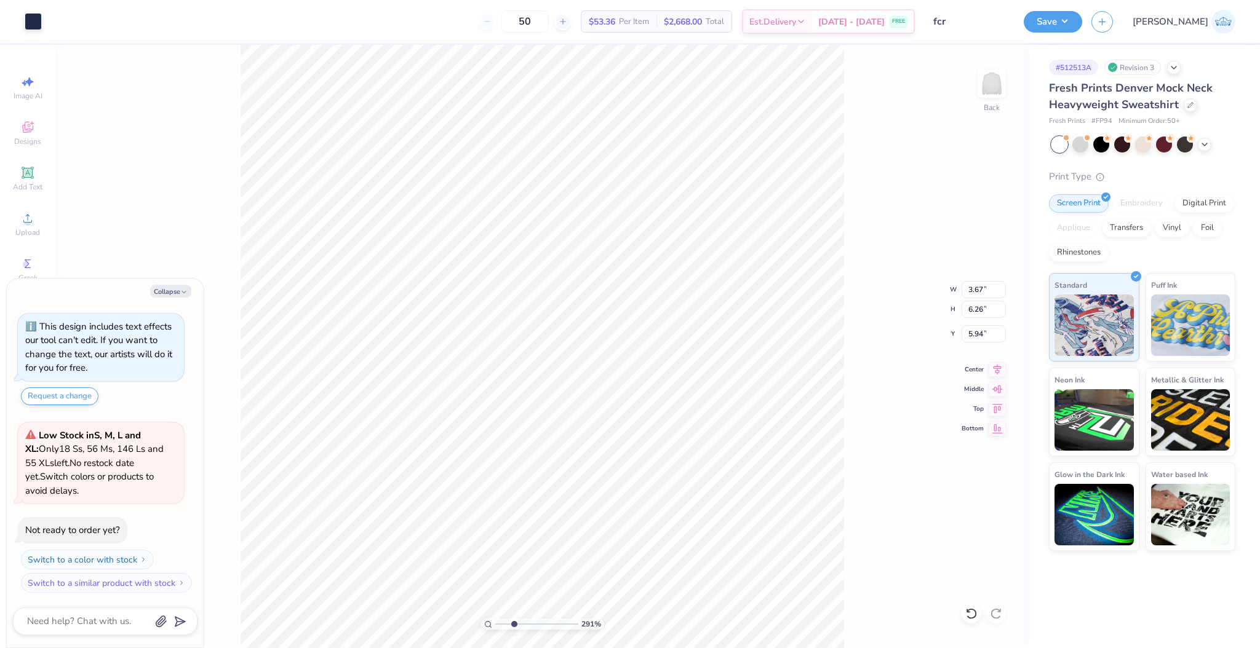
type textarea "x"
type input "3.45"
type input "5.17"
type input "5.75"
type textarea "x"
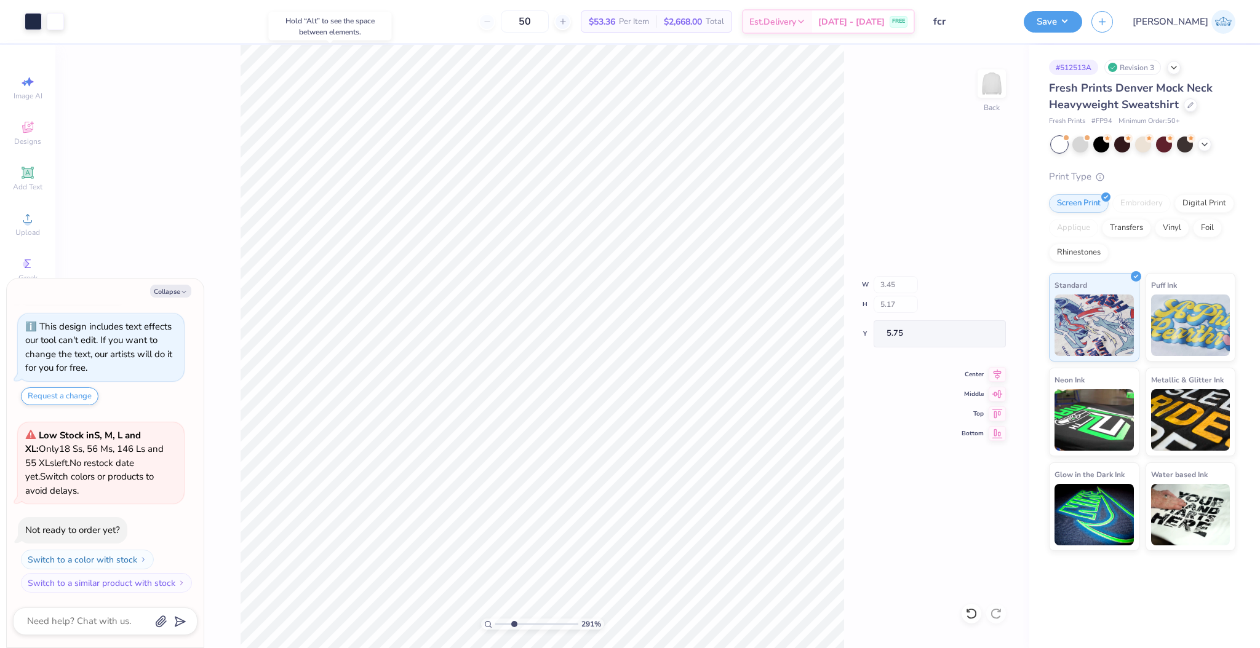
type input "3.21"
type input "6.17"
type input "6.02"
type textarea "x"
drag, startPoint x: 502, startPoint y: 624, endPoint x: 440, endPoint y: 617, distance: 61.8
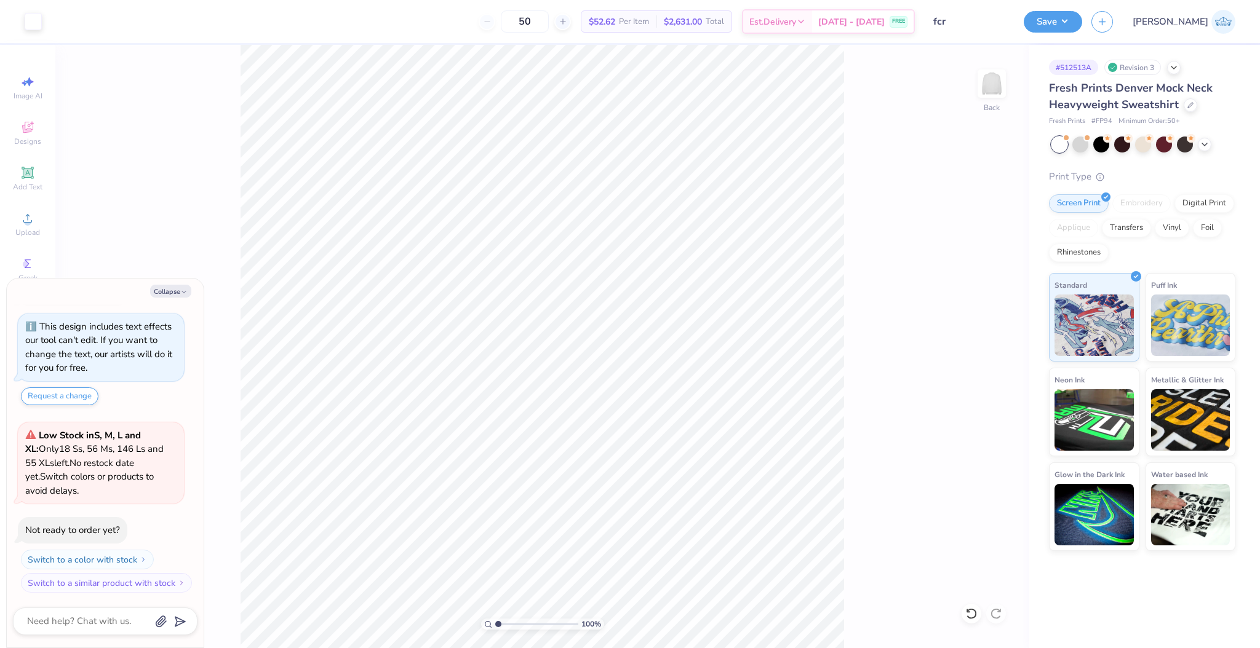
type input "1"
click at [495, 619] on input "range" at bounding box center [536, 624] width 83 height 11
click at [662, 520] on li "Group" at bounding box center [670, 515] width 97 height 24
type textarea "x"
type input "2.78"
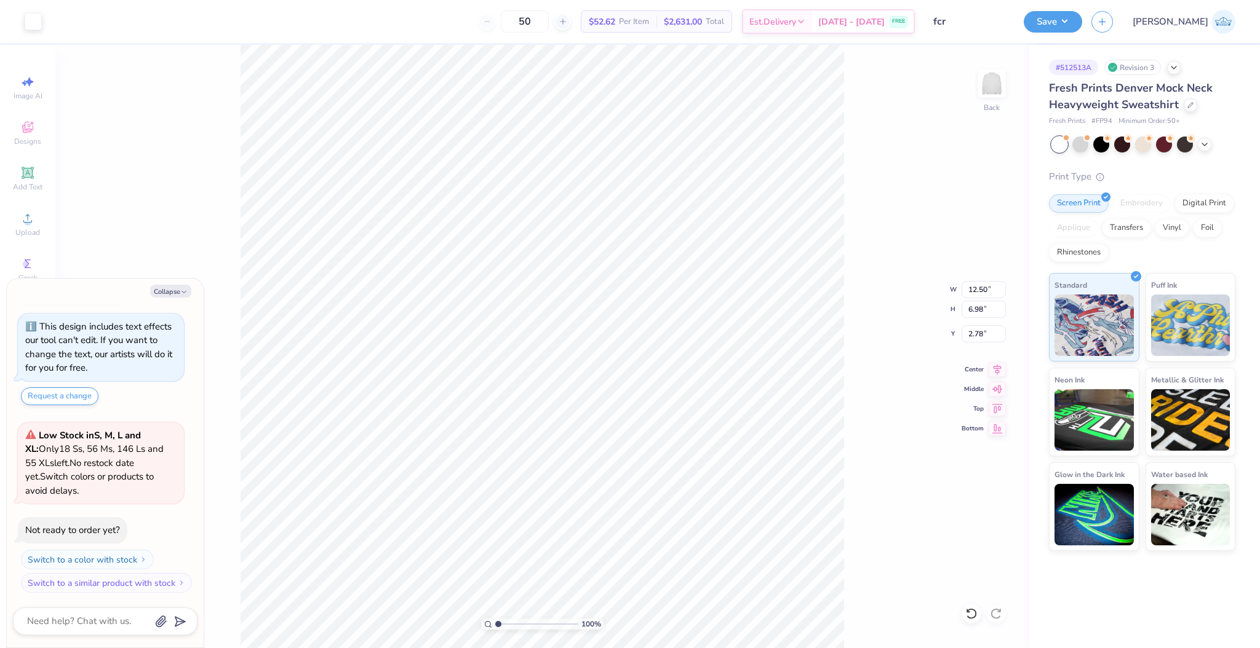
type textarea "x"
type input "3.00"
click at [977, 627] on div "100 % Back" at bounding box center [542, 346] width 974 height 603
click at [967, 614] on icon at bounding box center [971, 614] width 12 height 12
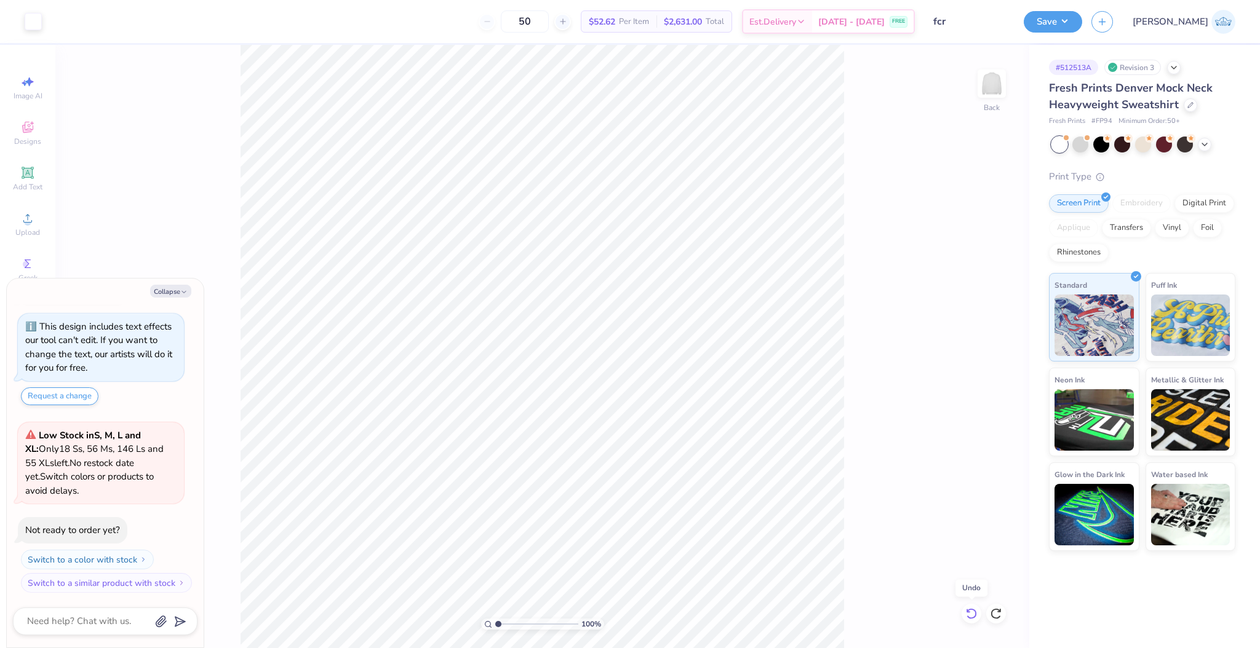
click at [967, 614] on icon at bounding box center [971, 614] width 12 height 12
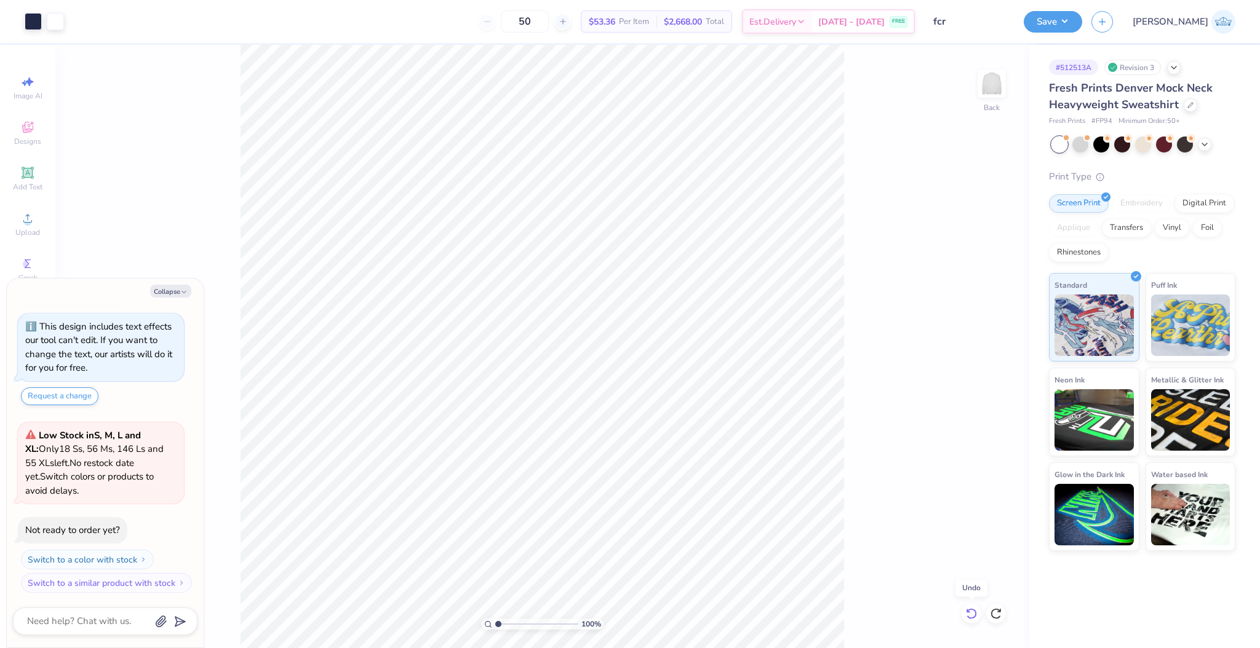
click at [967, 614] on icon at bounding box center [971, 614] width 12 height 12
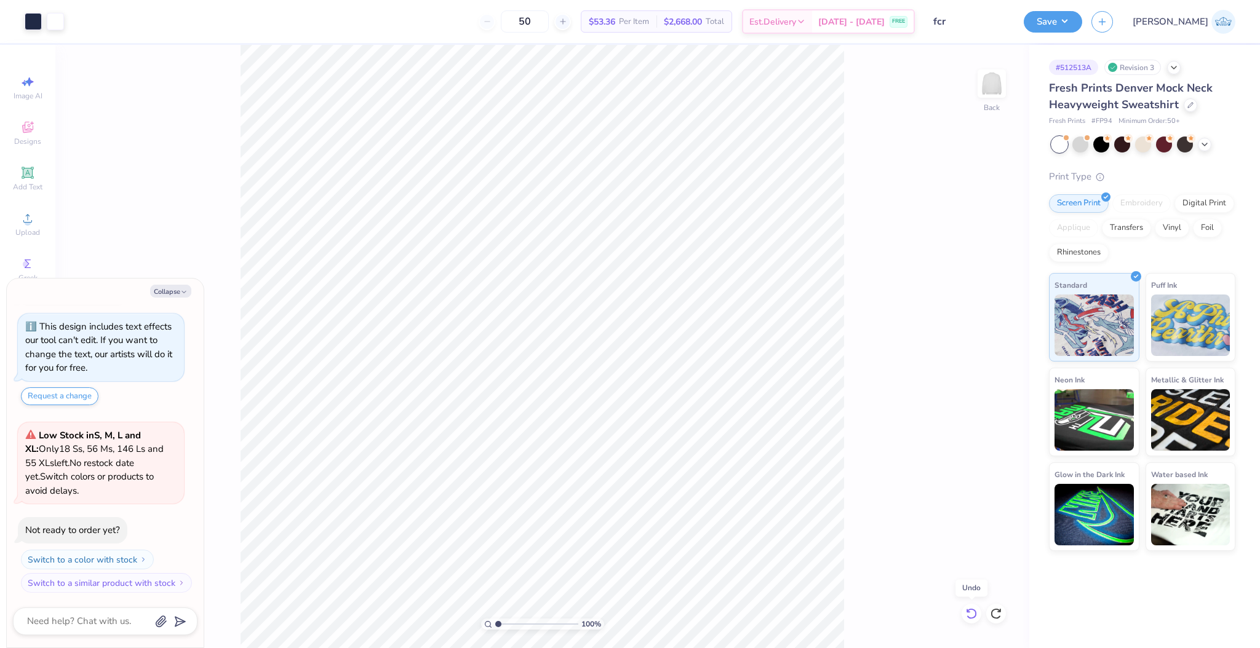
click at [967, 614] on icon at bounding box center [971, 614] width 12 height 12
click at [967, 614] on div "100 % Back" at bounding box center [542, 346] width 974 height 603
click at [961, 614] on div "100 % Back" at bounding box center [542, 346] width 974 height 603
click at [967, 609] on icon at bounding box center [971, 614] width 12 height 12
type textarea "x"
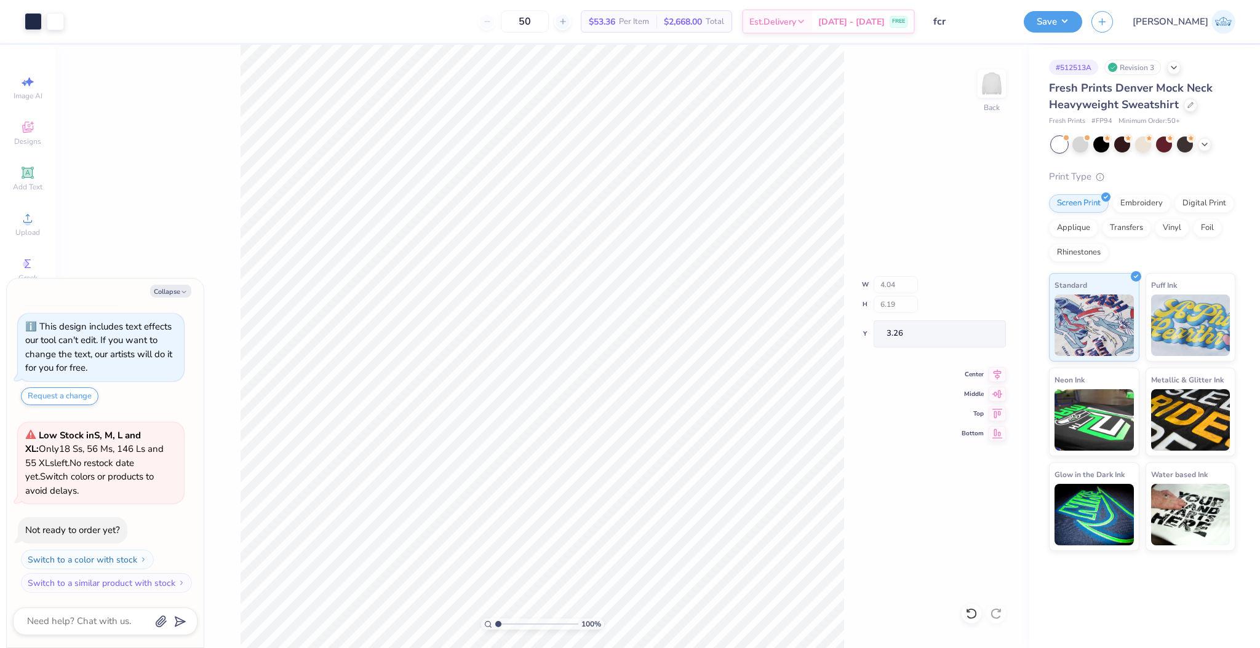
type input "4.05"
type input "5.09"
type input "3.00"
type textarea "x"
type input "0.50"
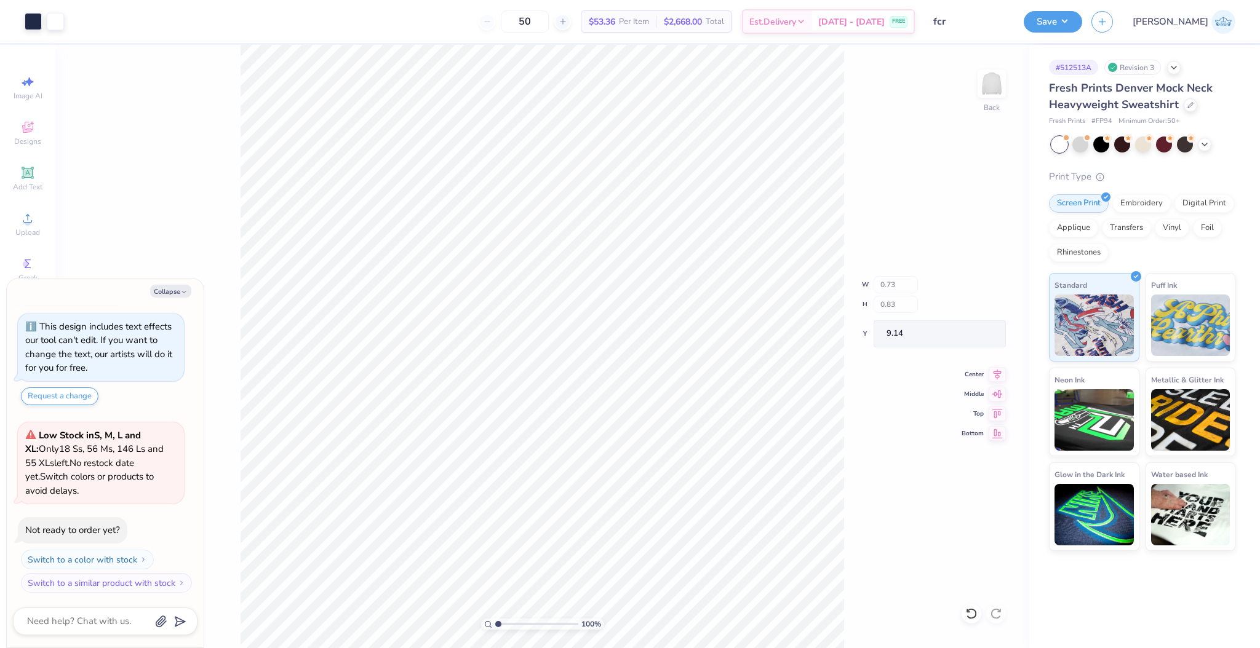
type input "0.80"
type input "9.16"
type textarea "x"
type input "0.60"
type input "0.78"
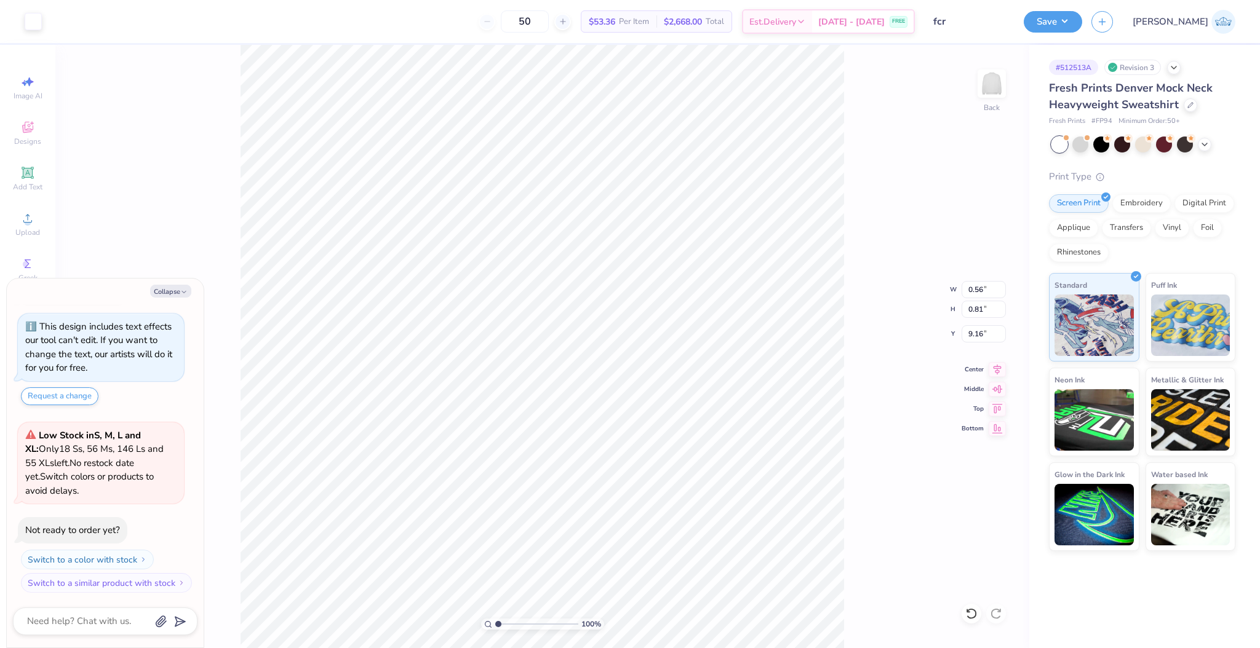
type input "9.18"
click at [658, 508] on li "Group" at bounding box center [660, 515] width 97 height 24
click at [991, 370] on icon at bounding box center [996, 367] width 17 height 15
click at [1082, 22] on button "Save" at bounding box center [1052, 20] width 58 height 22
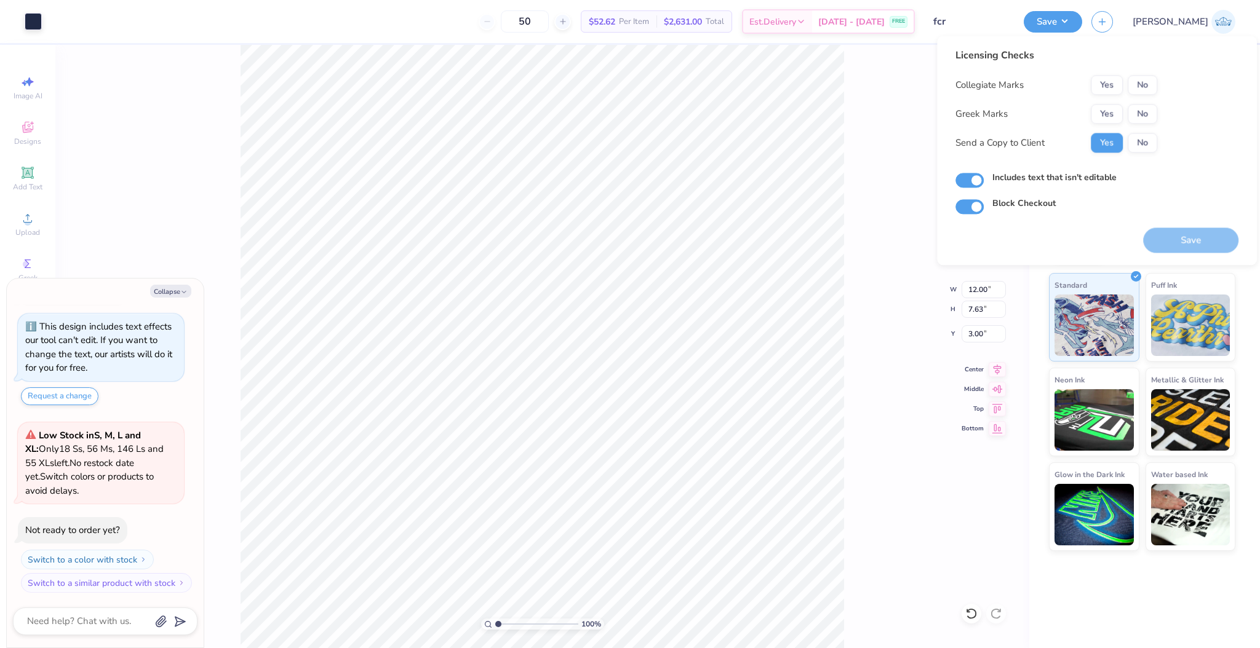
drag, startPoint x: 1144, startPoint y: 97, endPoint x: 1144, endPoint y: 86, distance: 11.1
click at [1144, 95] on div "Collegiate Marks Yes No Greek Marks Yes No Send a Copy to Client Yes No" at bounding box center [1056, 113] width 202 height 77
drag, startPoint x: 1144, startPoint y: 86, endPoint x: 1144, endPoint y: 99, distance: 12.9
click at [1144, 85] on button "No" at bounding box center [1142, 85] width 30 height 20
click at [1145, 121] on button "No" at bounding box center [1142, 114] width 30 height 20
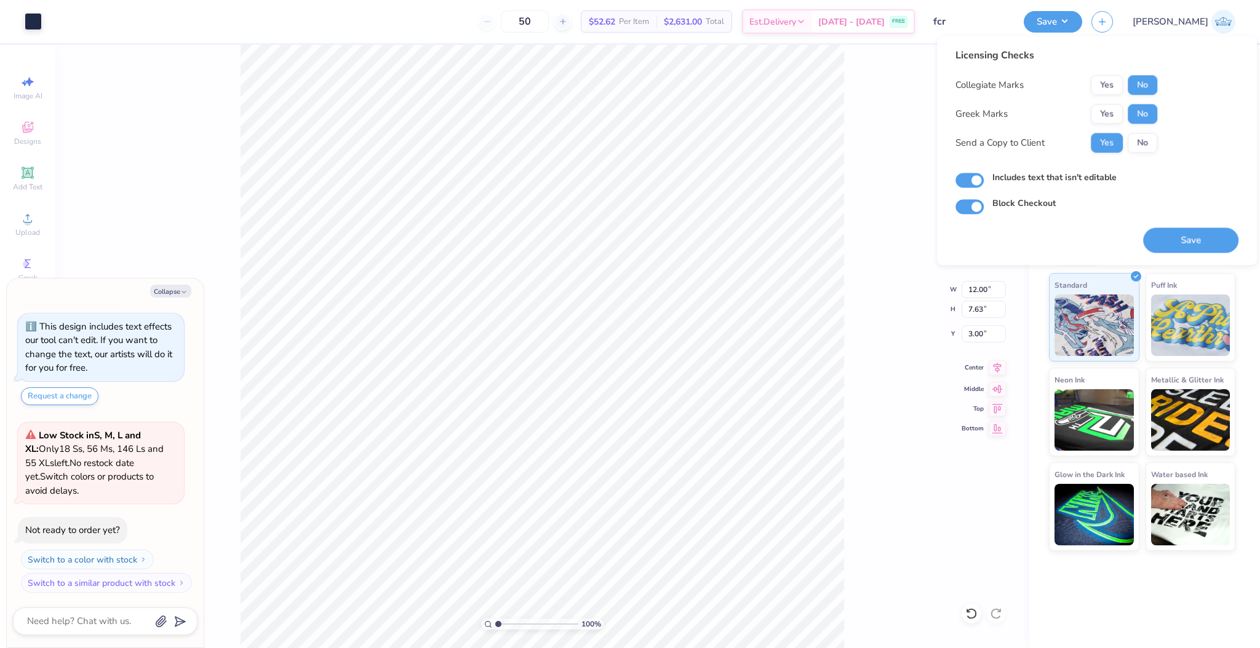
click at [992, 375] on div "100 % Back W 12.00 12.00 " H 7.63 7.63 " Y 3.00 3.00 " Center Middle Top Bottom" at bounding box center [542, 346] width 974 height 603
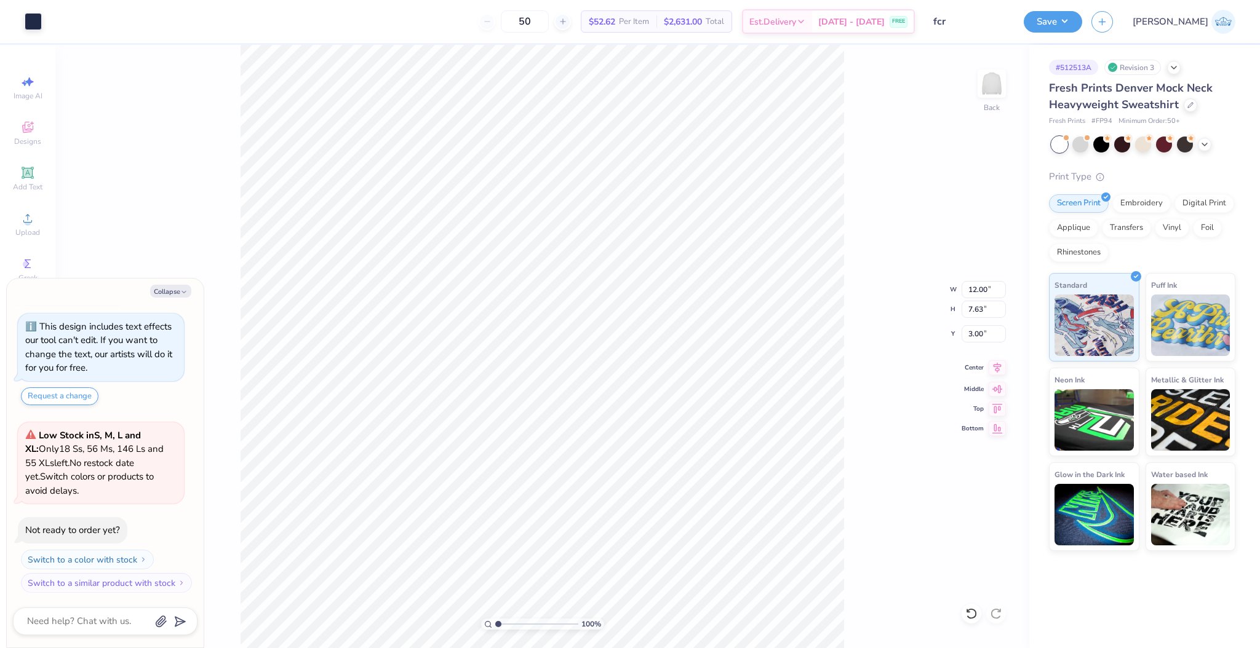
click at [988, 367] on icon at bounding box center [996, 367] width 17 height 15
click at [1082, 18] on button "Save" at bounding box center [1052, 20] width 58 height 22
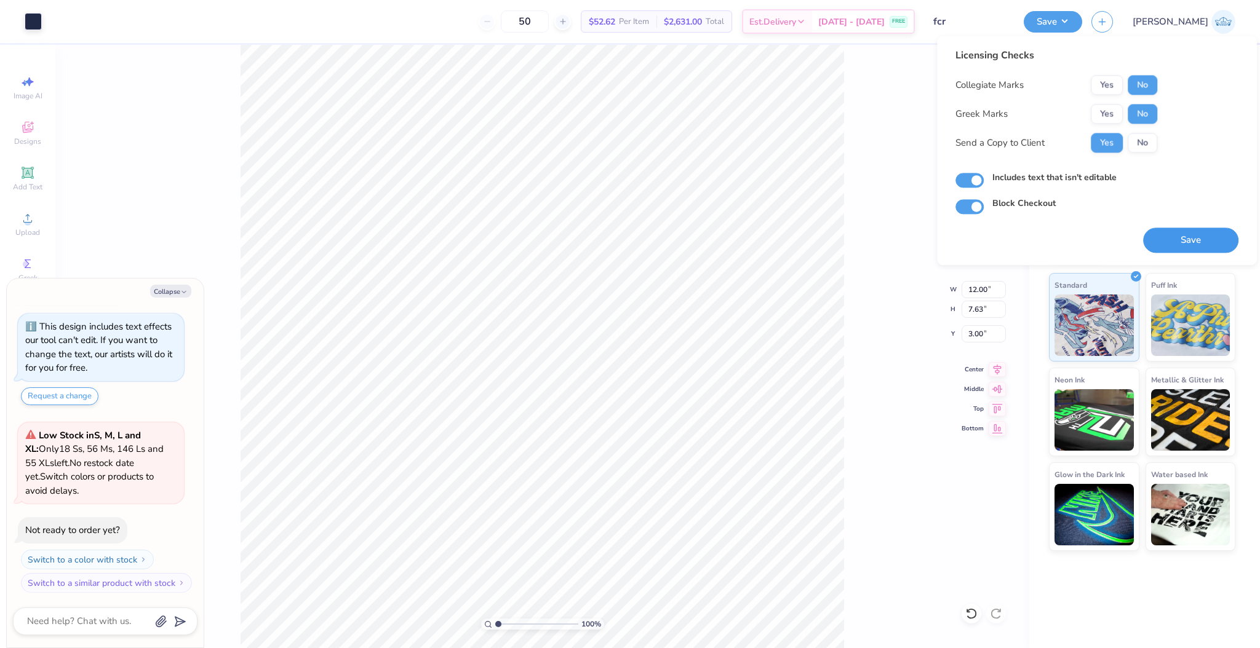
click at [1166, 240] on button "Save" at bounding box center [1190, 240] width 95 height 25
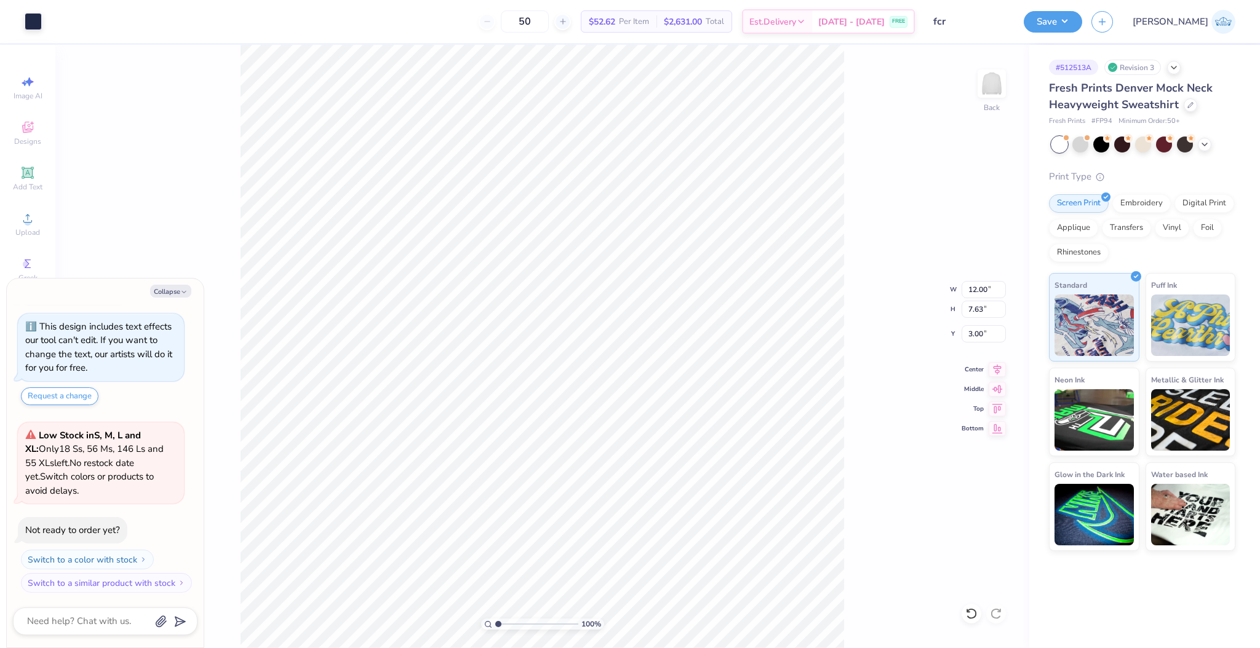
click at [955, 289] on div "100 % Back W 12.00 12.00 " H 7.63 7.63 " Y 3.00 3.00 " Center Middle Top Bottom" at bounding box center [542, 346] width 974 height 603
type textarea "x"
click at [963, 287] on input "12.00" at bounding box center [983, 289] width 44 height 17
type input "12.5"
type textarea "x"
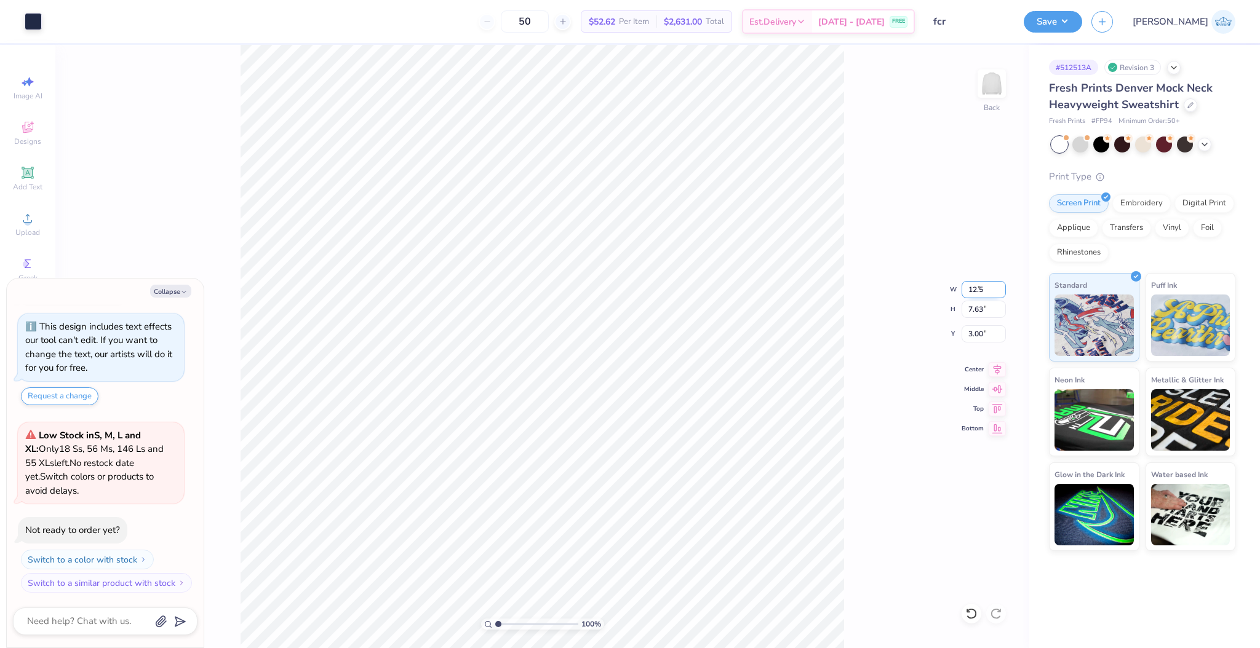
type input "12.50"
type input "7.95"
click at [978, 328] on input "2.84" at bounding box center [983, 333] width 44 height 17
type input "3.00"
click at [852, 371] on div "100 % Back W 12.50 12.50 " H 7.95 7.95 " Y 3.00 3.00 " Center Middle Top Bottom" at bounding box center [542, 346] width 974 height 603
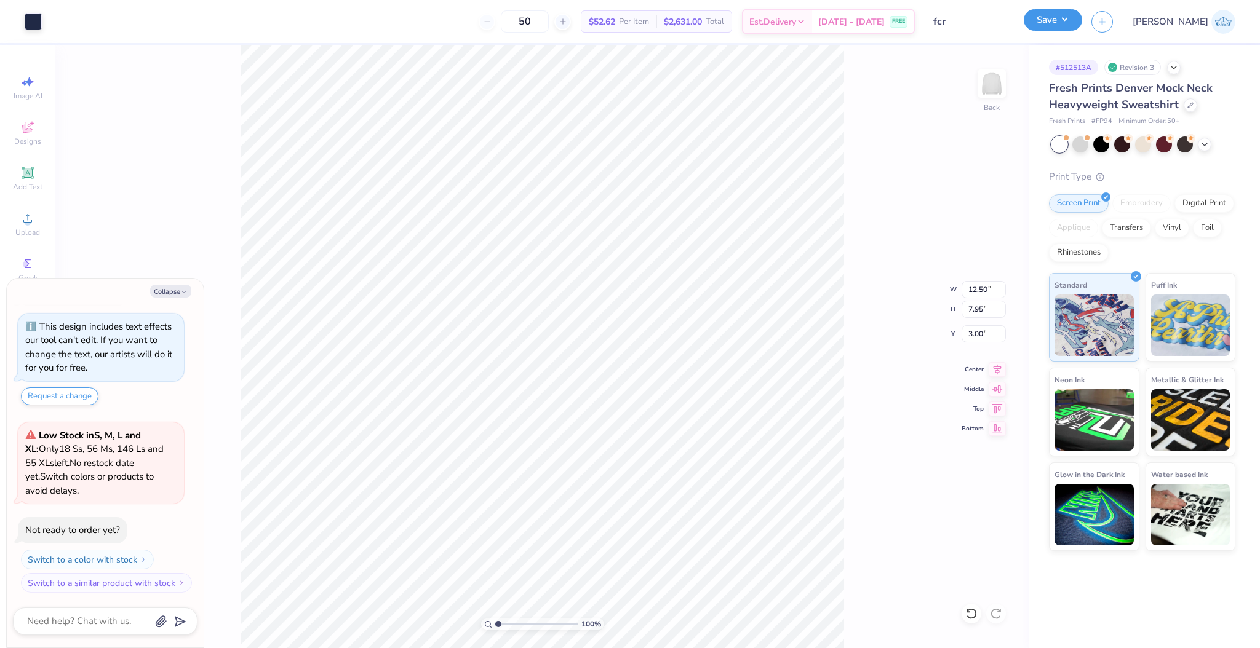
click at [1082, 18] on button "Save" at bounding box center [1052, 20] width 58 height 22
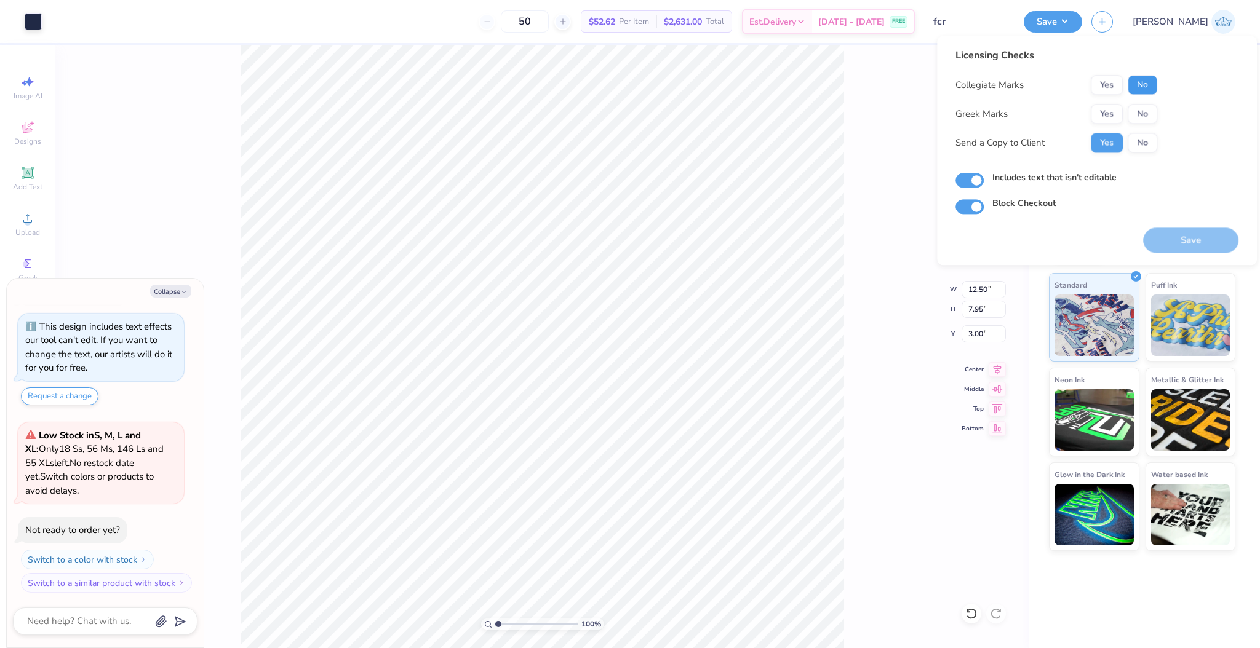
click at [1139, 82] on button "No" at bounding box center [1142, 85] width 30 height 20
click at [1142, 111] on button "No" at bounding box center [1142, 114] width 30 height 20
click at [1164, 216] on div "Save" at bounding box center [1190, 233] width 95 height 39
click at [1175, 246] on button "Save" at bounding box center [1190, 240] width 95 height 25
type textarea "x"
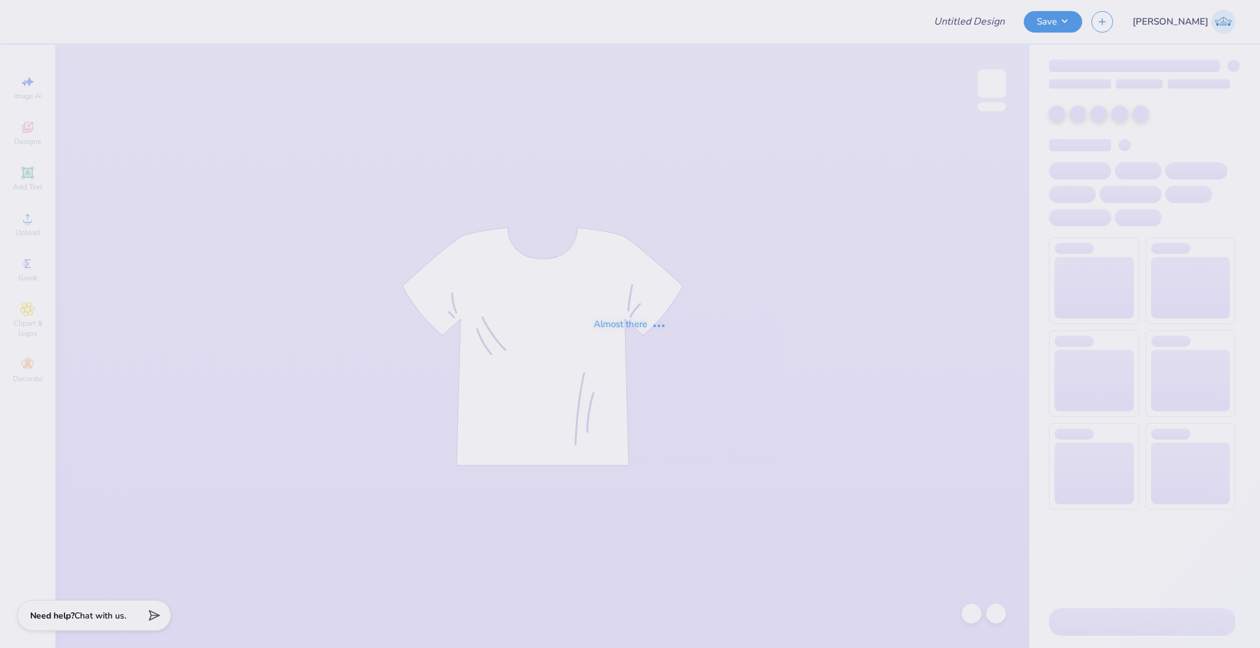
type input "[PERSON_NAME] : [PERSON_NAME][GEOGRAPHIC_DATA]"
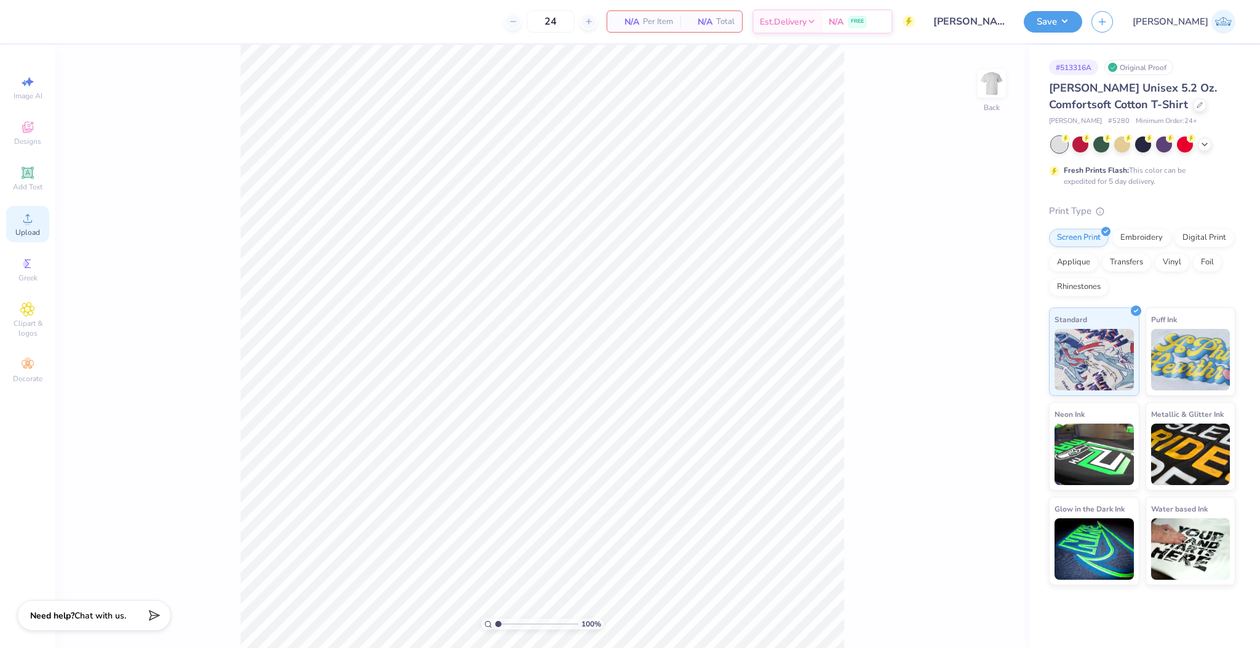
click at [30, 232] on span "Upload" at bounding box center [27, 233] width 25 height 10
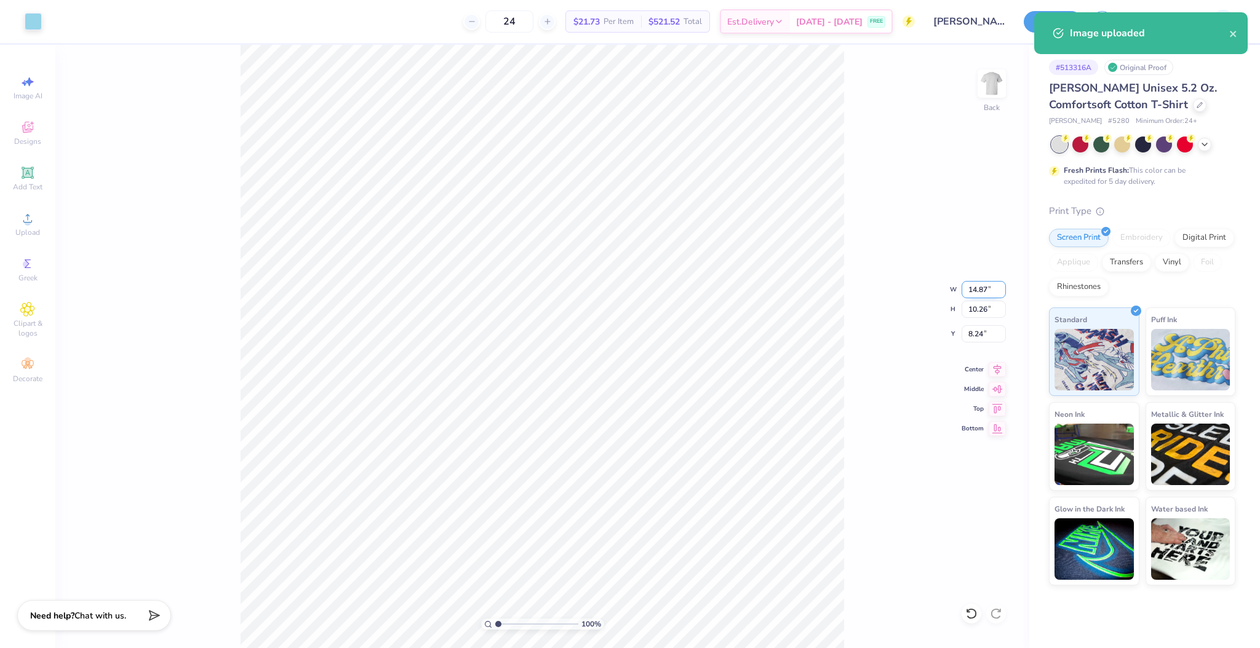
click at [972, 292] on input "14.87" at bounding box center [983, 289] width 44 height 17
type input "12.00"
type input "8.28"
type input "9.23"
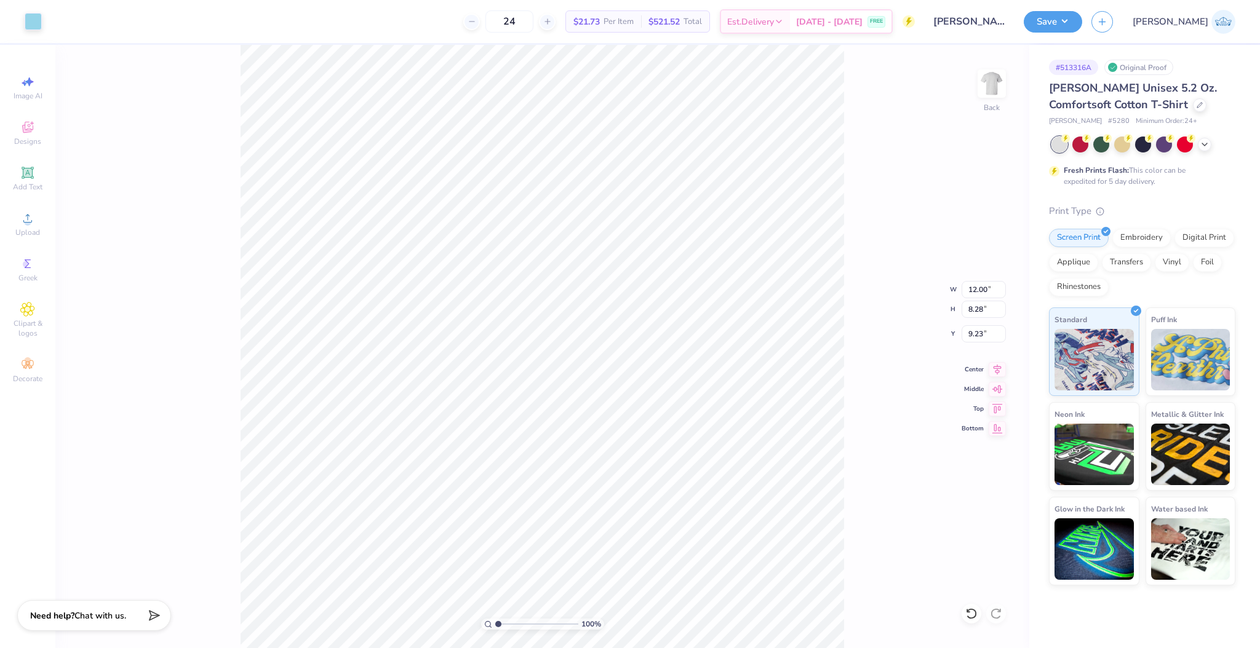
click at [966, 324] on div "100 % Back W 12.00 12.00 " H 8.28 8.28 " Y 9.23 9.23 " Center Middle Top Bottom" at bounding box center [542, 346] width 974 height 603
click at [967, 330] on div "100 % Back W 12.00 H 8.28 Y 9.23 Center Middle Top Bottom" at bounding box center [542, 346] width 974 height 603
click at [973, 333] on input "9.23" at bounding box center [983, 333] width 44 height 17
type input "3.00"
click at [985, 80] on img at bounding box center [991, 83] width 49 height 49
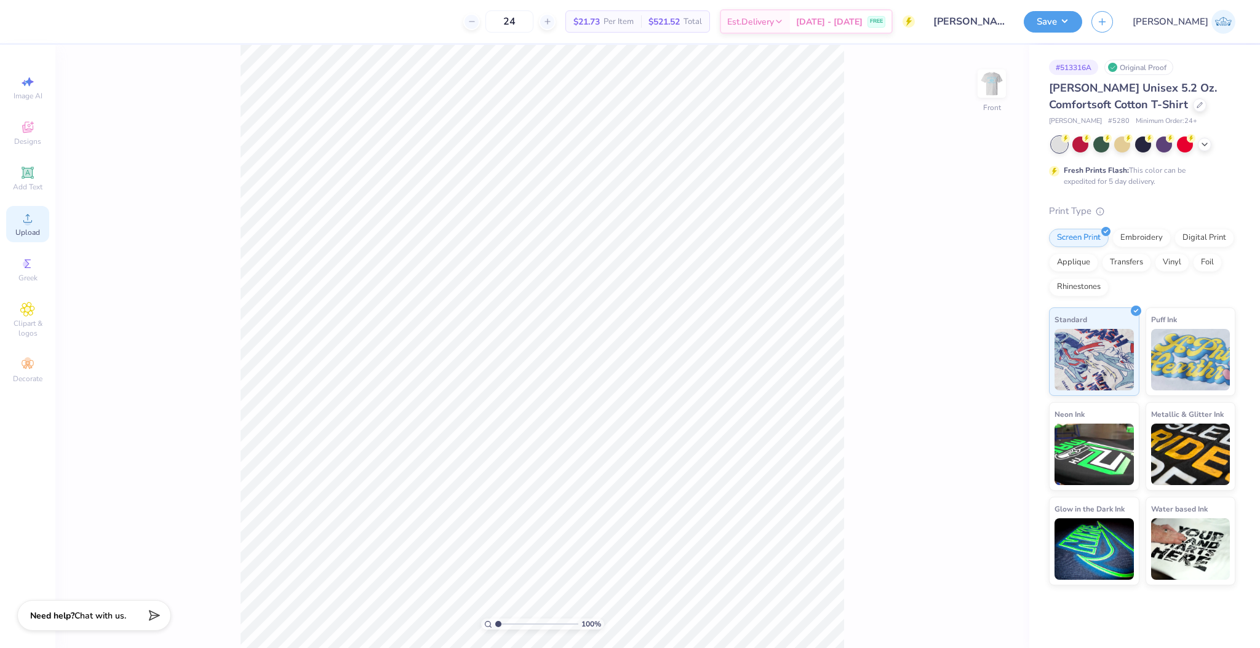
click at [25, 214] on icon at bounding box center [27, 218] width 15 height 15
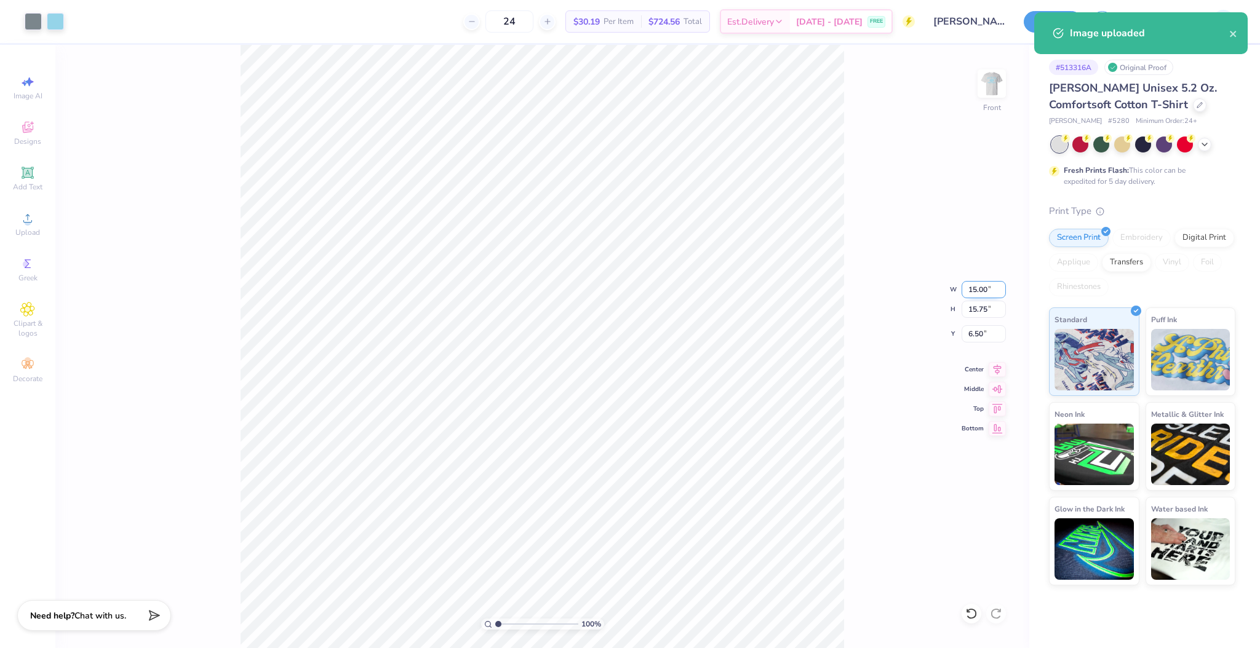
click at [982, 285] on input "15.00" at bounding box center [983, 289] width 44 height 17
type input "12.50"
type input "13.12"
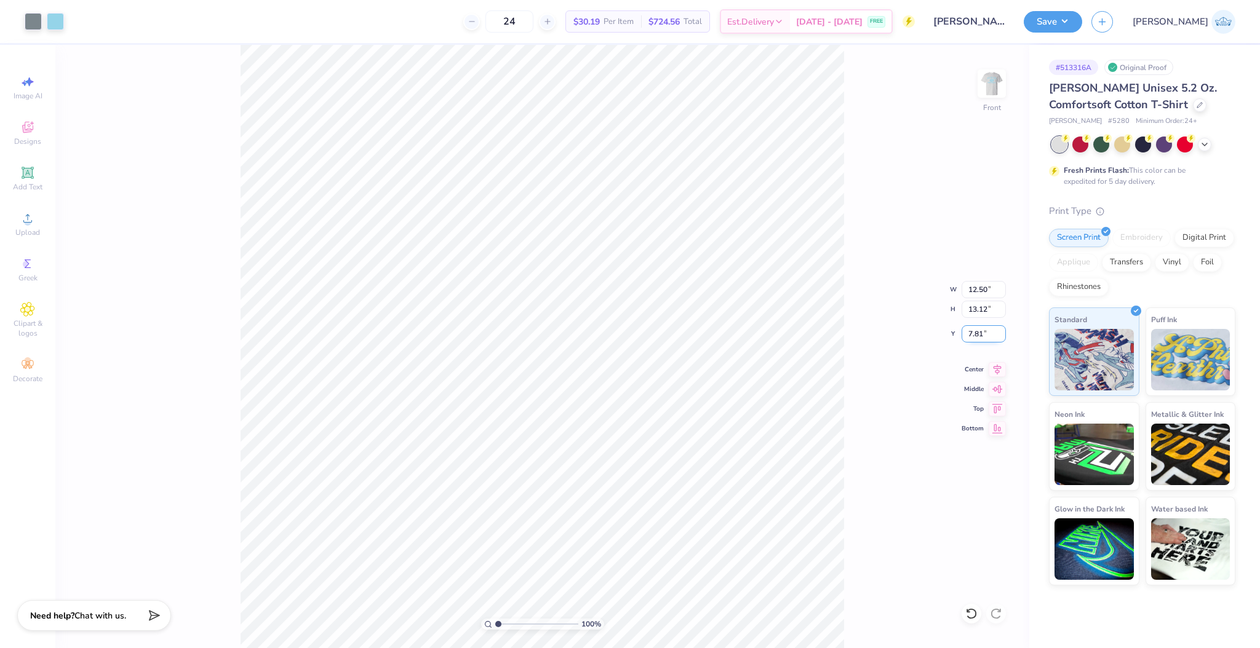
click at [969, 340] on input "7.81" at bounding box center [983, 333] width 44 height 17
type input "3.00"
click at [1082, 30] on button "Save" at bounding box center [1052, 20] width 58 height 22
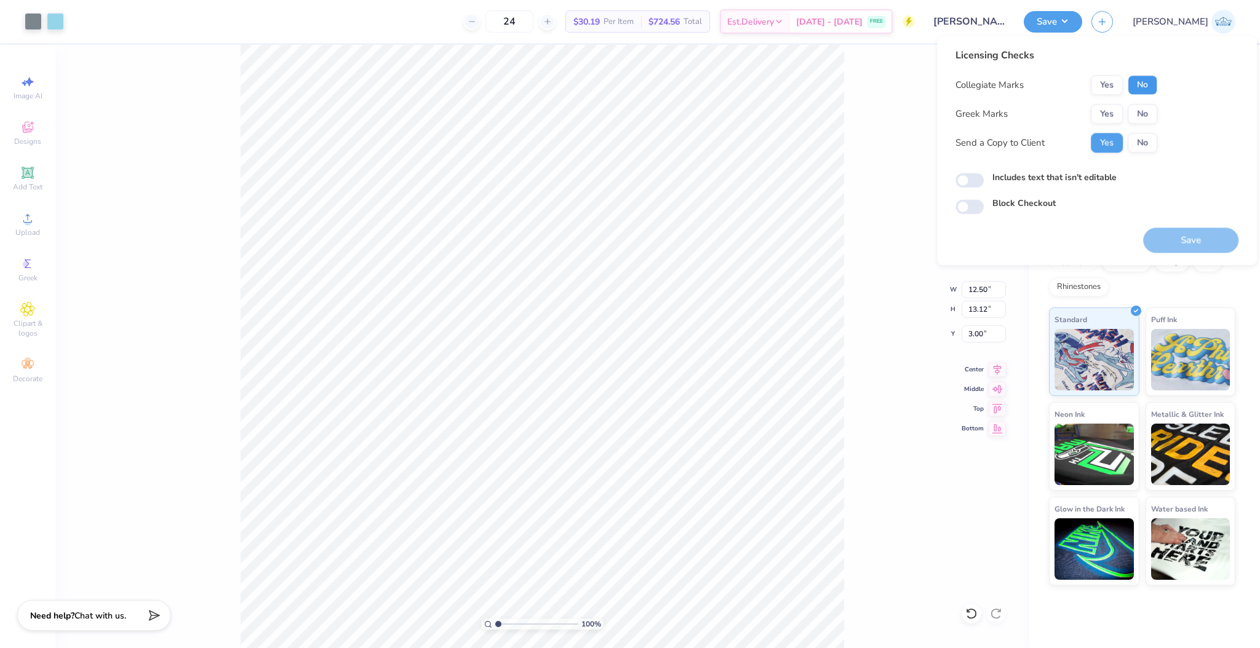
click at [1129, 89] on button "No" at bounding box center [1142, 85] width 30 height 20
click at [1116, 115] on button "Yes" at bounding box center [1106, 114] width 32 height 20
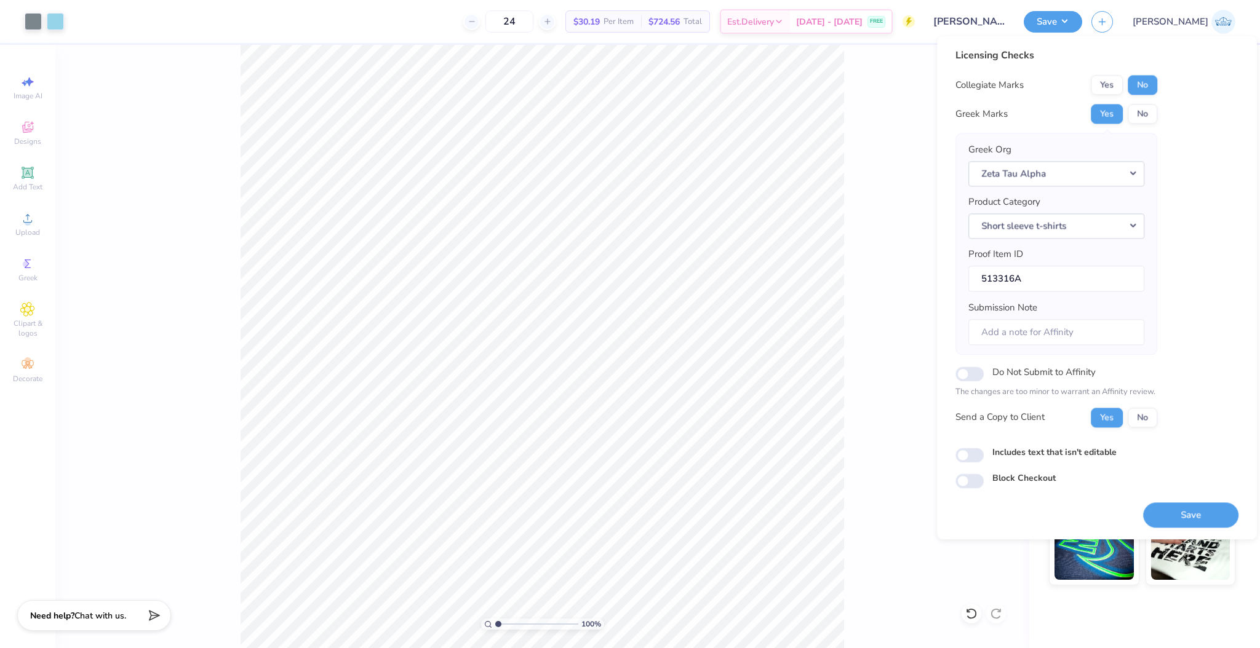
click at [954, 450] on div "Licensing Checks Collegiate Marks Yes No Greek Marks Yes No Greek Org Zeta Tau …" at bounding box center [1097, 288] width 320 height 504
click at [979, 460] on input "Includes text that isn't editable" at bounding box center [969, 455] width 28 height 15
checkbox input "true"
click at [1167, 525] on button "Save" at bounding box center [1190, 514] width 95 height 25
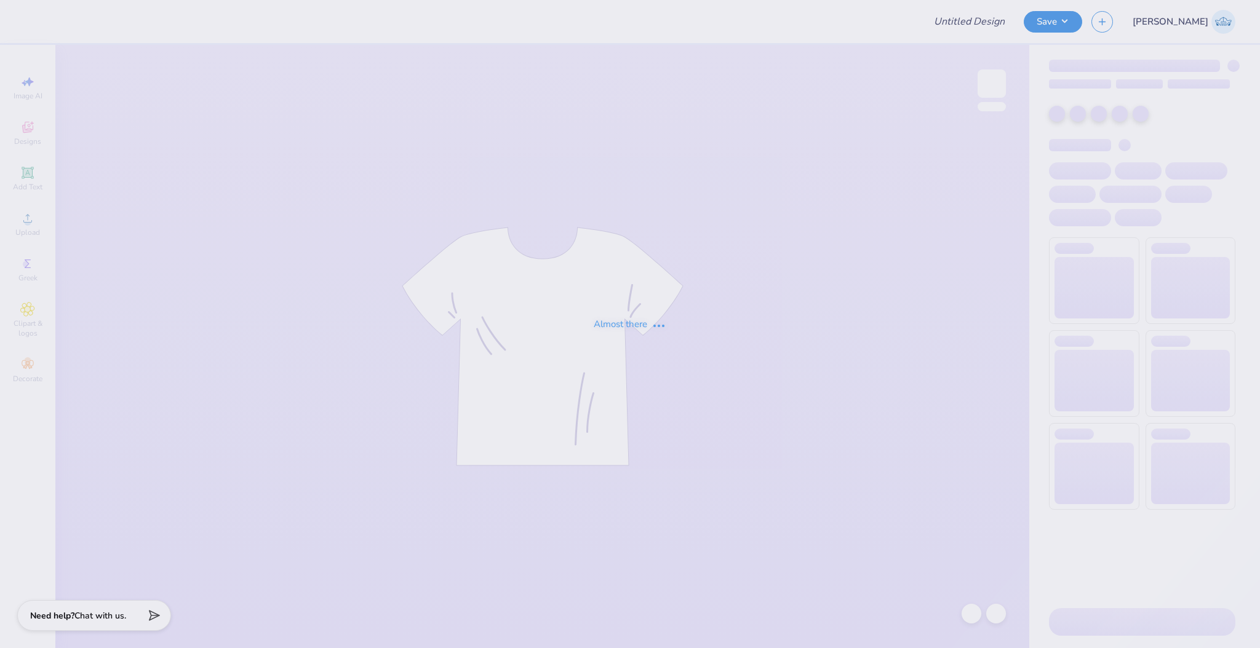
type input "Pacha Tee"
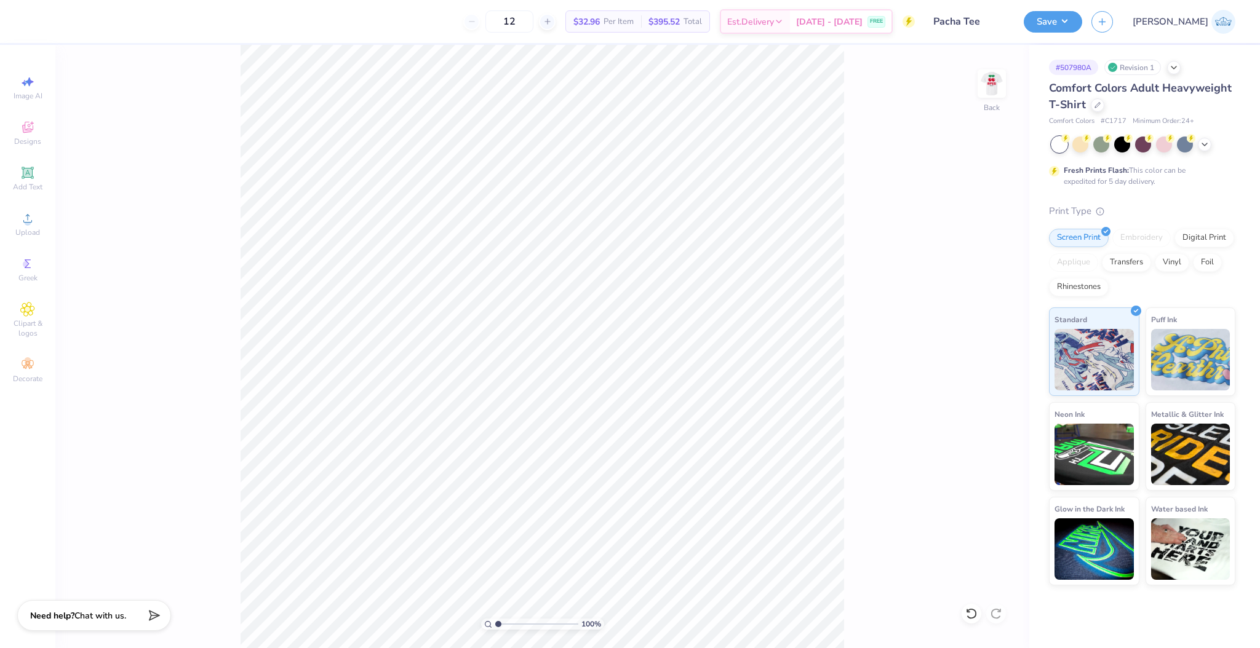
click at [57, 226] on div "100 % Back" at bounding box center [542, 346] width 974 height 603
click at [47, 224] on div "Image AI Designs Add Text Upload Greek Clipart & logos Decorate" at bounding box center [27, 346] width 55 height 603
click at [47, 224] on div "Upload" at bounding box center [27, 224] width 43 height 36
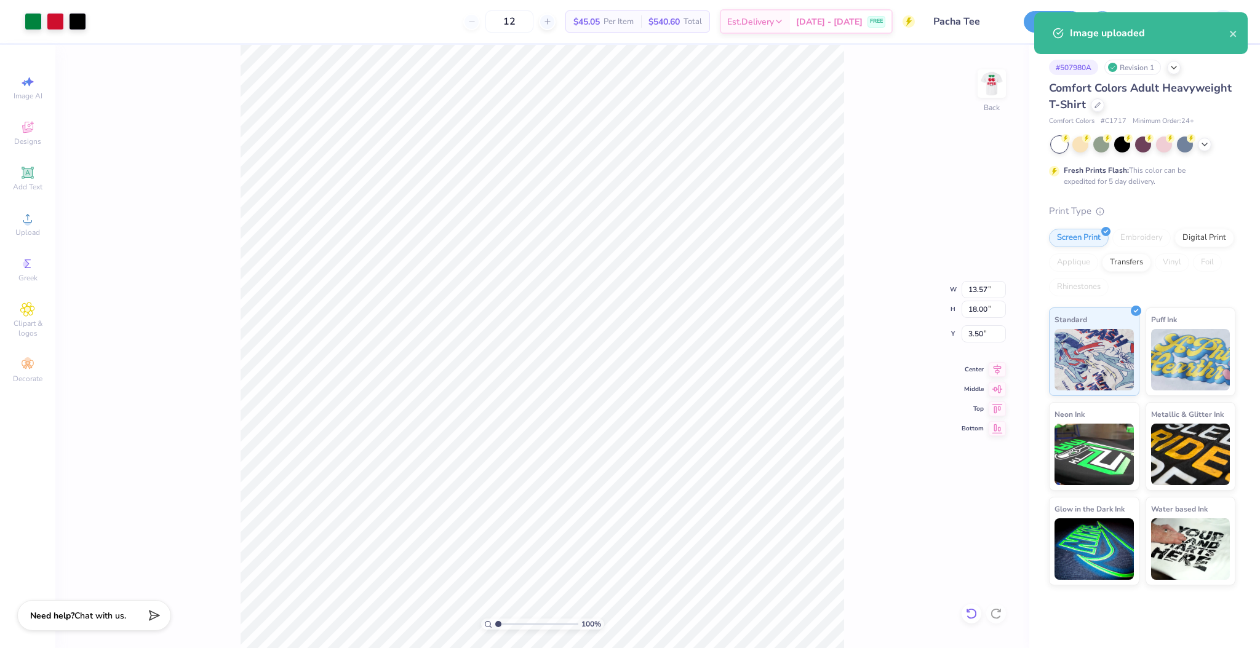
click at [965, 611] on icon at bounding box center [971, 614] width 12 height 12
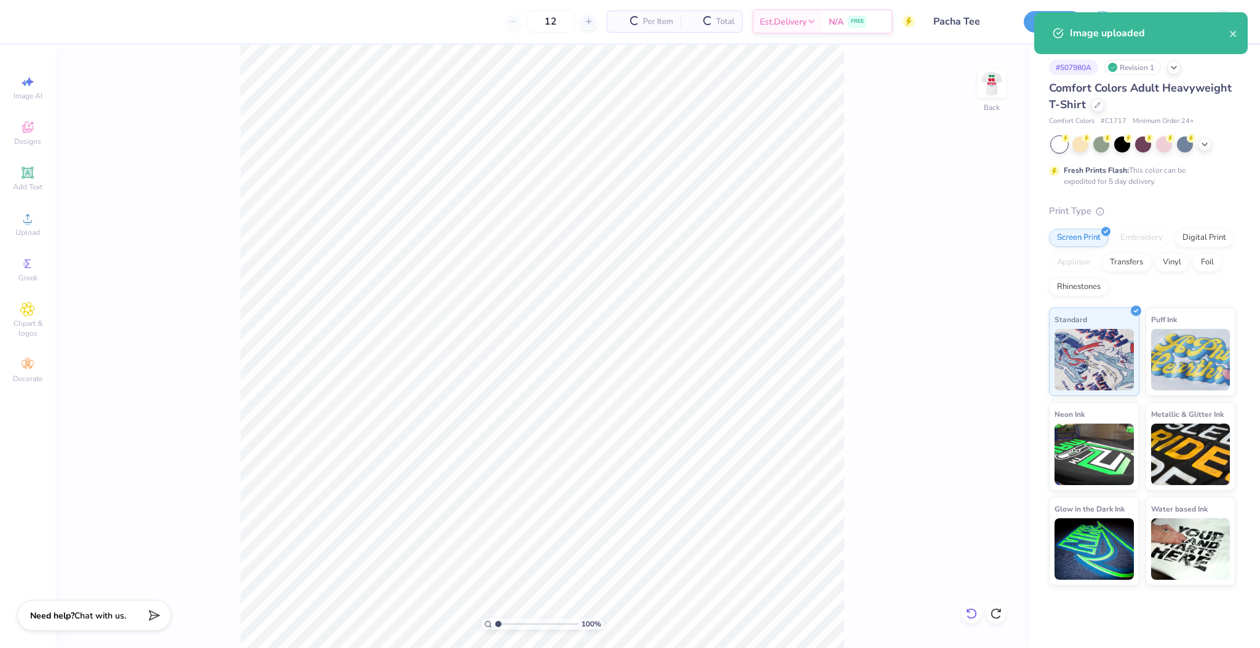
click at [965, 611] on icon at bounding box center [971, 614] width 12 height 12
click at [28, 219] on circle at bounding box center [27, 222] width 7 height 7
type input "6.53"
type input "8.67"
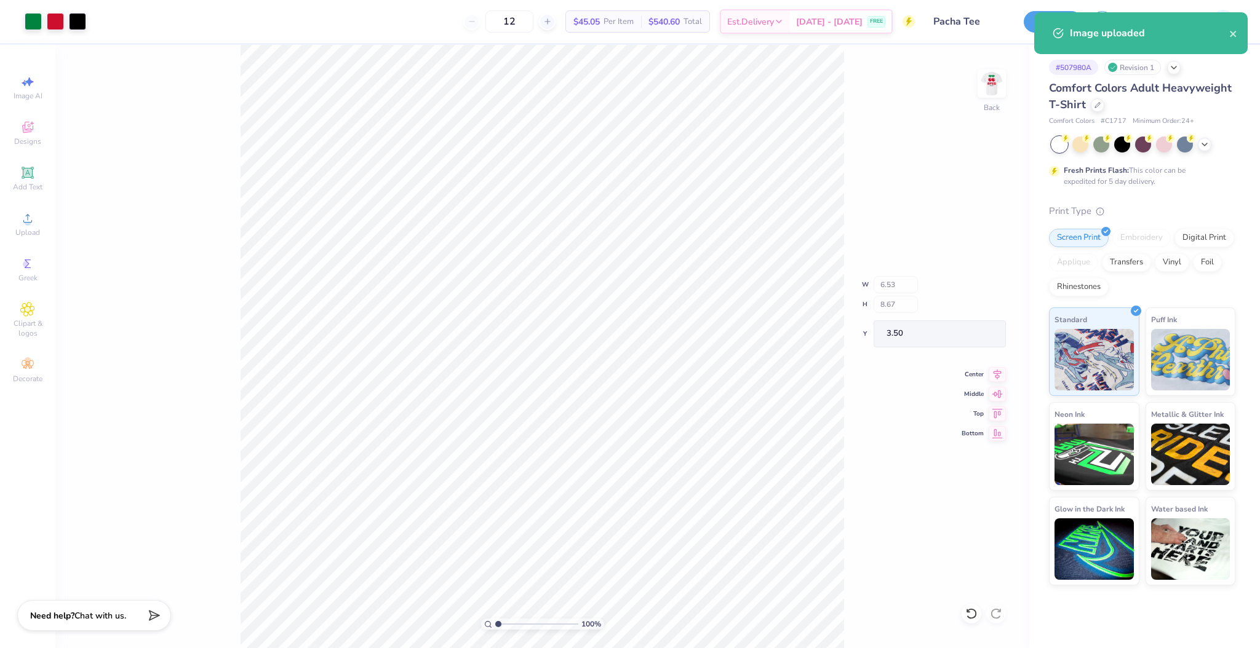
type input "2.62"
type input "3.50"
type input "3.00"
click at [978, 317] on div "100 % Back W 2.62 2.62 " H 3.50 3.50 " Y 3.00 3.00 " Center Middle Top Bottom" at bounding box center [542, 346] width 974 height 603
click at [978, 315] on div "100 % Back W 2.62 H 3.50 Y 3.00 Center Middle Top Bottom" at bounding box center [542, 346] width 974 height 603
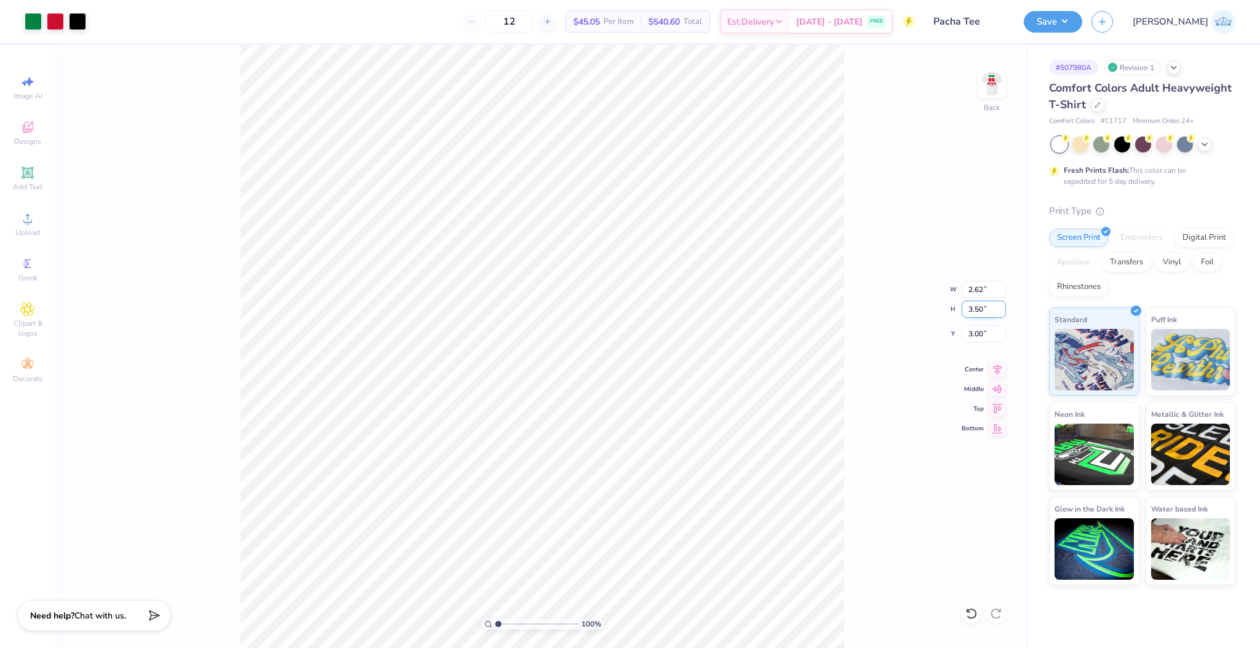
click at [969, 313] on input "3.50" at bounding box center [983, 309] width 44 height 17
type input "6.53"
type input "8.67"
type input "3.50"
click at [969, 312] on input "8.67" at bounding box center [983, 309] width 44 height 17
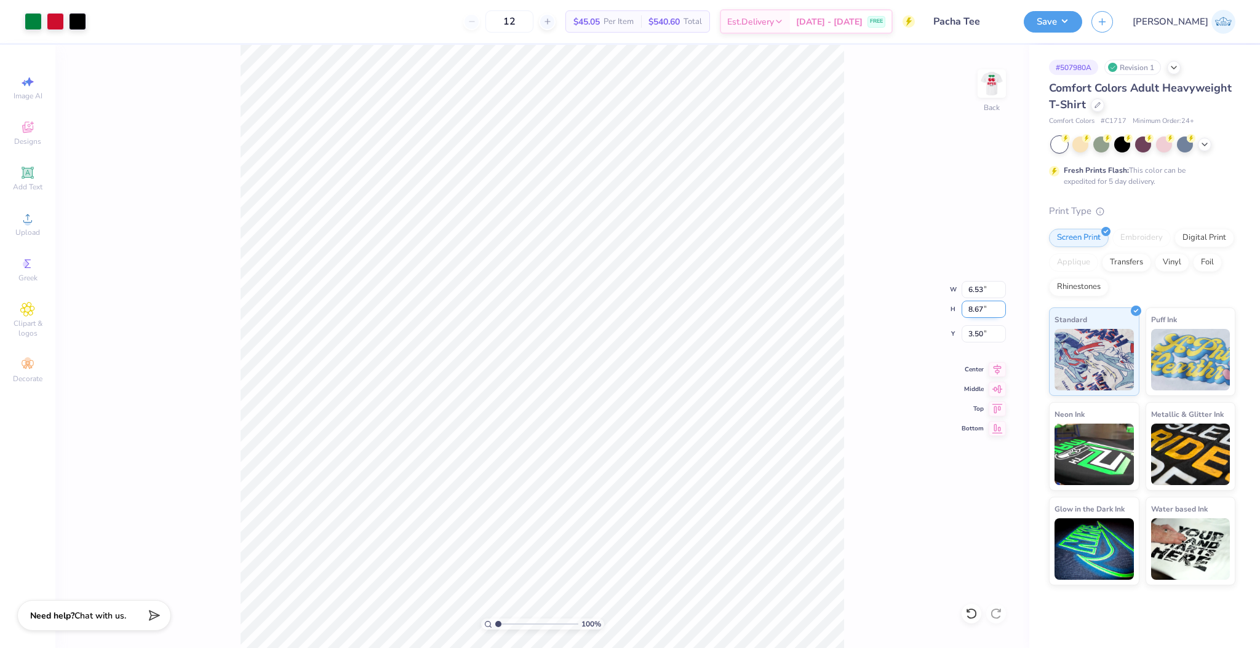
paste input "3.50"
type input "3.50"
type input "2.64"
type input "6.08"
type input "2.62"
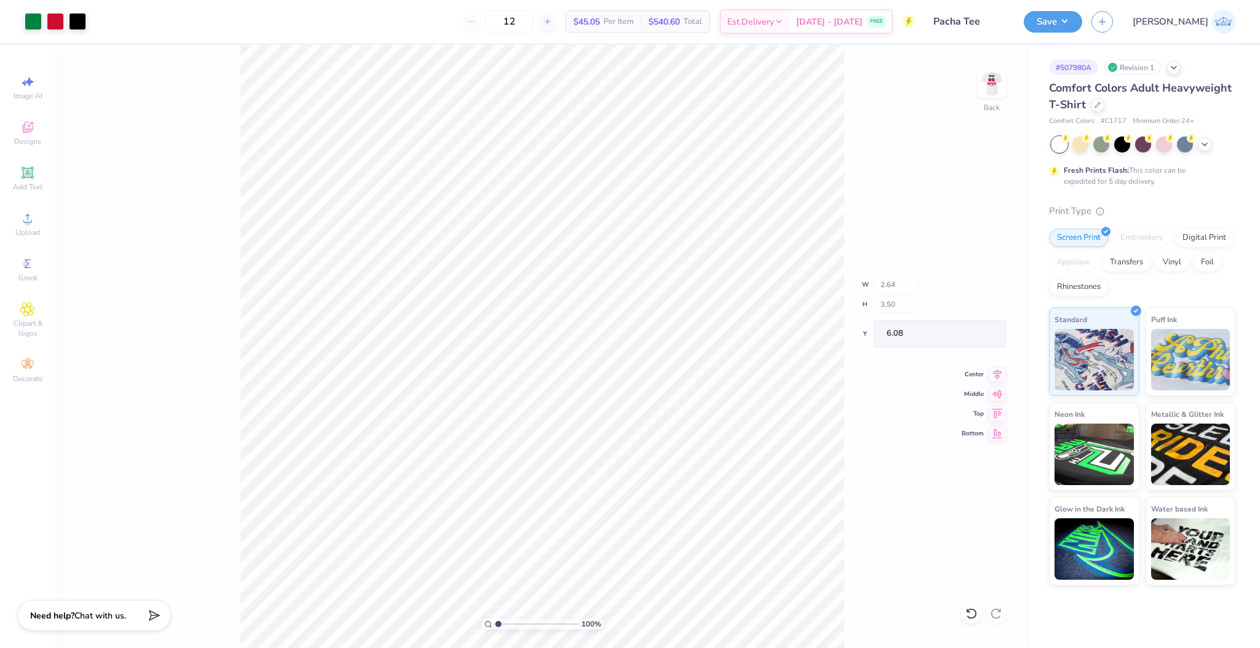
type input "3.00"
type input "2.64"
type input "6.75"
type input "2.62"
type input "3.00"
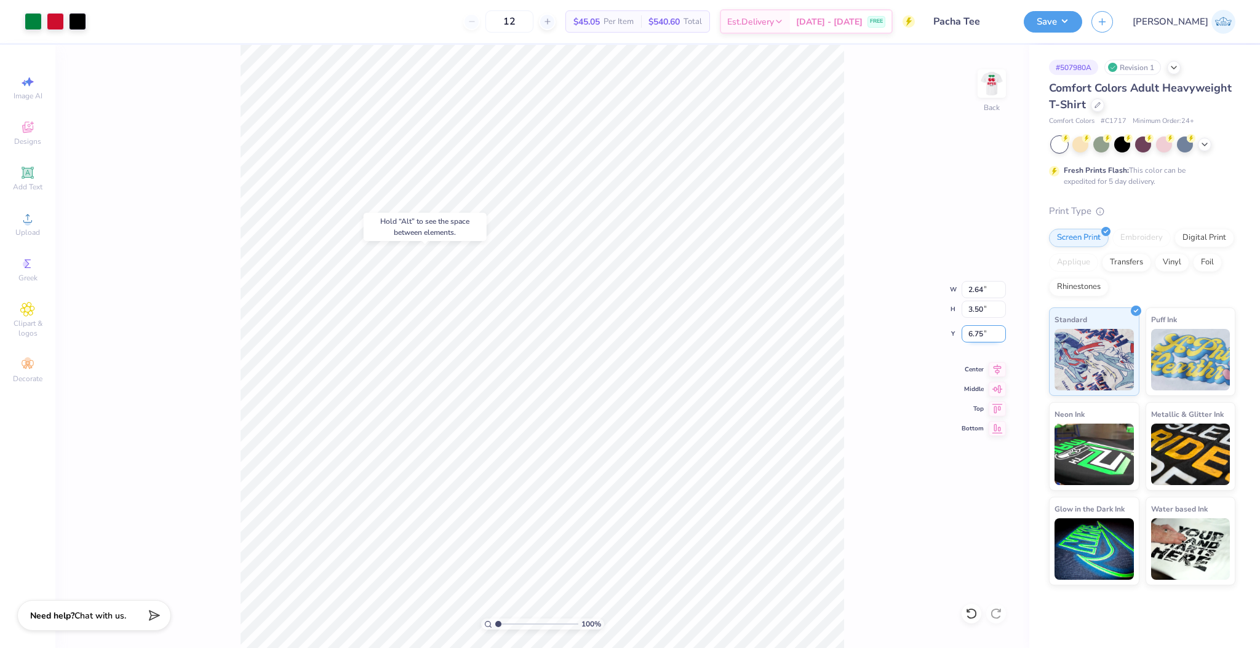
click at [976, 336] on input "6.75" at bounding box center [983, 333] width 44 height 17
type input "3.00"
click at [1082, 29] on button "Save" at bounding box center [1052, 20] width 58 height 22
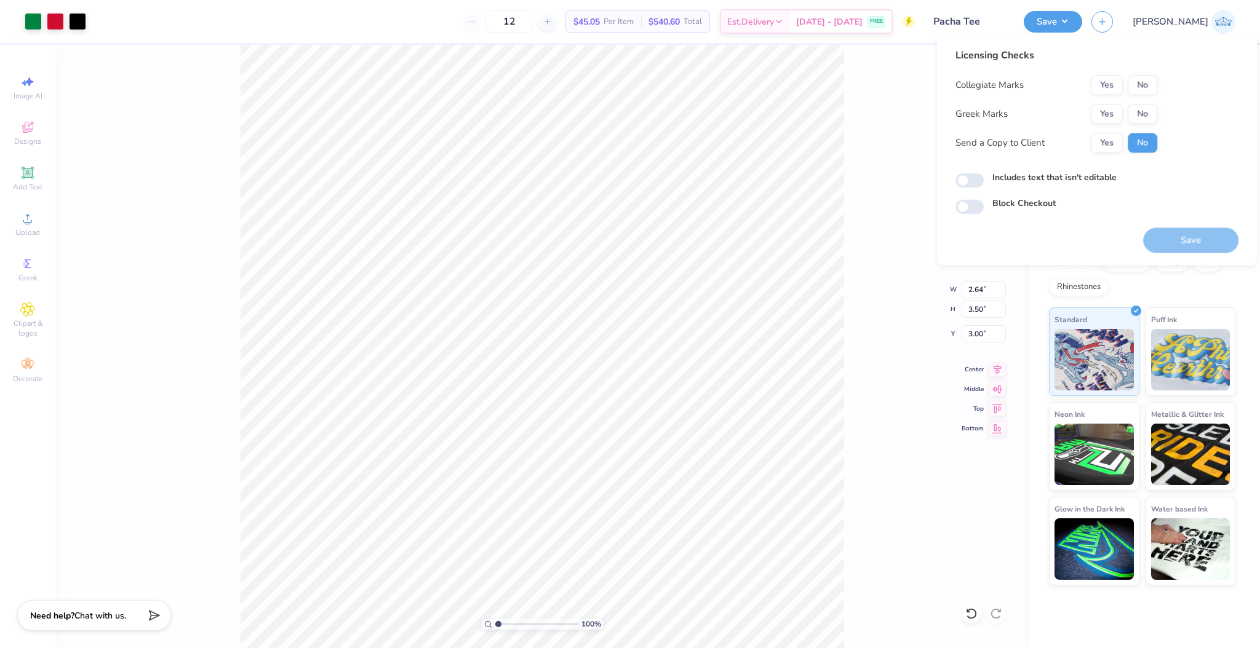
drag, startPoint x: 1157, startPoint y: 82, endPoint x: 1146, endPoint y: 102, distance: 22.8
click at [1155, 85] on div "Licensing Checks Collegiate Marks Yes No Greek Marks Yes No Send a Copy to Clie…" at bounding box center [1096, 131] width 283 height 166
click at [1146, 102] on div "Collegiate Marks Yes No Greek Marks Yes No Send a Copy to Client Yes No" at bounding box center [1056, 113] width 202 height 77
click at [1144, 114] on button "No" at bounding box center [1142, 114] width 30 height 20
click at [1144, 82] on button "No" at bounding box center [1142, 85] width 30 height 20
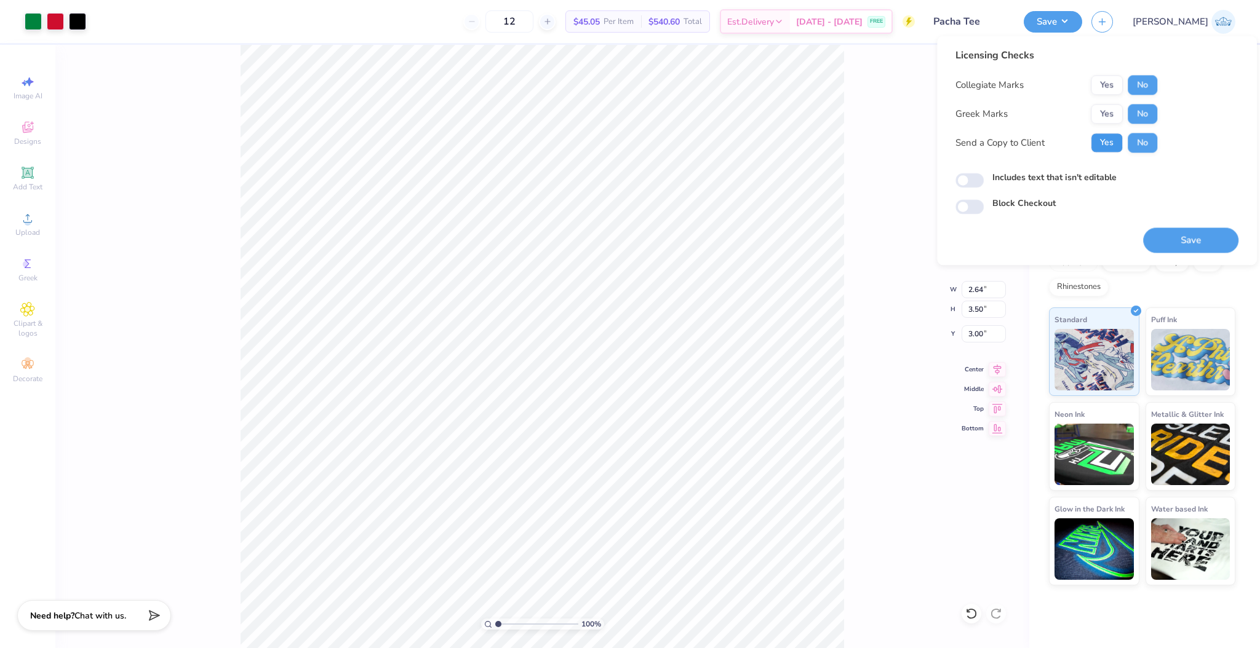
click at [1116, 137] on button "Yes" at bounding box center [1106, 143] width 32 height 20
click at [966, 182] on input "Includes text that isn't editable" at bounding box center [969, 180] width 28 height 15
checkbox input "true"
click at [1171, 247] on button "Save" at bounding box center [1190, 240] width 95 height 25
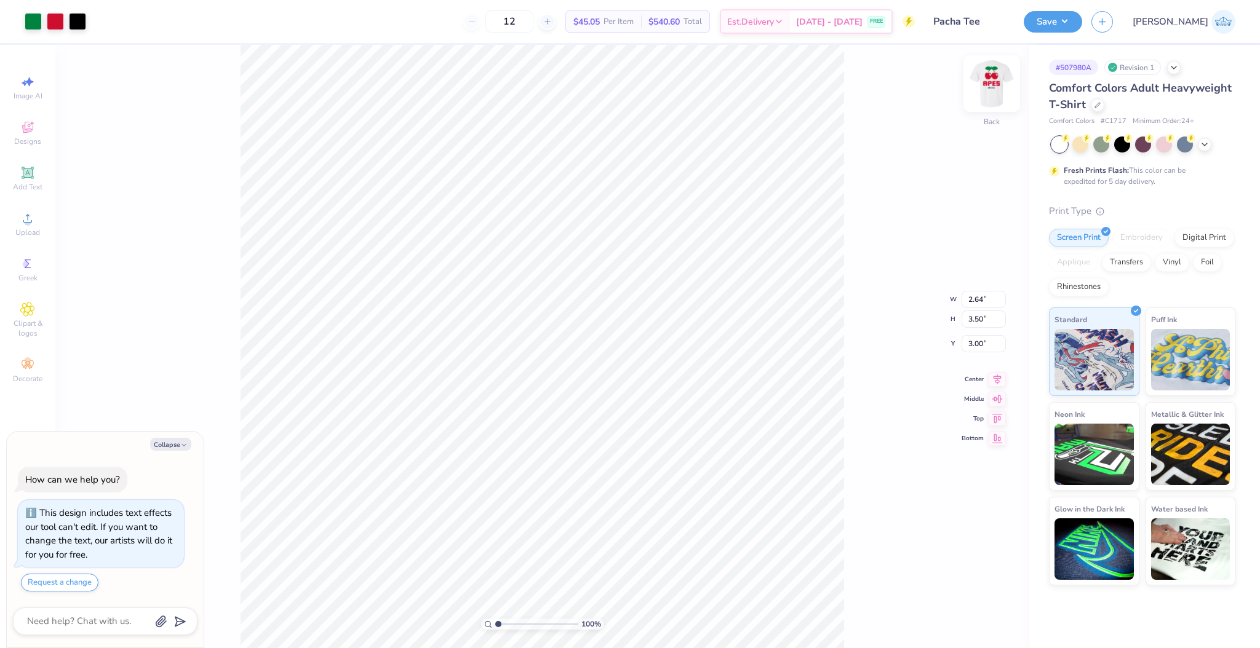
click at [994, 91] on img at bounding box center [991, 83] width 49 height 49
click at [621, 328] on li "Paste" at bounding box center [645, 334] width 97 height 24
type textarea "x"
click at [973, 309] on input "3.56" at bounding box center [983, 309] width 44 height 17
type input "14"
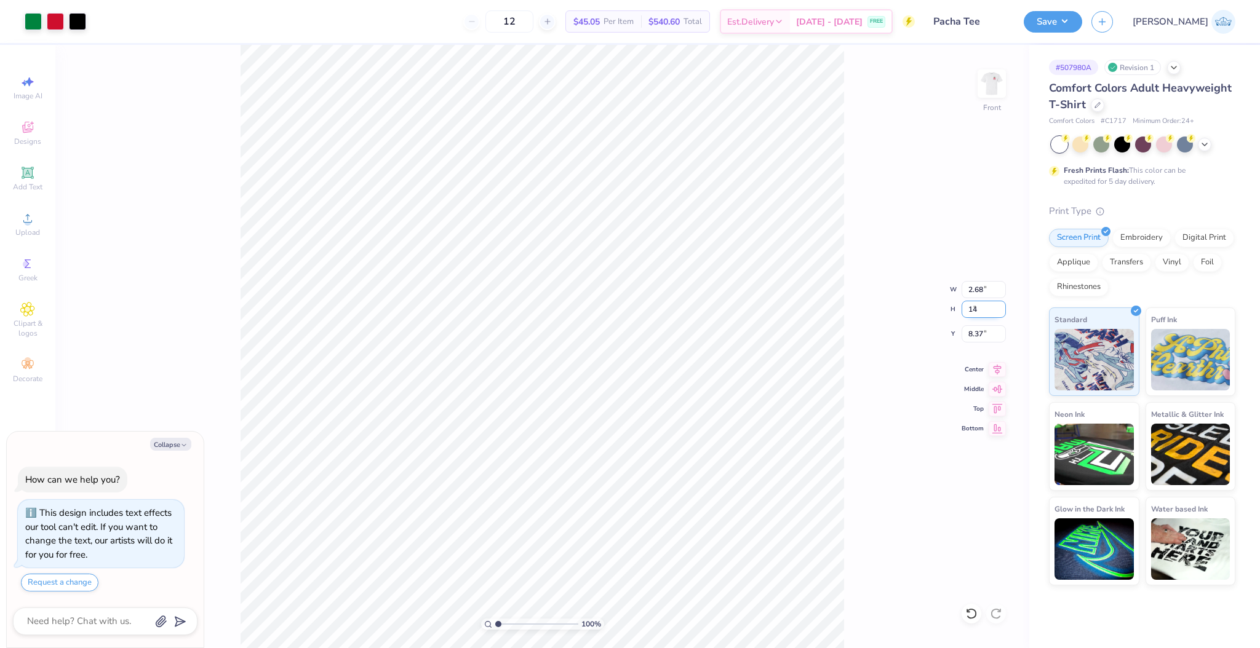
type textarea "x"
type input "10.55"
type input "14.00"
click at [982, 333] on input "3.15" at bounding box center [983, 333] width 44 height 17
type input "3.00"
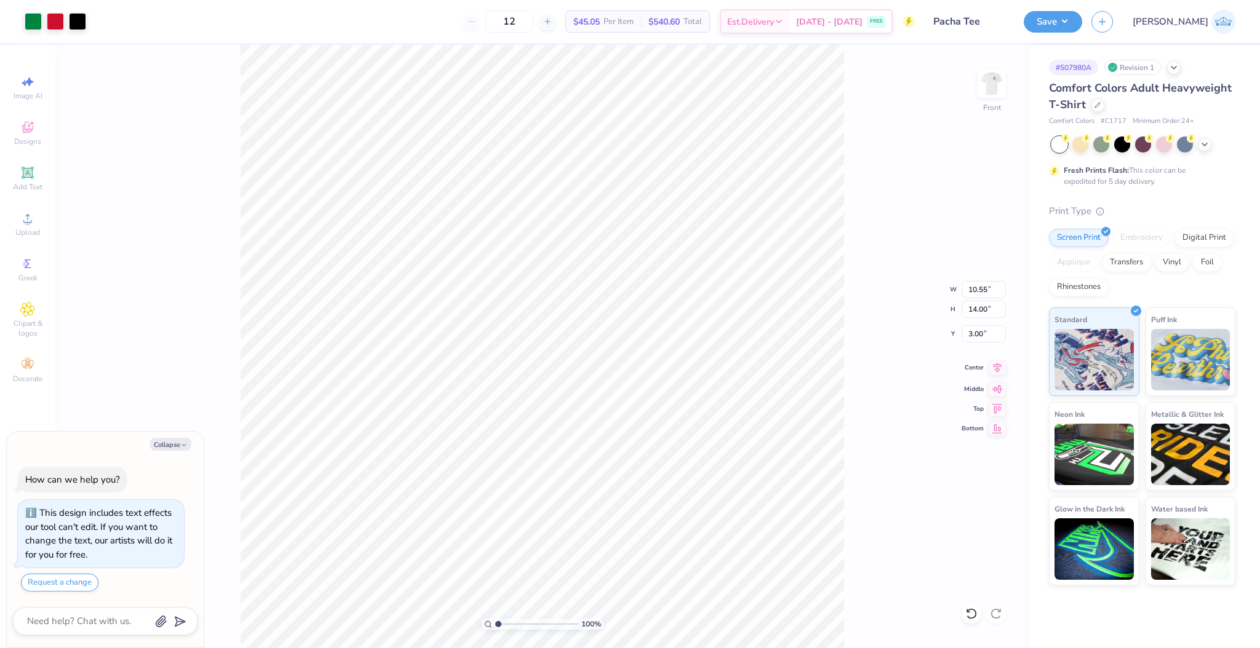
click at [989, 367] on icon at bounding box center [996, 367] width 17 height 15
click at [1082, 17] on button "Save" at bounding box center [1052, 20] width 58 height 22
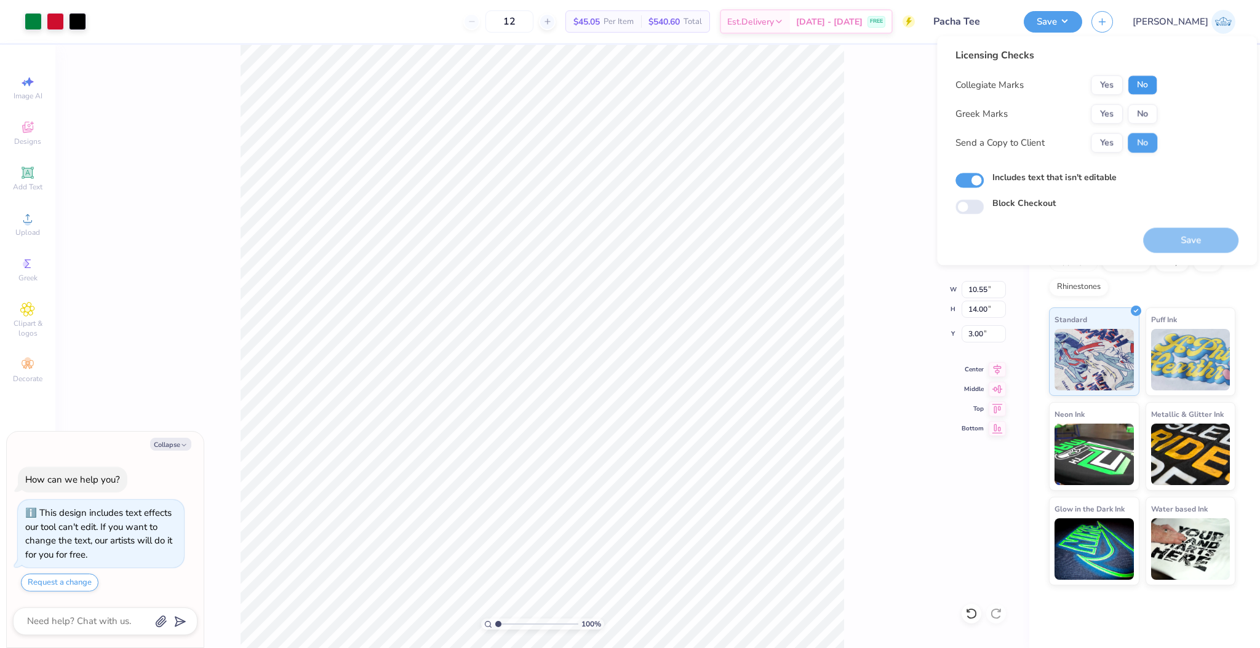
click at [1143, 85] on button "No" at bounding box center [1142, 85] width 30 height 20
click at [1138, 113] on button "No" at bounding box center [1142, 114] width 30 height 20
click at [1121, 138] on button "Yes" at bounding box center [1106, 143] width 32 height 20
click at [1158, 233] on button "Save" at bounding box center [1190, 240] width 95 height 25
type textarea "x"
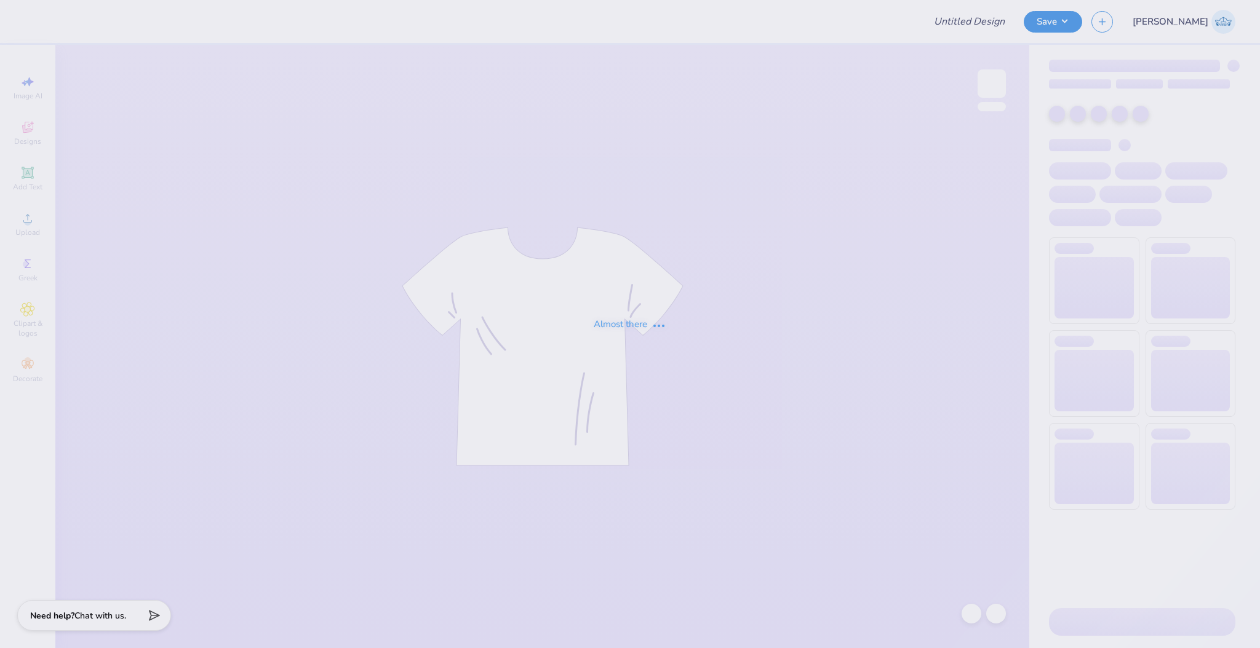
type input "Maya Adkins : Indiana University-Purdue University Indianapolis"
type input "Alpha Xi Delta Sweat Sets"
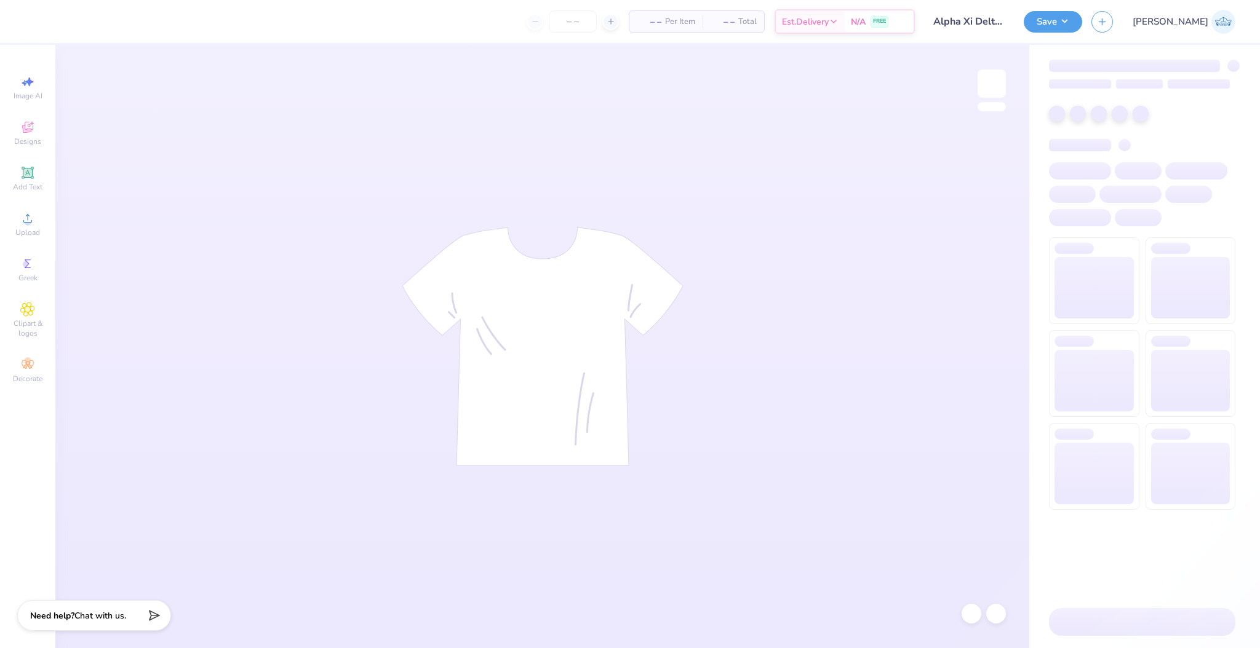
type input "14"
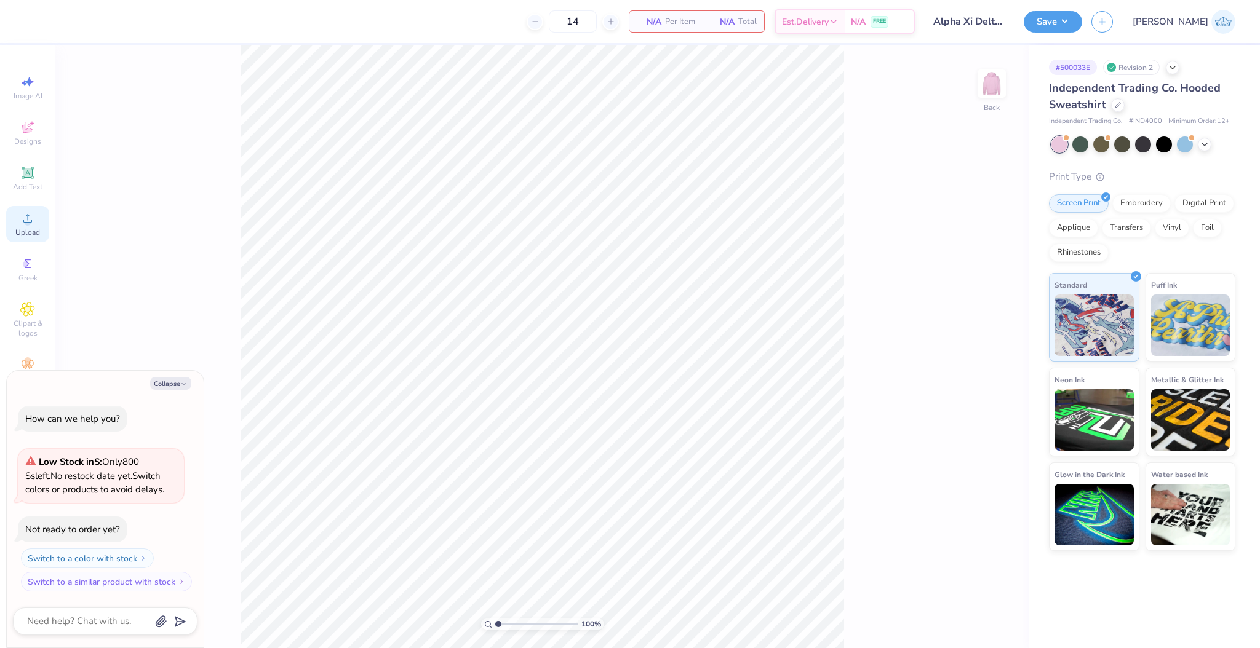
click at [32, 221] on icon at bounding box center [27, 218] width 9 height 9
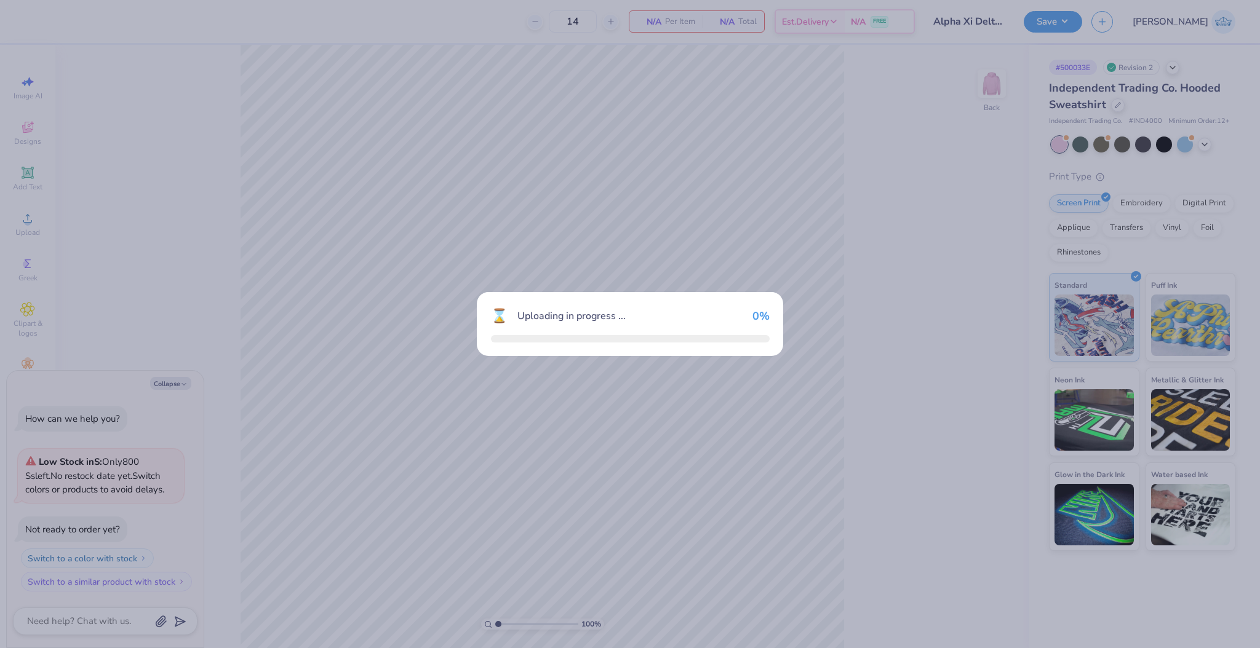
type textarea "x"
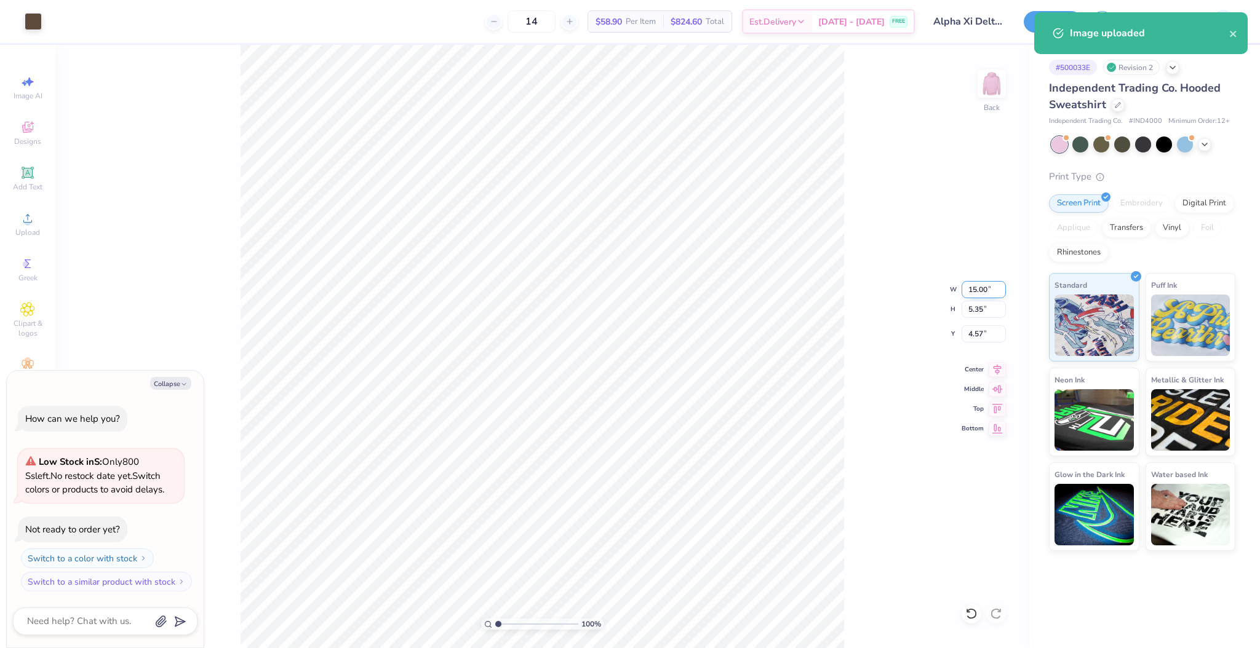
click at [982, 290] on input "15.00" at bounding box center [983, 289] width 44 height 17
type input "10"
type textarea "x"
type input "10.00"
type input "3.57"
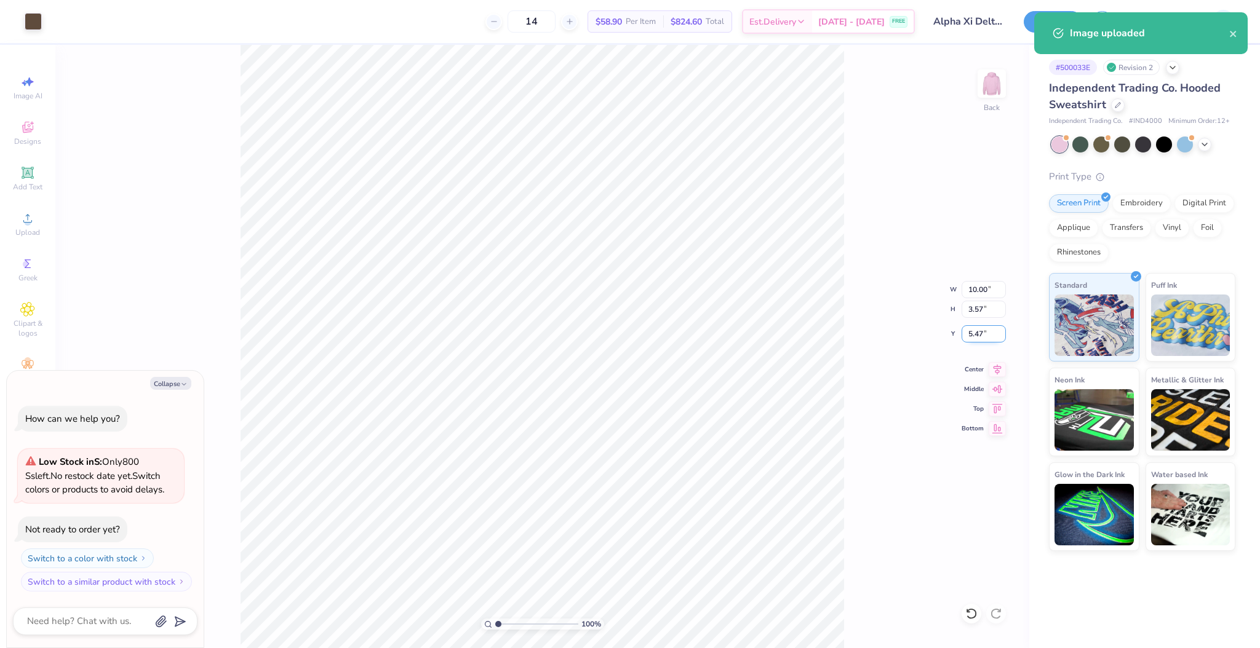
click at [971, 336] on input "5.47" at bounding box center [983, 333] width 44 height 17
type input "3"
type textarea "x"
type input "3.00"
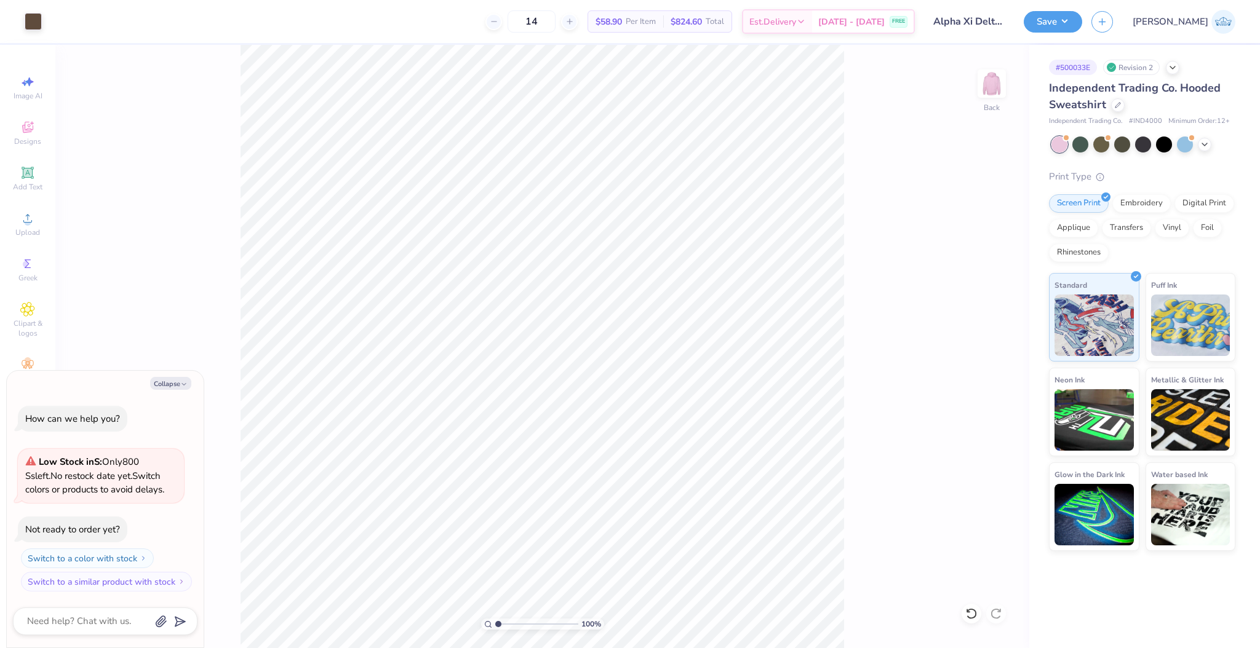
click at [972, 84] on div "100 % Back" at bounding box center [542, 346] width 974 height 603
click at [982, 85] on img at bounding box center [991, 83] width 49 height 49
click at [26, 226] on div "Upload" at bounding box center [27, 224] width 43 height 36
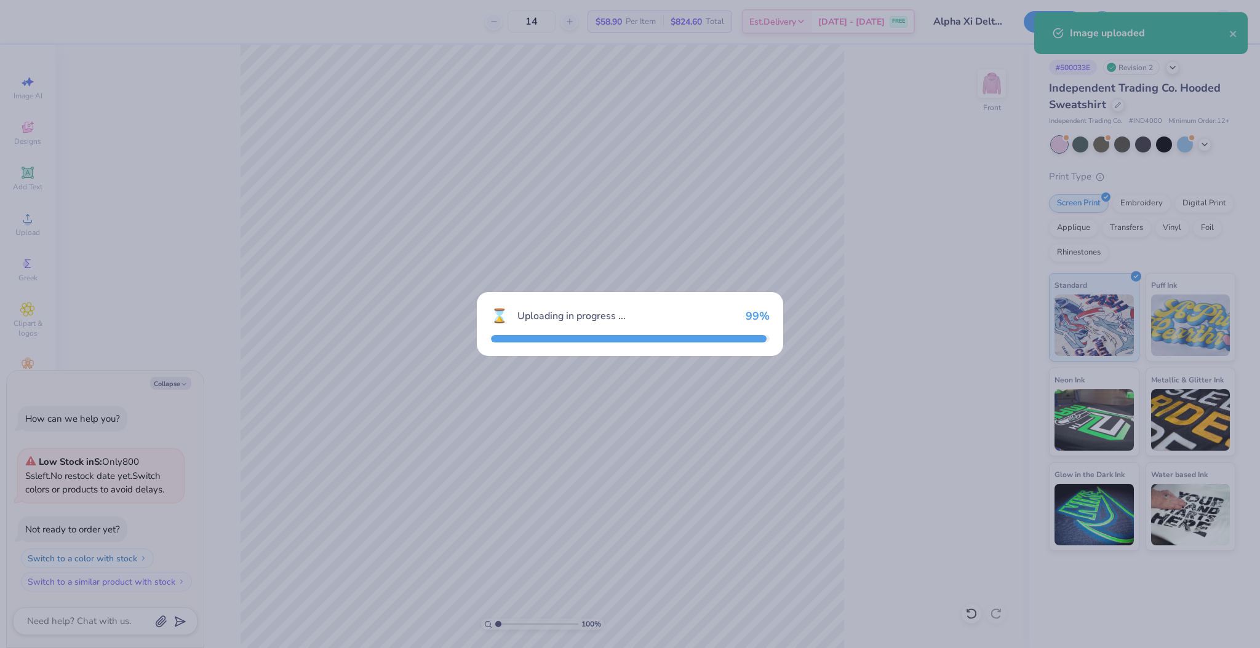
type textarea "x"
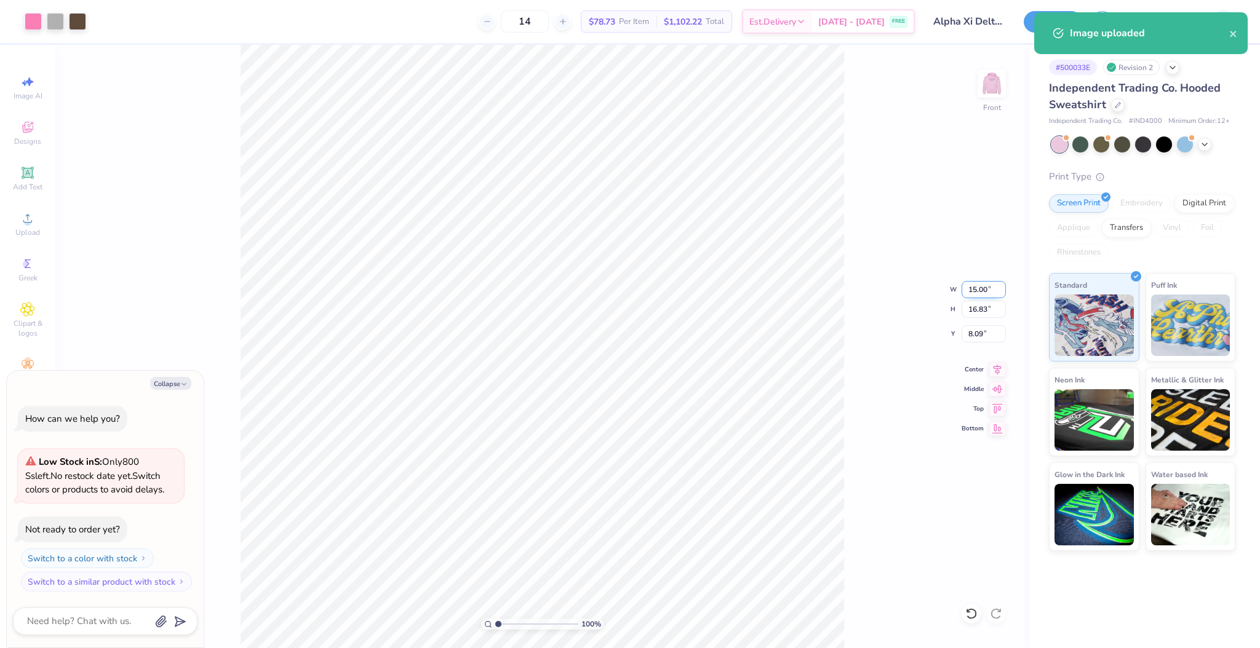
click at [970, 295] on input "15.00" at bounding box center [983, 289] width 44 height 17
type input "3"
type textarea "x"
type input "3.00"
type input "3.37"
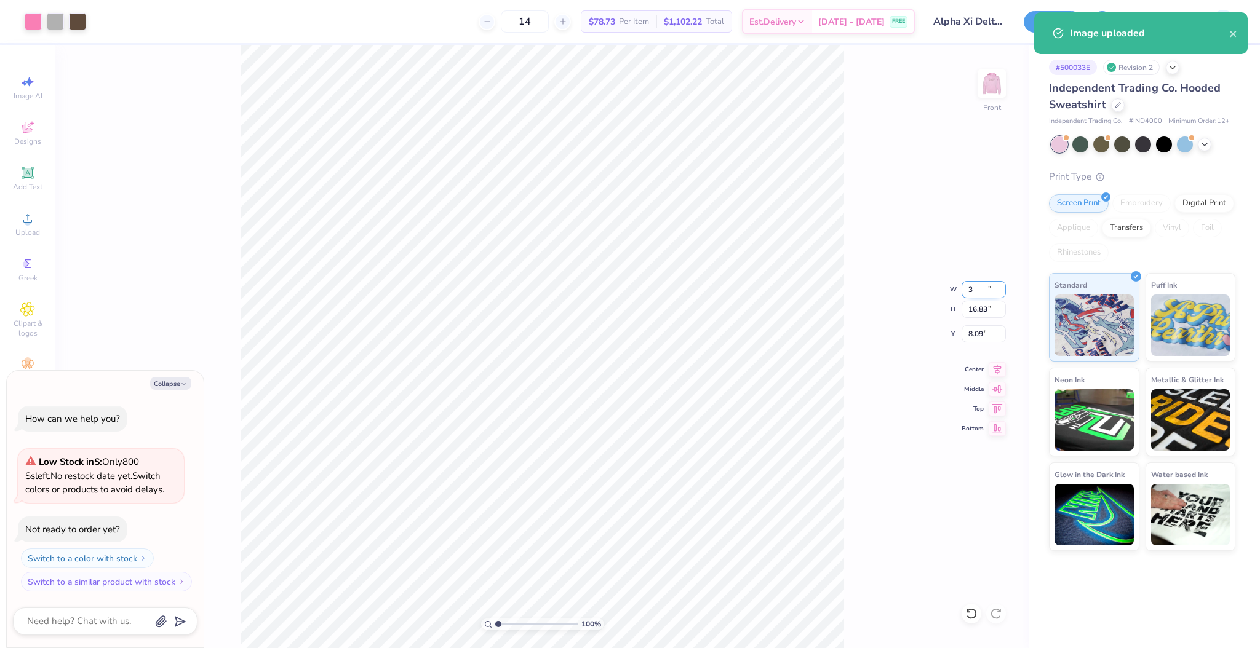
type input "14.82"
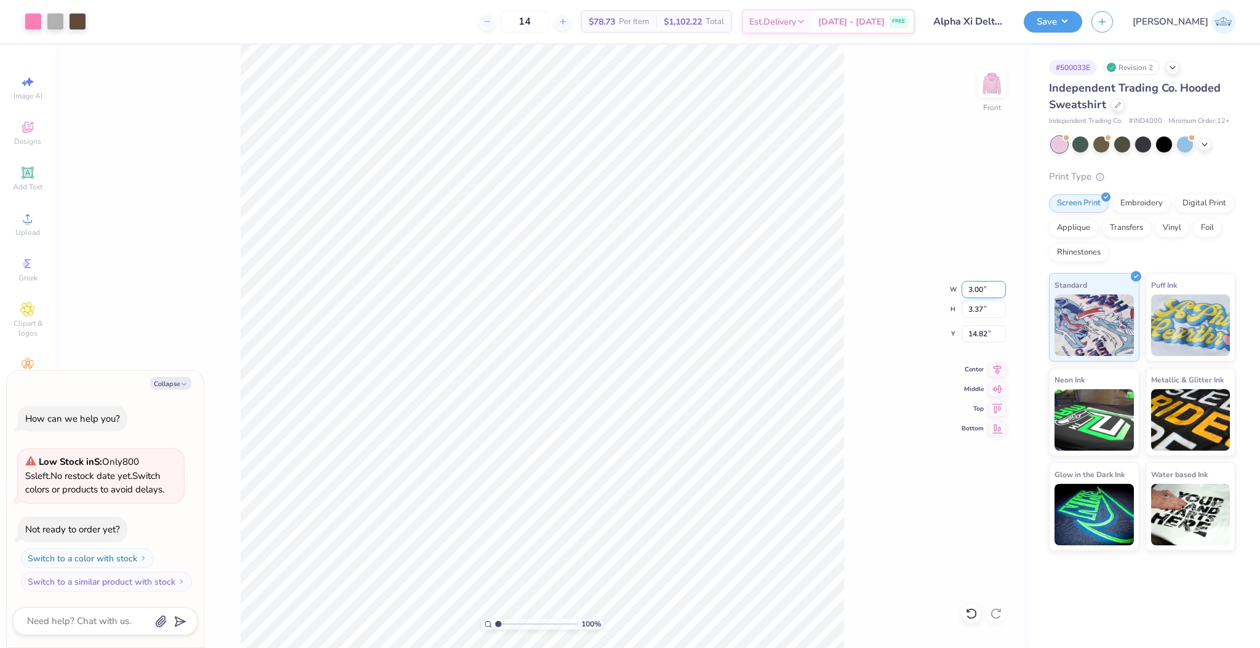
click at [972, 293] on input "3.00" at bounding box center [983, 289] width 44 height 17
type input "12"
type textarea "x"
type input "12.00"
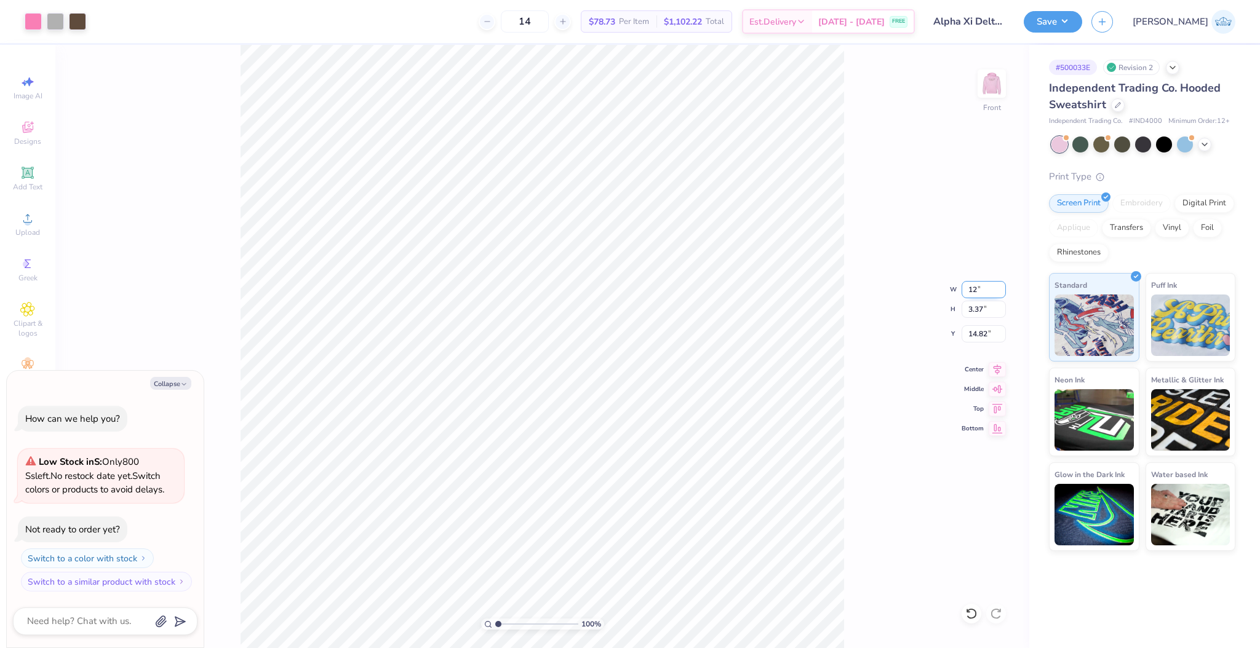
type input "13.46"
click at [974, 331] on input "9.77" at bounding box center [983, 333] width 44 height 17
type input "6"
type textarea "x"
type input "6.00"
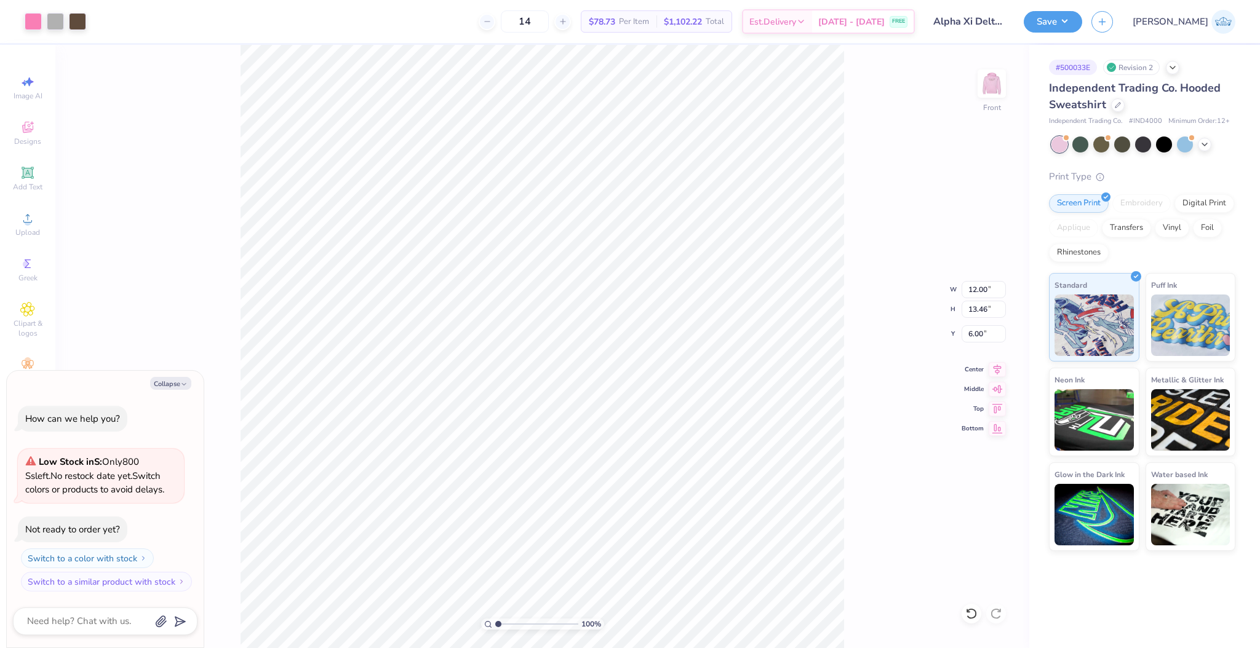
click at [877, 321] on div "100 % Front W 12.00 12.00 " H 13.46 13.46 " Y 6.00 6.00 " Center Middle Top Bot…" at bounding box center [542, 346] width 974 height 603
click at [1082, 20] on button "Save" at bounding box center [1052, 20] width 58 height 22
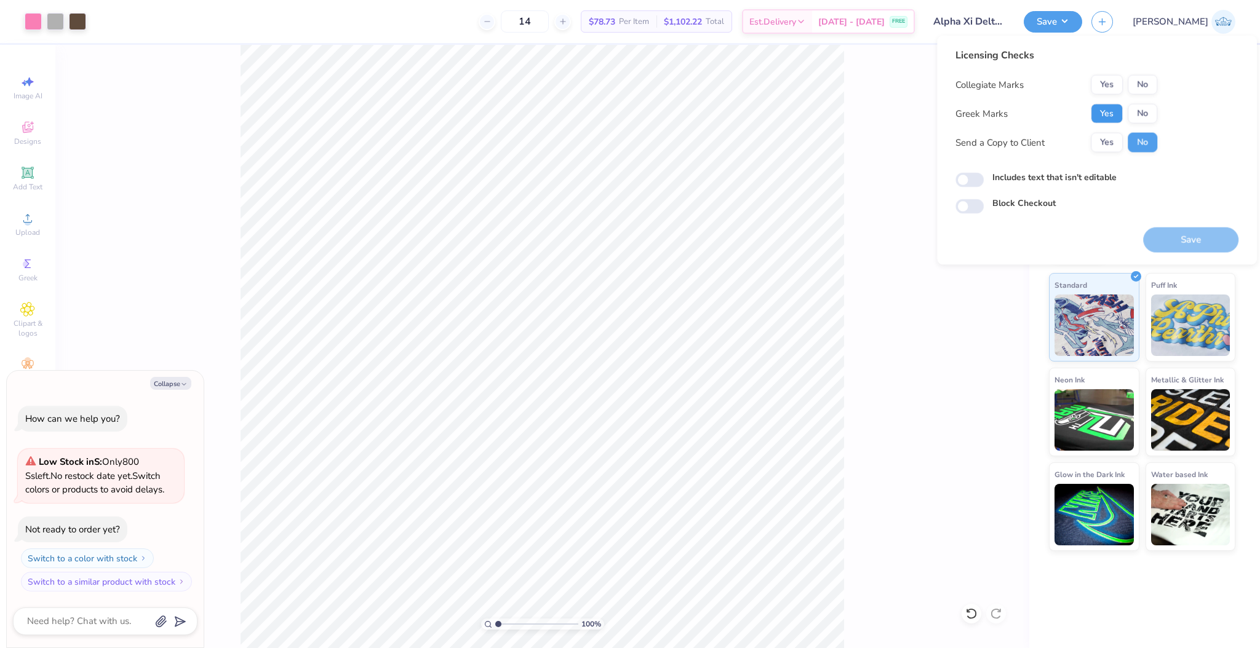
click at [1115, 106] on button "Yes" at bounding box center [1106, 114] width 32 height 20
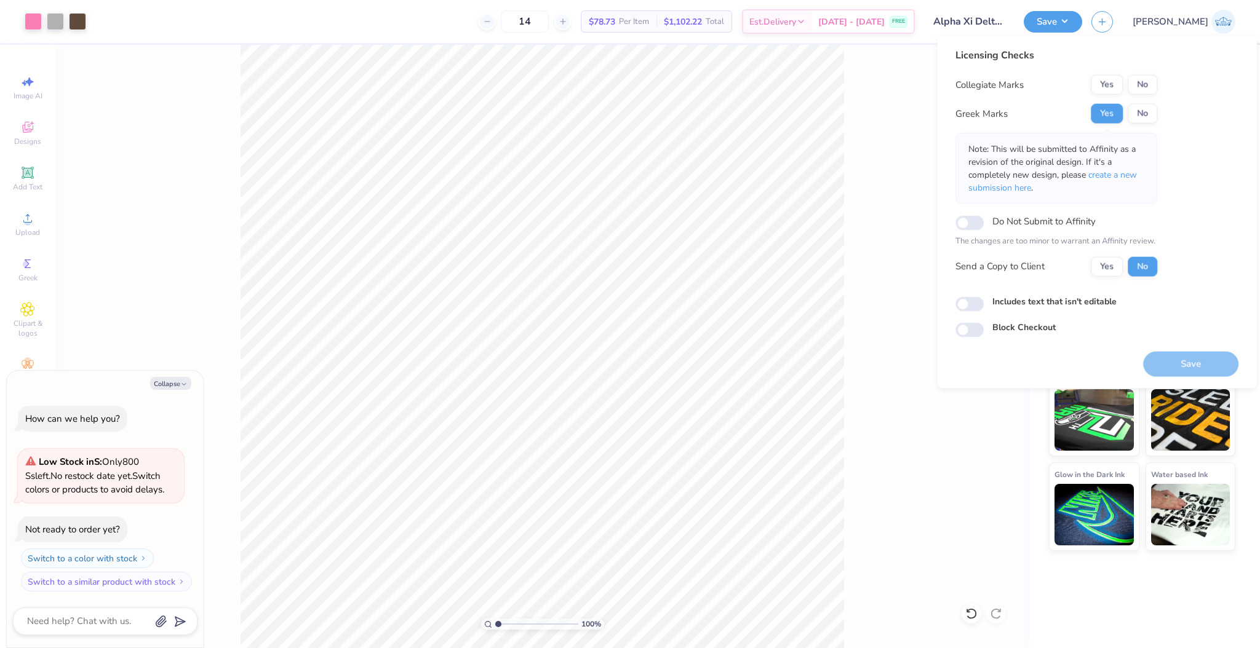
click at [1156, 93] on div "Yes No" at bounding box center [1123, 85] width 66 height 20
click at [1153, 92] on button "No" at bounding box center [1142, 85] width 30 height 20
click at [1101, 264] on button "Yes" at bounding box center [1106, 266] width 32 height 20
type textarea "x"
click at [966, 305] on input "Includes text that isn't editable" at bounding box center [969, 303] width 28 height 15
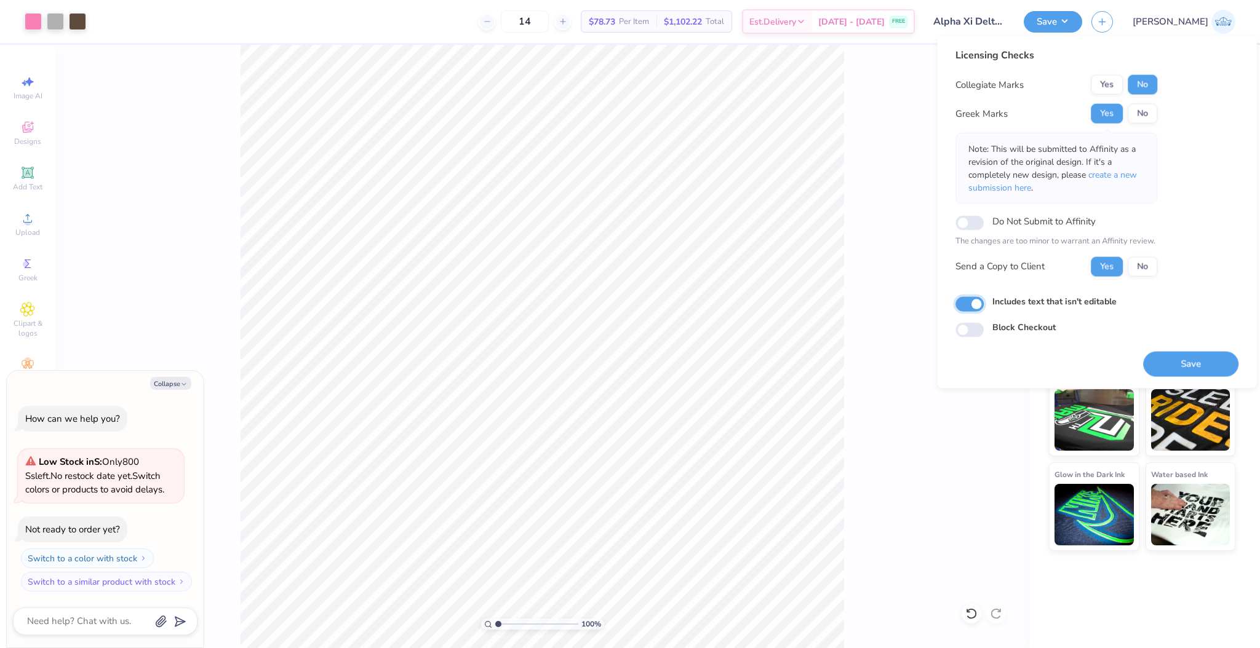
checkbox input "true"
click at [1167, 367] on button "Save" at bounding box center [1190, 363] width 95 height 25
type textarea "x"
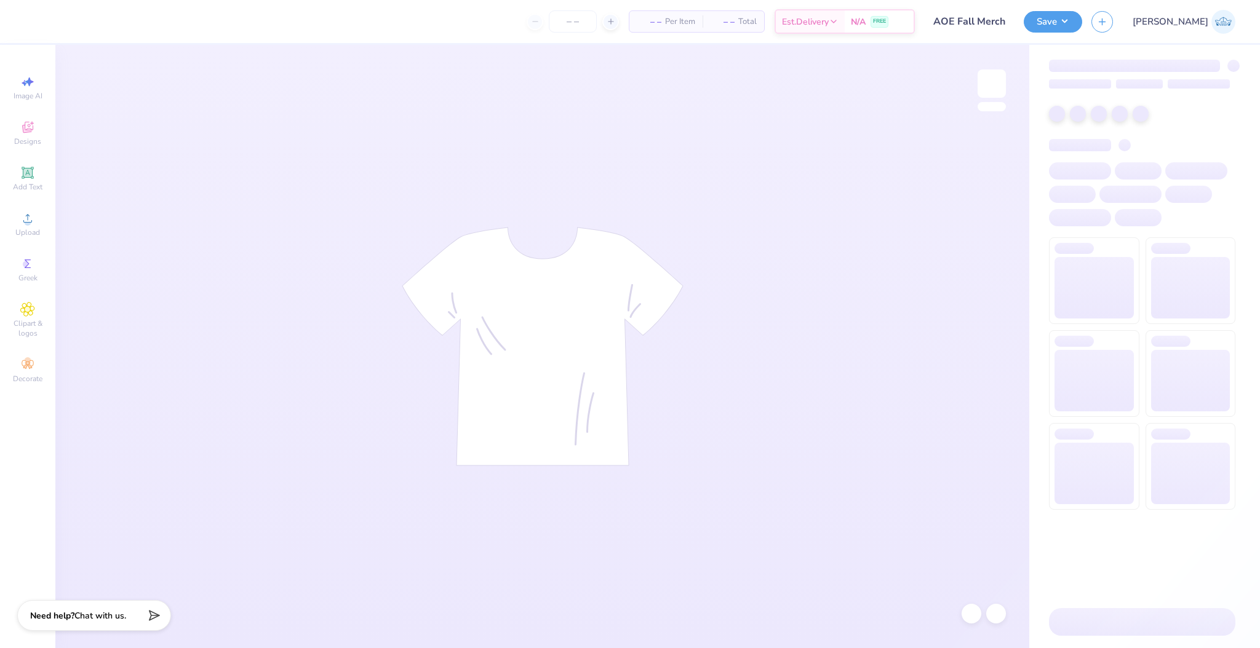
type input "AOE Fall Merch"
type input "50"
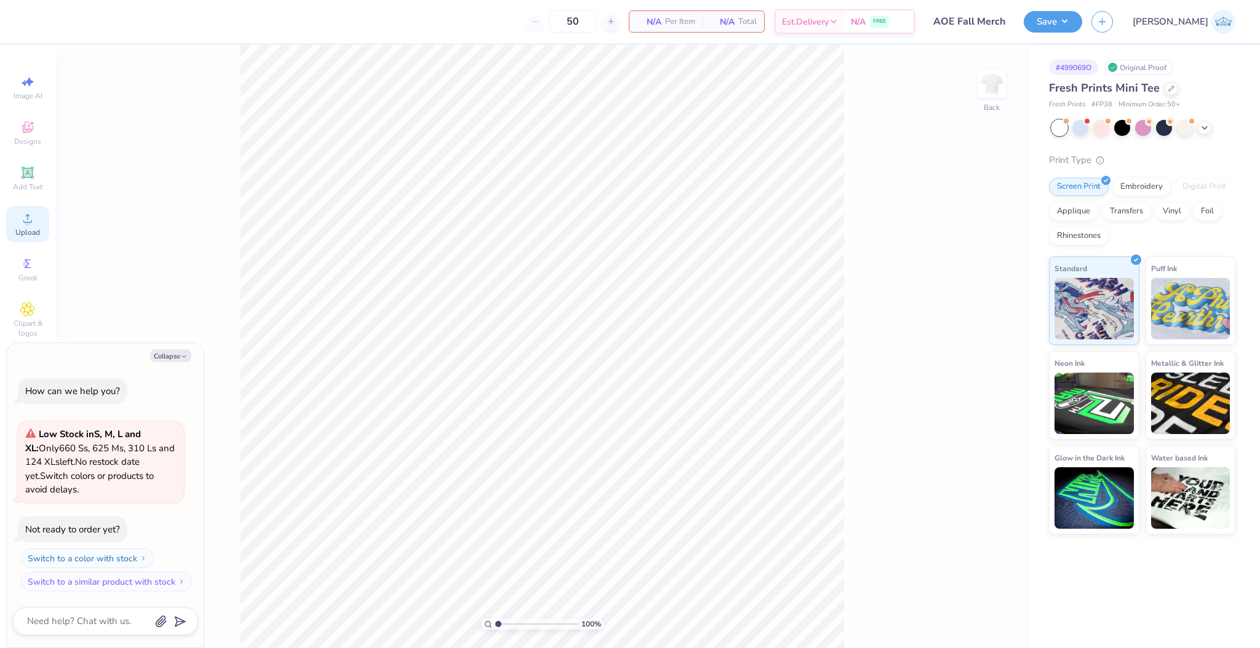
click at [34, 222] on icon at bounding box center [27, 218] width 15 height 15
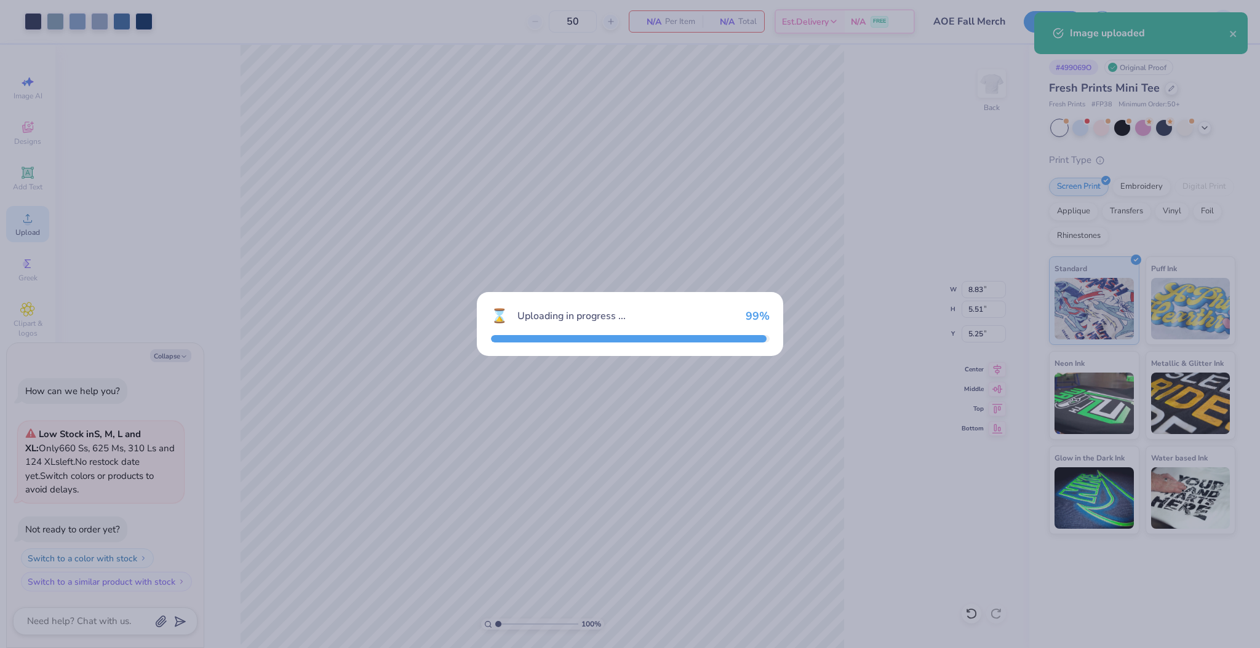
type textarea "x"
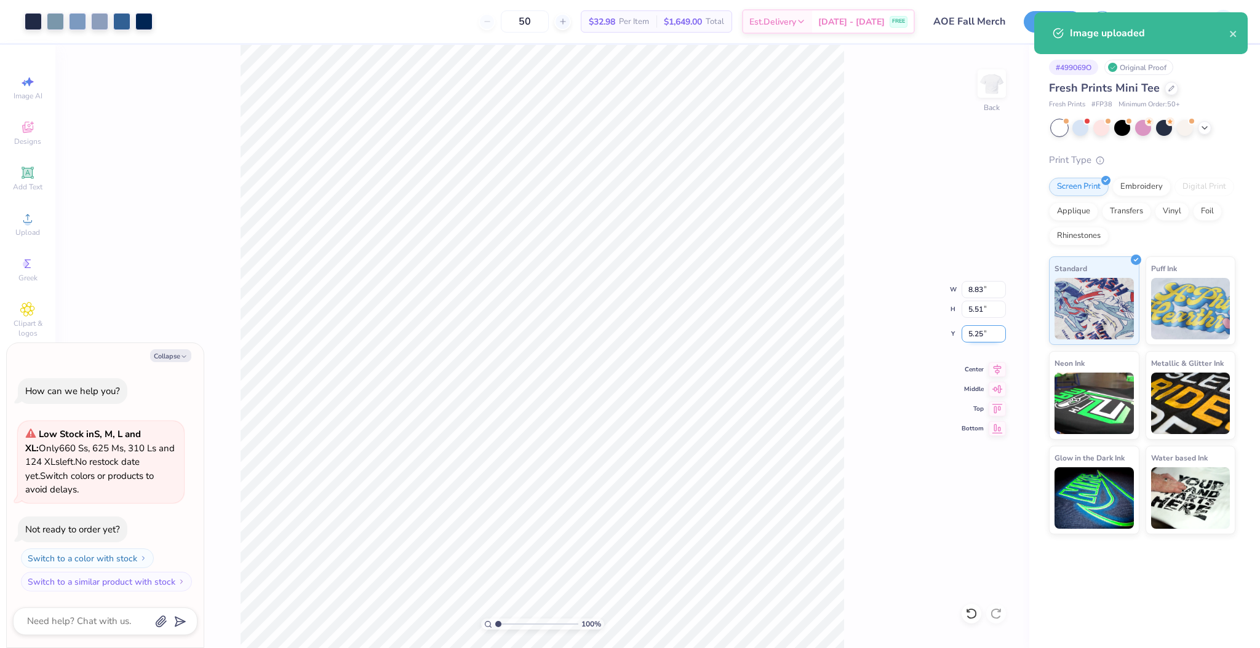
click at [966, 333] on input "5.25" at bounding box center [983, 333] width 44 height 17
click at [972, 293] on input "8.83" at bounding box center [983, 289] width 44 height 17
type input "7"
type textarea "x"
type input "7.00"
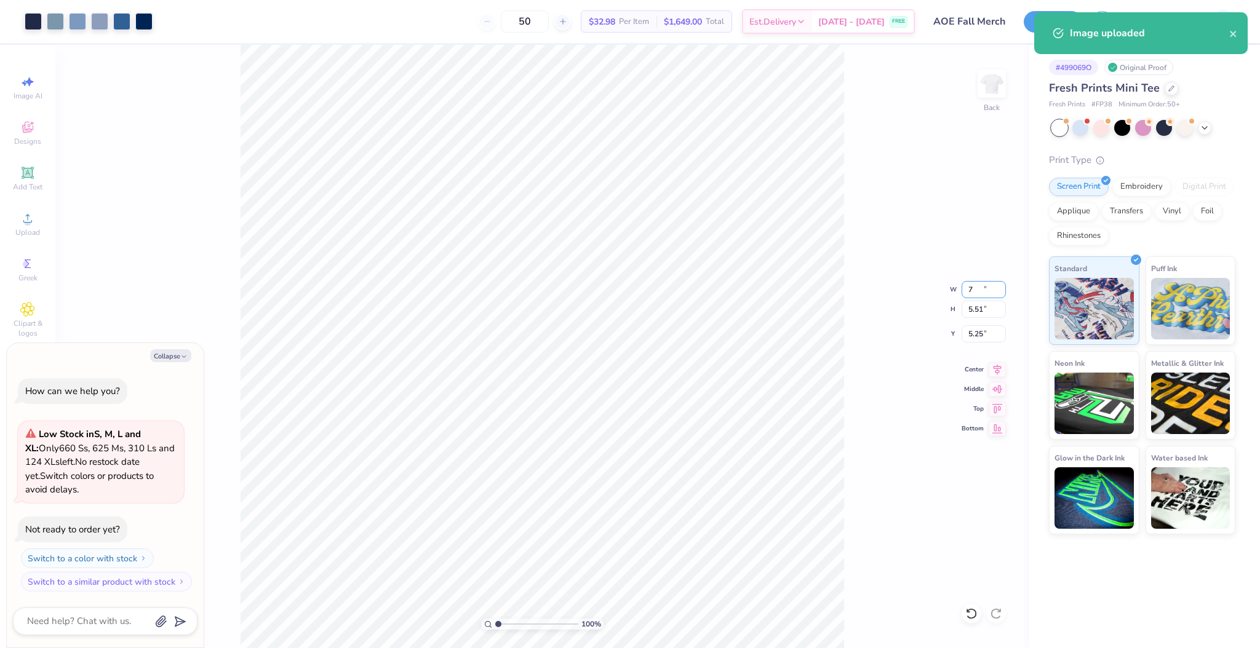
type input "4.37"
click at [973, 333] on input "5.82" at bounding box center [983, 333] width 44 height 17
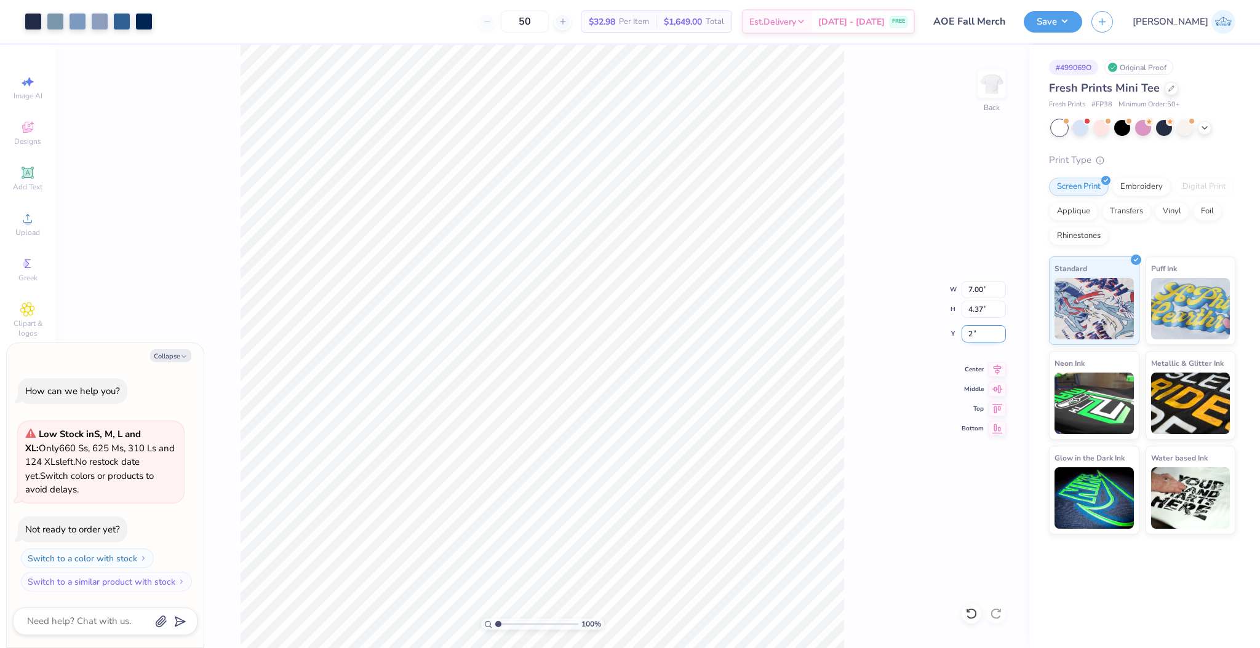
type input "2"
type textarea "x"
type input "2.00"
type textarea "x"
click at [965, 335] on input "1.89" at bounding box center [983, 333] width 44 height 17
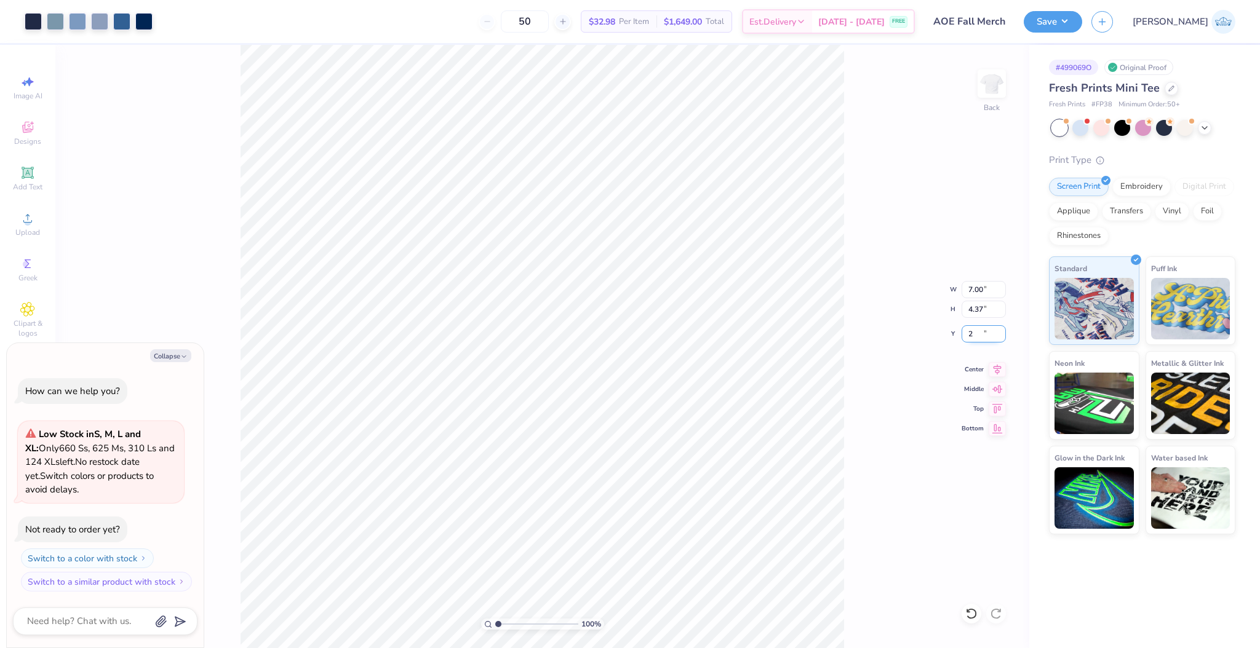
type input "2"
type textarea "x"
type input "2.00"
click at [1082, 18] on button "Save" at bounding box center [1052, 20] width 58 height 22
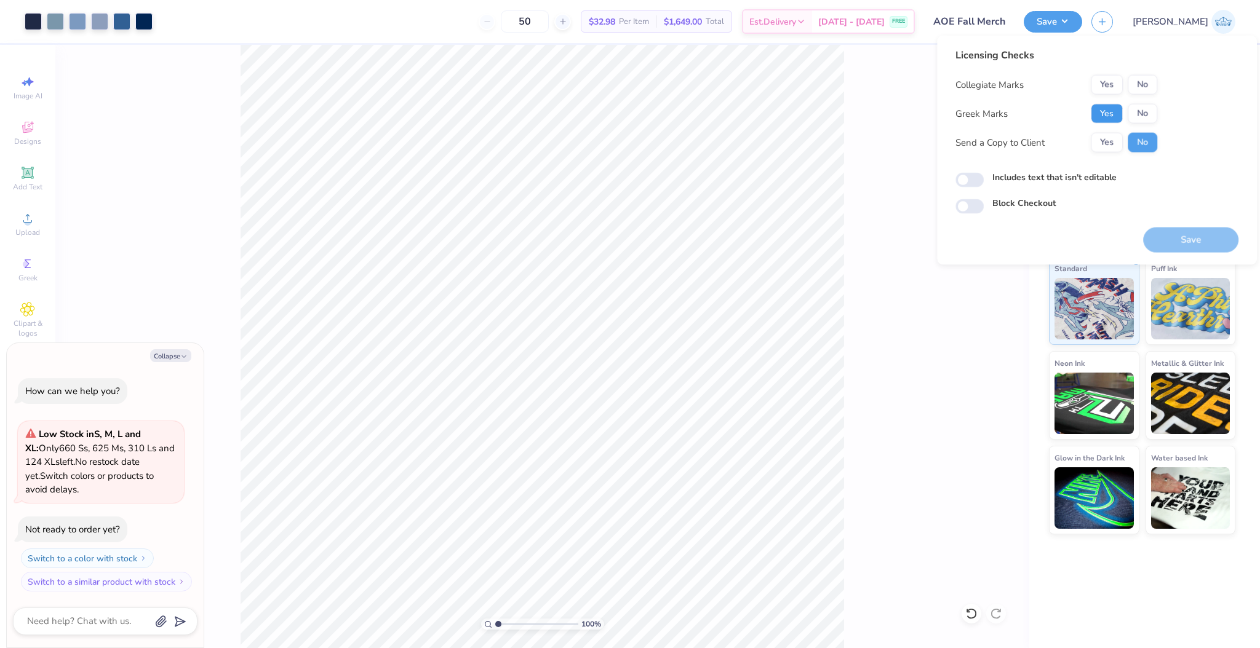
click at [1121, 115] on button "Yes" at bounding box center [1106, 114] width 32 height 20
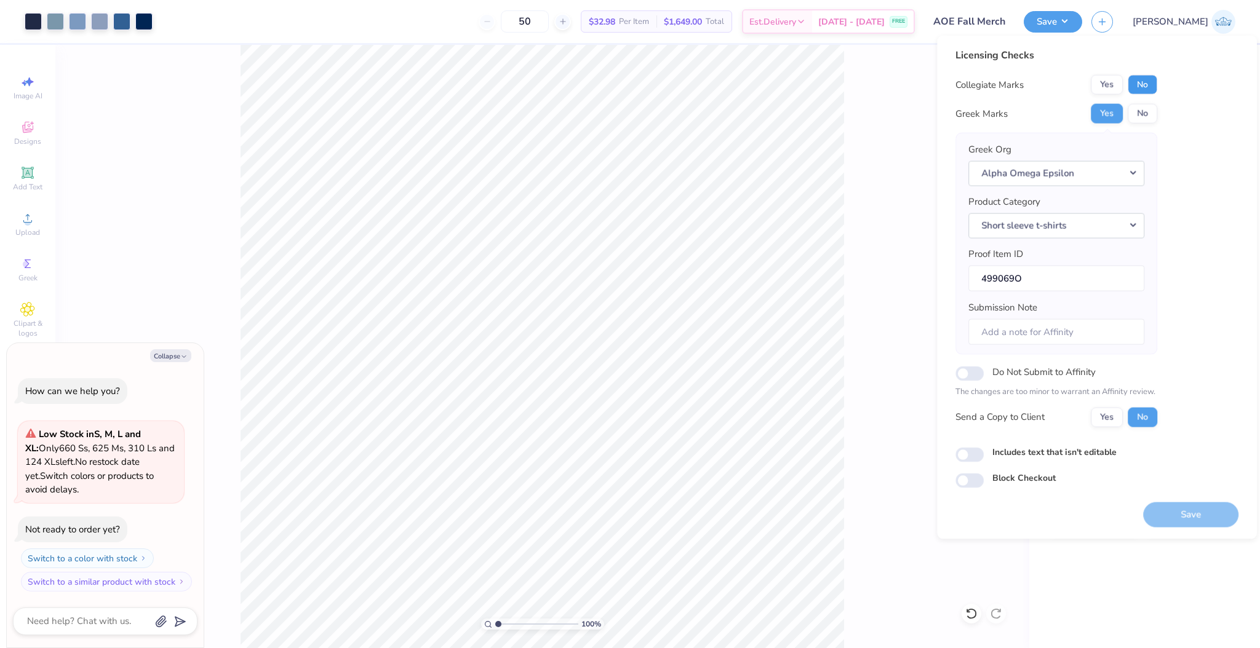
click at [1145, 90] on button "No" at bounding box center [1142, 85] width 30 height 20
click at [1094, 423] on button "Yes" at bounding box center [1106, 417] width 32 height 20
type textarea "x"
click at [978, 448] on input "Includes text that isn't editable" at bounding box center [969, 454] width 28 height 15
checkbox input "true"
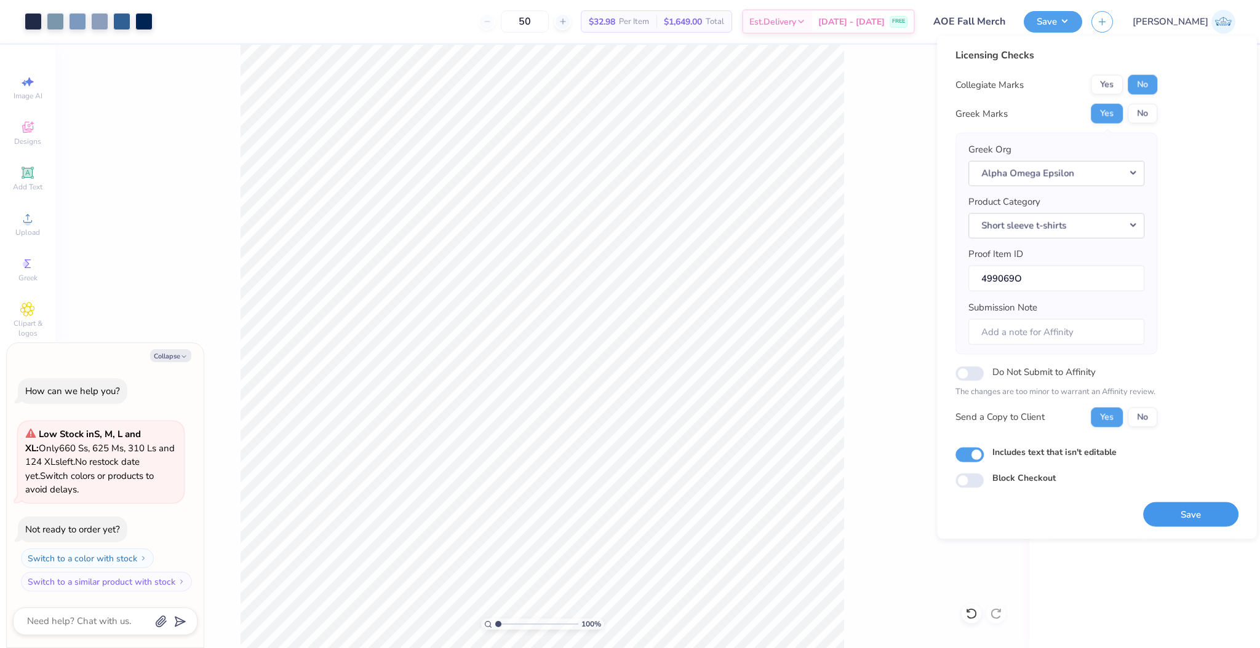
click at [1167, 517] on button "Save" at bounding box center [1190, 514] width 95 height 25
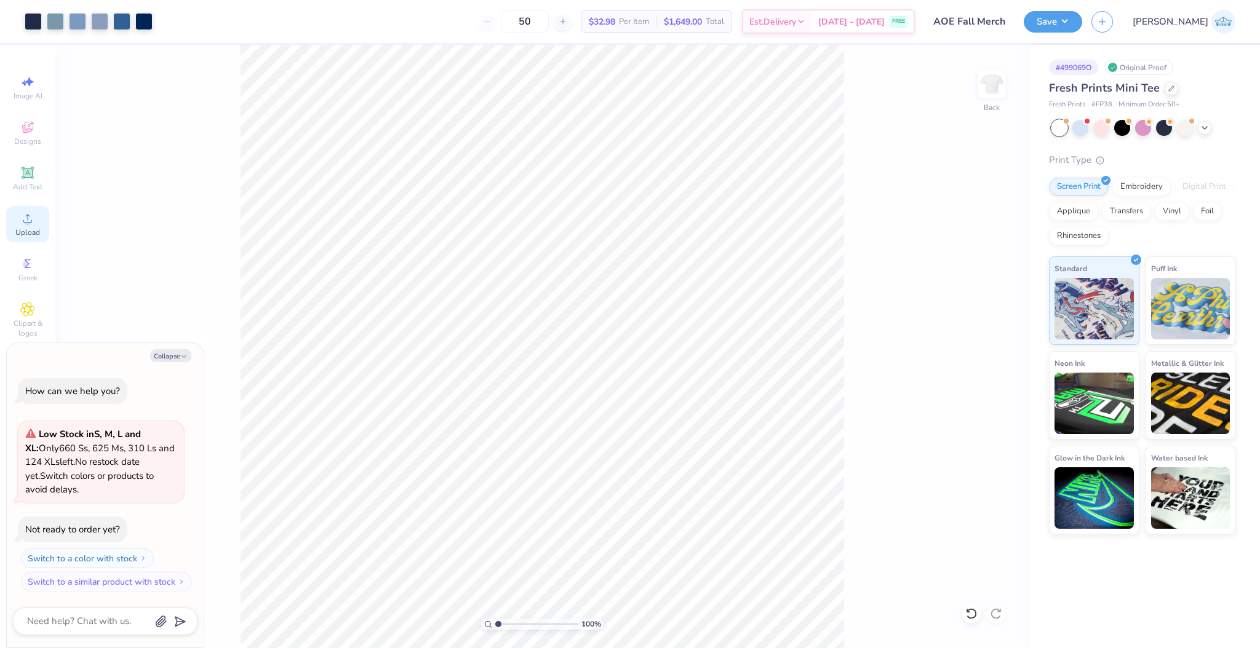
click at [41, 226] on div "Upload" at bounding box center [27, 224] width 43 height 36
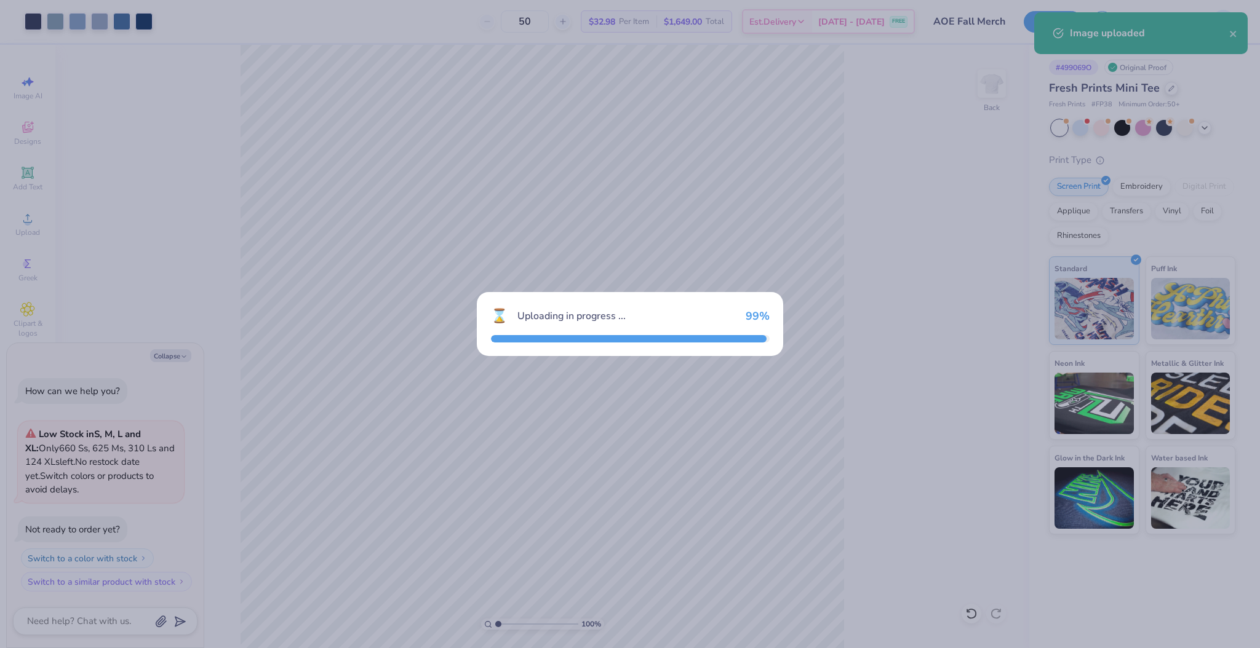
type textarea "x"
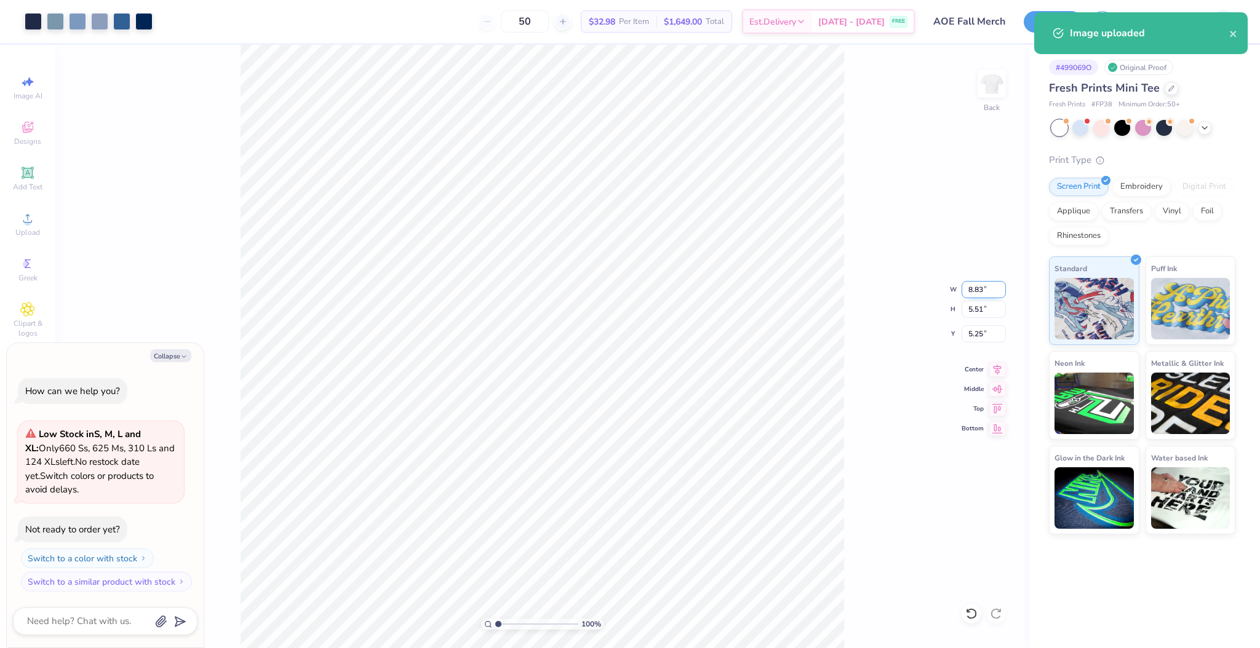
click at [980, 293] on input "8.83" at bounding box center [983, 289] width 44 height 17
type input "7"
type textarea "x"
type input "7.00"
type input "4.37"
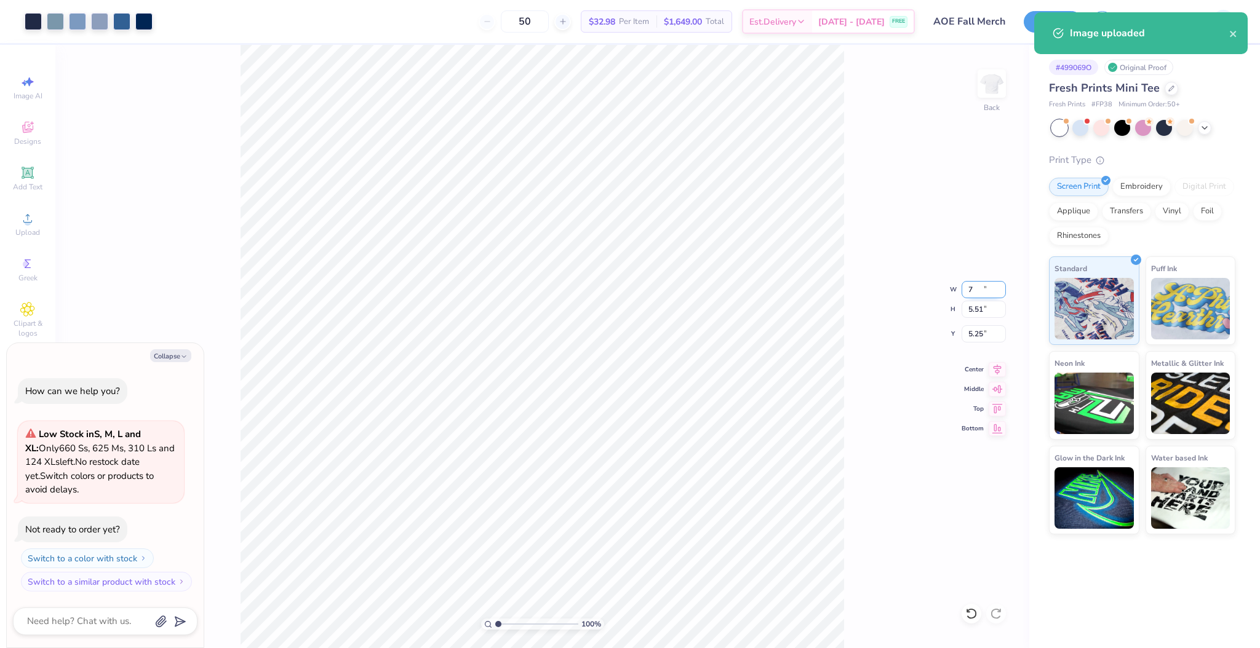
type input "5.82"
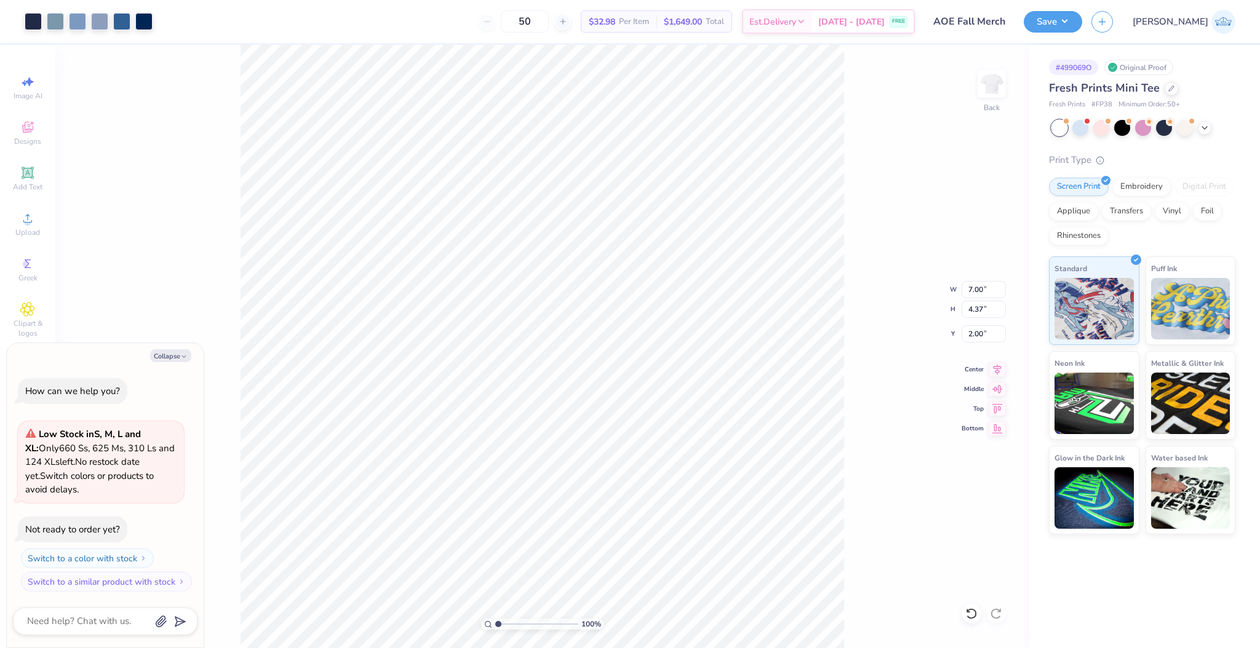
type textarea "x"
click at [971, 331] on input "5.82" at bounding box center [983, 333] width 44 height 17
type input "2"
type textarea "x"
type input "2.00"
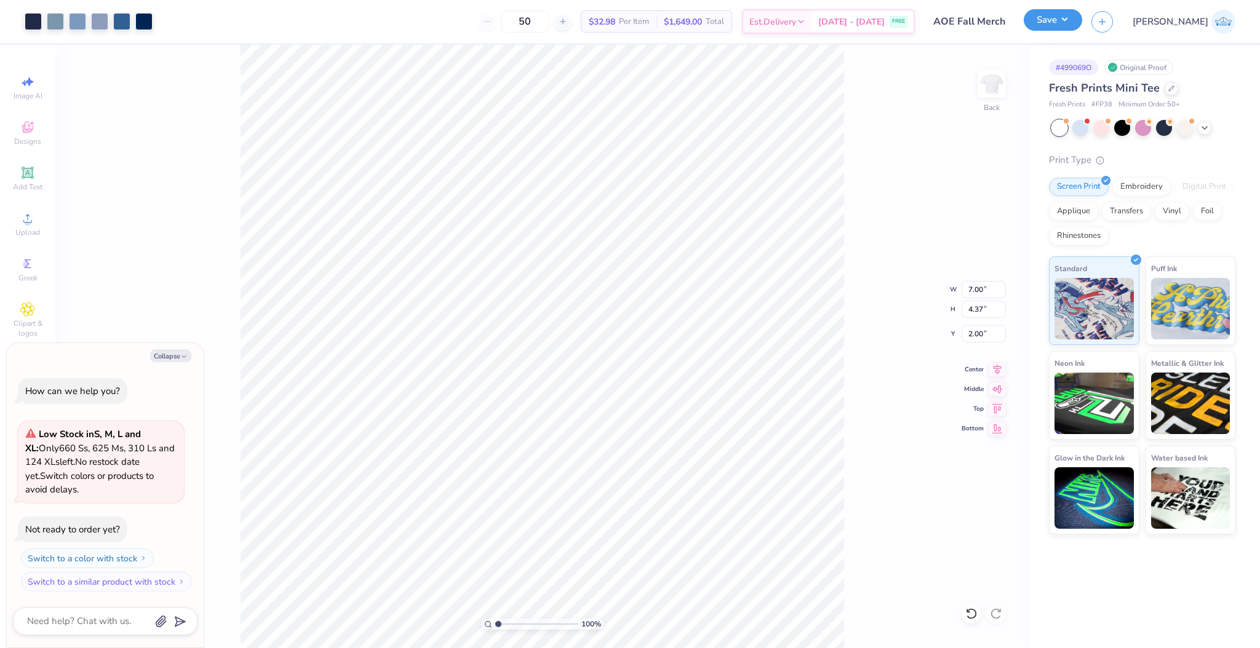
click at [1082, 30] on button "Save" at bounding box center [1052, 20] width 58 height 22
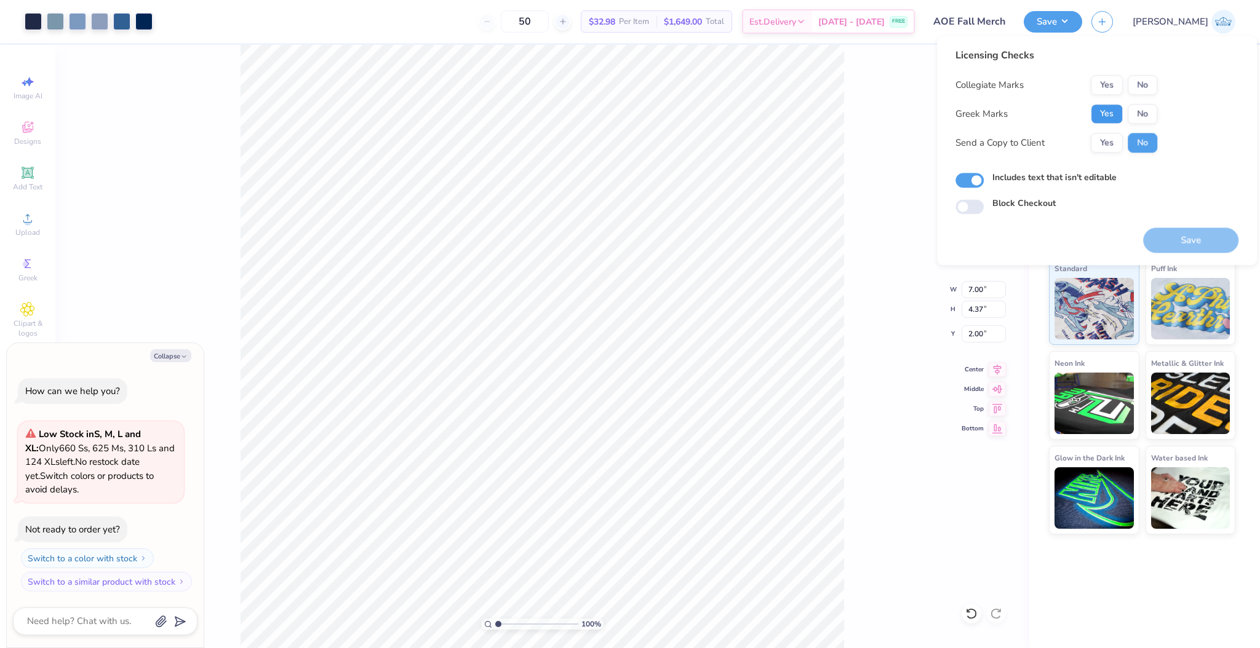
click at [1106, 104] on button "Yes" at bounding box center [1106, 114] width 32 height 20
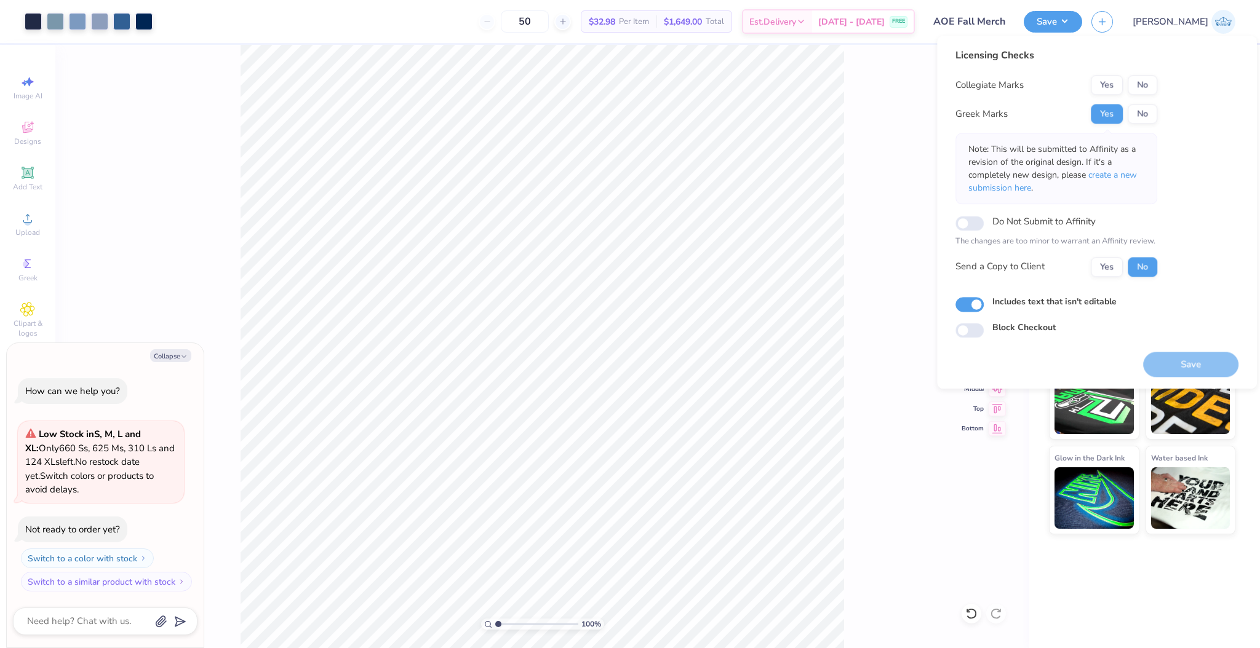
click at [1139, 86] on button "No" at bounding box center [1142, 85] width 30 height 20
click at [1097, 266] on button "Yes" at bounding box center [1106, 267] width 32 height 20
click at [1183, 363] on button "Save" at bounding box center [1190, 364] width 95 height 25
type textarea "x"
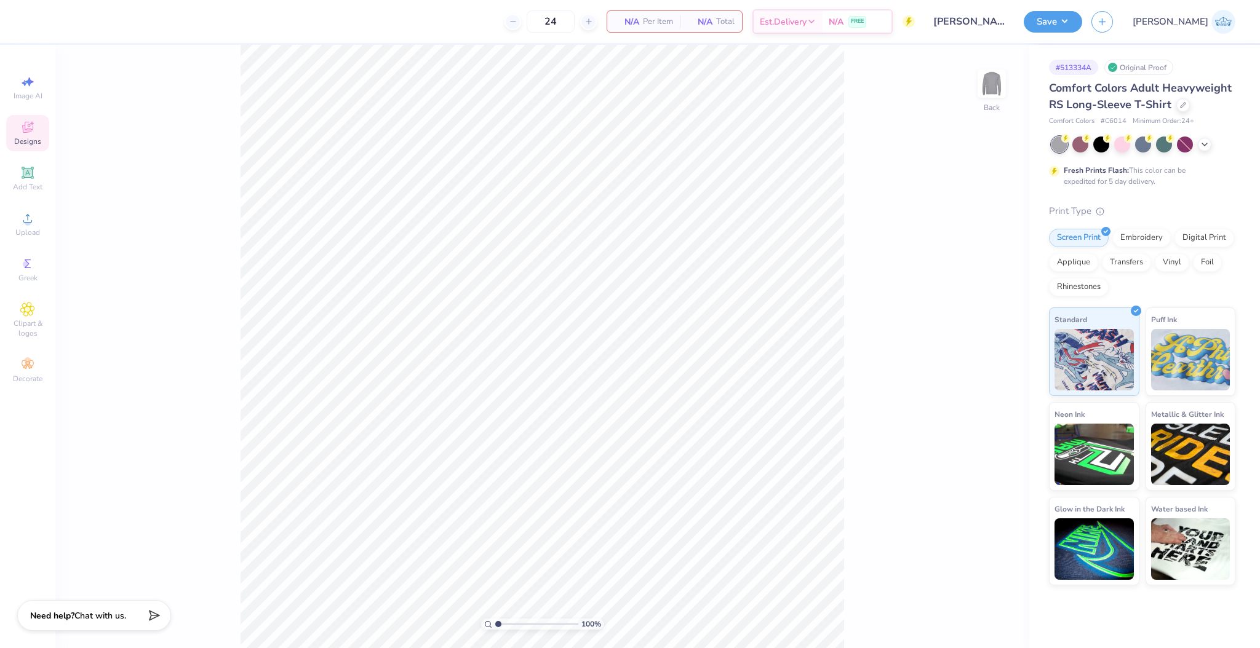
click at [17, 146] on div "Designs" at bounding box center [27, 133] width 43 height 36
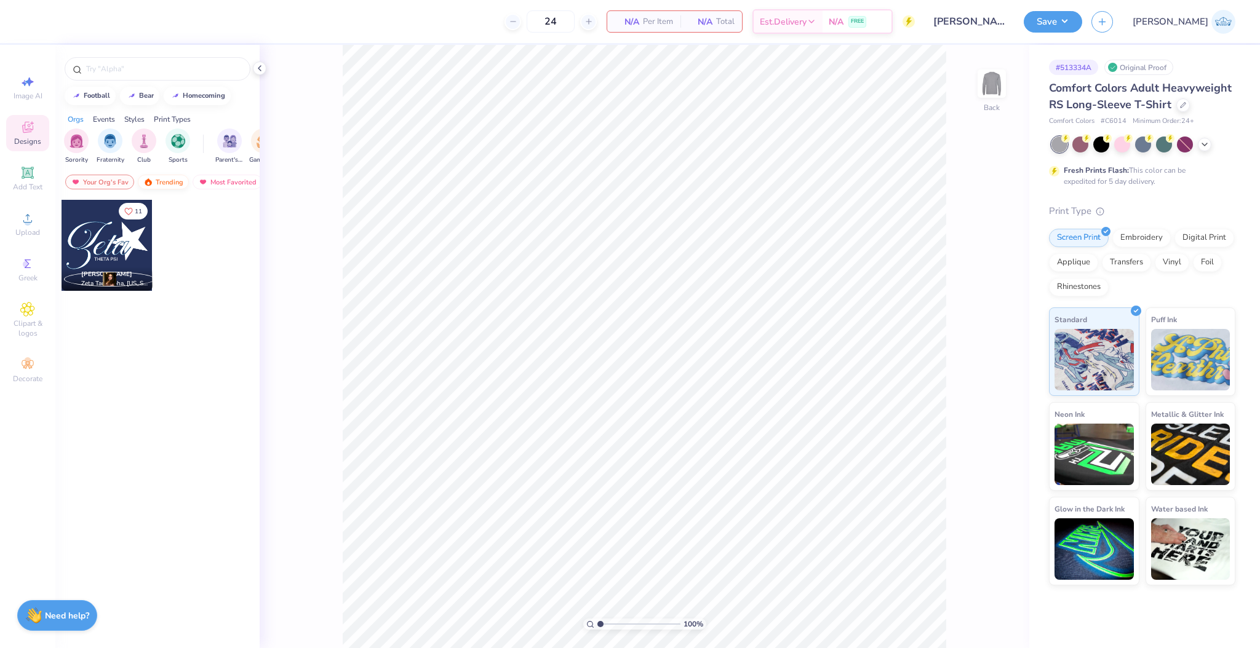
click at [157, 183] on div "Trending" at bounding box center [163, 182] width 51 height 15
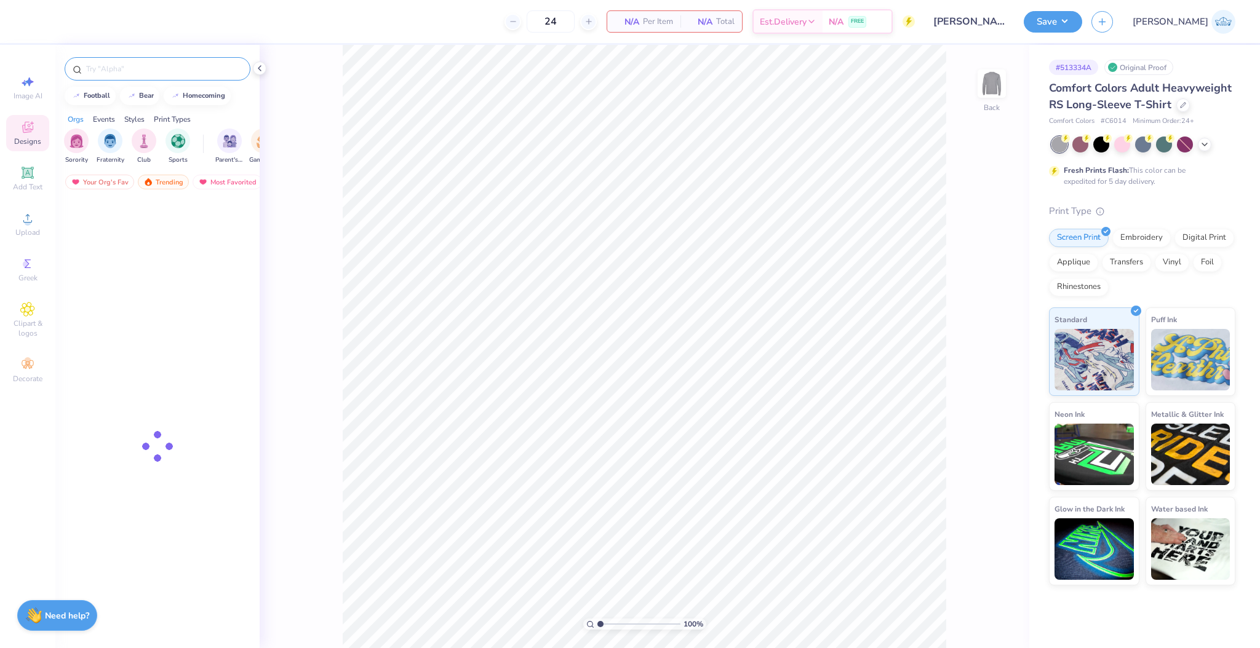
click at [109, 64] on input "text" at bounding box center [163, 69] width 157 height 12
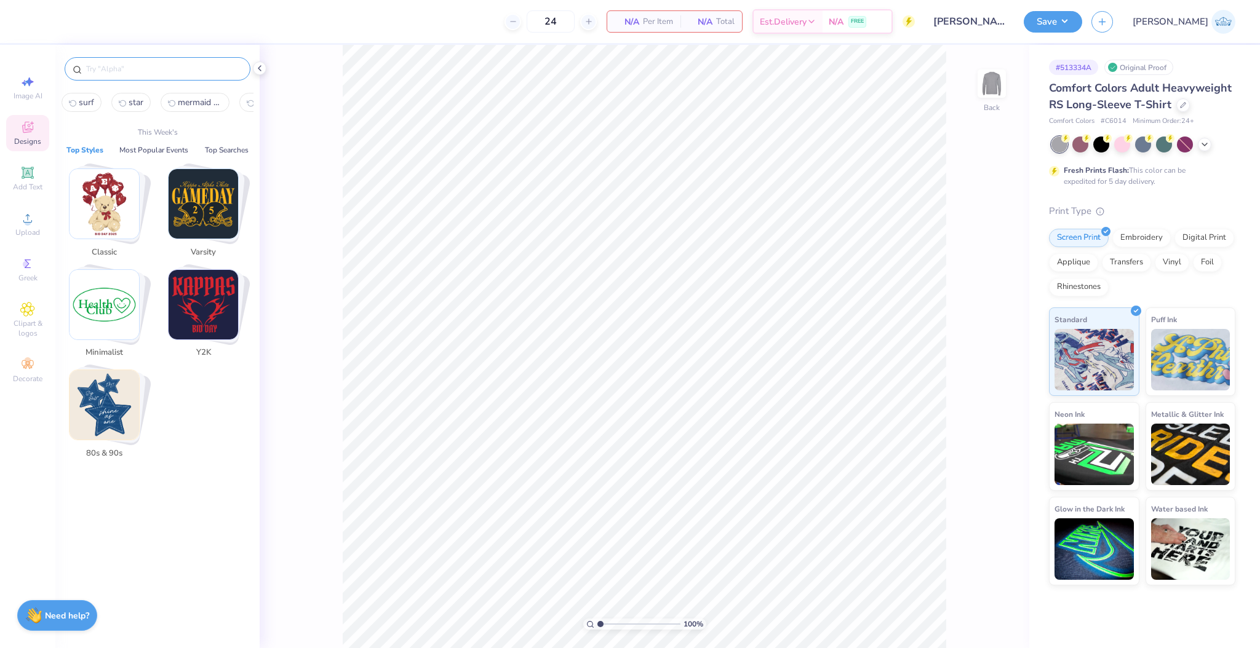
paste input "Alpha Delta Pi Football Themed Drawing on Pennants Game Day Sweater"
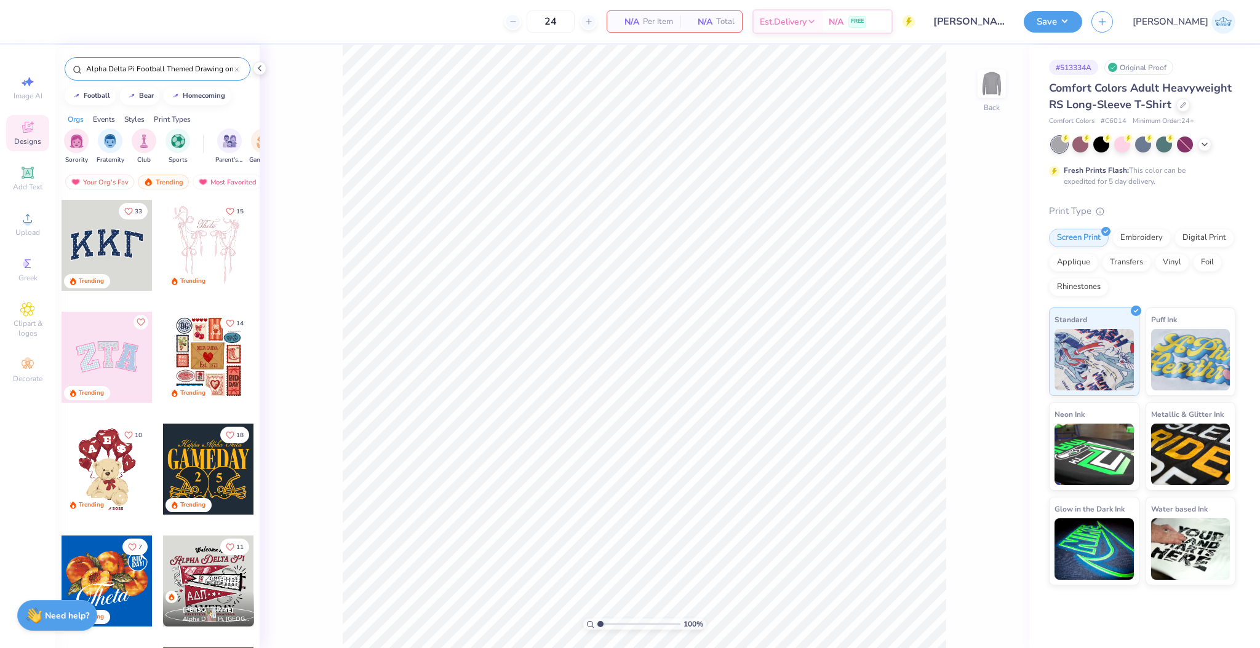
scroll to position [0, 98]
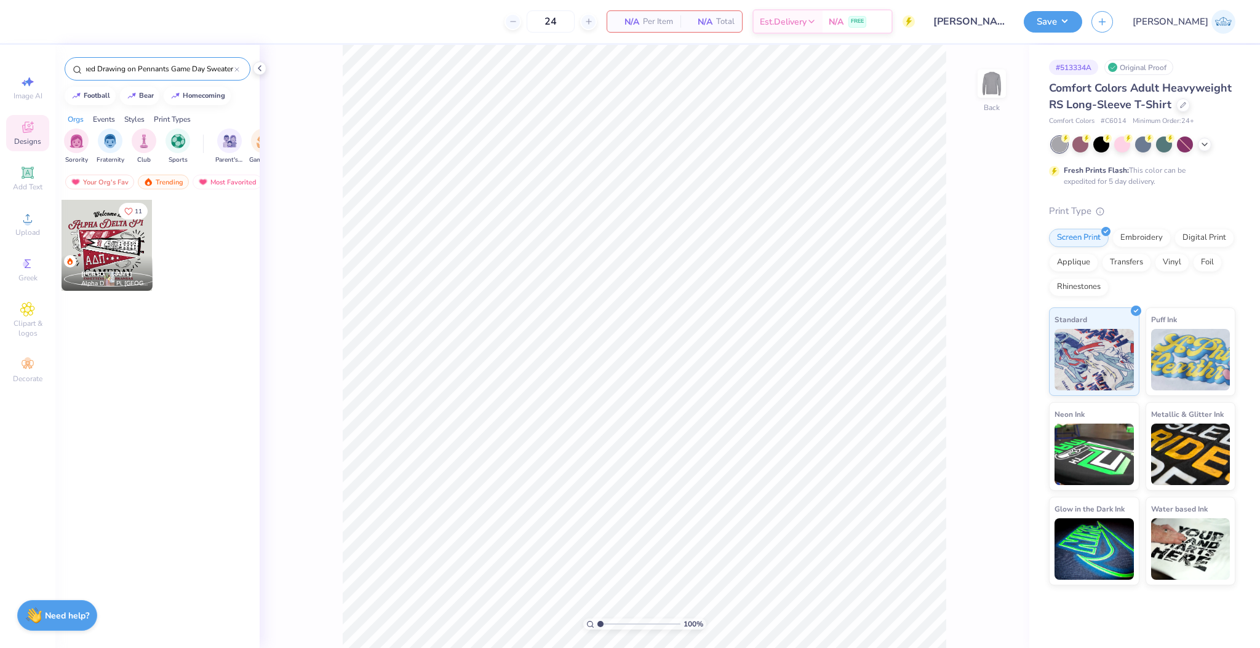
type input "Alpha Delta Pi Football Themed Drawing on Pennants Game Day Sweater"
click at [106, 234] on div at bounding box center [107, 245] width 91 height 91
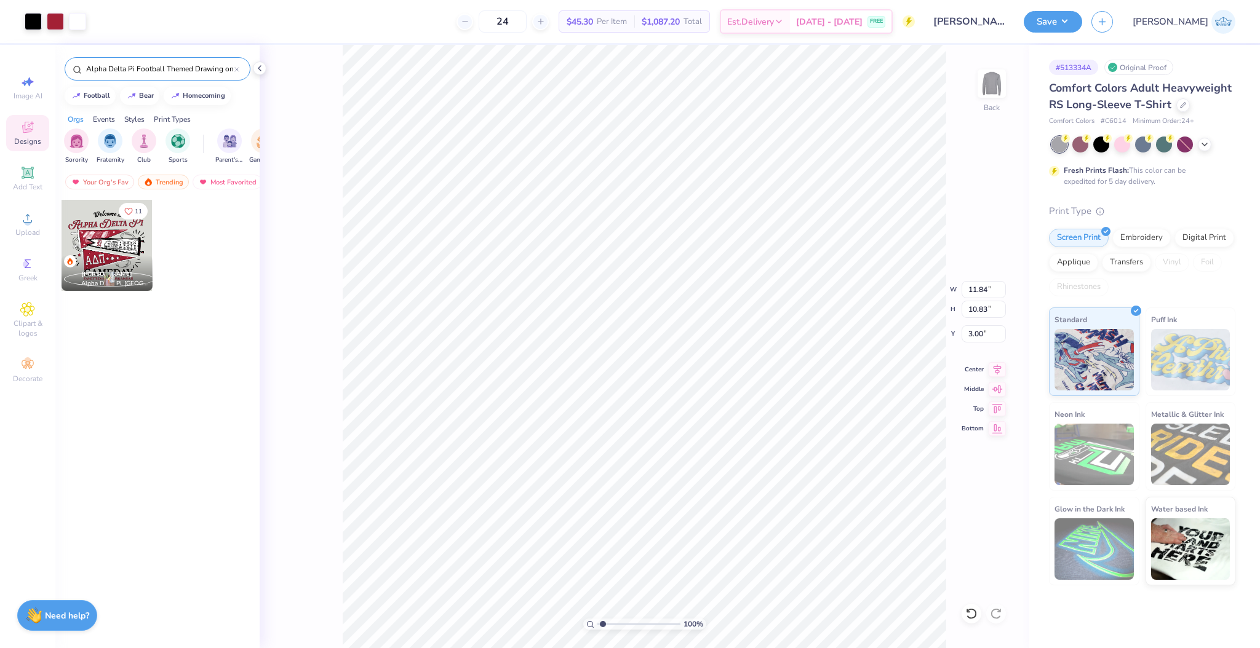
drag, startPoint x: 601, startPoint y: 625, endPoint x: 614, endPoint y: 625, distance: 12.3
type input "2.71"
click at [614, 625] on input "range" at bounding box center [638, 624] width 83 height 11
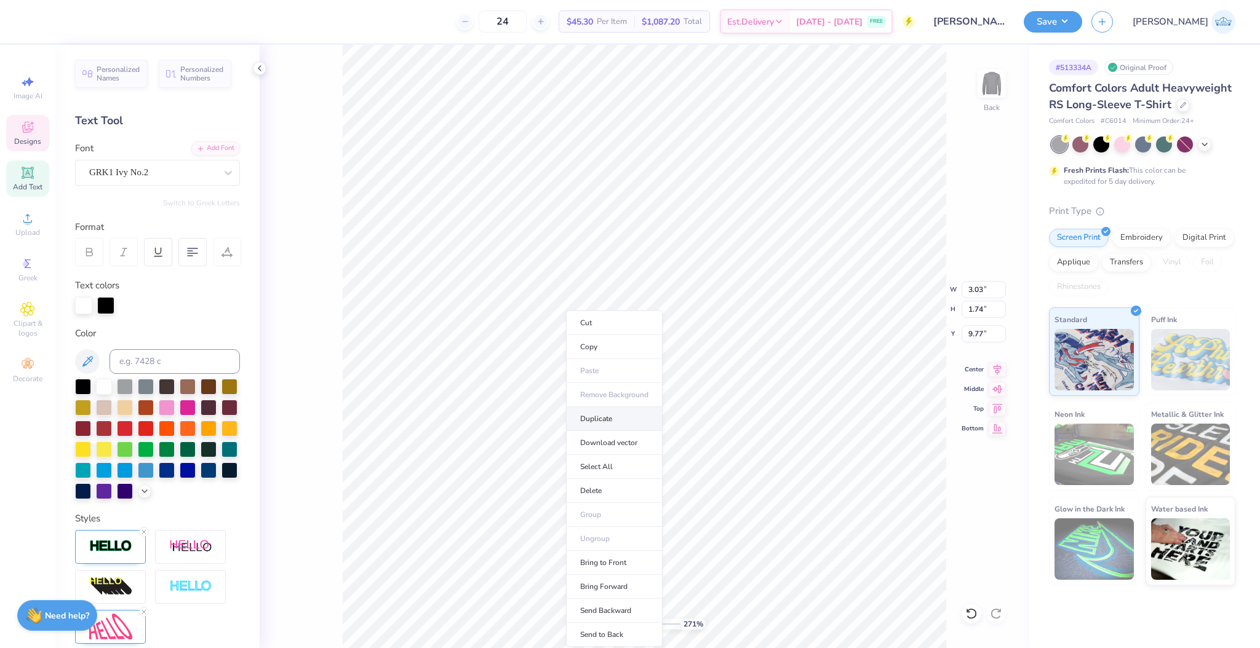
click at [603, 423] on li "Duplicate" at bounding box center [614, 419] width 97 height 24
type input "7.46"
type input "3.07"
type input "1.58"
type input "7.62"
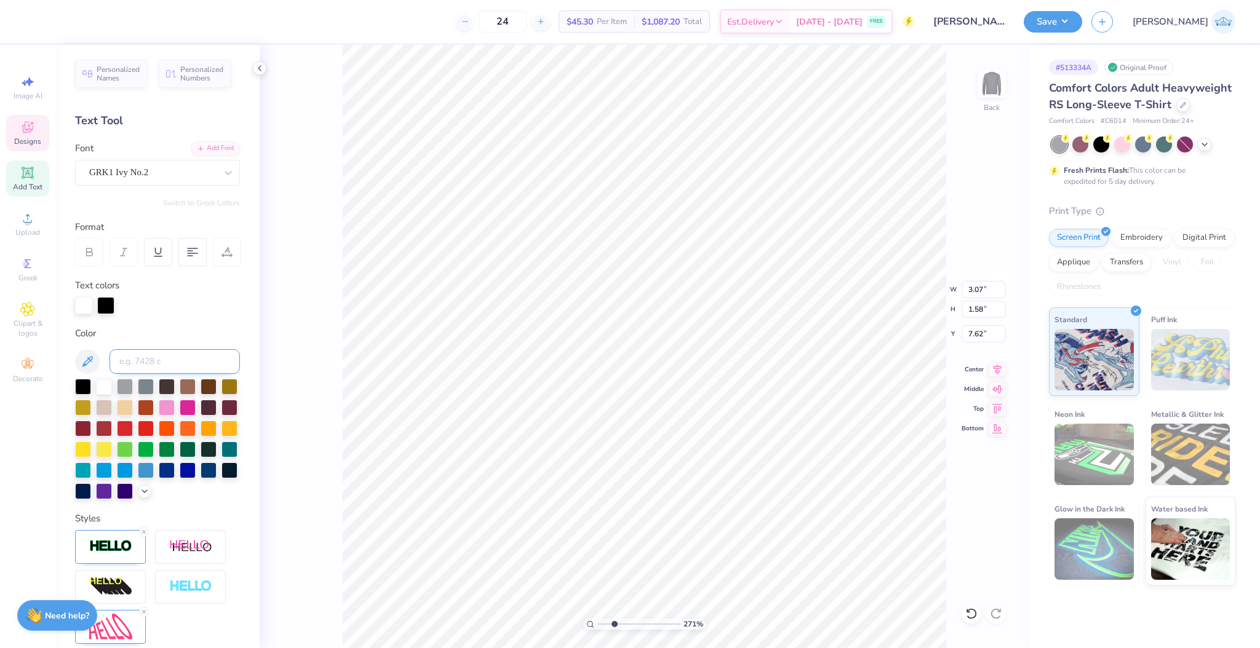
click at [147, 360] on input at bounding box center [174, 361] width 130 height 25
click at [84, 310] on div at bounding box center [83, 304] width 17 height 17
click at [132, 370] on input at bounding box center [174, 361] width 130 height 25
type input "201"
type input "1.22"
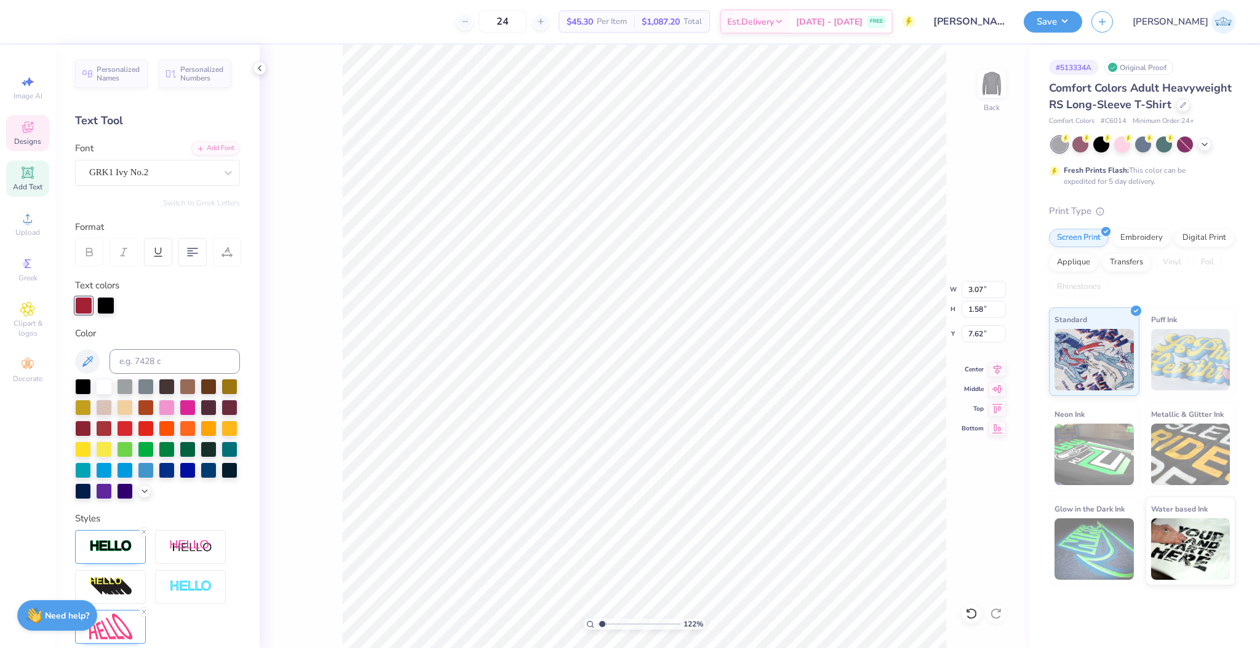
click at [601, 627] on input "range" at bounding box center [638, 624] width 83 height 11
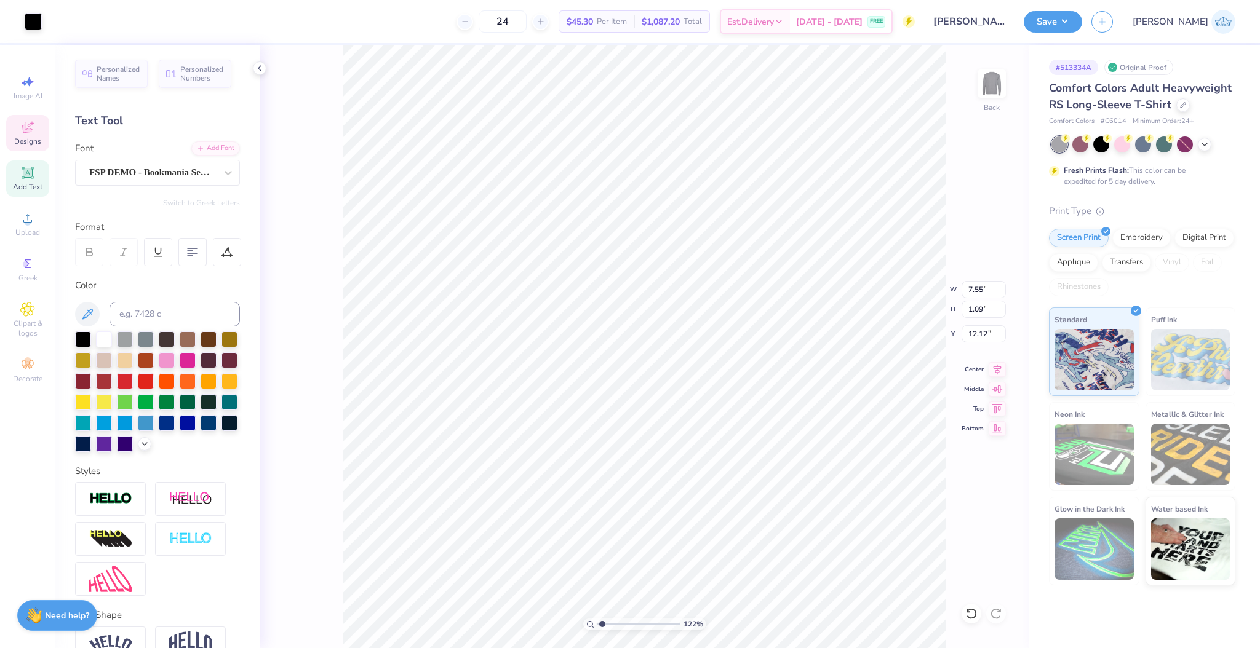
scroll to position [7, 1]
type textarea "Homecoming"
type textarea "HOMECOMING"
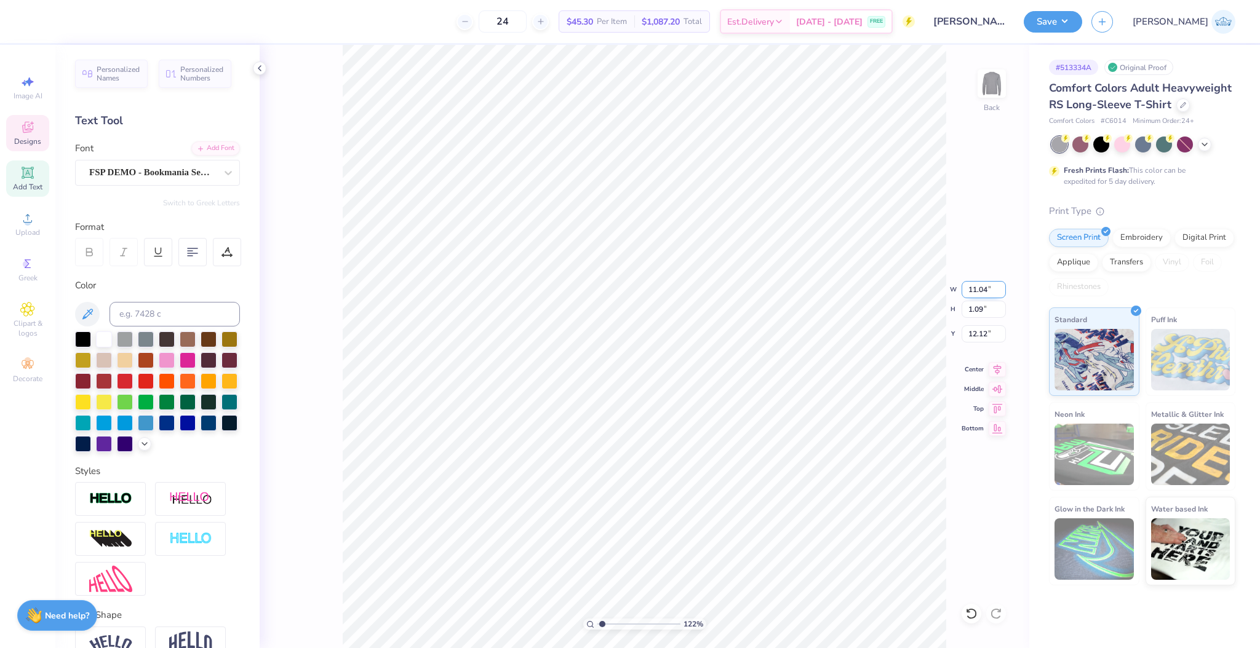
click at [973, 285] on input "11.04" at bounding box center [983, 289] width 44 height 17
type input "7.55"
type input "0.75"
type input "12.29"
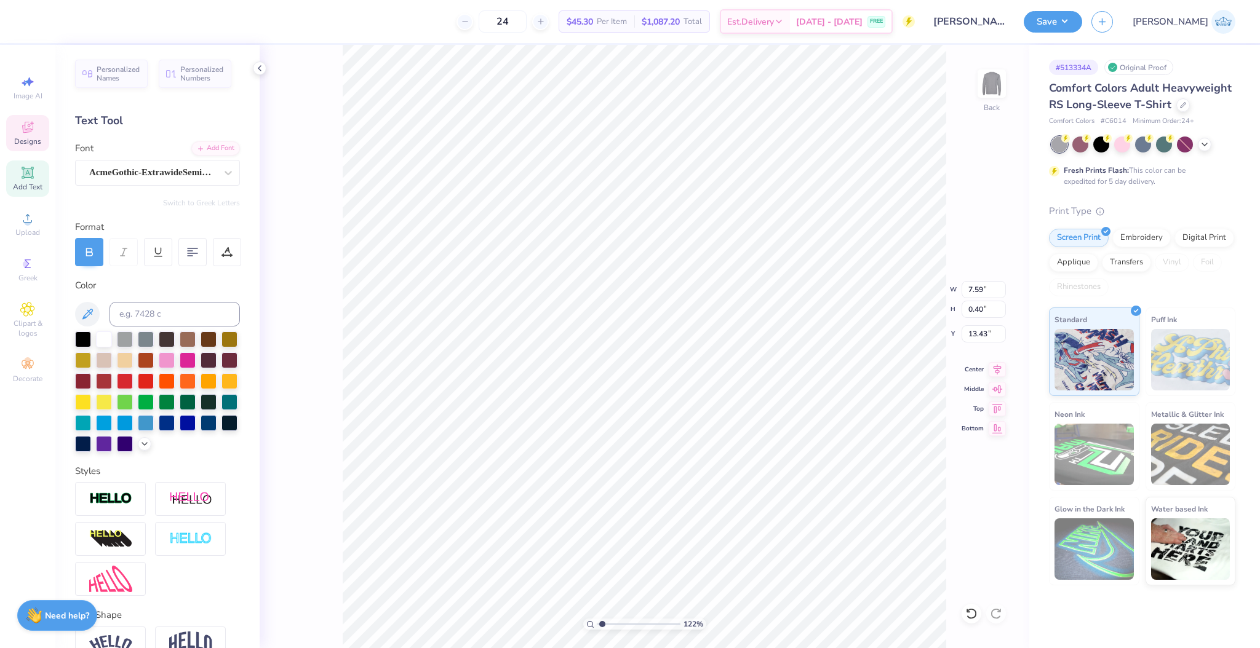
type textarea "DURHAM, NEW HAMPSHIRE"
click at [963, 287] on input "7.87" at bounding box center [983, 289] width 44 height 17
type input "7.20"
type input "0.36"
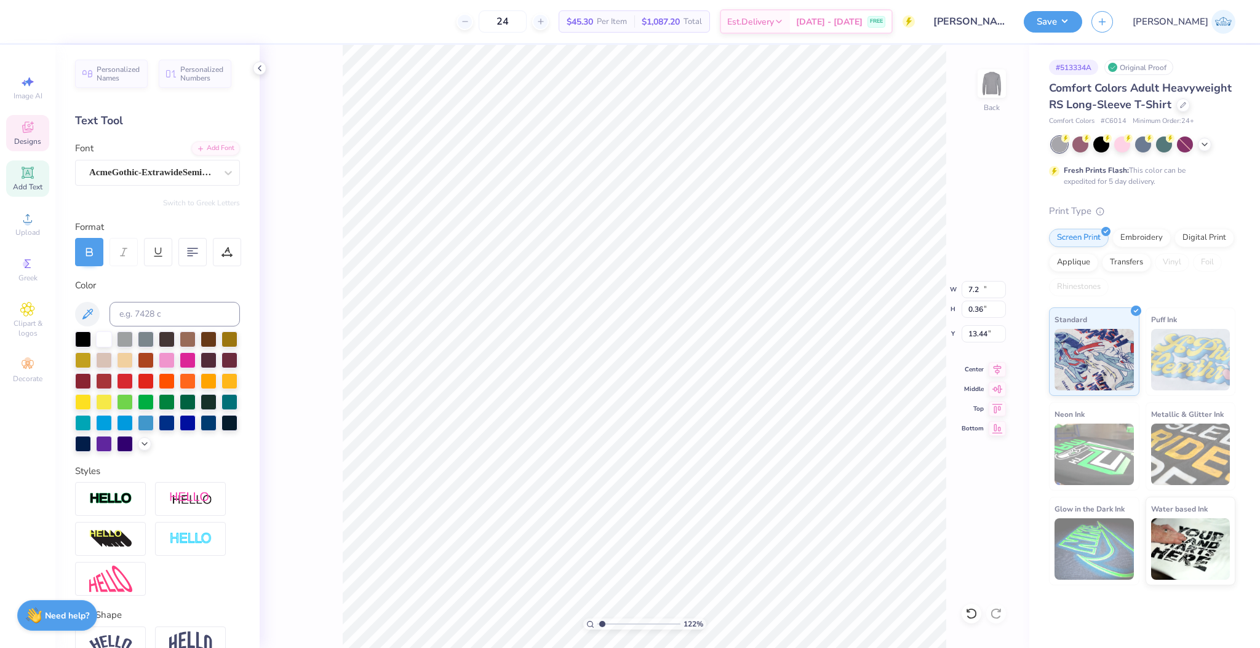
type input "13.44"
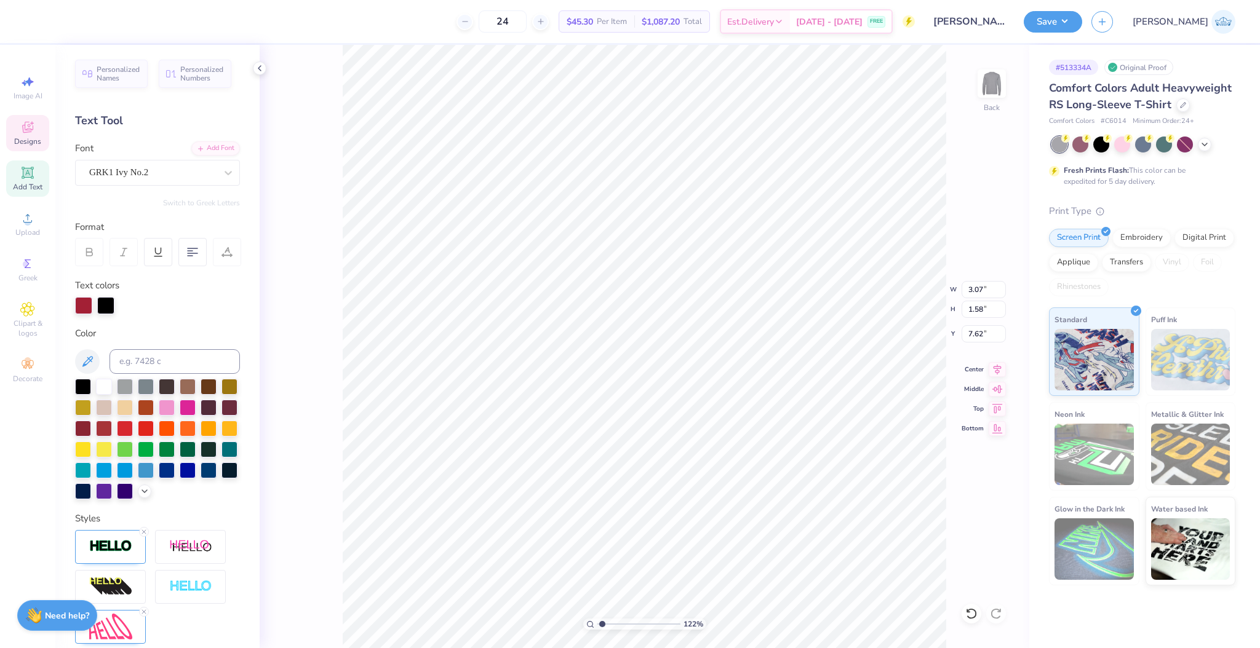
scroll to position [7, 2]
type textarea "FSS"
type textarea "Z"
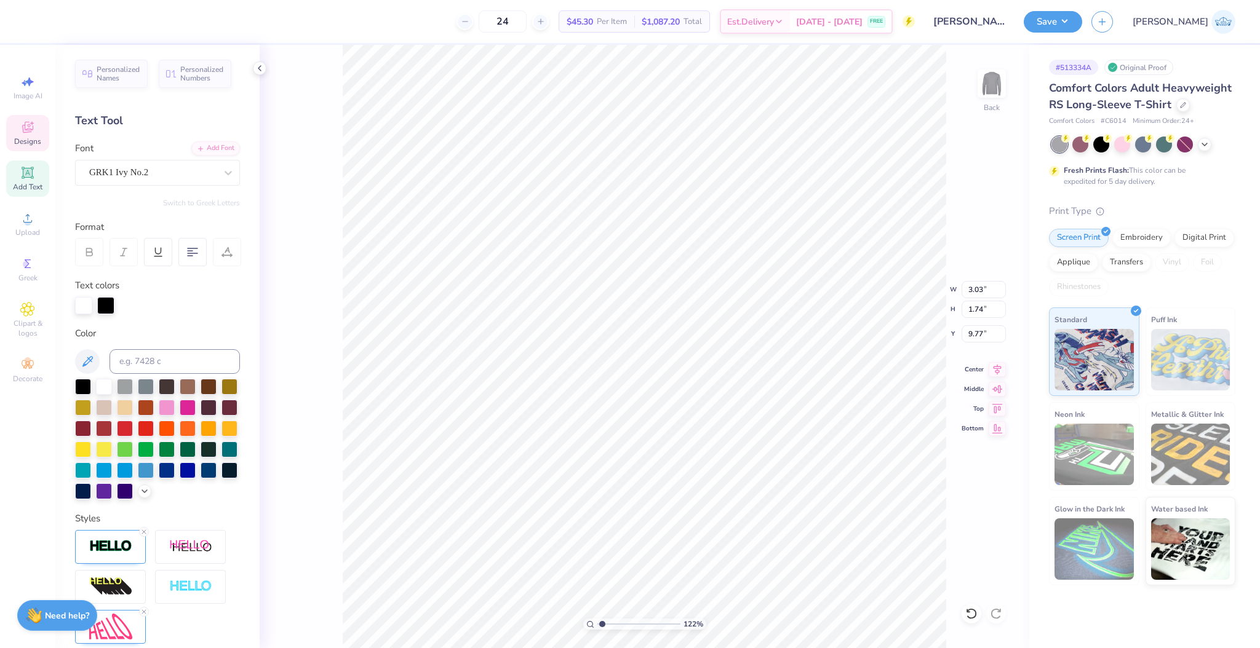
type textarea "Sx"
click at [108, 640] on img at bounding box center [110, 627] width 43 height 26
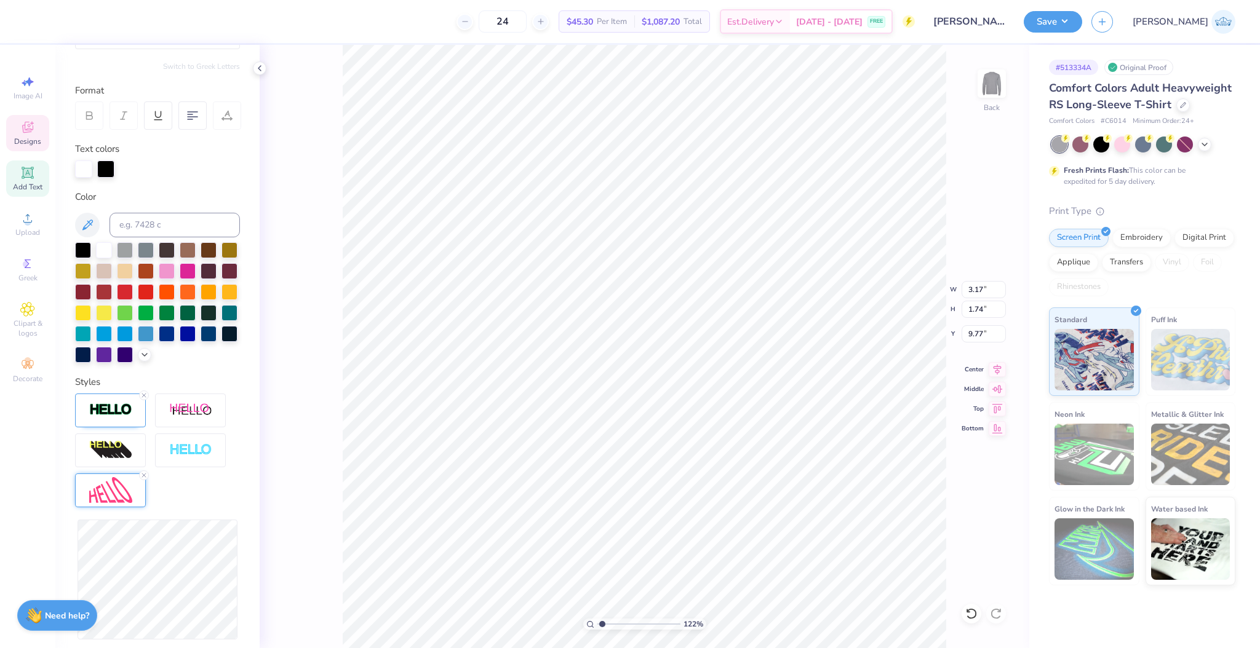
scroll to position [148, 0]
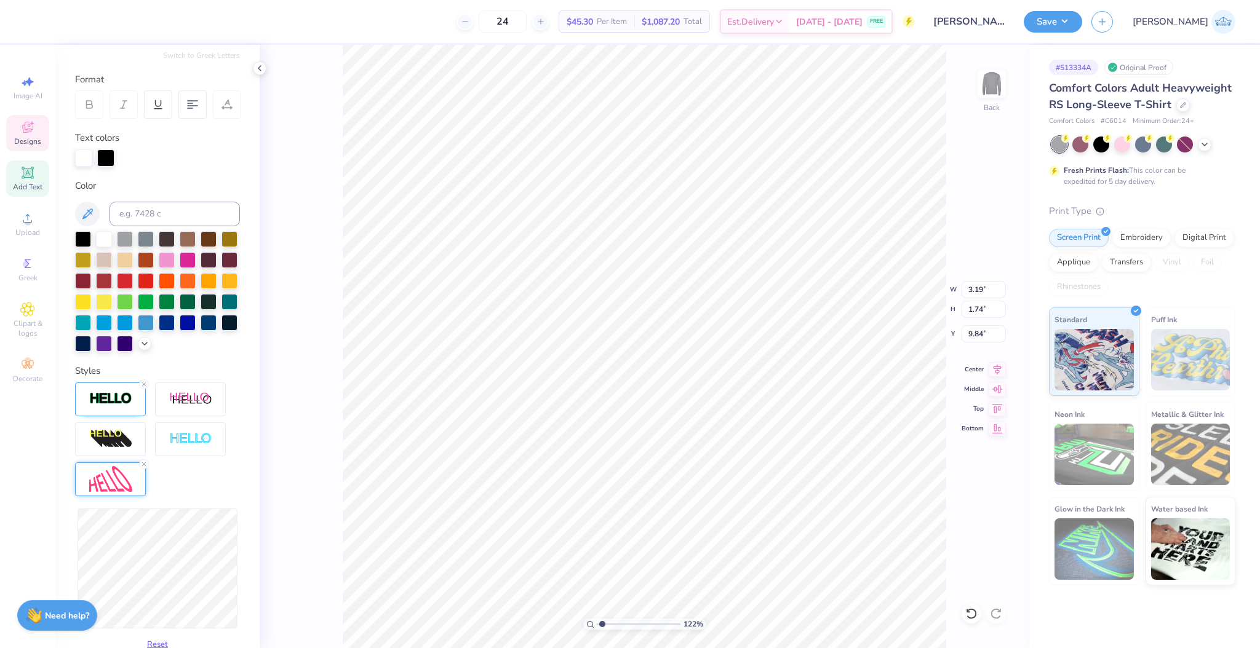
type input "3.19"
type input "9.84"
click at [972, 617] on icon at bounding box center [971, 613] width 10 height 11
type input "3.17"
type input "9.77"
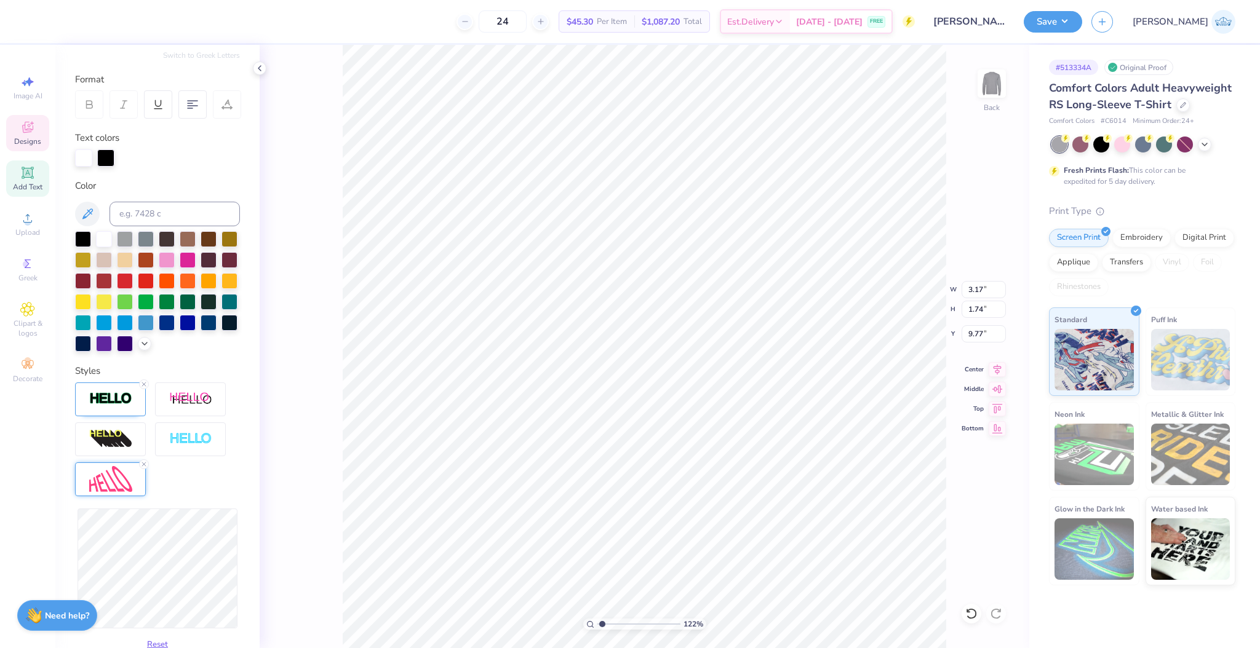
type input "3.20"
type input "9.84"
type input "1.89"
type input "9.76"
type input "9.73"
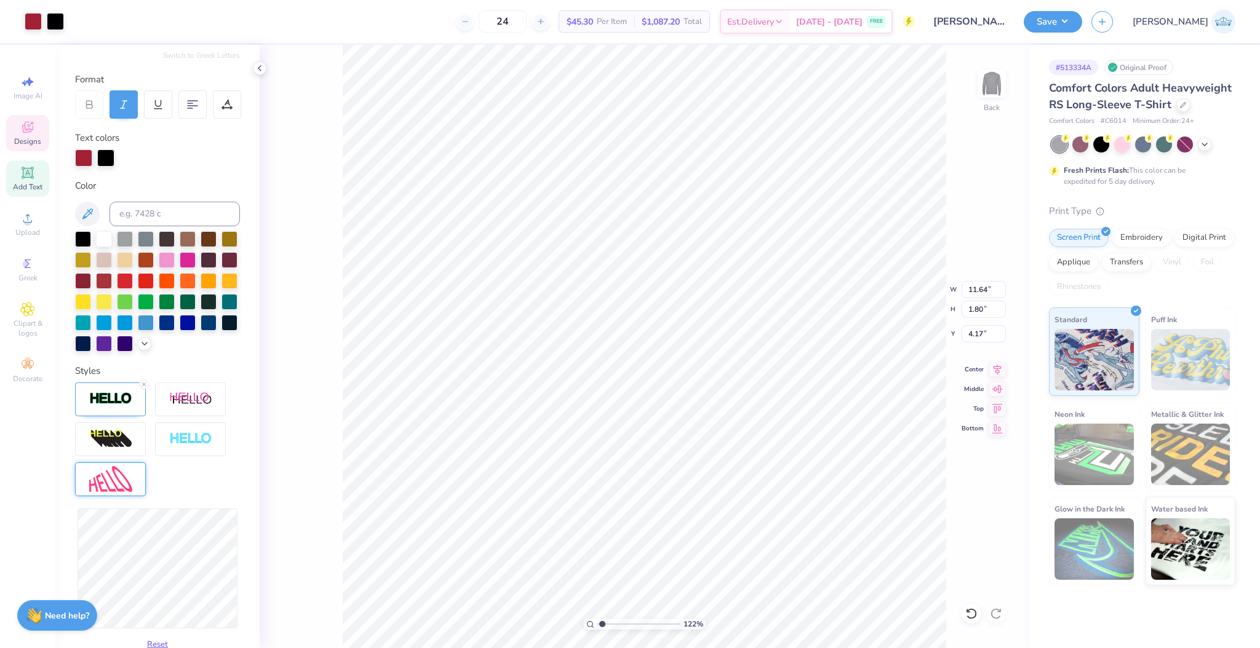
scroll to position [135, 0]
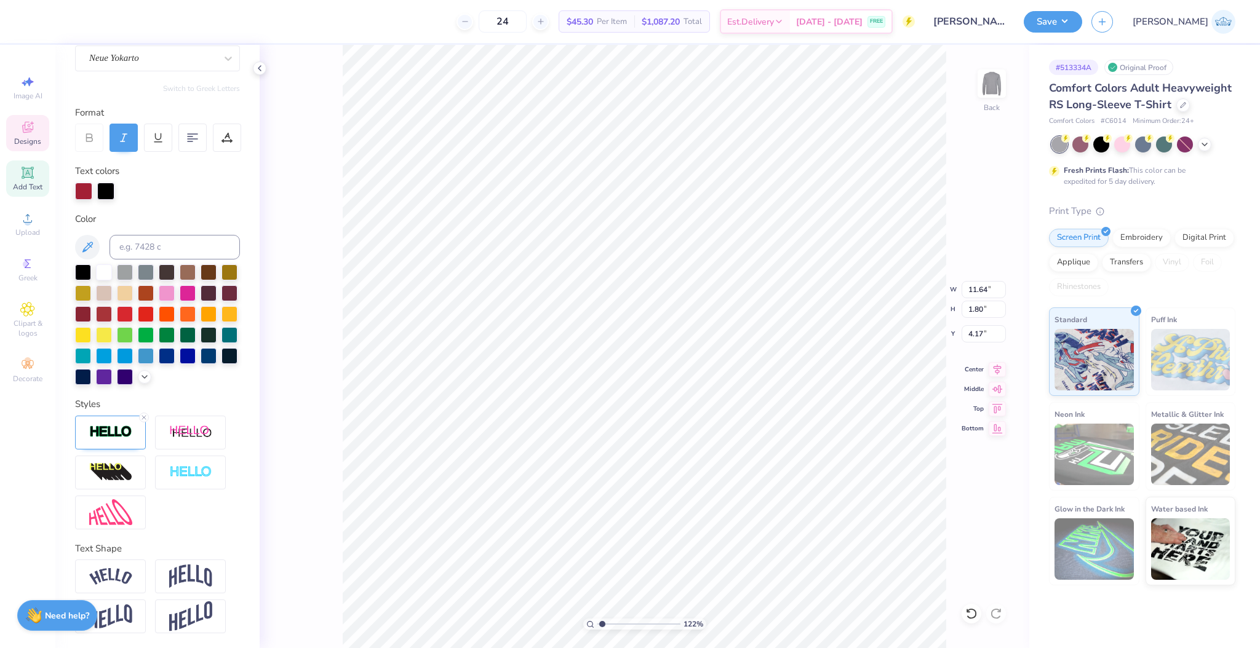
type textarea "Phi Sigma Sigma"
click at [991, 408] on icon at bounding box center [996, 407] width 17 height 15
click at [993, 387] on icon at bounding box center [996, 387] width 17 height 15
type input "11.39"
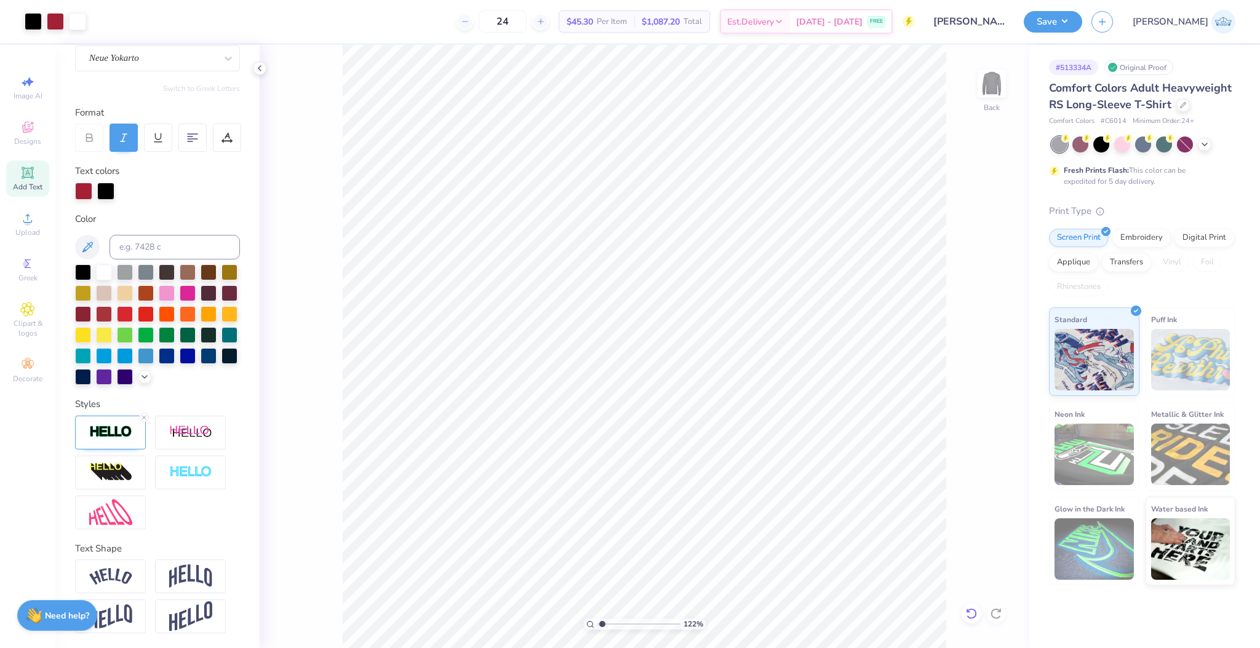
click at [977, 615] on icon at bounding box center [971, 614] width 12 height 12
click at [1002, 410] on icon at bounding box center [996, 407] width 17 height 15
click at [741, 298] on li "Duplicate" at bounding box center [759, 294] width 97 height 24
type input "3.25"
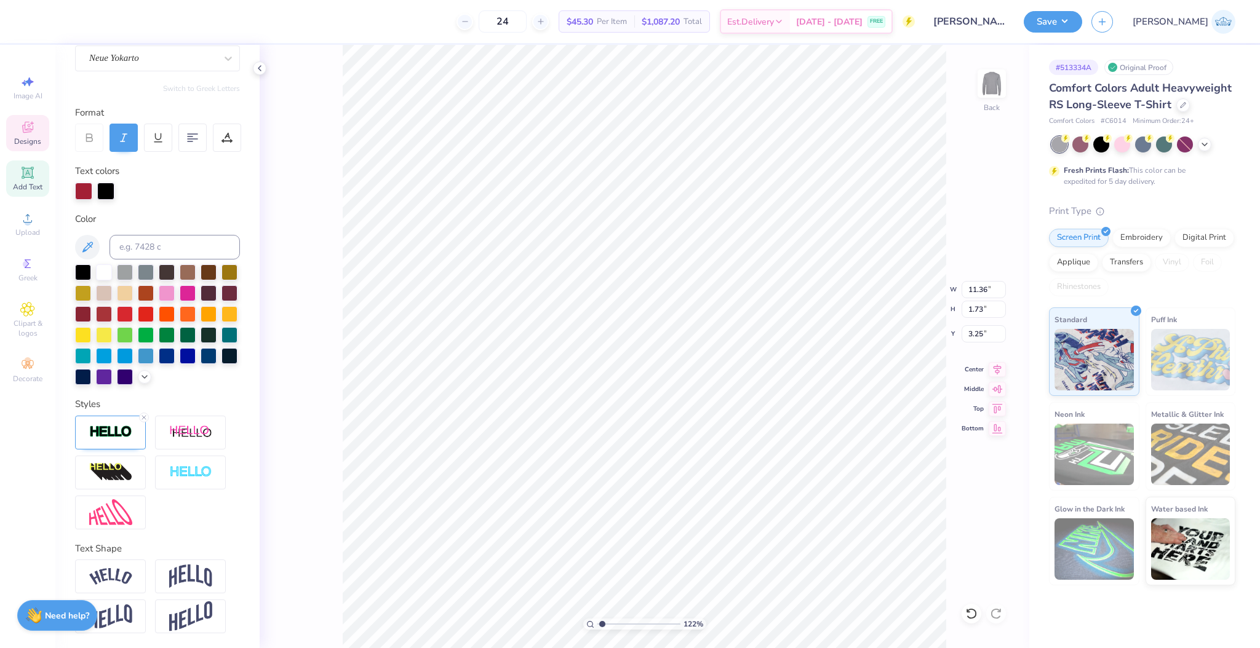
type textarea "X"
type textarea "x"
click at [993, 369] on icon at bounding box center [996, 367] width 17 height 15
type input "3.17"
click at [766, 283] on li "Duplicate" at bounding box center [779, 290] width 97 height 24
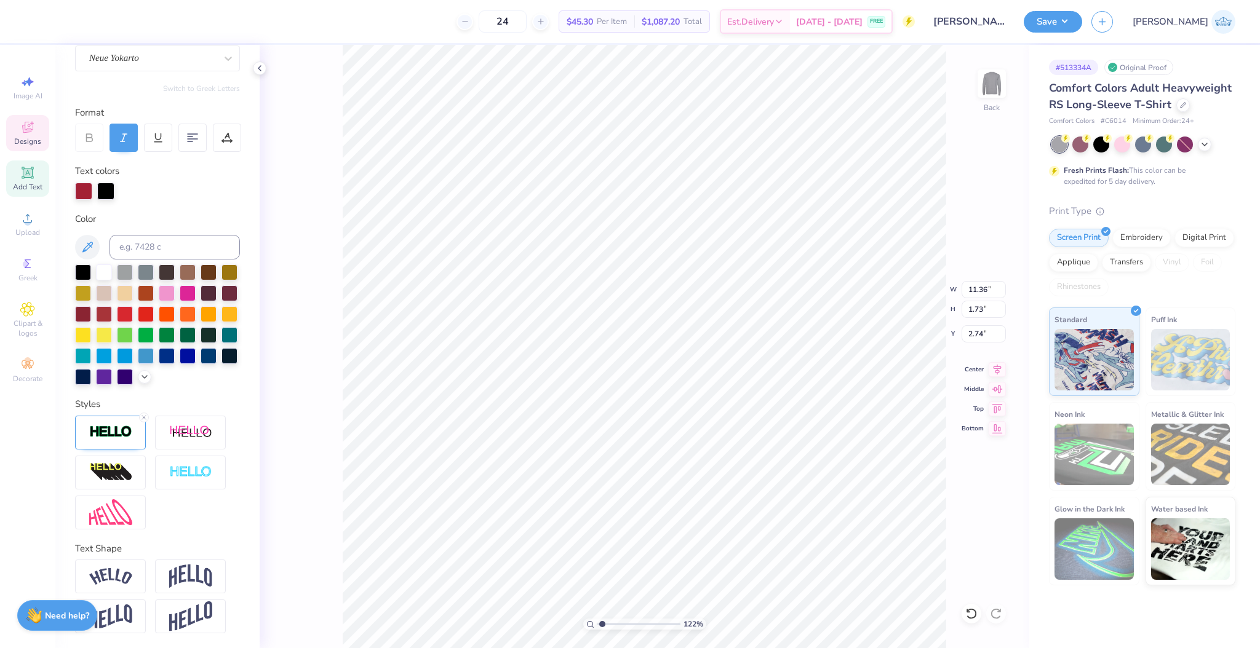
type input "2.74"
type textarea "Sigma Chi"
click at [994, 370] on icon at bounding box center [996, 367] width 17 height 15
type input "4.04"
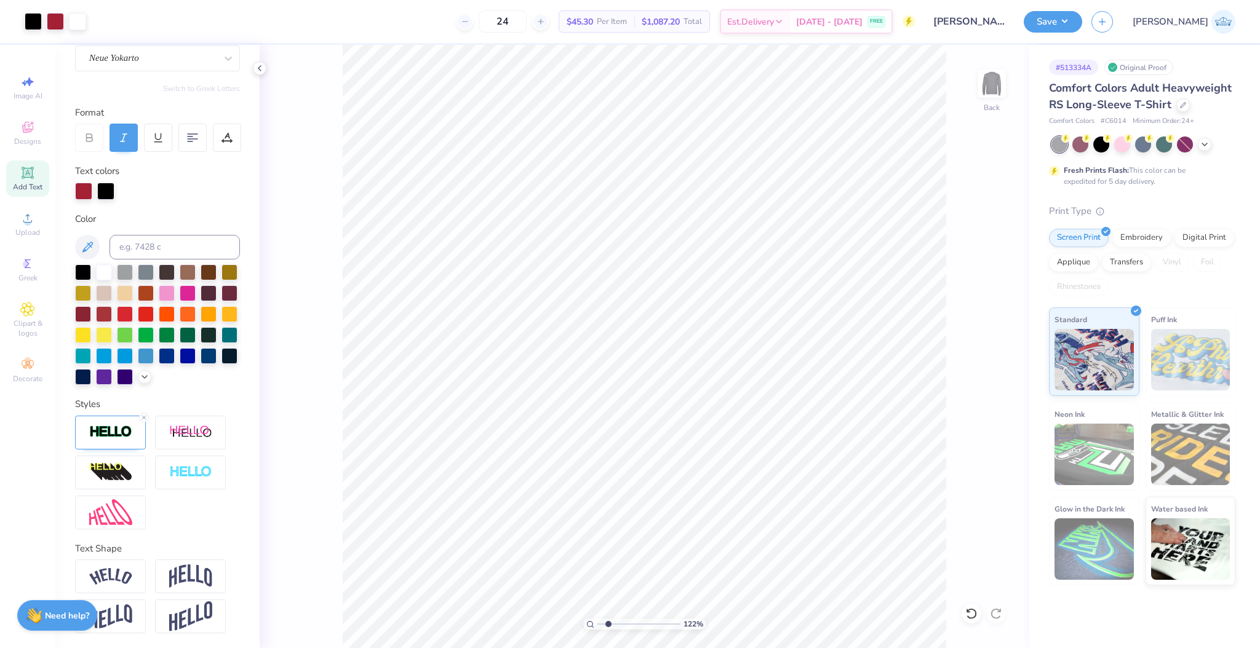
drag, startPoint x: 601, startPoint y: 621, endPoint x: 608, endPoint y: 624, distance: 8.3
click at [608, 624] on input "range" at bounding box center [638, 624] width 83 height 11
type input "1"
type input "3.72"
drag, startPoint x: 581, startPoint y: 619, endPoint x: 573, endPoint y: 617, distance: 7.6
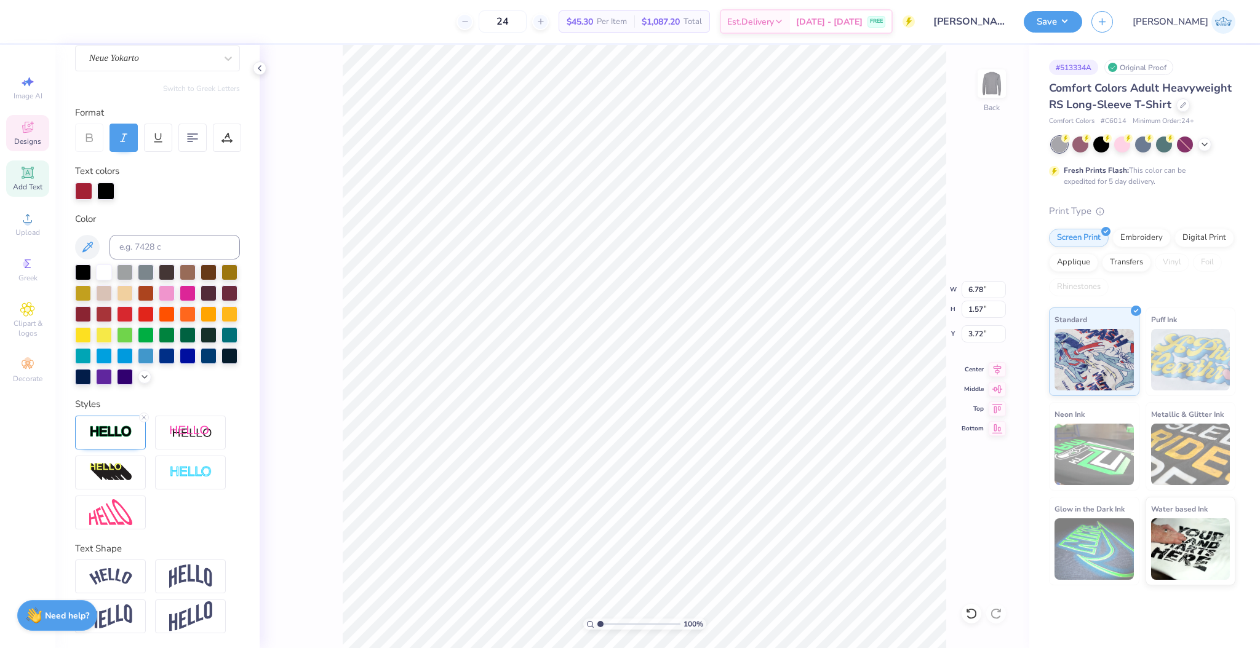
click at [597, 619] on input "range" at bounding box center [638, 624] width 83 height 11
type input "1.75"
click at [606, 620] on input "range" at bounding box center [638, 624] width 83 height 11
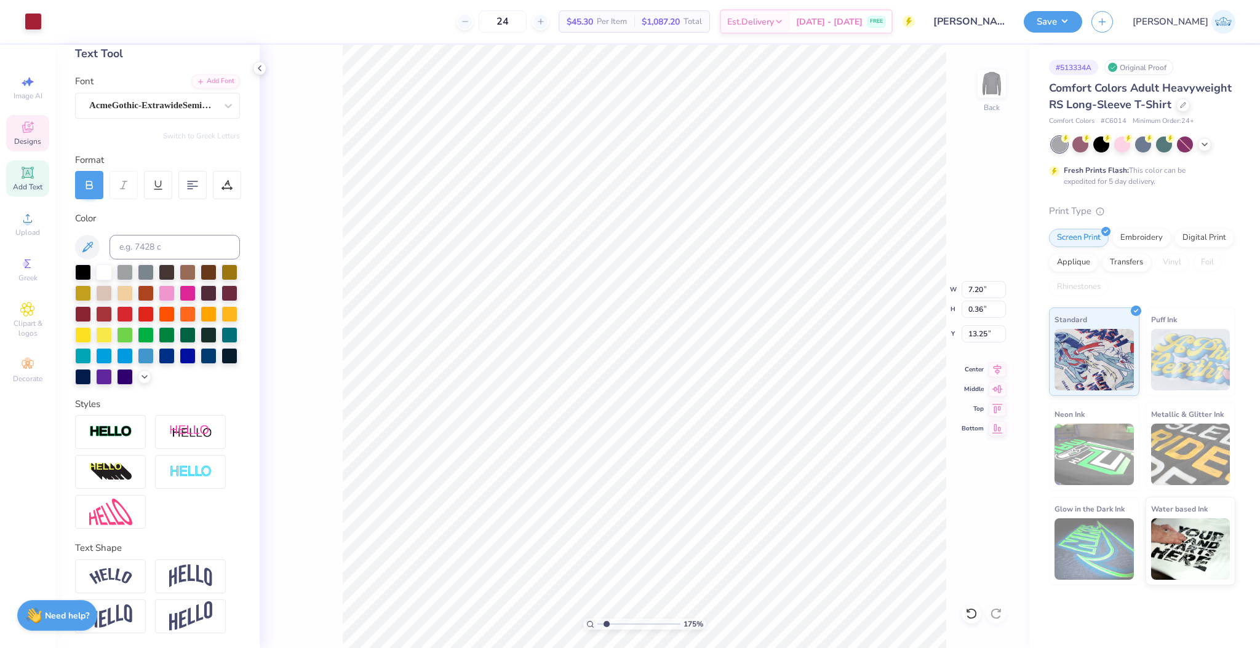
scroll to position [87, 0]
click at [994, 368] on icon at bounding box center [996, 367] width 17 height 15
type input "7.55"
type input "0.75"
type input "12.29"
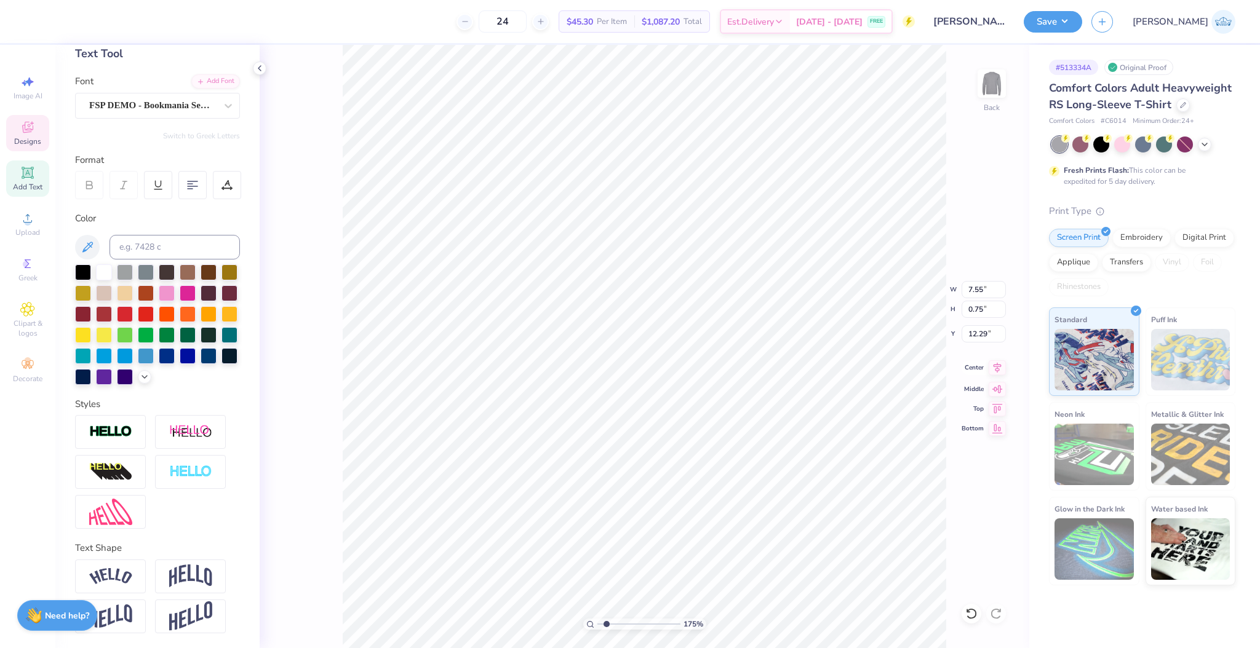
click at [987, 371] on div "Center" at bounding box center [983, 367] width 44 height 15
click at [983, 369] on div "Center" at bounding box center [983, 367] width 44 height 15
click at [974, 614] on icon at bounding box center [971, 614] width 12 height 12
click at [758, 480] on li "Group" at bounding box center [766, 475] width 97 height 24
click at [972, 615] on icon at bounding box center [971, 614] width 12 height 12
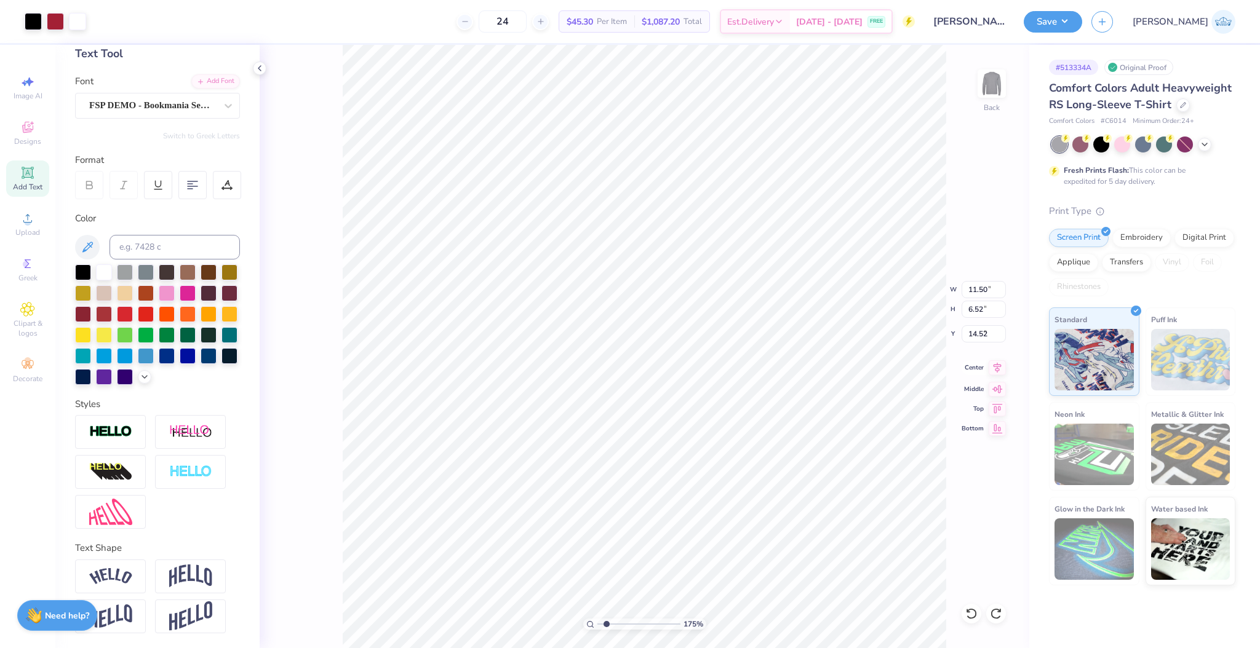
type input "5.98"
click at [996, 369] on icon at bounding box center [996, 367] width 17 height 15
click at [781, 561] on li "Bring to Front" at bounding box center [774, 563] width 97 height 24
type input "1"
click at [597, 624] on input "range" at bounding box center [638, 624] width 83 height 11
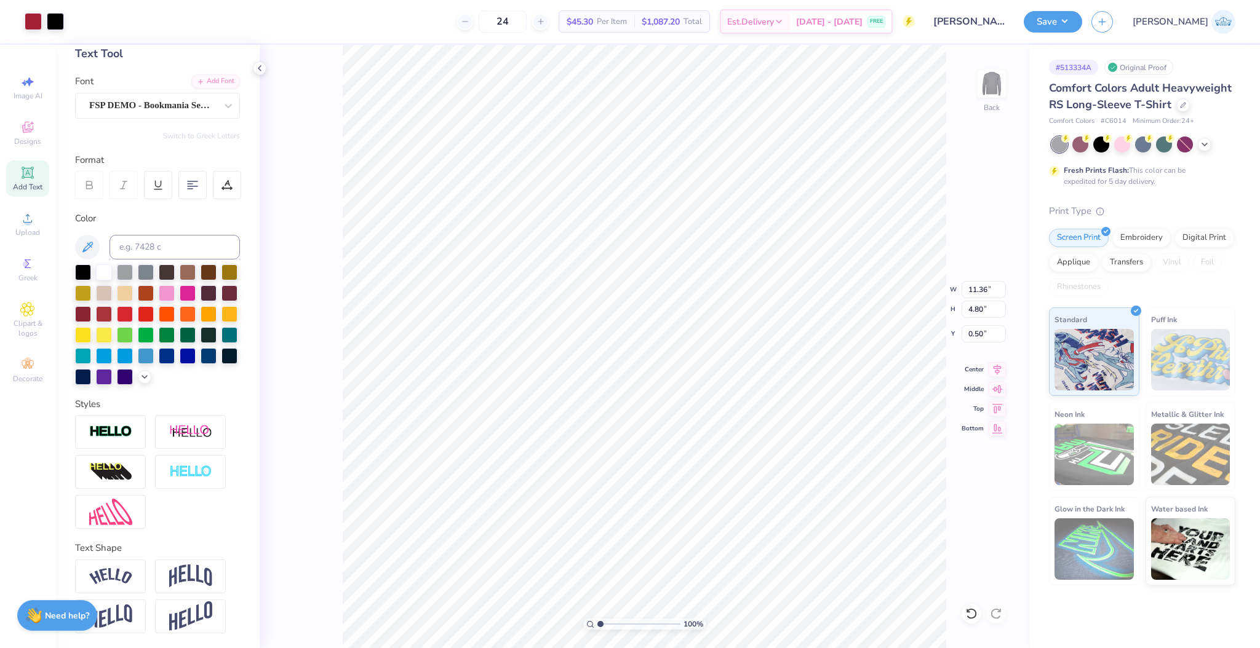
click at [991, 369] on icon at bounding box center [996, 369] width 17 height 15
type input "1.18"
click at [713, 456] on li "Group" at bounding box center [720, 461] width 97 height 24
click at [971, 332] on input "1.18" at bounding box center [983, 333] width 44 height 17
type input "3.00"
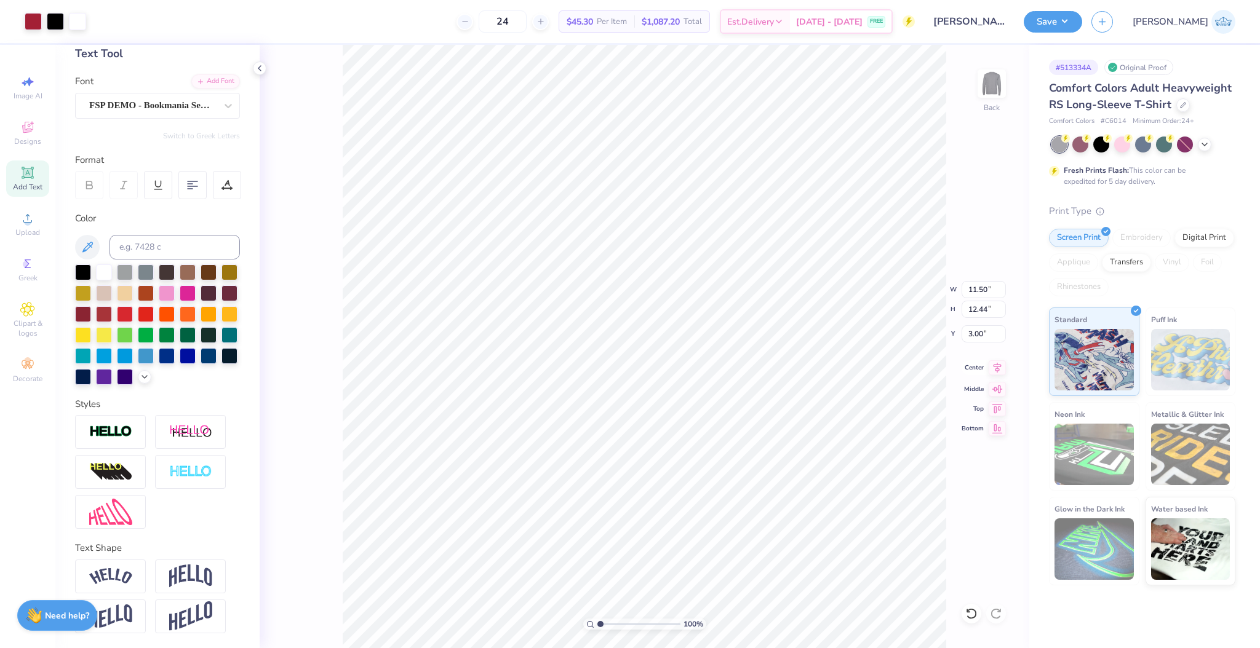
click at [990, 368] on icon at bounding box center [996, 367] width 17 height 15
click at [613, 625] on input "range" at bounding box center [638, 624] width 83 height 11
drag, startPoint x: 614, startPoint y: 624, endPoint x: 583, endPoint y: 627, distance: 31.0
type input "1"
click at [597, 627] on input "range" at bounding box center [638, 624] width 83 height 11
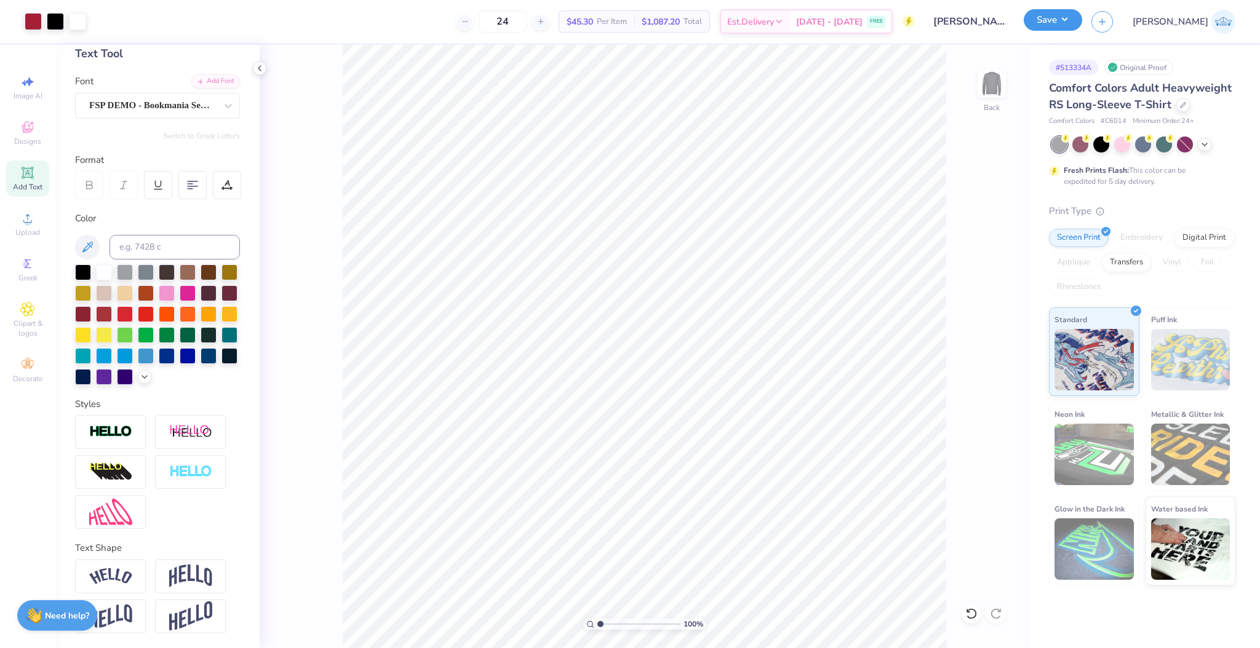
click at [1082, 25] on button "Save" at bounding box center [1052, 20] width 58 height 22
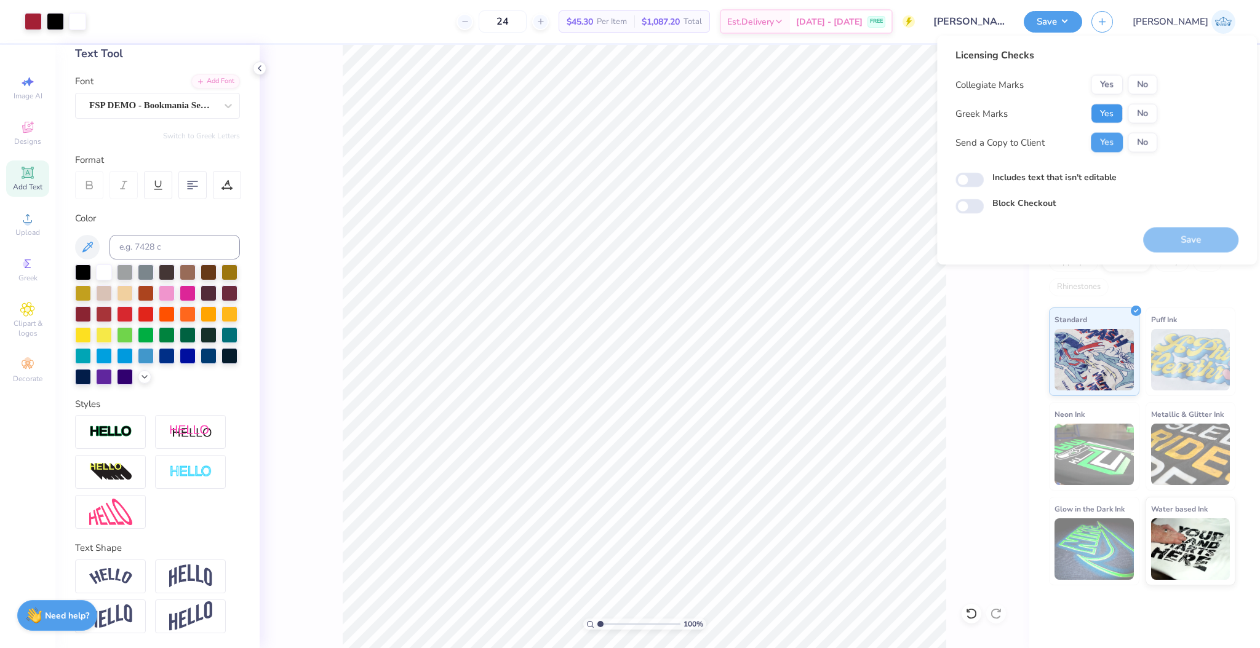
click at [1113, 104] on button "Yes" at bounding box center [1106, 114] width 32 height 20
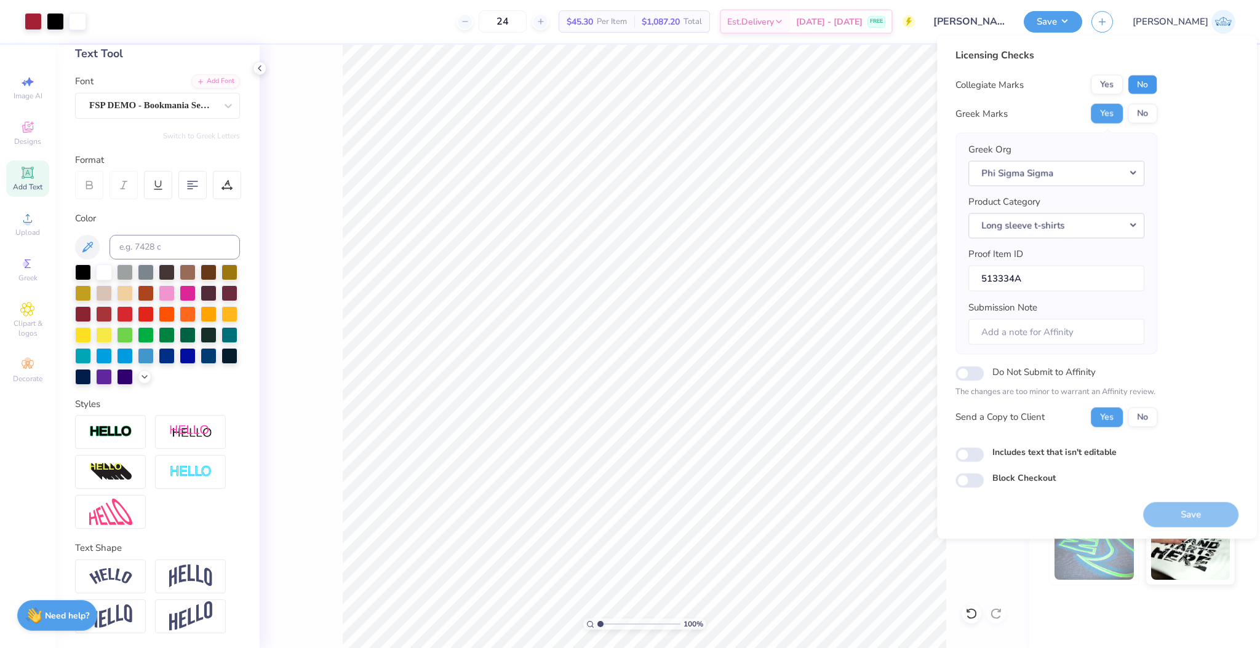
click at [1133, 86] on button "No" at bounding box center [1142, 85] width 30 height 20
click at [1162, 514] on button "Save" at bounding box center [1190, 514] width 95 height 25
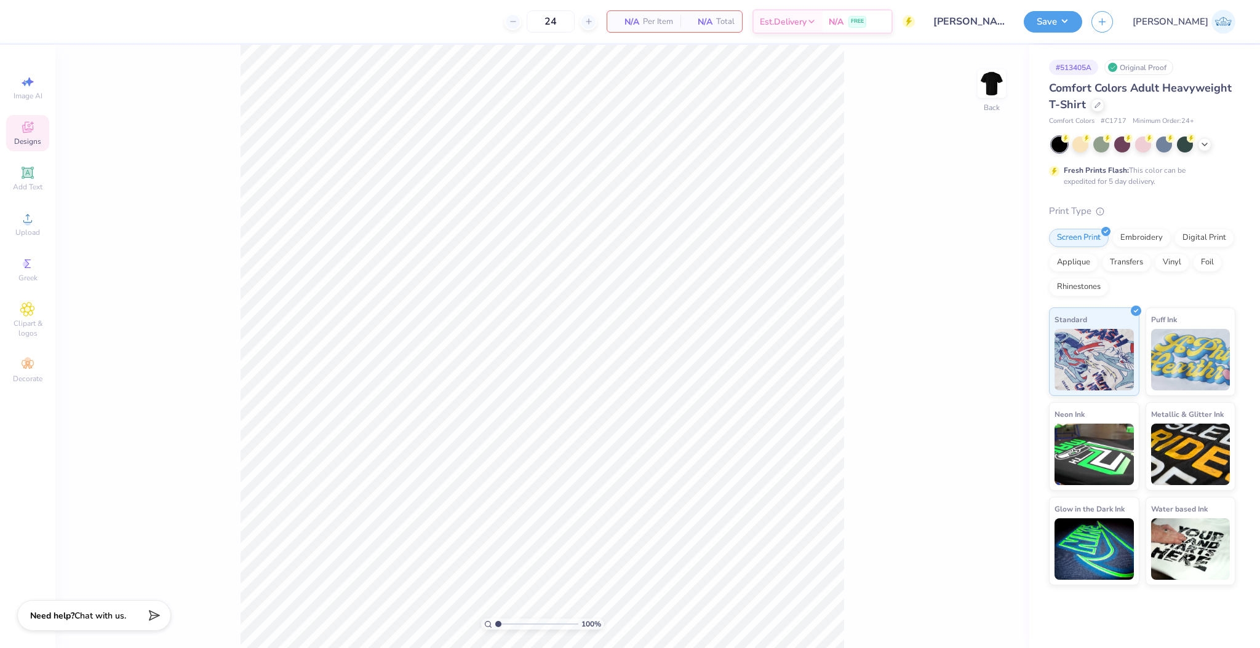
click at [32, 133] on icon at bounding box center [27, 127] width 15 height 15
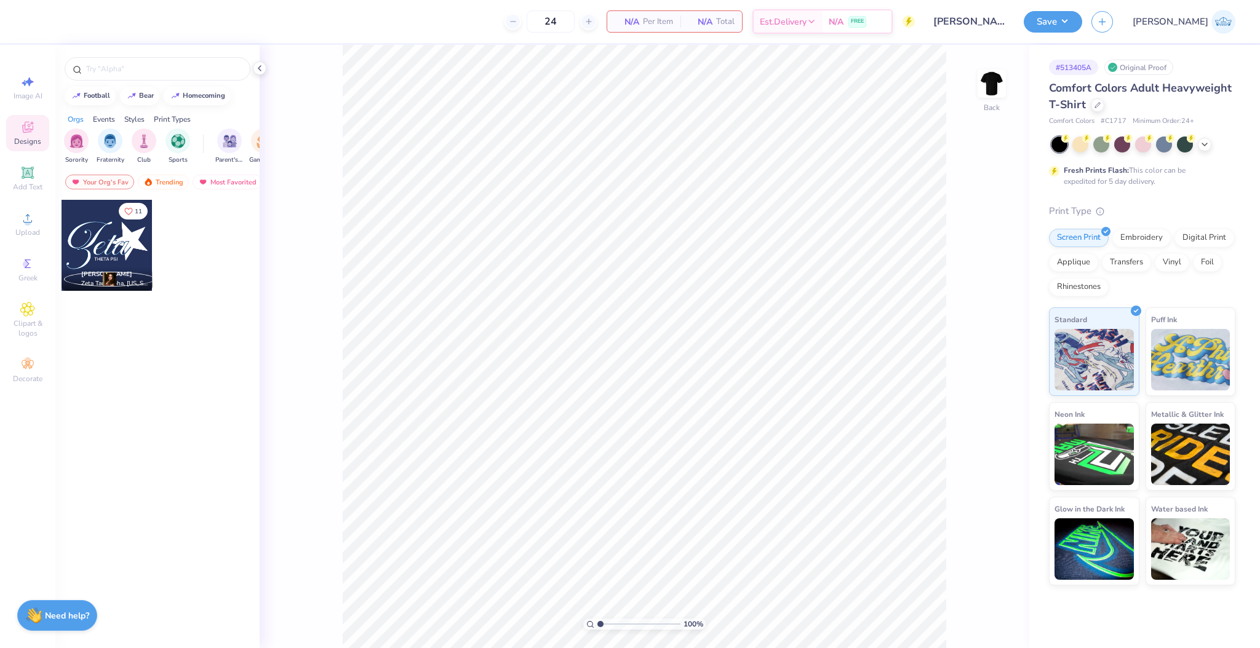
click at [119, 55] on div at bounding box center [157, 66] width 204 height 42
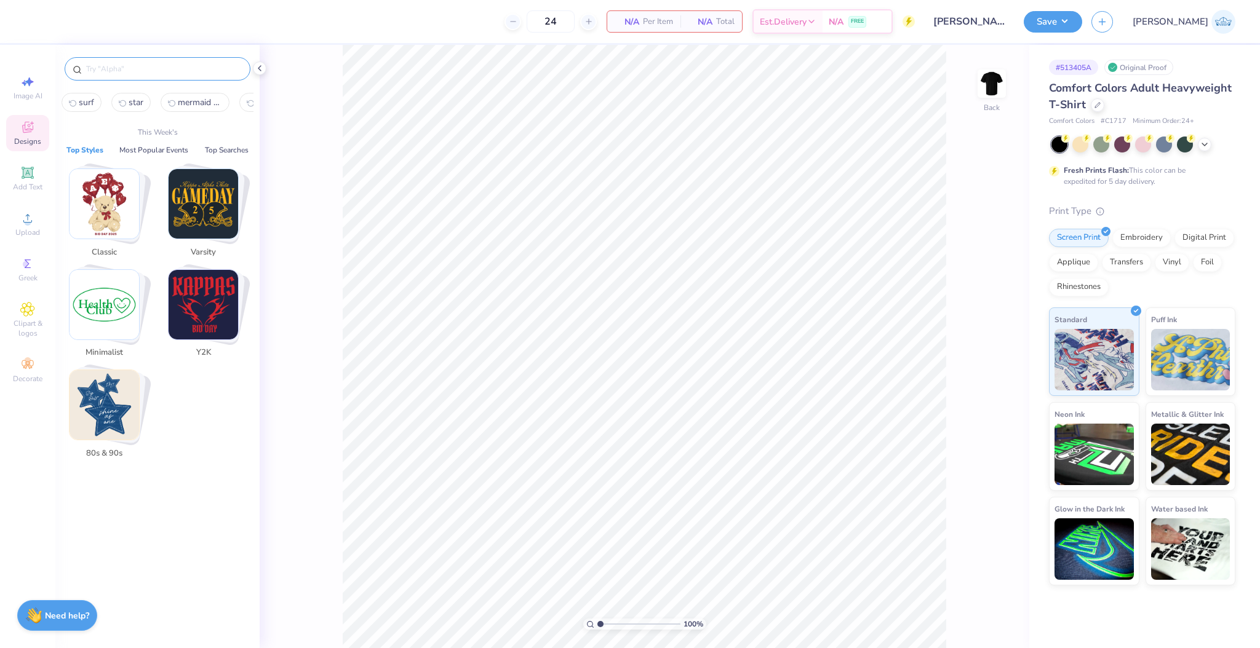
click at [130, 73] on input "text" at bounding box center [163, 69] width 157 height 12
paste input "Vegas Poker Chips With Lucky Dice And Playing Cards In Red Semi Formal Hoodie"
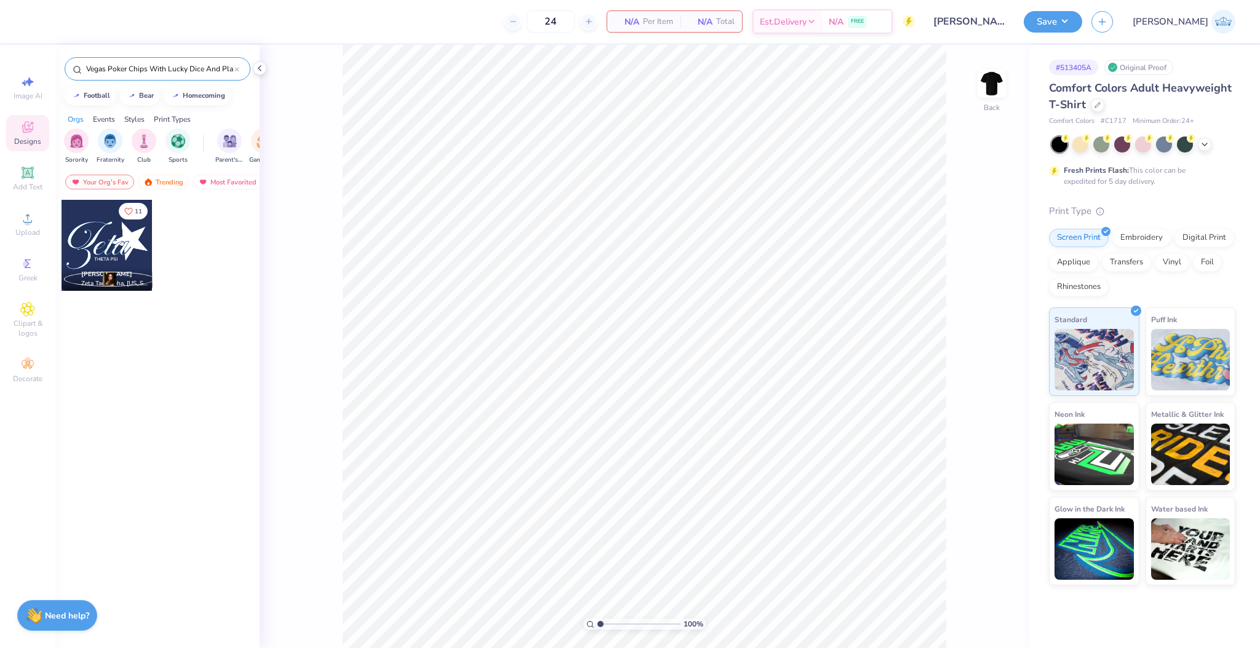
scroll to position [0, 125]
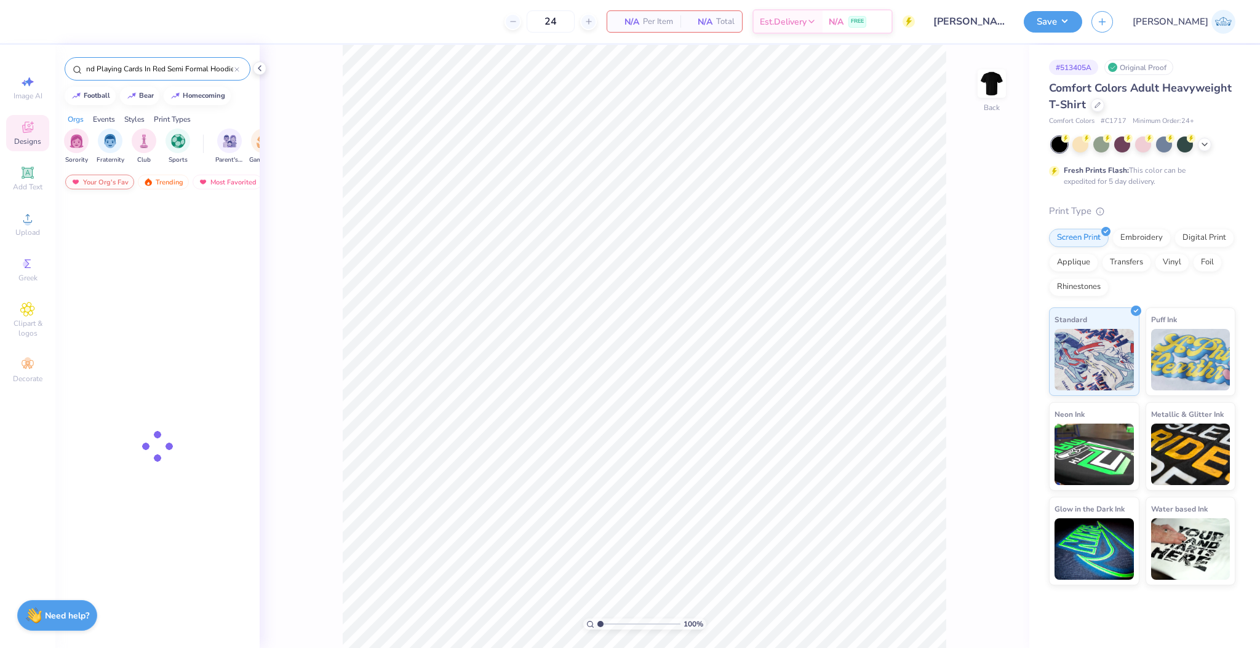
type input "Vegas Poker Chips With Lucky Dice And Playing Cards In Red Semi Formal Hoodie"
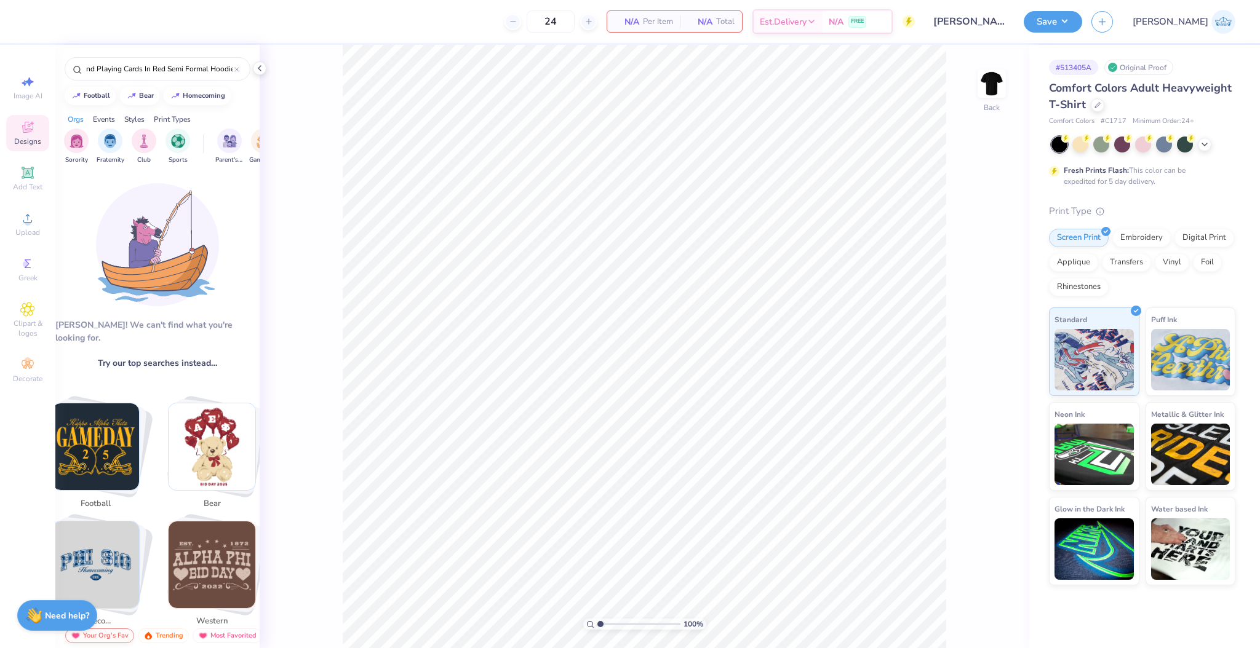
scroll to position [0, 0]
click at [145, 185] on img at bounding box center [157, 244] width 123 height 123
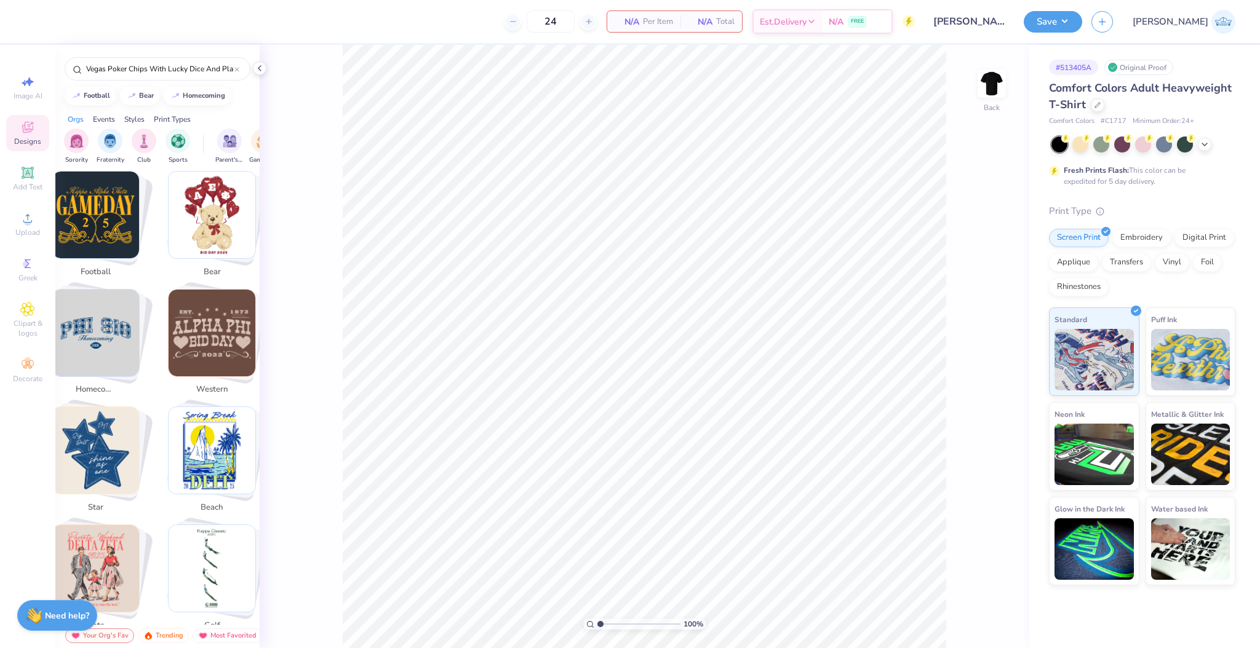
scroll to position [246, 0]
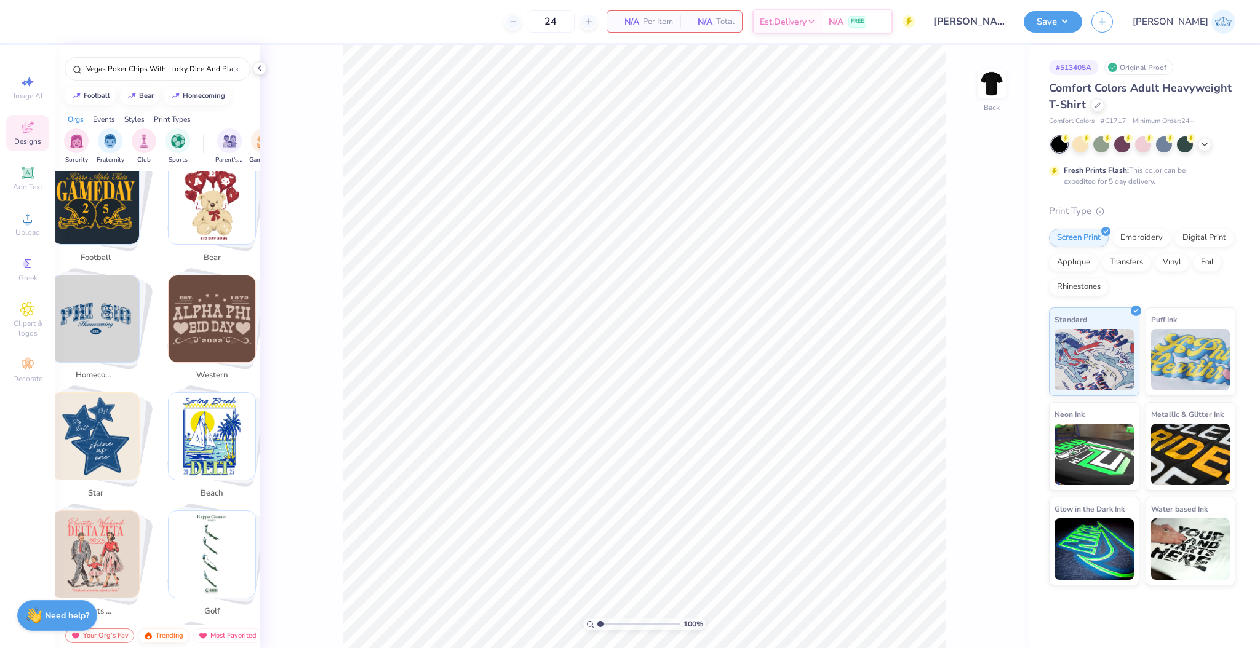
click at [160, 639] on div "Trending" at bounding box center [163, 636] width 51 height 15
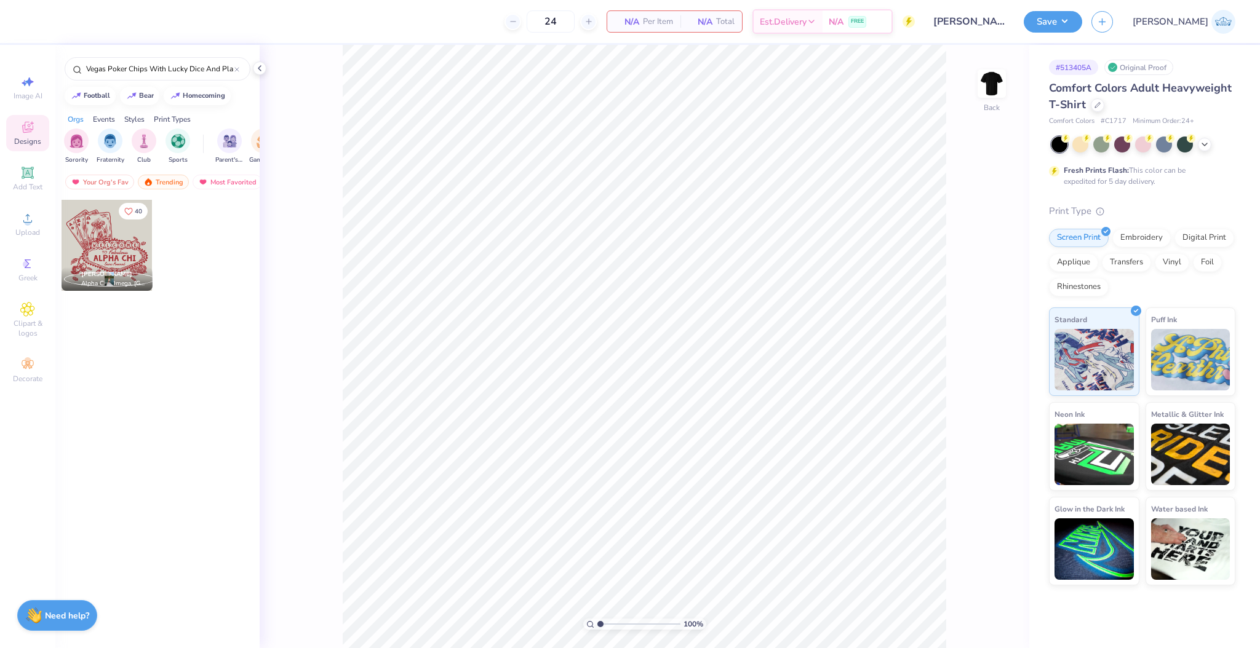
click at [126, 255] on div at bounding box center [107, 245] width 91 height 91
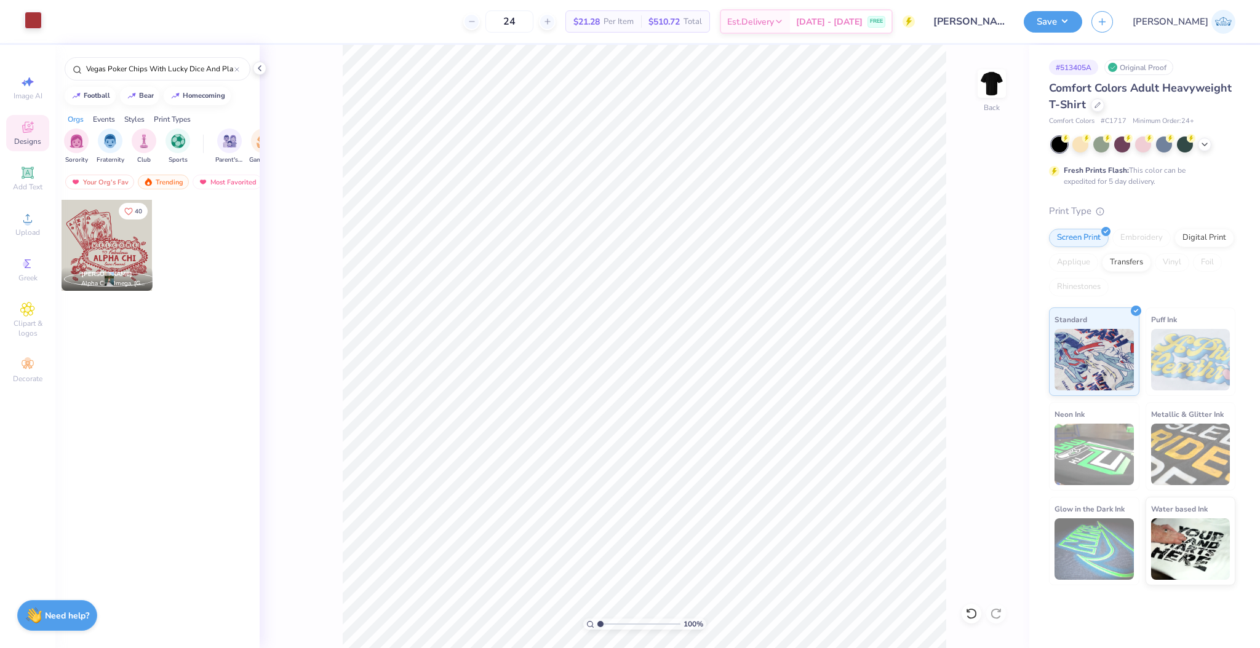
click at [36, 20] on div at bounding box center [33, 20] width 17 height 17
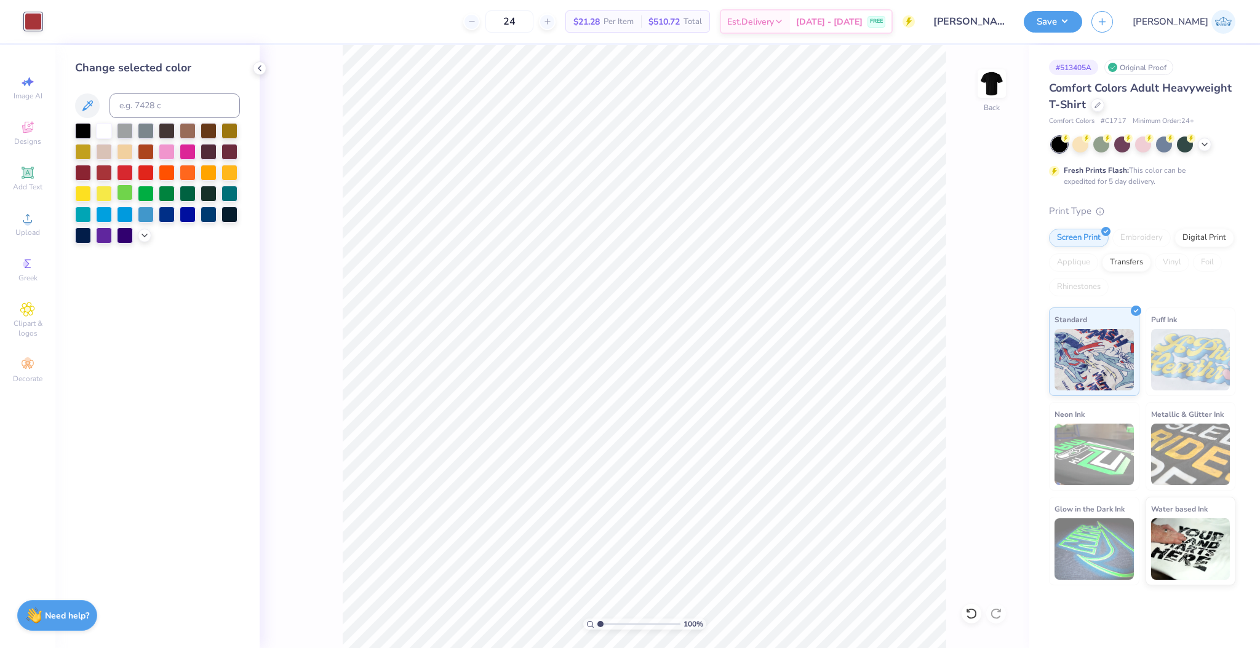
click at [125, 194] on div at bounding box center [125, 193] width 16 height 16
type input "1.81"
click at [606, 624] on input "range" at bounding box center [638, 624] width 83 height 11
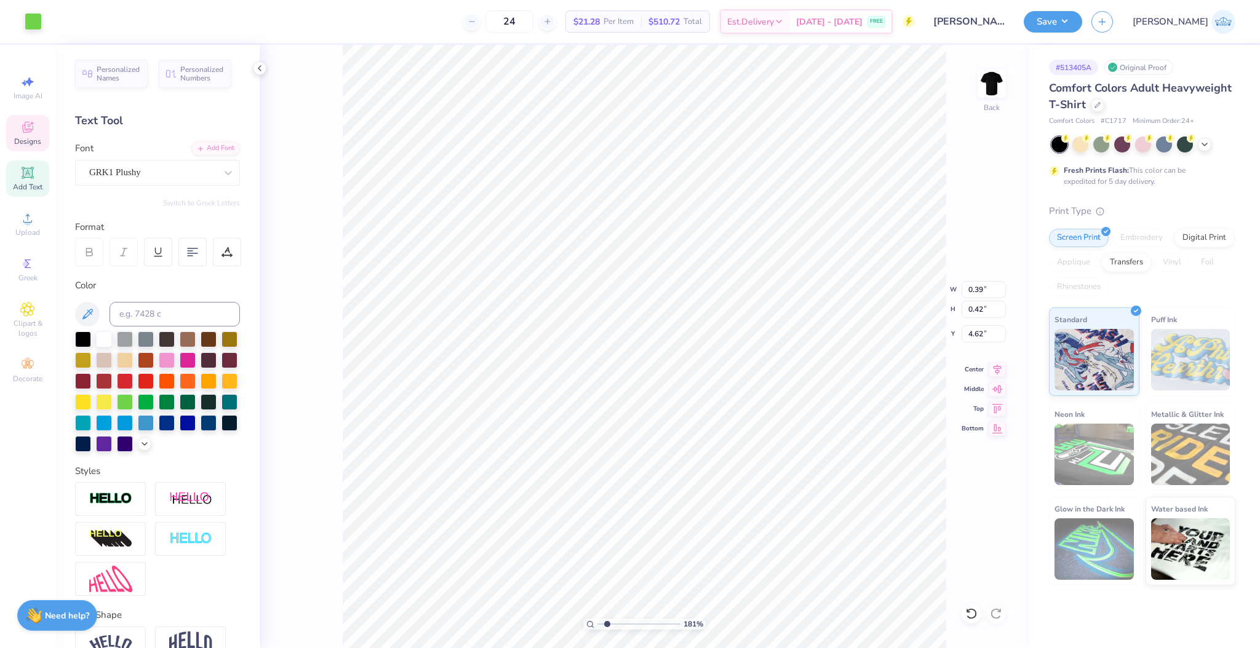
scroll to position [7, 1]
type textarea "R"
type textarea "rr"
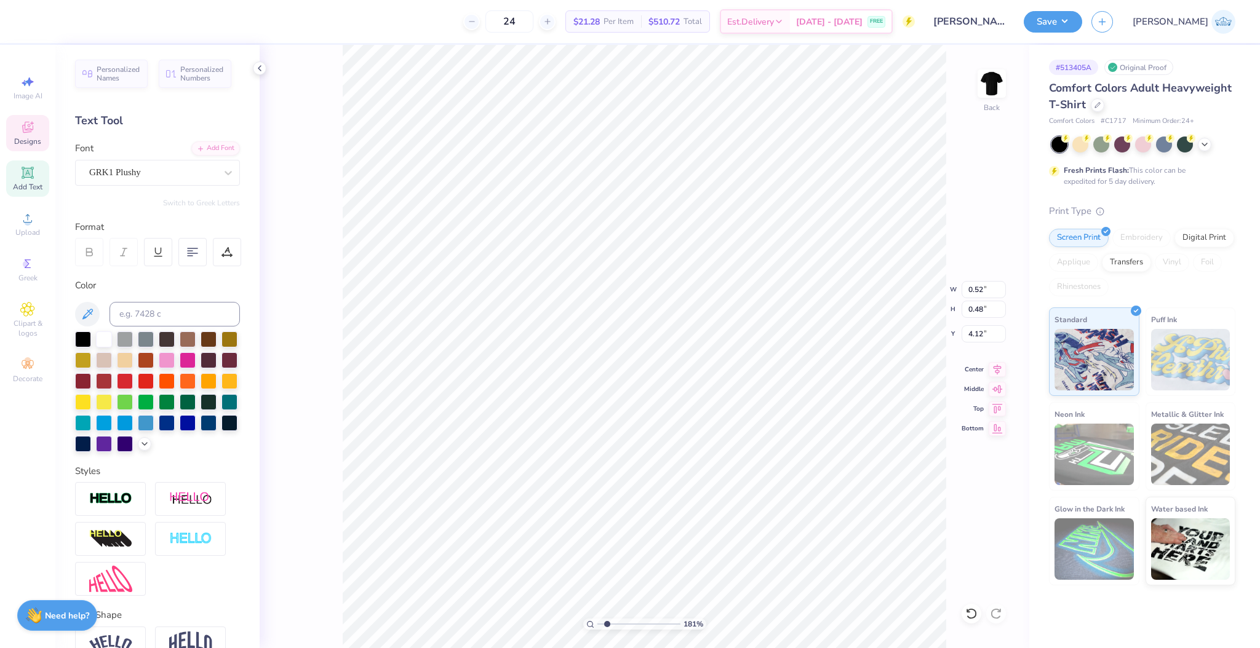
type textarea "2"
type input "0.53"
type input "0.39"
type input "3.85"
type textarea "6"
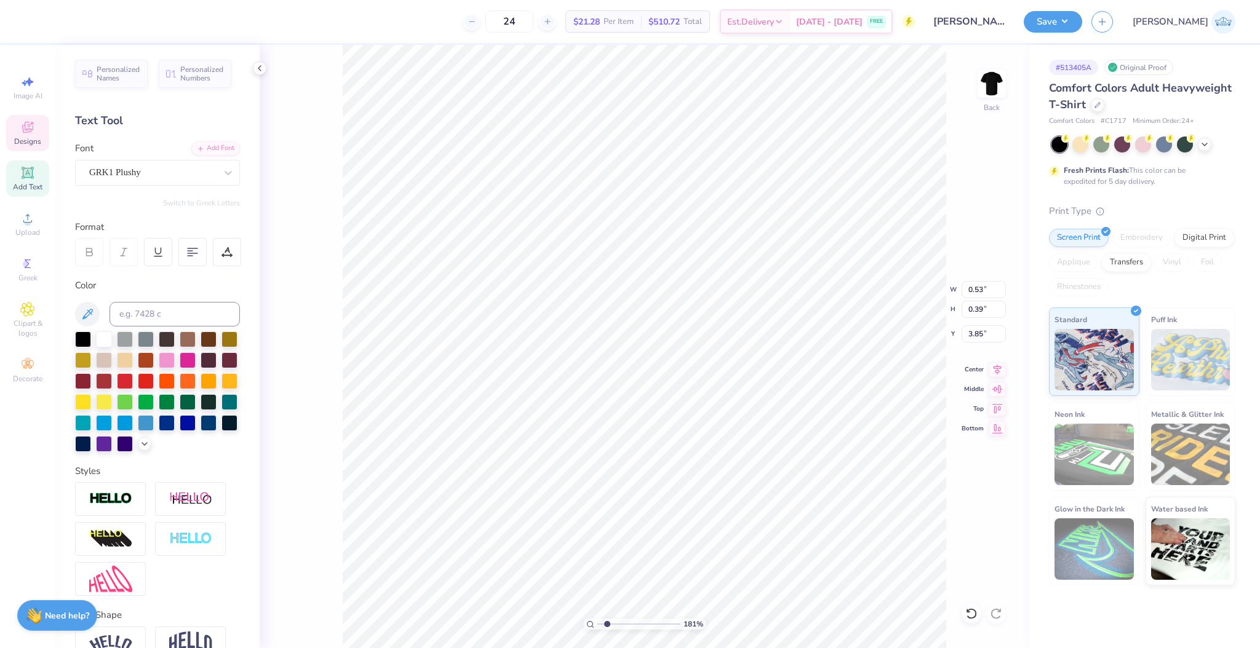
type input "0.84"
type input "0.64"
type input "4.50"
drag, startPoint x: 605, startPoint y: 622, endPoint x: 611, endPoint y: 625, distance: 7.4
type input "2.23"
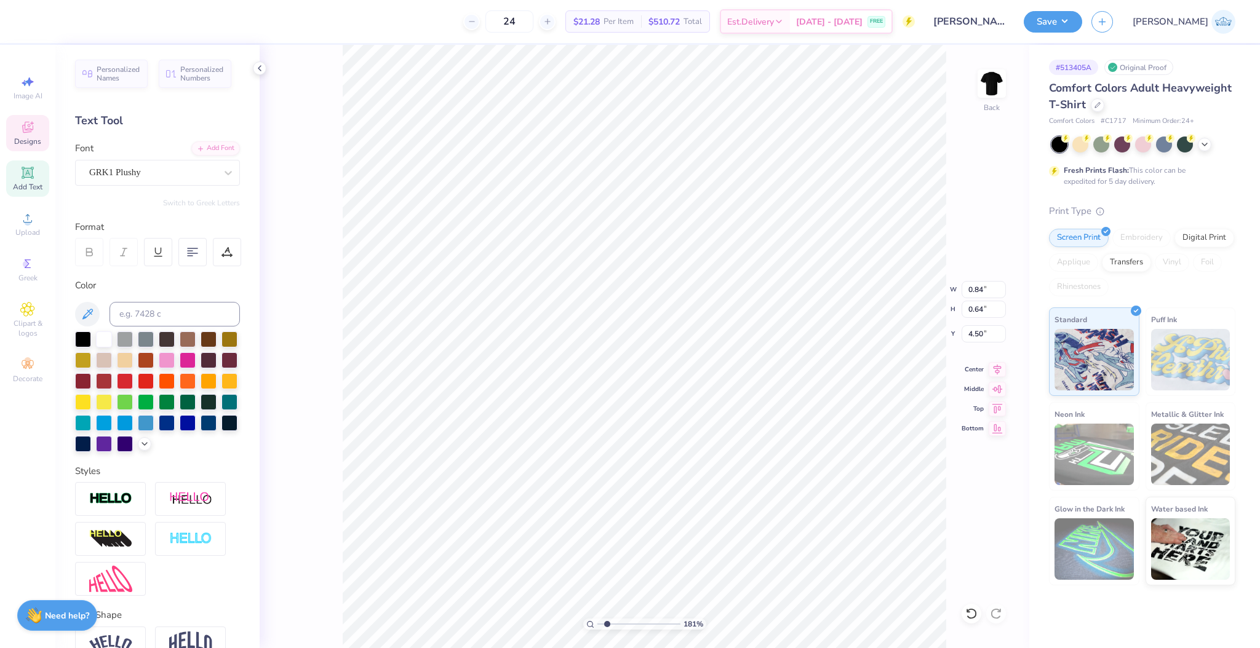
click at [610, 624] on input "range" at bounding box center [638, 624] width 83 height 11
type input "4.37"
type input "4.45"
type textarea "ROMREC"
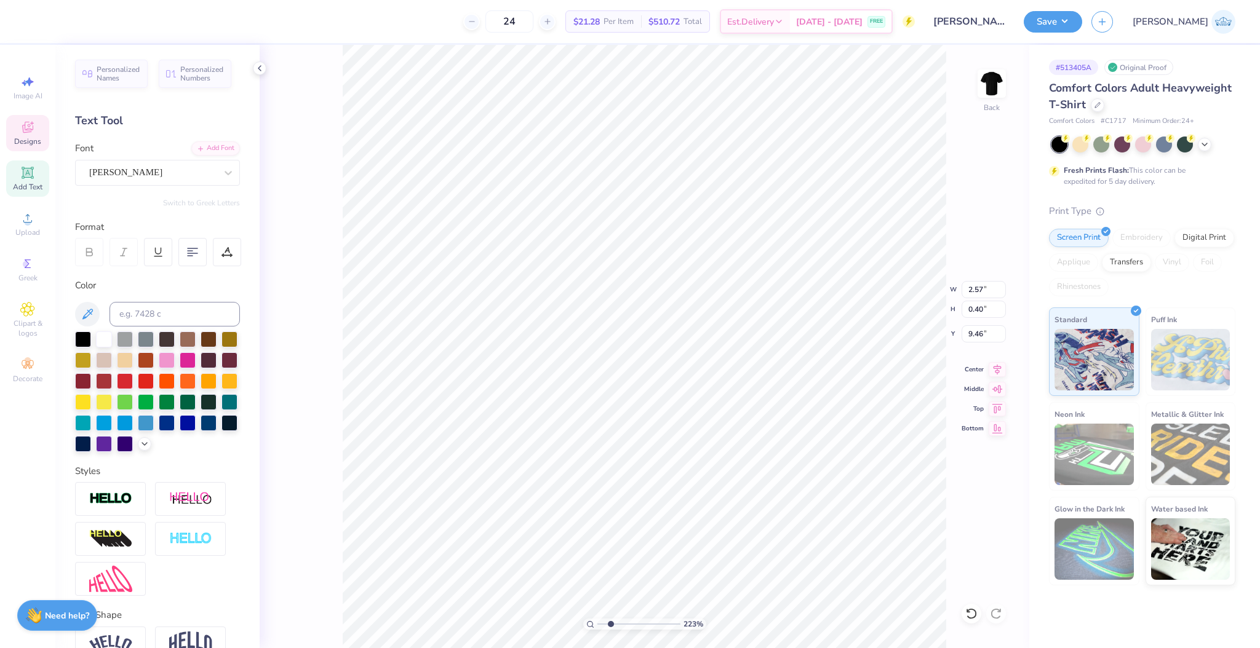
type textarea "Best Summer"
type input "8.60"
drag, startPoint x: 610, startPoint y: 625, endPoint x: 563, endPoint y: 626, distance: 46.8
click at [597, 626] on input "range" at bounding box center [638, 624] width 83 height 11
click at [686, 481] on li "Group" at bounding box center [673, 488] width 97 height 24
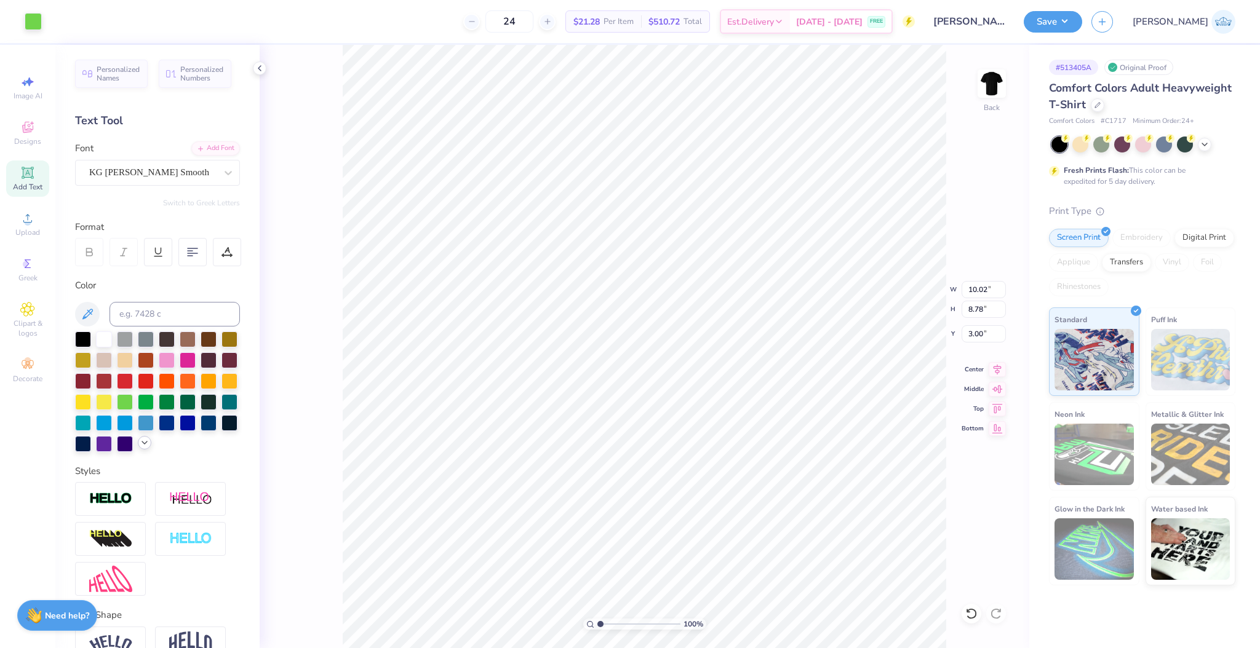
click at [140, 448] on icon at bounding box center [145, 443] width 10 height 10
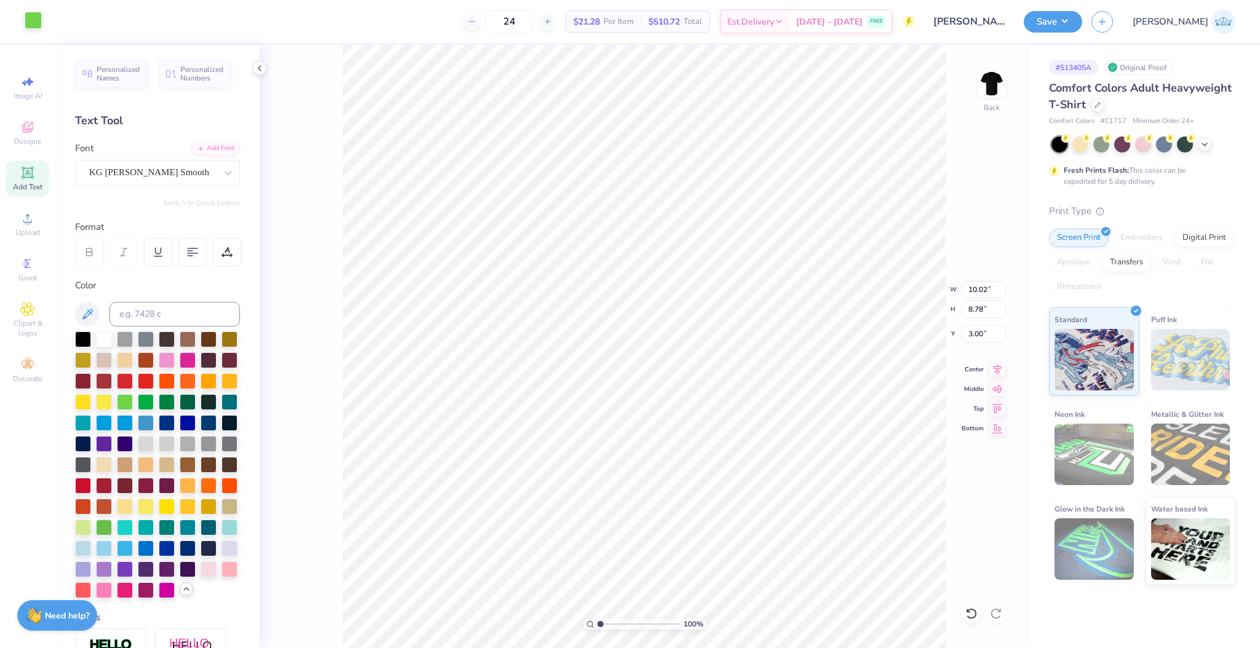
click at [34, 25] on div at bounding box center [33, 20] width 17 height 17
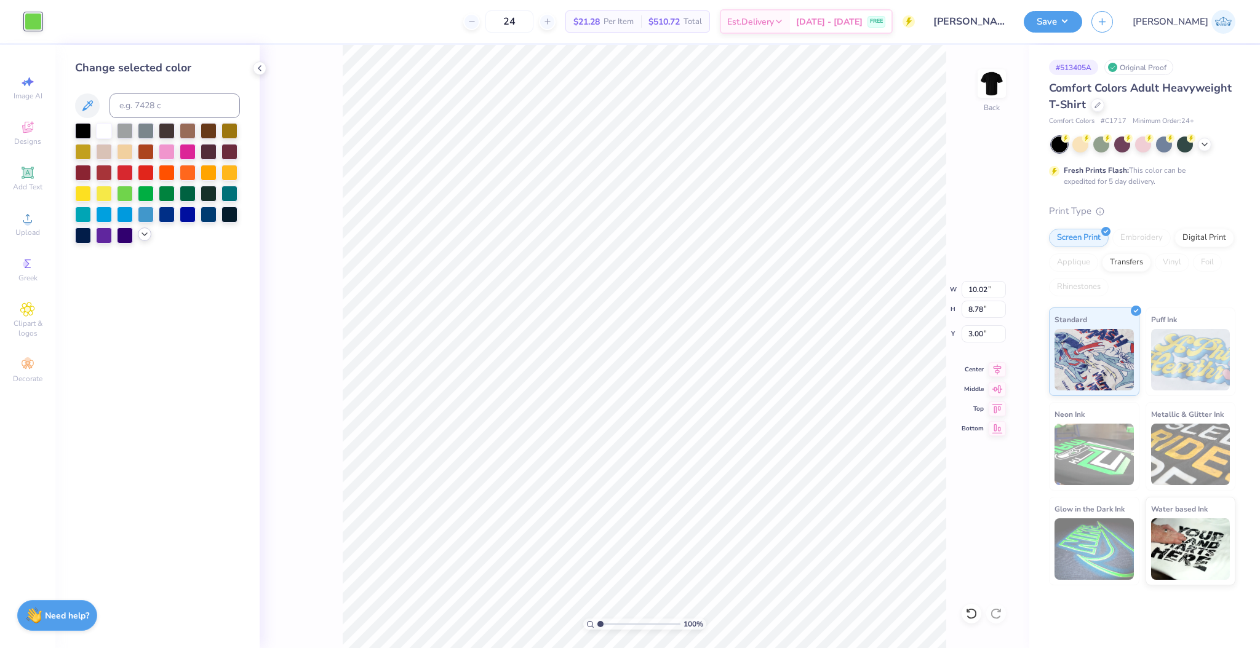
click at [141, 231] on icon at bounding box center [145, 234] width 10 height 10
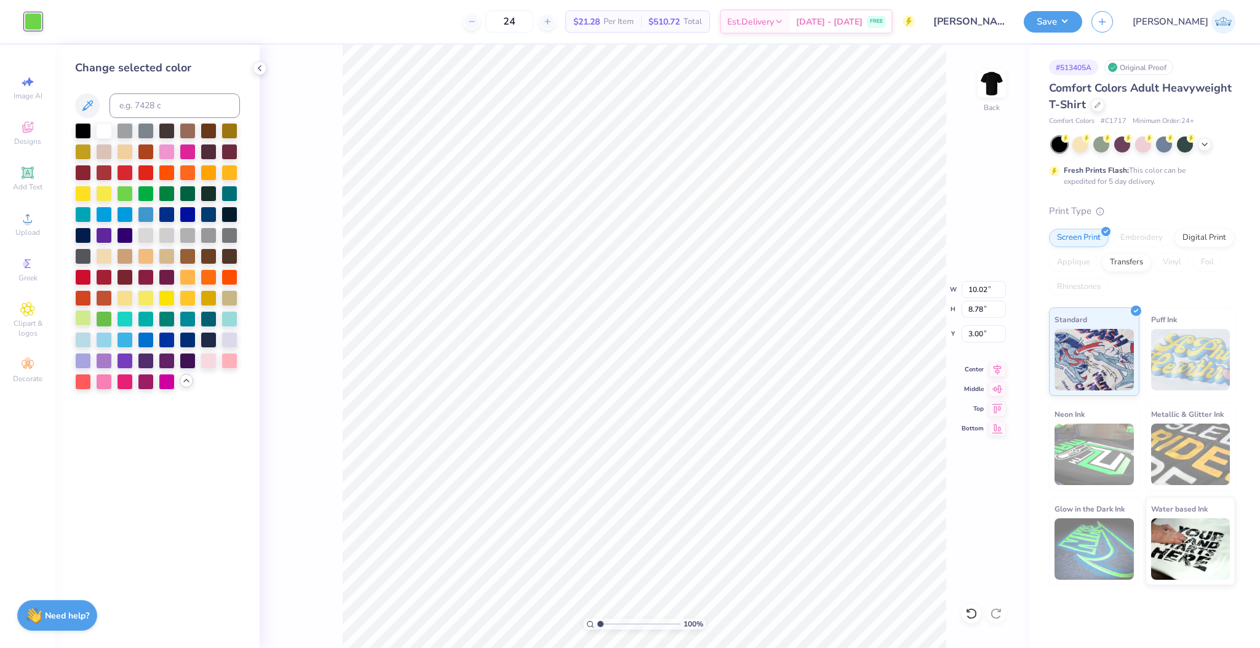
click at [87, 316] on div at bounding box center [83, 318] width 16 height 16
click at [31, 20] on div at bounding box center [33, 20] width 17 height 17
click at [81, 320] on div at bounding box center [83, 318] width 16 height 16
click at [37, 18] on div at bounding box center [33, 20] width 17 height 17
drag, startPoint x: 604, startPoint y: 623, endPoint x: 610, endPoint y: 625, distance: 6.4
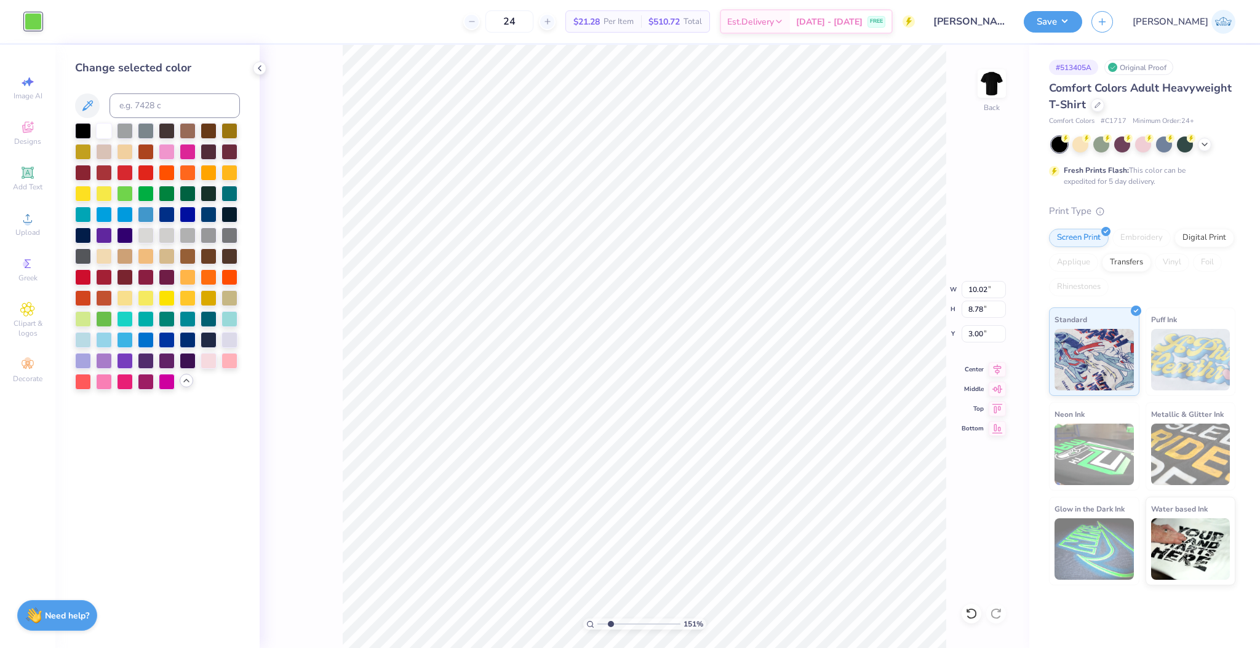
click at [610, 625] on input "range" at bounding box center [638, 624] width 83 height 11
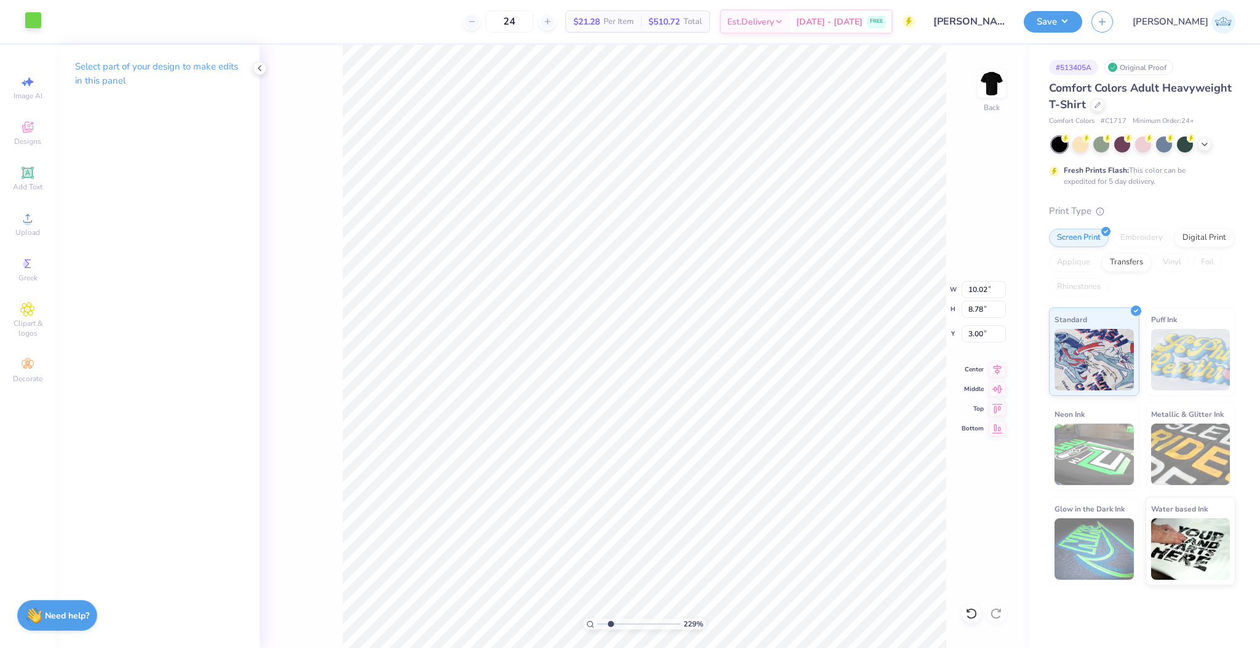
click at [34, 18] on div at bounding box center [33, 20] width 17 height 17
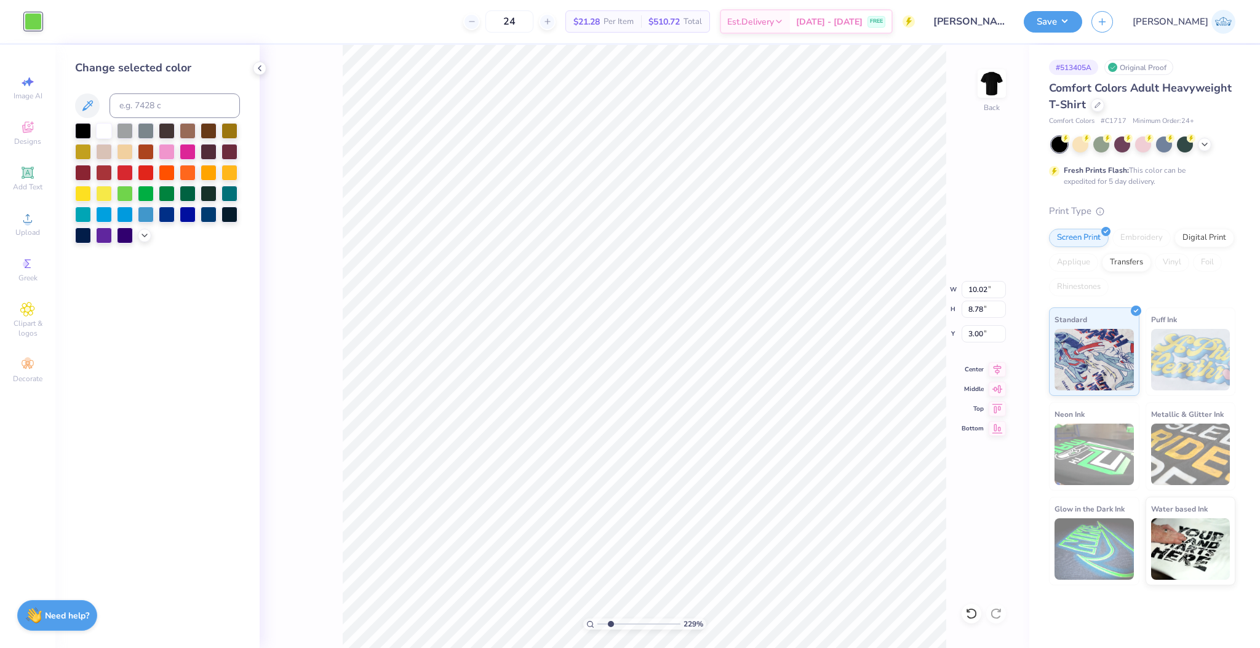
click at [138, 229] on div at bounding box center [157, 183] width 165 height 121
click at [140, 235] on icon at bounding box center [145, 234] width 10 height 10
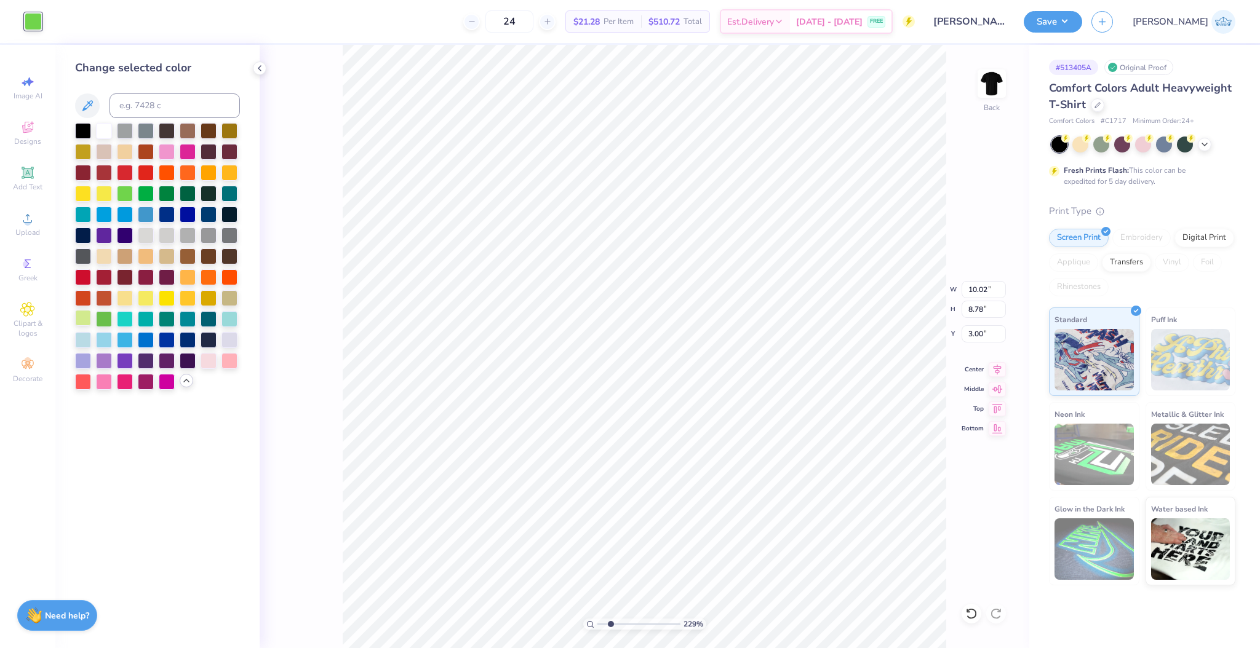
click at [86, 320] on div at bounding box center [83, 318] width 16 height 16
click at [106, 314] on div at bounding box center [104, 318] width 16 height 16
drag, startPoint x: 610, startPoint y: 624, endPoint x: 578, endPoint y: 627, distance: 32.7
type input "1"
click at [597, 627] on input "range" at bounding box center [638, 624] width 83 height 11
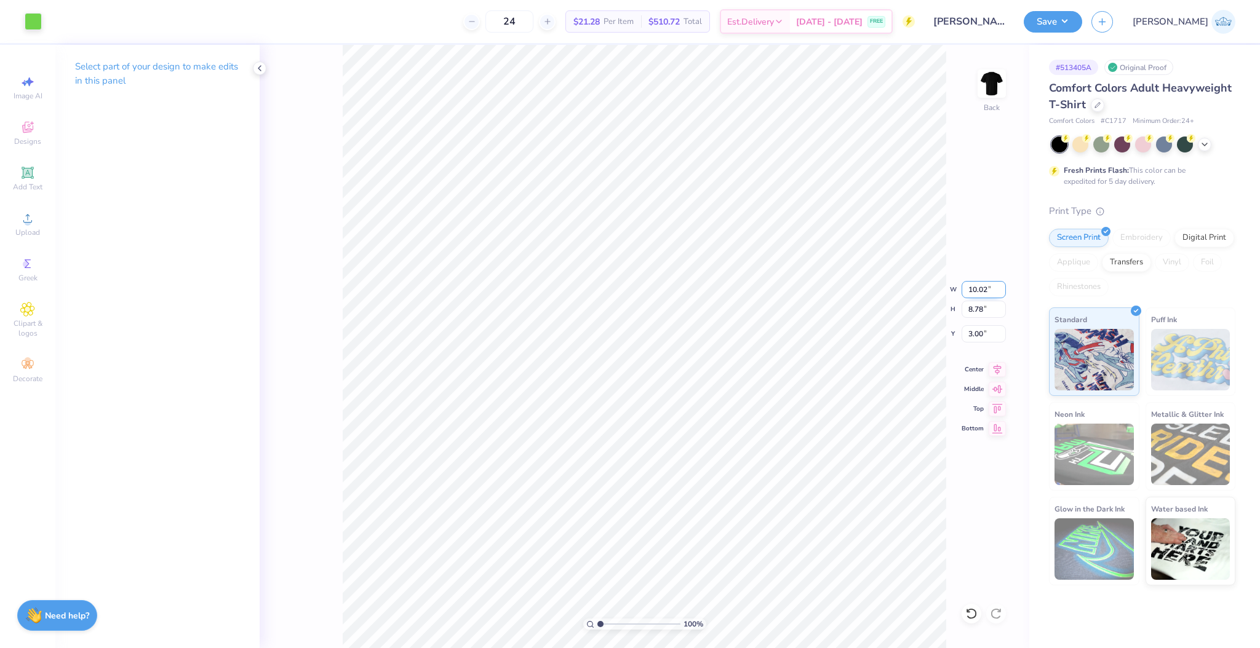
click at [979, 283] on input "10.02" at bounding box center [983, 289] width 44 height 17
type input "10"
click at [974, 335] on input "3.00" at bounding box center [983, 333] width 44 height 17
type input "3"
type input "10.00"
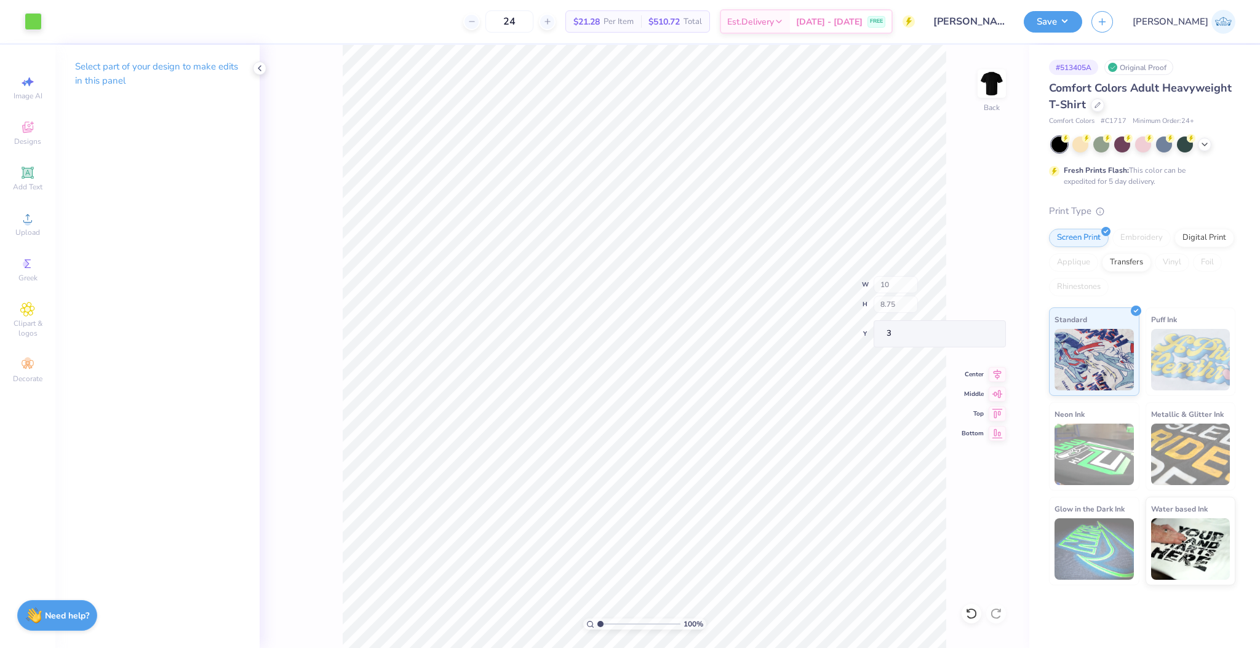
type input "8.75"
type input "3.00"
drag, startPoint x: 601, startPoint y: 623, endPoint x: 607, endPoint y: 626, distance: 6.9
click at [607, 626] on input "range" at bounding box center [638, 624] width 83 height 11
click at [600, 630] on input "range" at bounding box center [638, 624] width 83 height 11
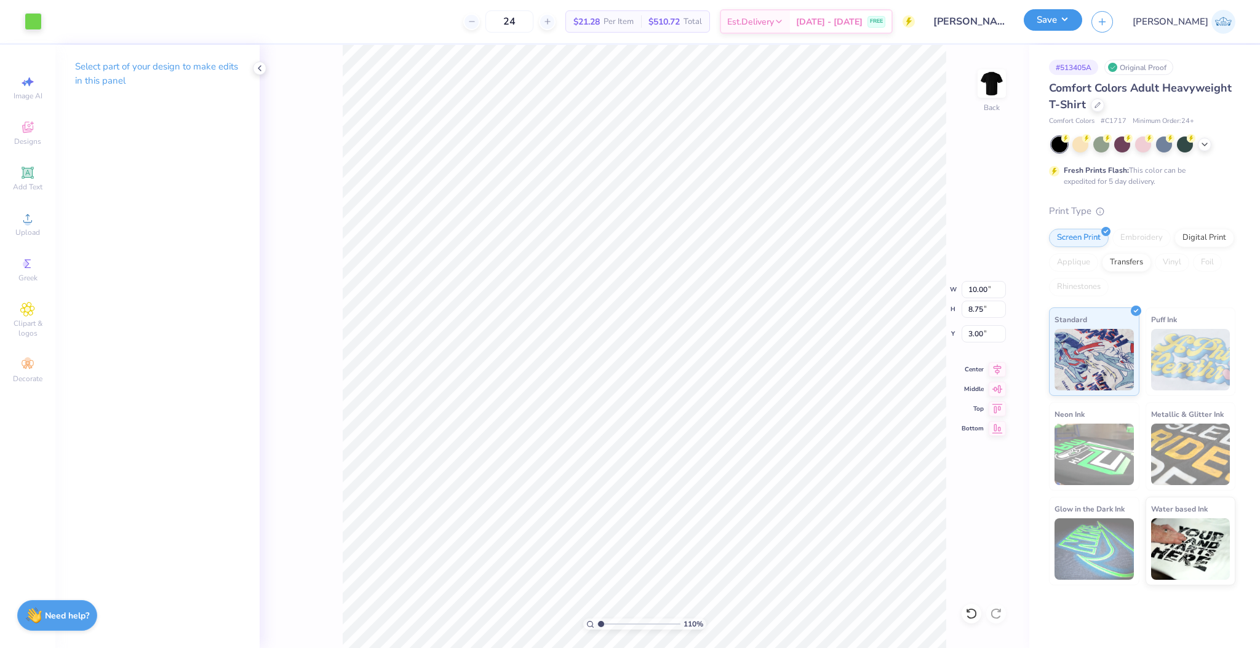
click at [1082, 24] on button "Save" at bounding box center [1052, 20] width 58 height 22
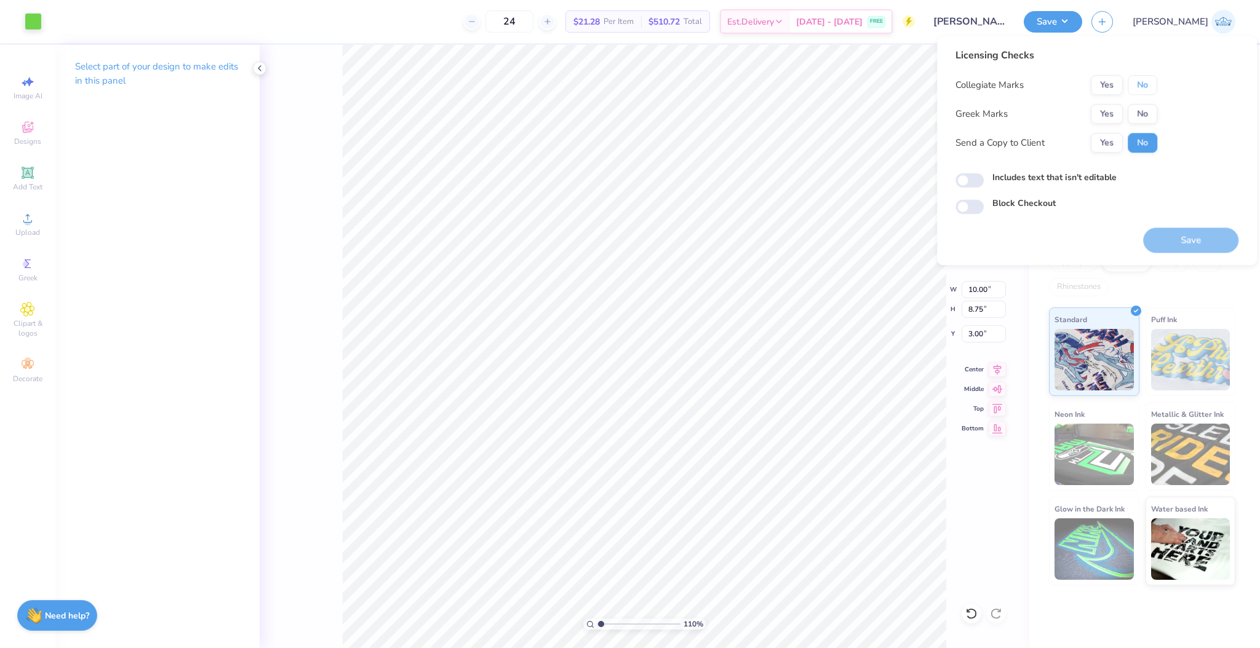
drag, startPoint x: 1151, startPoint y: 84, endPoint x: 1149, endPoint y: 100, distance: 16.8
click at [1151, 85] on button "No" at bounding box center [1142, 85] width 30 height 20
click at [1146, 117] on button "No" at bounding box center [1142, 114] width 30 height 20
click at [1102, 149] on button "Yes" at bounding box center [1106, 143] width 32 height 20
click at [1171, 235] on button "Save" at bounding box center [1190, 240] width 95 height 25
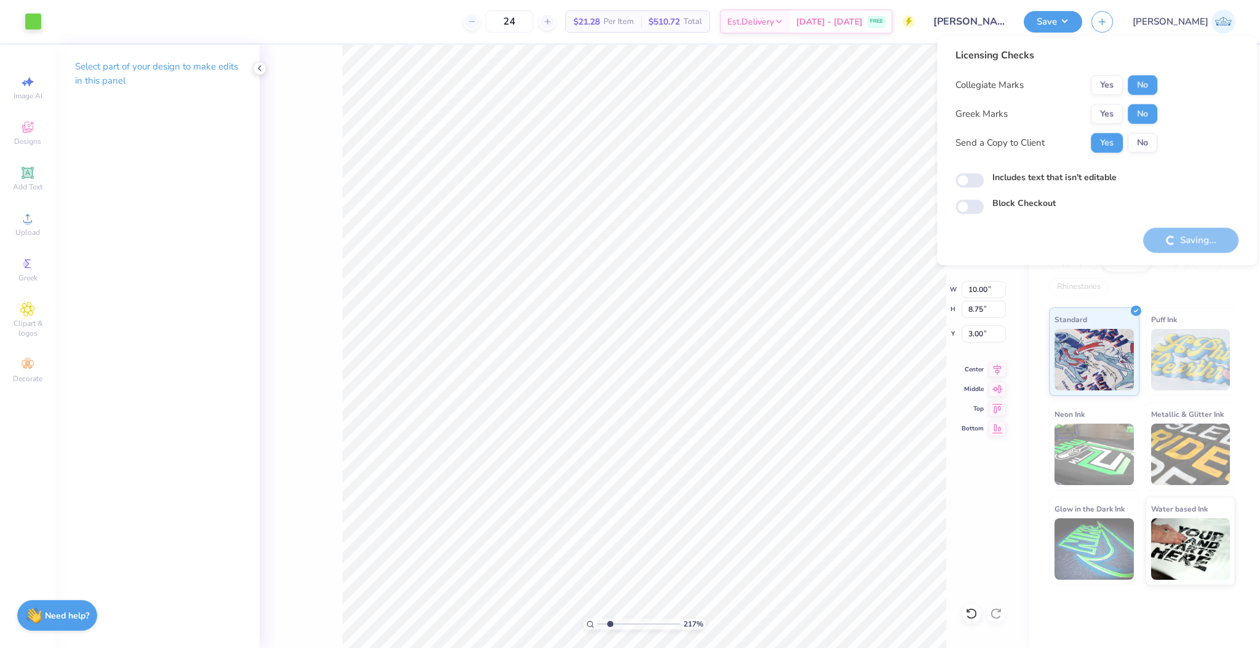
drag, startPoint x: 602, startPoint y: 625, endPoint x: 609, endPoint y: 625, distance: 7.4
click at [609, 625] on input "range" at bounding box center [638, 624] width 83 height 11
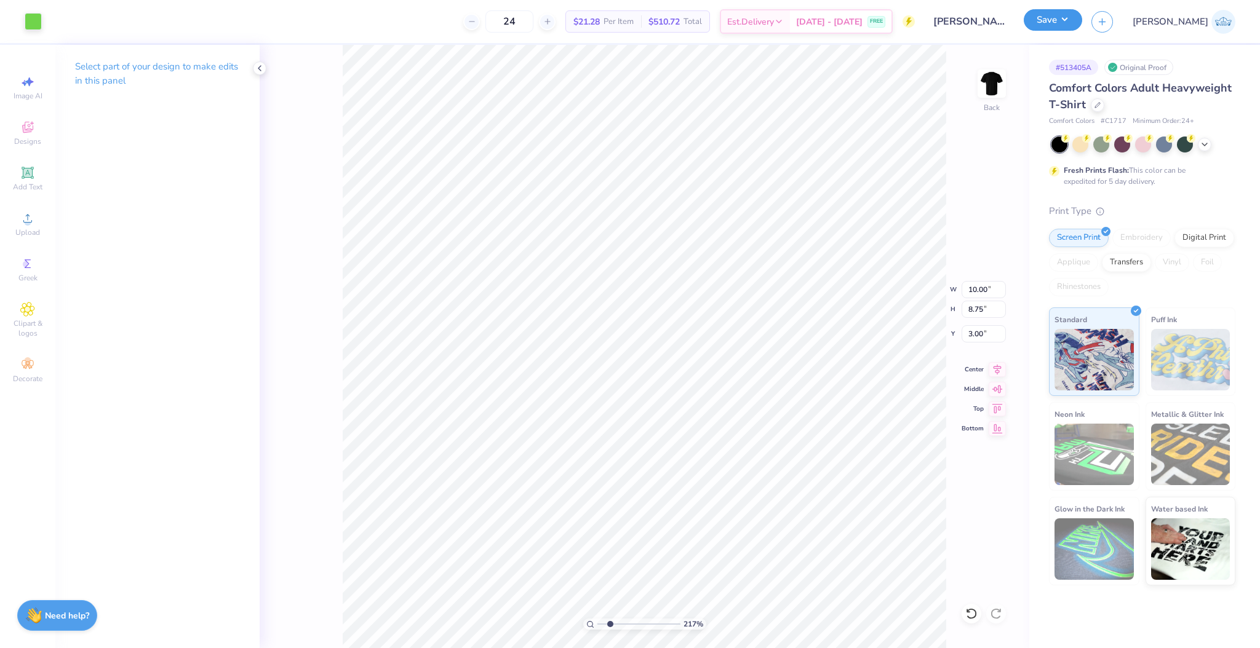
click at [1082, 26] on button "Save" at bounding box center [1052, 20] width 58 height 22
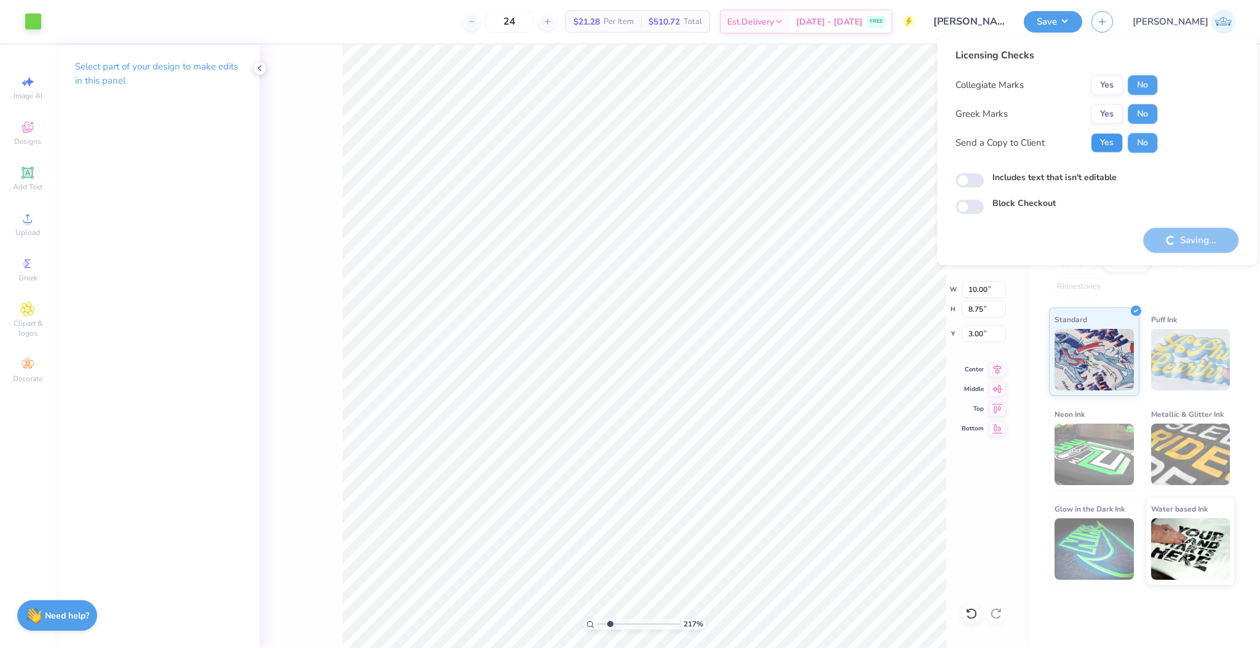
click at [1095, 145] on button "Yes" at bounding box center [1106, 143] width 32 height 20
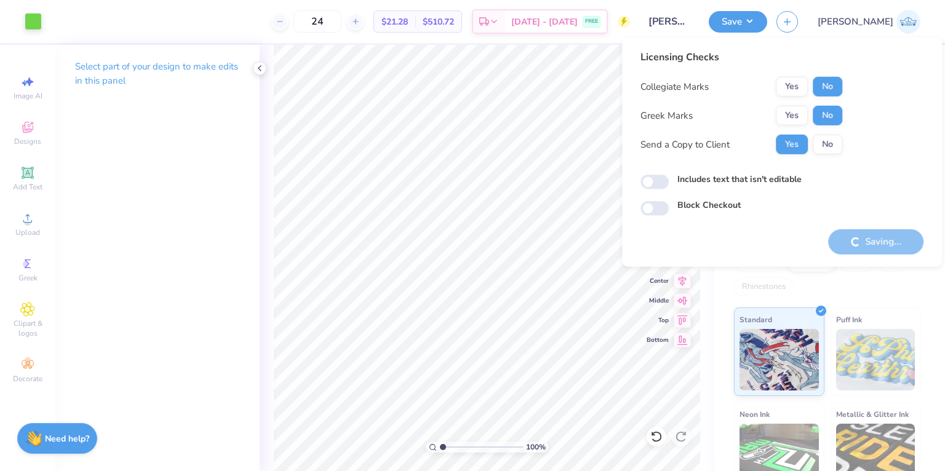
drag, startPoint x: 35, startPoint y: 24, endPoint x: 183, endPoint y: 3, distance: 149.1
click at [35, 24] on div at bounding box center [33, 21] width 17 height 17
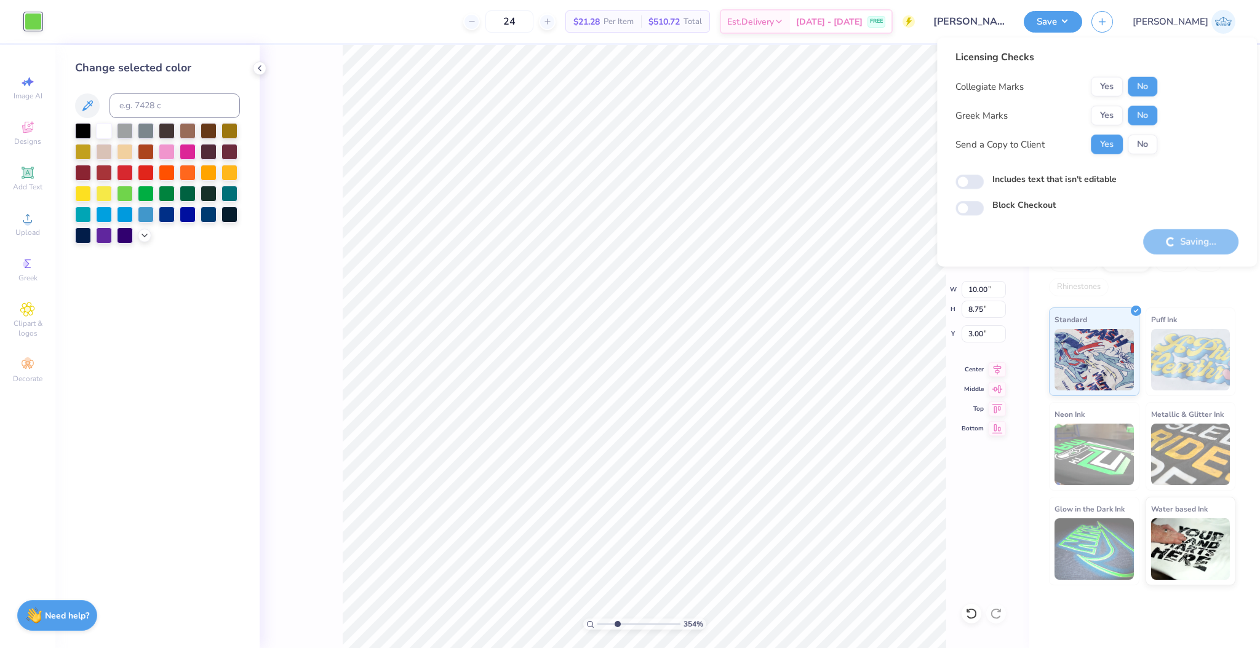
type input "1"
drag, startPoint x: 621, startPoint y: 624, endPoint x: 567, endPoint y: 625, distance: 53.5
click at [597, 625] on input "range" at bounding box center [638, 624] width 83 height 11
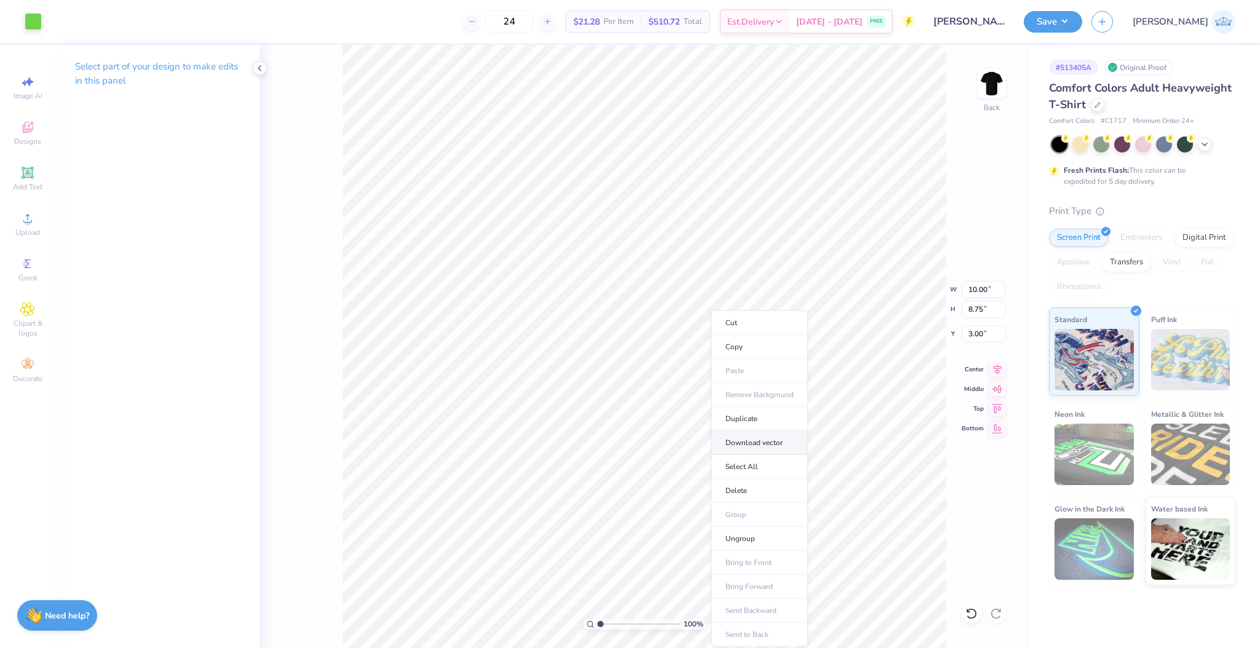
click at [748, 442] on li "Download vector" at bounding box center [759, 443] width 97 height 24
click at [795, 445] on li "Download vector" at bounding box center [785, 443] width 97 height 24
click at [1082, 22] on button "Save" at bounding box center [1052, 20] width 58 height 22
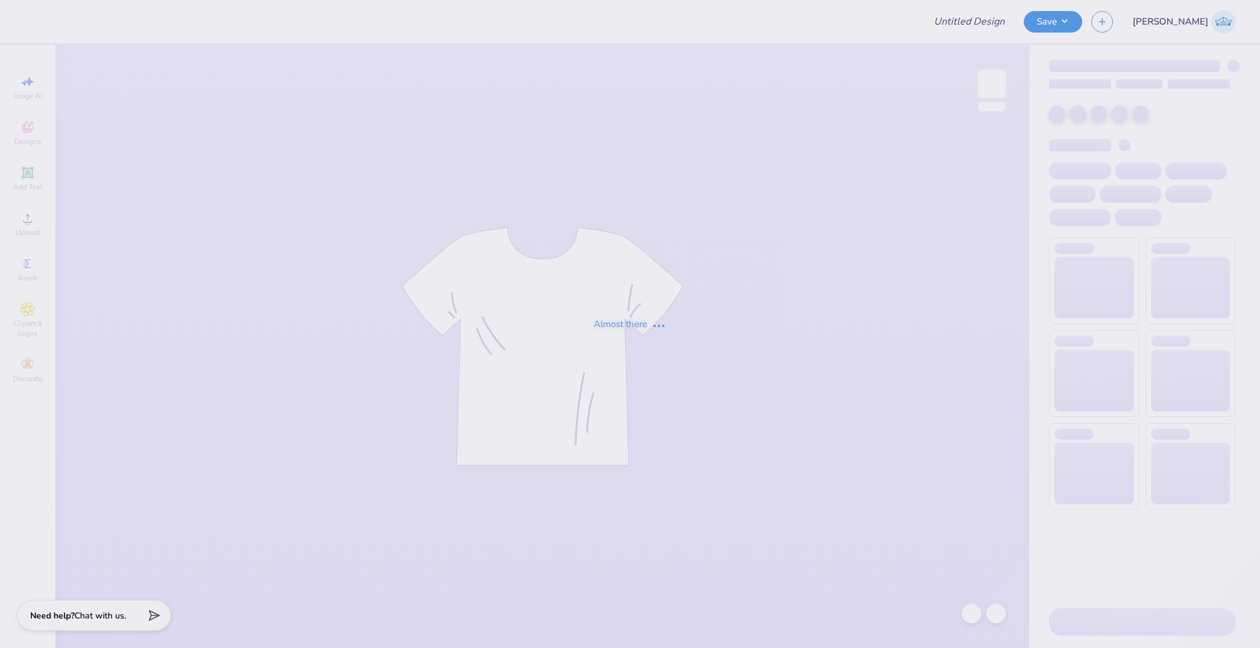
type input "[PERSON_NAME] : Camp Romaca"
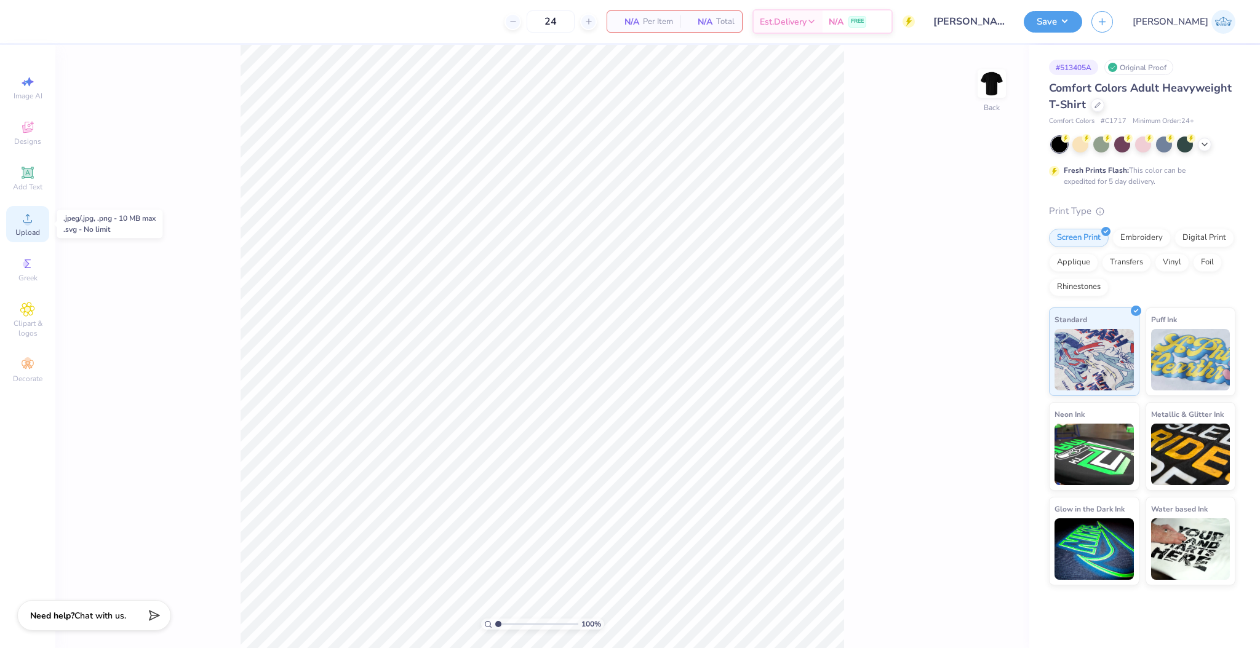
click at [20, 230] on span "Upload" at bounding box center [27, 233] width 25 height 10
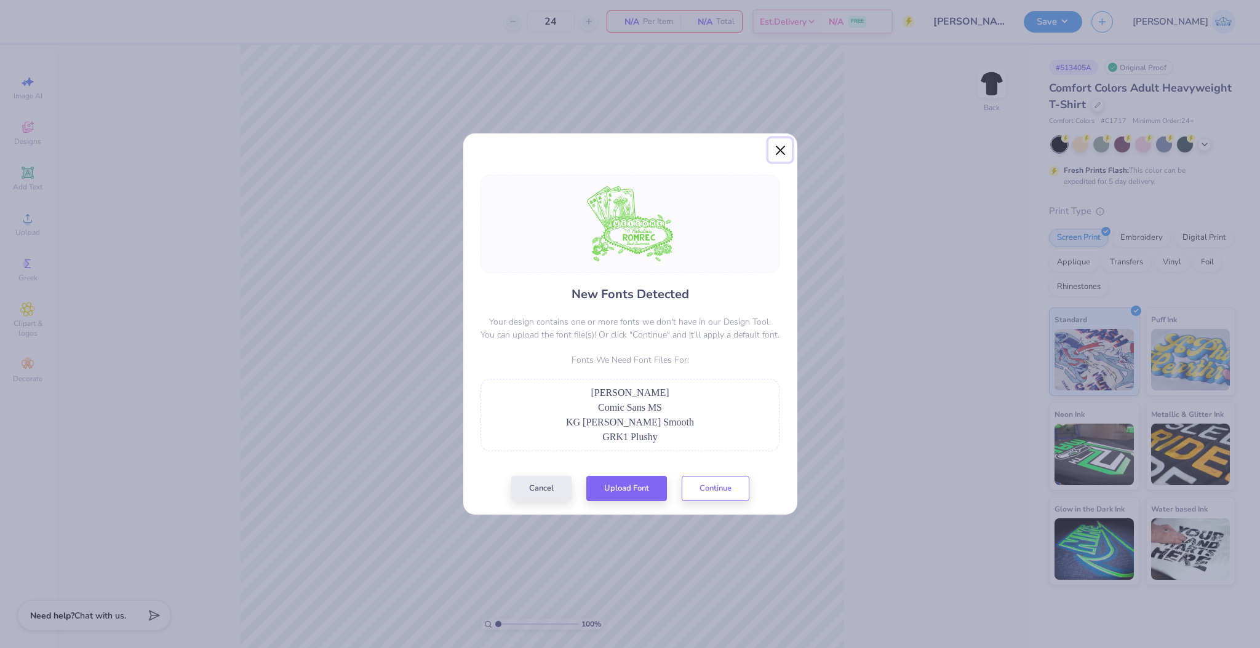
click at [778, 153] on button "Close" at bounding box center [779, 149] width 23 height 23
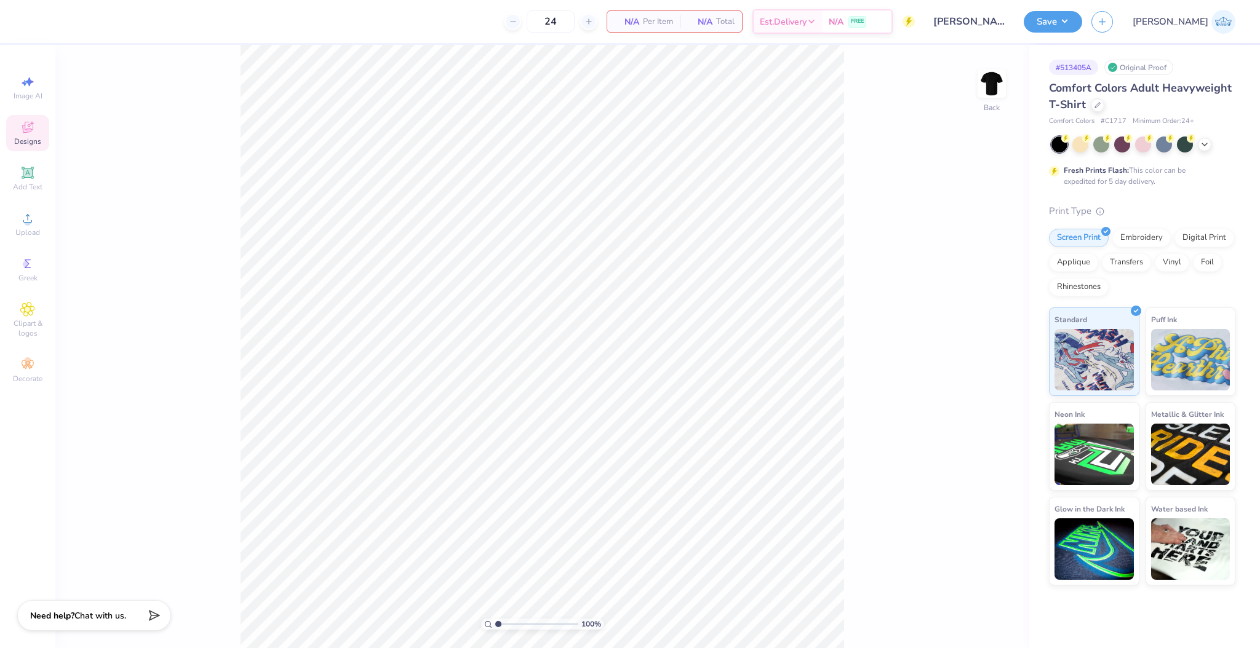
click at [42, 130] on div "Designs" at bounding box center [27, 133] width 43 height 36
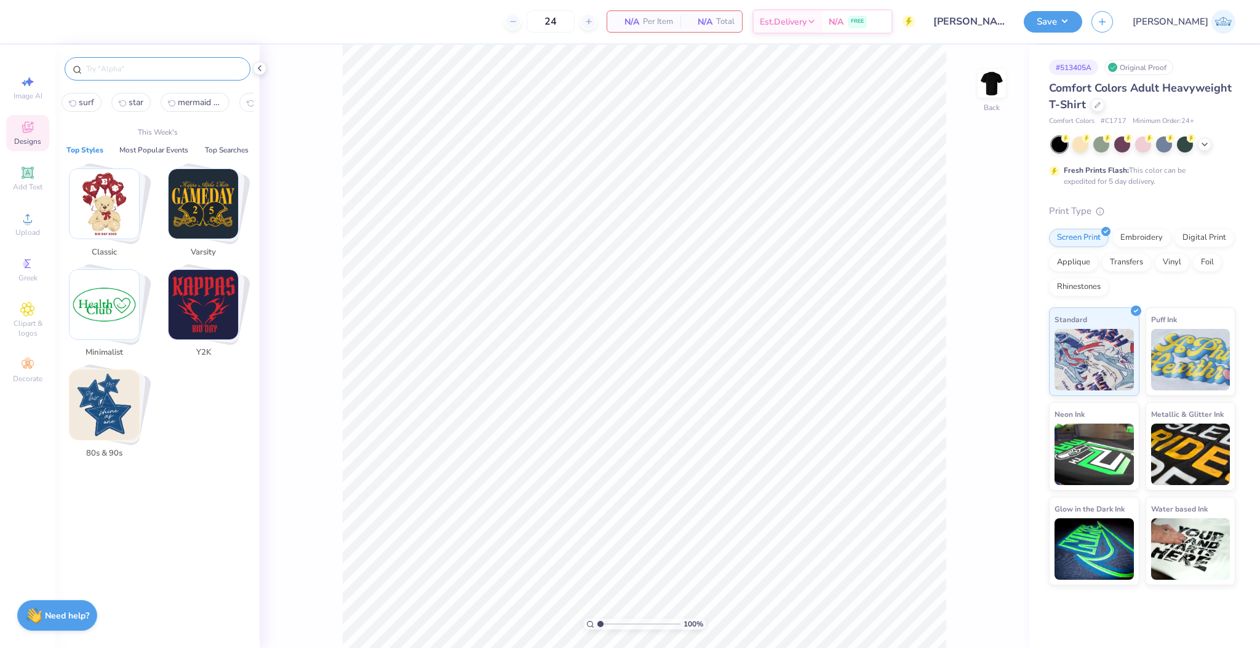
click at [120, 74] on input "text" at bounding box center [163, 69] width 157 height 12
click at [114, 63] on input "text" at bounding box center [163, 69] width 157 height 12
click at [132, 111] on button "star" at bounding box center [130, 102] width 39 height 19
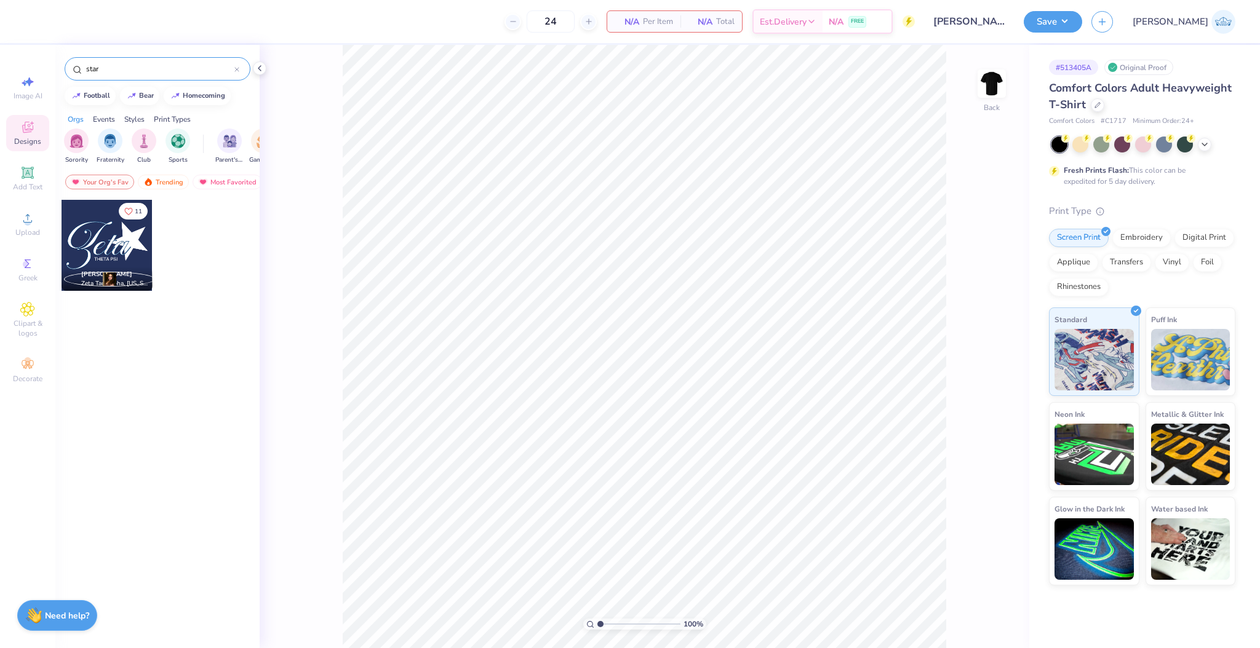
click at [157, 167] on div "Sorority Fraternity Club Sports Parent's Weekend Game Day Rush & Bid PR & Gener…" at bounding box center [157, 148] width 204 height 46
click at [160, 177] on div "Trending" at bounding box center [163, 182] width 51 height 15
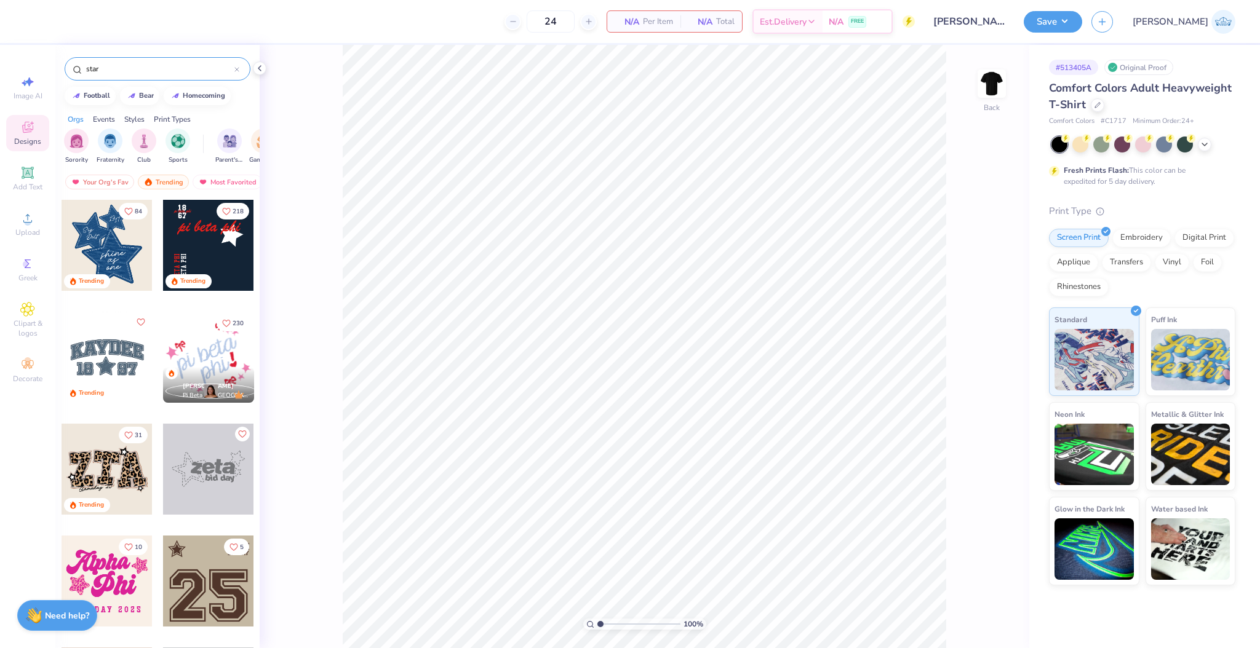
click at [121, 69] on input "star" at bounding box center [159, 69] width 149 height 12
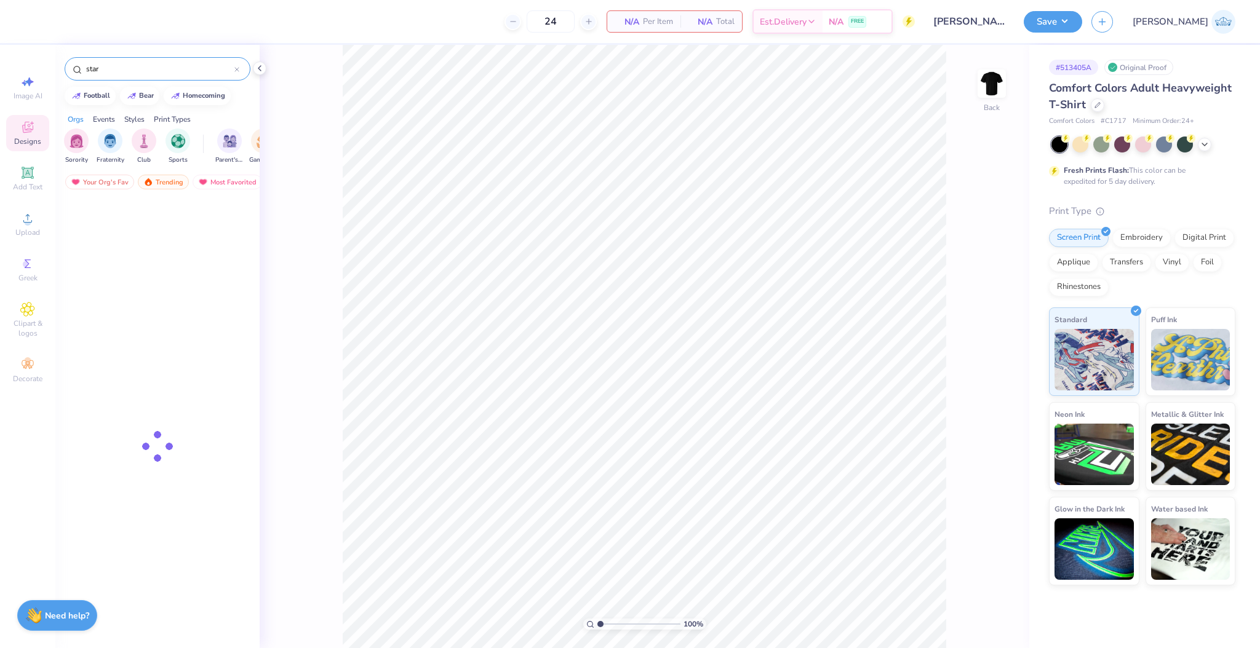
click at [121, 69] on input "star" at bounding box center [159, 69] width 149 height 12
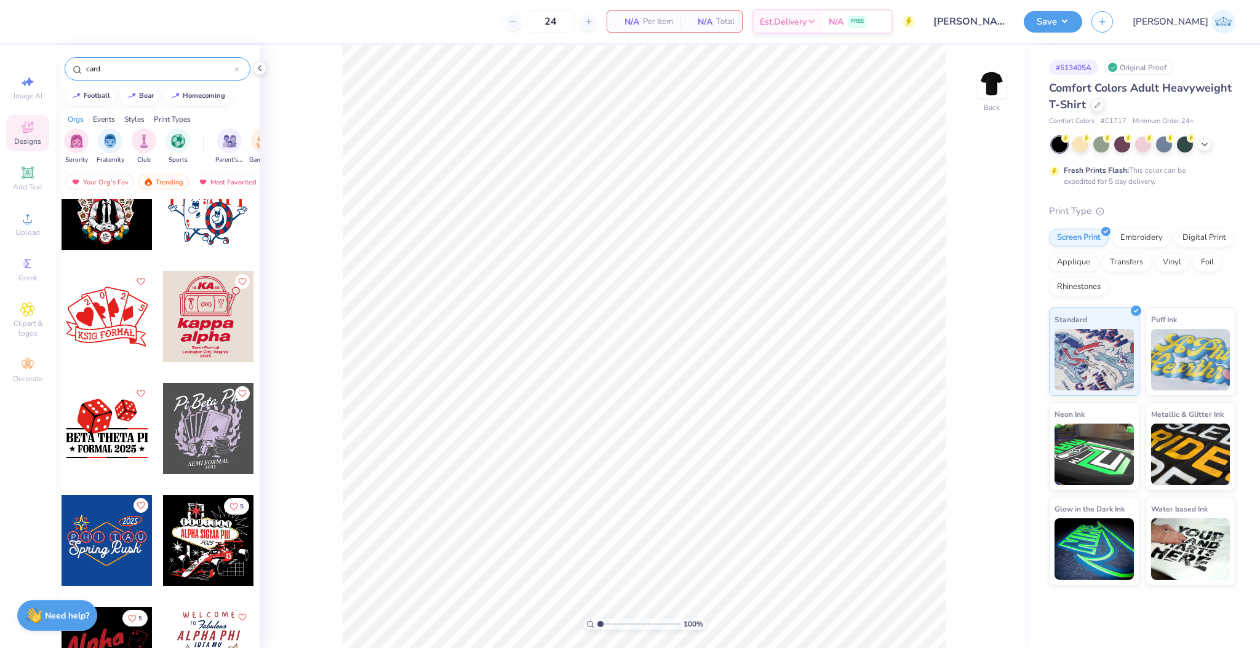
scroll to position [356, 0]
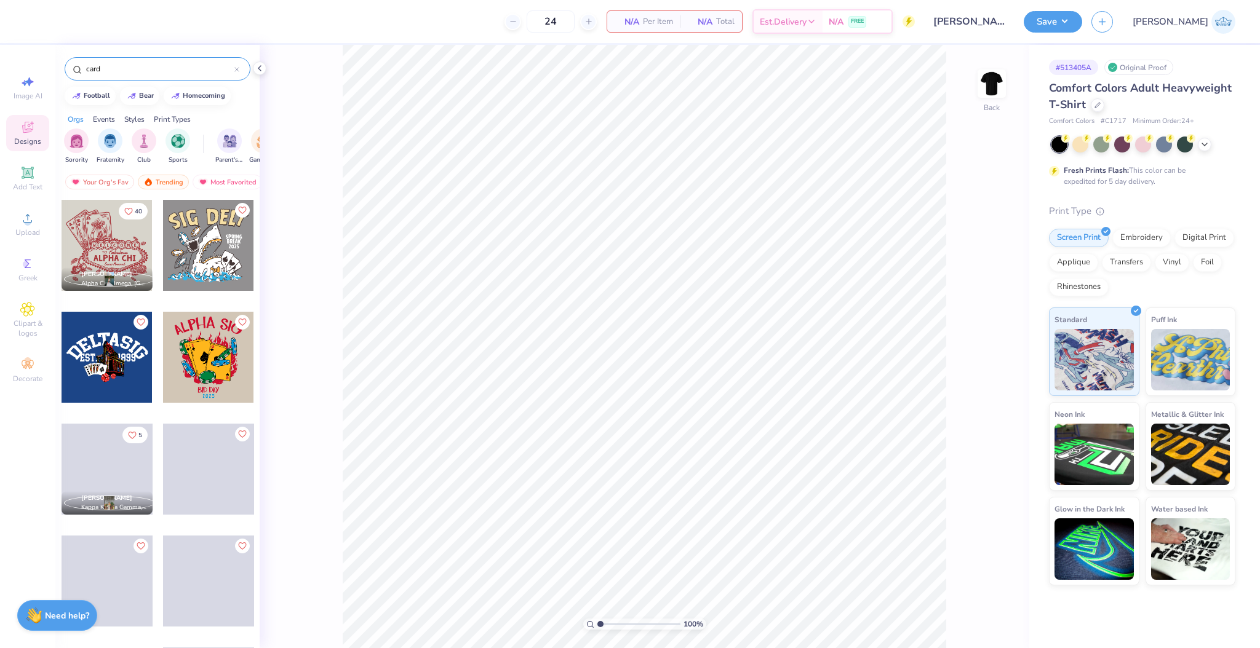
type input "card"
click at [100, 258] on div at bounding box center [107, 245] width 91 height 91
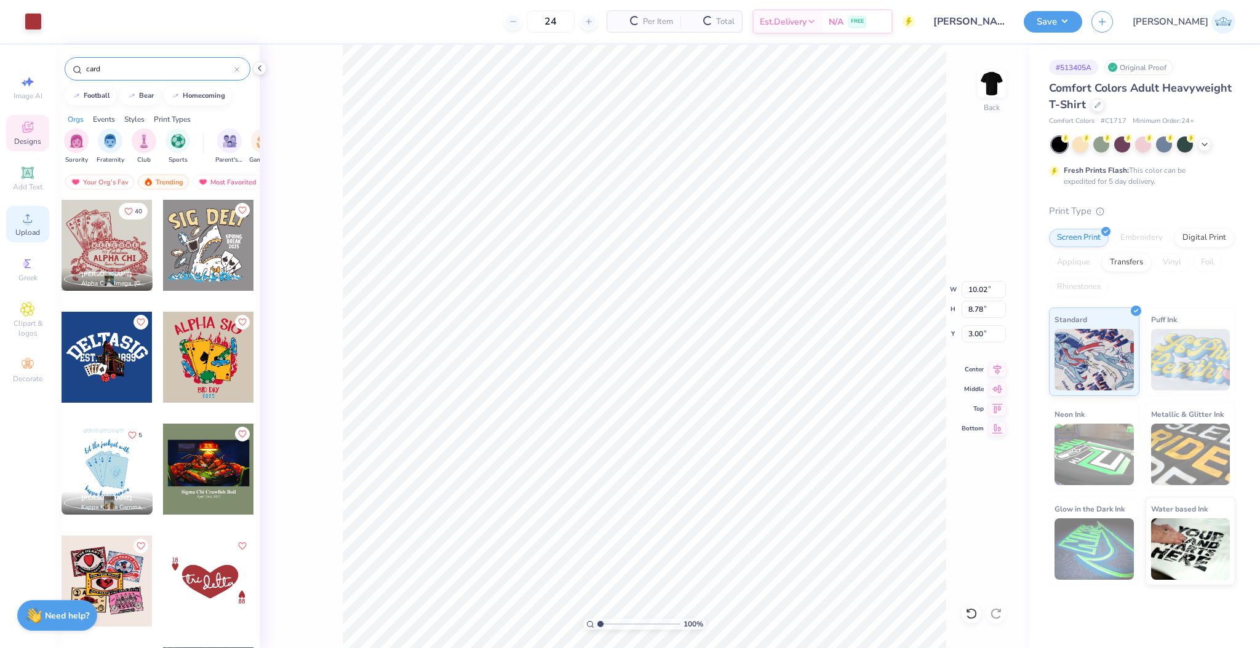
click at [37, 222] on div "Upload" at bounding box center [27, 224] width 43 height 36
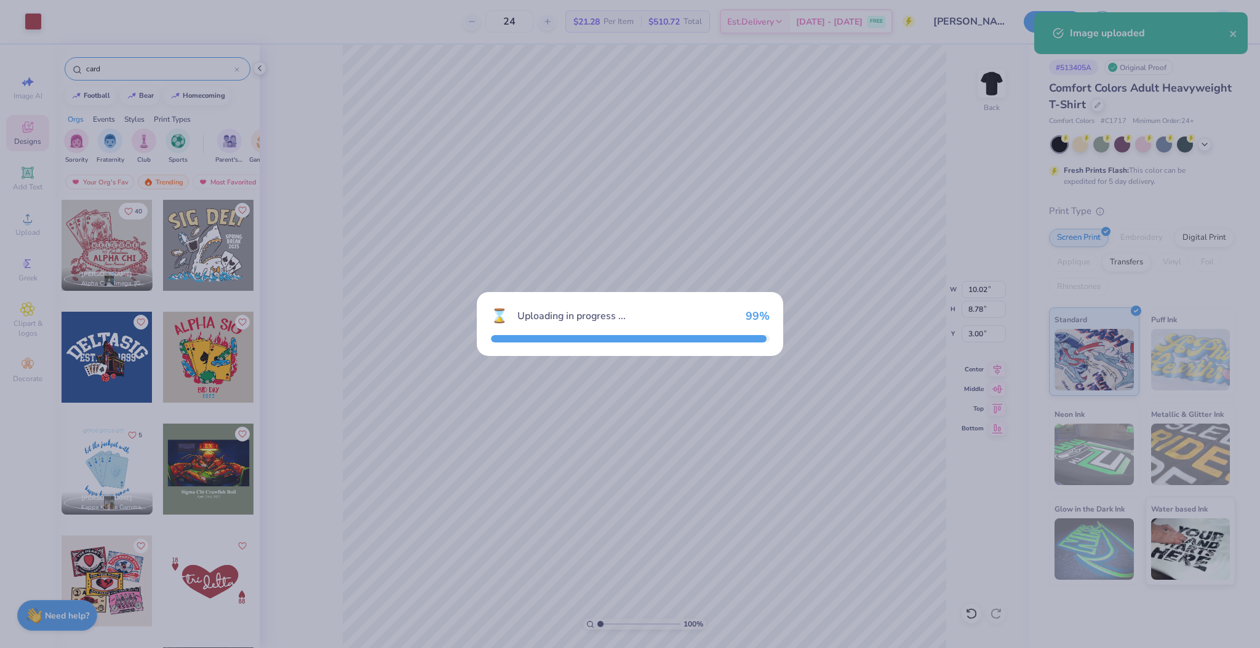
type input "10.00"
type input "8.75"
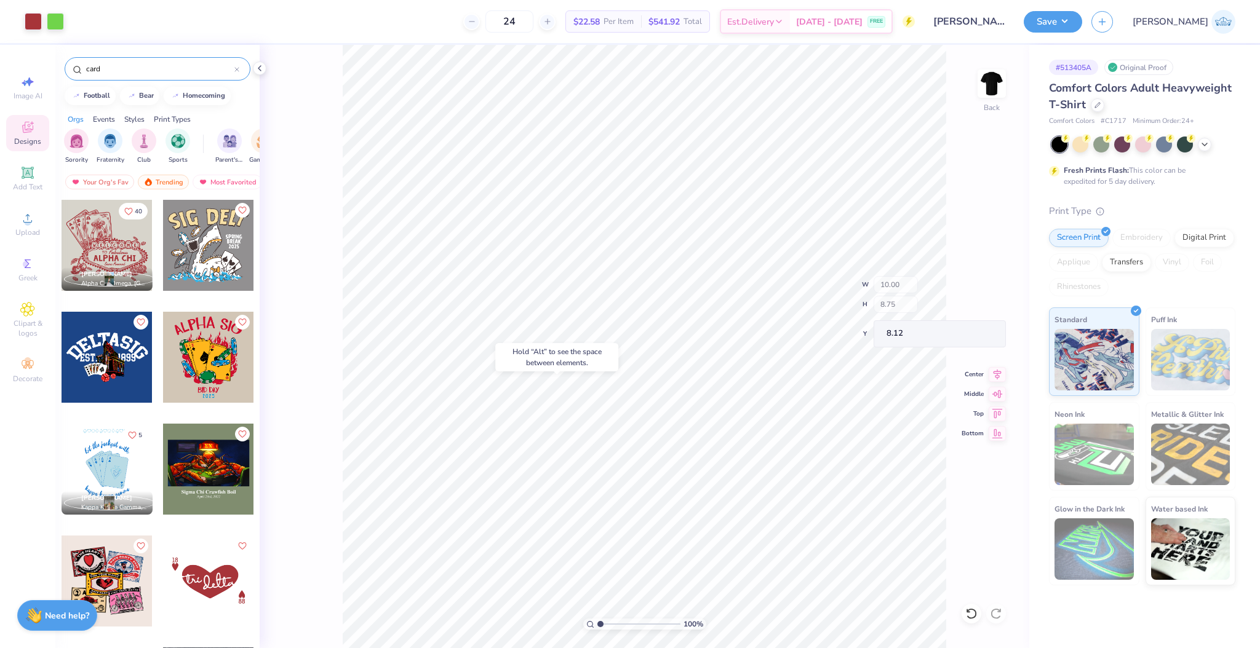
type input "13.33"
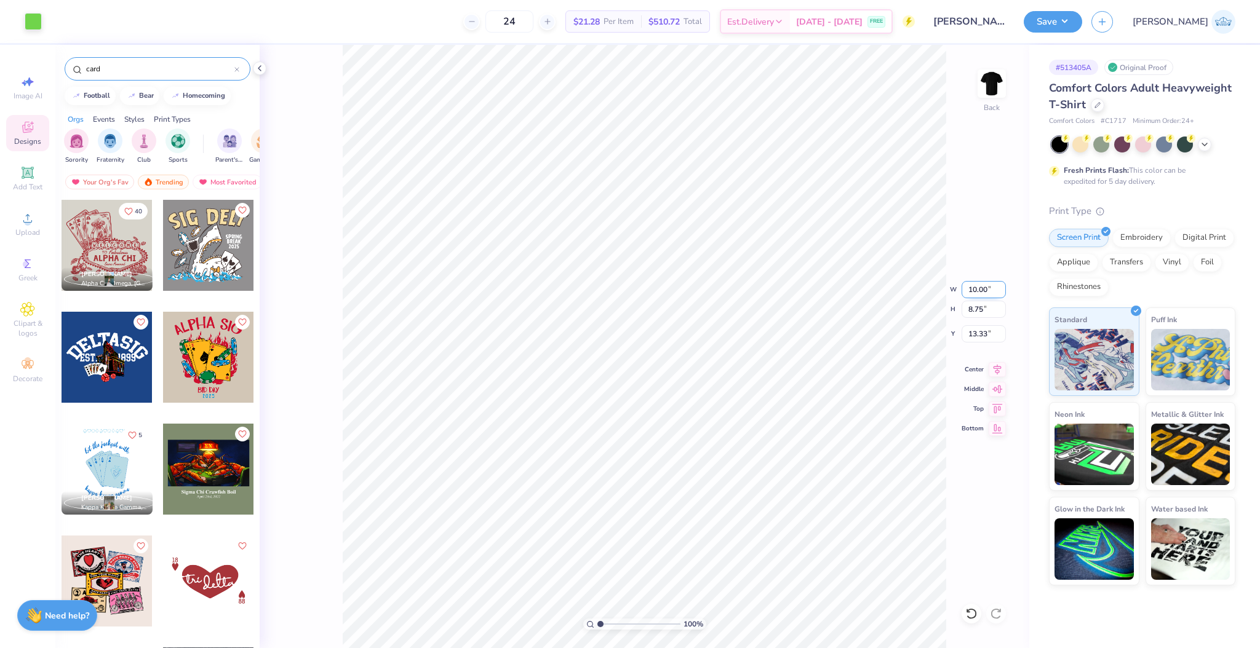
click at [974, 295] on input "10.00" at bounding box center [983, 289] width 44 height 17
click at [973, 335] on input "13.33" at bounding box center [983, 333] width 44 height 17
type input "3.00"
click at [36, 20] on div at bounding box center [33, 20] width 17 height 17
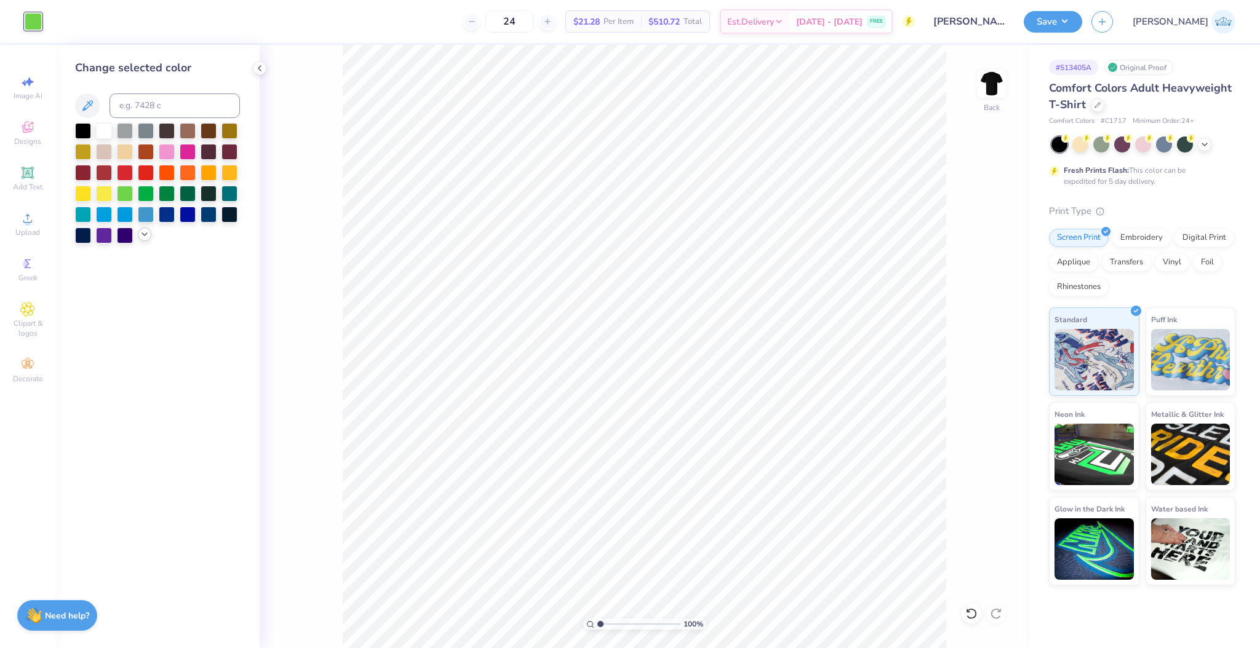
click at [140, 234] on div at bounding box center [145, 235] width 14 height 14
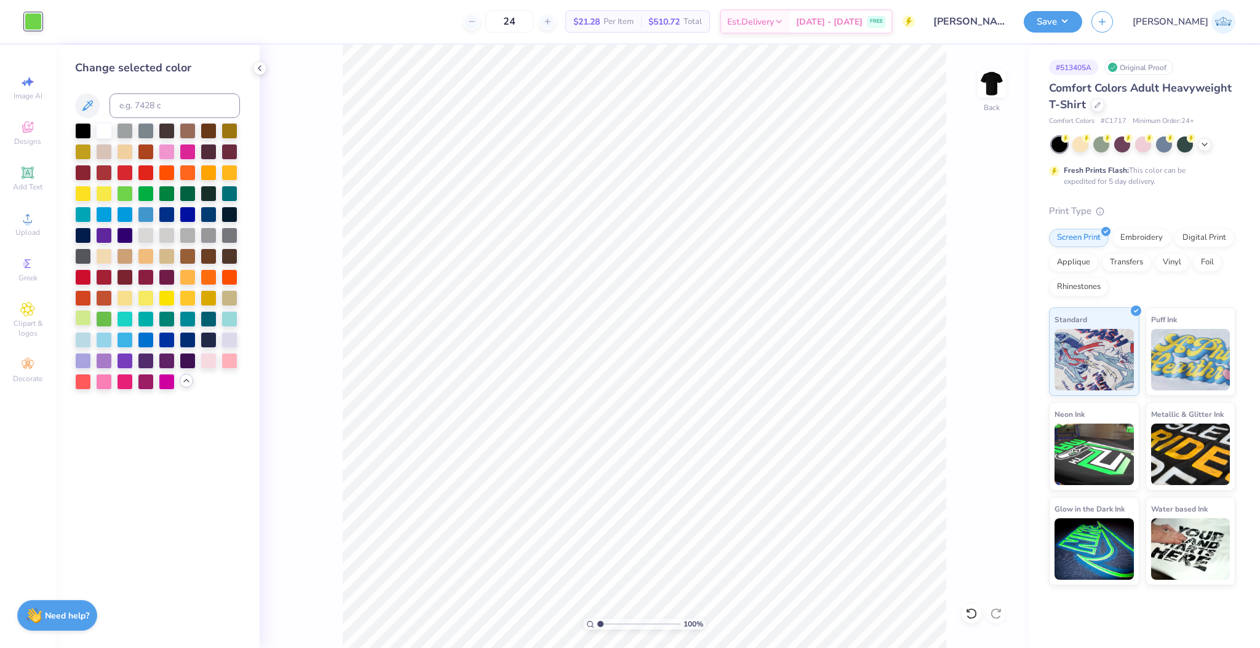
click at [89, 319] on div at bounding box center [83, 318] width 16 height 16
click at [972, 608] on icon at bounding box center [971, 614] width 12 height 12
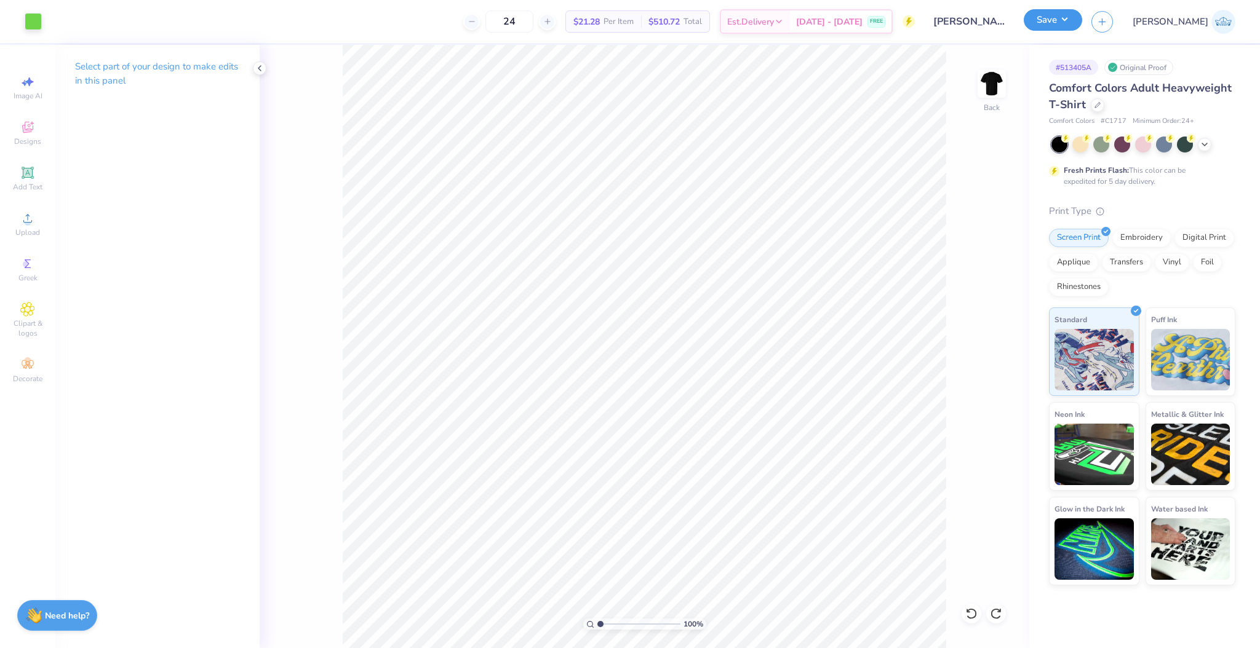
click at [1082, 21] on button "Save" at bounding box center [1052, 20] width 58 height 22
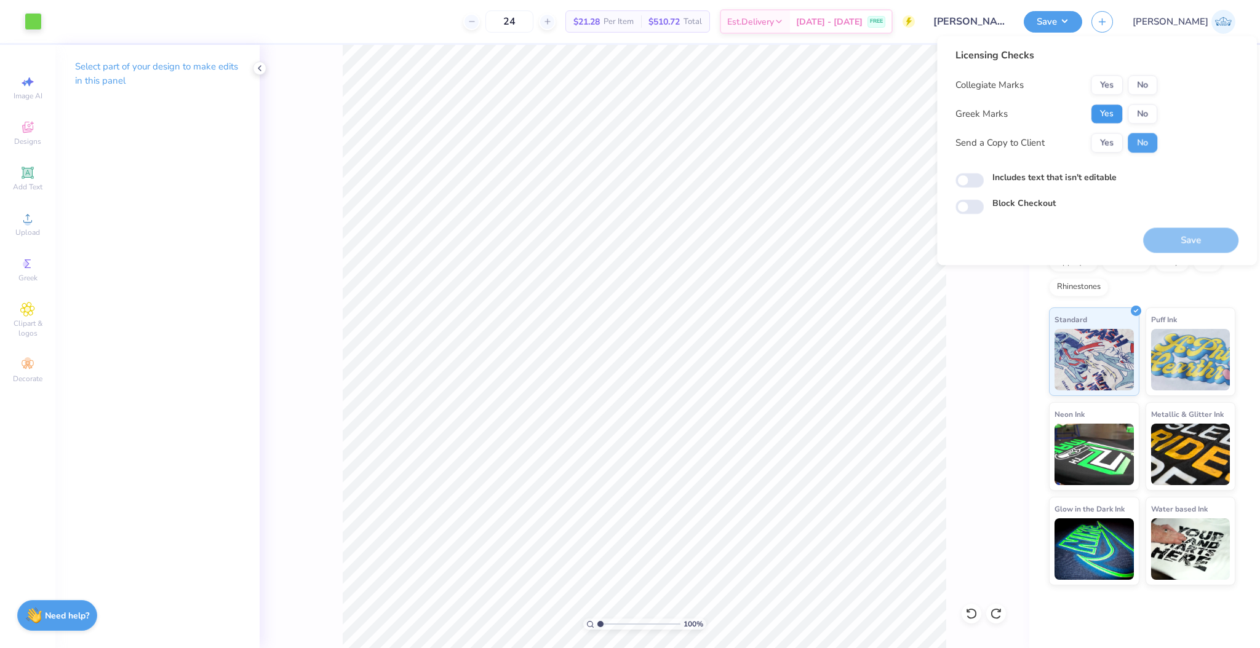
click at [1112, 111] on button "Yes" at bounding box center [1106, 114] width 32 height 20
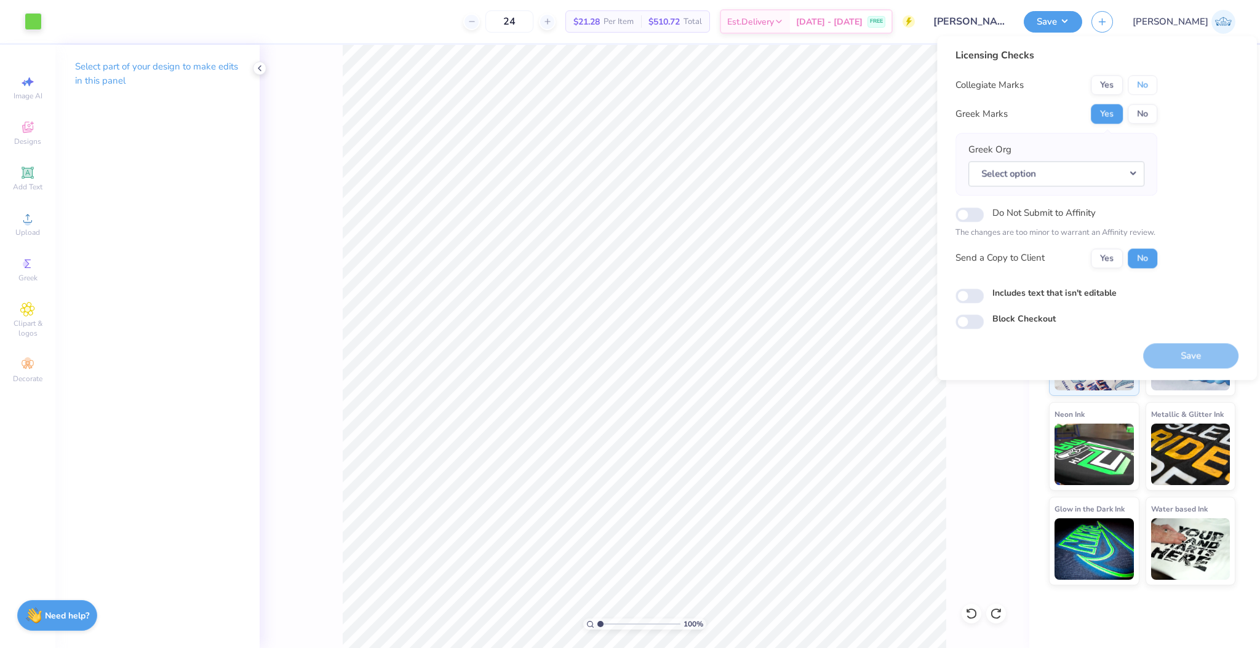
click at [1146, 92] on button "No" at bounding box center [1142, 85] width 30 height 20
click at [1147, 121] on button "No" at bounding box center [1142, 114] width 30 height 20
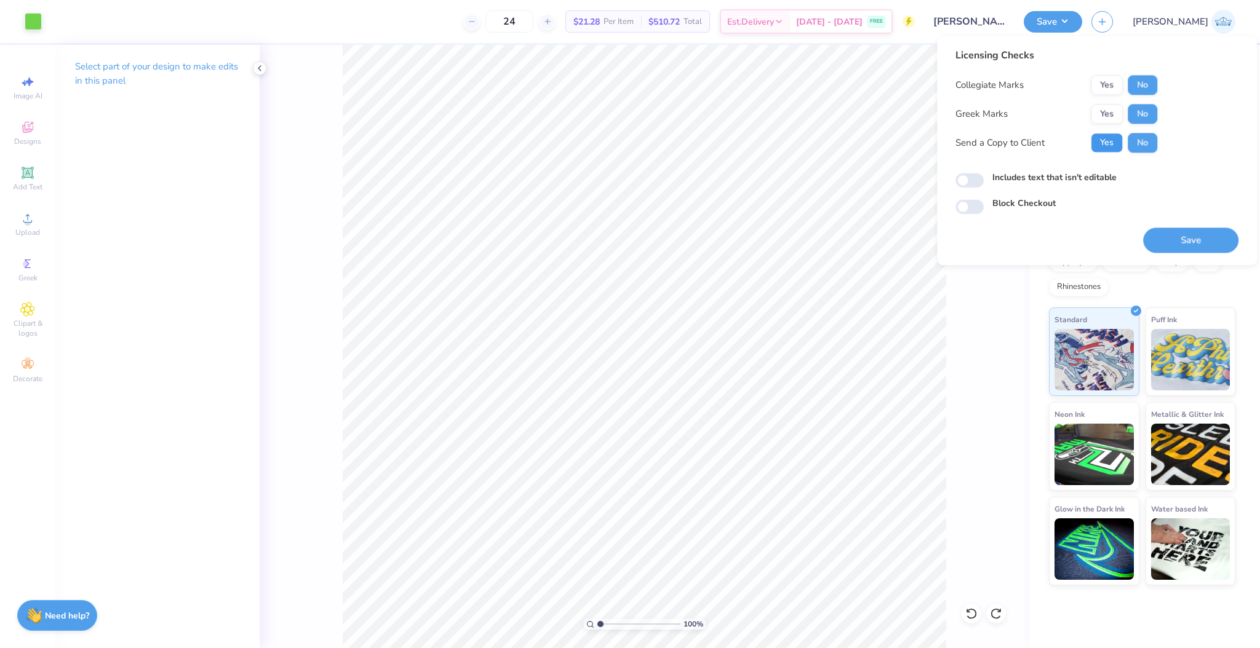
click at [1116, 148] on button "Yes" at bounding box center [1106, 143] width 32 height 20
click at [1164, 230] on button "Save" at bounding box center [1190, 240] width 95 height 25
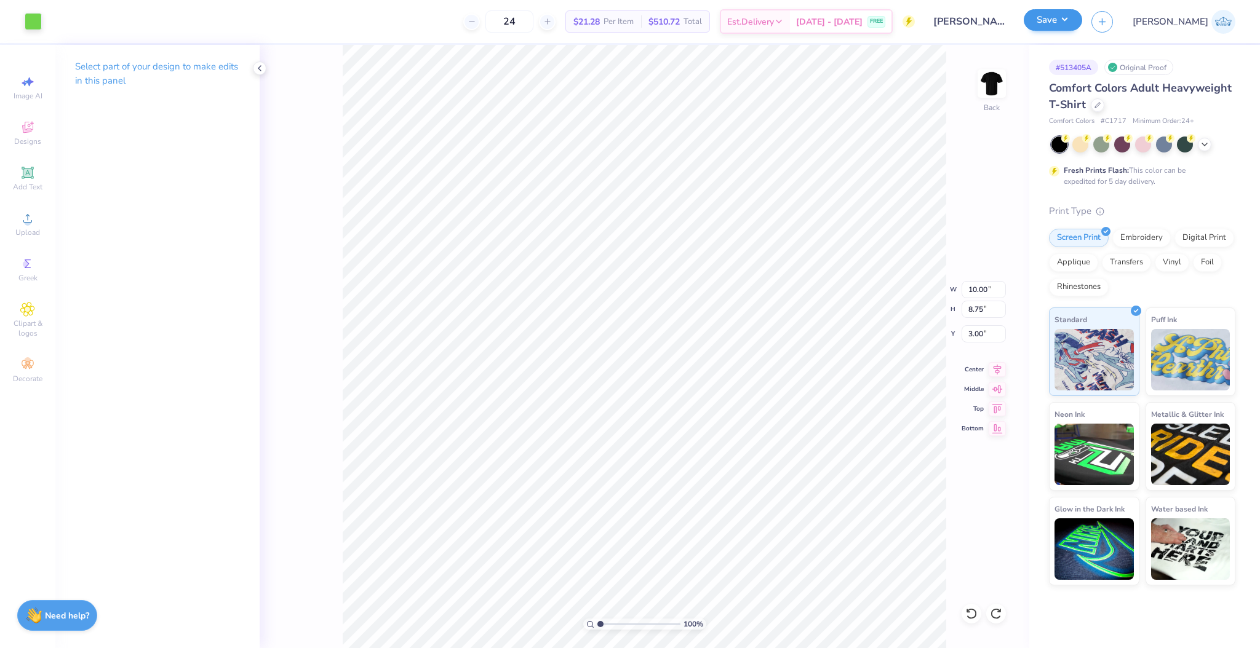
click at [1082, 22] on button "Save" at bounding box center [1052, 20] width 58 height 22
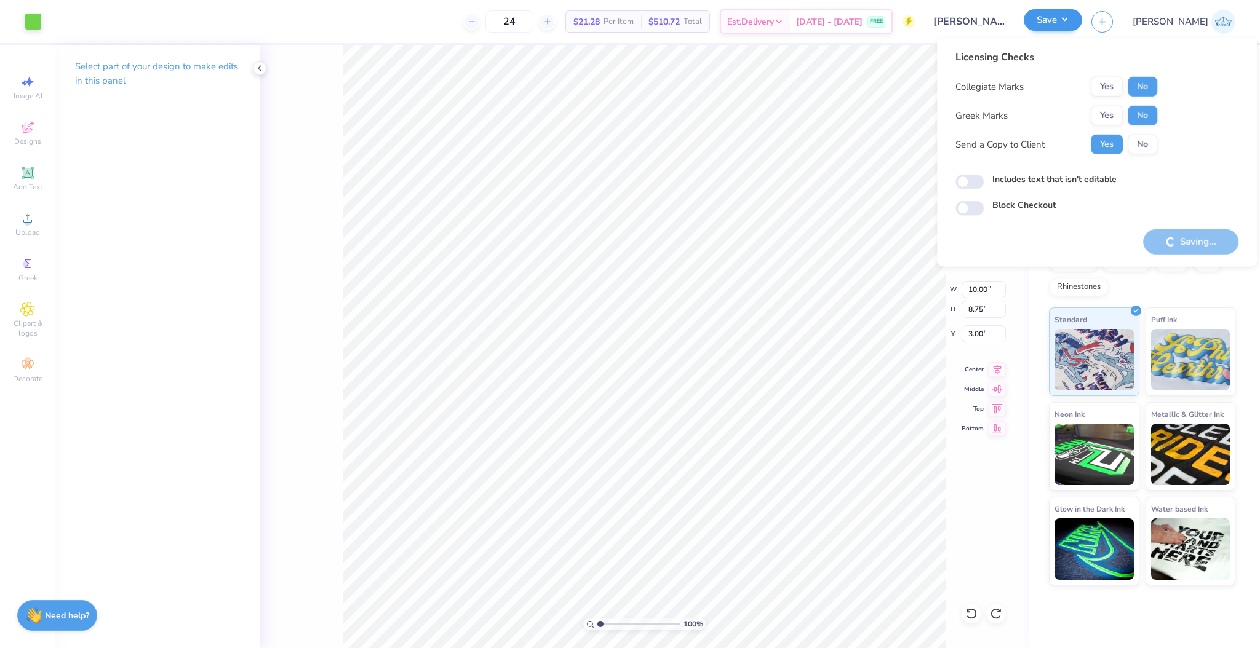
click at [1105, 143] on button "Yes" at bounding box center [1106, 145] width 32 height 20
